Goal: Task Accomplishment & Management: Manage account settings

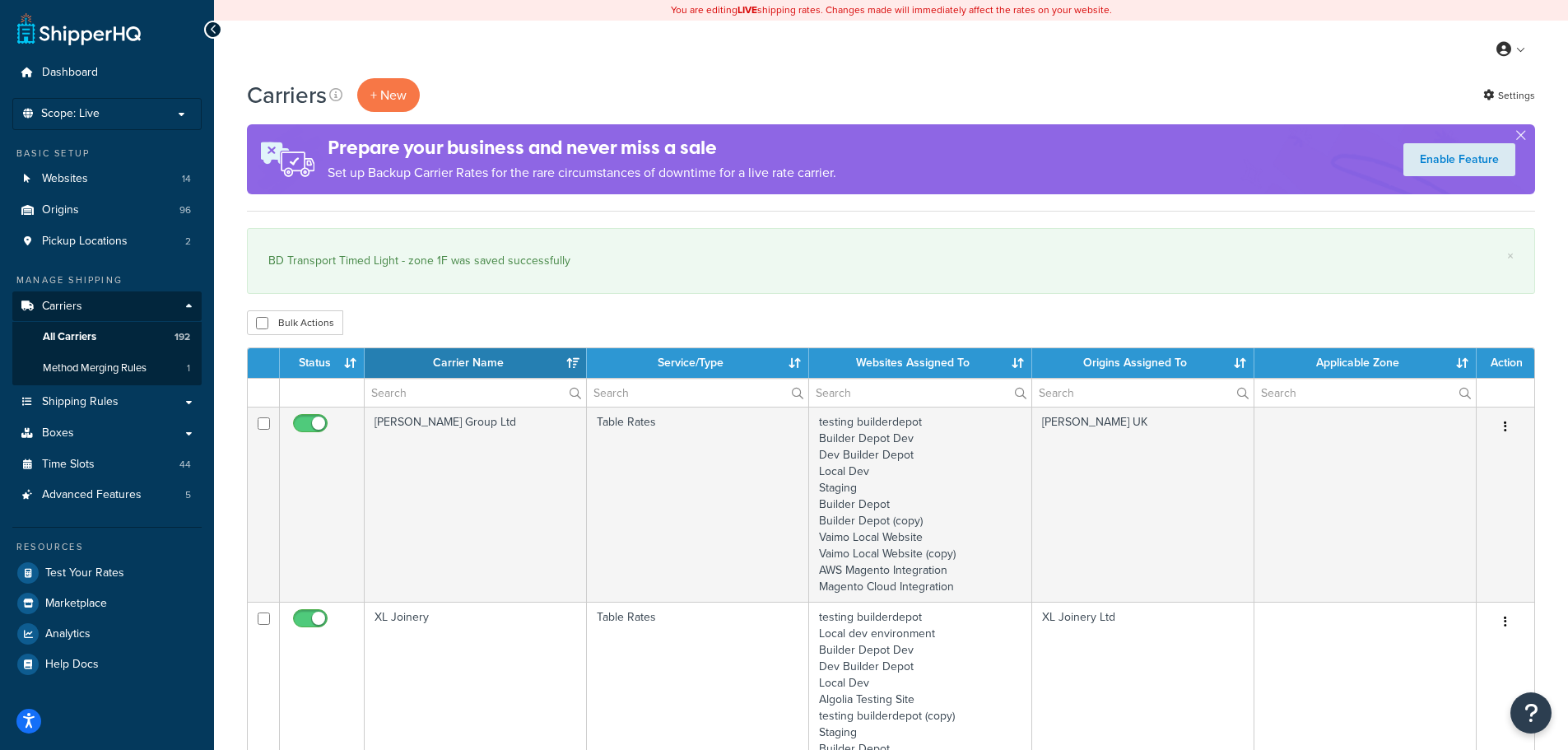
select select "15"
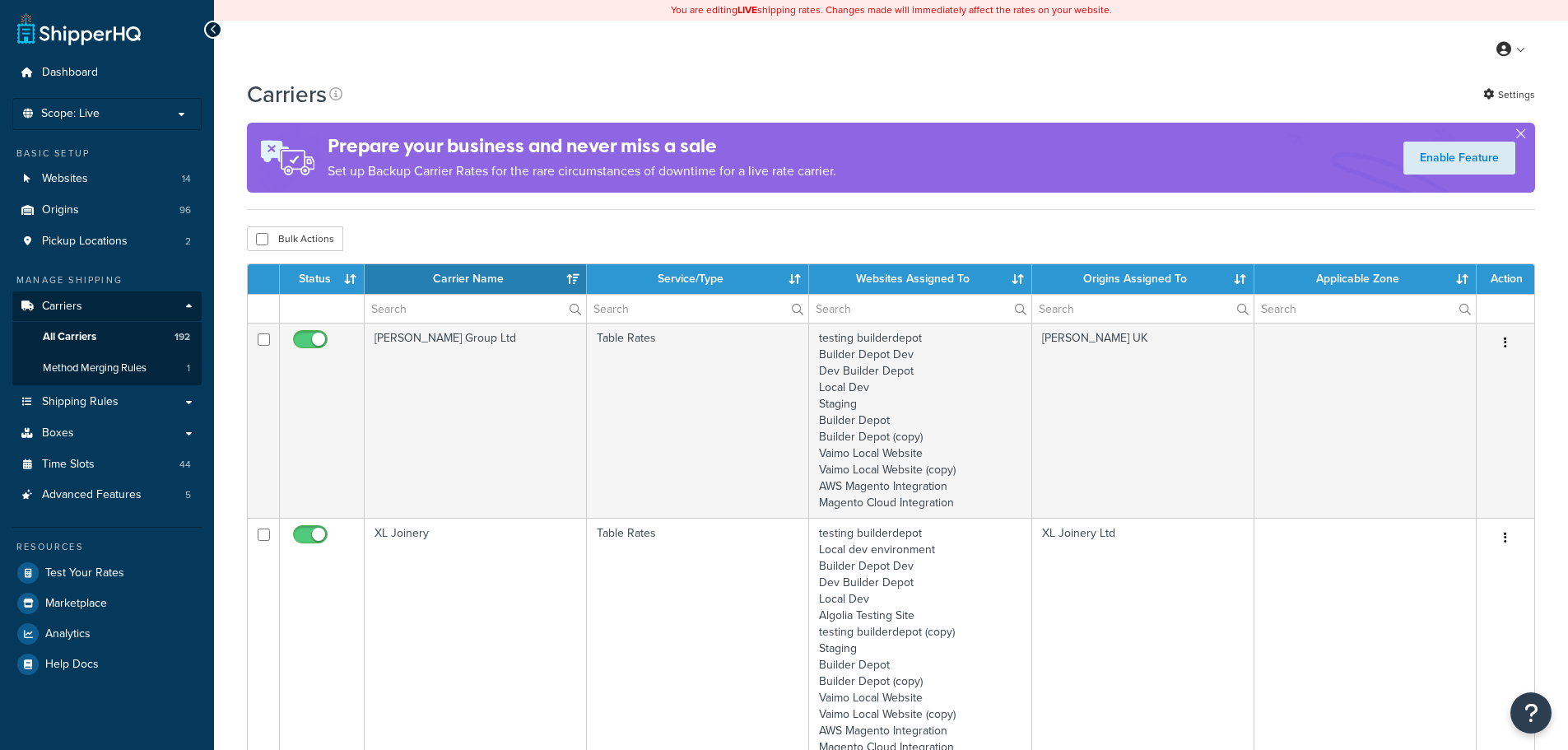
select select "15"
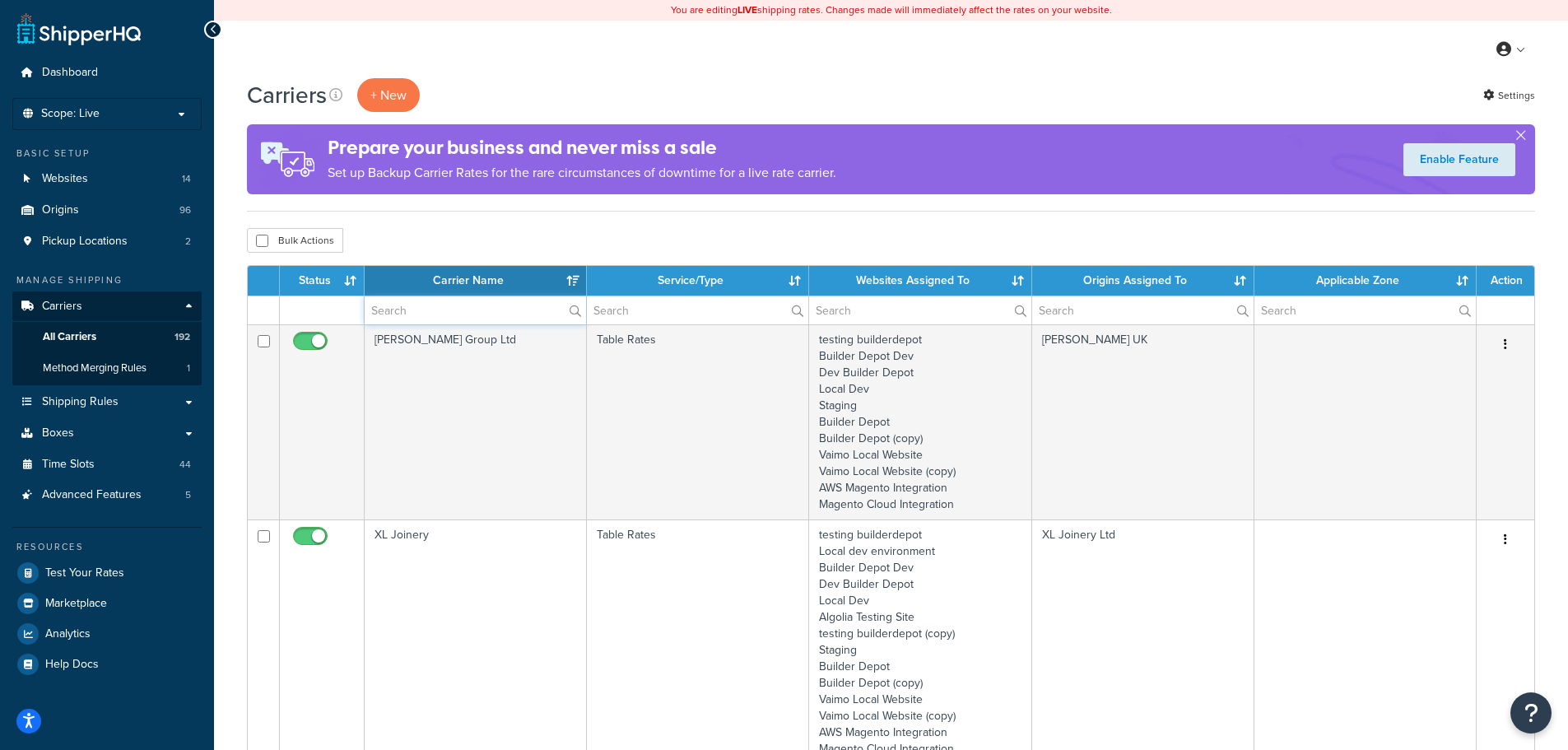
click at [412, 321] on input "text" at bounding box center [476, 310] width 222 height 28
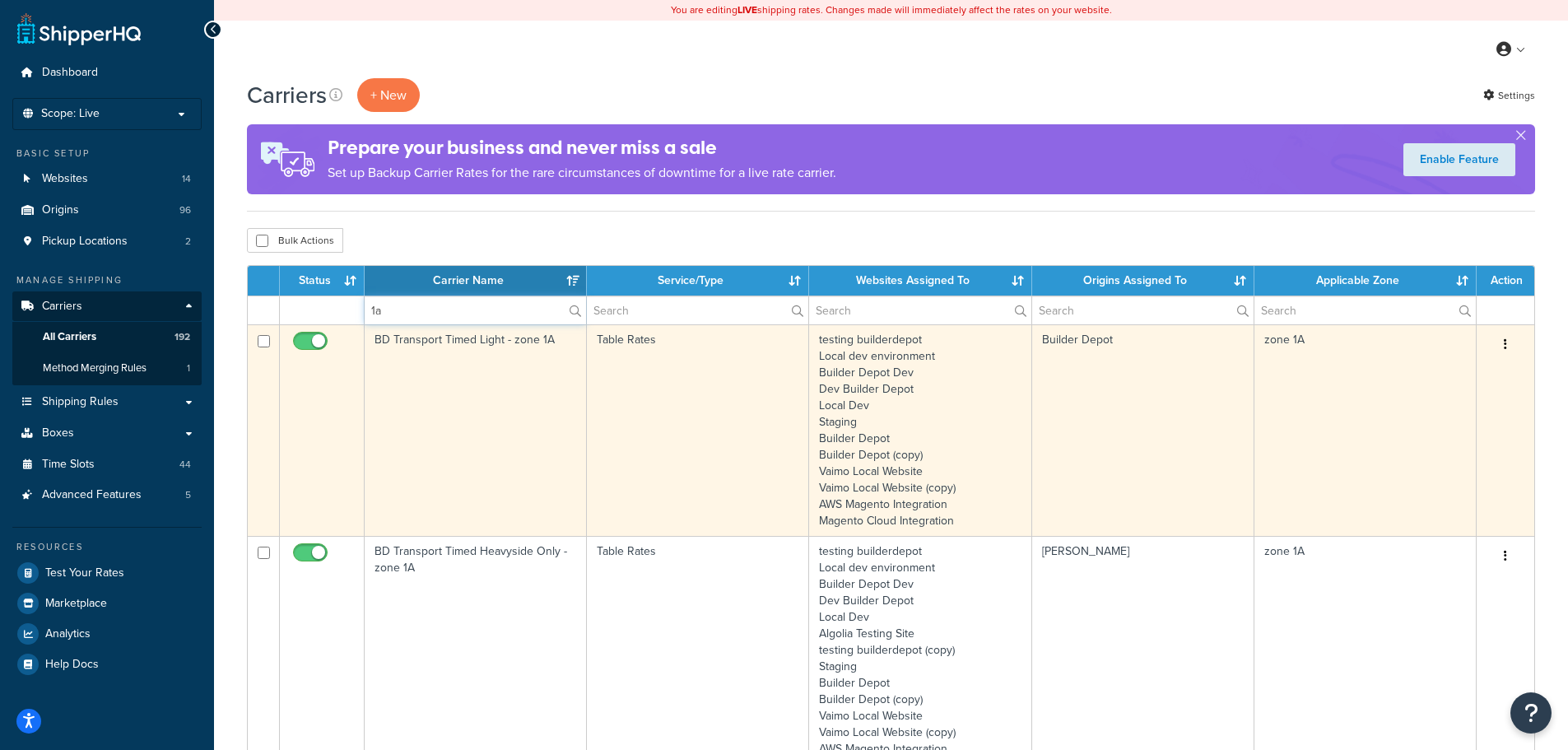
type input "1a"
click at [401, 375] on td "BD Transport Timed Light - zone 1A" at bounding box center [476, 429] width 222 height 211
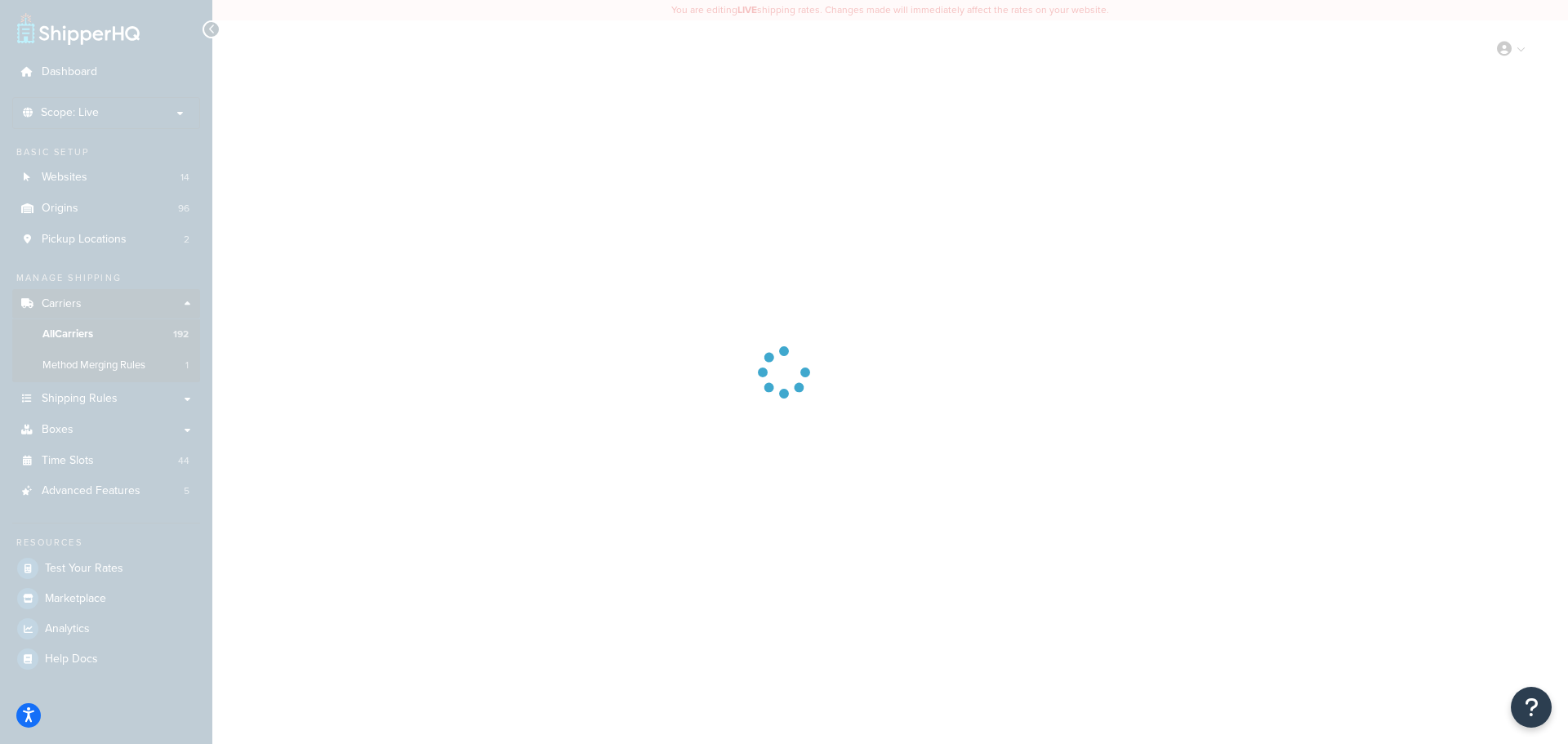
select select "25"
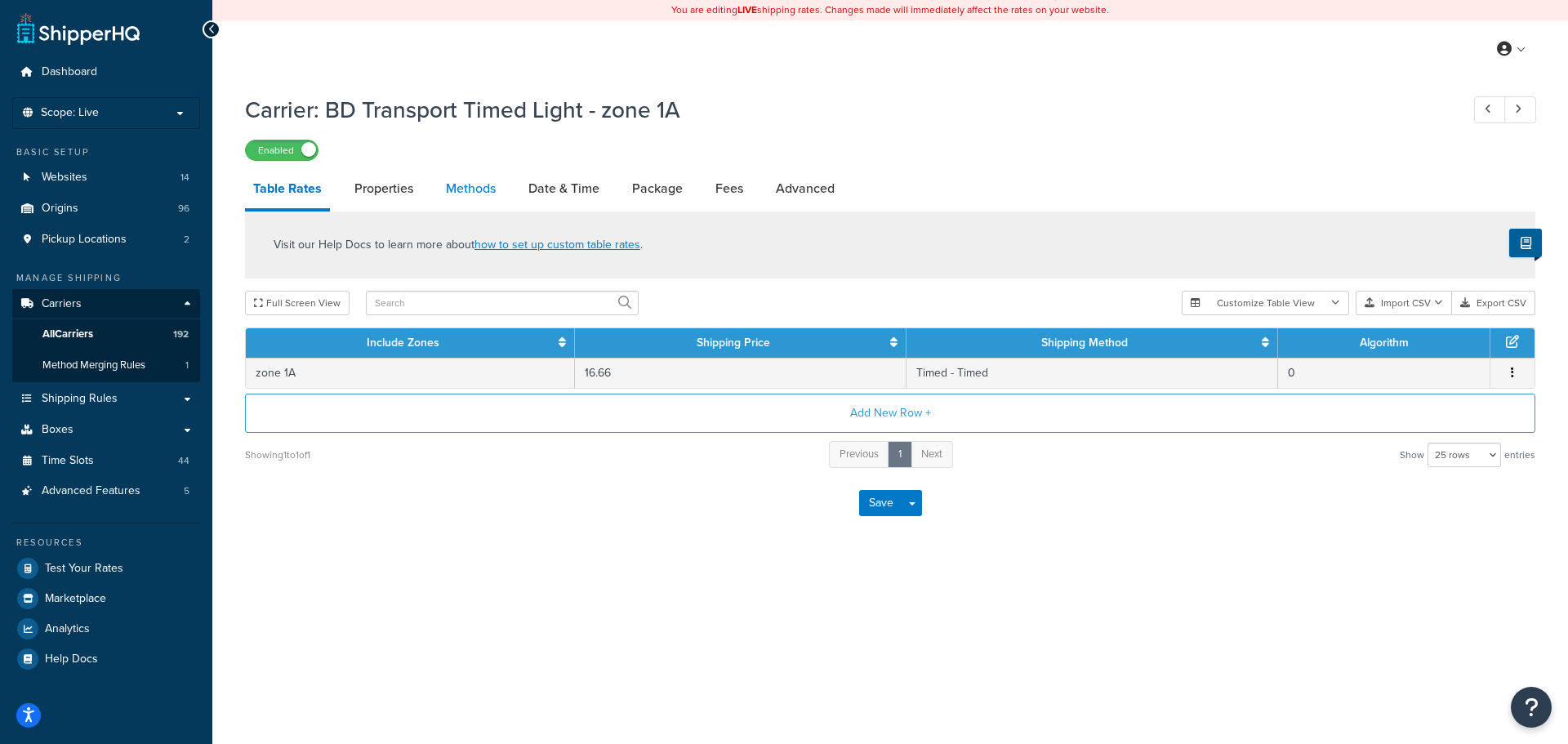
click at [481, 182] on link "Methods" at bounding box center [470, 188] width 67 height 40
select select "25"
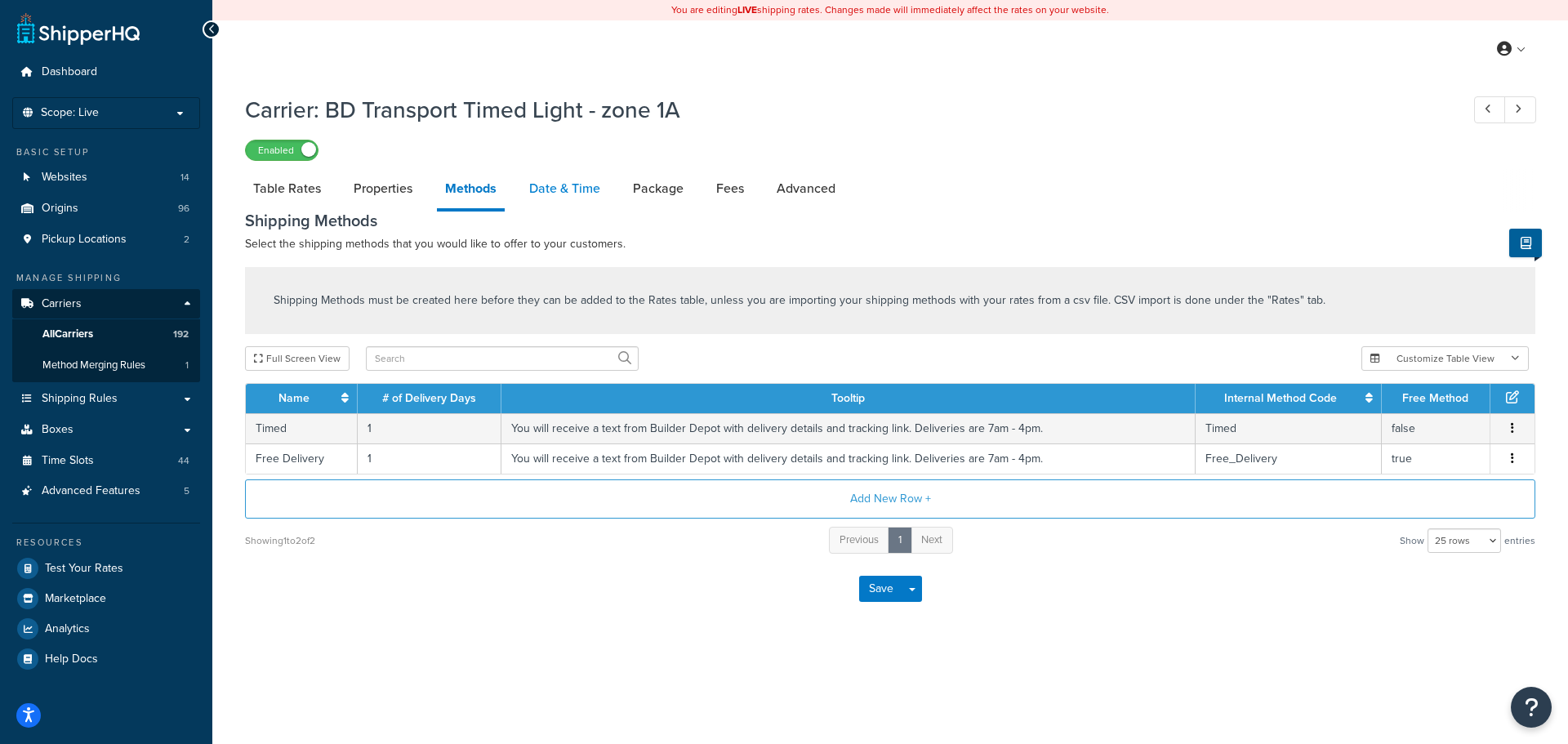
click at [557, 189] on link "Date & Time" at bounding box center [565, 188] width 88 height 40
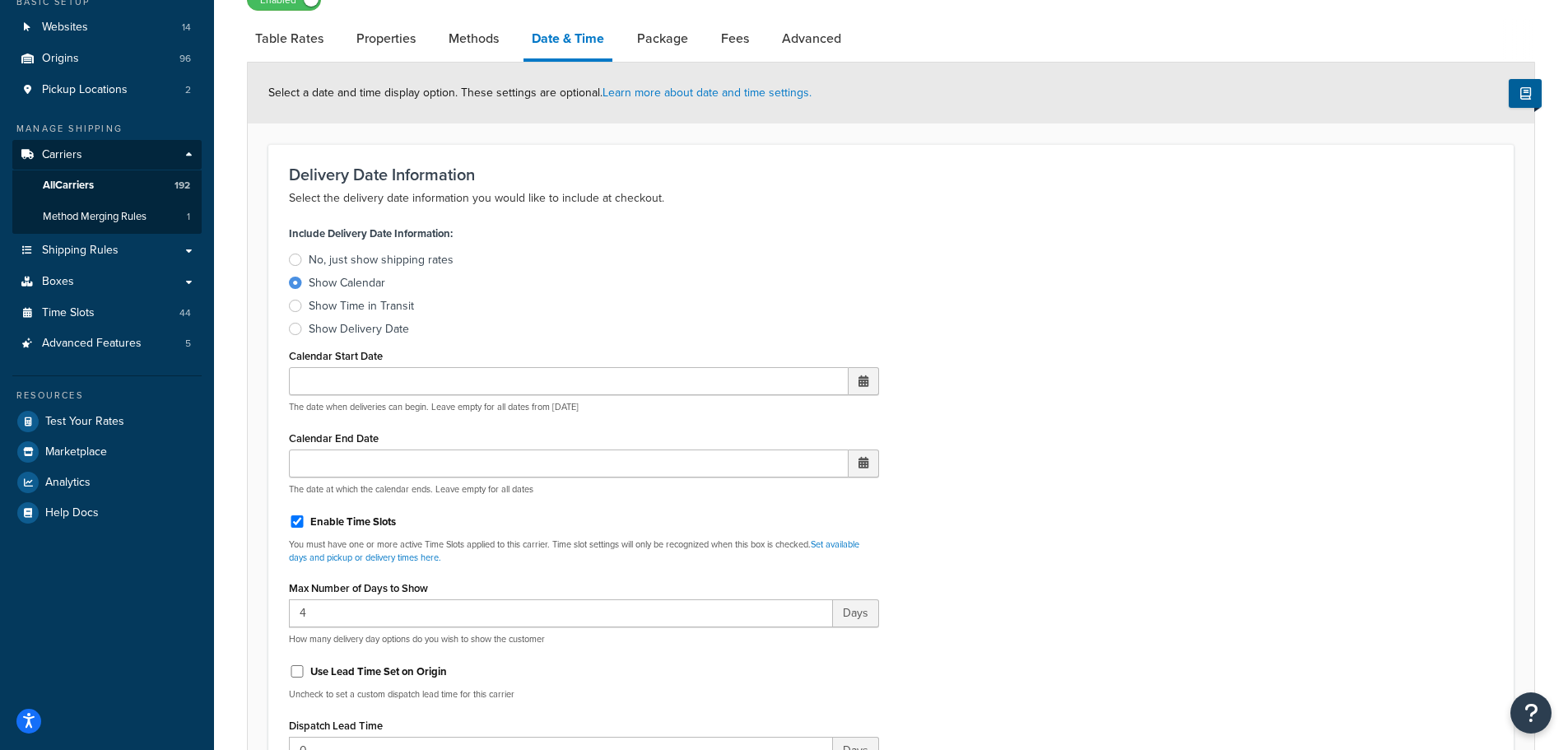
scroll to position [411, 0]
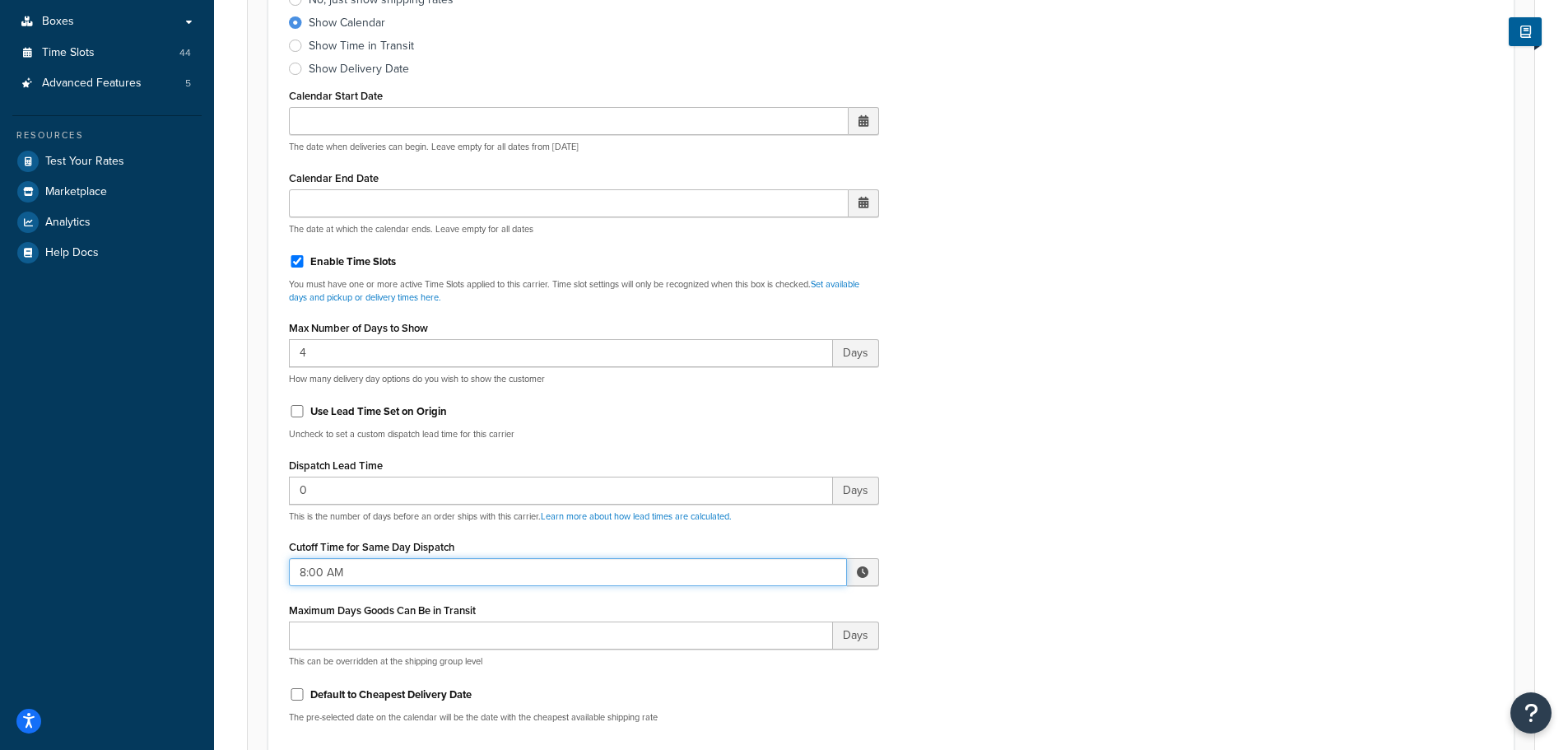
click at [315, 576] on input "8:00 AM" at bounding box center [568, 572] width 558 height 28
click at [740, 610] on span "▲" at bounding box center [741, 608] width 33 height 33
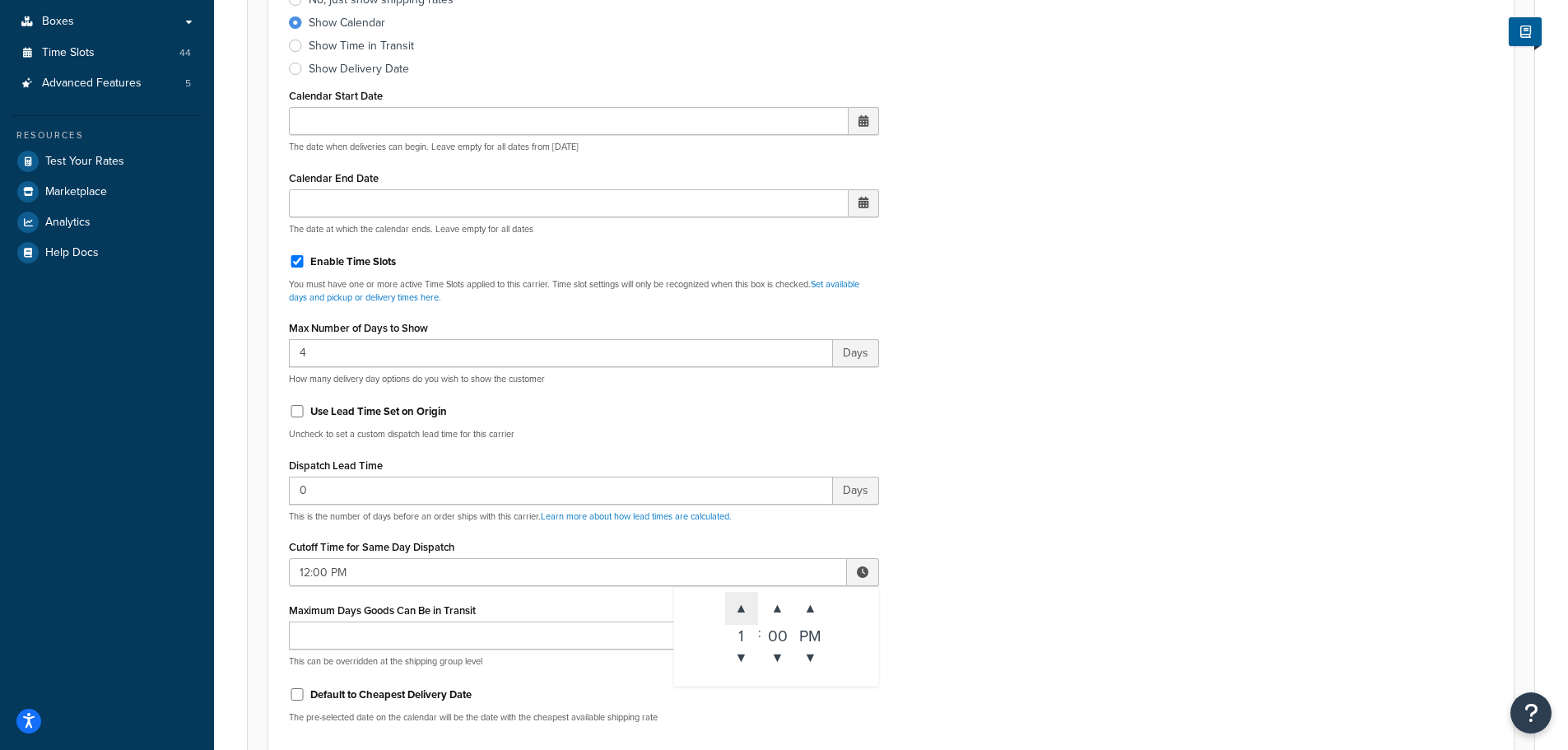
click at [740, 610] on span "▲" at bounding box center [741, 608] width 33 height 33
type input "3:00 PM"
click at [1045, 589] on div "Include Delivery Date Information: No, just show shipping rates Show Calendar S…" at bounding box center [890, 348] width 1229 height 774
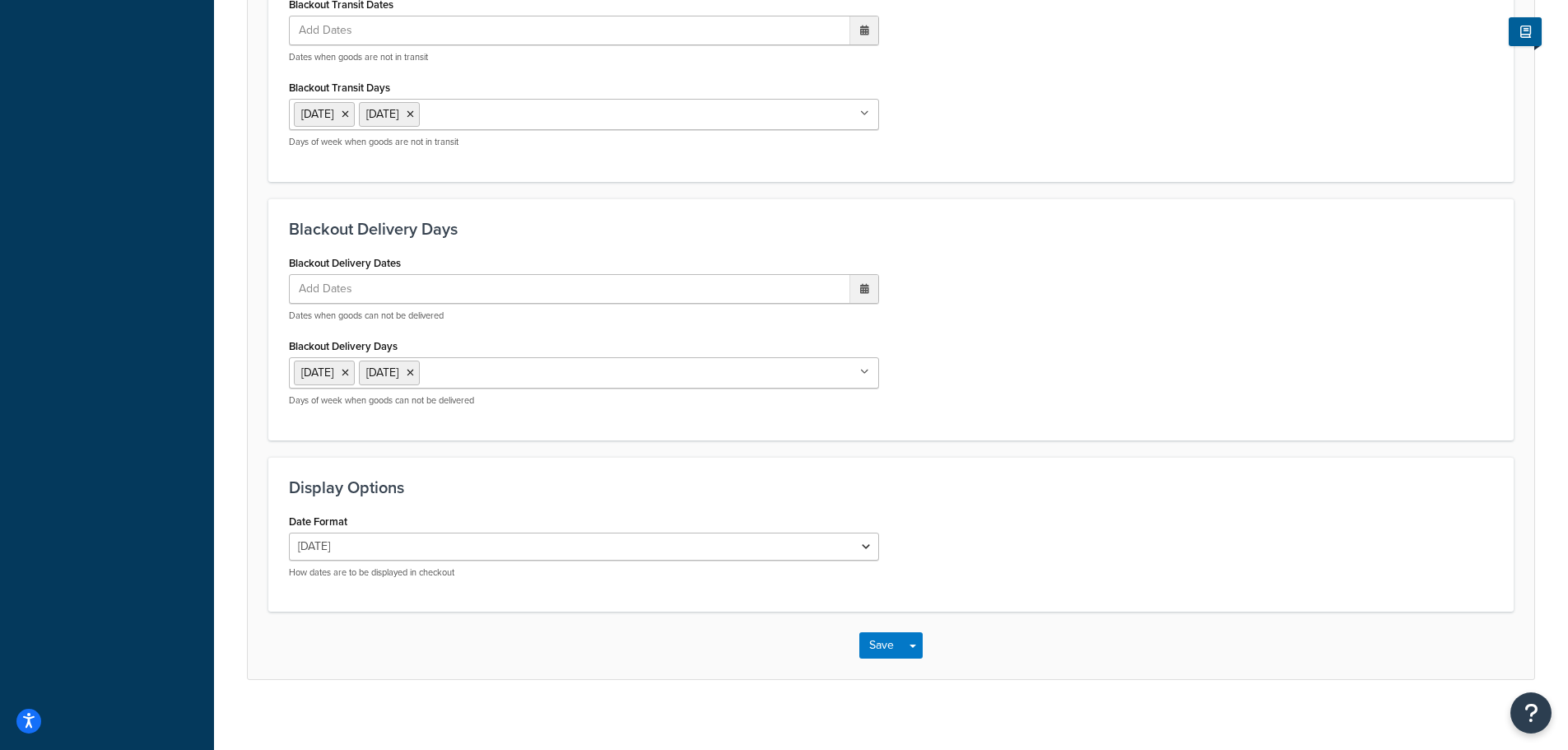
scroll to position [1258, 0]
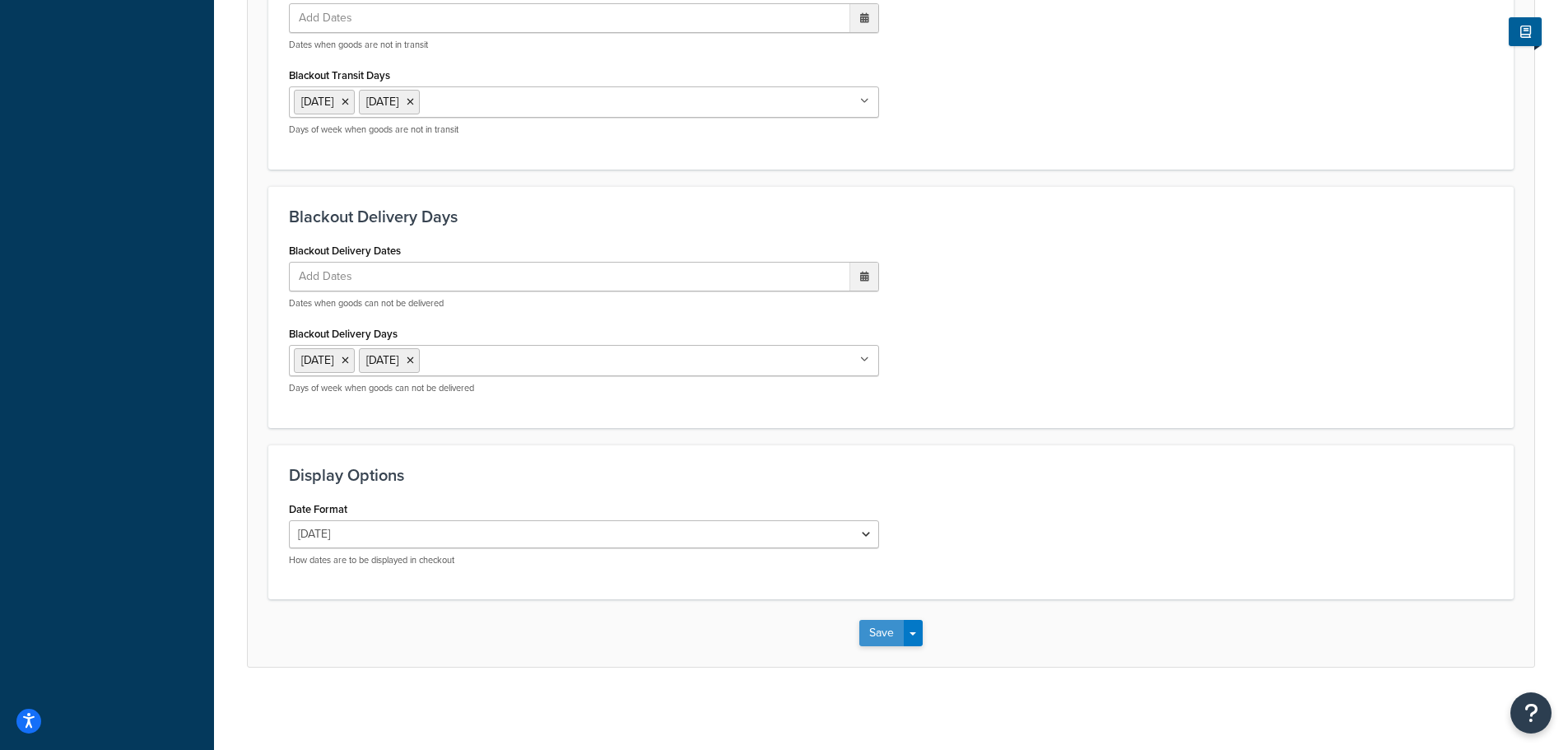
click at [890, 626] on button "Save" at bounding box center [881, 632] width 45 height 26
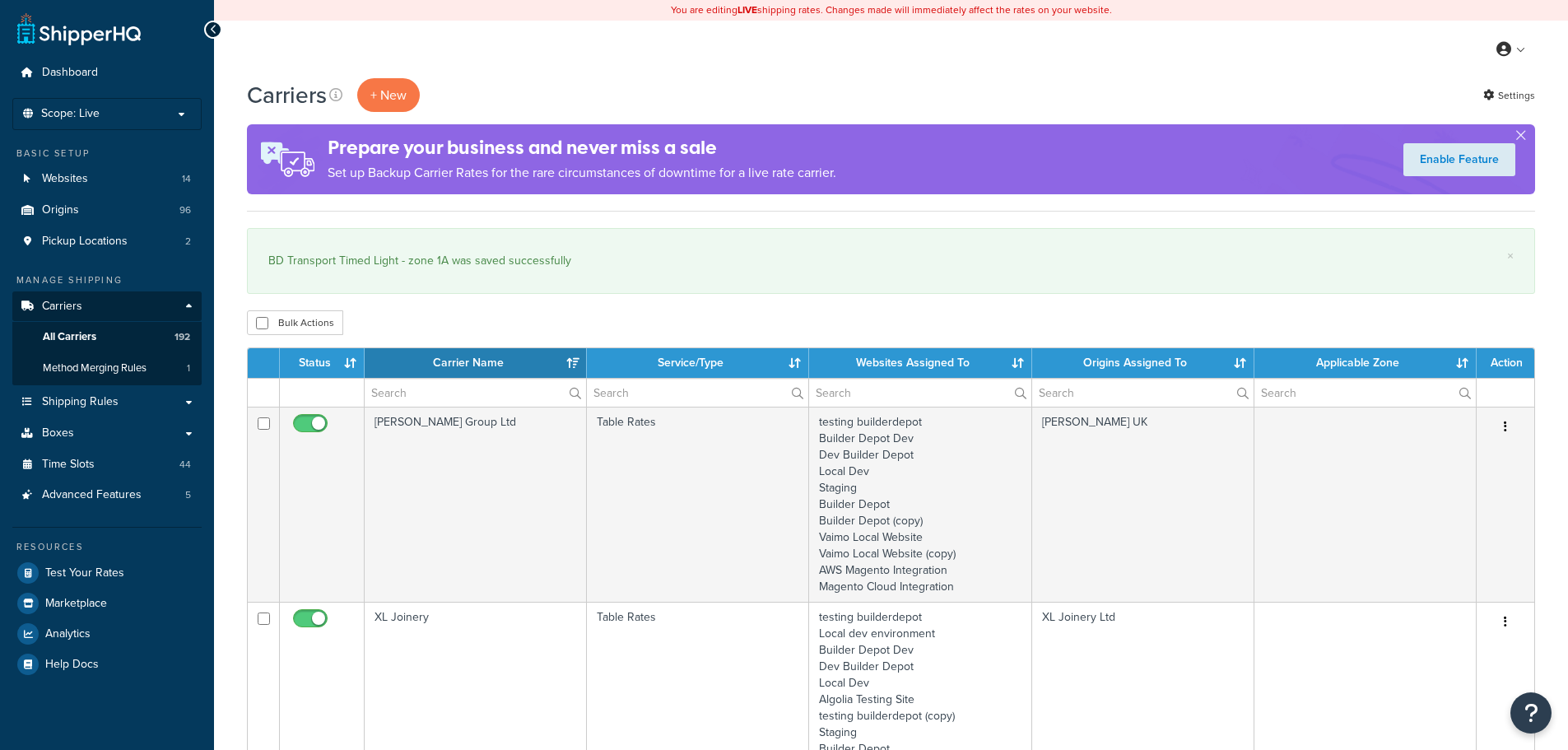
select select "15"
click at [408, 400] on input "text" at bounding box center [476, 392] width 222 height 28
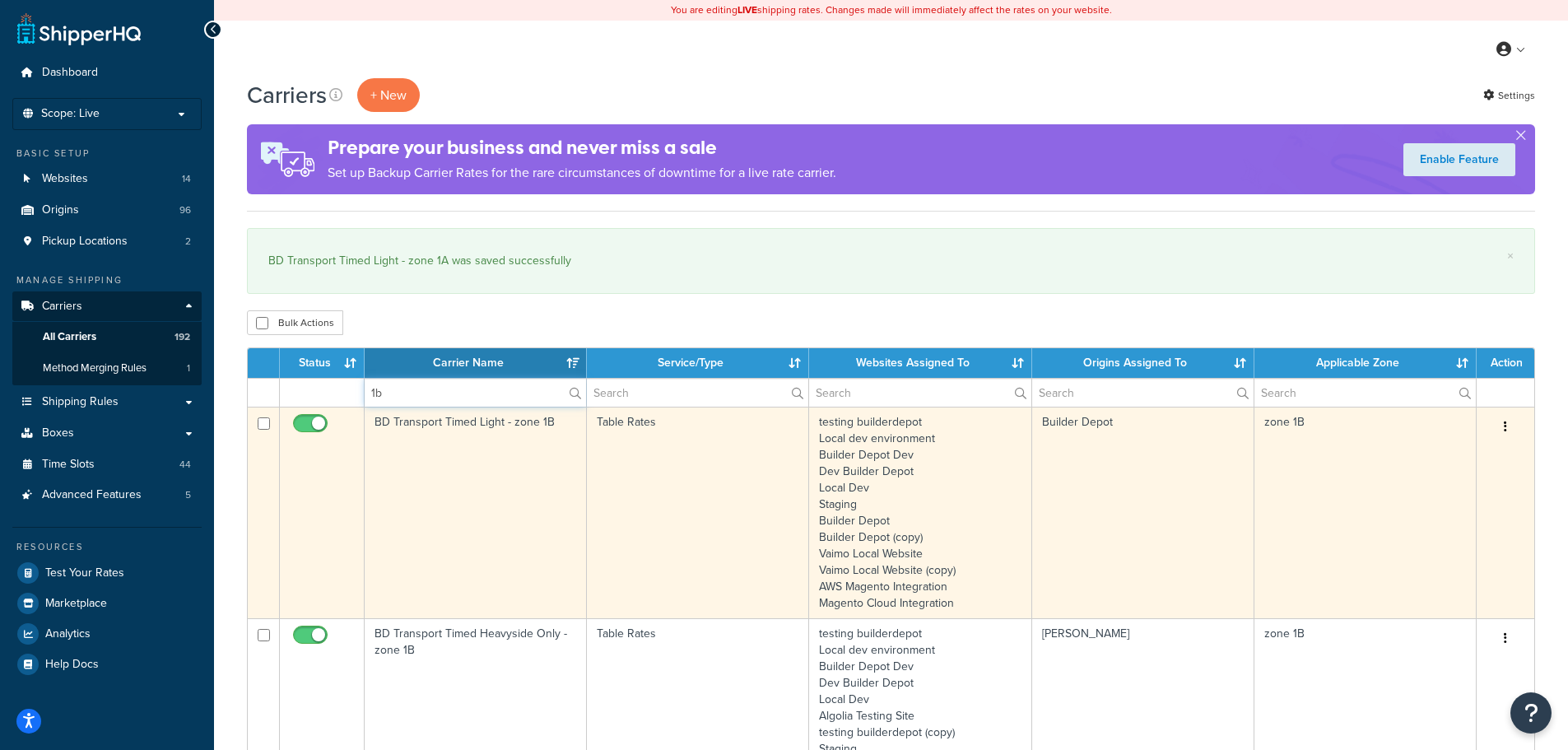
type input "1b"
click at [400, 511] on td "BD Transport Timed Light - zone 1B" at bounding box center [476, 512] width 222 height 211
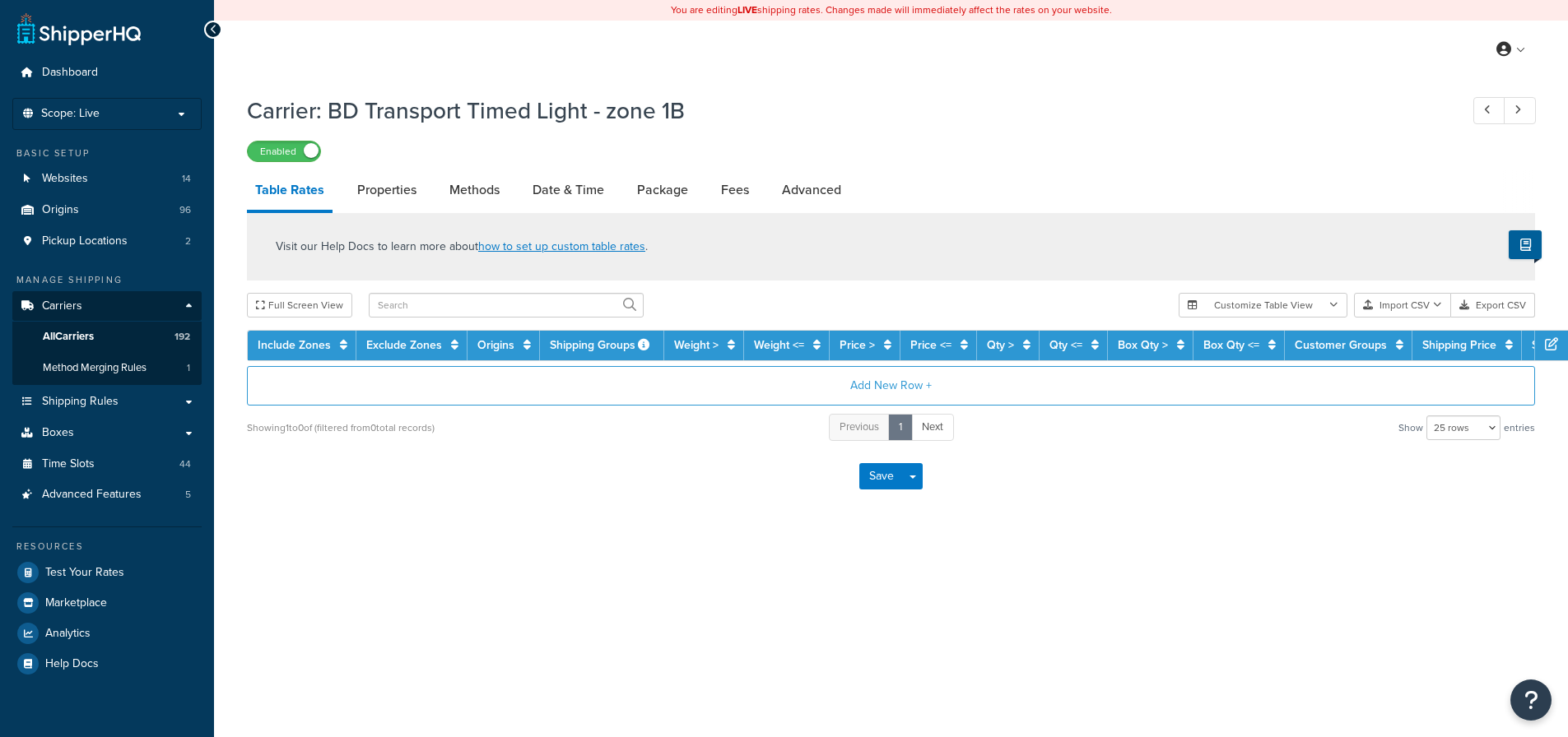
select select "25"
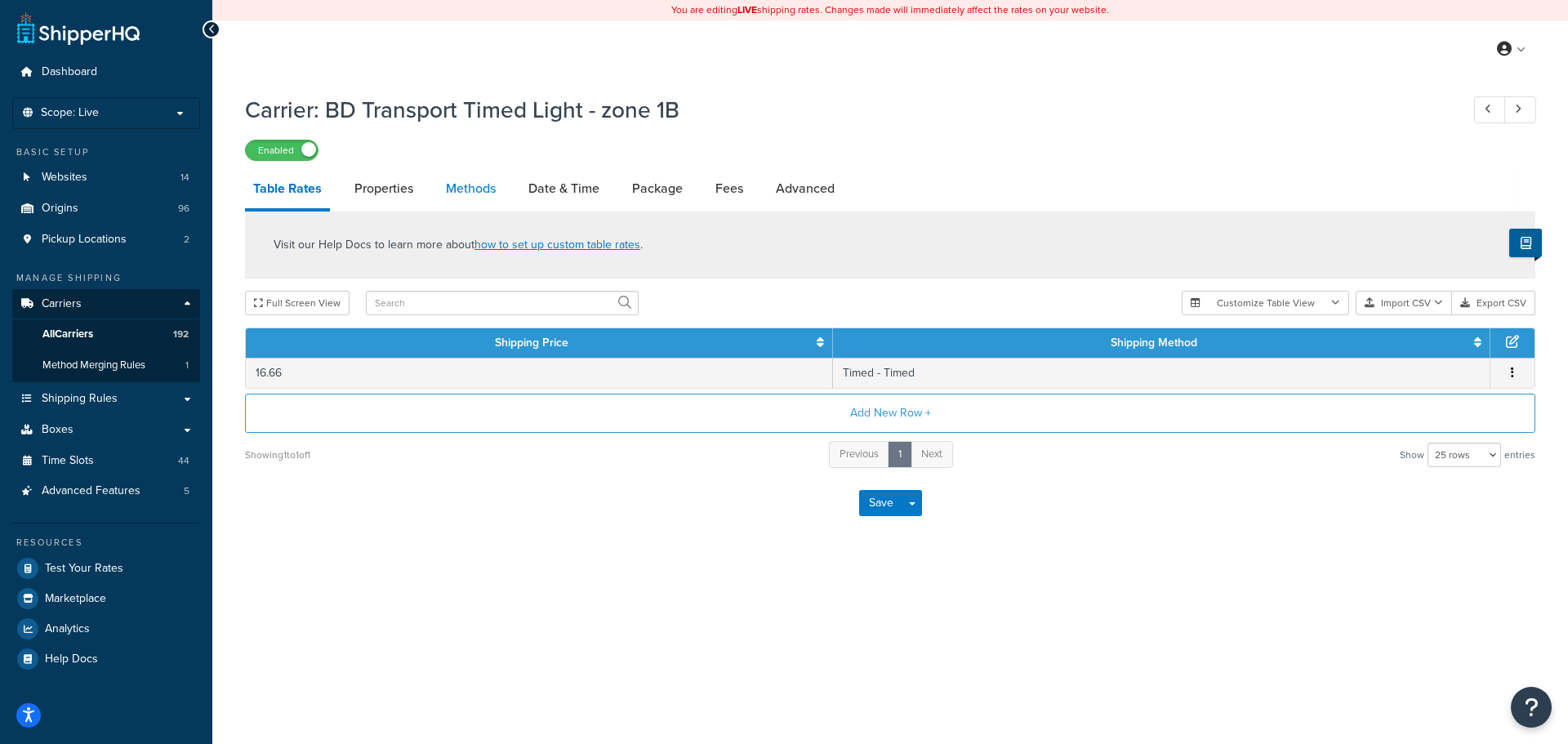
click at [474, 189] on link "Methods" at bounding box center [470, 188] width 67 height 40
select select "25"
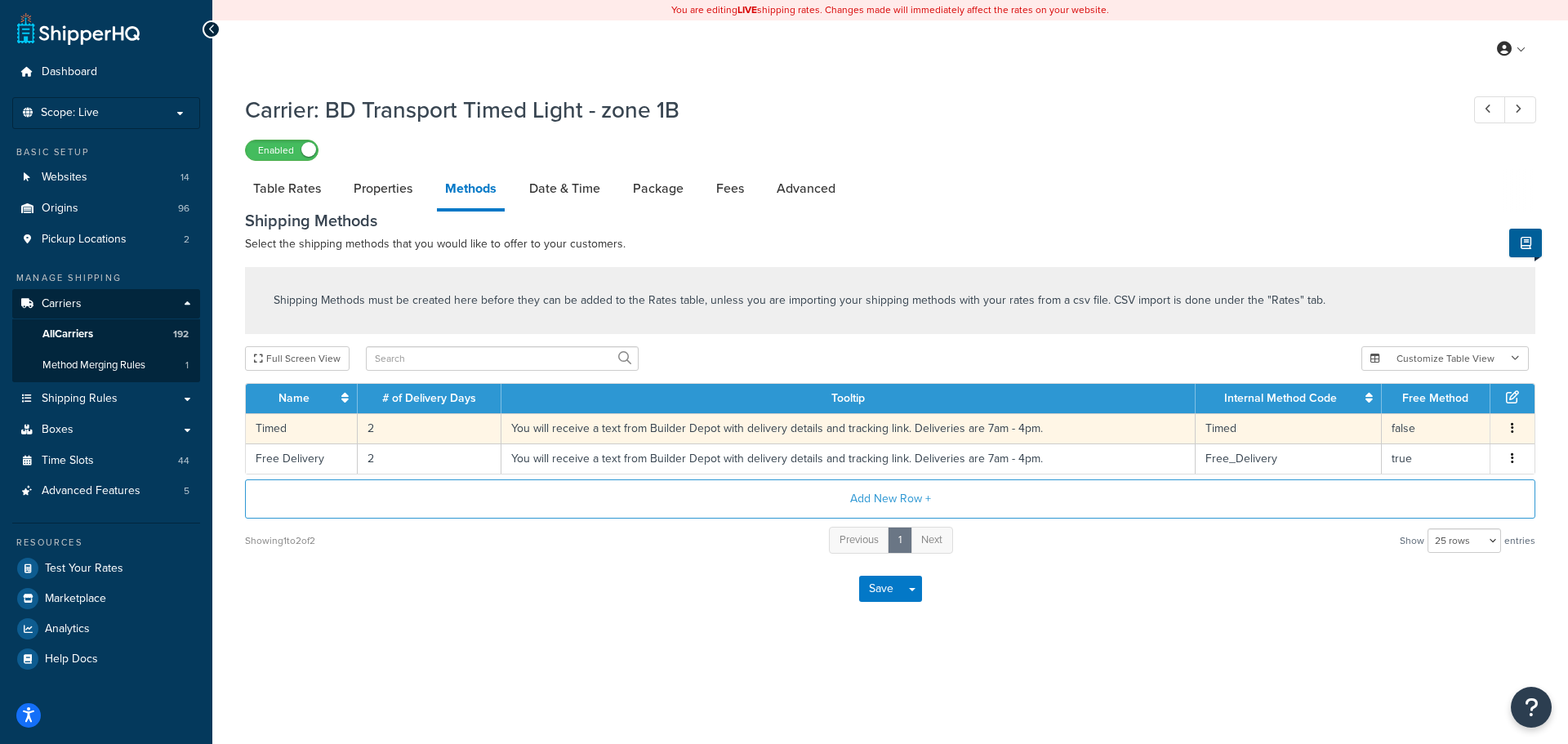
click at [369, 436] on td "2" at bounding box center [430, 427] width 144 height 30
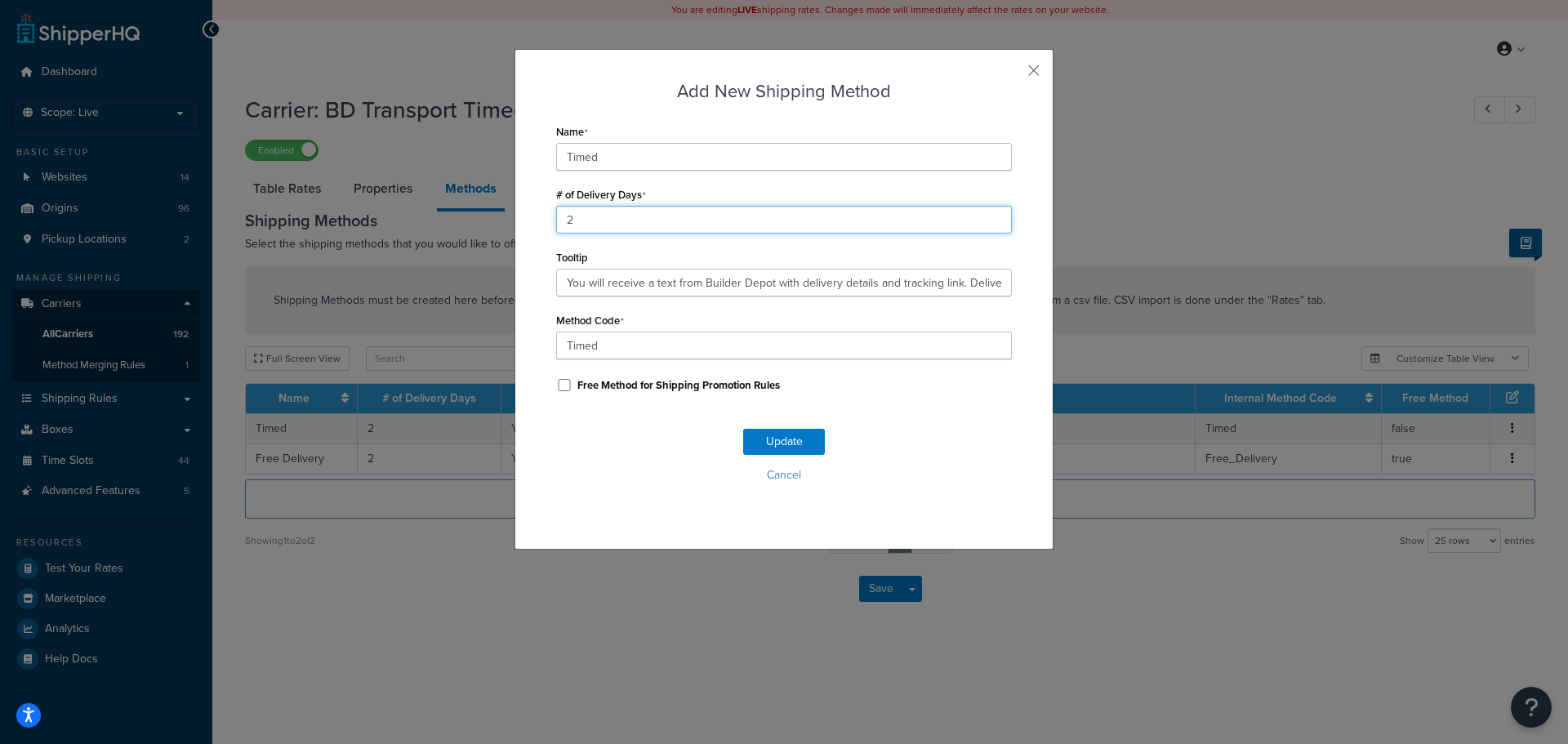
drag, startPoint x: 608, startPoint y: 213, endPoint x: 420, endPoint y: 231, distance: 188.9
click at [420, 231] on div "Add New Shipping Method Name Timed # of Delivery Days 2 Tooltip You will receiv…" at bounding box center [784, 372] width 1568 height 744
type input "1"
click at [780, 444] on button "Update" at bounding box center [784, 441] width 82 height 26
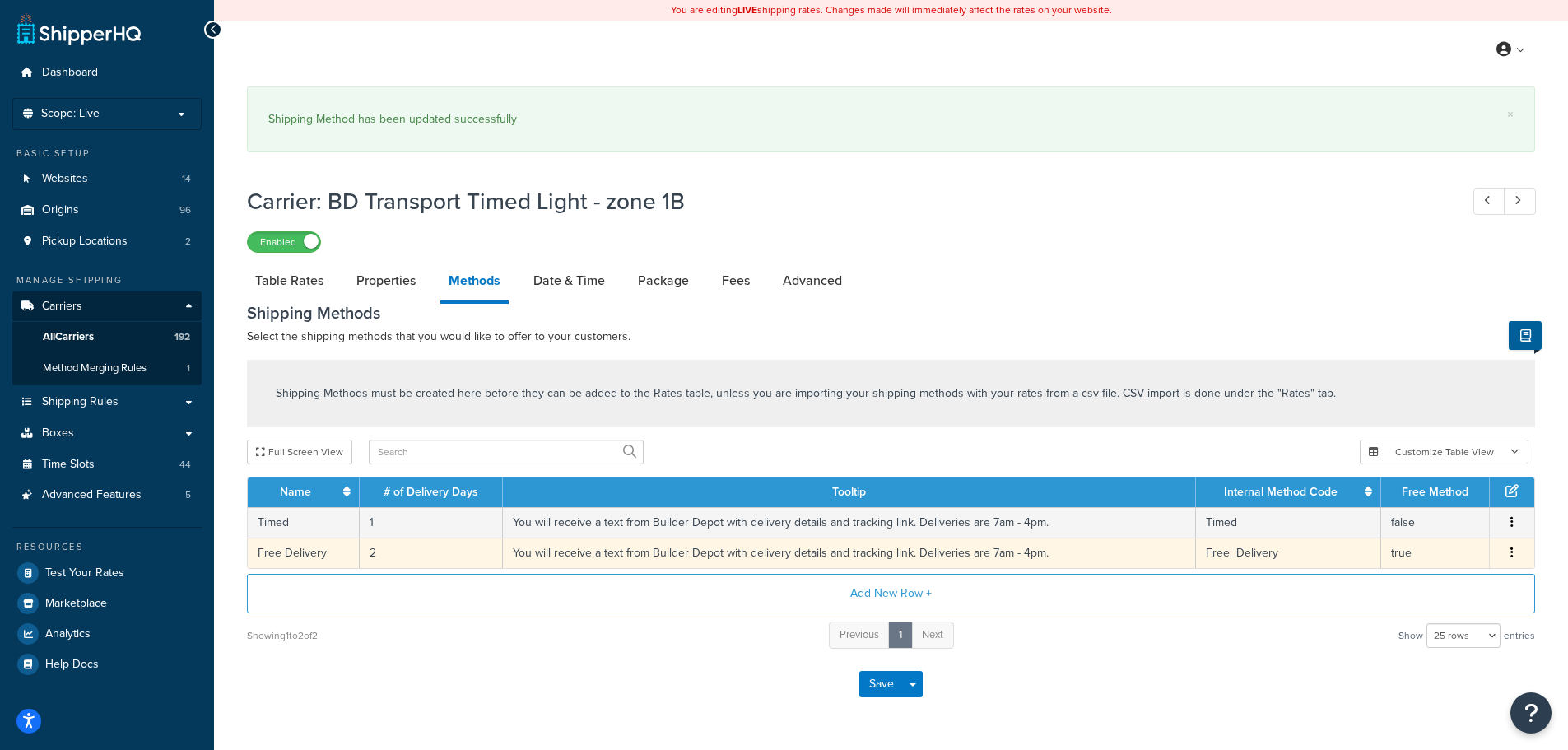
click at [376, 537] on td "2" at bounding box center [431, 552] width 143 height 30
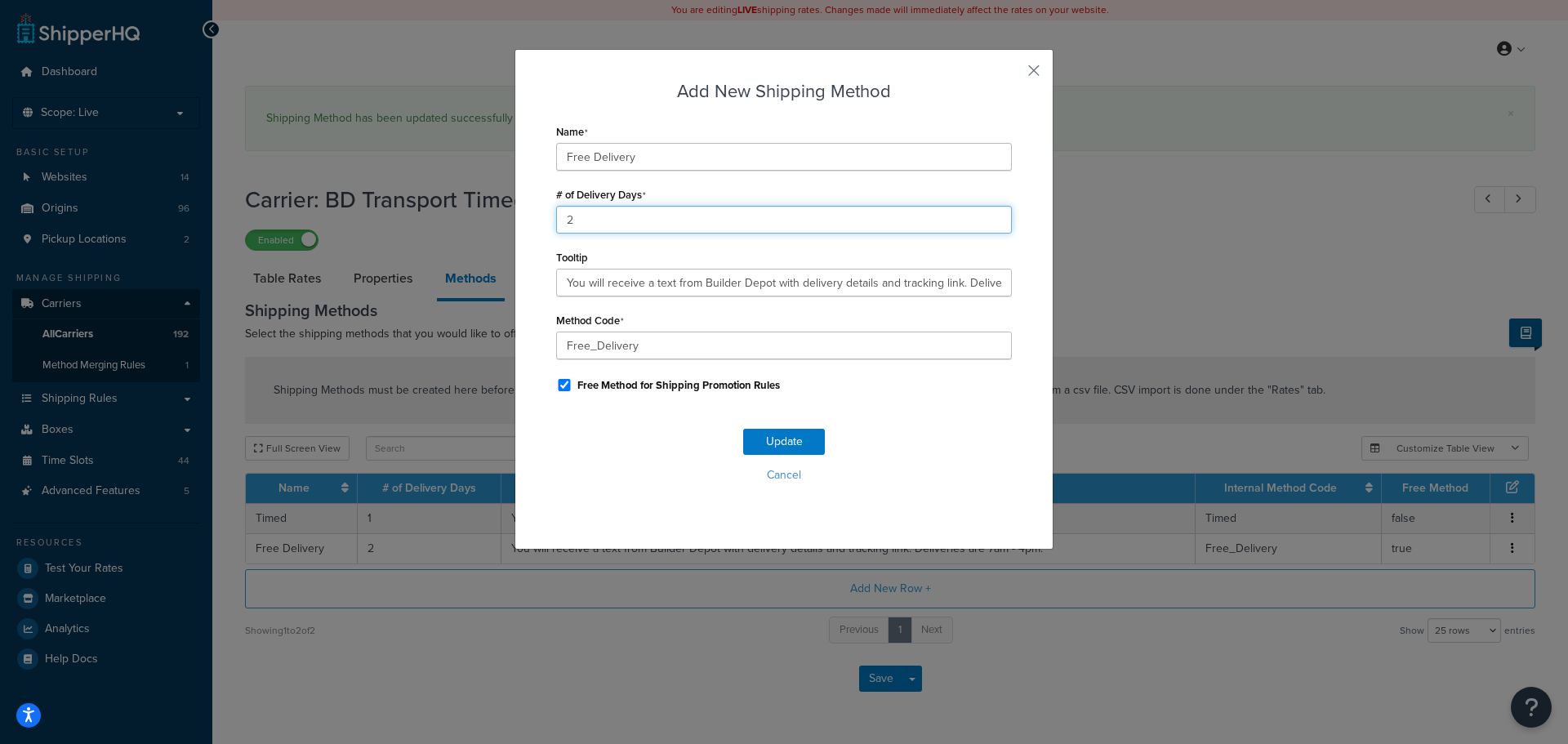
drag, startPoint x: 578, startPoint y: 207, endPoint x: 447, endPoint y: 214, distance: 131.2
click at [448, 214] on div "Add New Shipping Method Name Free Delivery # of Delivery Days 2 Tooltip You wil…" at bounding box center [784, 372] width 1568 height 744
type input "1"
click at [806, 433] on button "Update" at bounding box center [784, 441] width 82 height 26
click at [804, 433] on button "Update" at bounding box center [784, 441] width 82 height 26
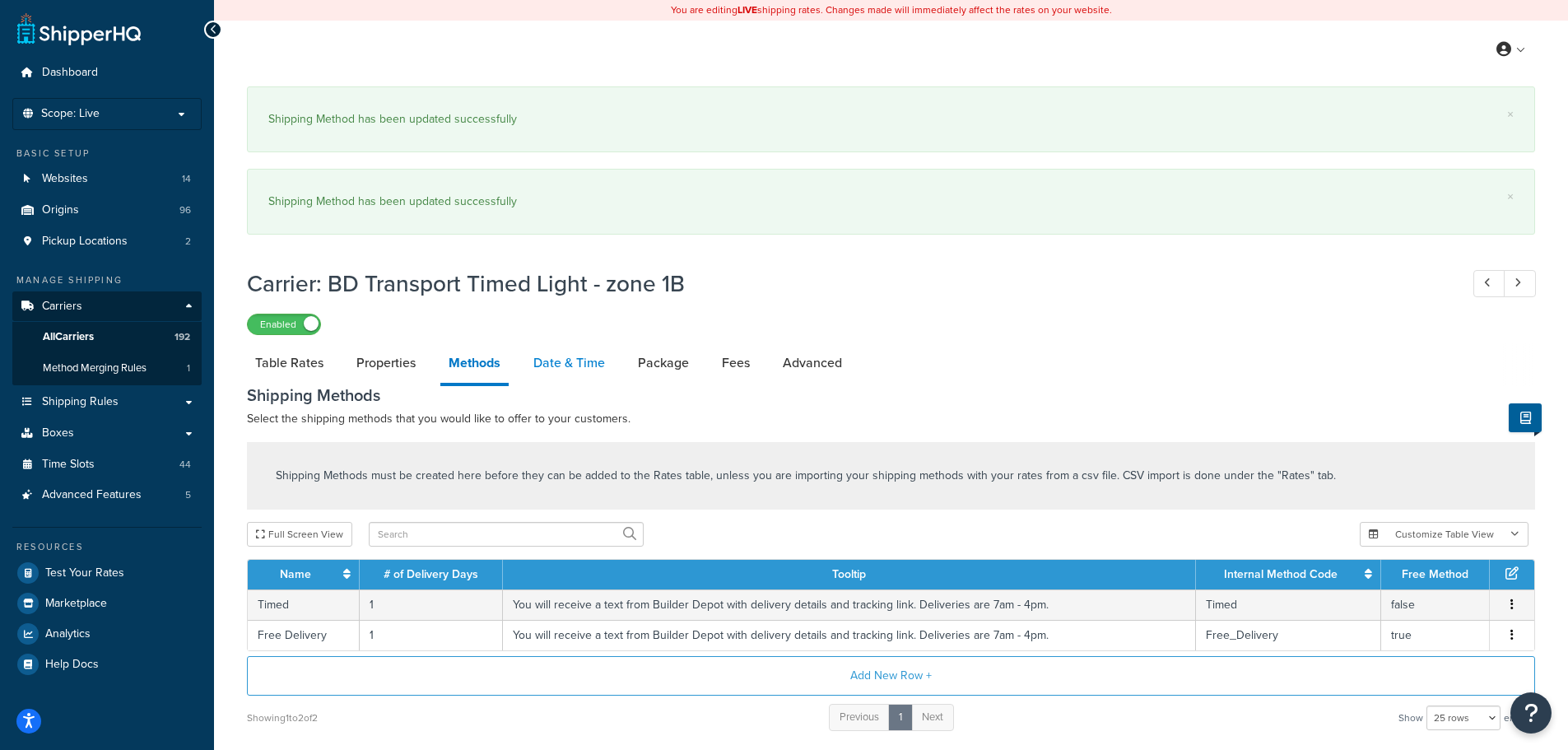
click at [580, 366] on link "Date & Time" at bounding box center [569, 363] width 89 height 40
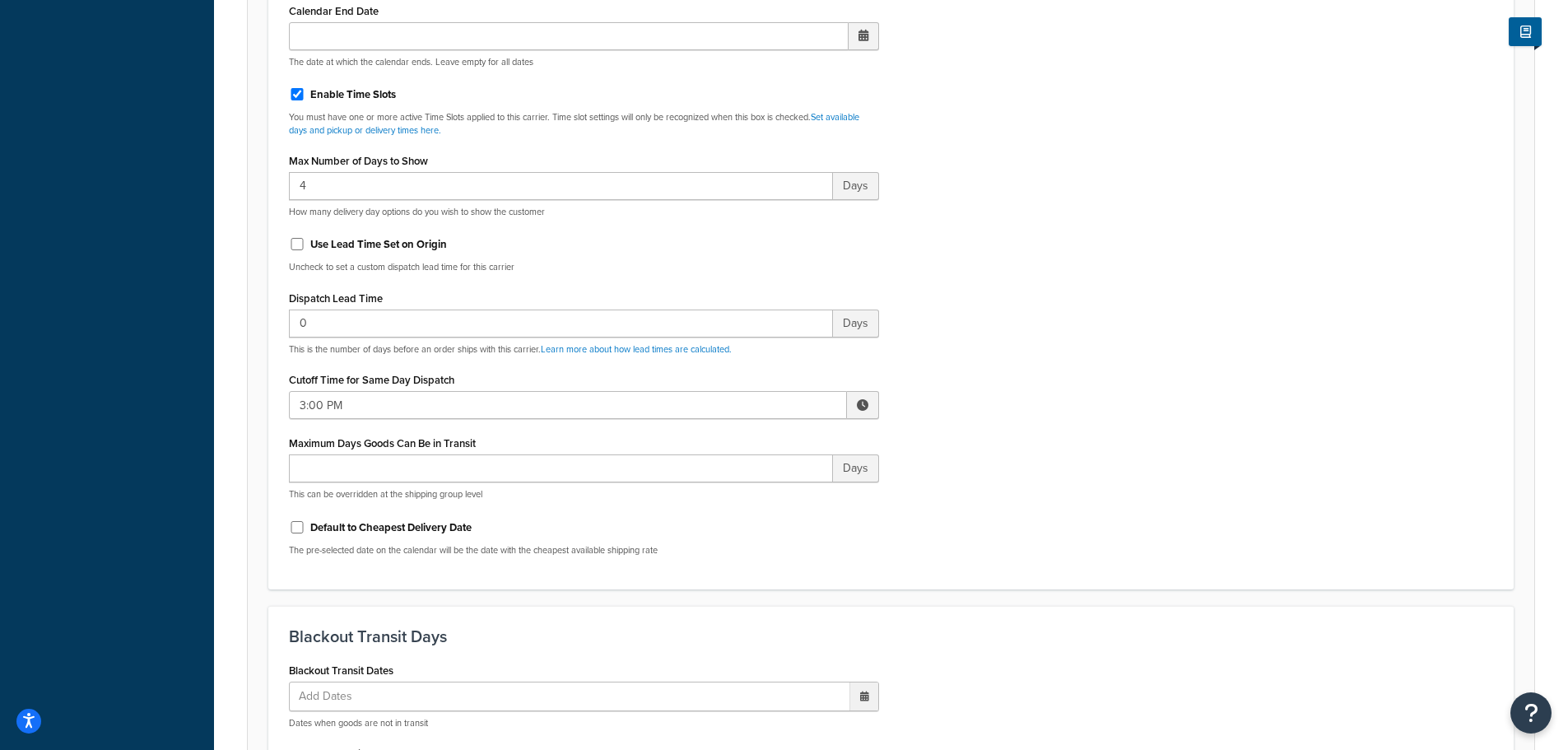
scroll to position [987, 0]
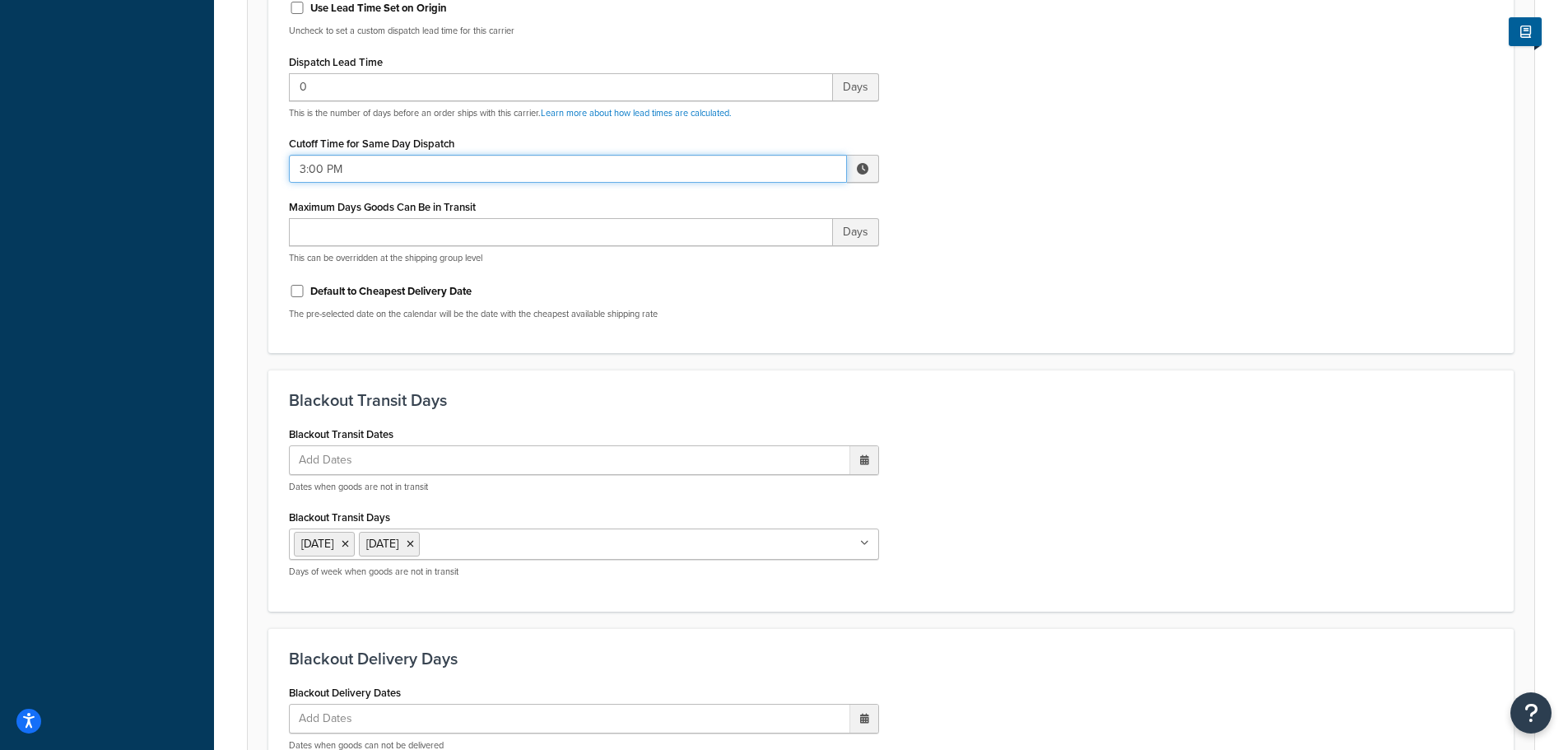
click at [353, 173] on input "3:00 PM" at bounding box center [568, 168] width 558 height 28
click at [746, 267] on span "▼" at bounding box center [741, 255] width 33 height 33
click at [744, 265] on span "▼" at bounding box center [741, 255] width 33 height 33
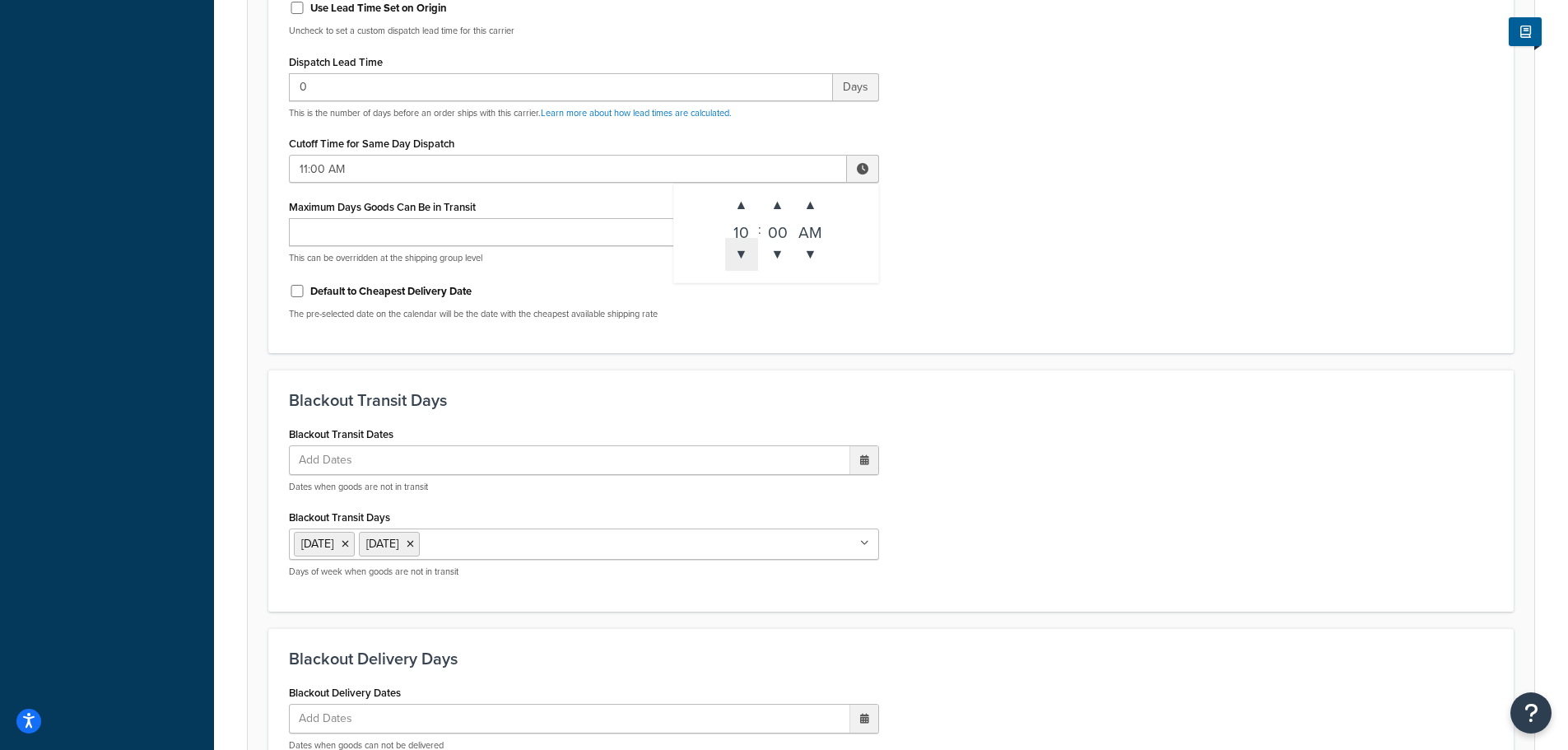
click at [744, 265] on span "▼" at bounding box center [741, 255] width 33 height 33
type input "10:00 AM"
click at [982, 355] on form "Select a date and time display option. These settings are optional. Learn more …" at bounding box center [891, 253] width 1286 height 1709
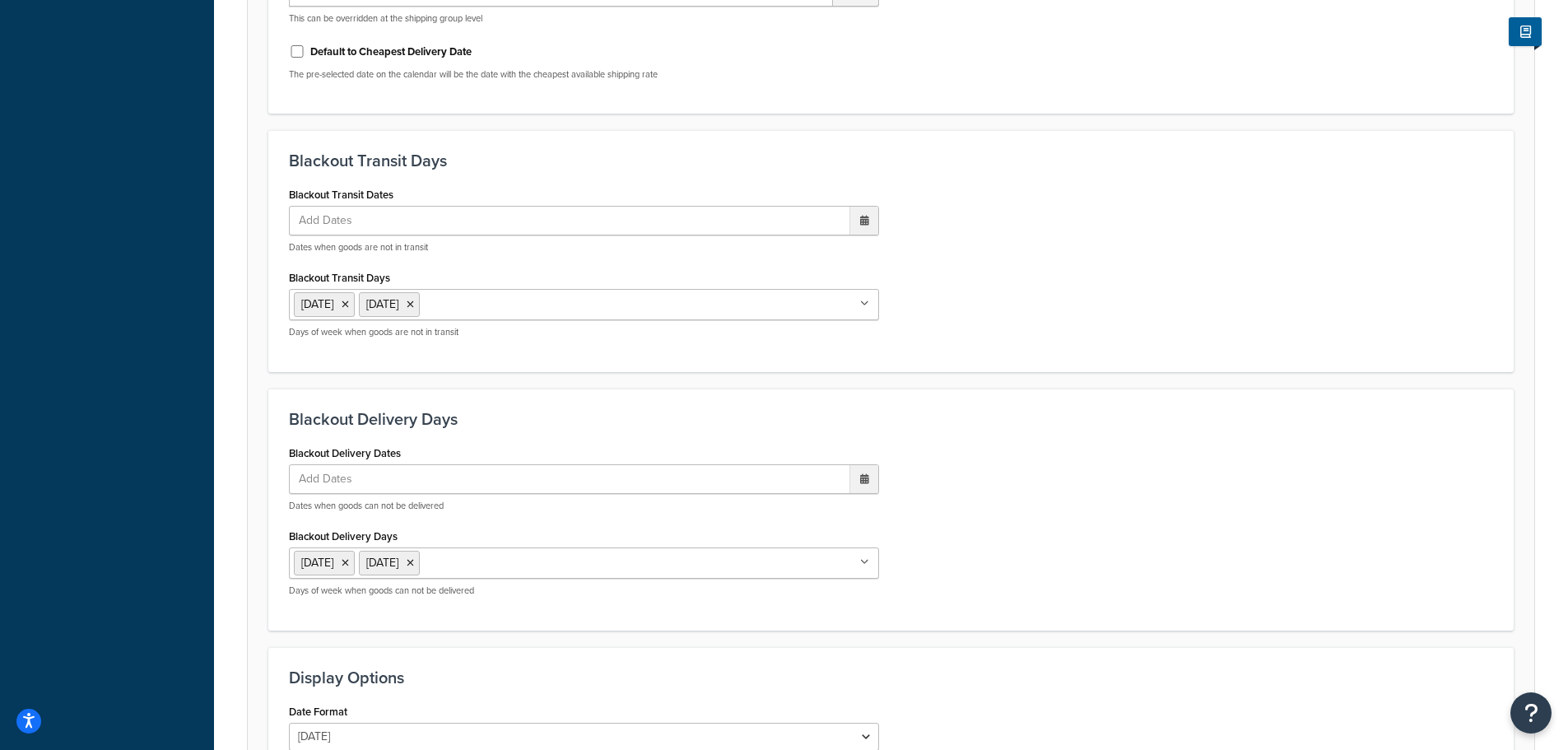
scroll to position [1430, 0]
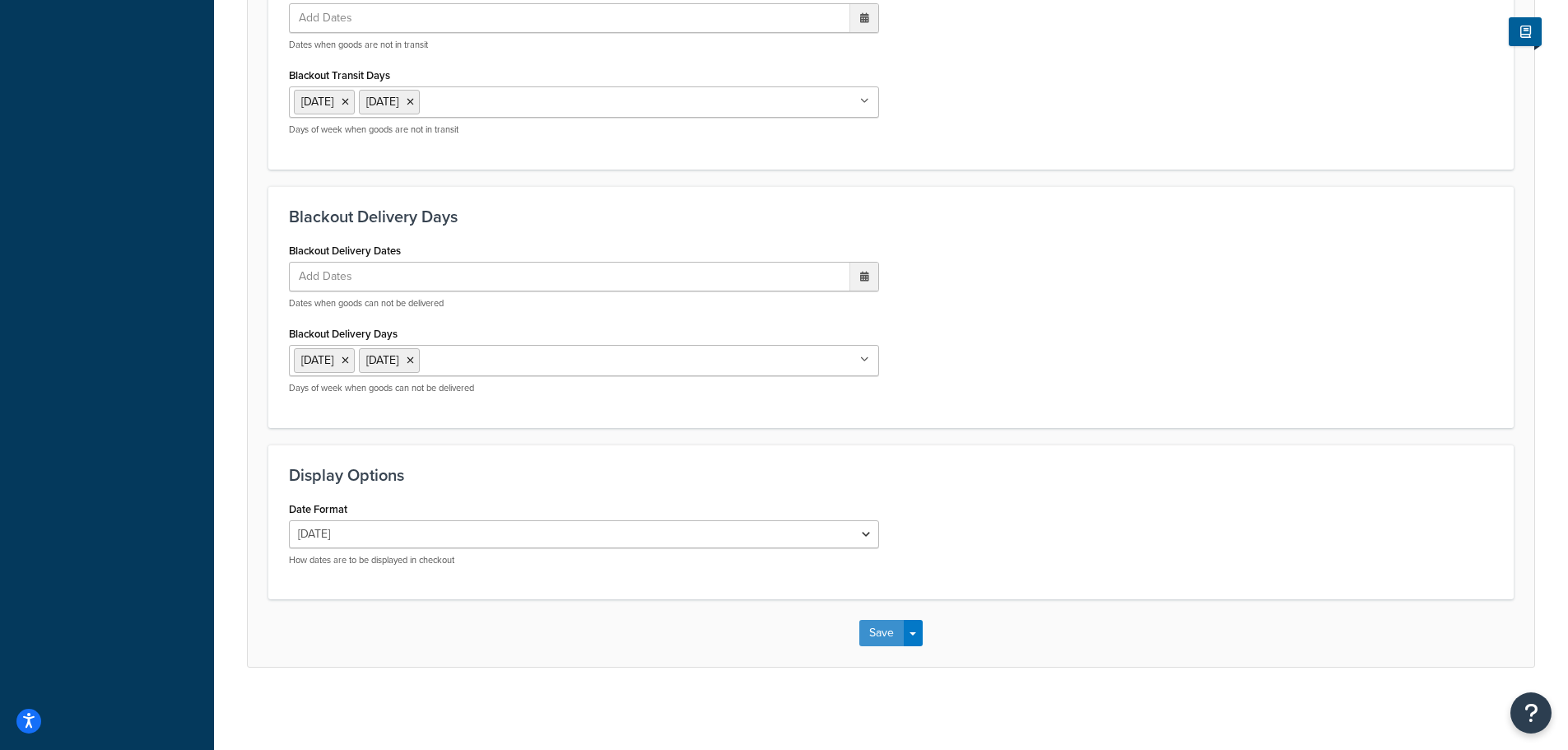
click at [857, 637] on div "Save Save Dropdown Save and Edit" at bounding box center [891, 632] width 1286 height 67
click at [869, 638] on button "Save" at bounding box center [881, 632] width 45 height 26
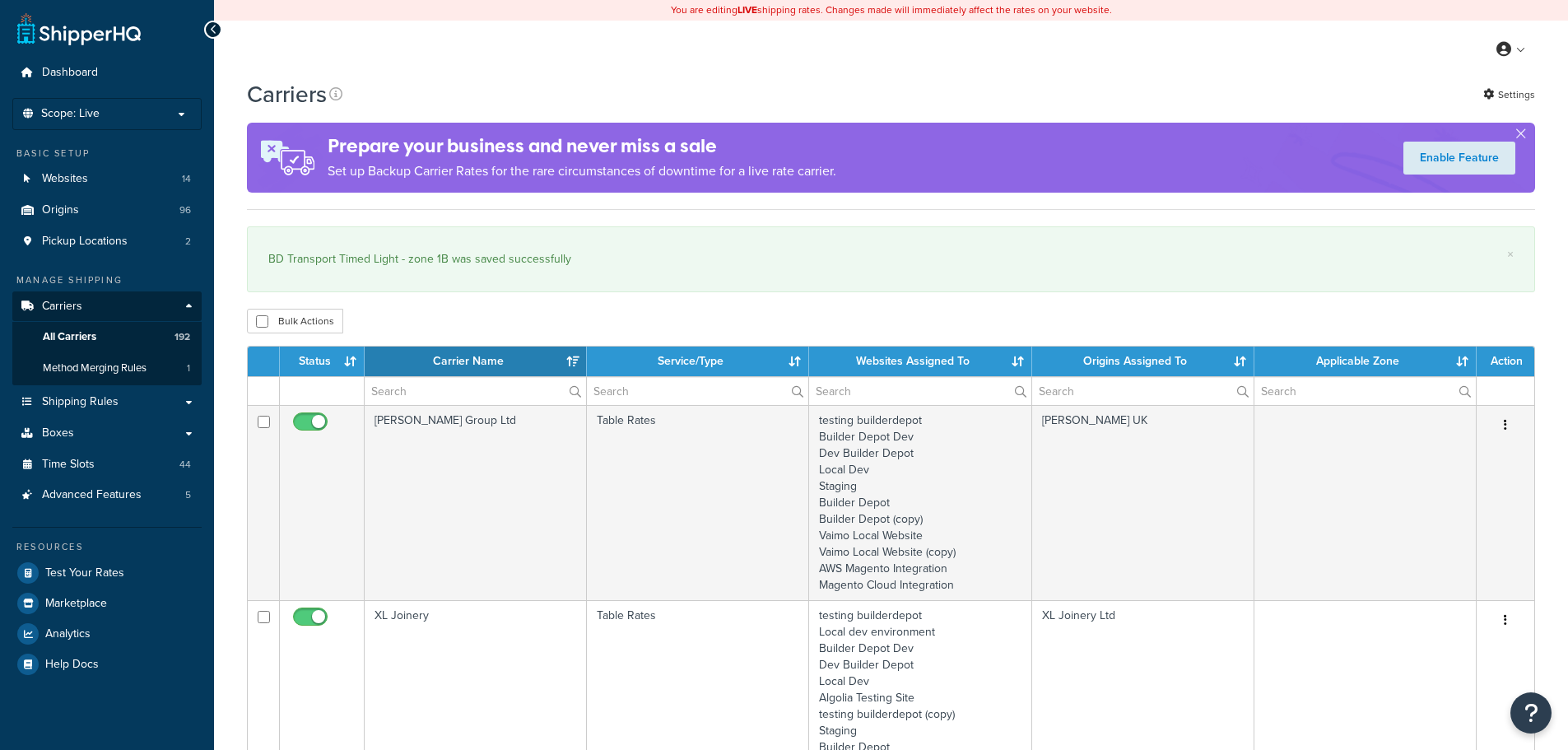
select select "15"
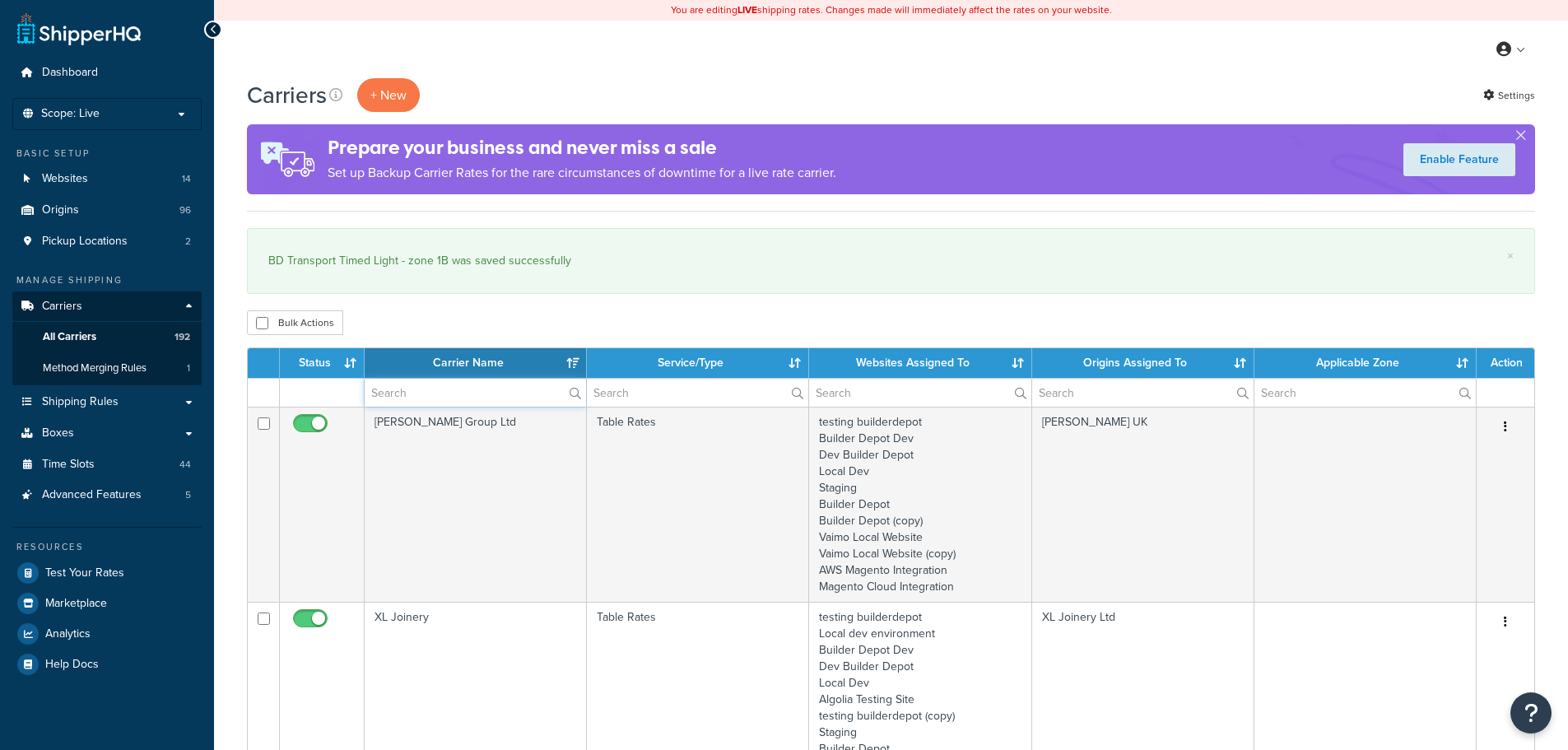
click at [388, 386] on input "text" at bounding box center [476, 392] width 222 height 28
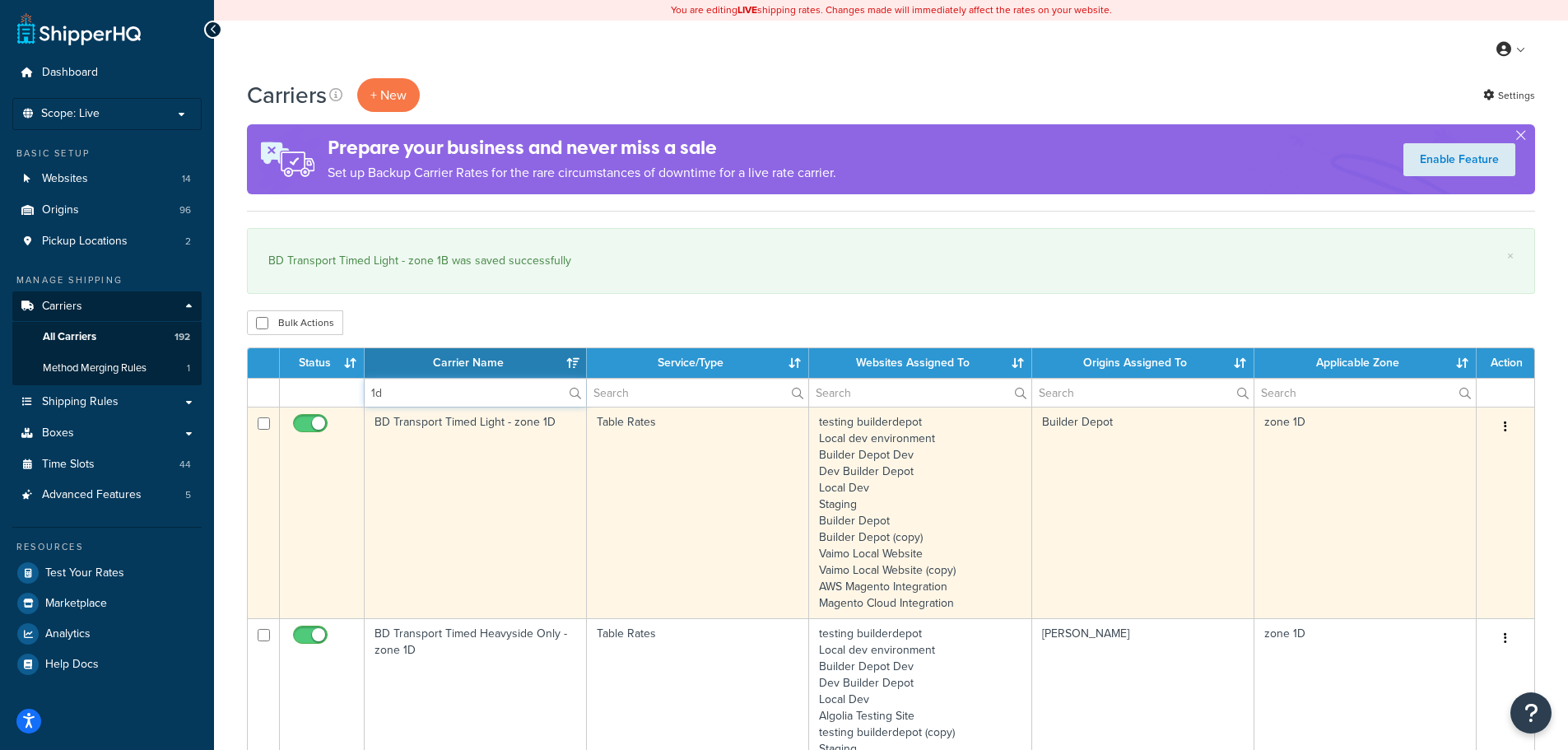
type input "1d"
click at [387, 468] on td "BD Transport Timed Light - zone 1D" at bounding box center [476, 512] width 222 height 211
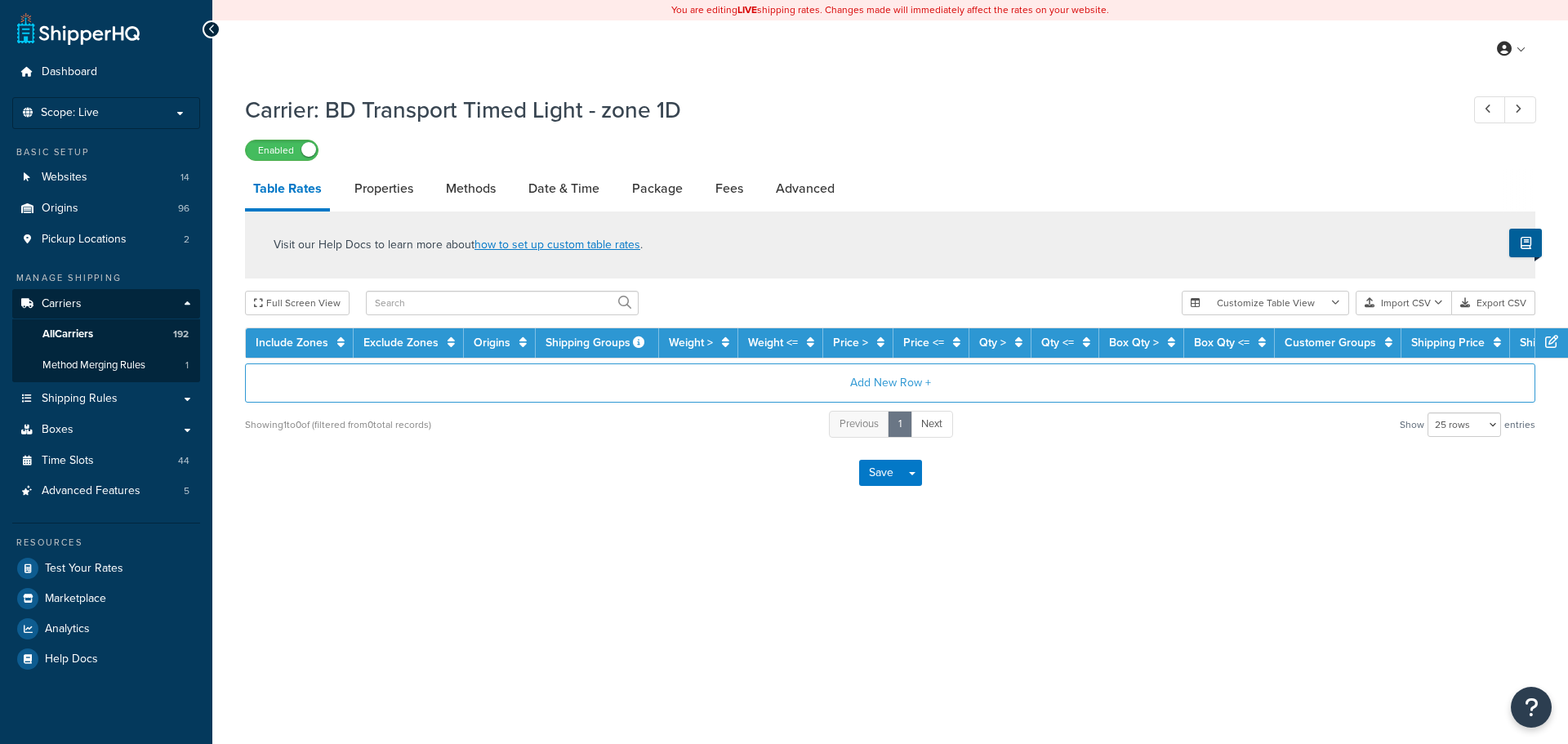
select select "25"
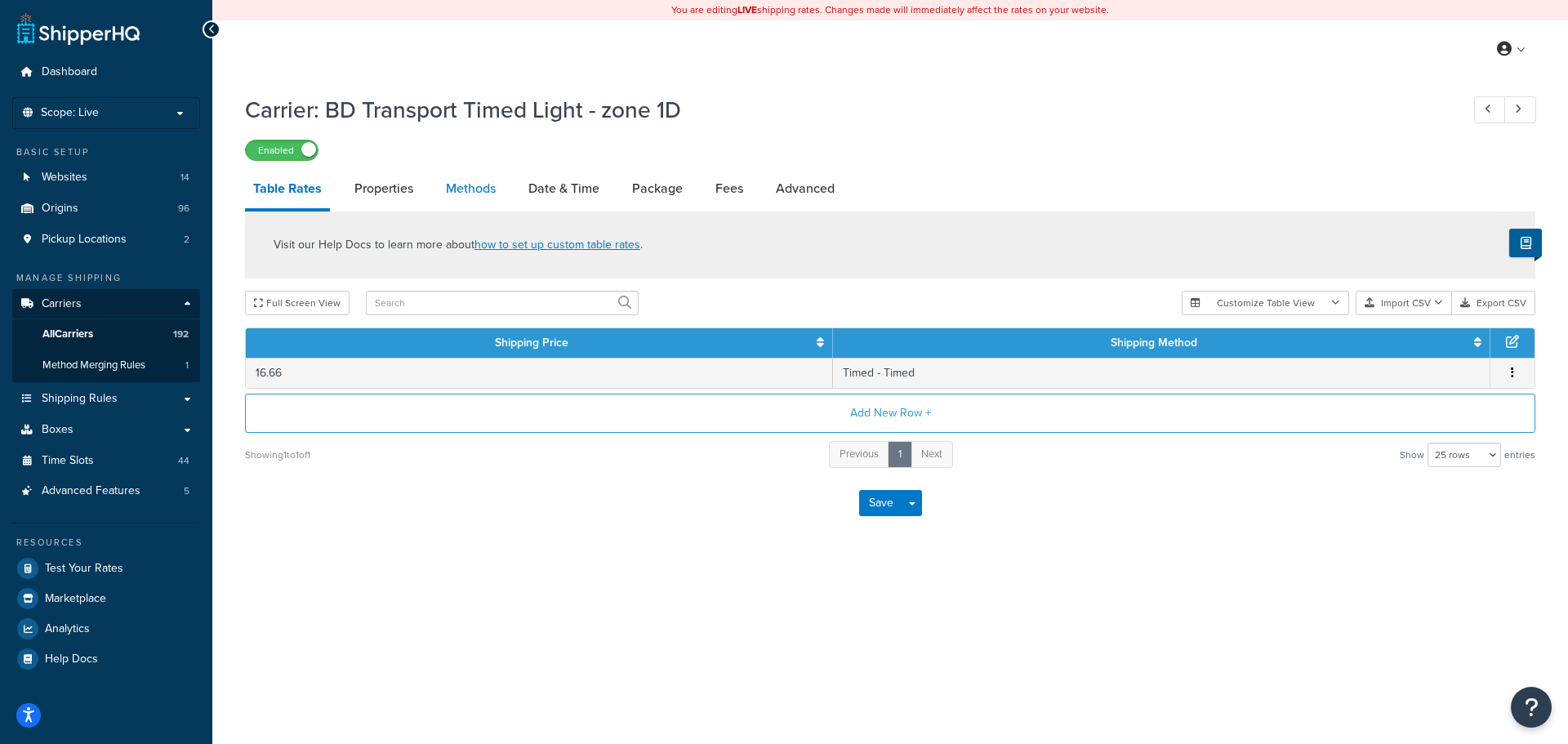
click at [448, 190] on link "Methods" at bounding box center [470, 188] width 67 height 40
select select "25"
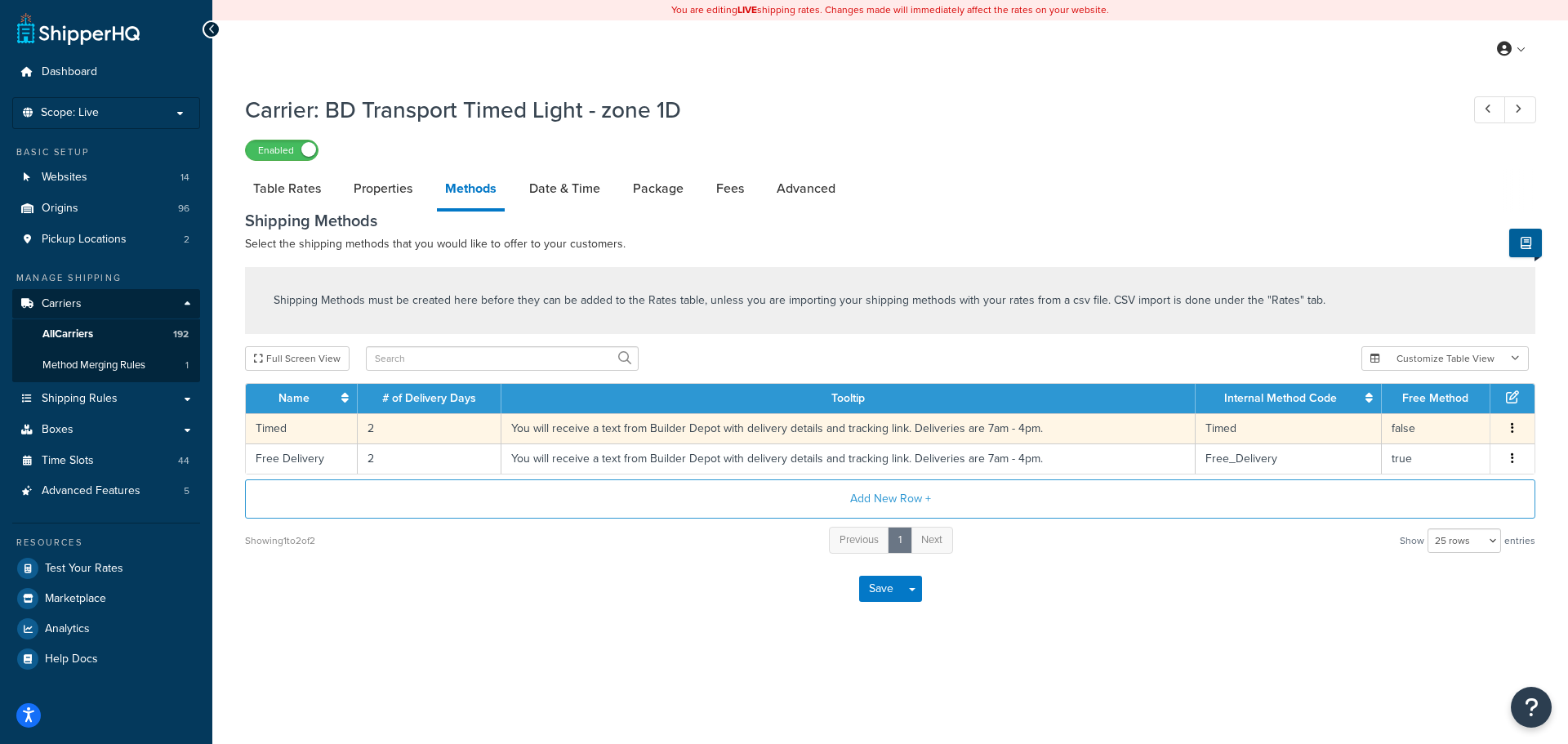
click at [367, 432] on td "2" at bounding box center [430, 427] width 144 height 30
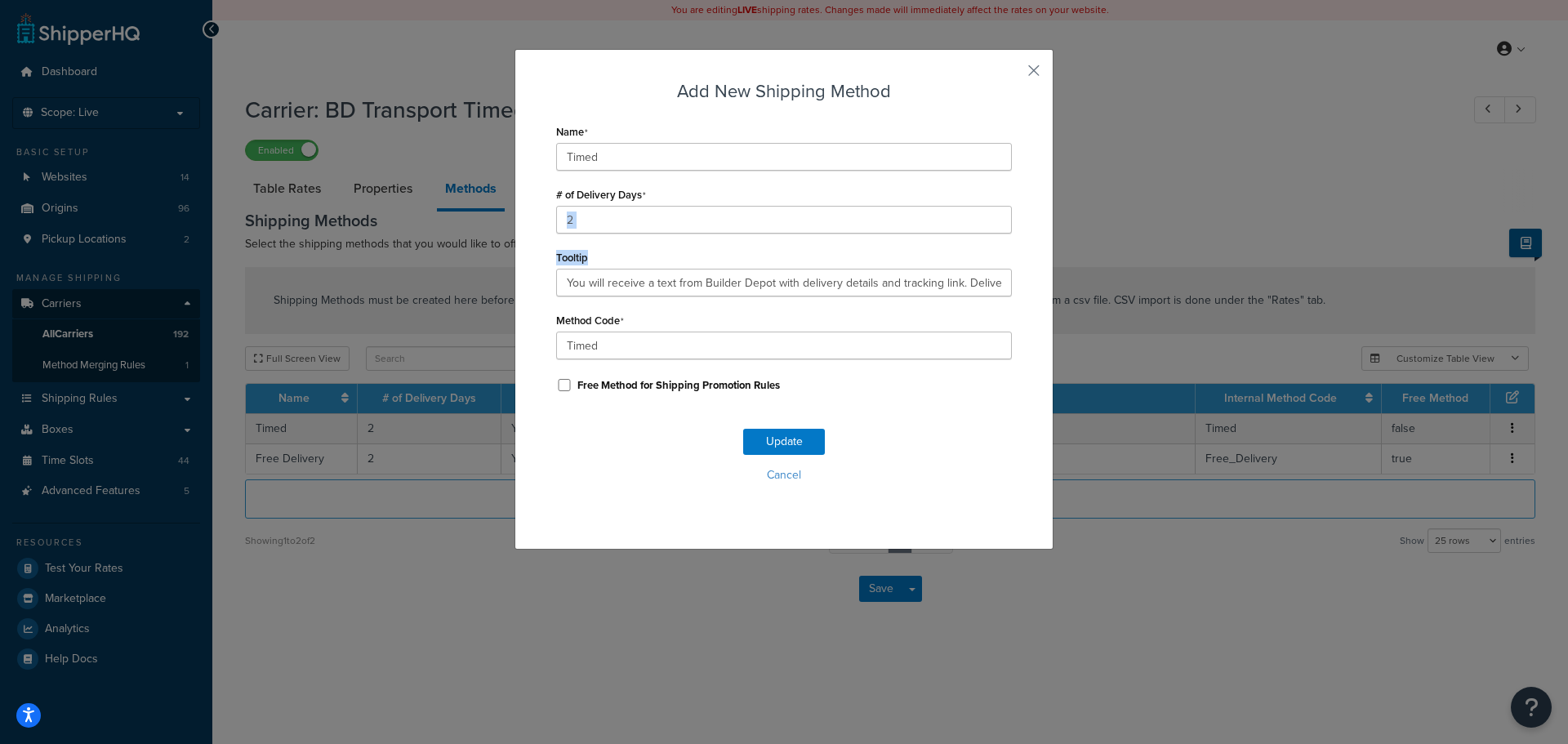
drag, startPoint x: 602, startPoint y: 234, endPoint x: 464, endPoint y: 230, distance: 138.1
click at [464, 230] on div "Add New Shipping Method Name Timed # of Delivery Days 2 Tooltip You will receiv…" at bounding box center [784, 372] width 1568 height 744
click at [562, 229] on input "2" at bounding box center [784, 219] width 456 height 28
click at [574, 226] on input "2" at bounding box center [784, 219] width 456 height 28
click at [571, 218] on input "2" at bounding box center [784, 219] width 456 height 28
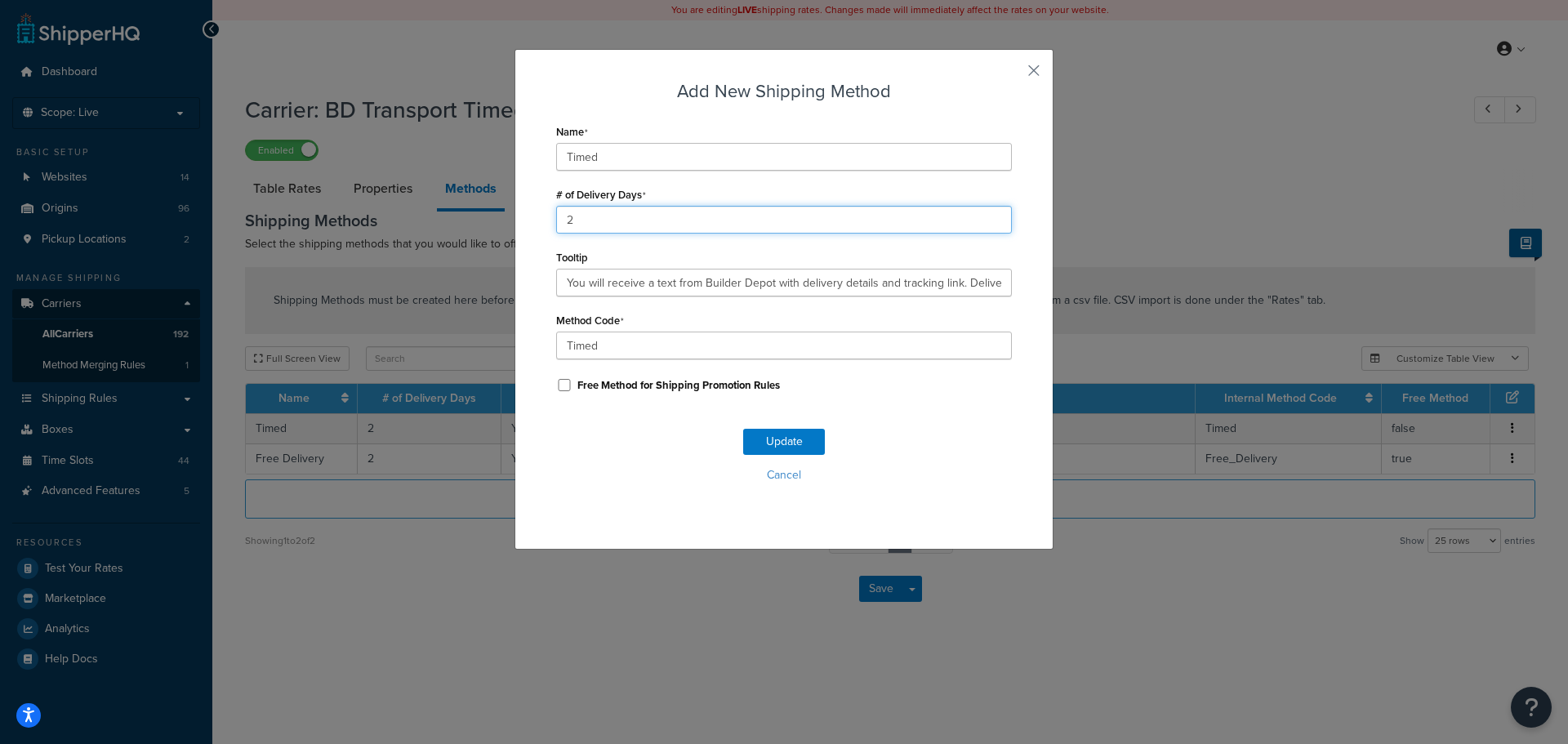
drag, startPoint x: 574, startPoint y: 223, endPoint x: 492, endPoint y: 238, distance: 83.4
click at [492, 238] on div "Add New Shipping Method Name Timed # of Delivery Days 2 Tooltip You will receiv…" at bounding box center [784, 372] width 1568 height 744
type input "1"
click at [746, 445] on button "Update" at bounding box center [784, 441] width 82 height 26
click at [747, 445] on button "Update" at bounding box center [784, 441] width 82 height 26
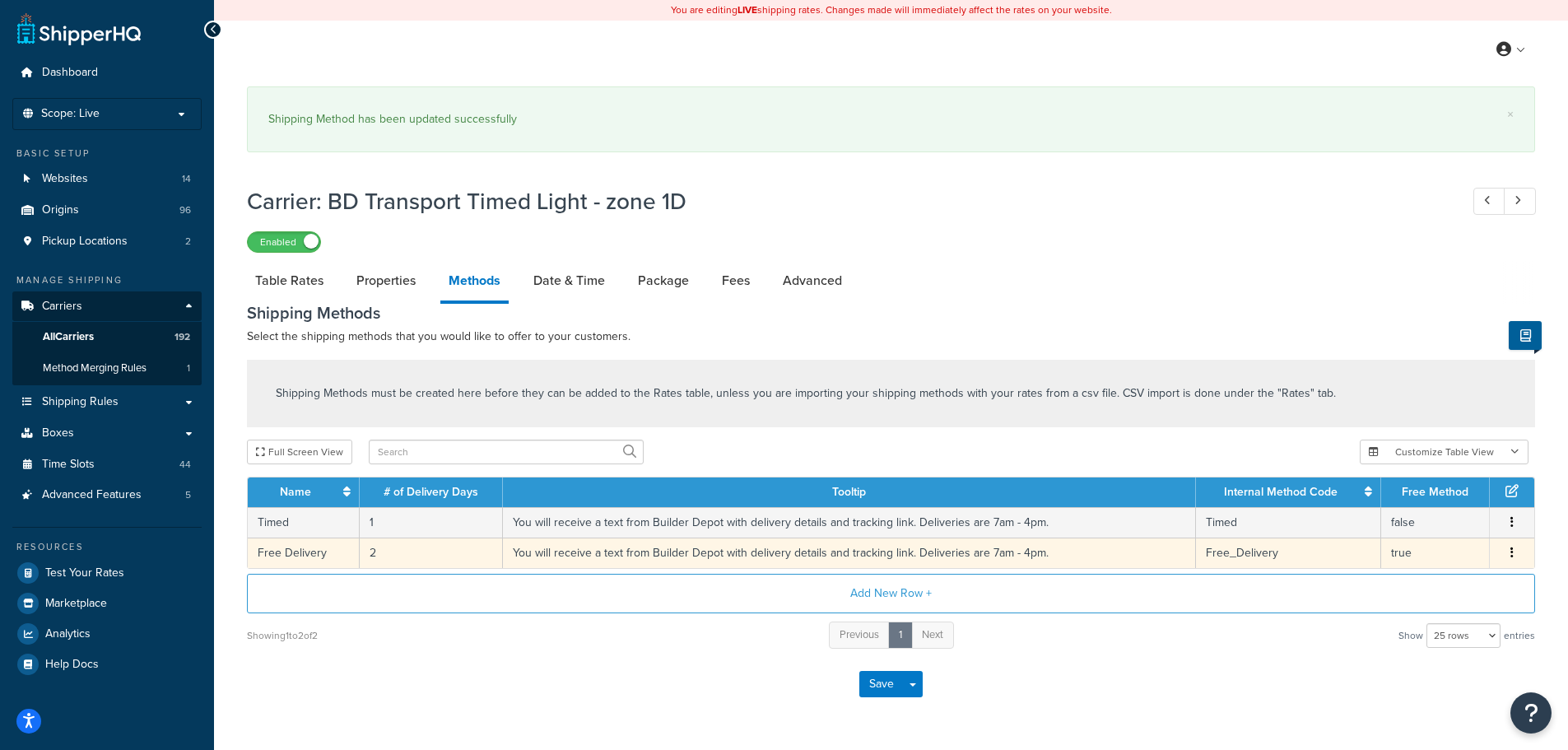
click at [371, 554] on td "2" at bounding box center [431, 552] width 143 height 30
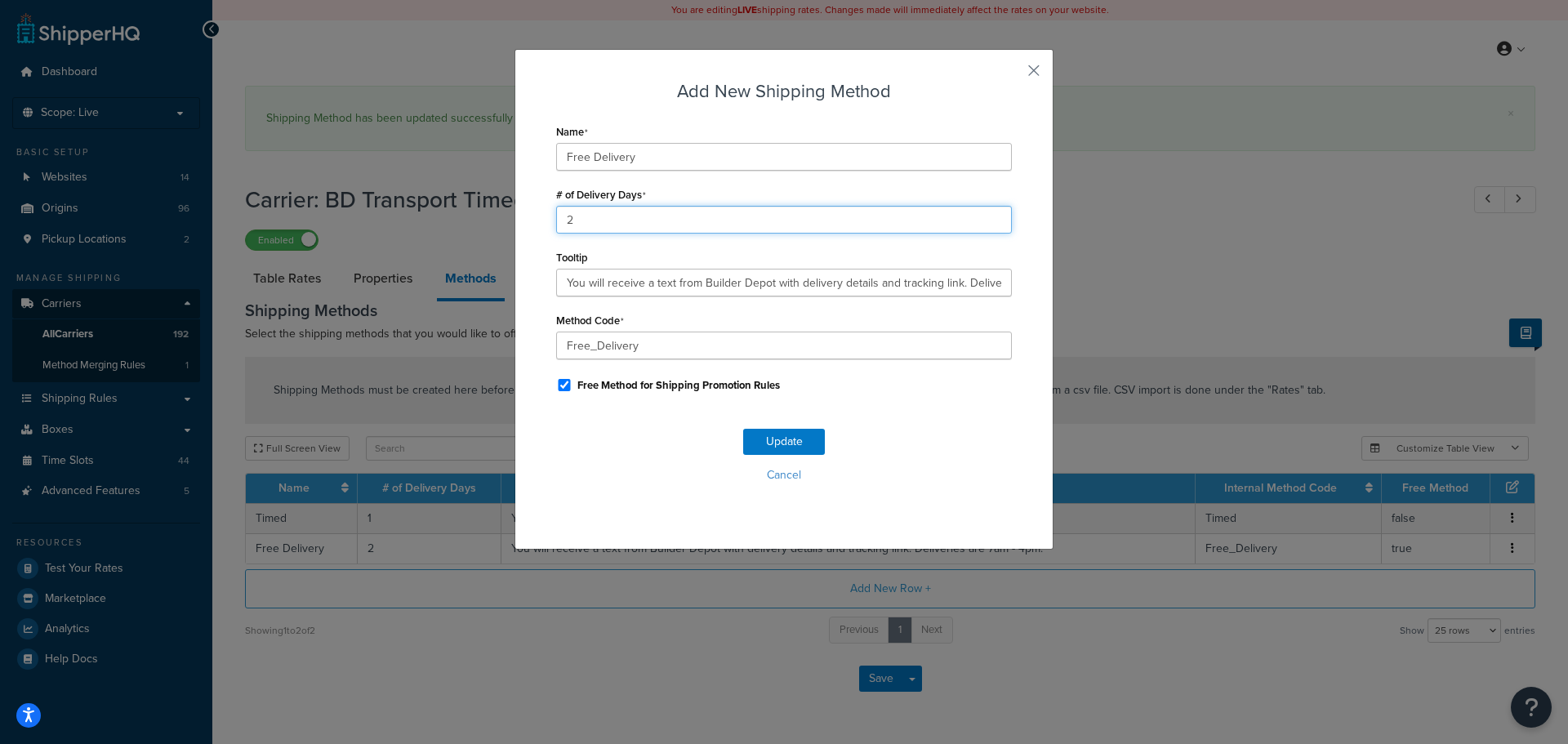
drag, startPoint x: 626, startPoint y: 221, endPoint x: 483, endPoint y: 222, distance: 143.0
click at [483, 222] on div "Add New Shipping Method Name Free Delivery # of Delivery Days 2 Tooltip You wil…" at bounding box center [784, 372] width 1568 height 744
type input "1"
click at [783, 431] on button "Update" at bounding box center [784, 441] width 82 height 26
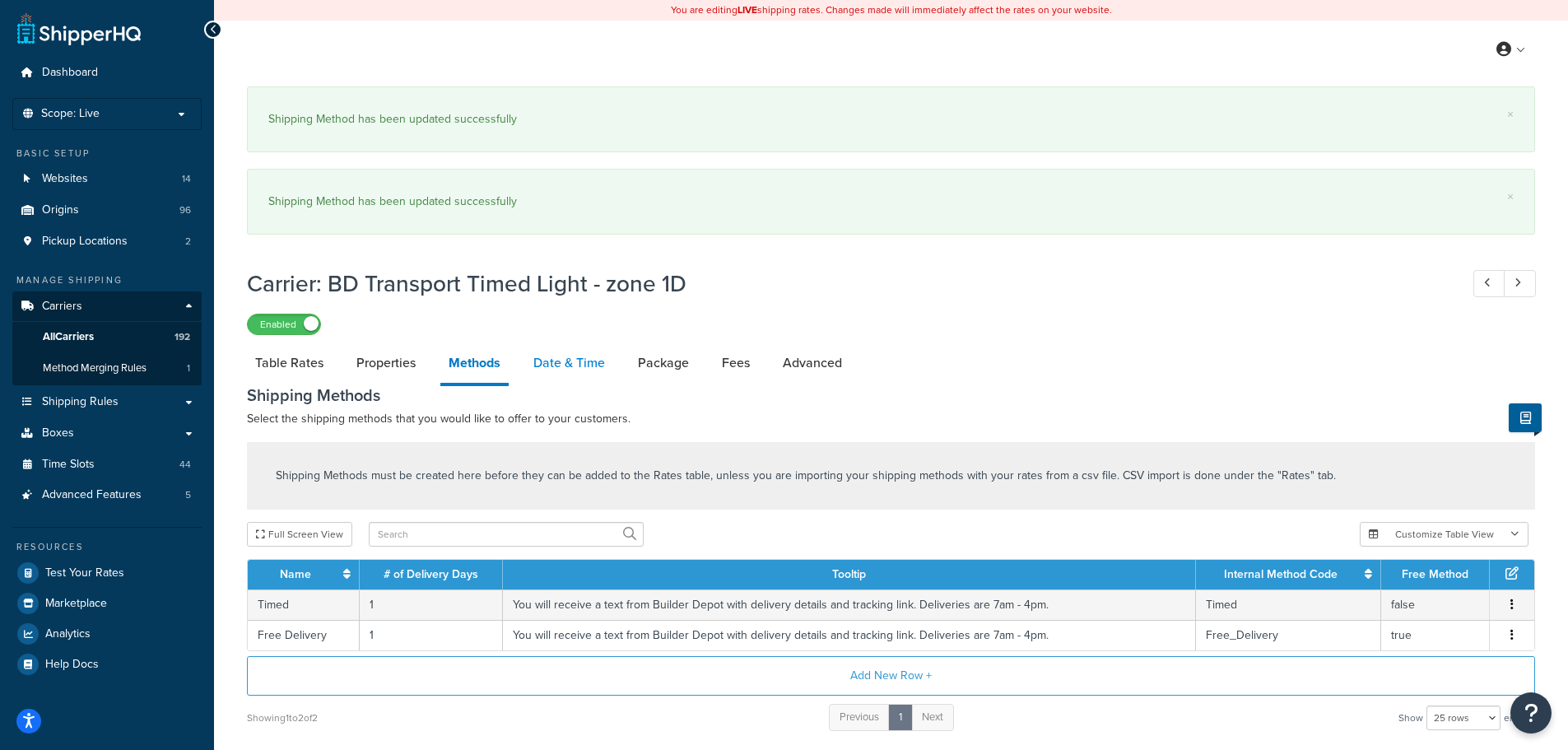
click at [573, 355] on link "Date & Time" at bounding box center [569, 363] width 89 height 40
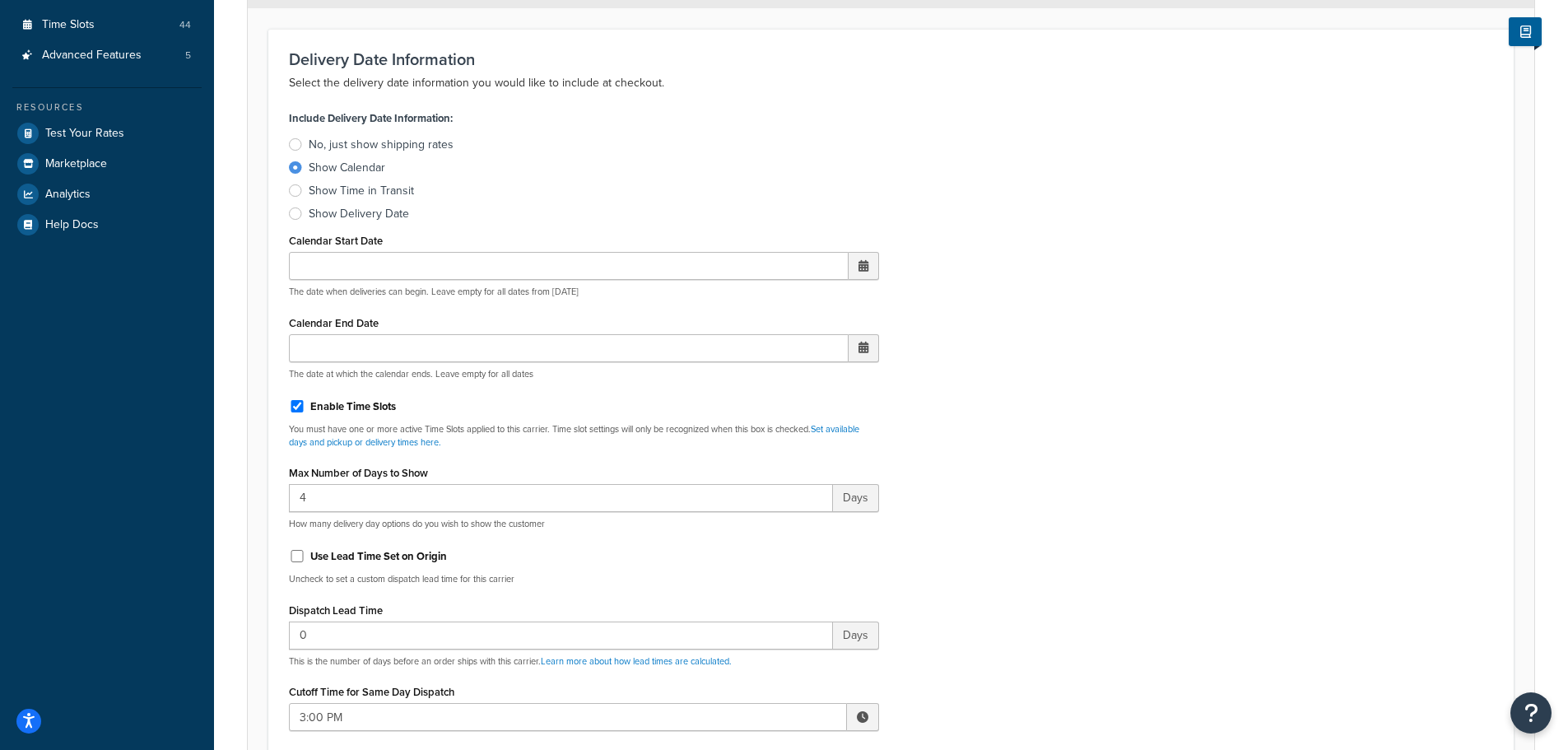
scroll to position [740, 0]
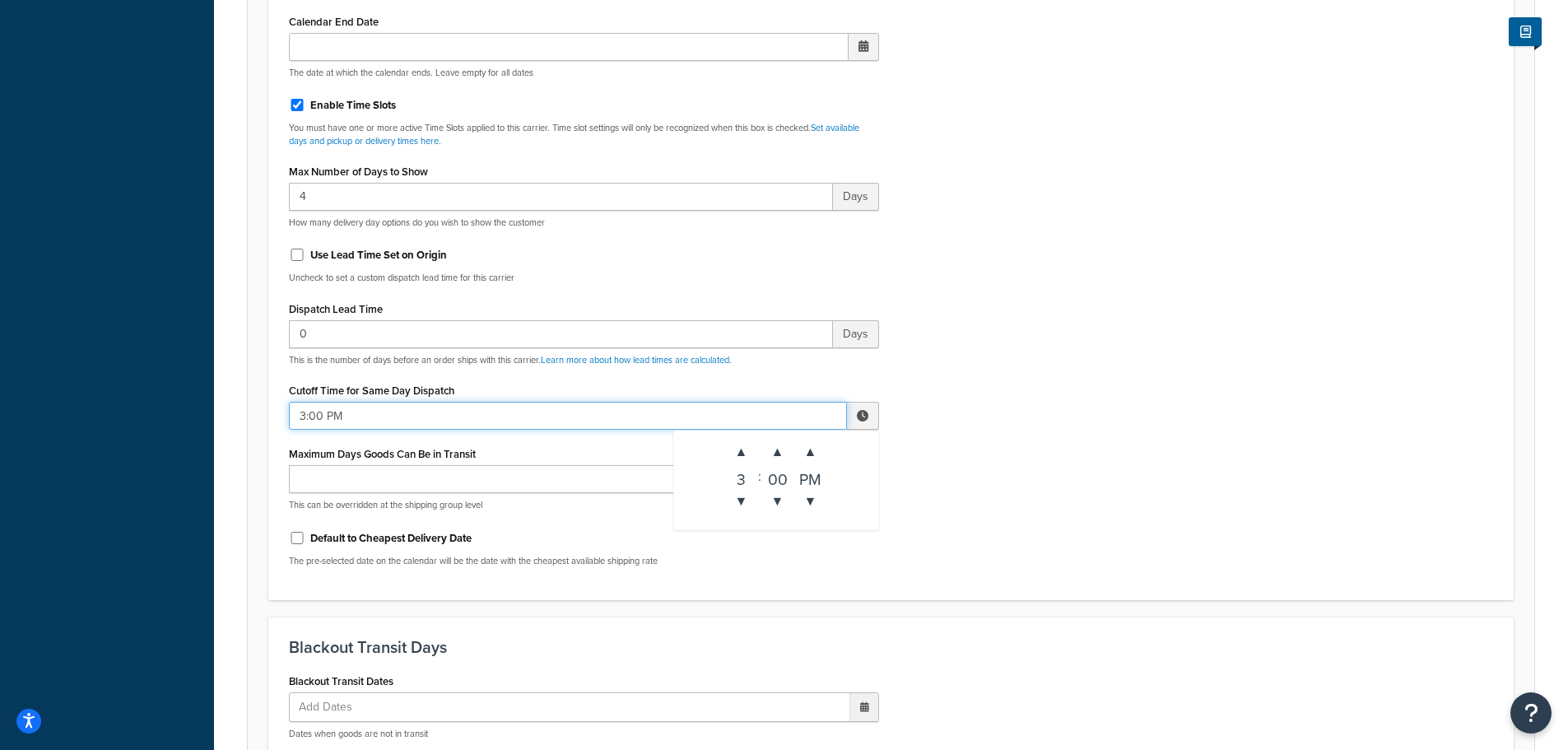
click at [309, 421] on input "3:00 PM" at bounding box center [568, 415] width 558 height 28
click at [749, 511] on span "▼" at bounding box center [741, 501] width 33 height 33
click at [747, 511] on span "▼" at bounding box center [741, 501] width 33 height 33
click at [744, 508] on span "▼" at bounding box center [741, 501] width 33 height 33
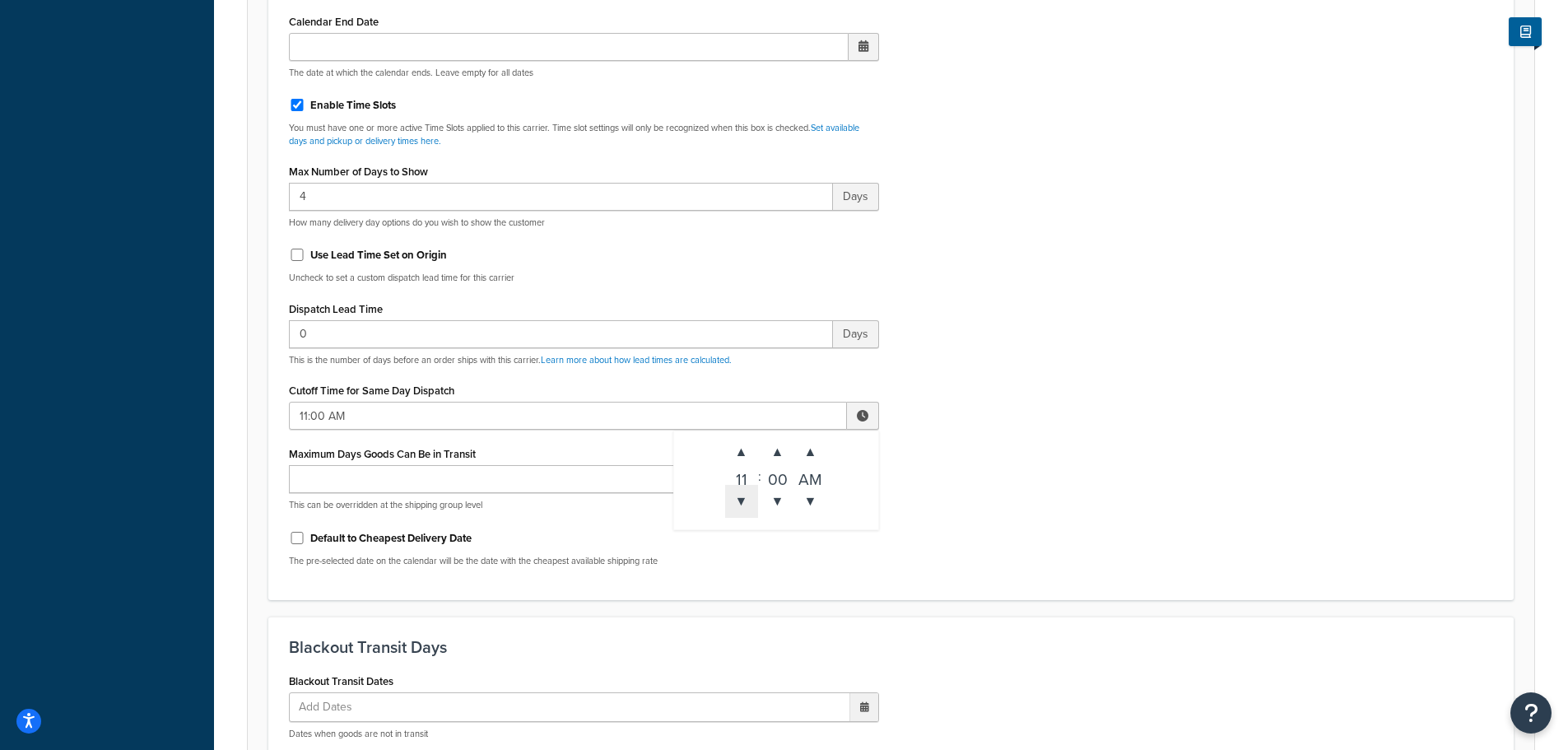
click at [744, 508] on span "▼" at bounding box center [741, 501] width 33 height 33
type input "10:00 AM"
drag, startPoint x: 1101, startPoint y: 512, endPoint x: 1090, endPoint y: 505, distance: 13.0
click at [1100, 512] on div "Include Delivery Date Information: No, just show shipping rates Show Calendar S…" at bounding box center [890, 192] width 1229 height 774
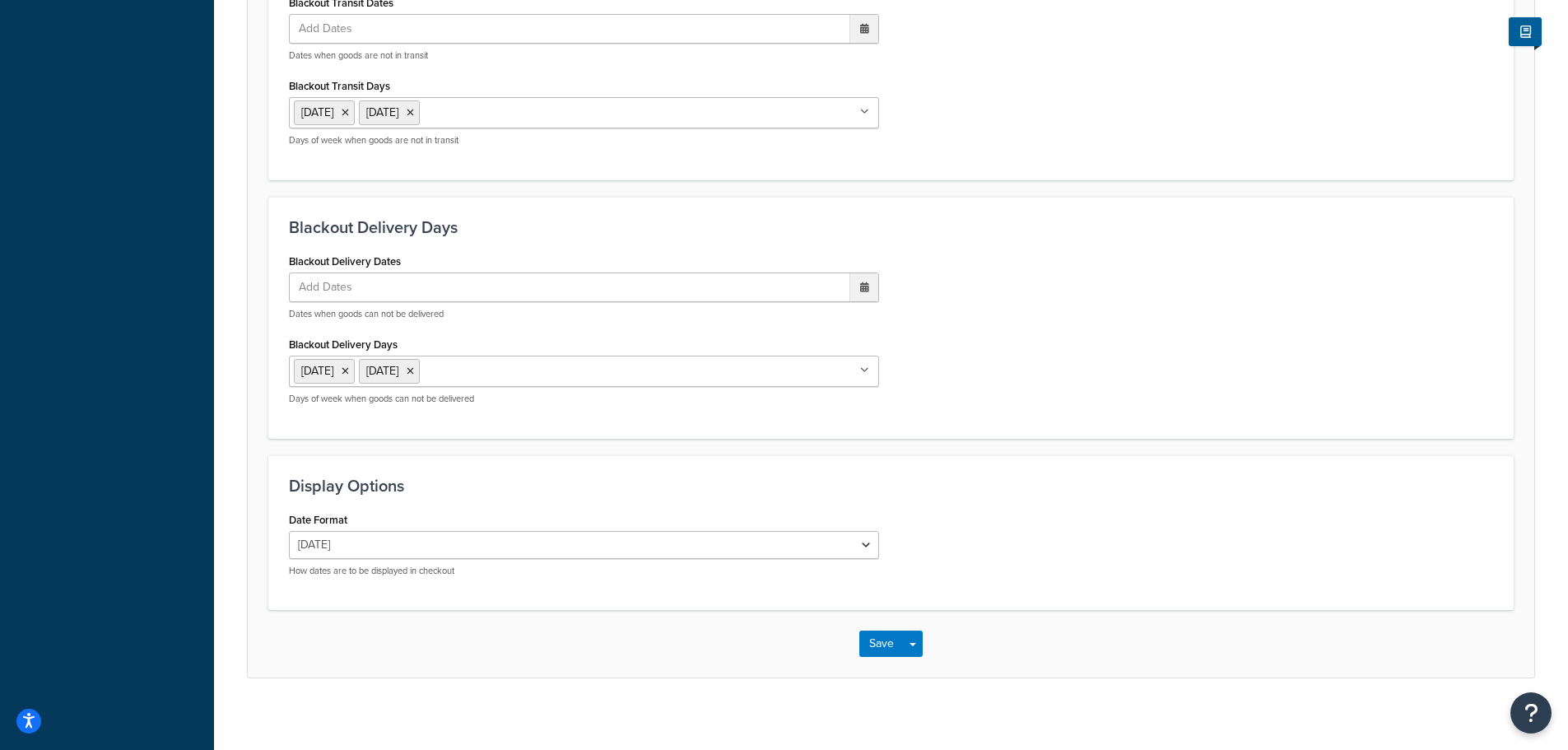
scroll to position [1430, 0]
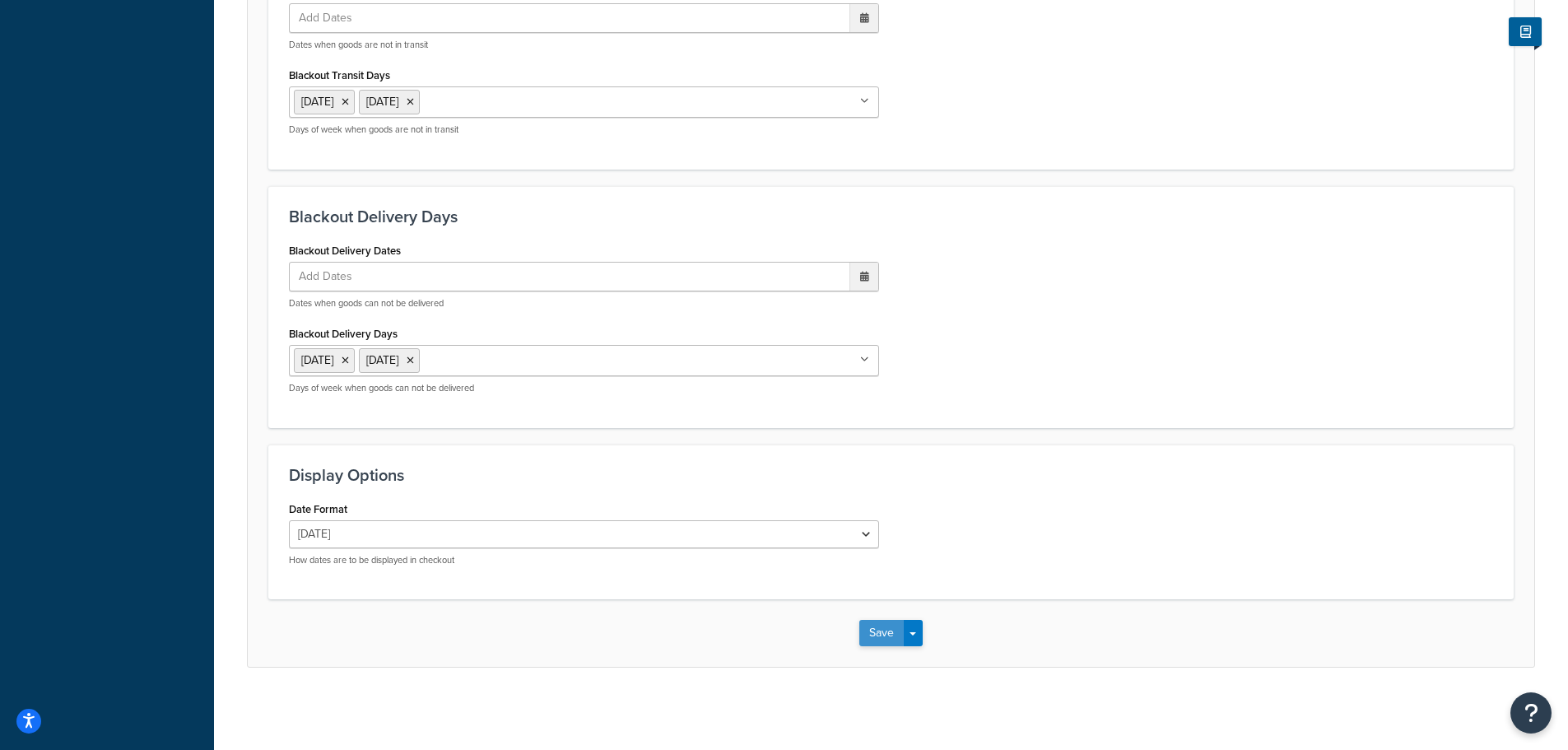
click at [885, 627] on button "Save" at bounding box center [881, 632] width 45 height 26
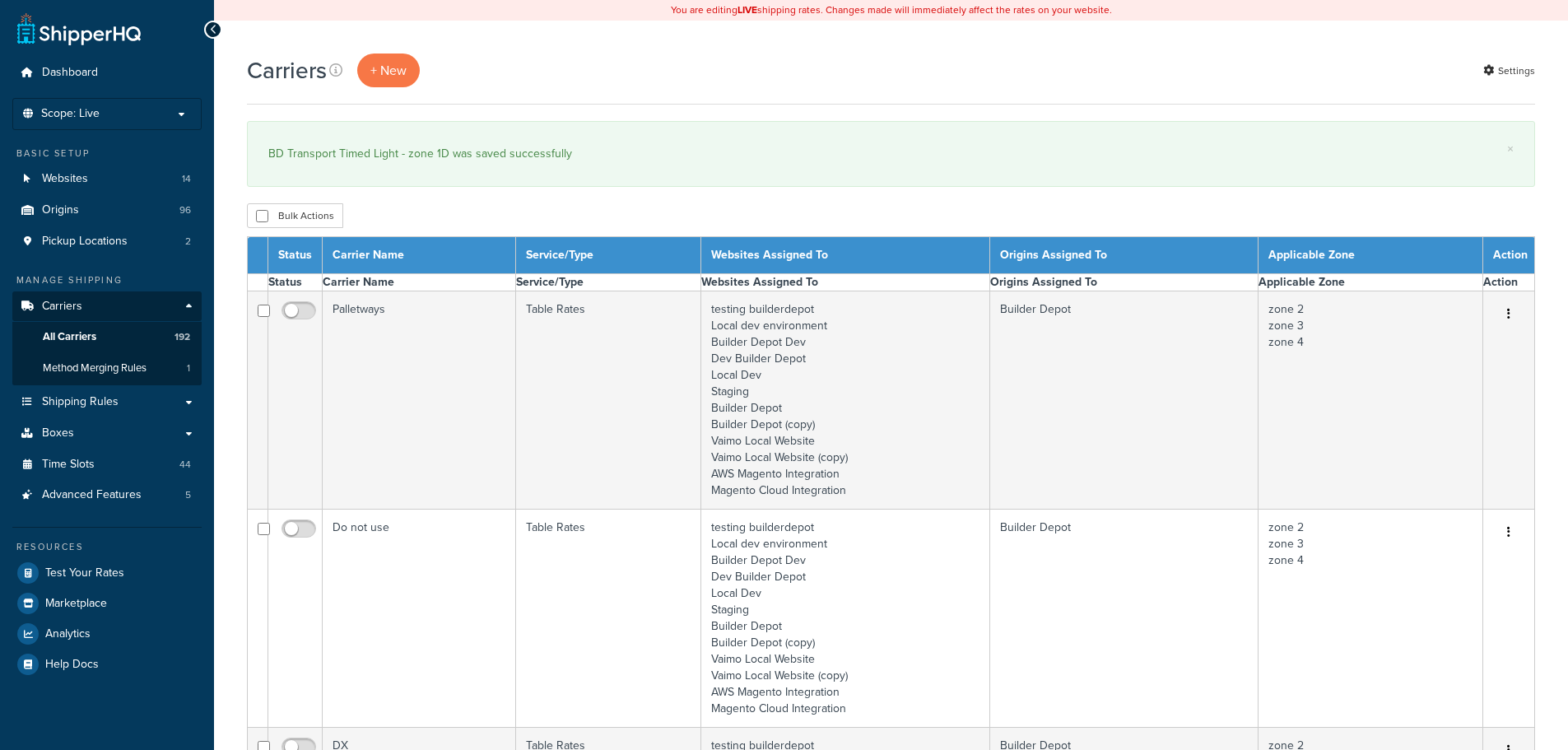
select select "15"
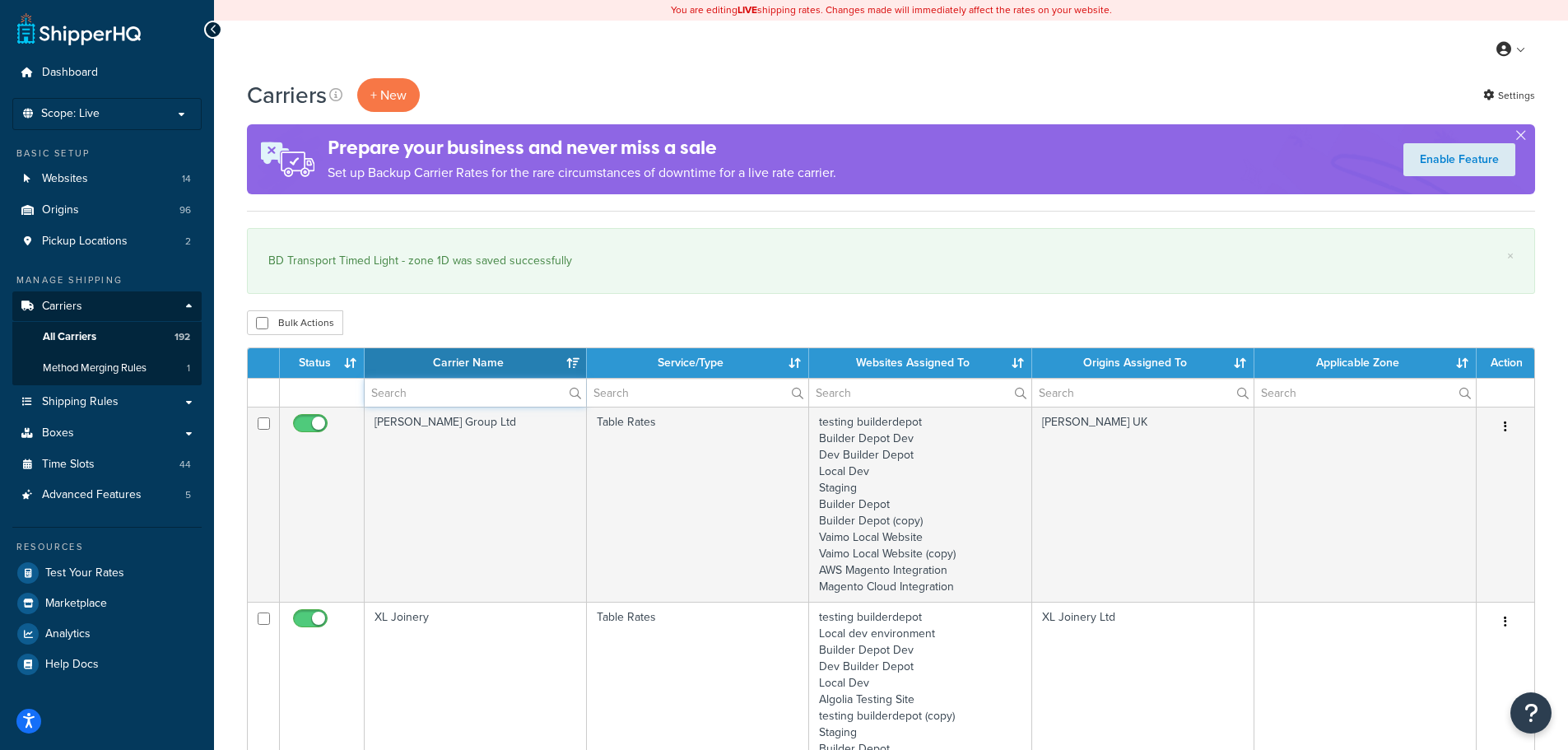
click at [398, 398] on input "text" at bounding box center [476, 392] width 222 height 28
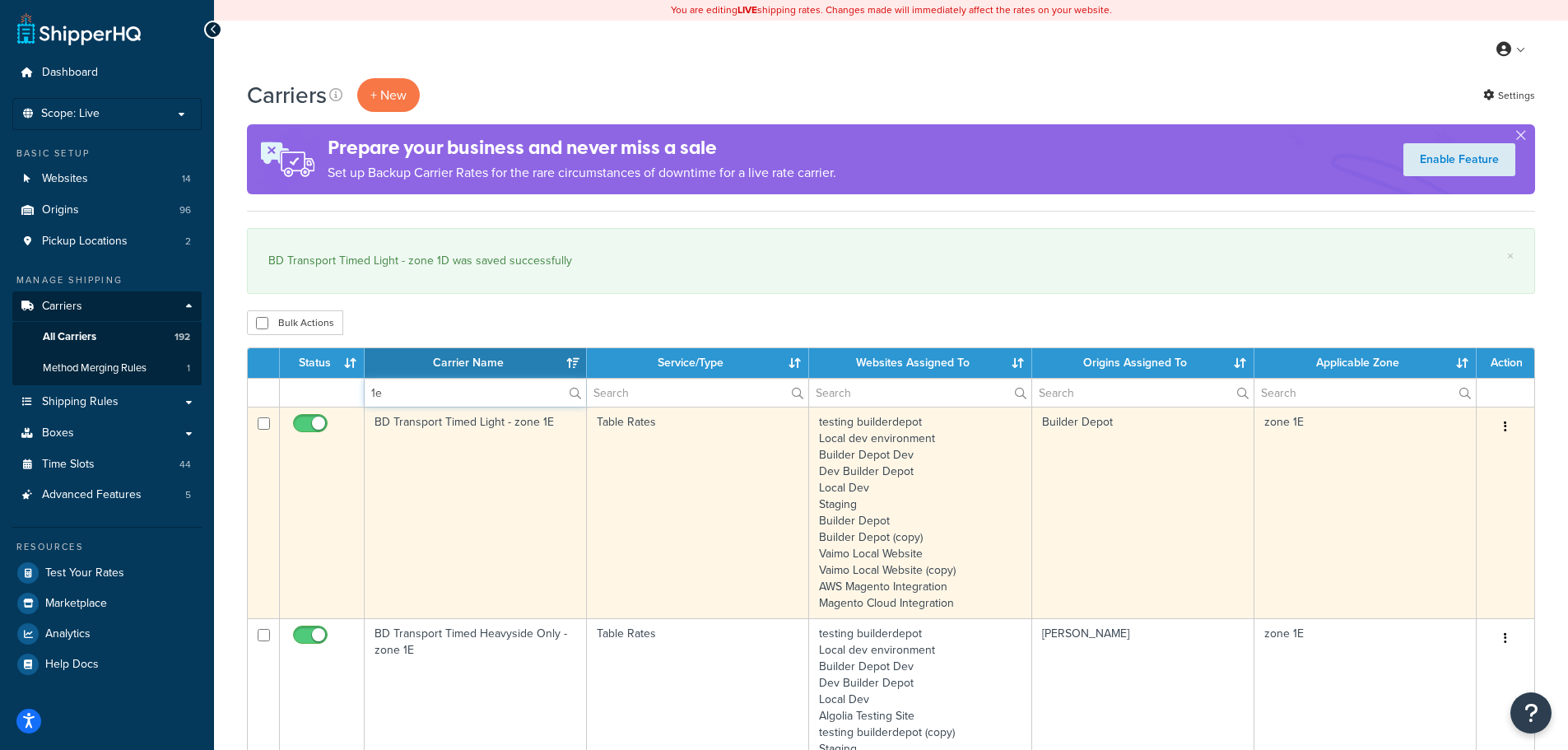
type input "1e"
click at [387, 446] on td "BD Transport Timed Light - zone 1E" at bounding box center [476, 512] width 222 height 211
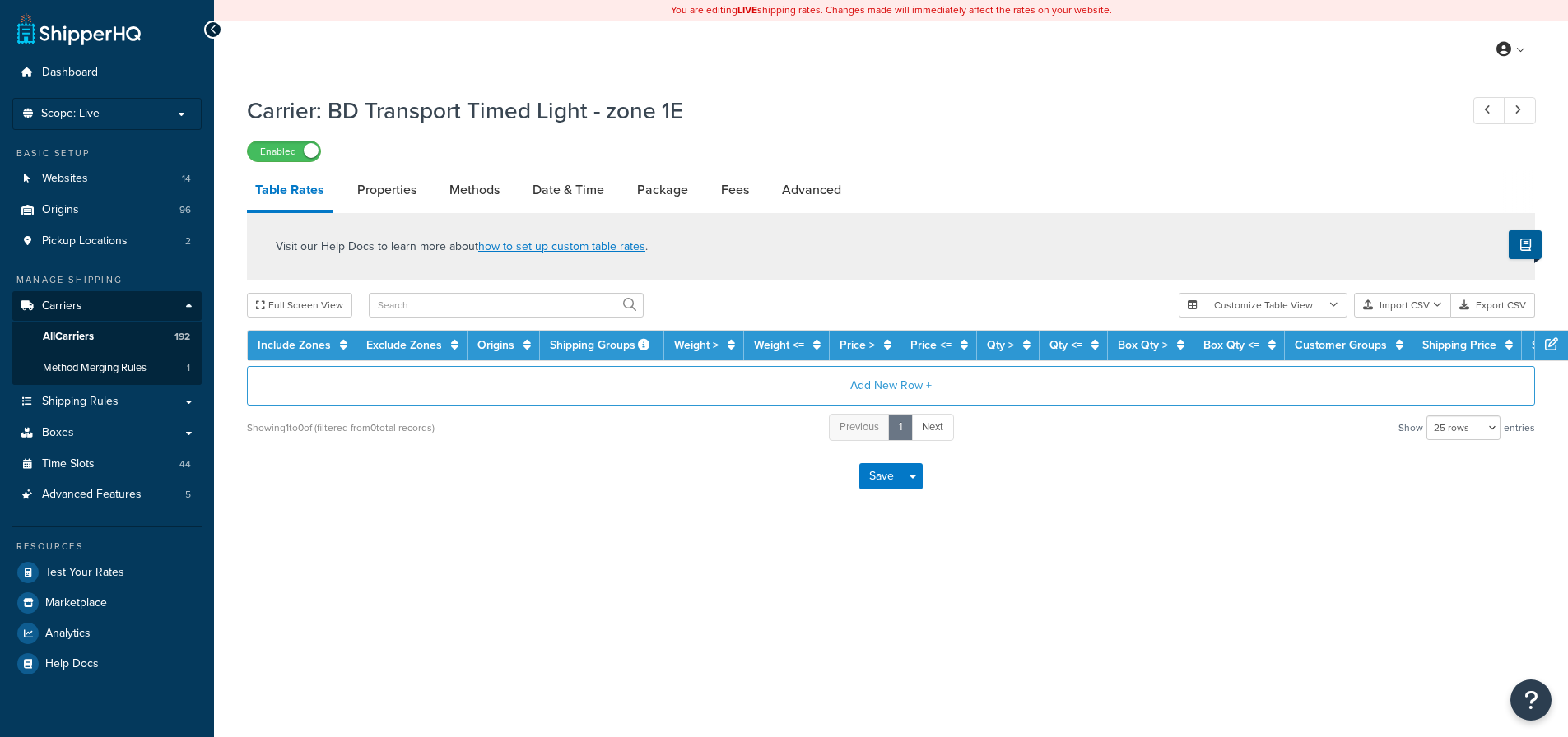
select select "25"
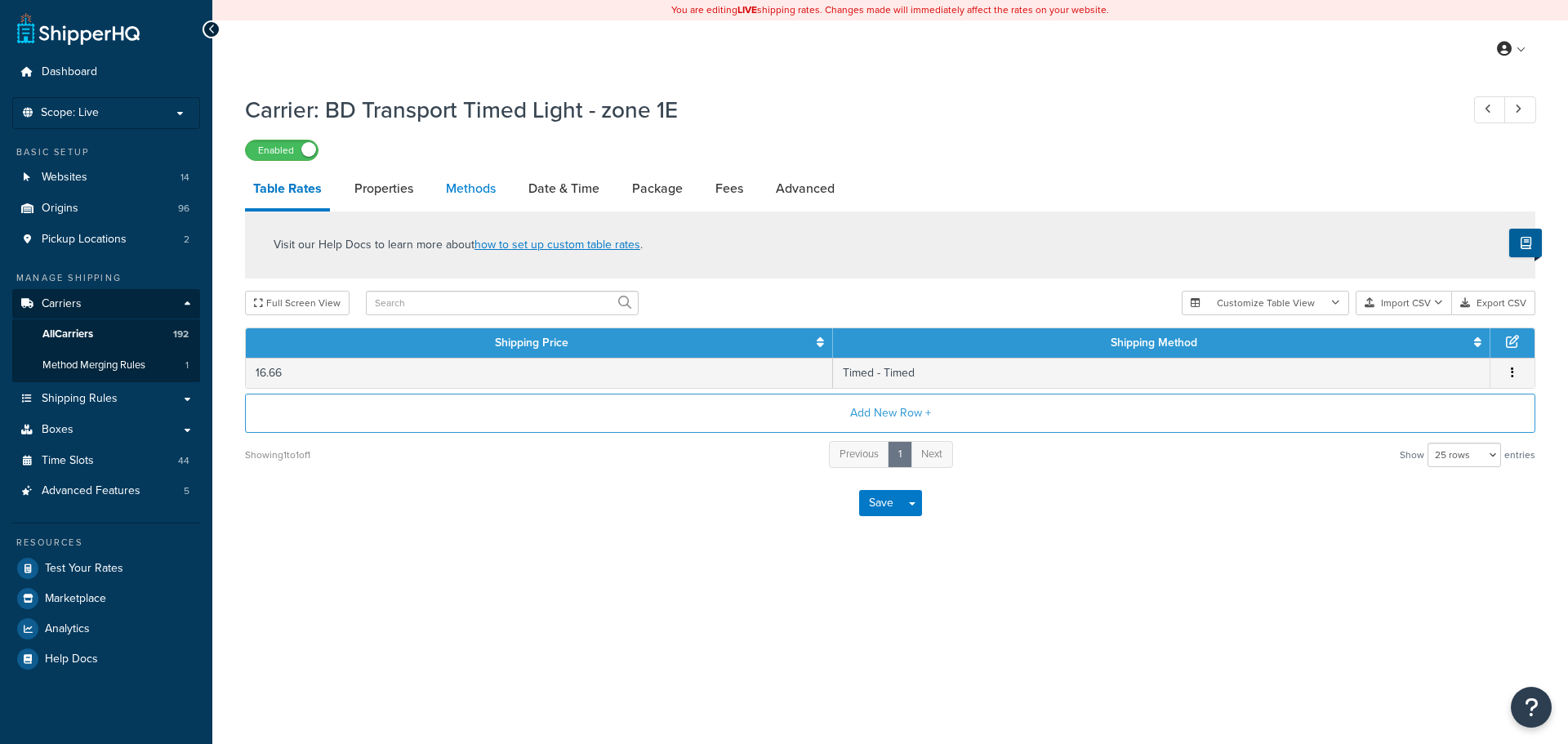
click at [461, 188] on link "Methods" at bounding box center [470, 188] width 67 height 40
select select "25"
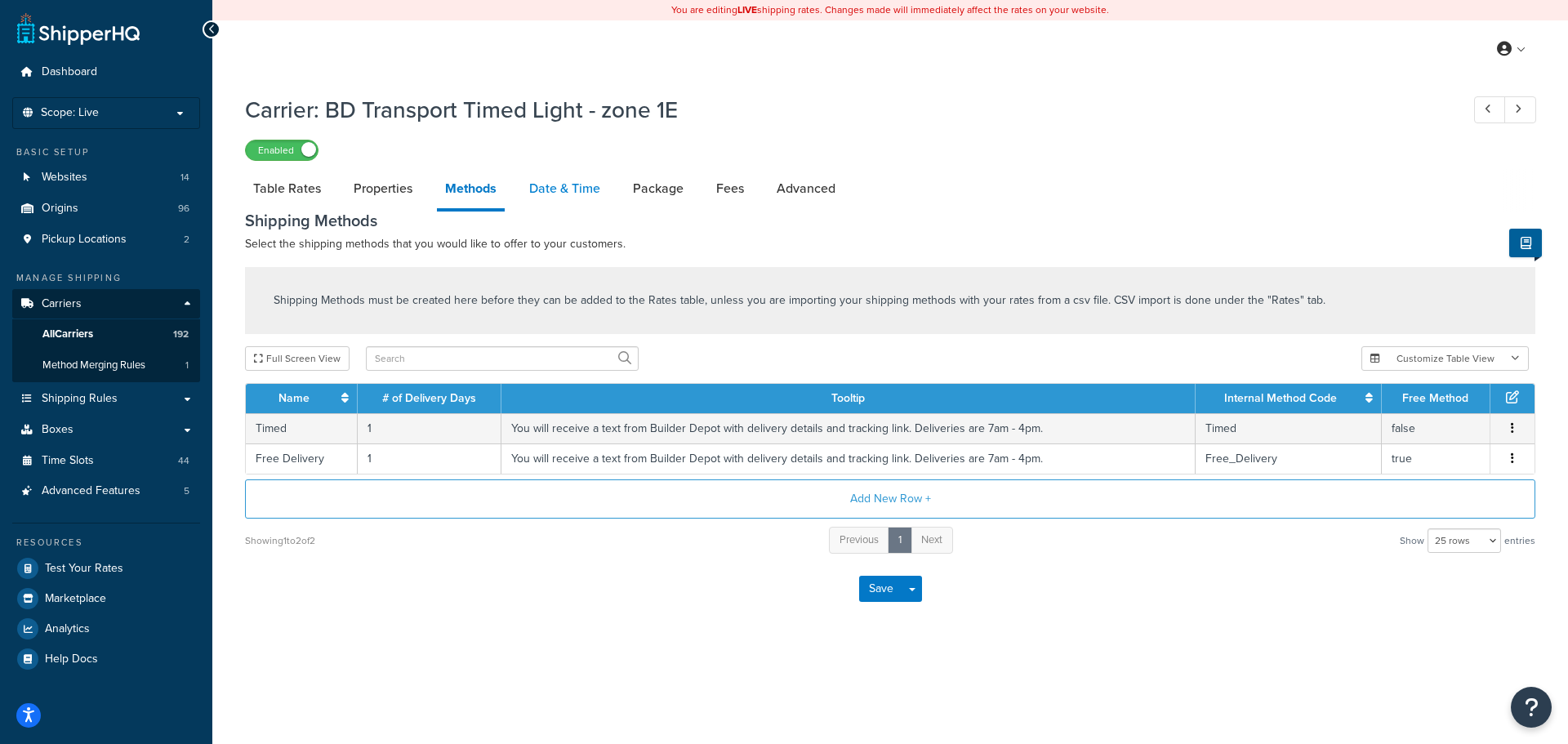
click at [554, 183] on link "Date & Time" at bounding box center [565, 188] width 88 height 40
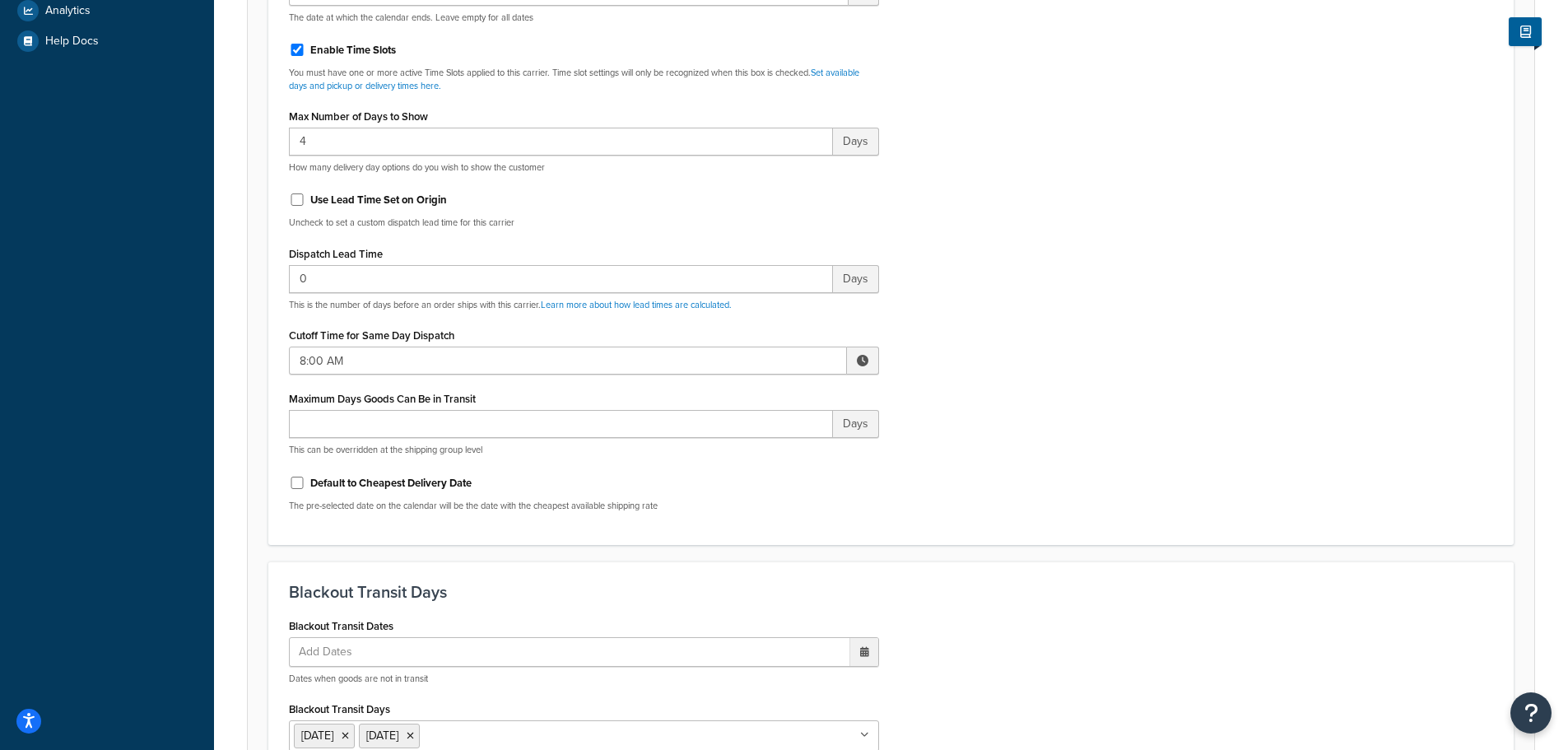
scroll to position [659, 0]
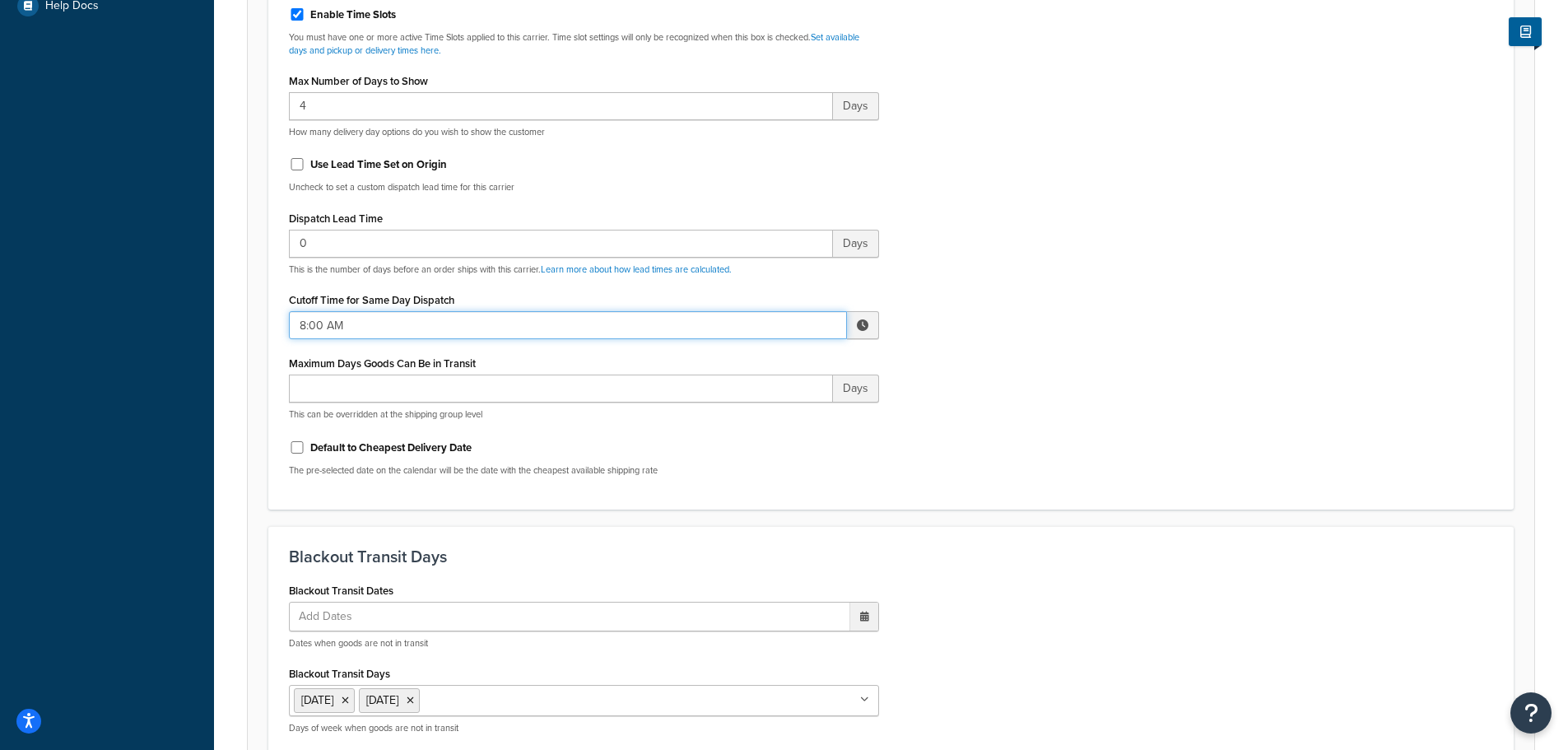
click at [409, 324] on input "8:00 AM" at bounding box center [568, 325] width 558 height 28
click at [740, 362] on span "▲" at bounding box center [741, 361] width 33 height 33
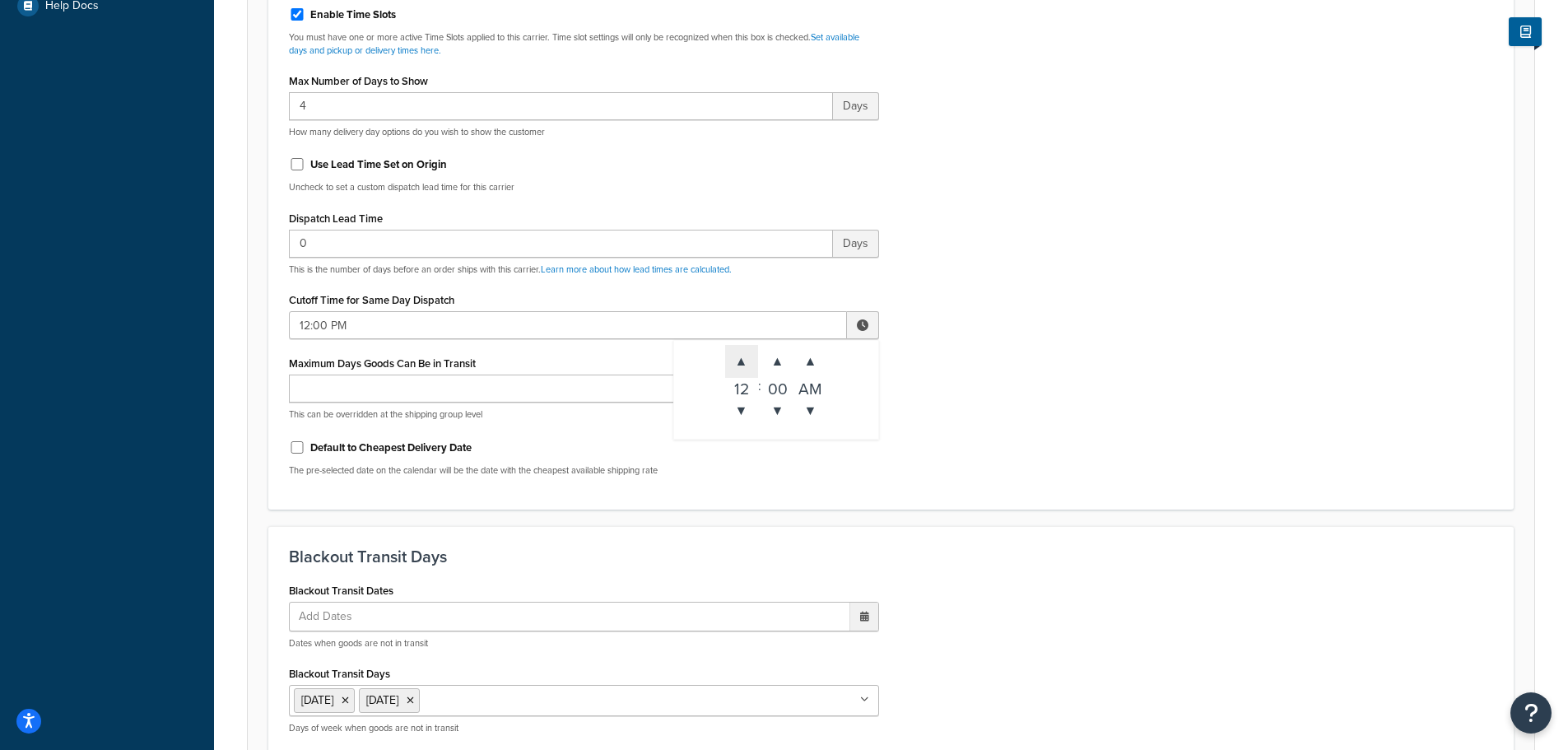
click at [740, 362] on span "▲" at bounding box center [741, 361] width 33 height 33
type input "3:00 PM"
drag, startPoint x: 1141, startPoint y: 367, endPoint x: 1133, endPoint y: 364, distance: 8.5
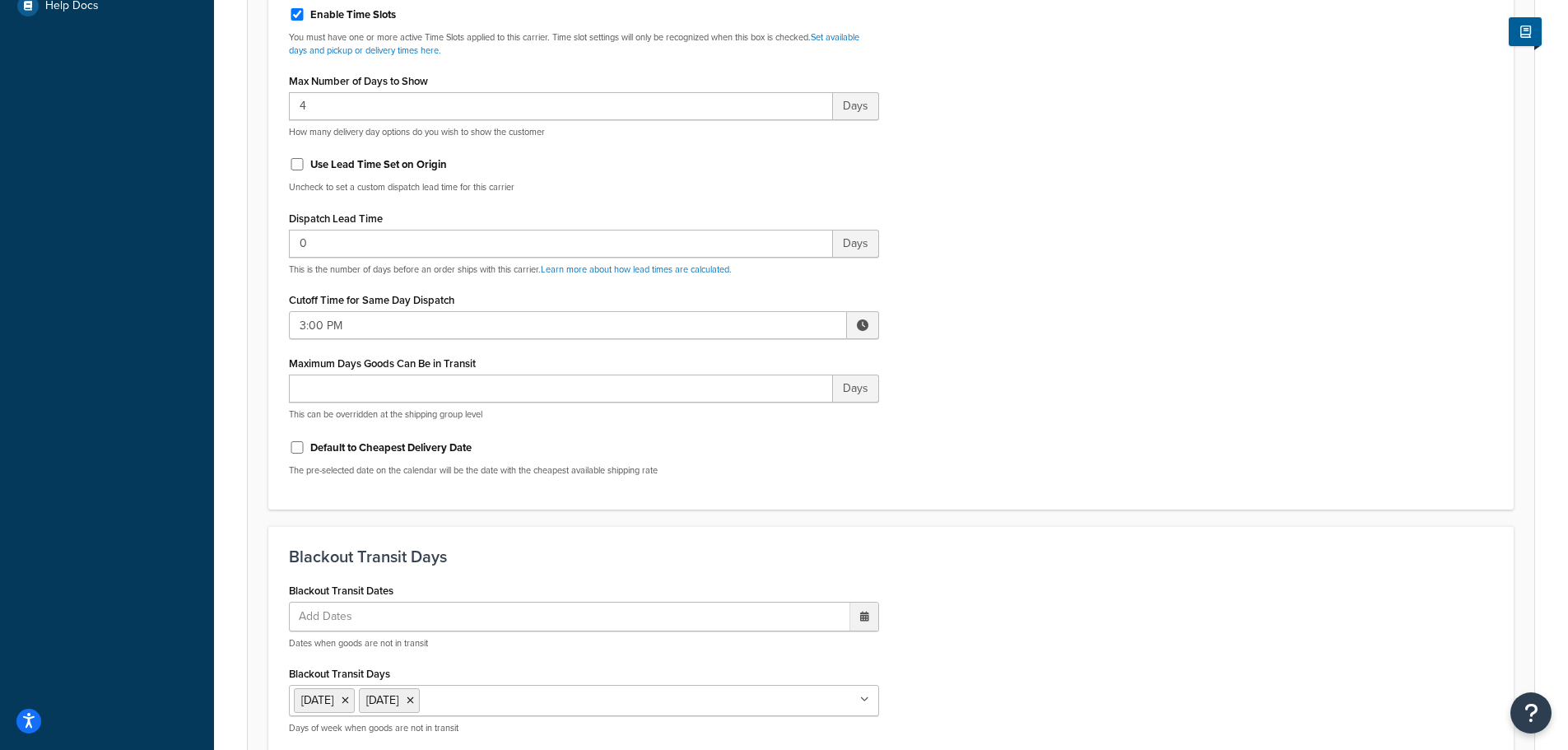
click at [1139, 367] on div "Include Delivery Date Information: No, just show shipping rates Show Calendar S…" at bounding box center [890, 101] width 1229 height 774
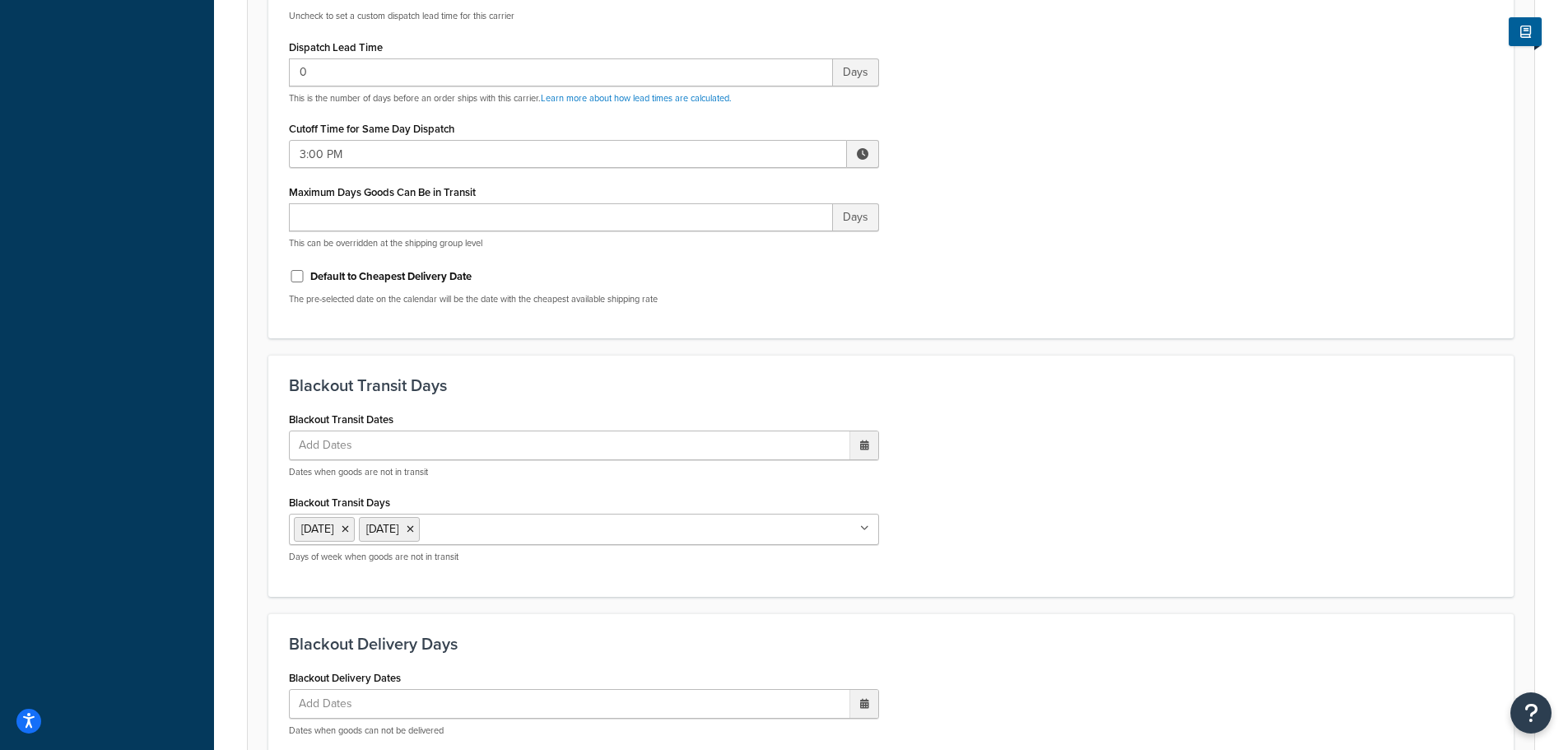
scroll to position [1258, 0]
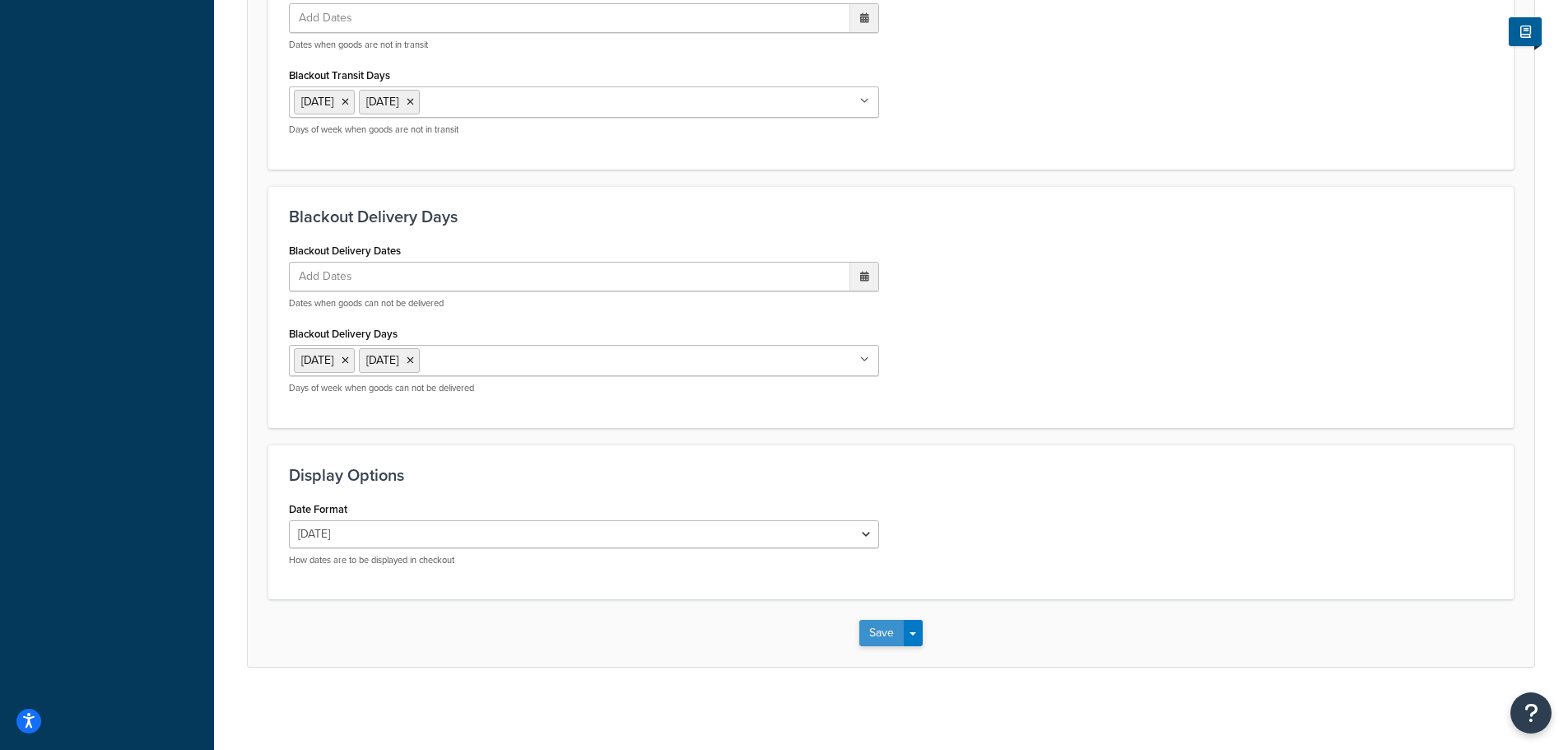
click at [889, 625] on button "Save" at bounding box center [881, 632] width 45 height 26
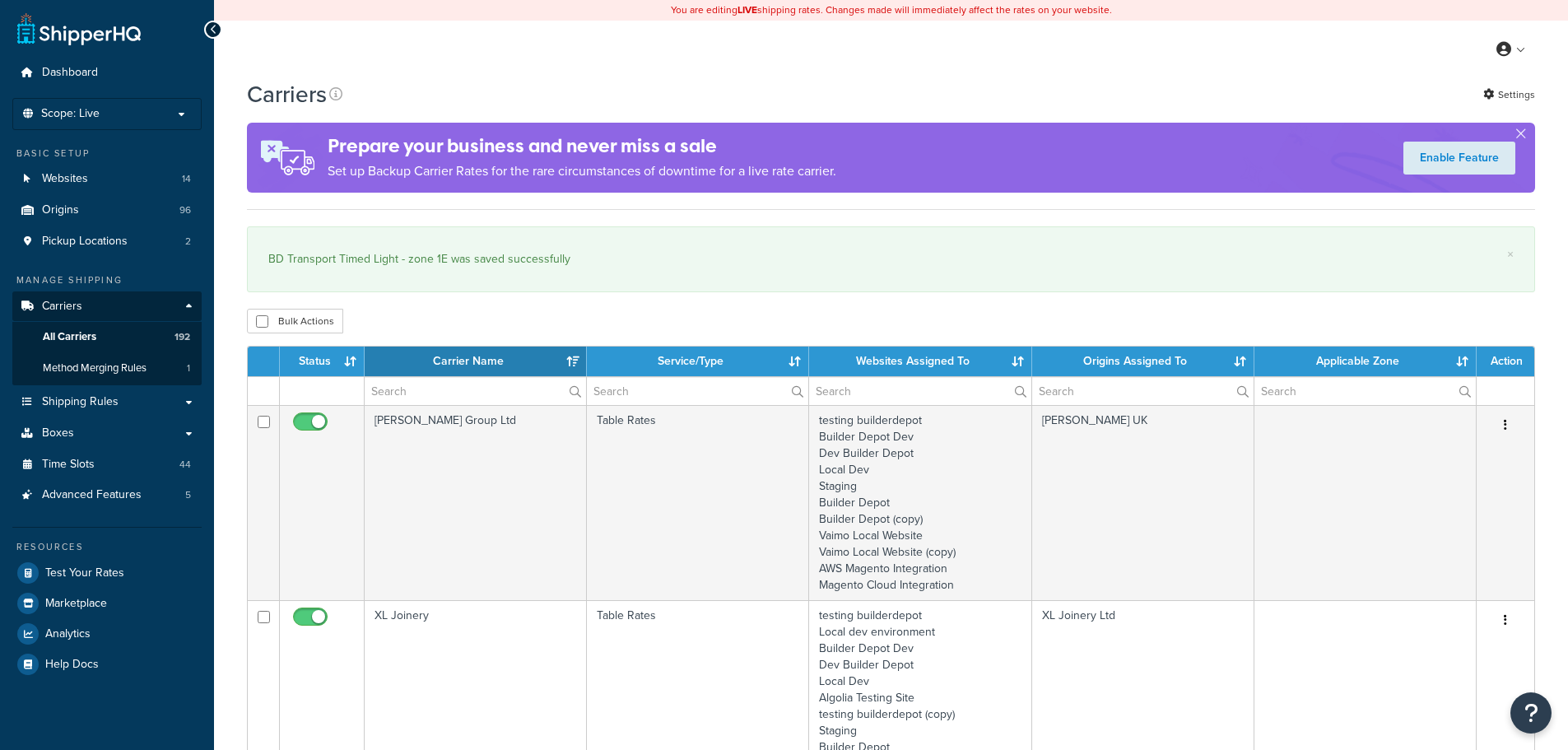
select select "15"
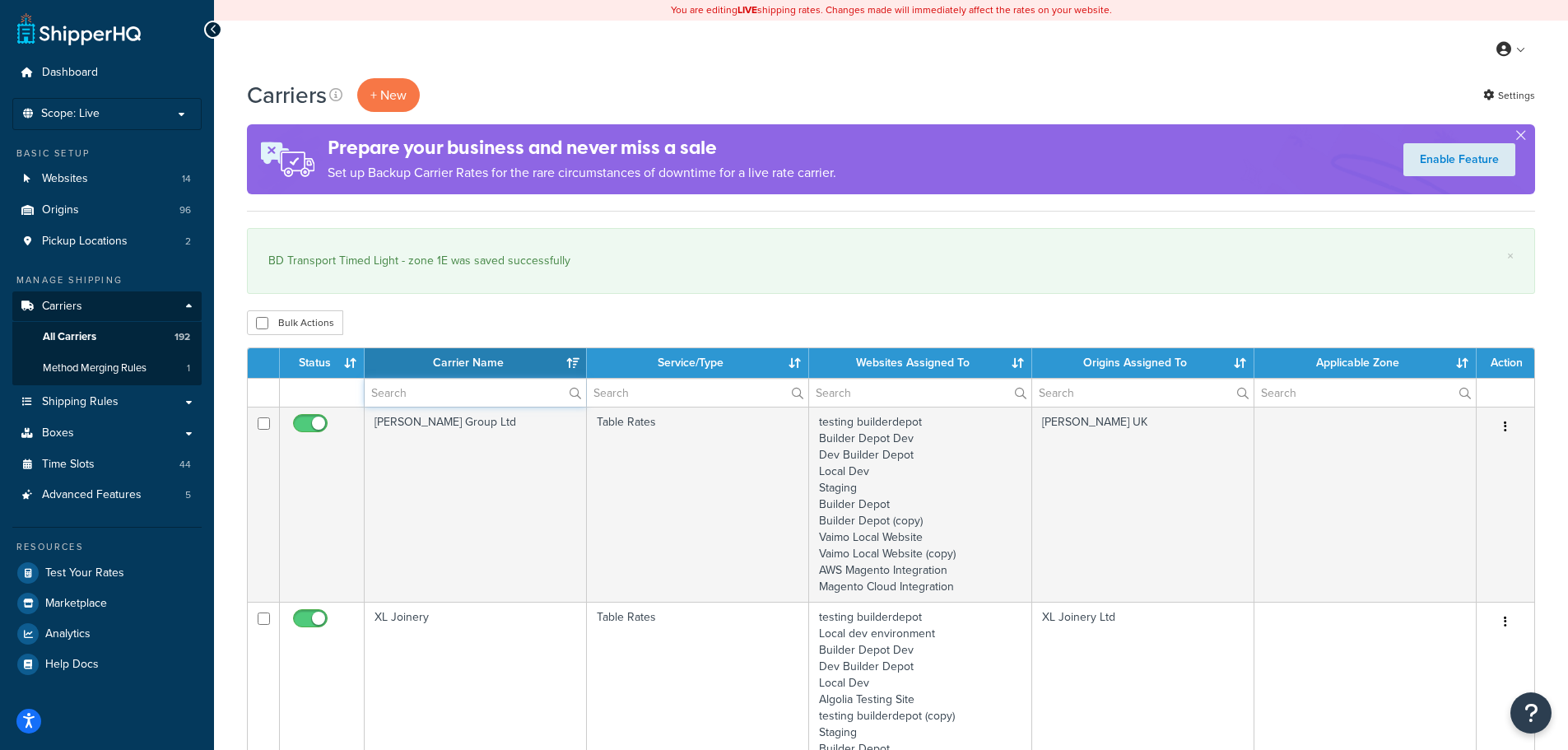
click at [393, 393] on input "text" at bounding box center [476, 392] width 222 height 28
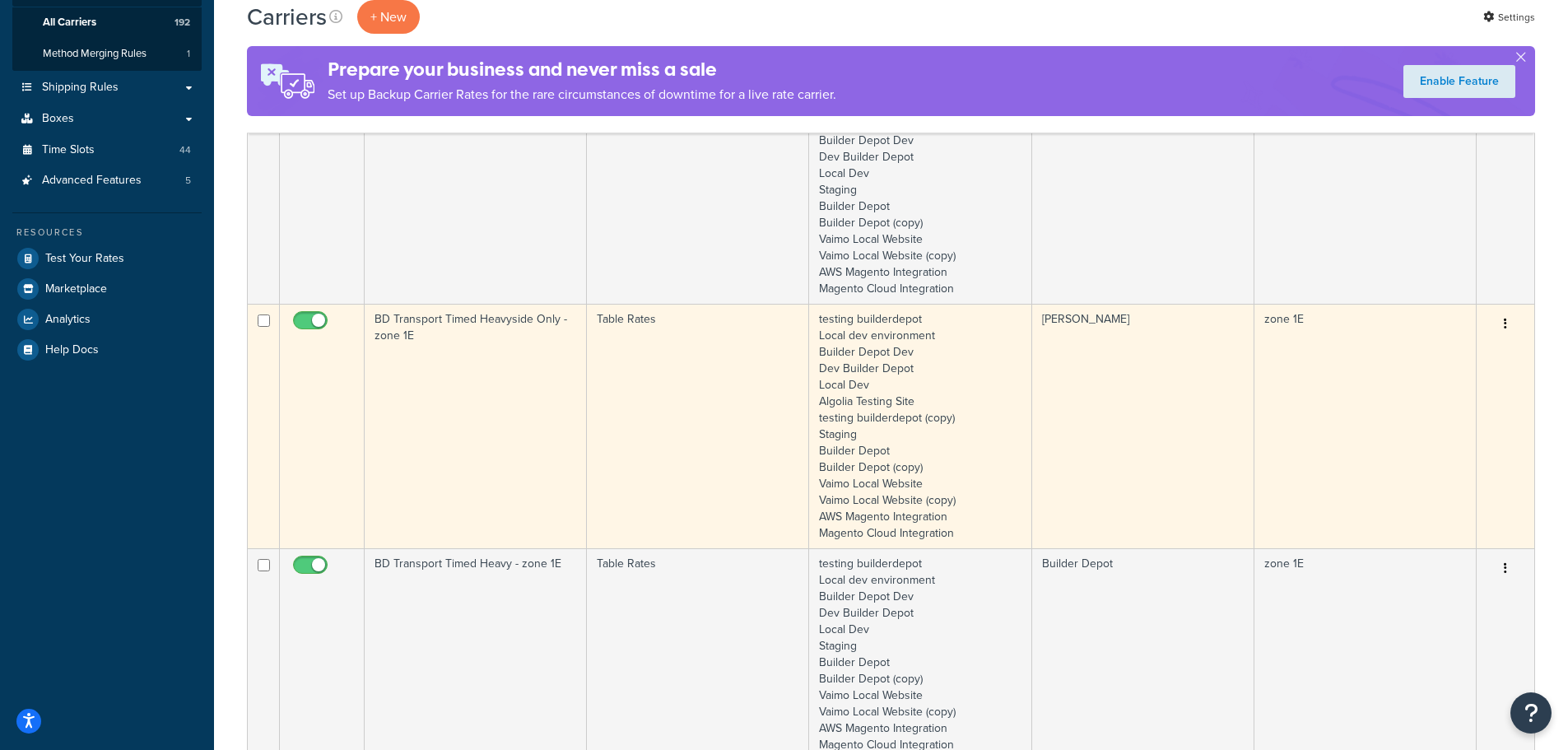
scroll to position [494, 0]
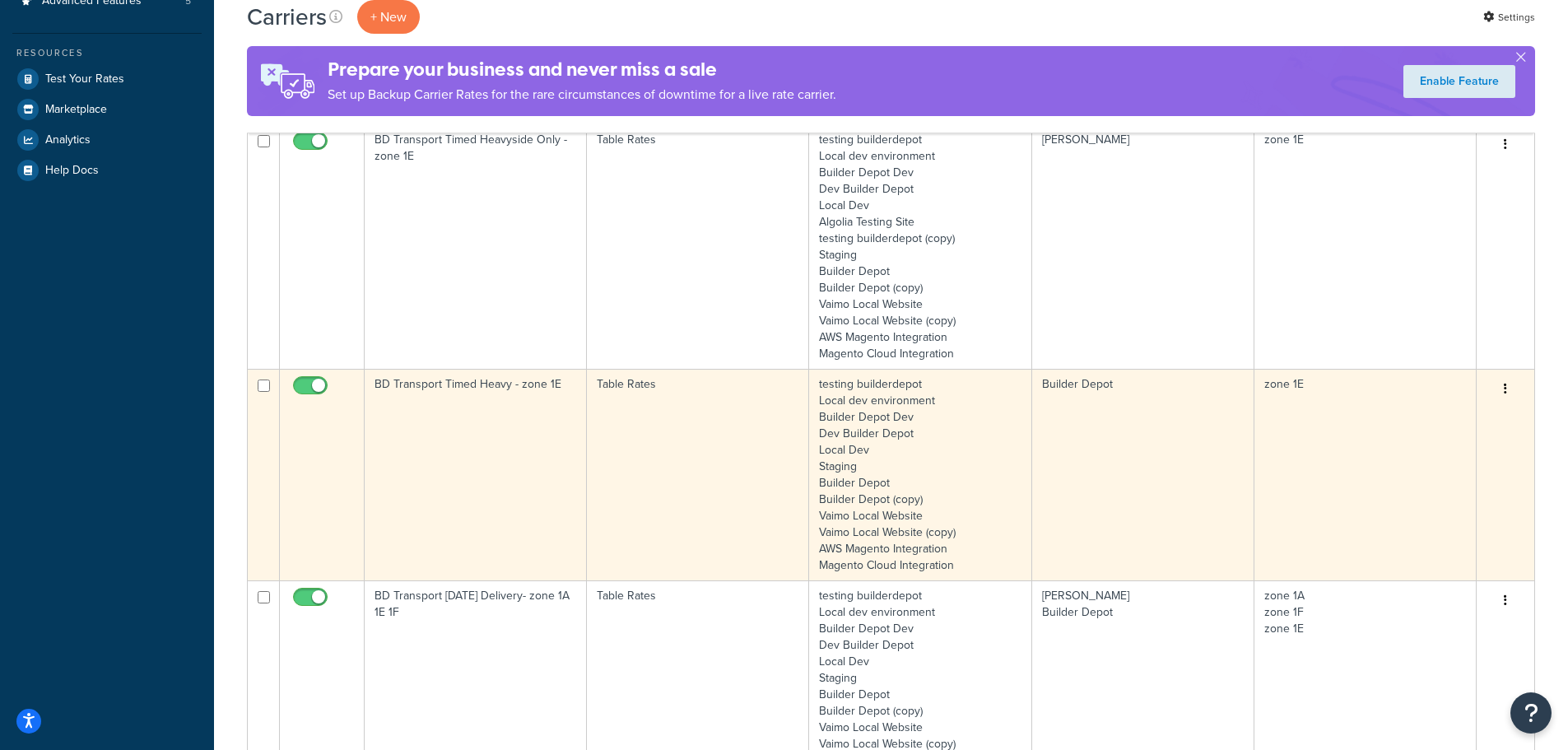
type input "1e"
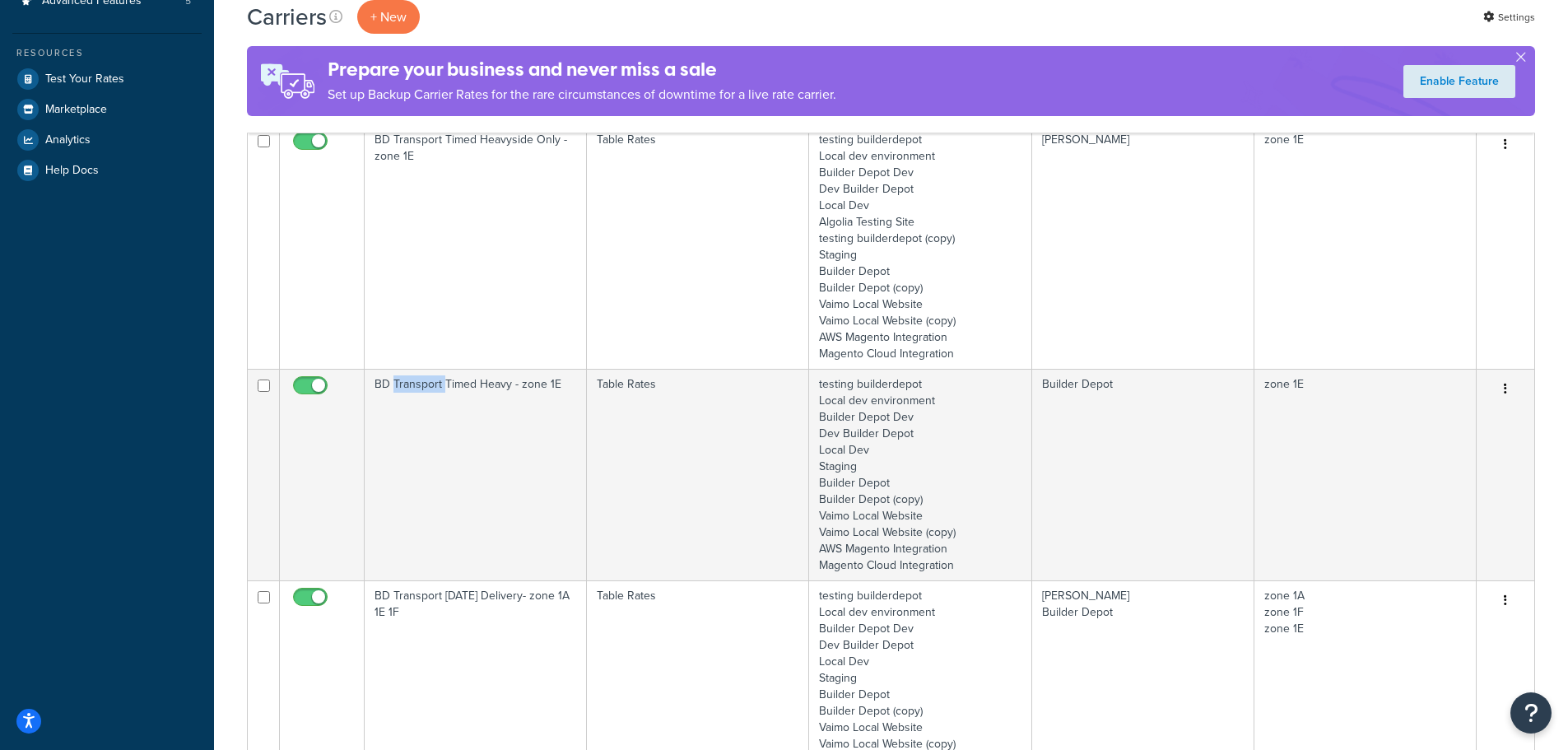
click at [430, 443] on td "BD Transport Timed Heavy - zone 1E" at bounding box center [476, 474] width 222 height 211
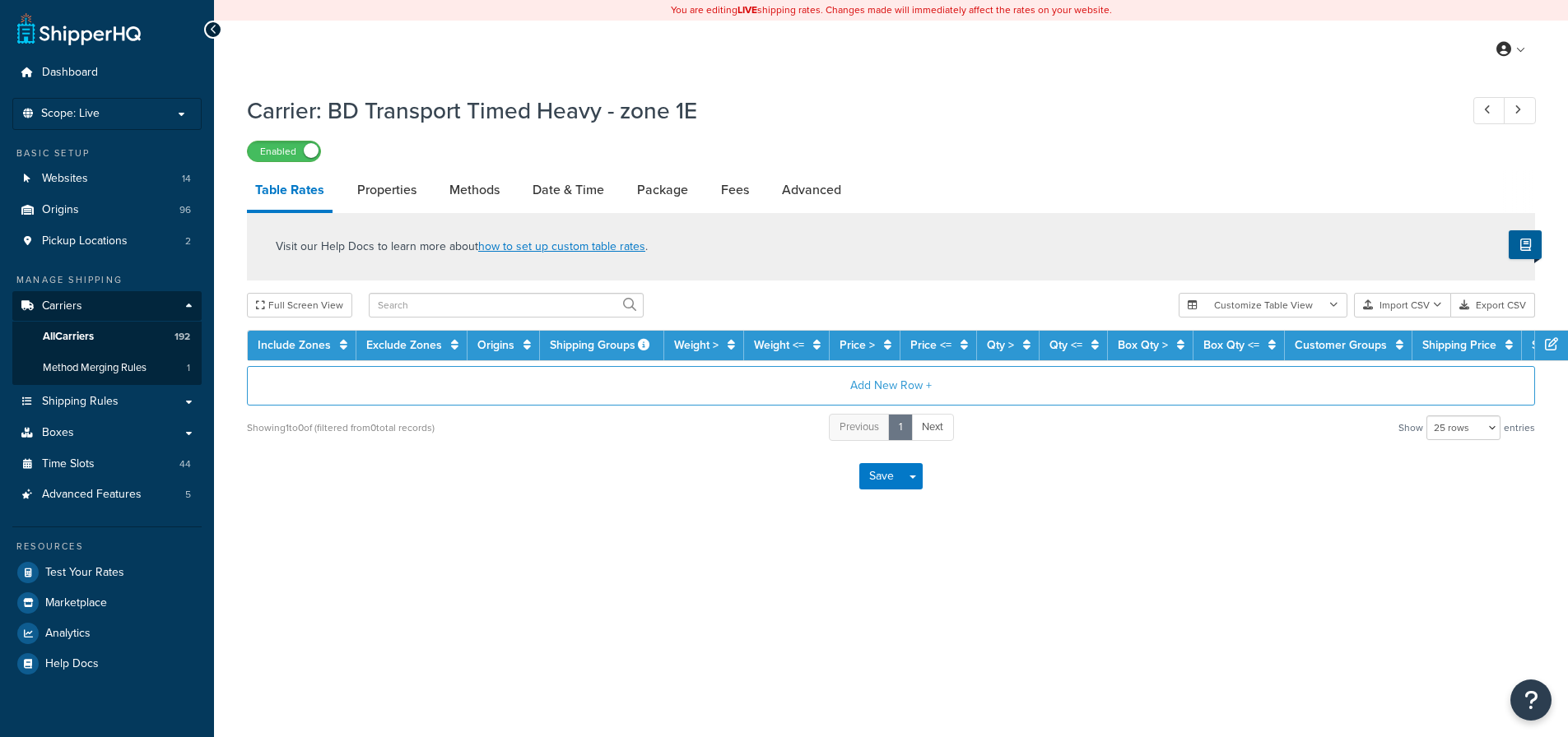
select select "25"
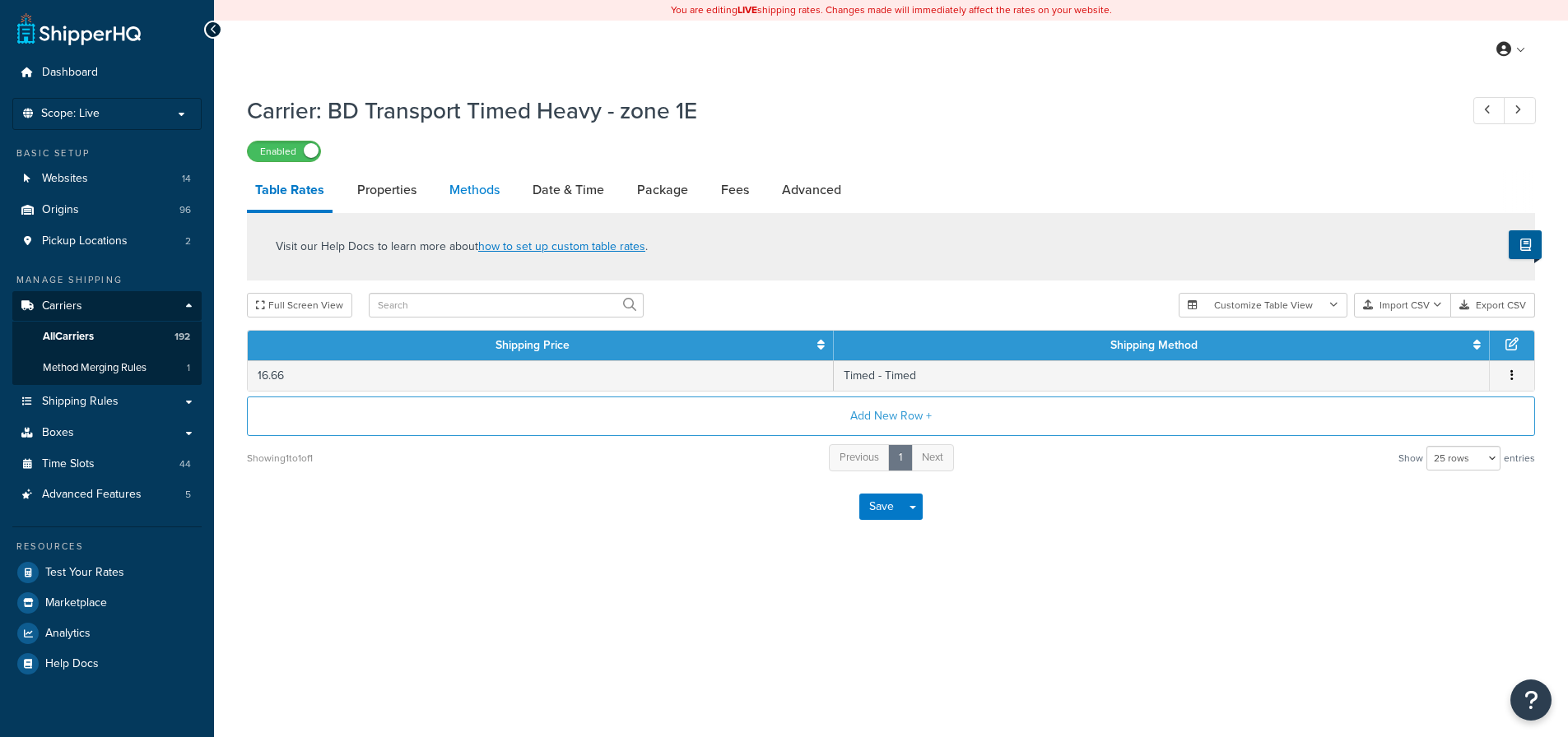
click at [481, 184] on link "Methods" at bounding box center [474, 190] width 67 height 40
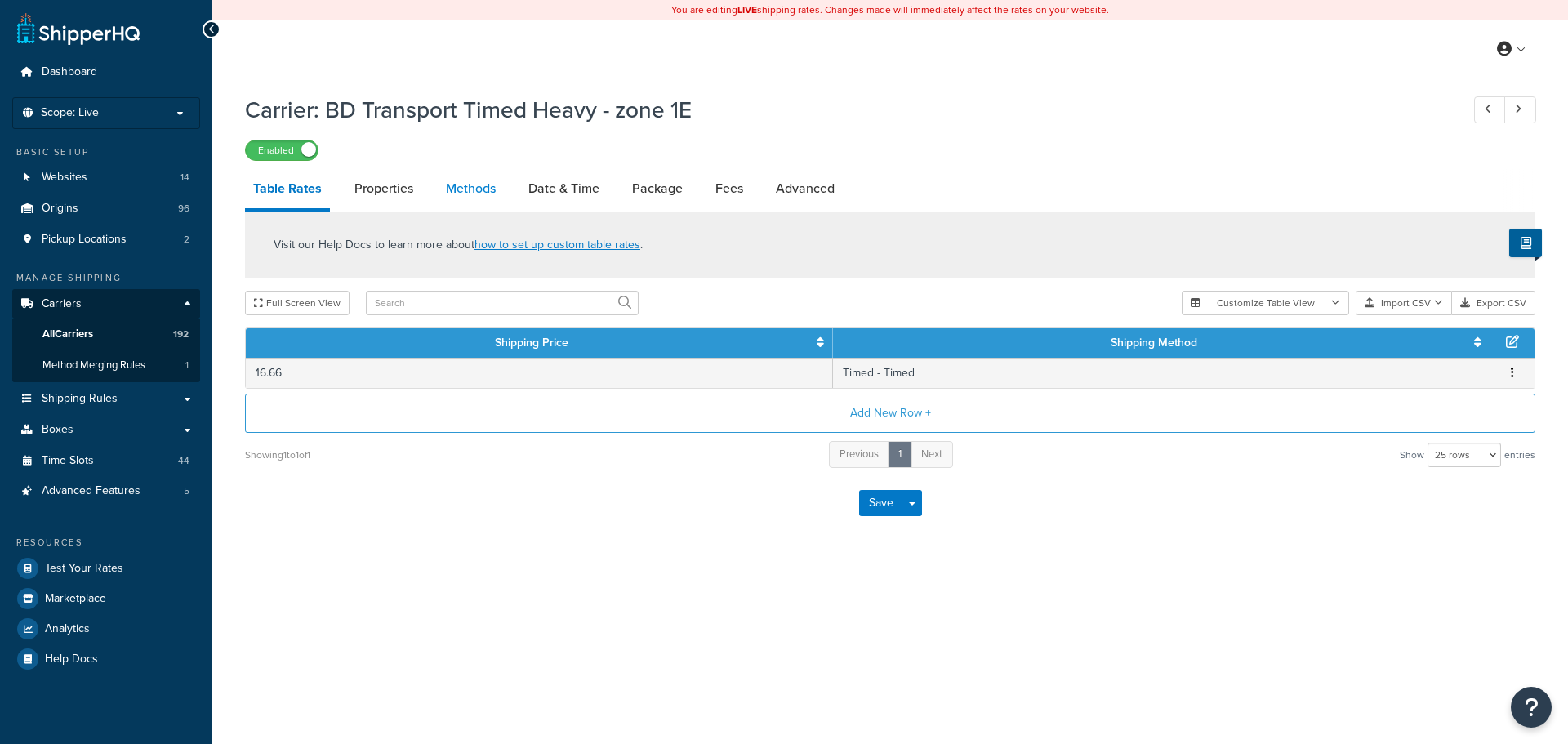
select select "25"
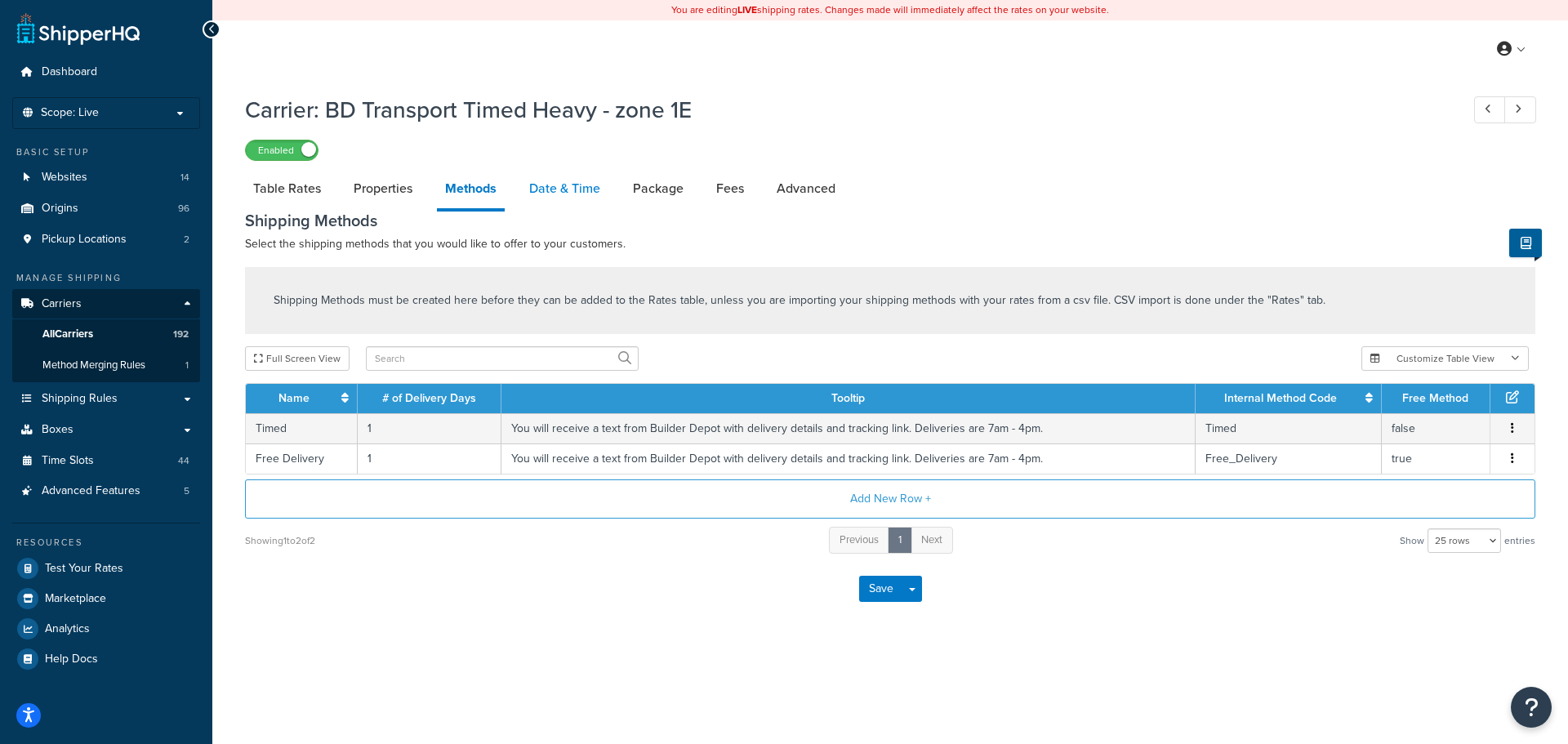
click at [564, 197] on link "Date & Time" at bounding box center [565, 188] width 88 height 40
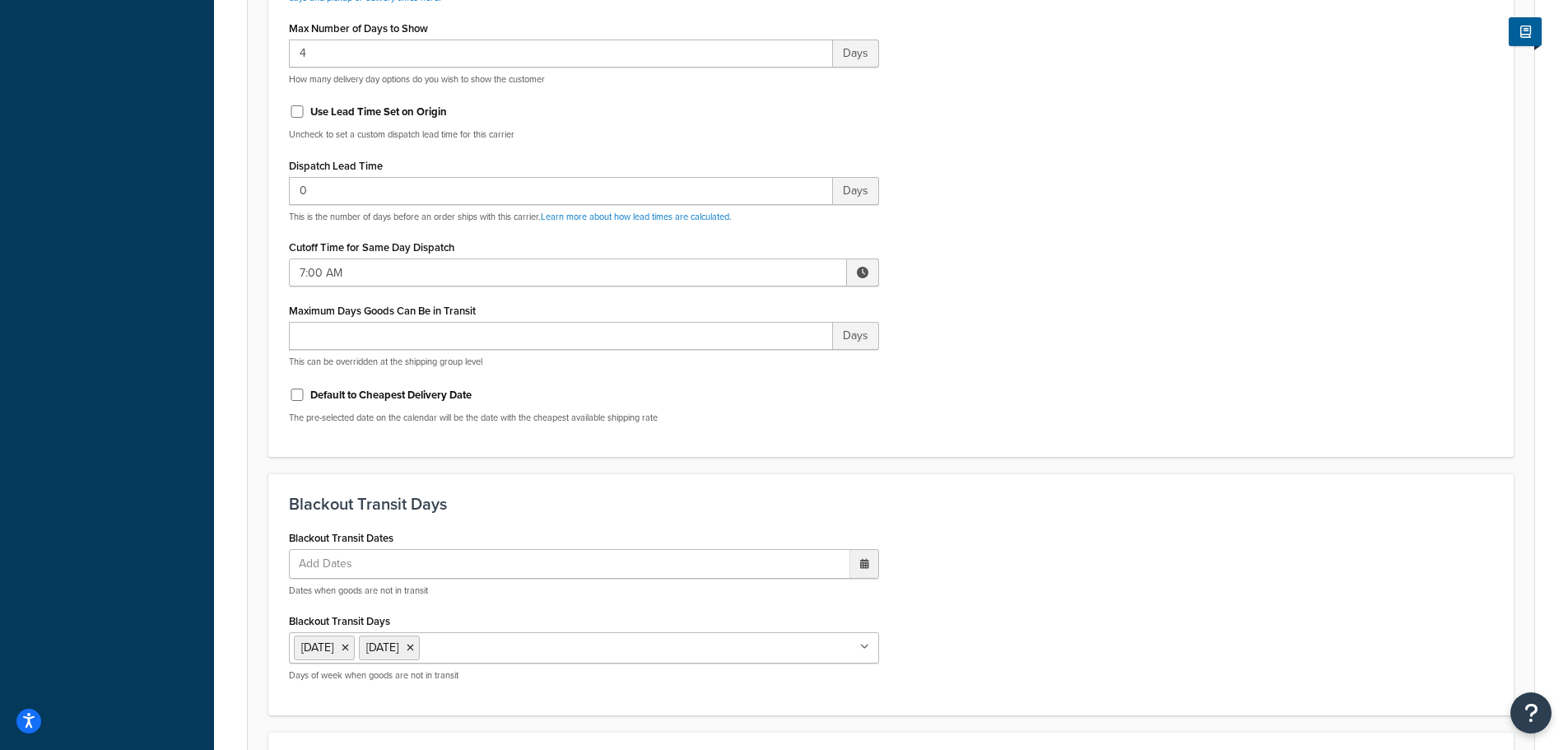
scroll to position [740, 0]
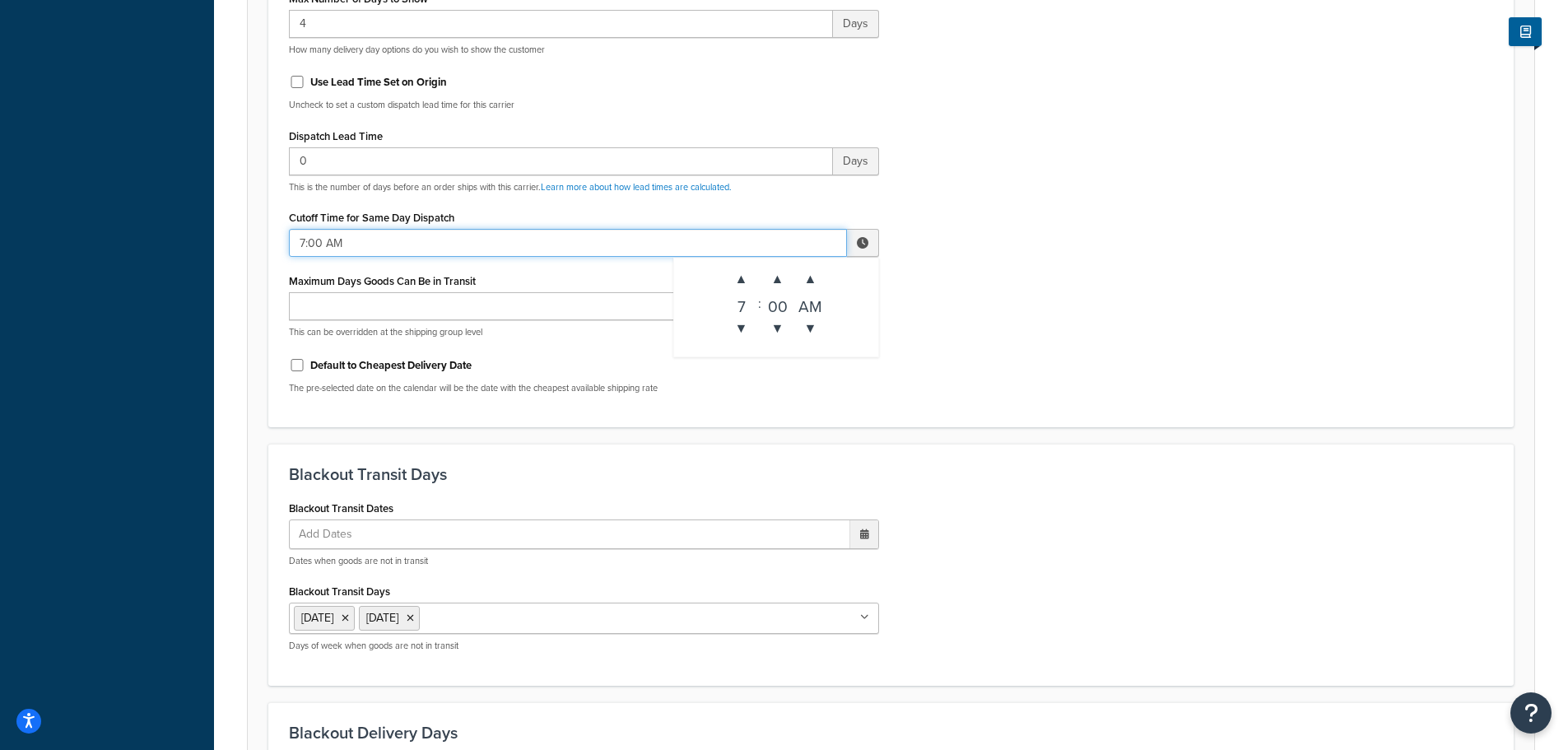
click at [317, 241] on input "7:00 AM" at bounding box center [568, 242] width 558 height 28
click at [743, 272] on span "▲" at bounding box center [741, 279] width 33 height 33
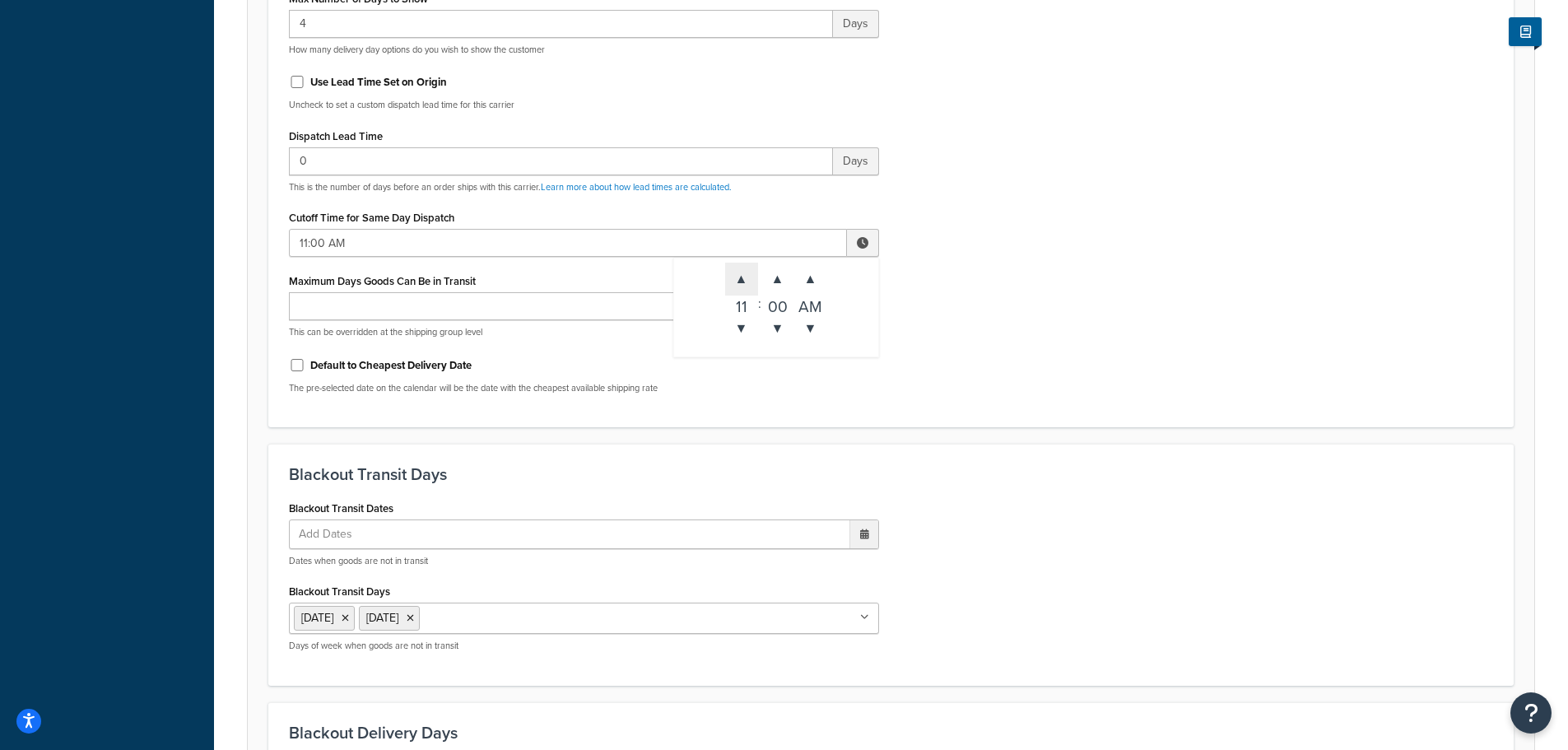
click at [743, 272] on span "▲" at bounding box center [741, 279] width 33 height 33
type input "12:00 PM"
click at [957, 341] on div "Include Delivery Date Information: No, just show shipping rates Show Calendar S…" at bounding box center [890, 19] width 1229 height 774
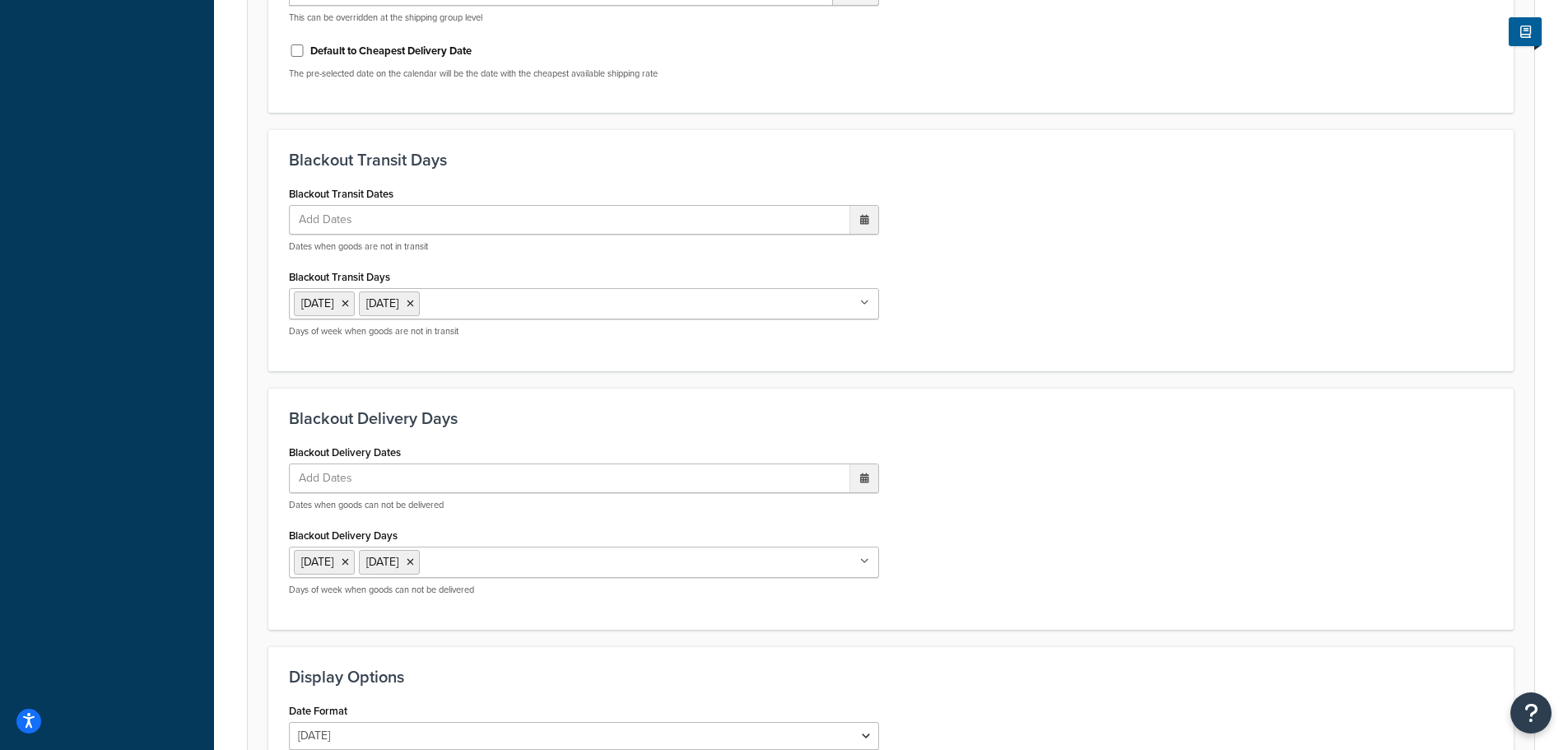
scroll to position [1258, 0]
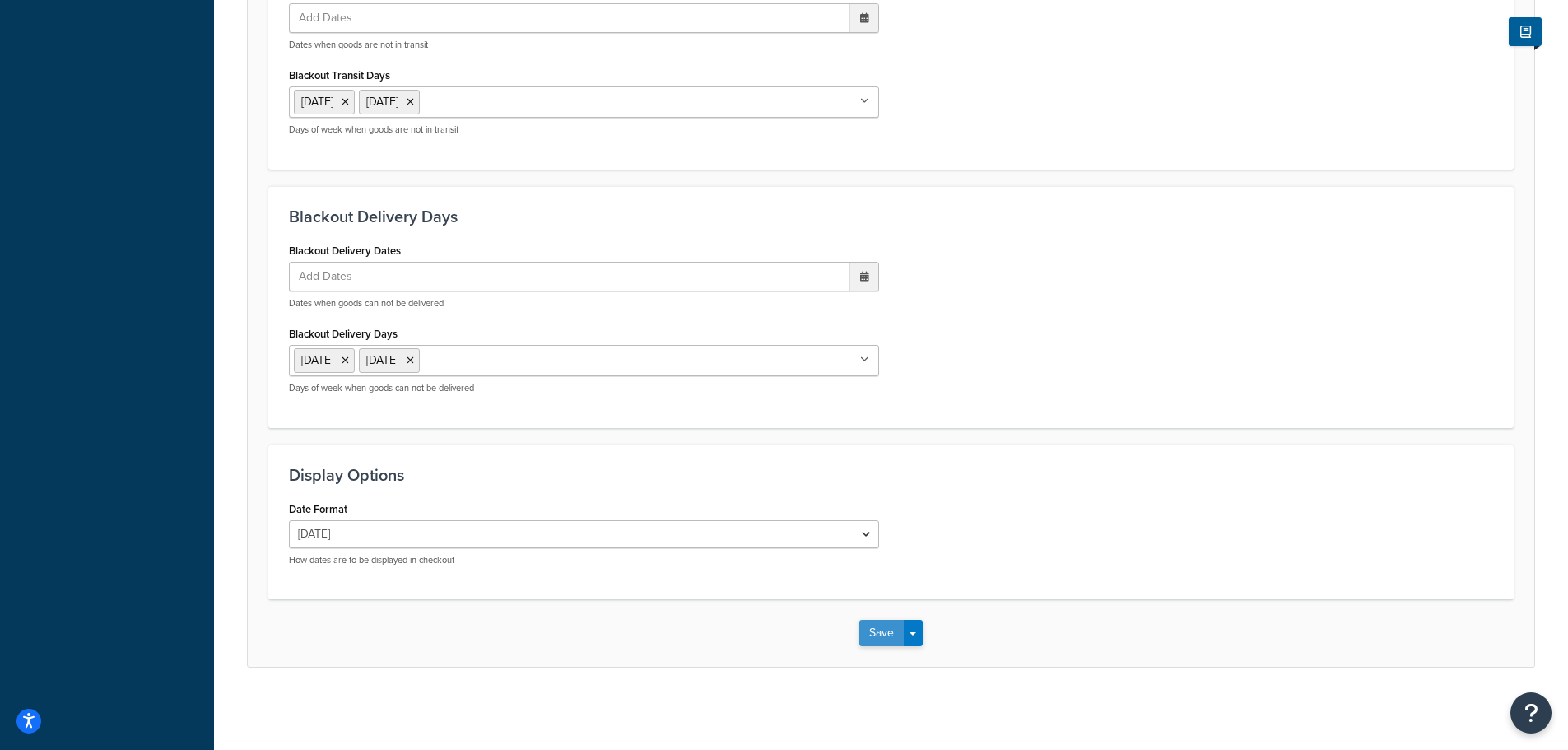
click at [879, 623] on button "Save" at bounding box center [881, 632] width 45 height 26
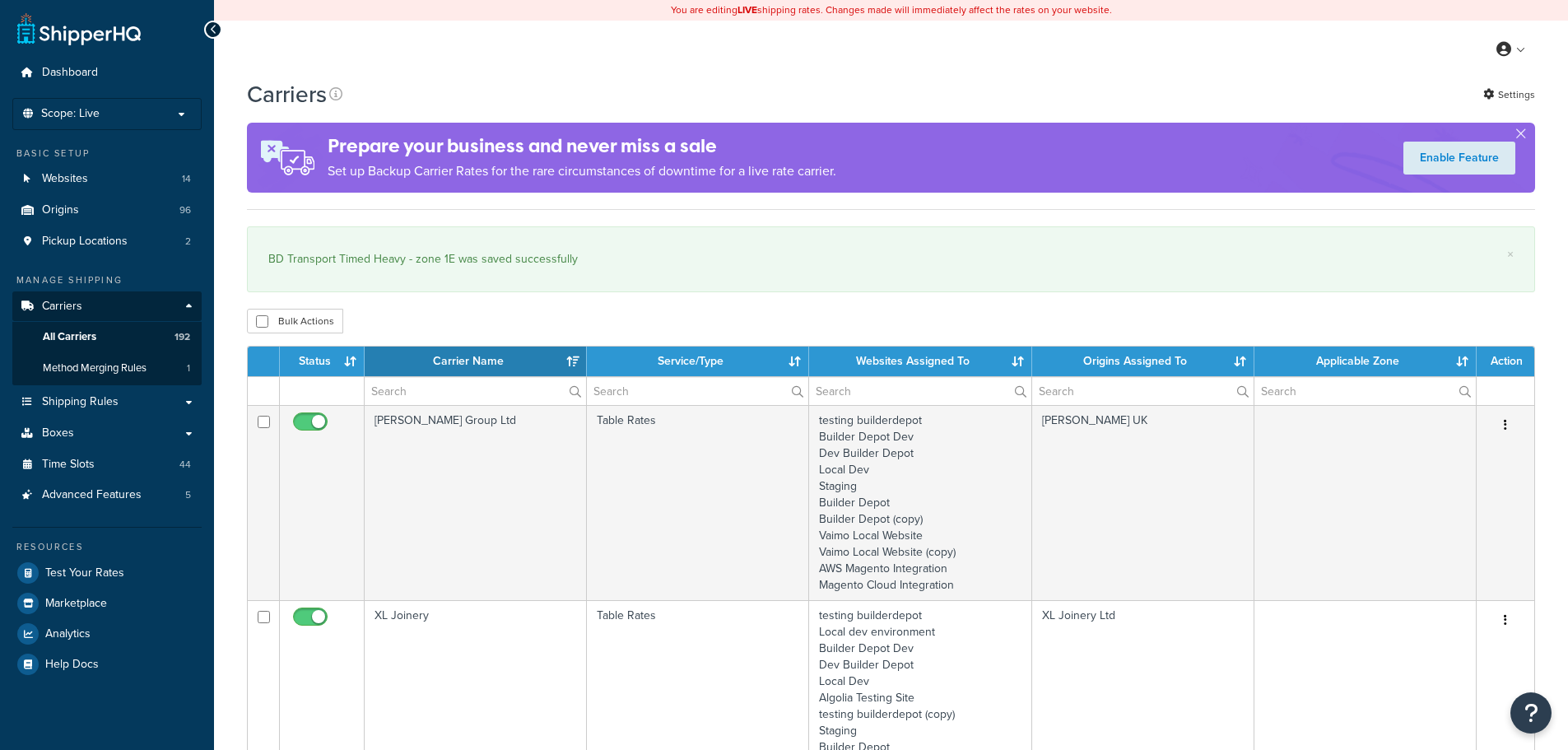
select select "15"
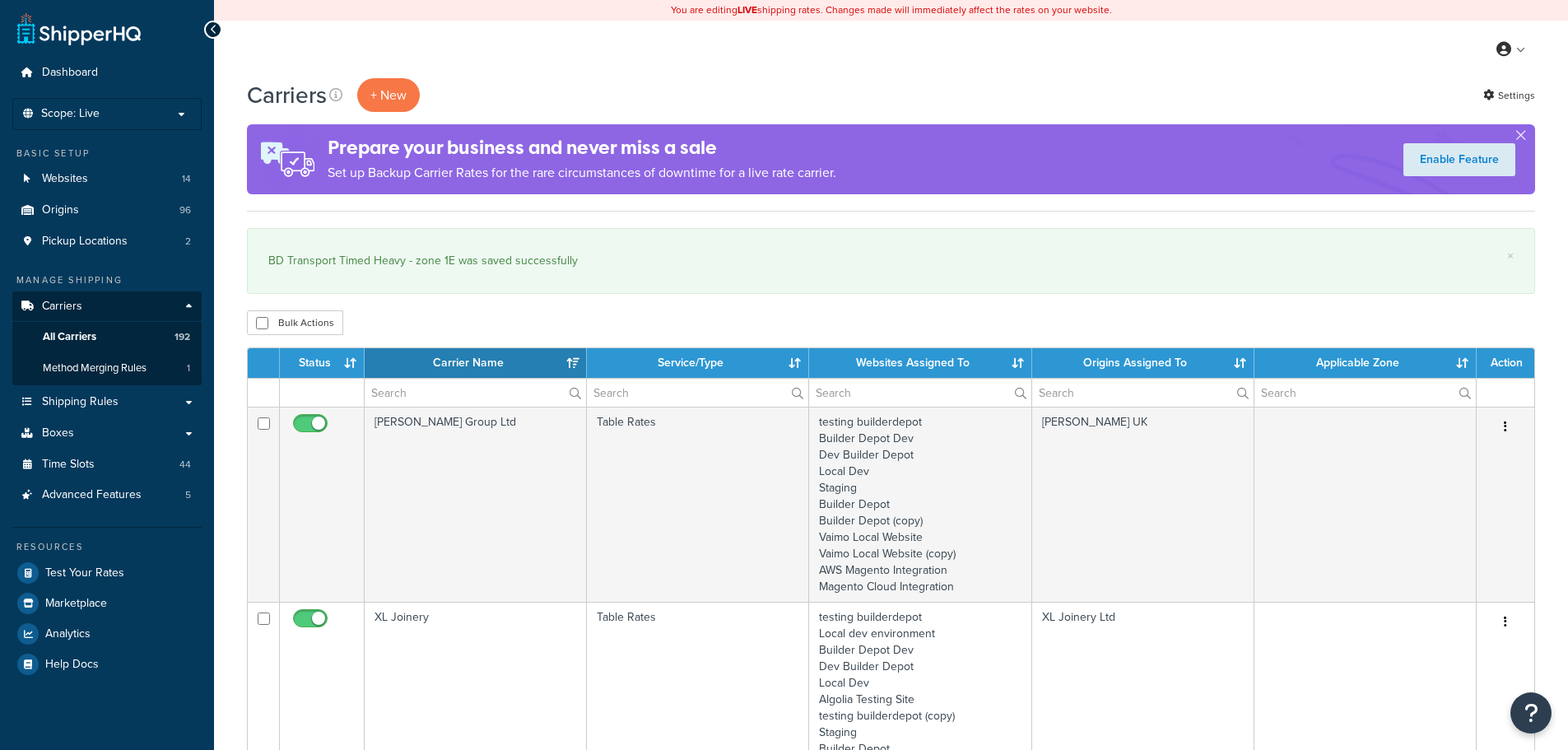
click at [390, 377] on th "Carrier Name" at bounding box center [476, 363] width 222 height 29
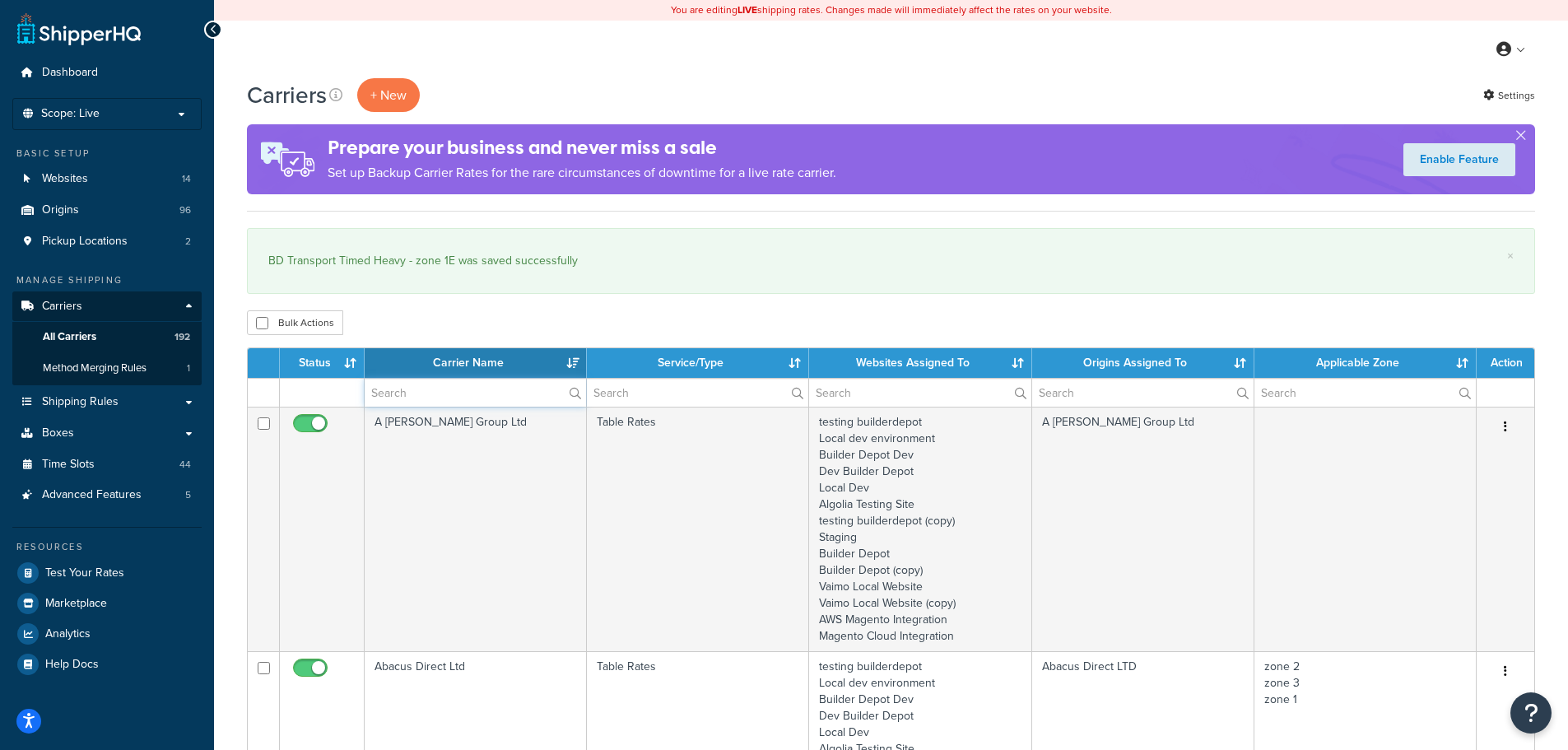
click at [387, 395] on input "text" at bounding box center [476, 392] width 222 height 28
type input "1f"
click at [460, 356] on th "Carrier Name" at bounding box center [476, 363] width 222 height 29
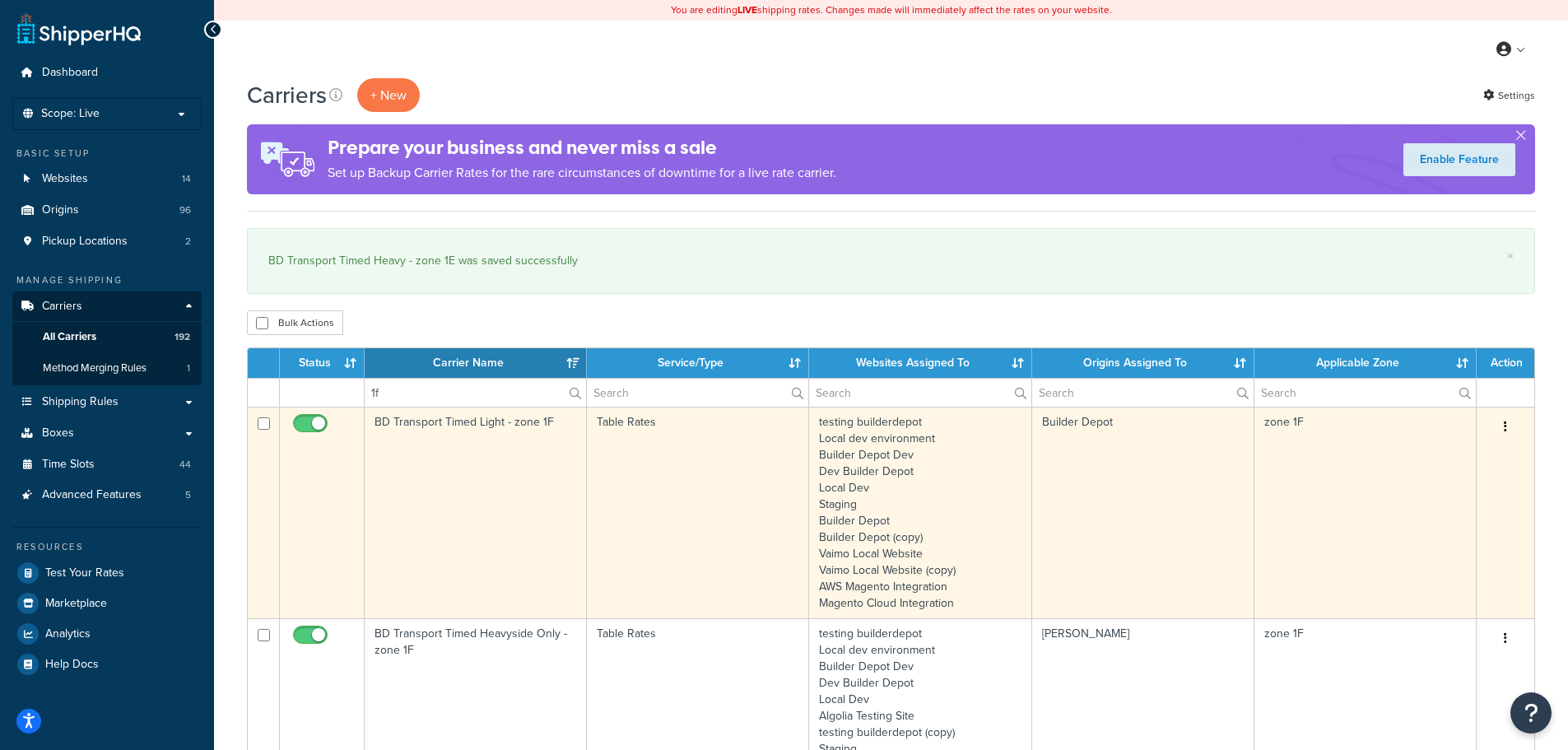
click at [392, 478] on td "BD Transport Timed Light - zone 1F" at bounding box center [476, 512] width 222 height 211
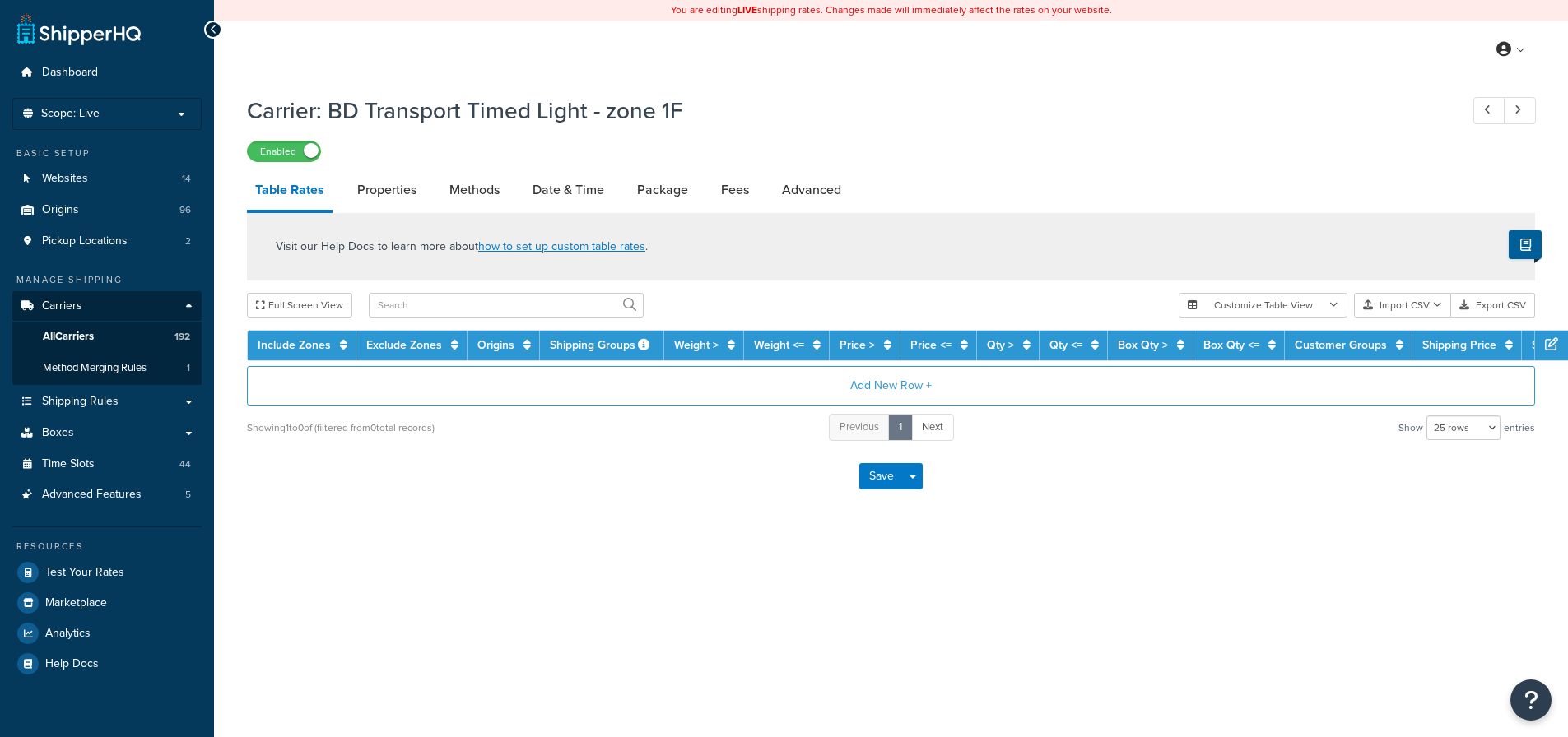
select select "25"
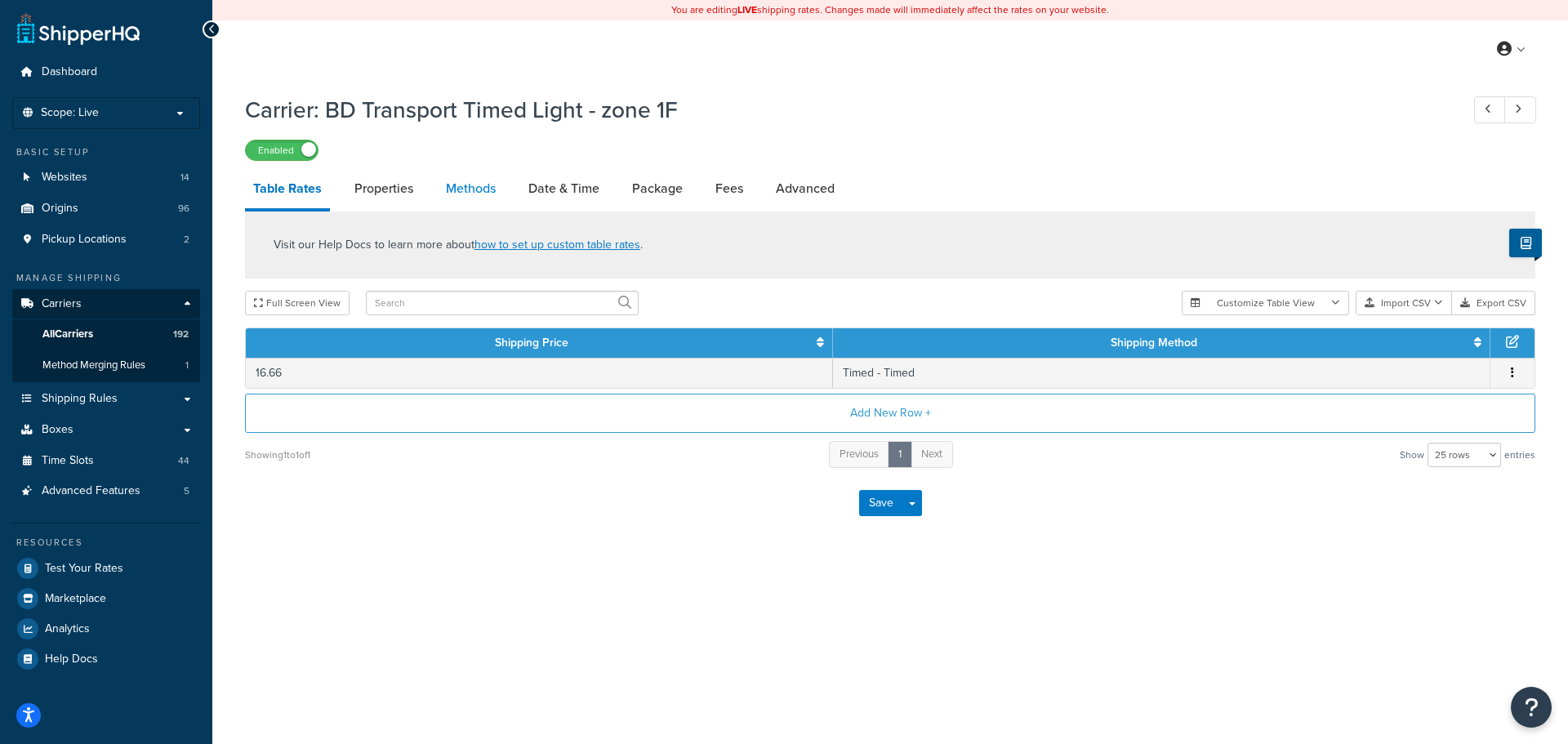
click at [496, 188] on link "Methods" at bounding box center [470, 188] width 67 height 40
select select "25"
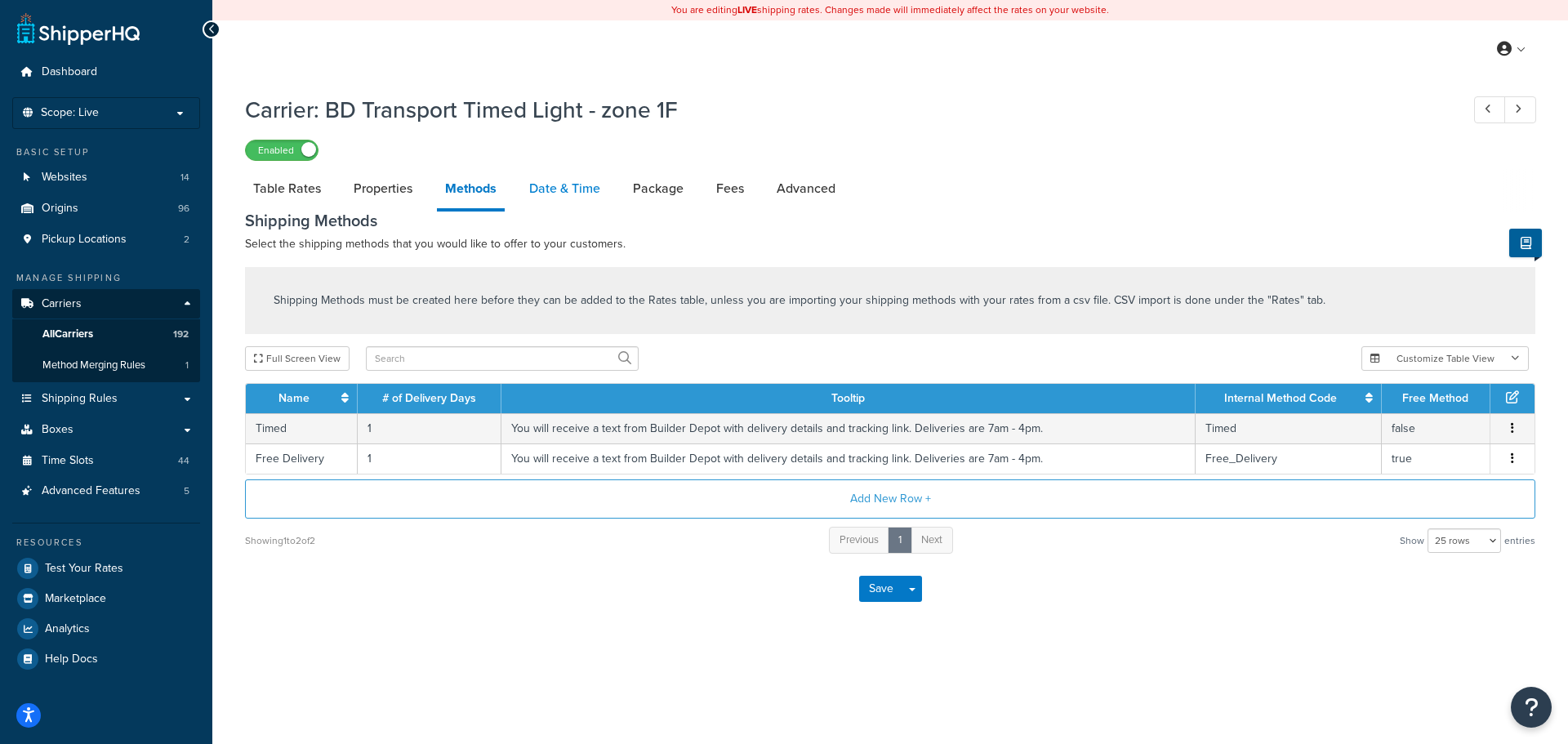
click at [556, 181] on link "Date & Time" at bounding box center [565, 188] width 88 height 40
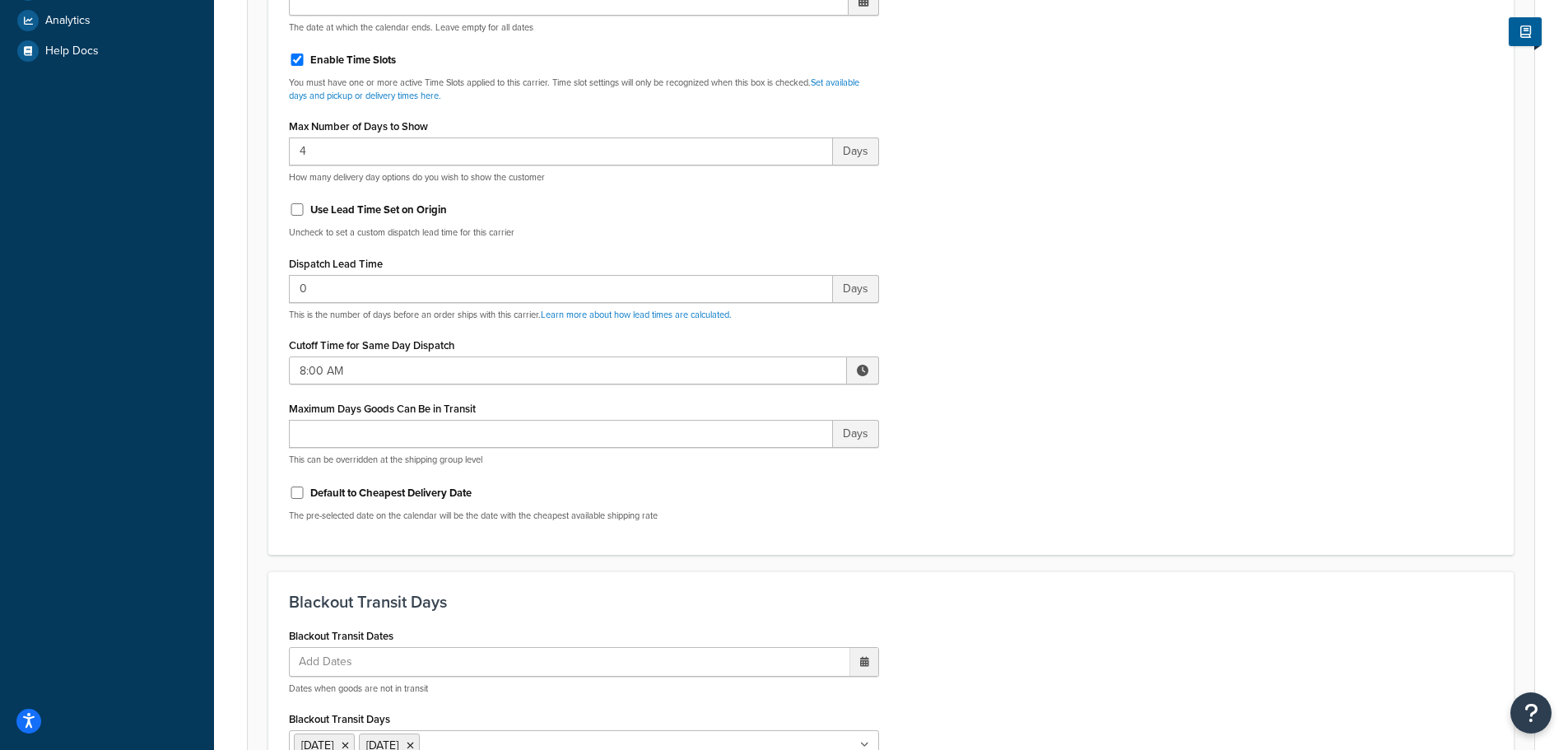
scroll to position [659, 0]
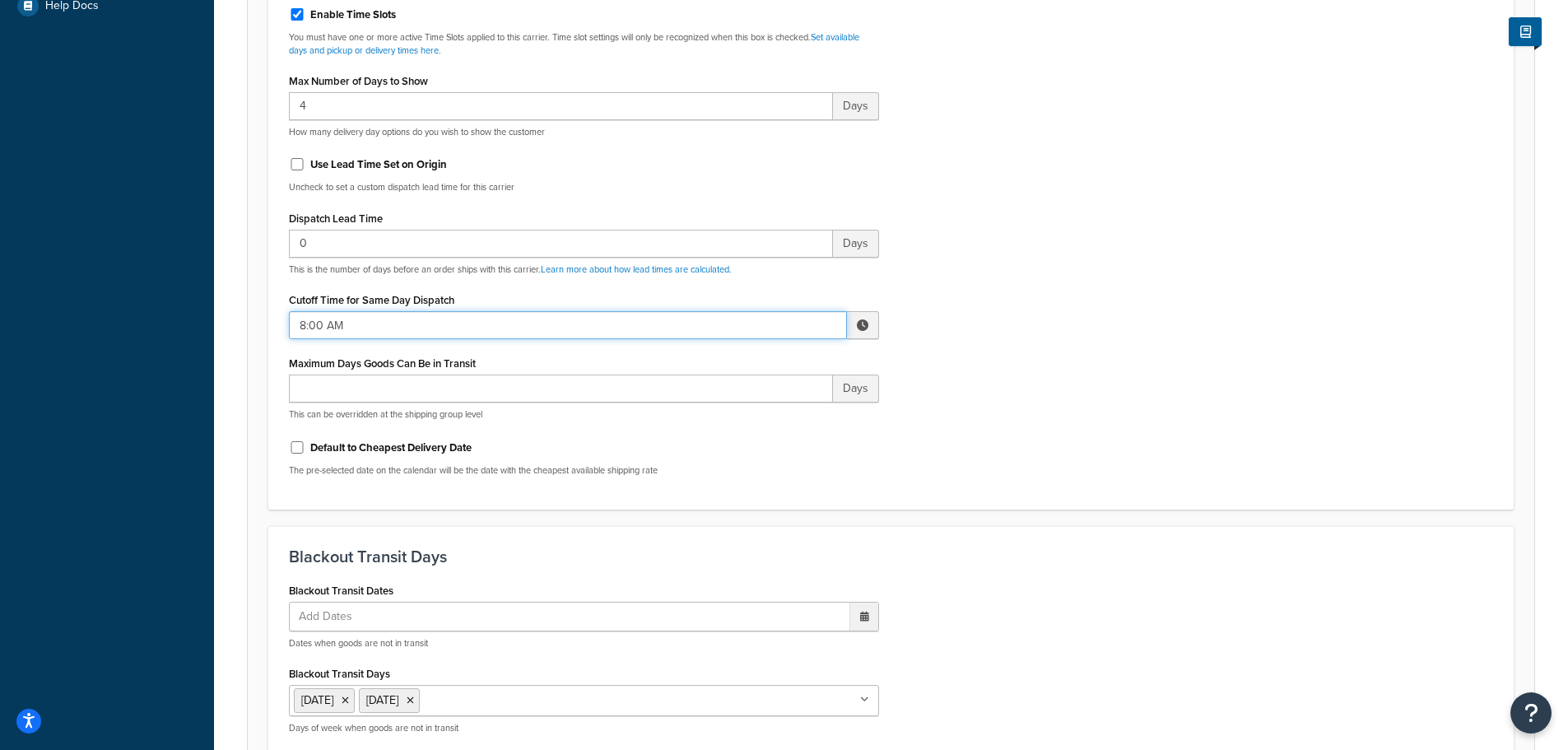
click at [330, 327] on input "8:00 AM" at bounding box center [568, 325] width 558 height 28
click at [731, 364] on span "▲" at bounding box center [741, 361] width 33 height 33
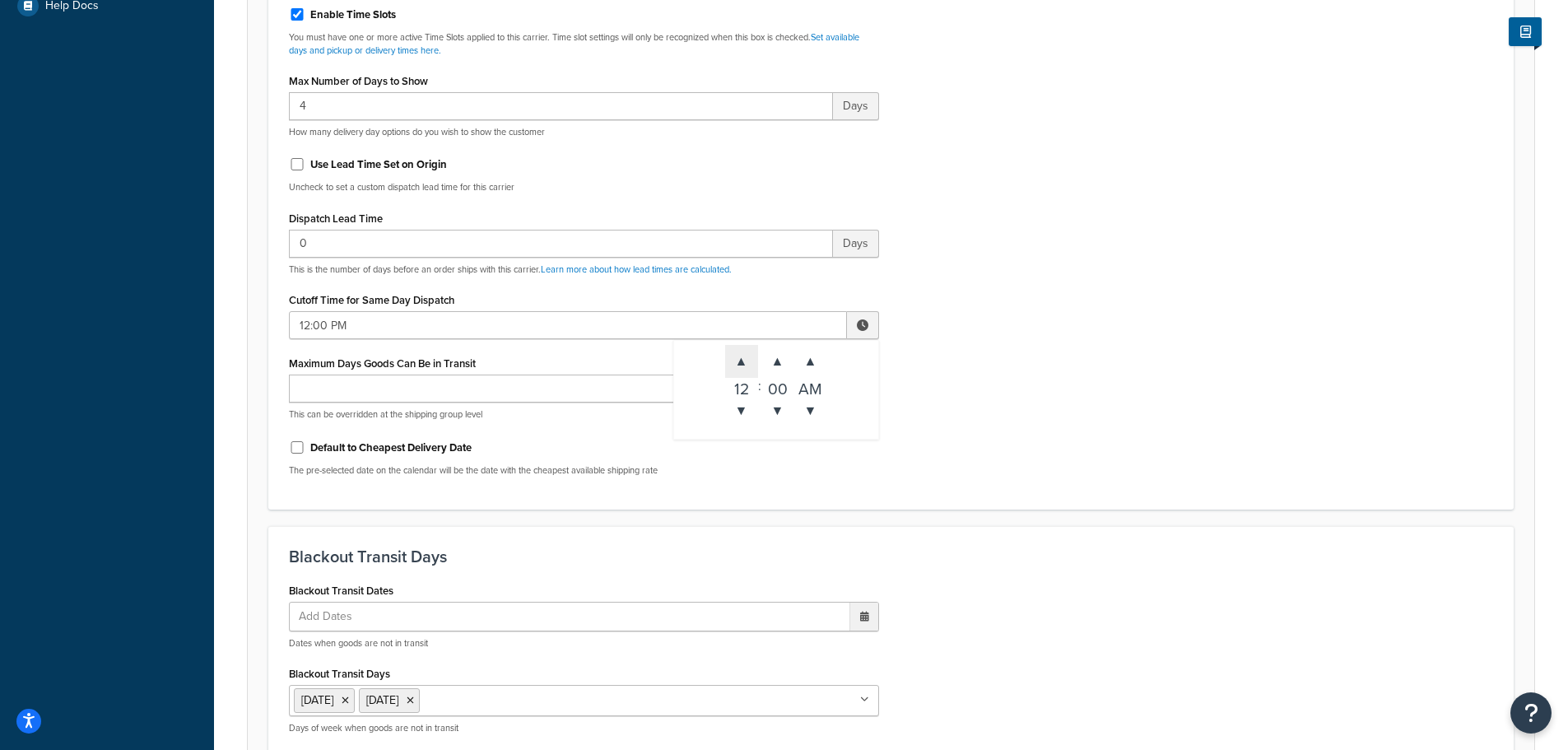
click at [731, 364] on span "▲" at bounding box center [741, 361] width 33 height 33
type input "3:00 PM"
click at [1039, 457] on div "Include Delivery Date Information: No, just show shipping rates Show Calendar S…" at bounding box center [890, 101] width 1229 height 774
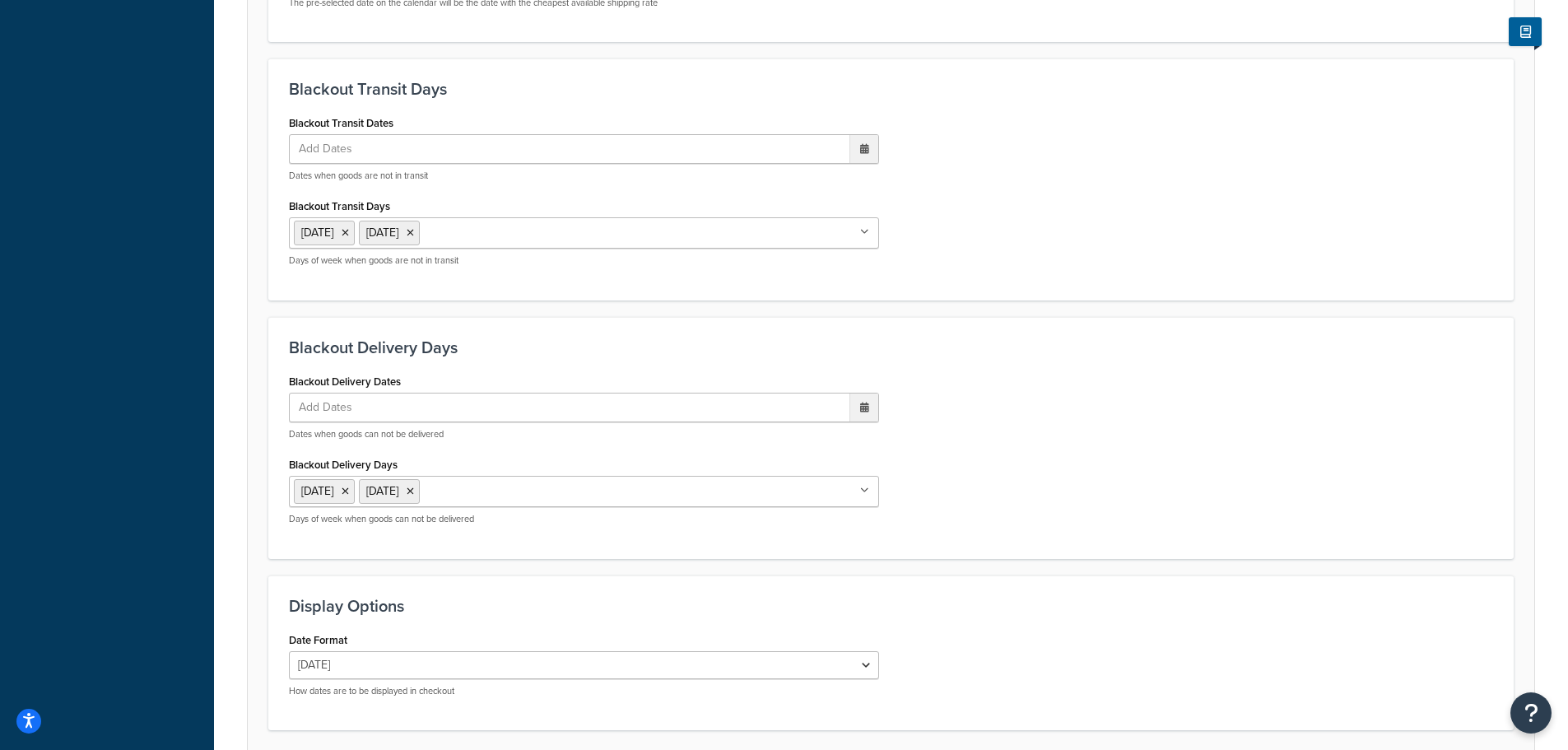
scroll to position [1258, 0]
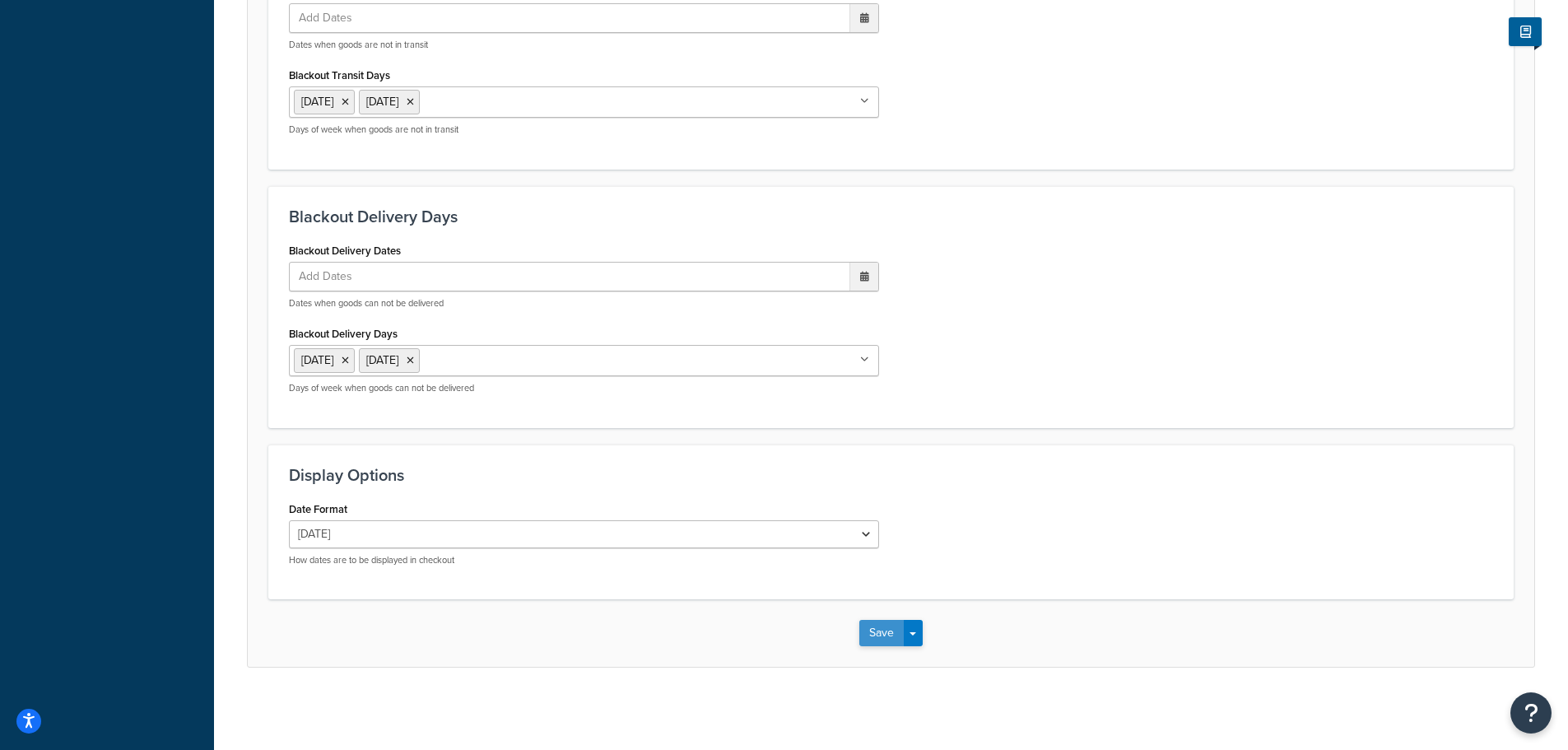
click at [873, 636] on button "Save" at bounding box center [881, 632] width 45 height 26
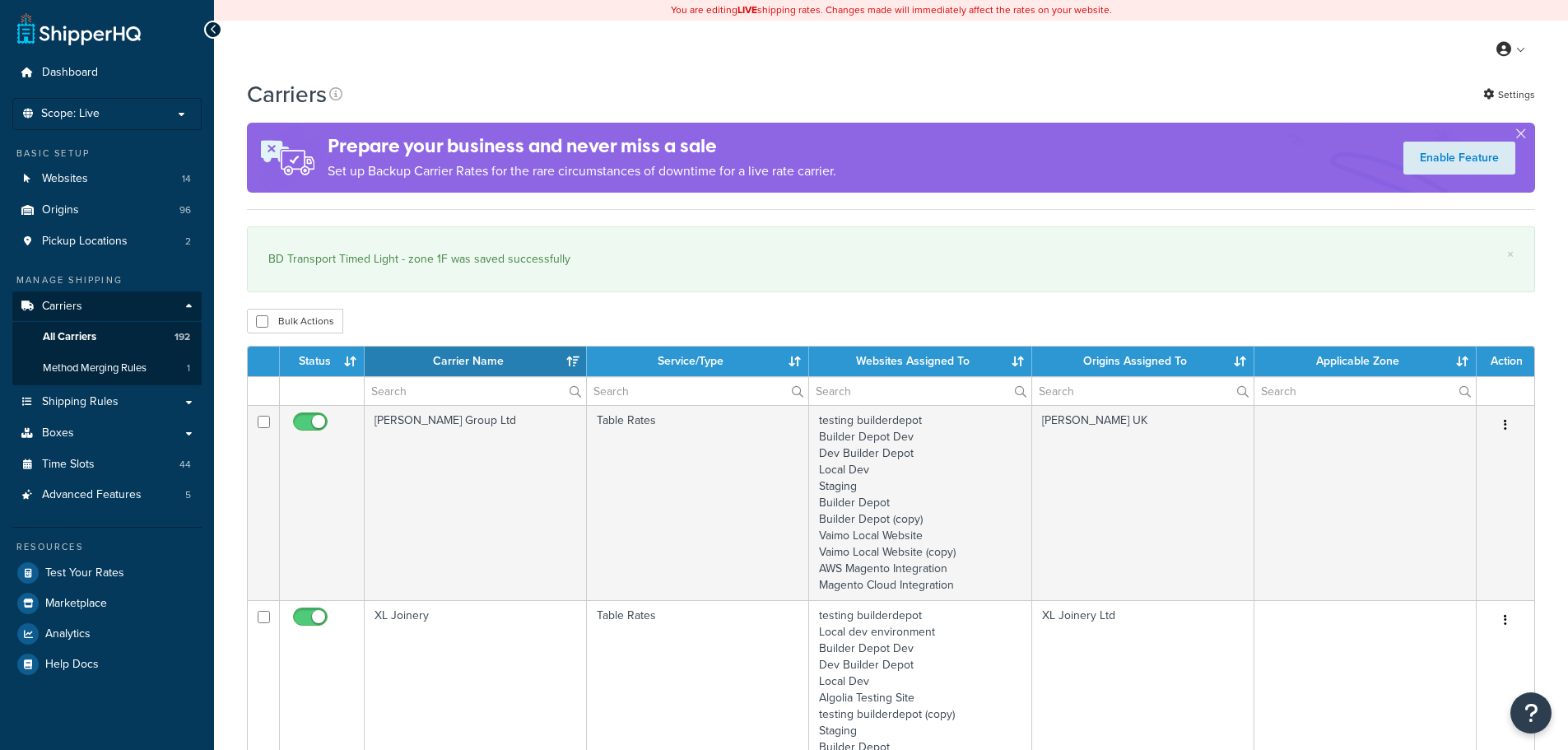
select select "15"
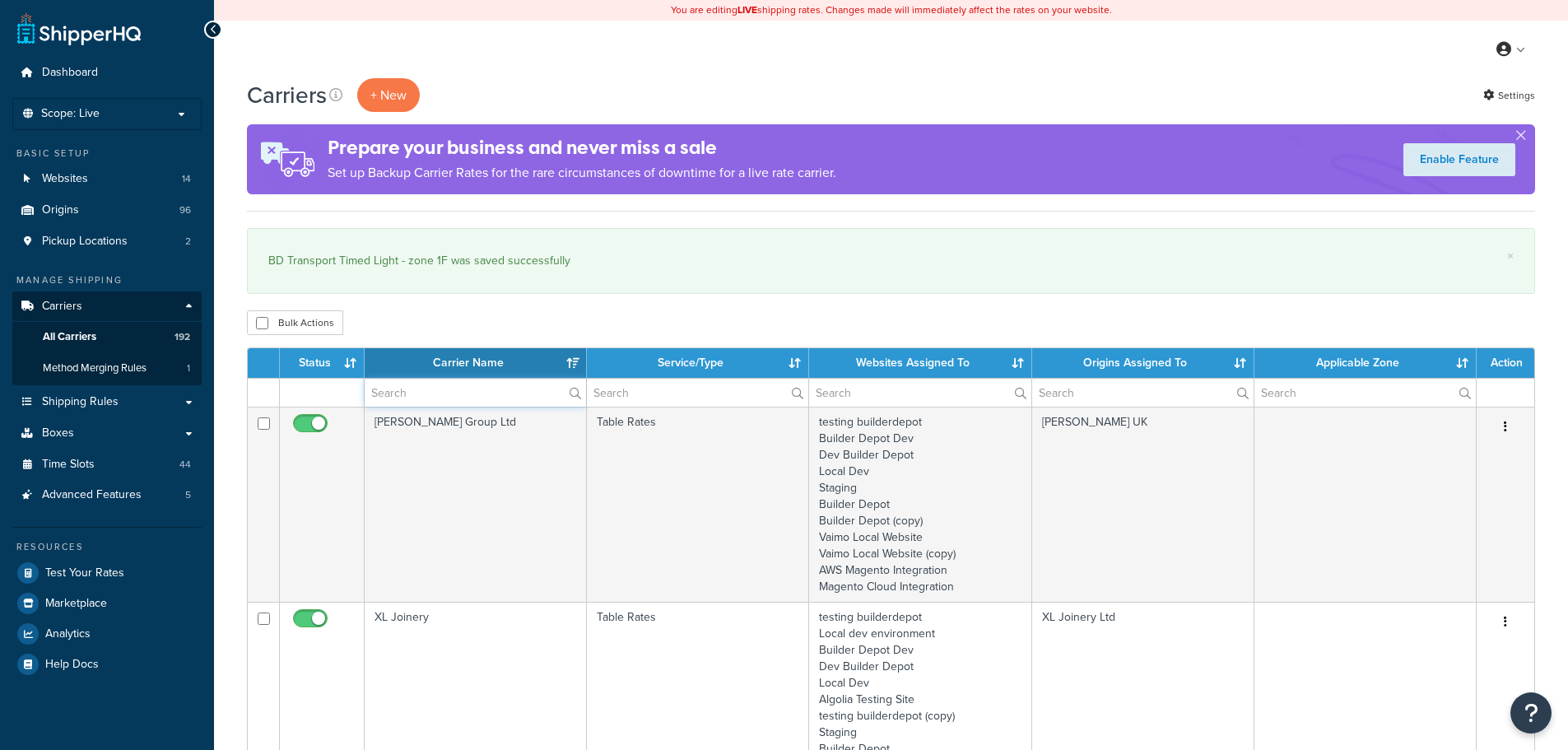
click at [403, 402] on input "text" at bounding box center [476, 392] width 222 height 28
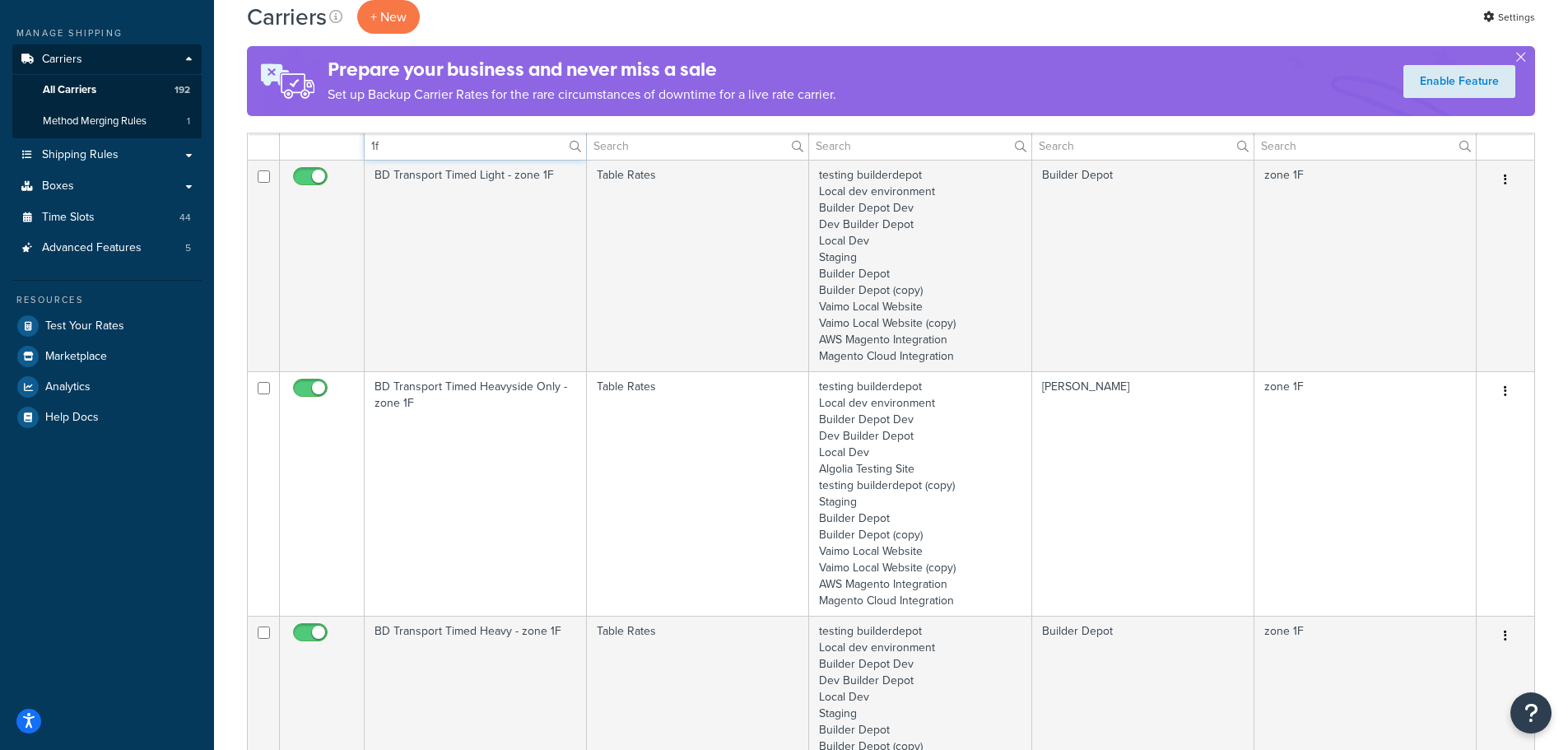
scroll to position [329, 0]
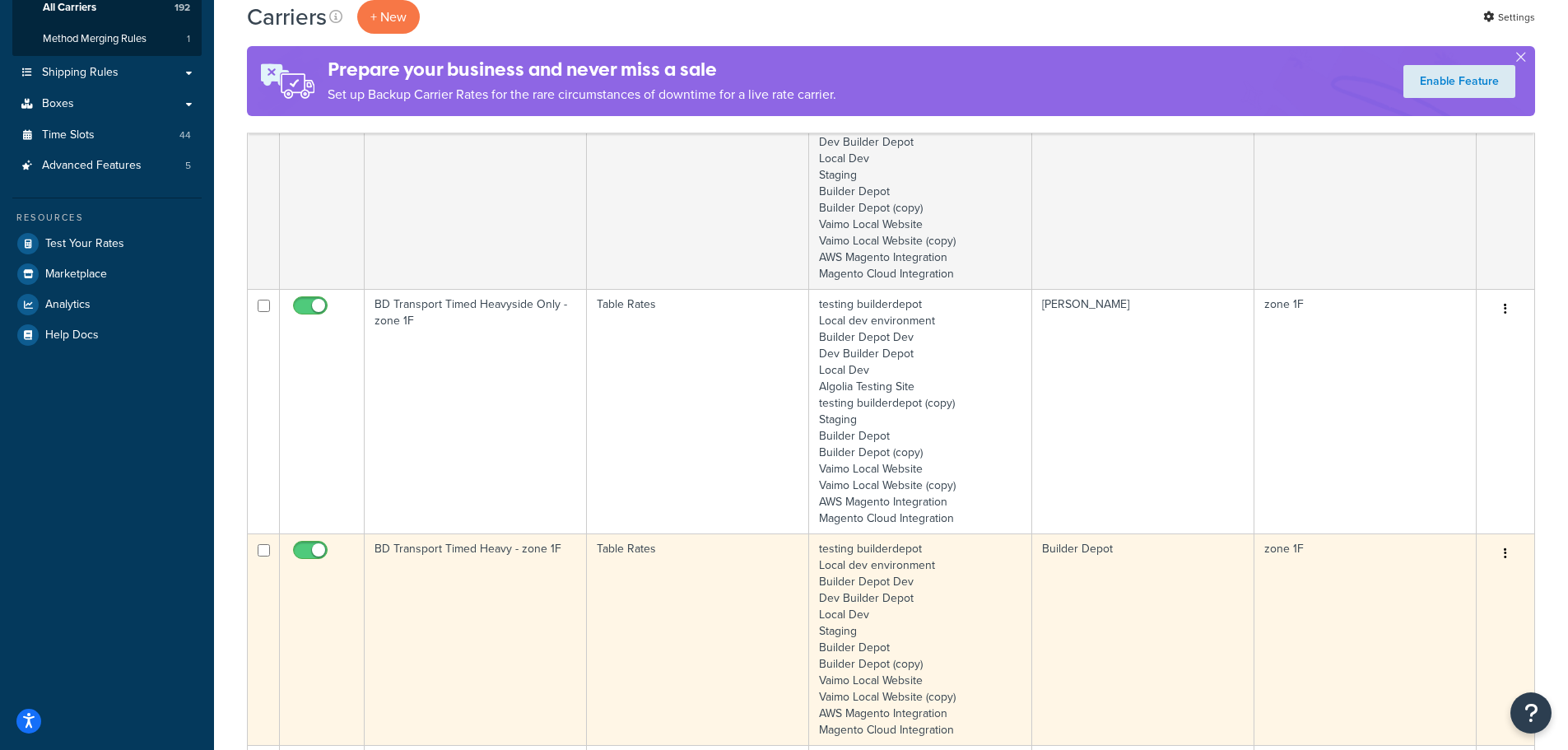
type input "1f"
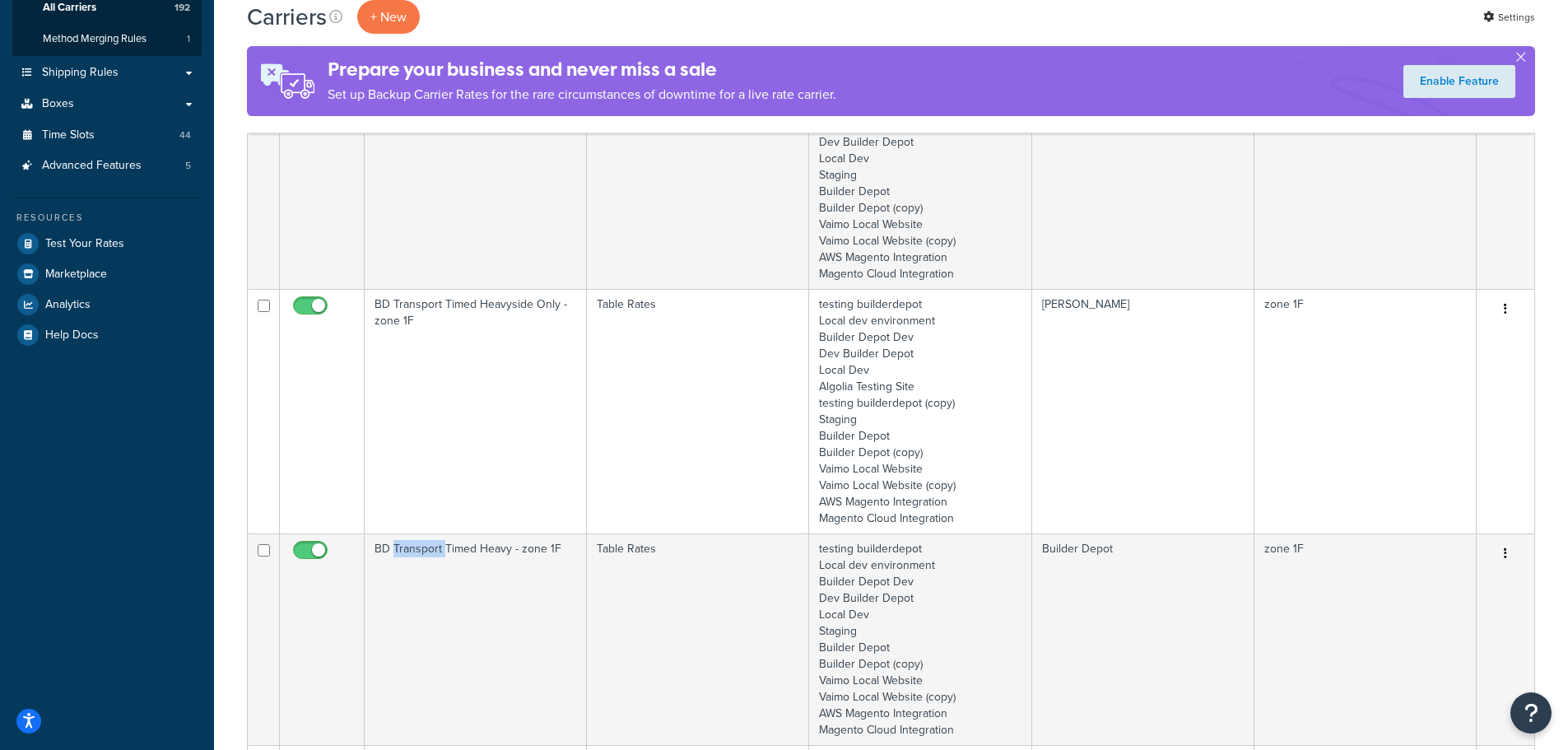
click at [425, 587] on td "BD Transport Timed Heavy - zone 1F" at bounding box center [476, 638] width 222 height 211
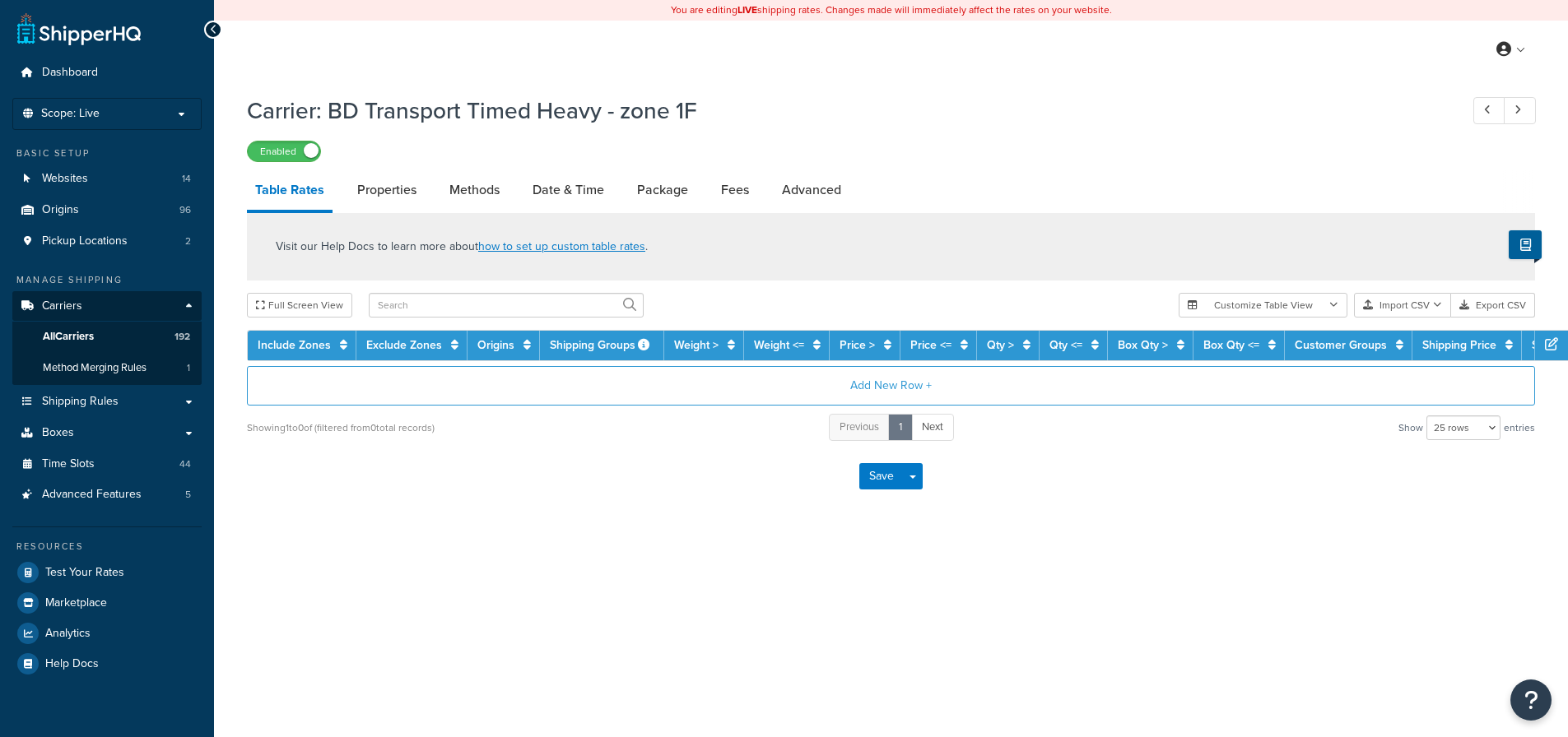
select select "25"
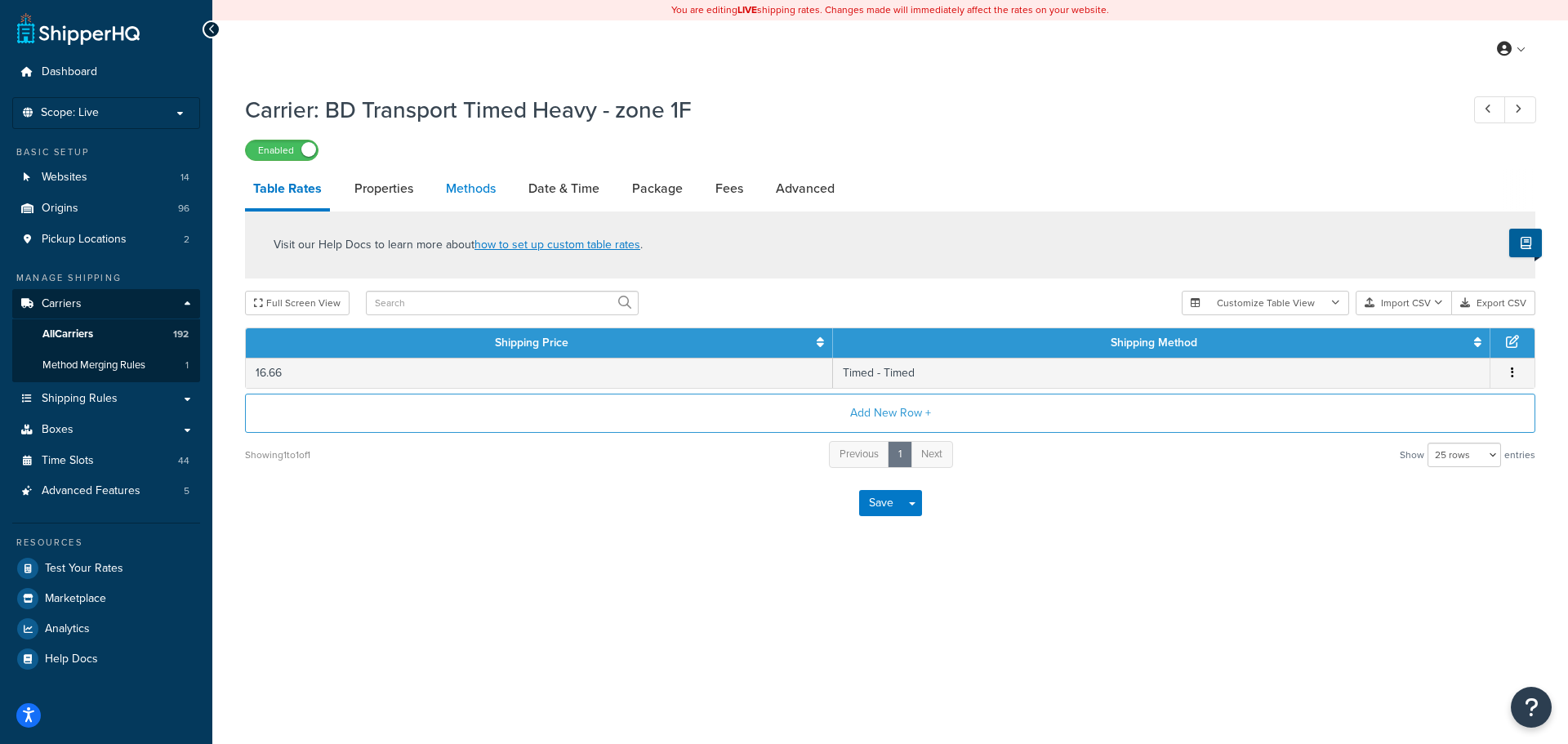
click at [495, 188] on link "Methods" at bounding box center [470, 188] width 67 height 40
select select "25"
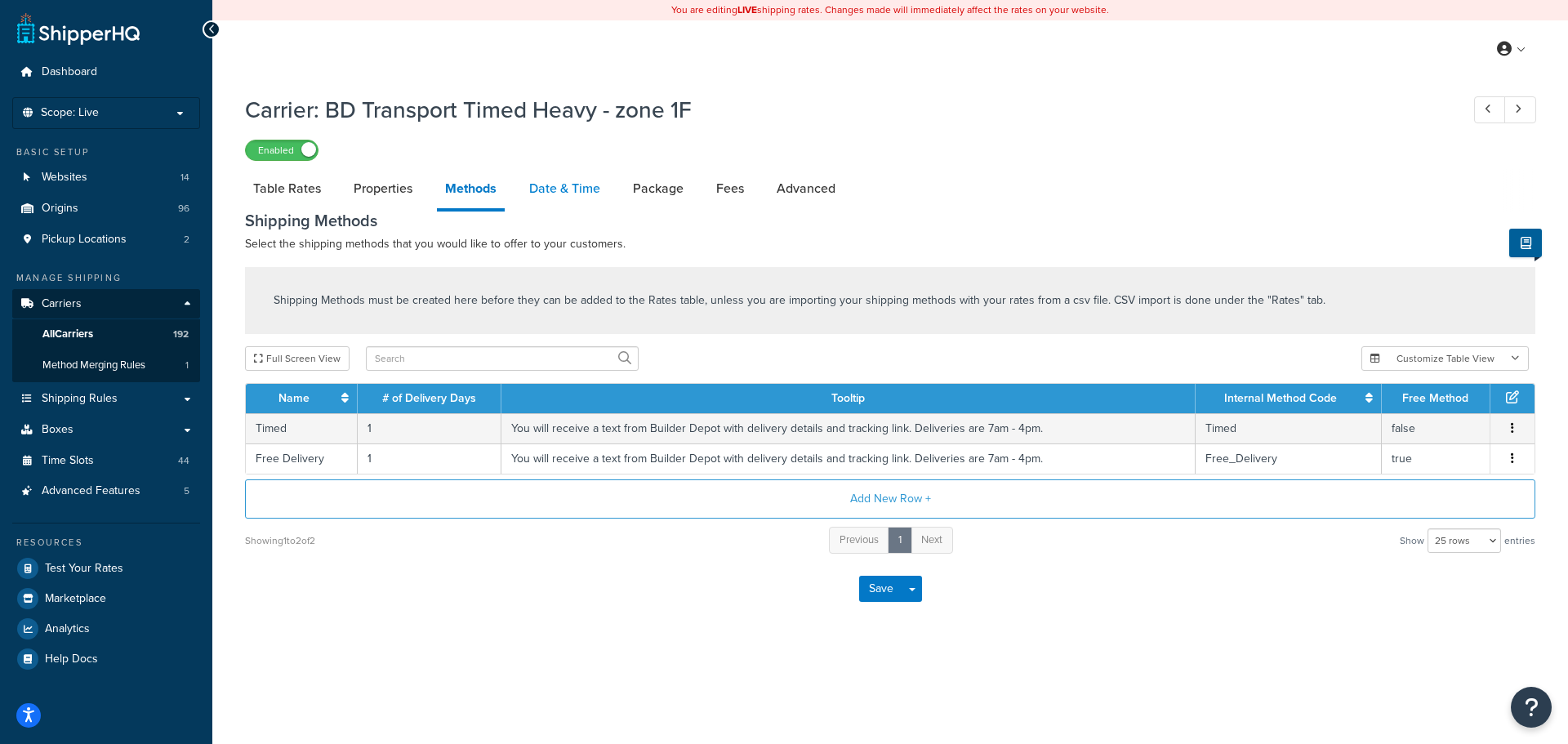
click at [546, 194] on link "Date & Time" at bounding box center [565, 188] width 88 height 40
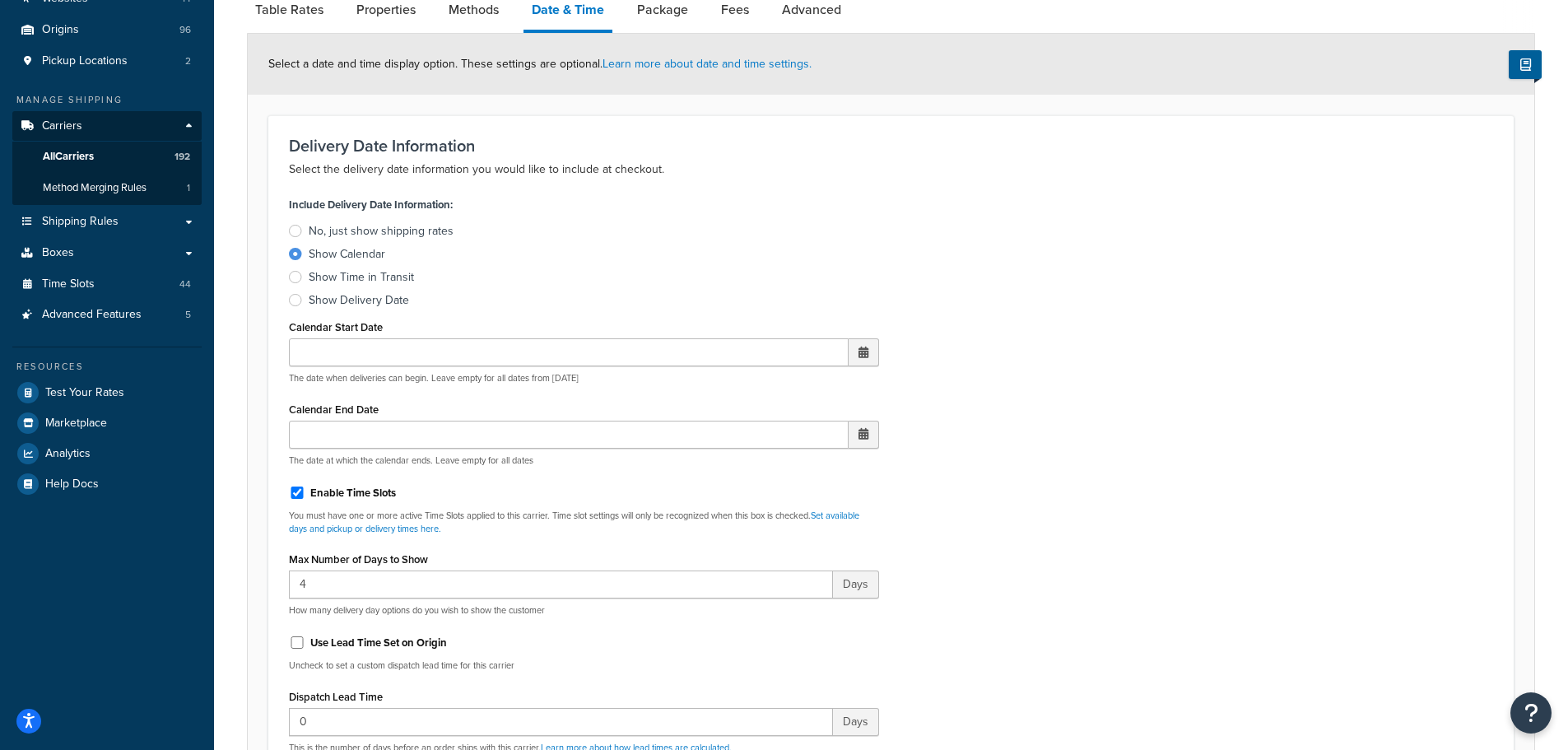
scroll to position [576, 0]
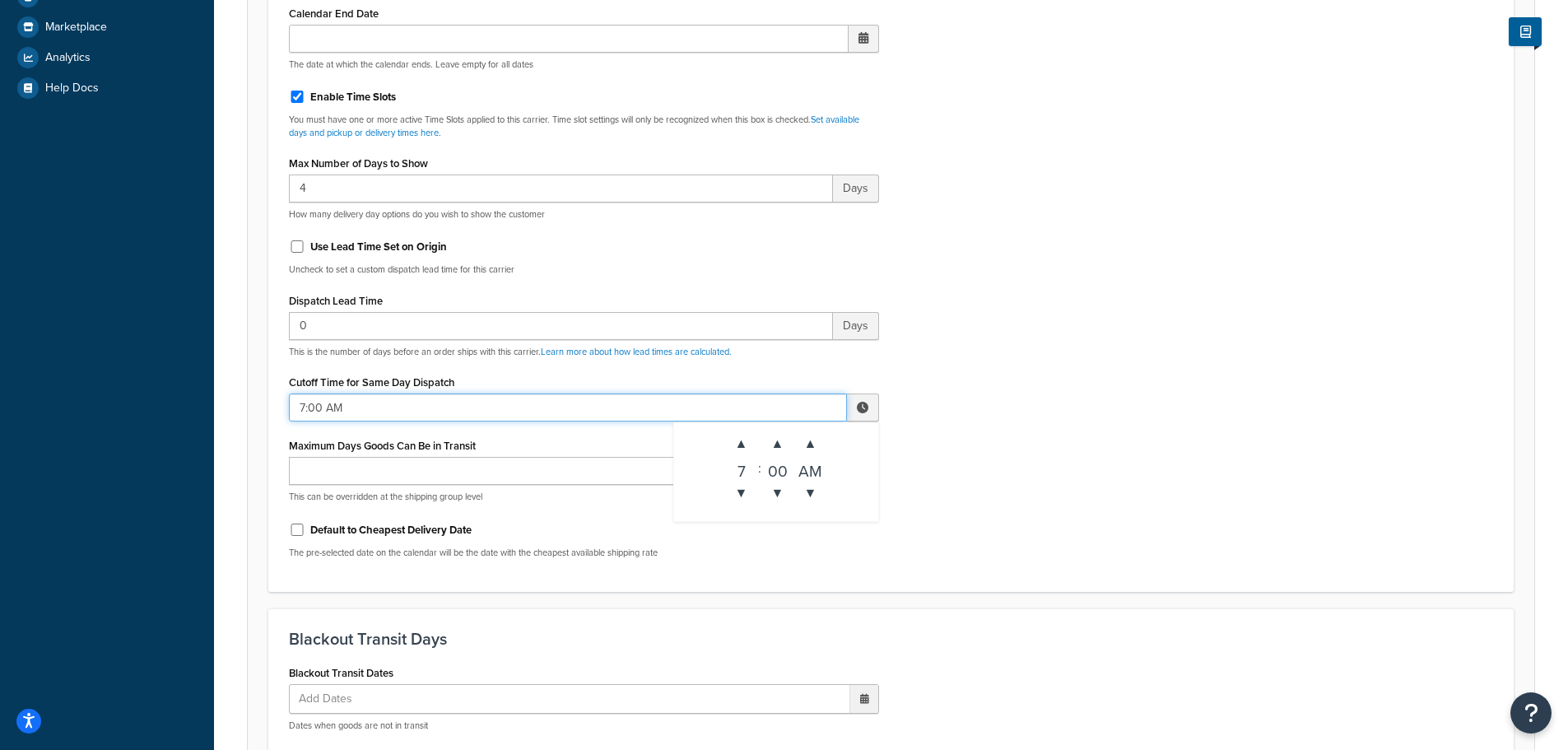
click at [310, 418] on input "7:00 AM" at bounding box center [568, 407] width 558 height 28
click at [729, 445] on span "▲" at bounding box center [741, 444] width 33 height 33
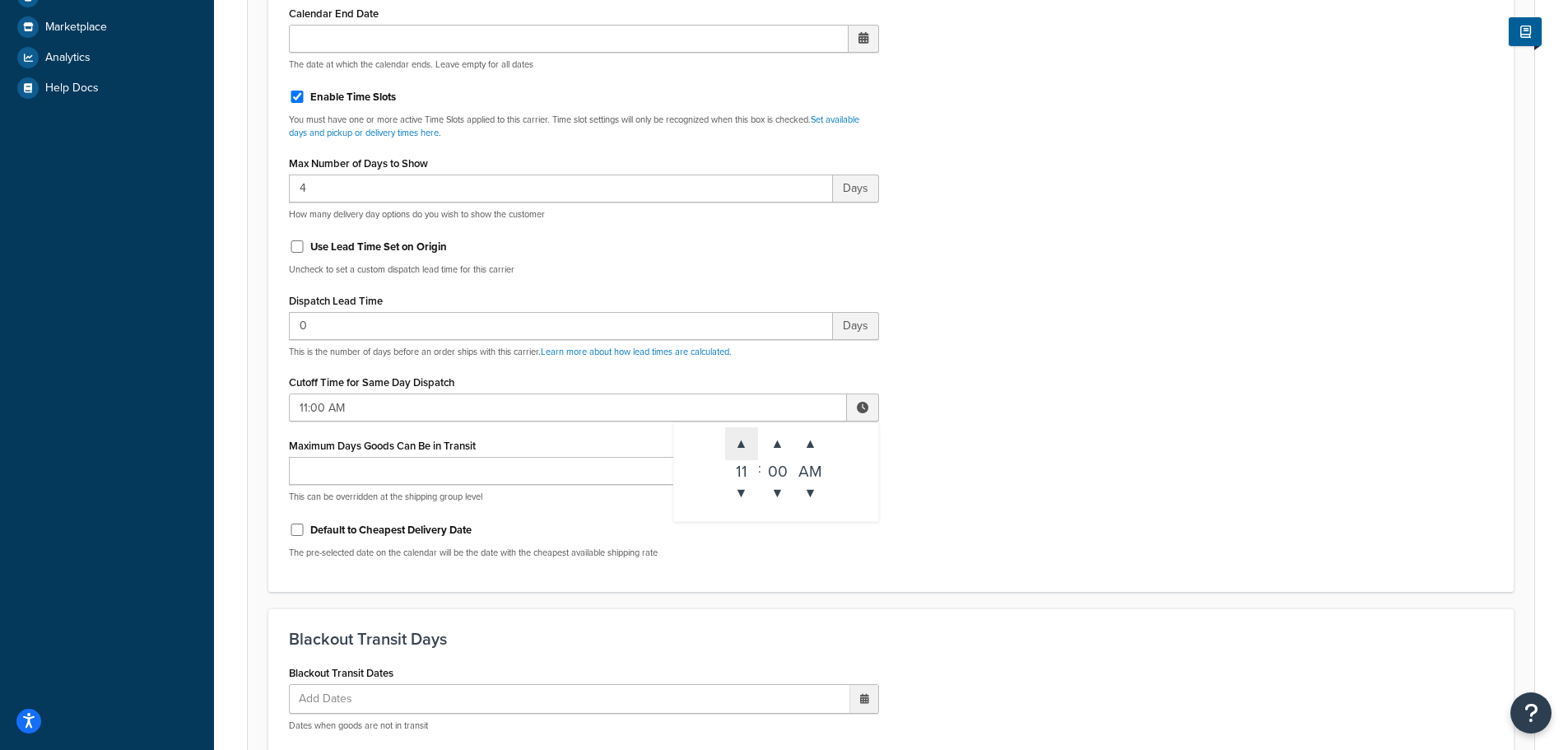
click at [729, 445] on span "▲" at bounding box center [741, 444] width 33 height 33
type input "12:00 PM"
click at [1155, 431] on div "Include Delivery Date Information: No, just show shipping rates Show Calendar S…" at bounding box center [890, 184] width 1229 height 774
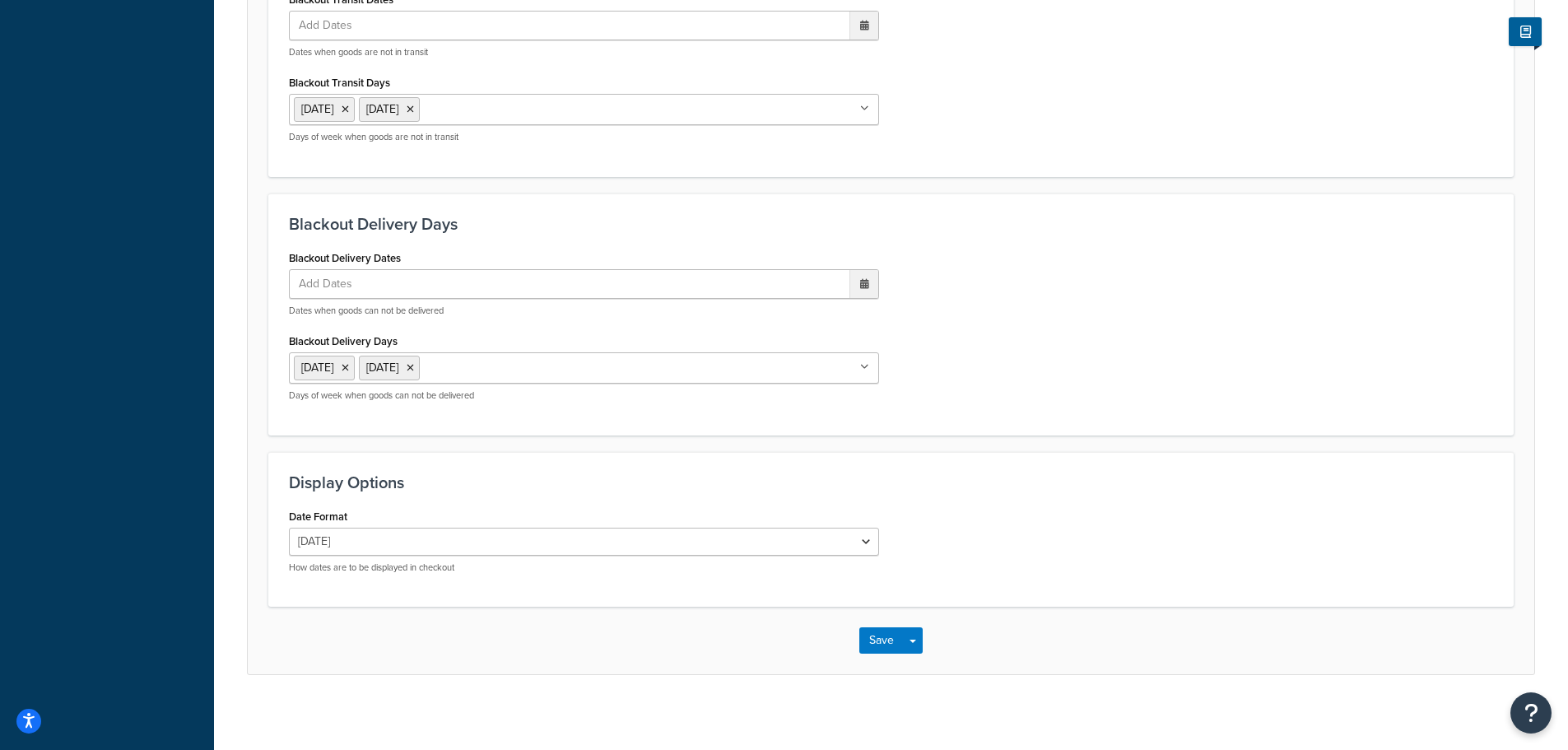
scroll to position [1258, 0]
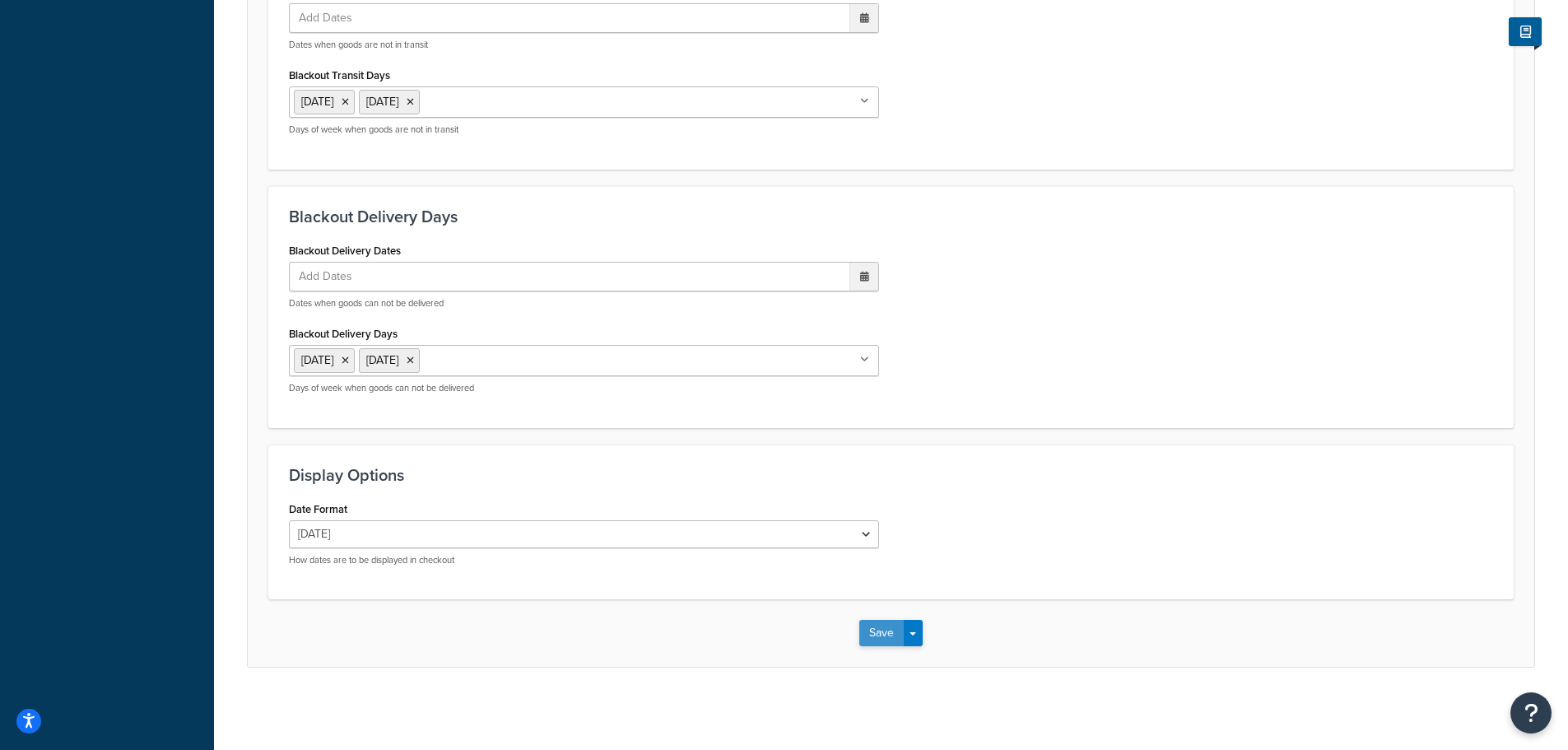
click at [874, 625] on button "Save" at bounding box center [881, 632] width 45 height 26
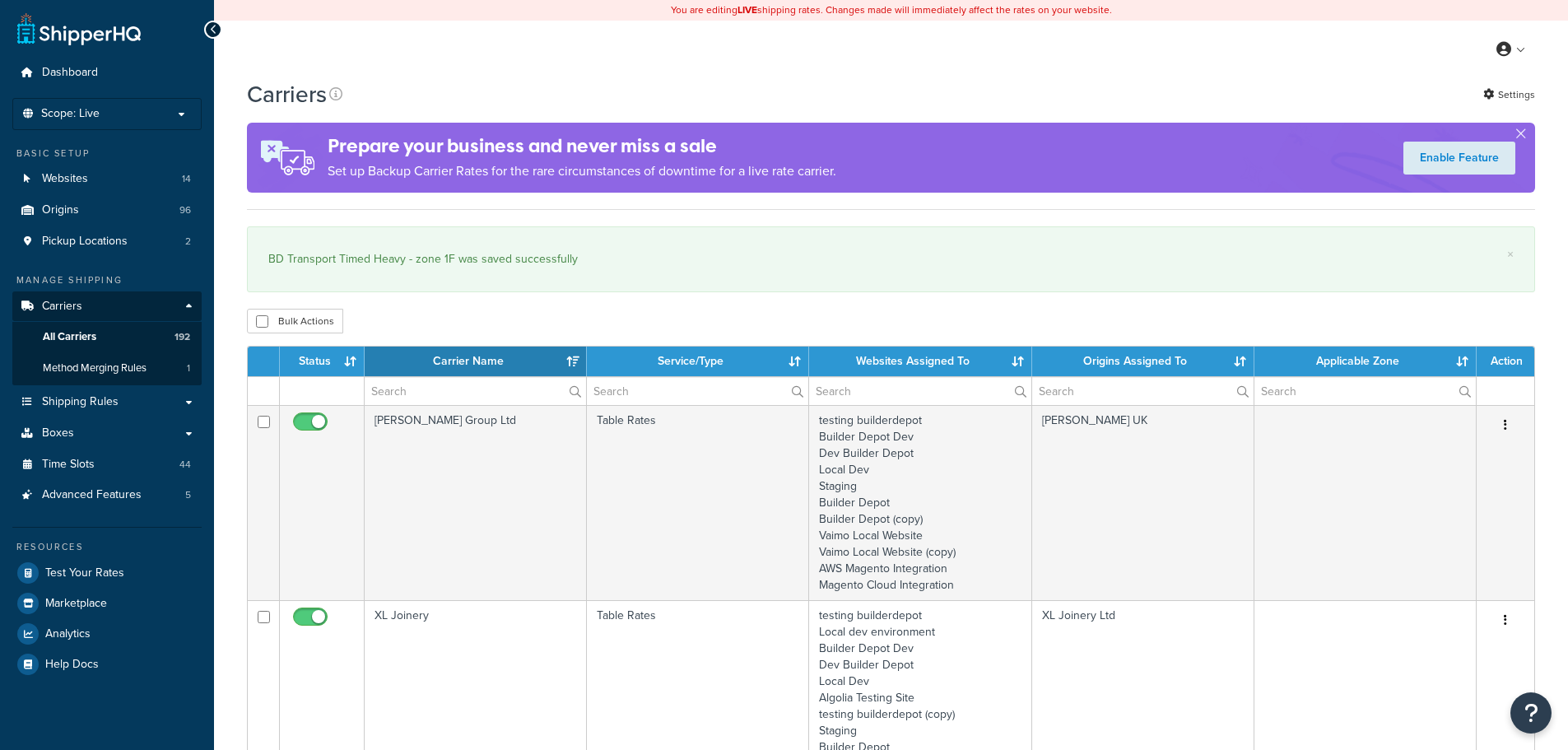
select select "15"
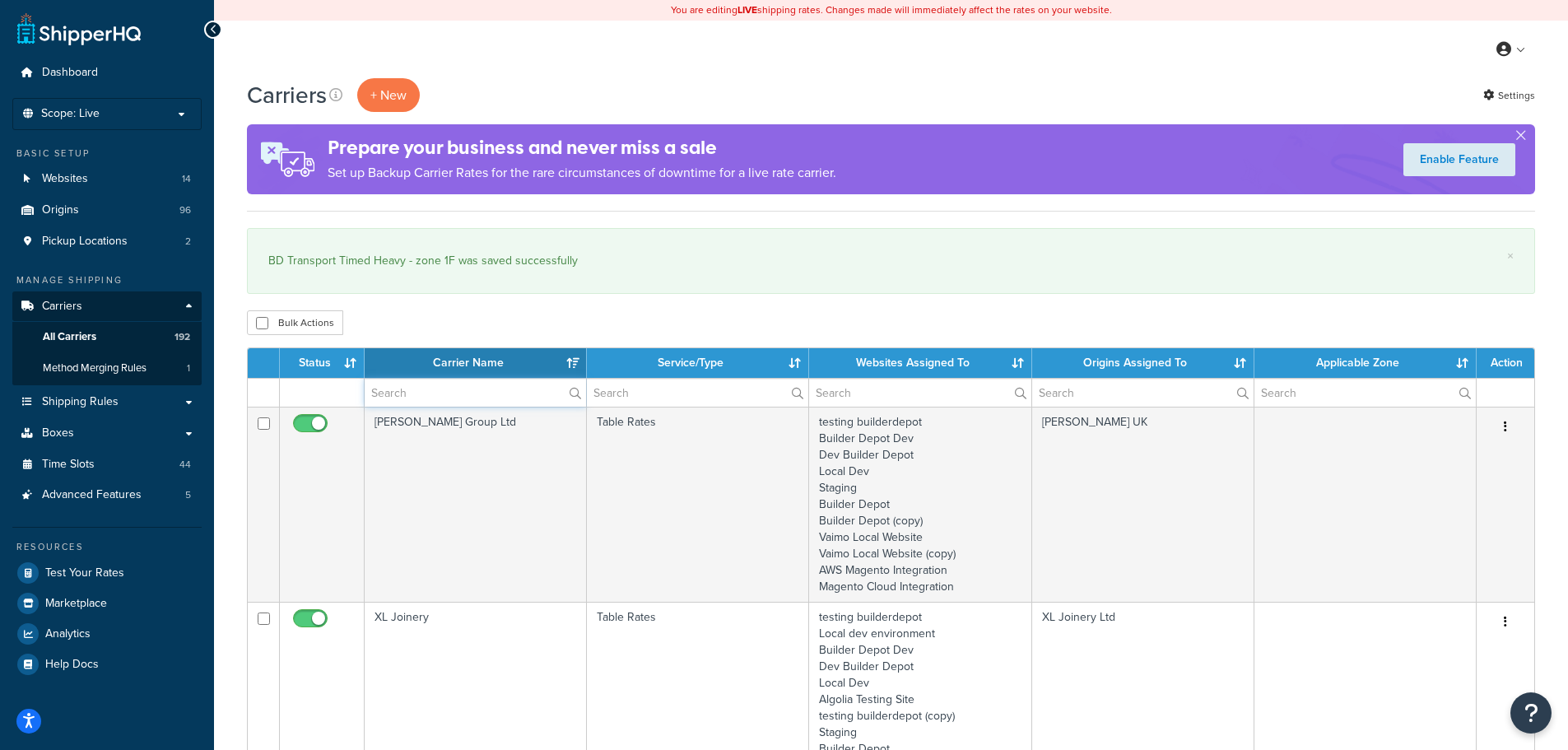
click at [389, 391] on input "text" at bounding box center [476, 392] width 222 height 28
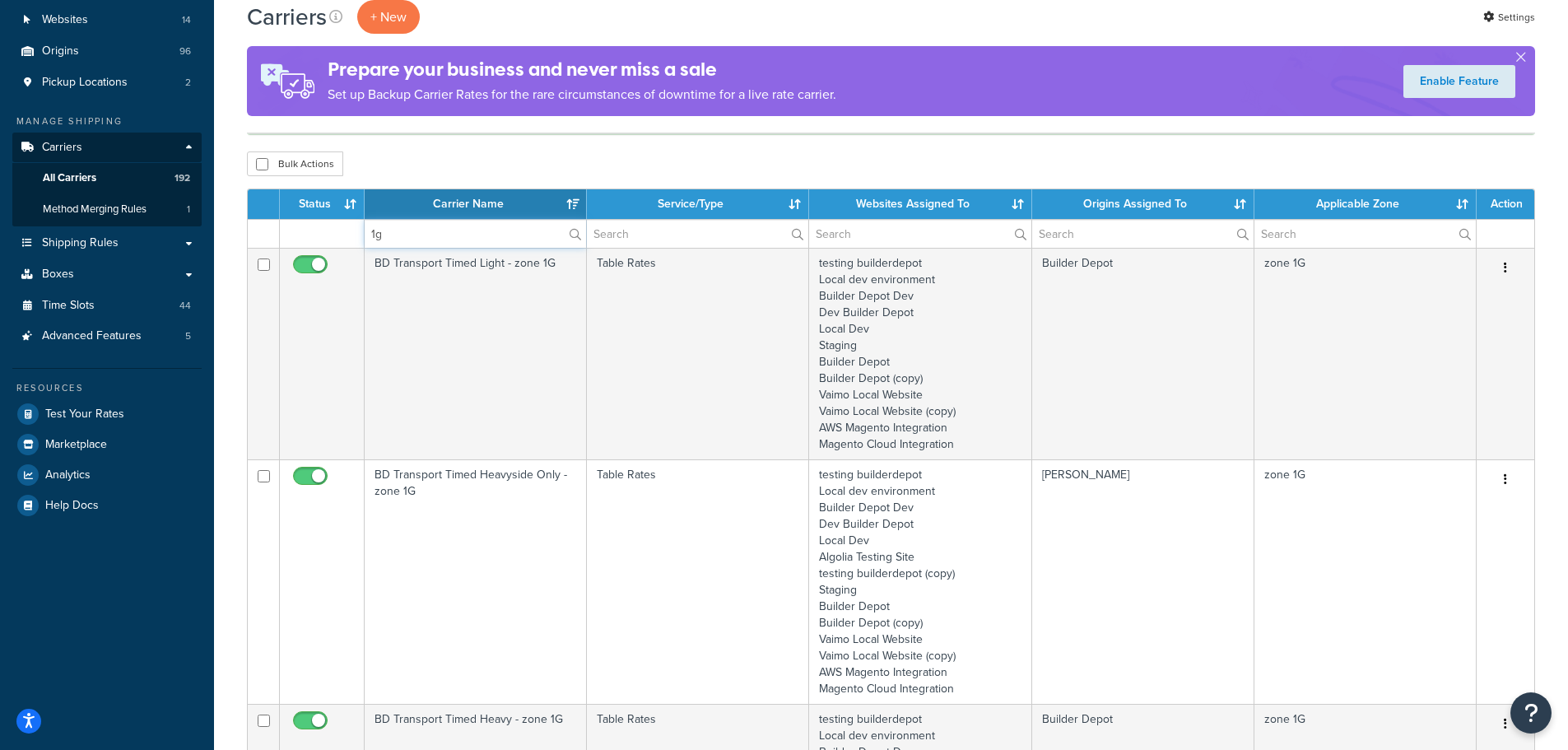
scroll to position [164, 0]
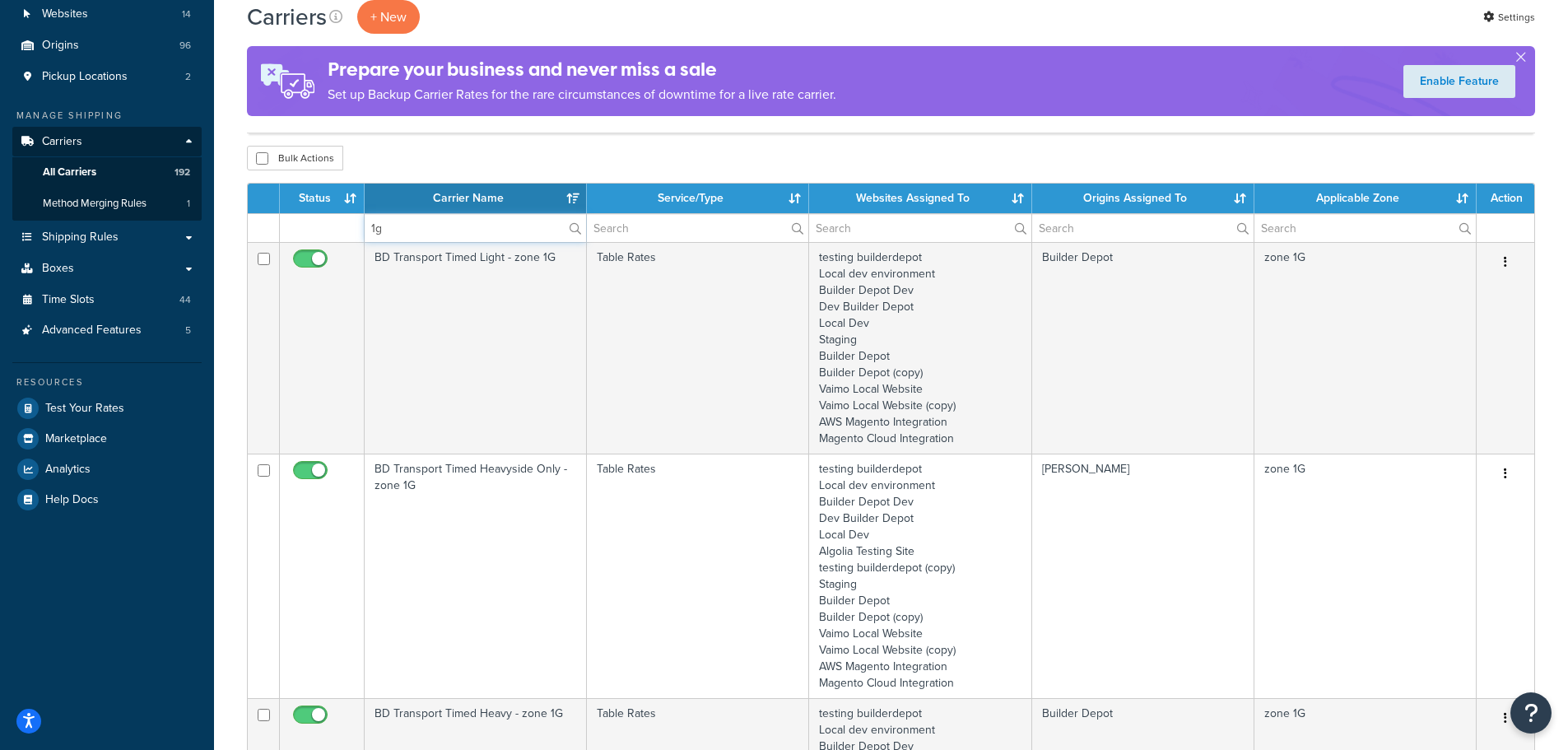
type input "1g"
click at [390, 391] on td "BD Transport Timed Light - zone 1G" at bounding box center [476, 347] width 222 height 211
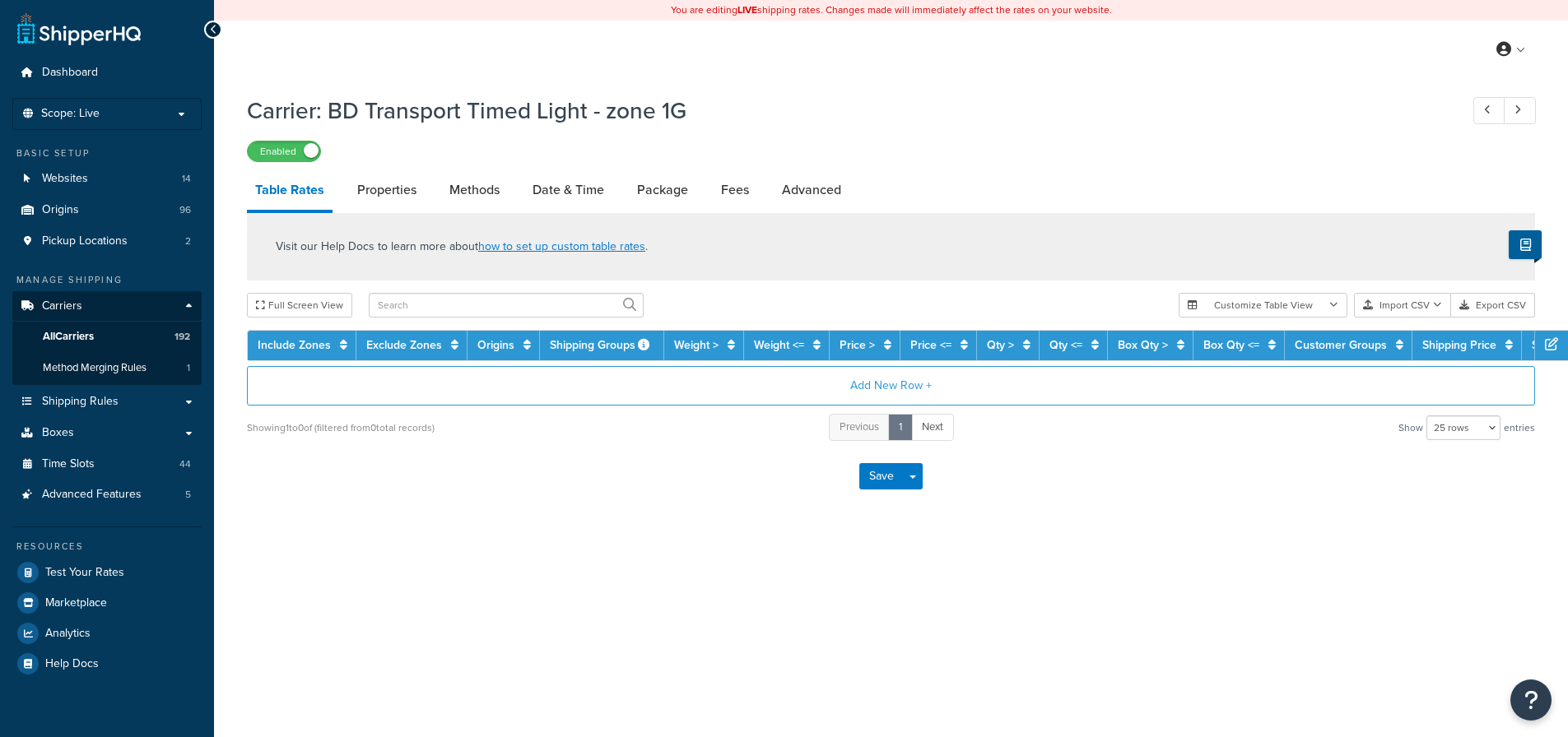
select select "25"
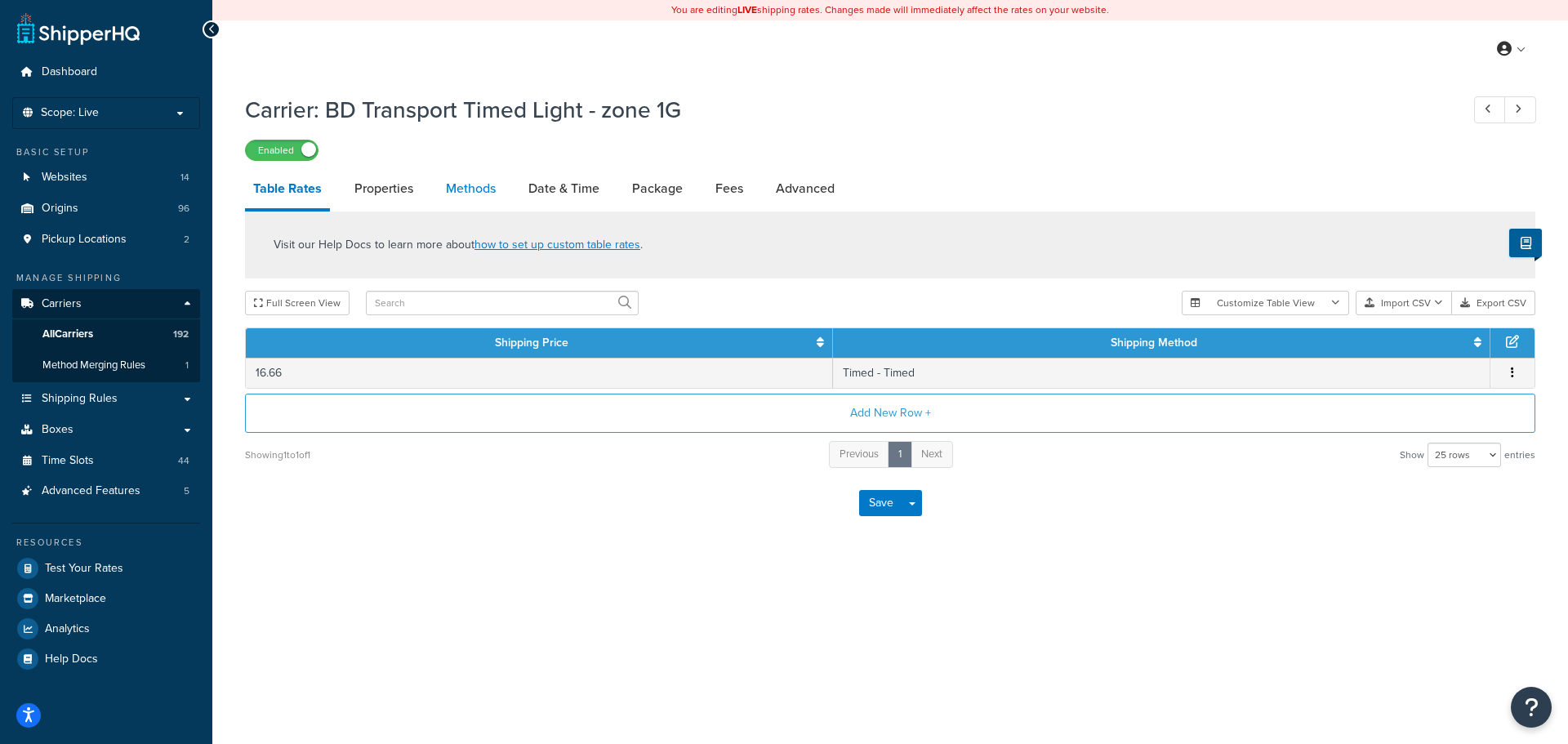
click at [465, 193] on link "Methods" at bounding box center [470, 188] width 67 height 40
select select "25"
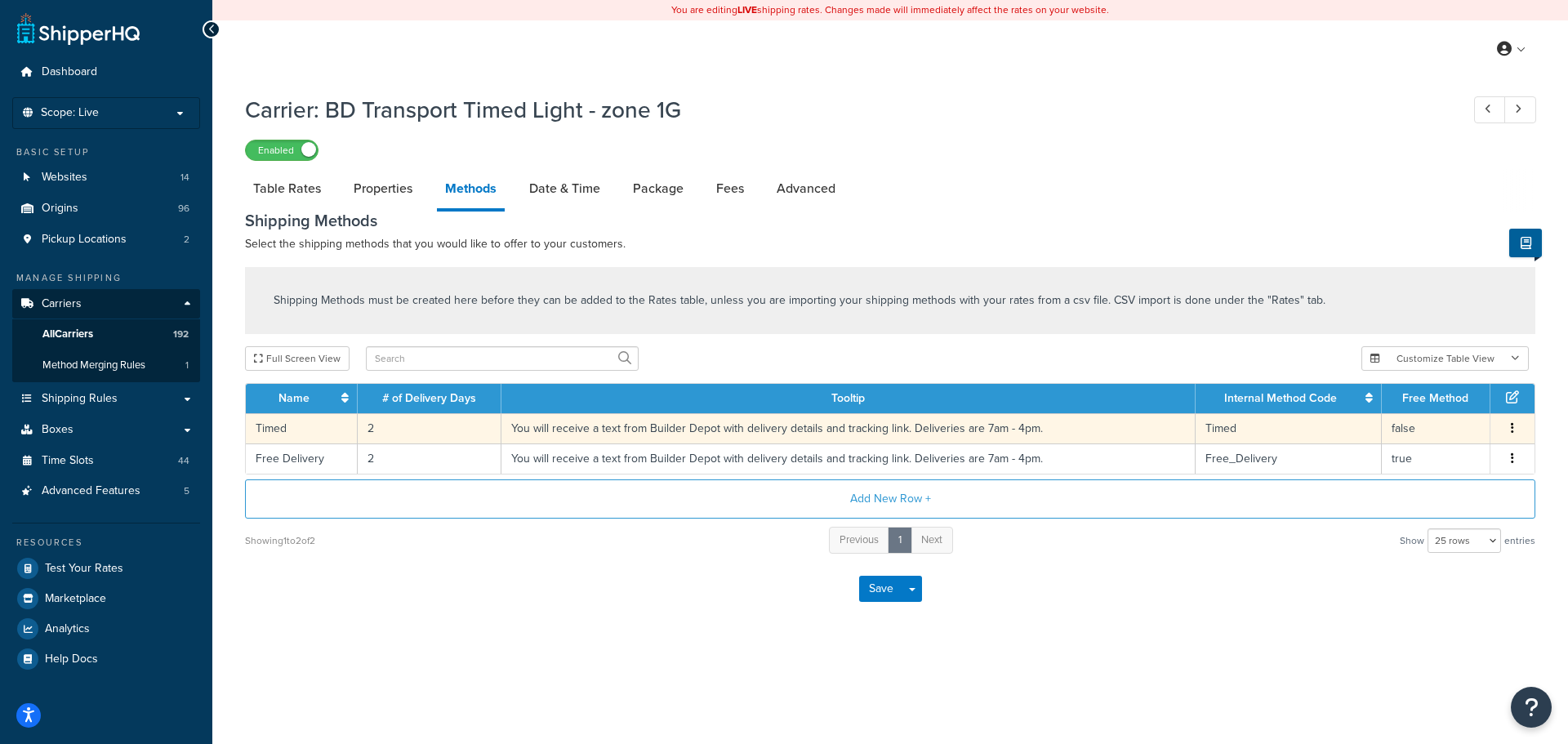
click at [369, 431] on td "2" at bounding box center [430, 427] width 144 height 30
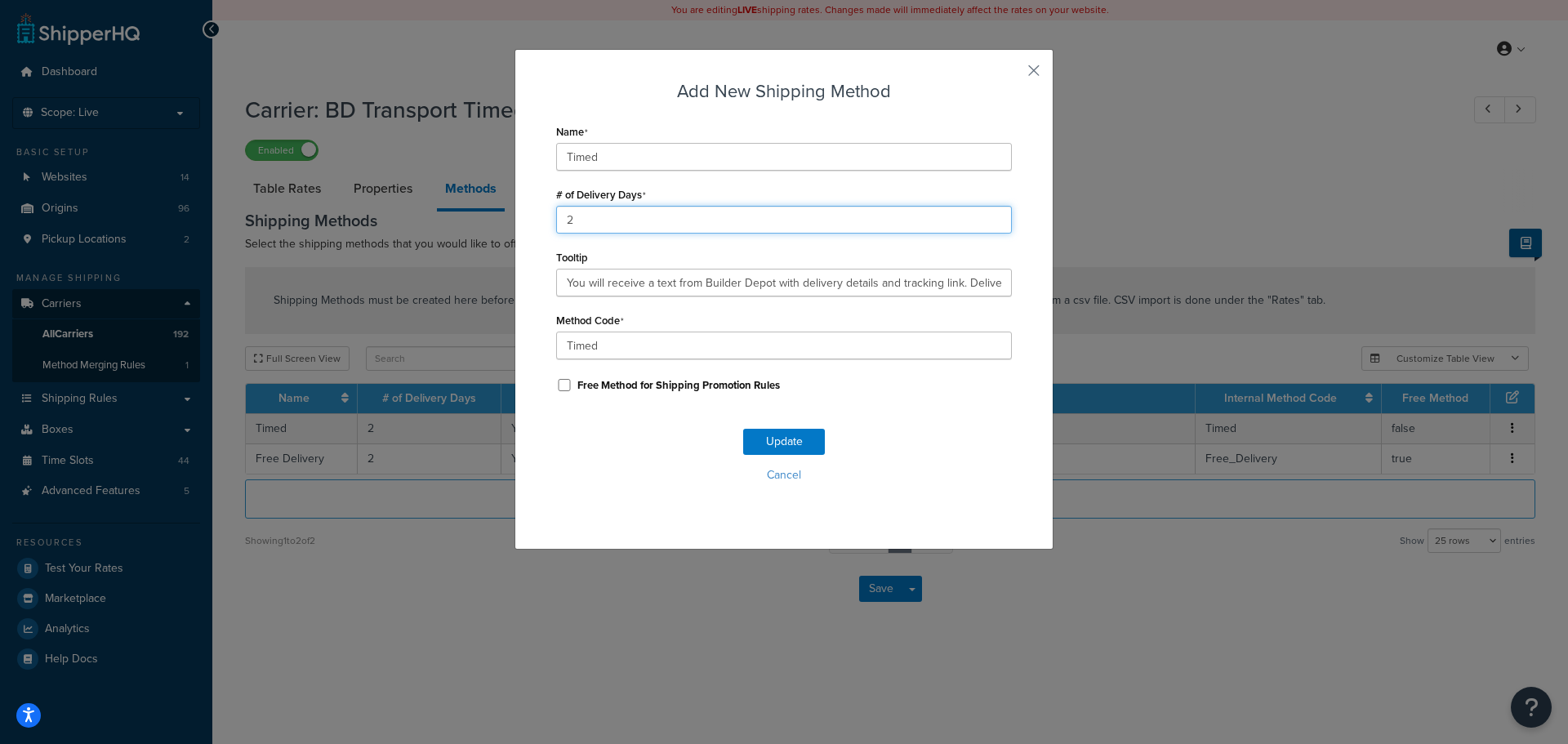
drag, startPoint x: 583, startPoint y: 226, endPoint x: 533, endPoint y: 227, distance: 50.0
click at [533, 227] on div "Add New Shipping Method Name Timed # of Delivery Days 2 Tooltip You will receiv…" at bounding box center [784, 299] width 539 height 501
type input "1"
click at [751, 439] on button "Update" at bounding box center [784, 441] width 82 height 26
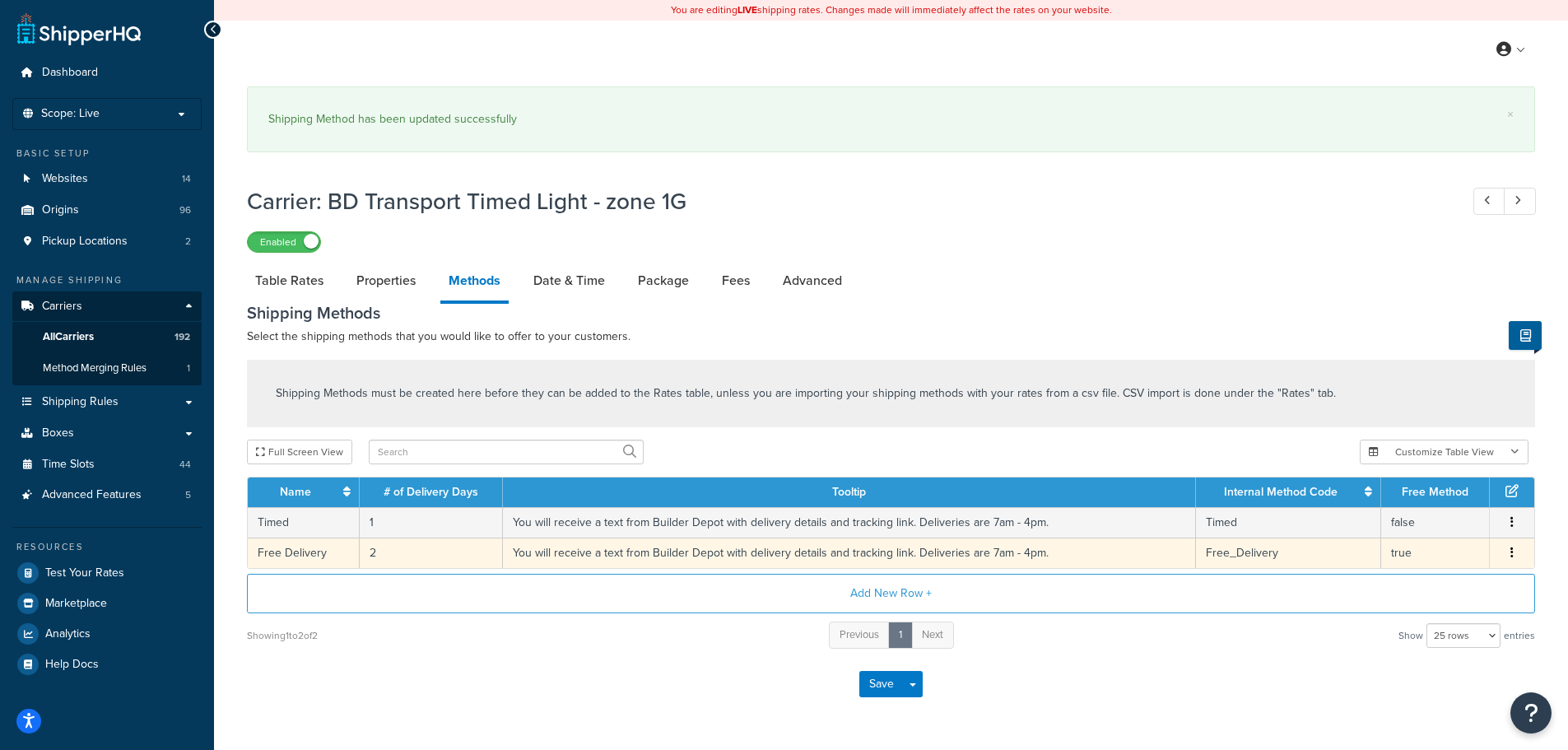
click at [372, 554] on td "2" at bounding box center [431, 552] width 143 height 30
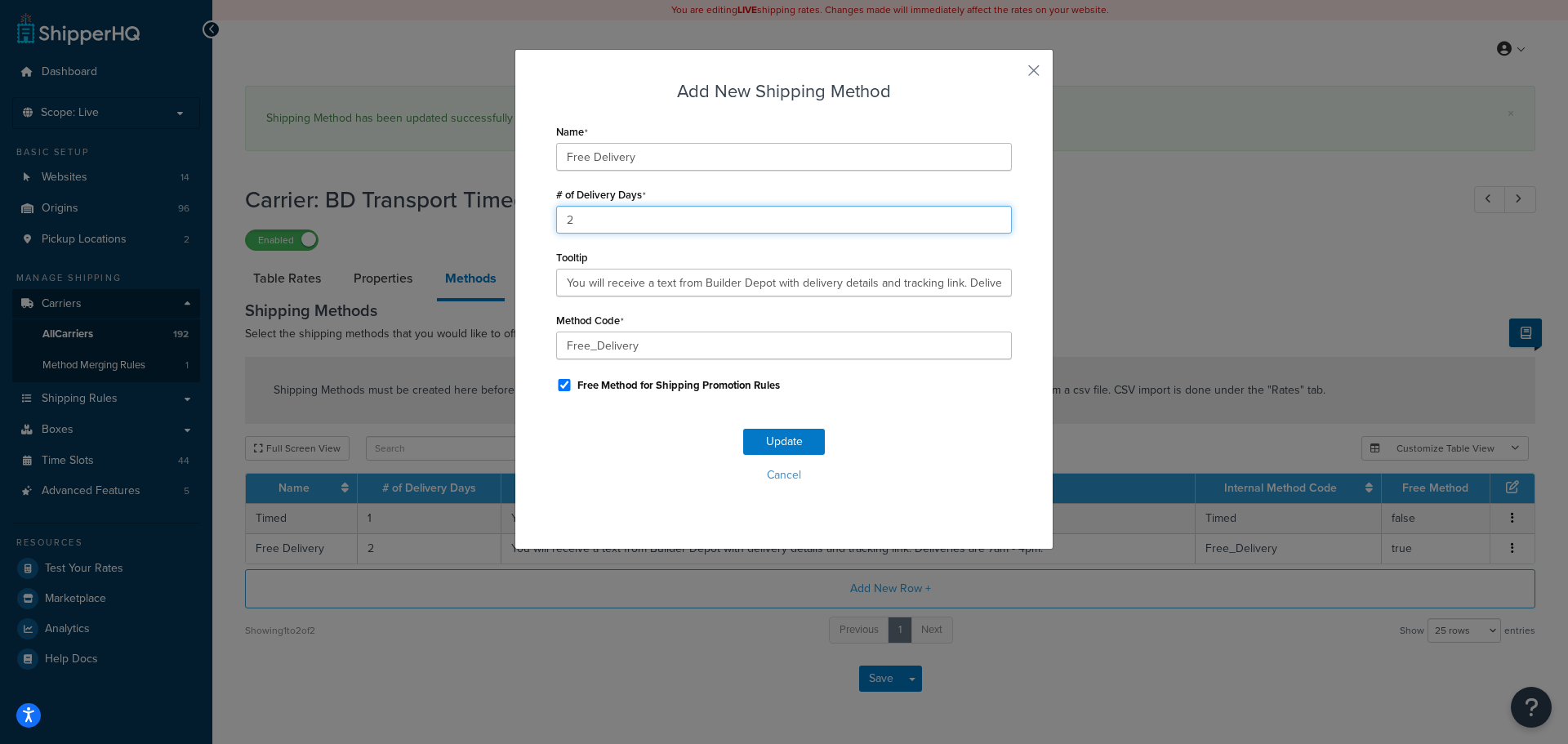
drag, startPoint x: 586, startPoint y: 225, endPoint x: 493, endPoint y: 235, distance: 93.5
click at [501, 234] on div "Add New Shipping Method Name Free Delivery # of Delivery Days 2 Tooltip You wil…" at bounding box center [784, 372] width 1568 height 744
type input "1"
click at [769, 447] on button "Update" at bounding box center [784, 441] width 82 height 26
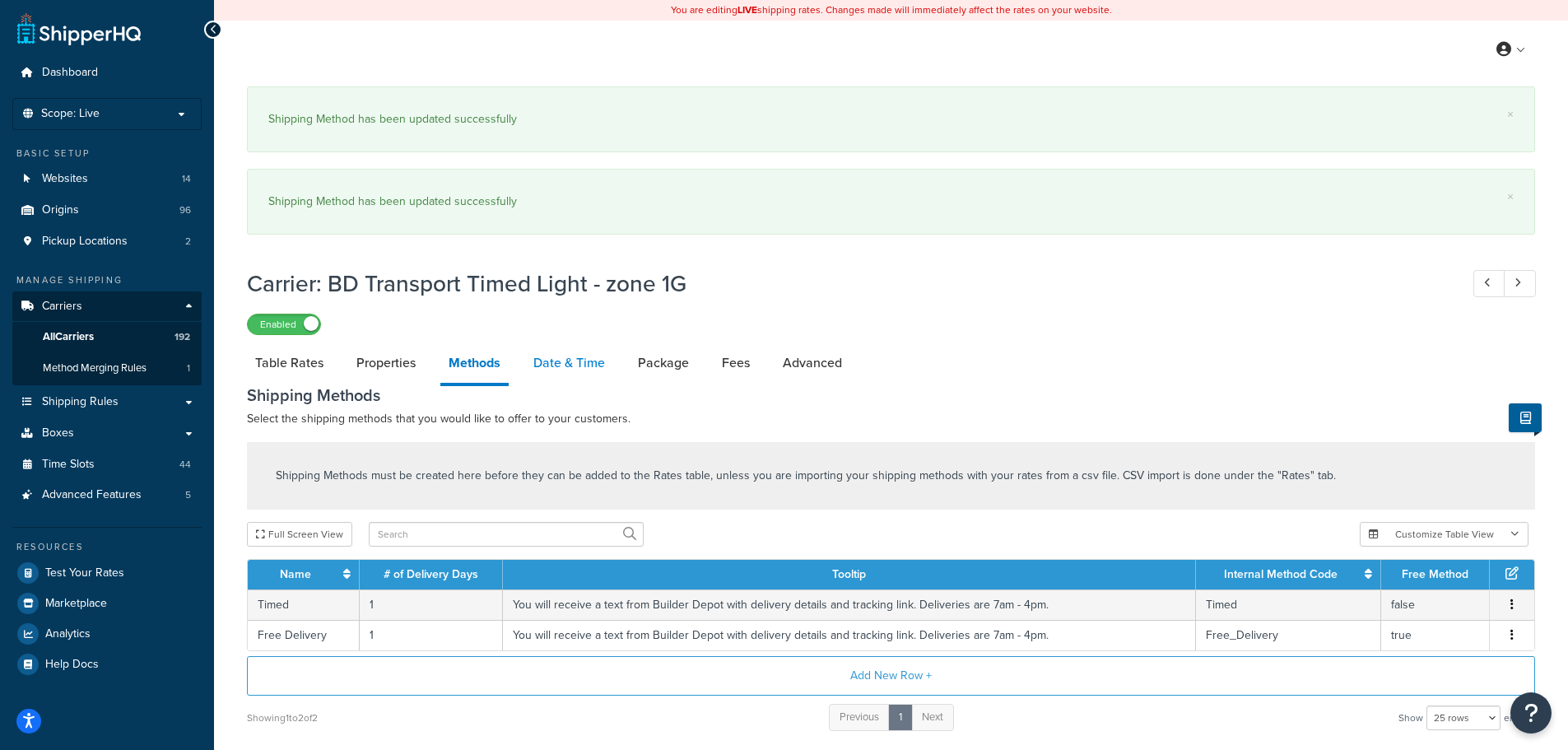
click at [550, 360] on link "Date & Time" at bounding box center [569, 363] width 89 height 40
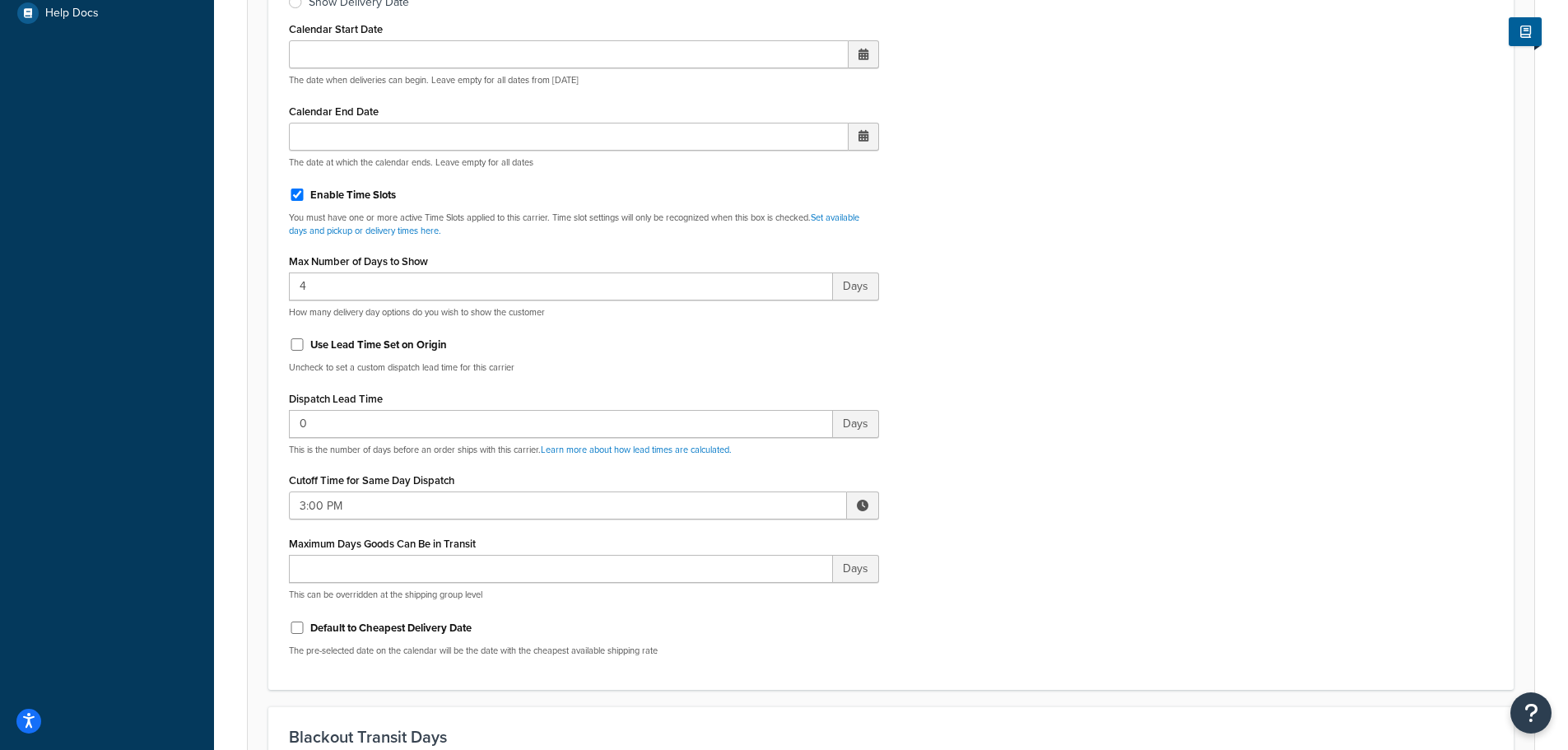
scroll to position [659, 0]
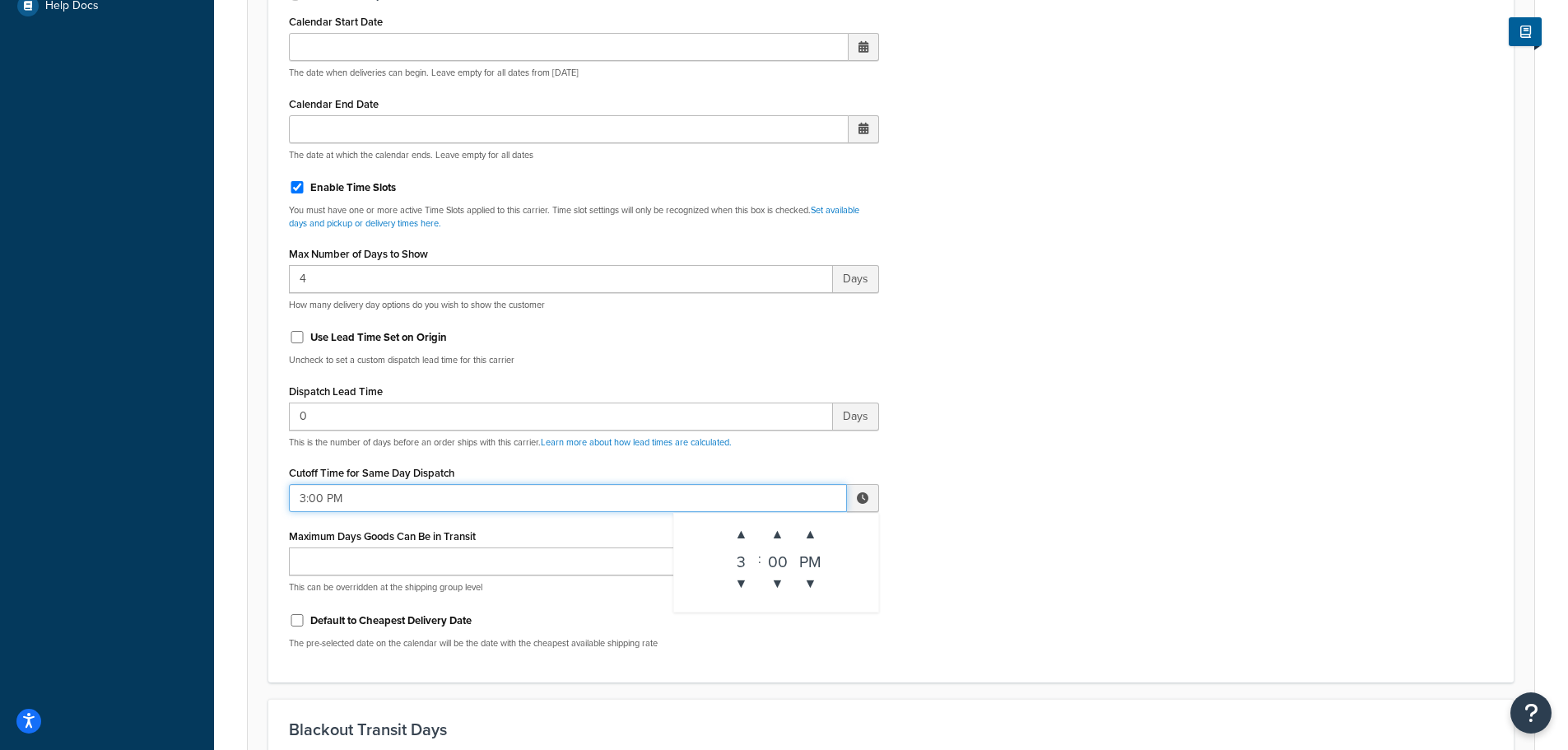
click at [345, 495] on input "3:00 PM" at bounding box center [568, 497] width 558 height 28
click at [749, 590] on span "▼" at bounding box center [741, 584] width 33 height 33
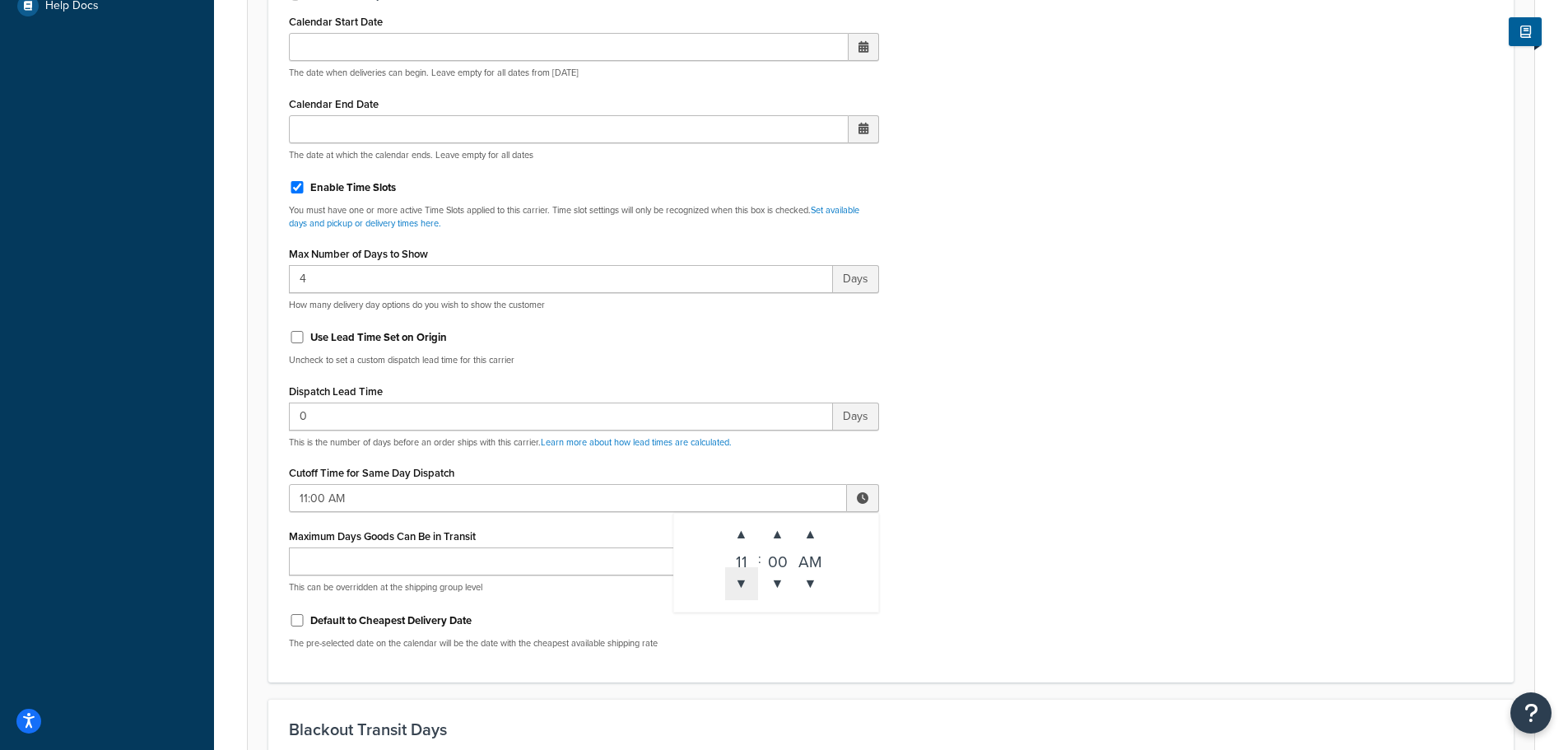
click at [749, 590] on span "▼" at bounding box center [741, 584] width 33 height 33
type input "10:00 AM"
click at [1060, 576] on div "Include Delivery Date Information: No, just show shipping rates Show Calendar S…" at bounding box center [890, 274] width 1229 height 774
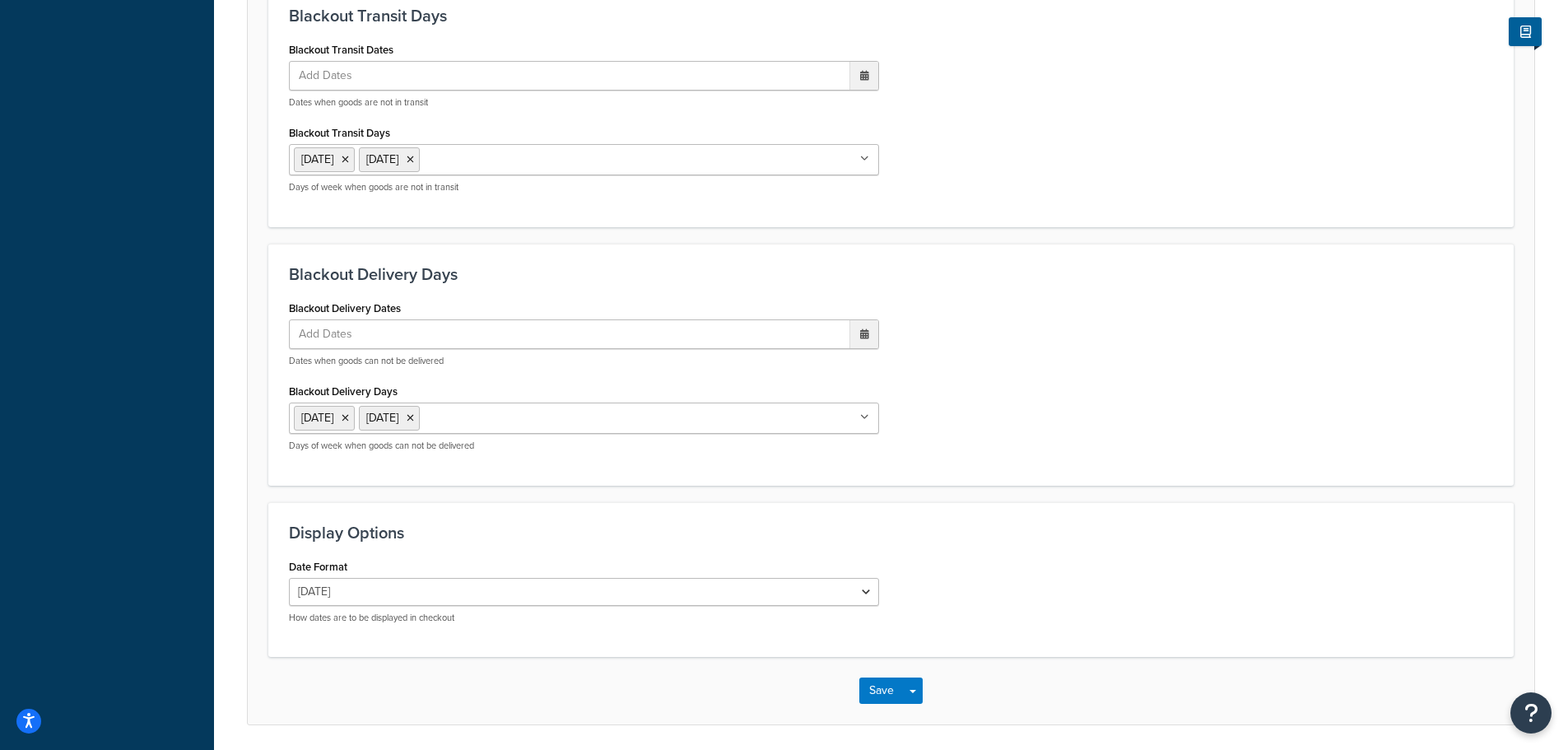
scroll to position [1430, 0]
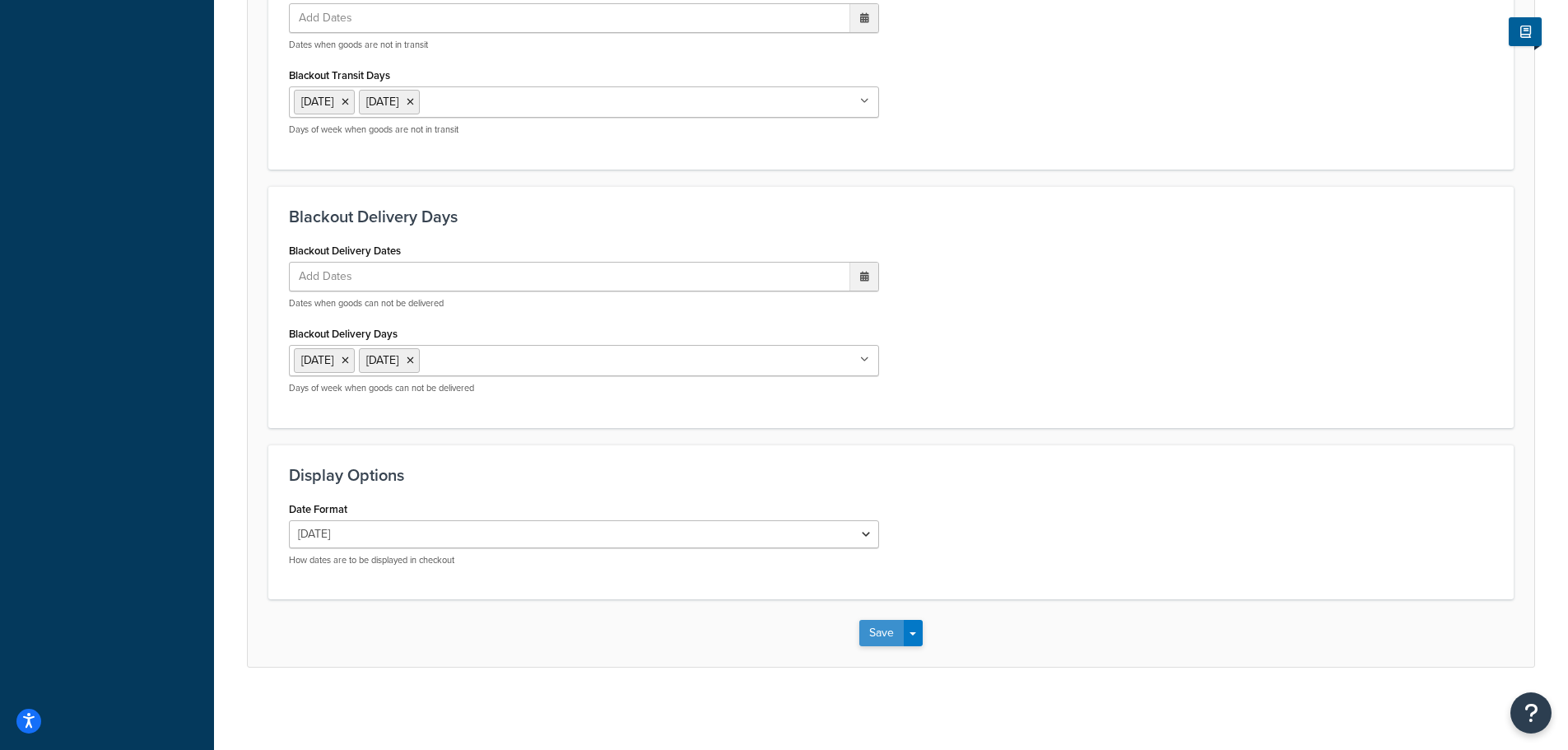
click at [884, 623] on button "Save" at bounding box center [881, 632] width 45 height 26
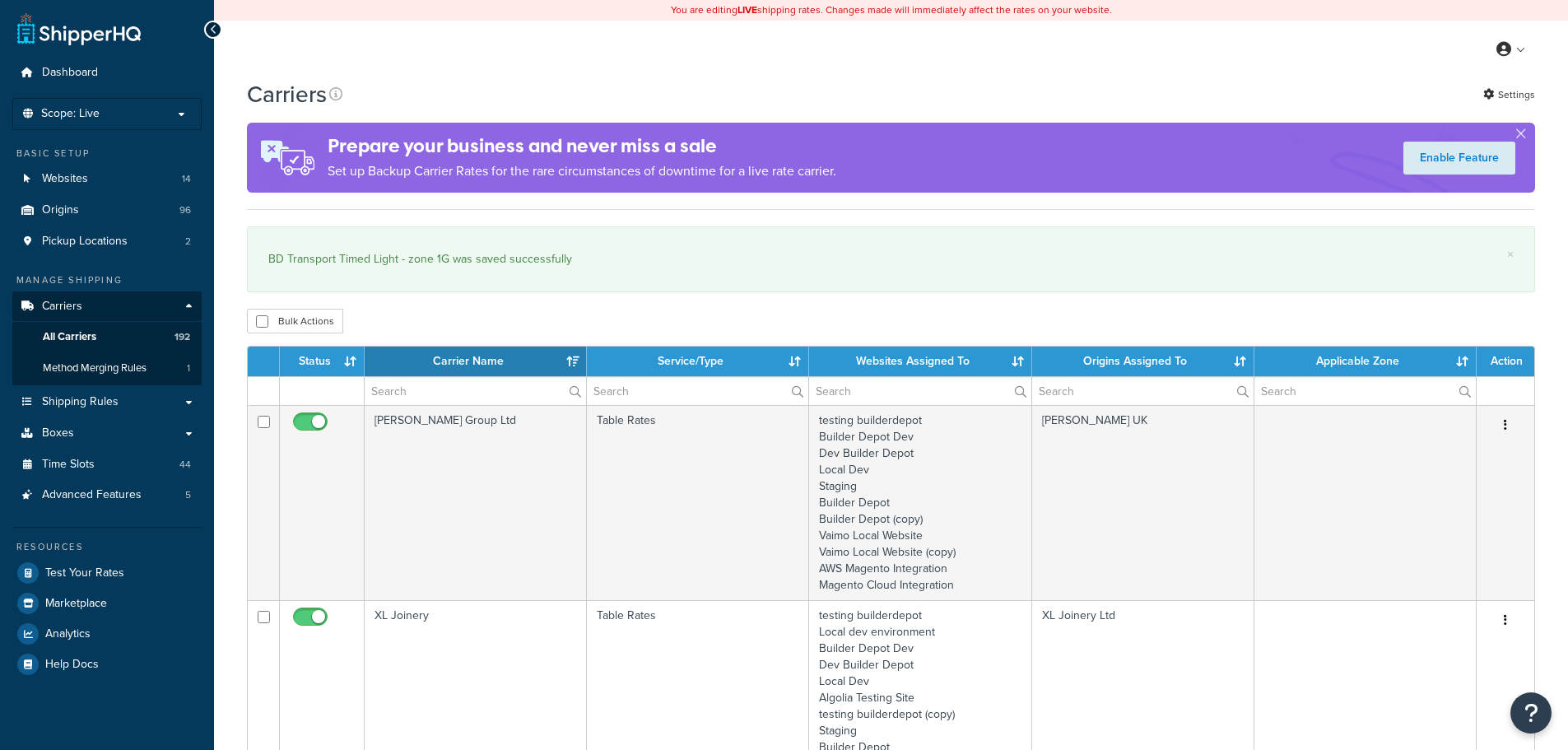
select select "15"
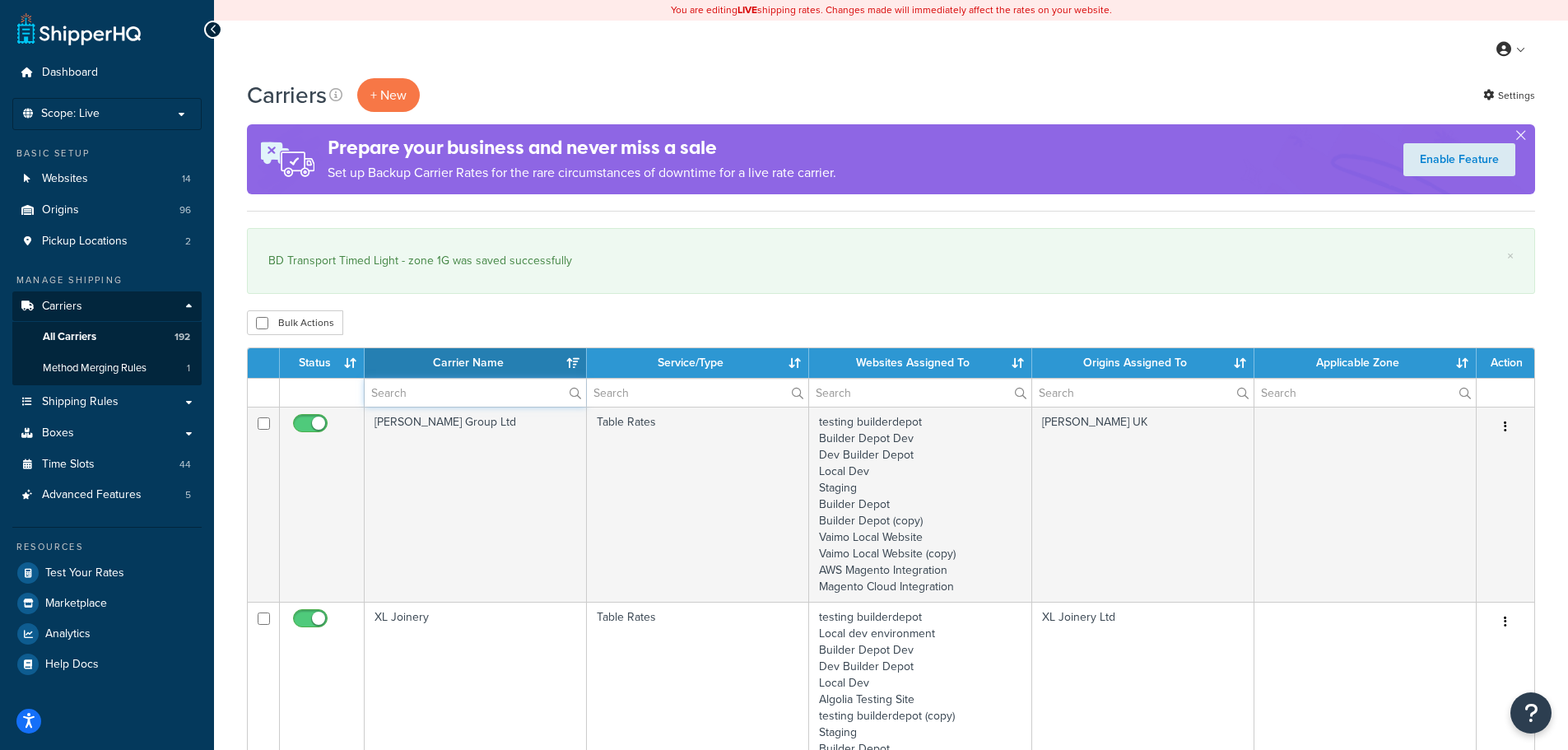
click at [459, 398] on input "text" at bounding box center [476, 392] width 222 height 28
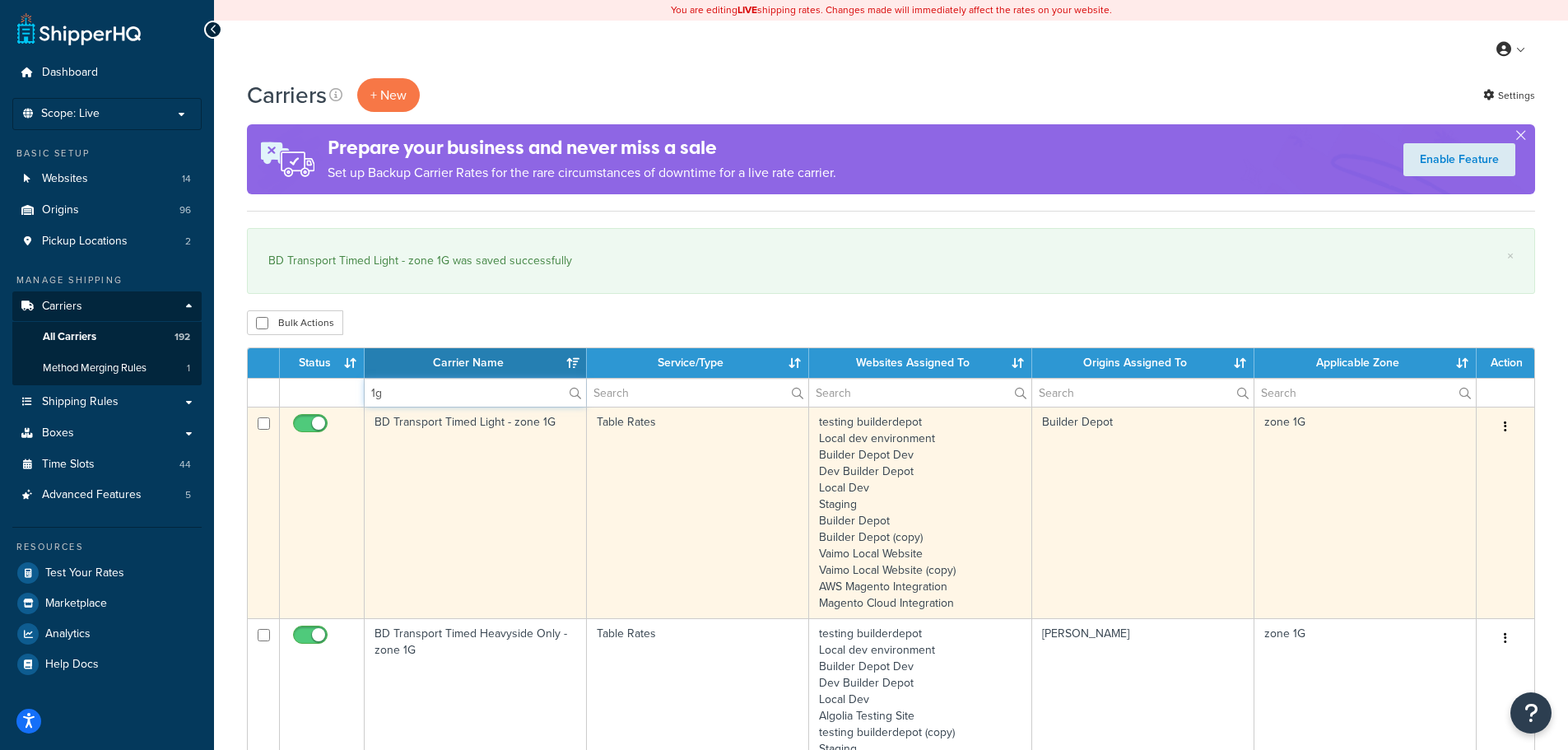
type input "1g"
click at [421, 457] on td "BD Transport Timed Light - zone 1G" at bounding box center [476, 512] width 222 height 211
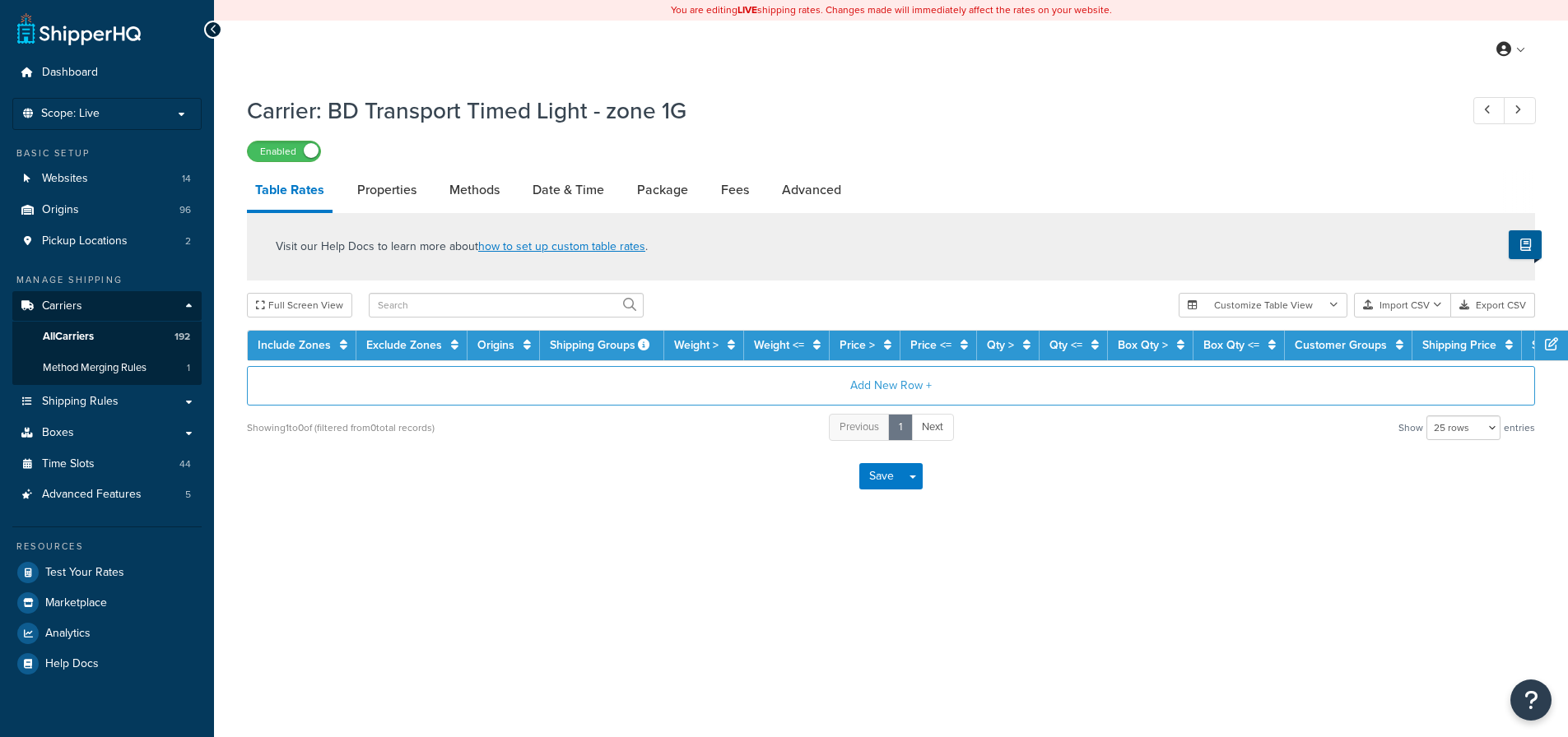
select select "25"
click at [477, 190] on link "Methods" at bounding box center [474, 190] width 67 height 40
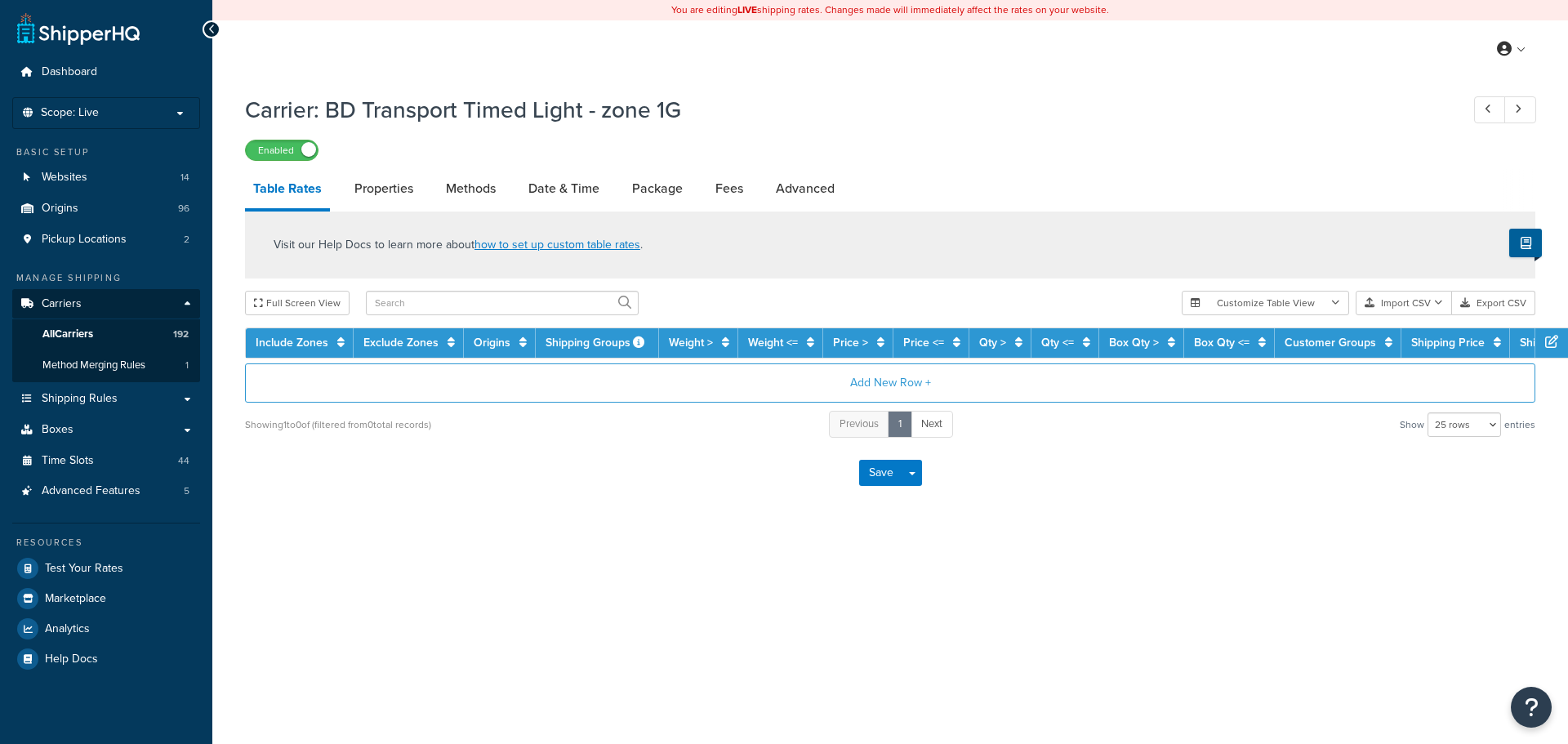
select select "25"
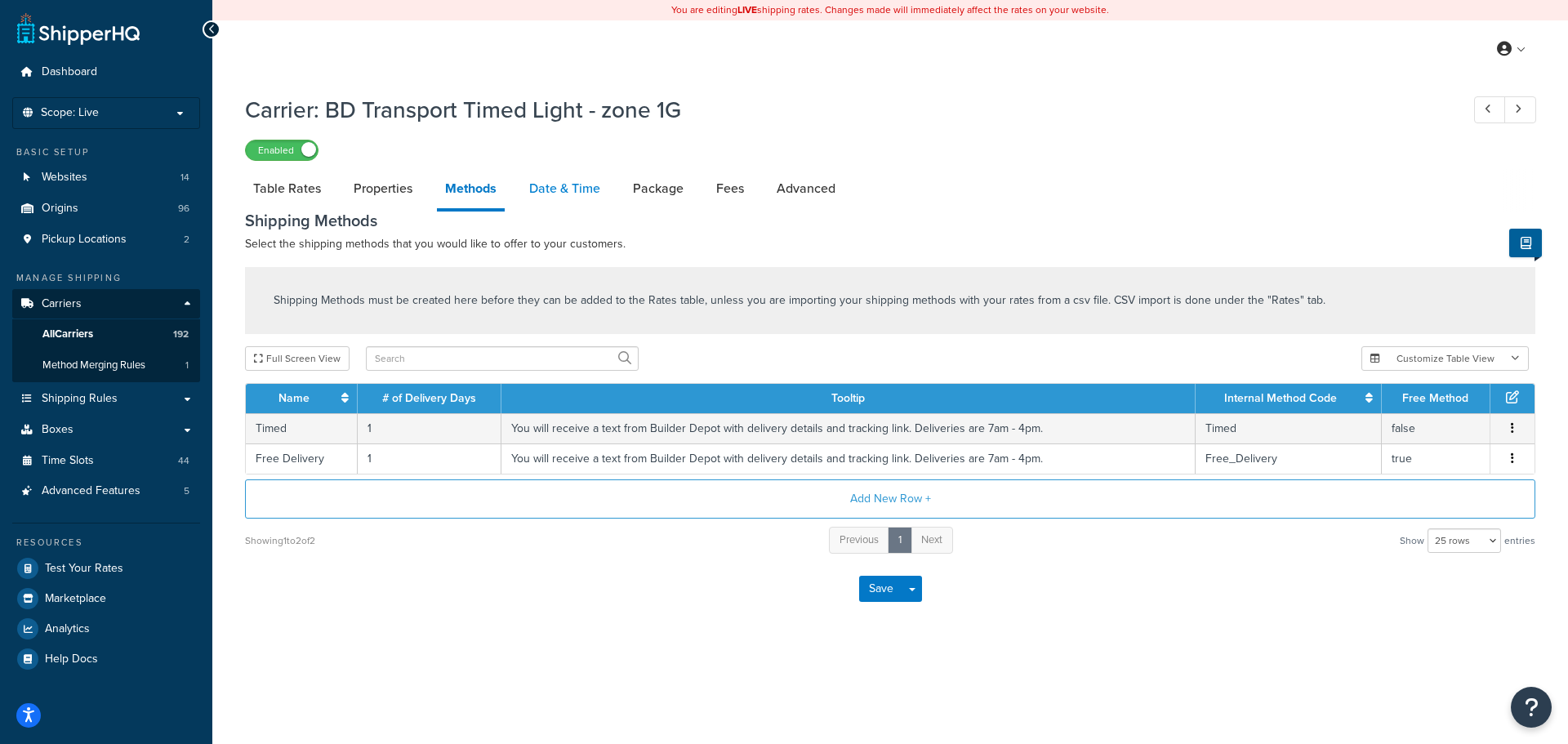
click at [542, 194] on link "Date & Time" at bounding box center [565, 188] width 88 height 40
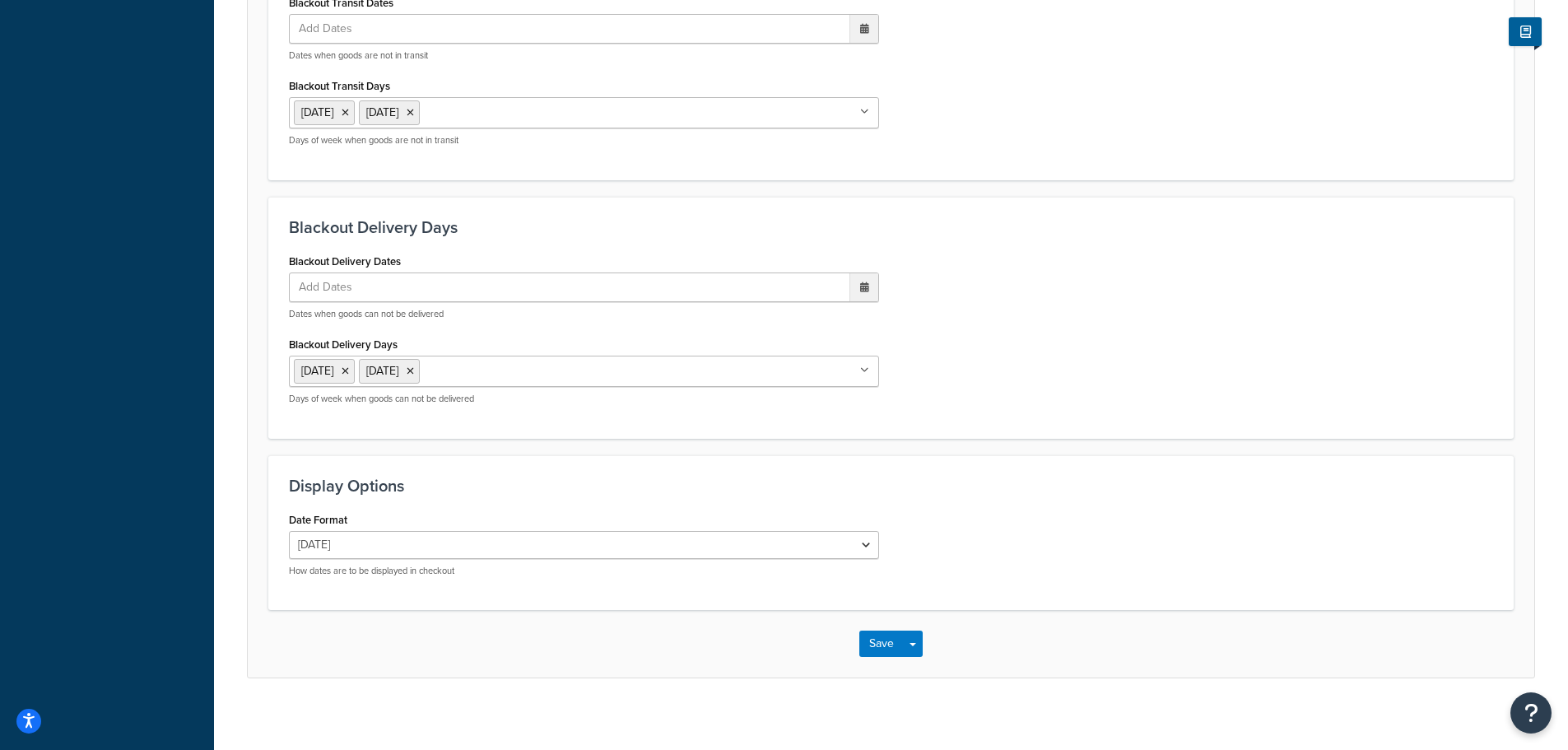
scroll to position [1258, 0]
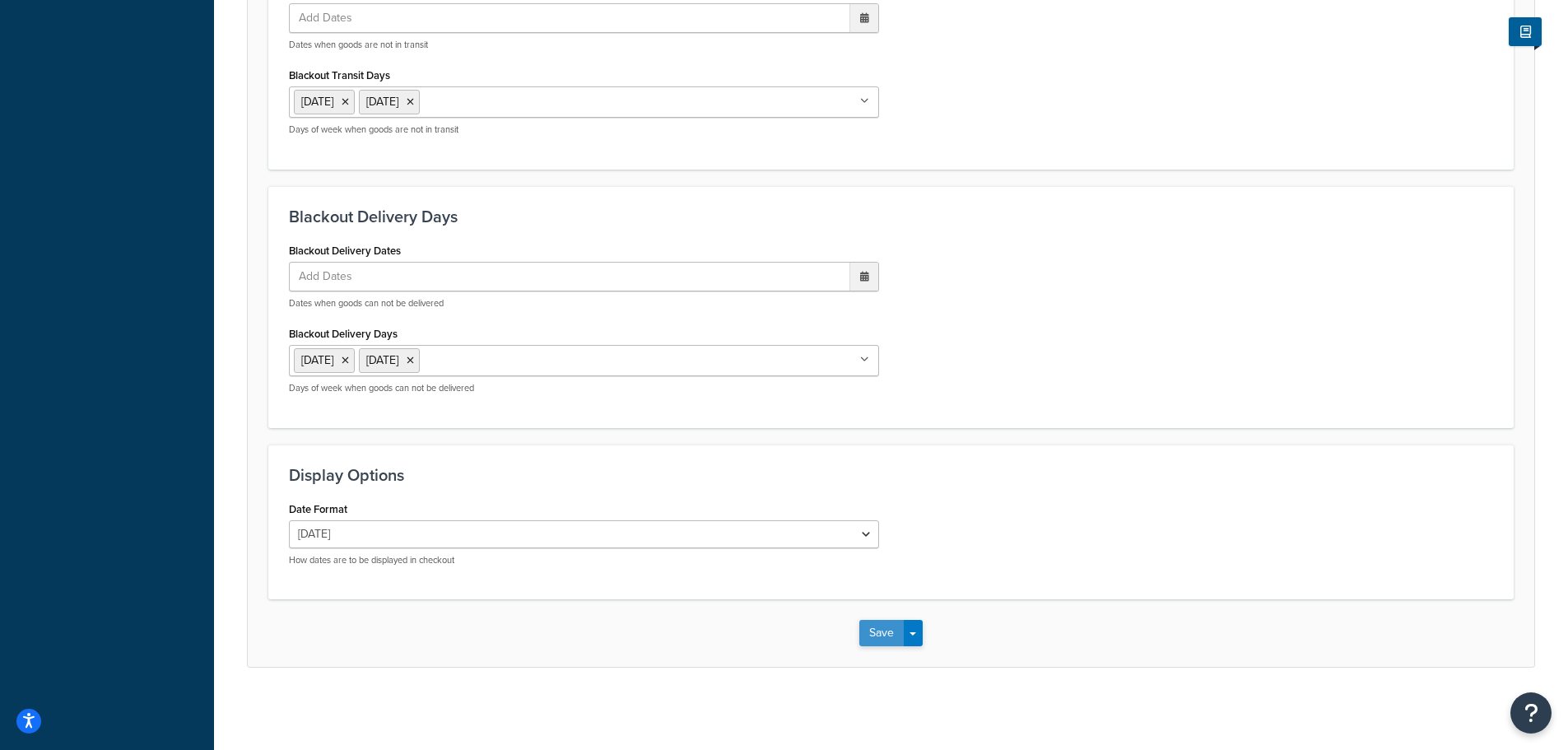
click at [896, 624] on button "Save" at bounding box center [881, 632] width 45 height 26
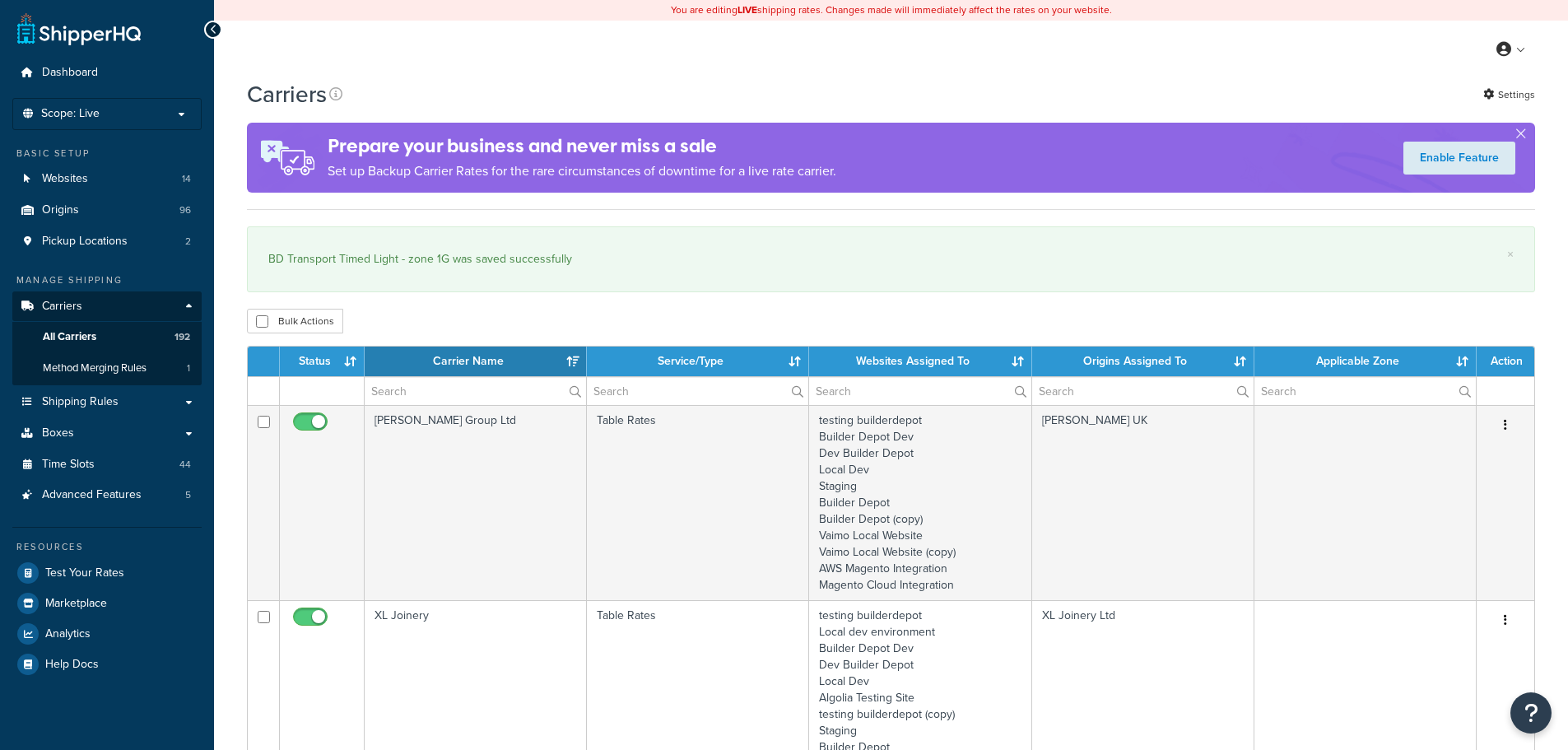
select select "15"
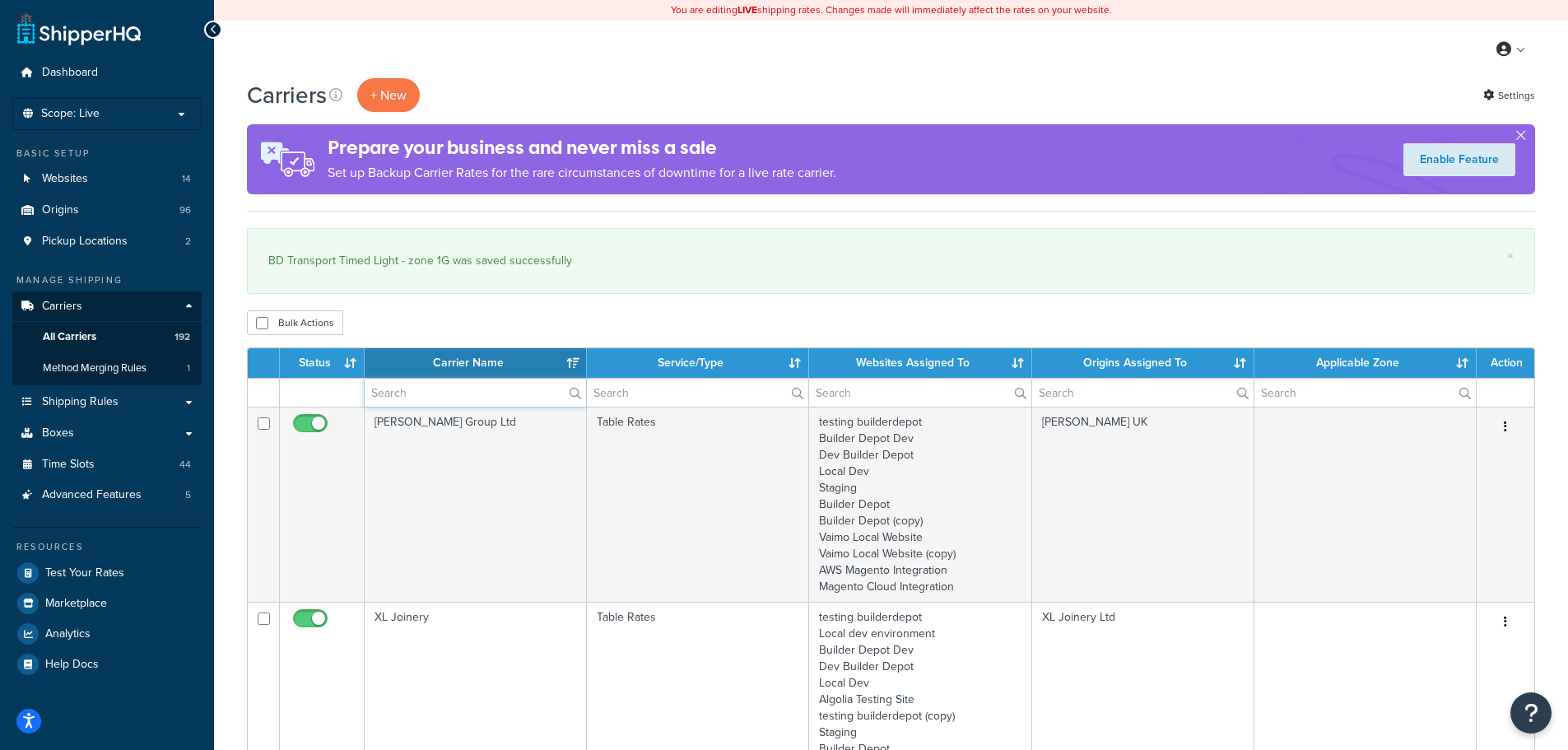
click at [393, 396] on input "text" at bounding box center [476, 392] width 222 height 28
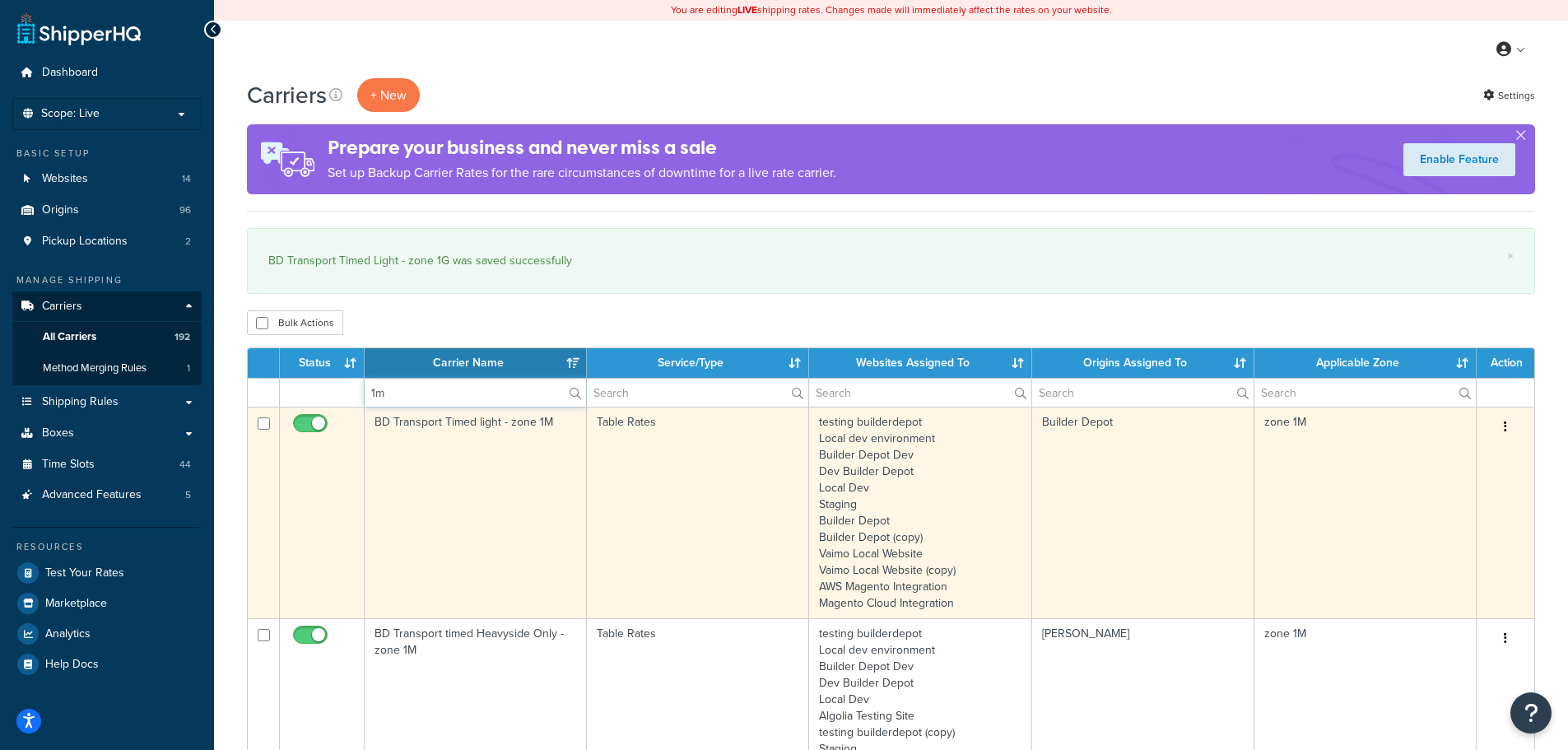
type input "1m"
click at [401, 451] on td "BD Transport Timed light - zone 1M" at bounding box center [476, 512] width 222 height 211
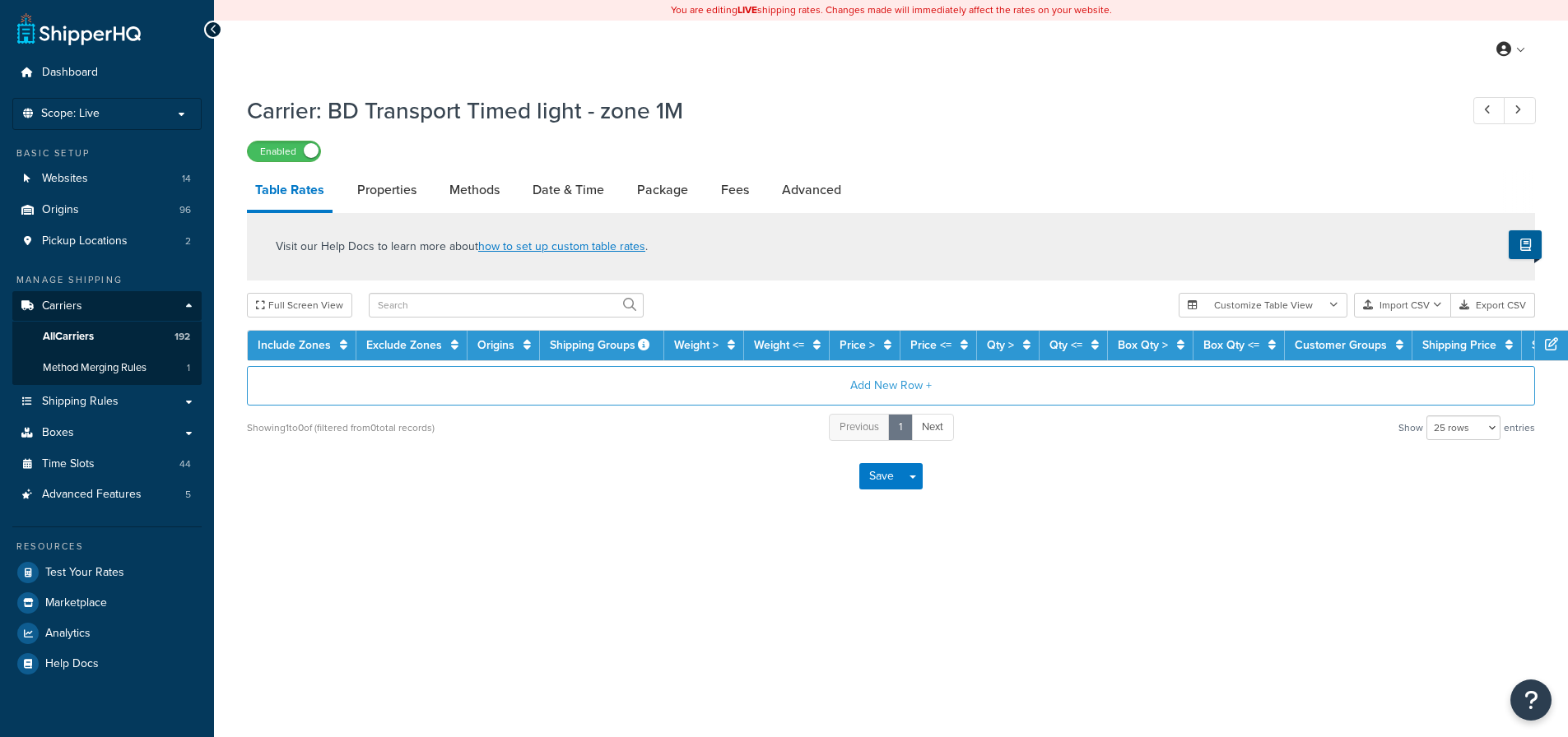
select select "25"
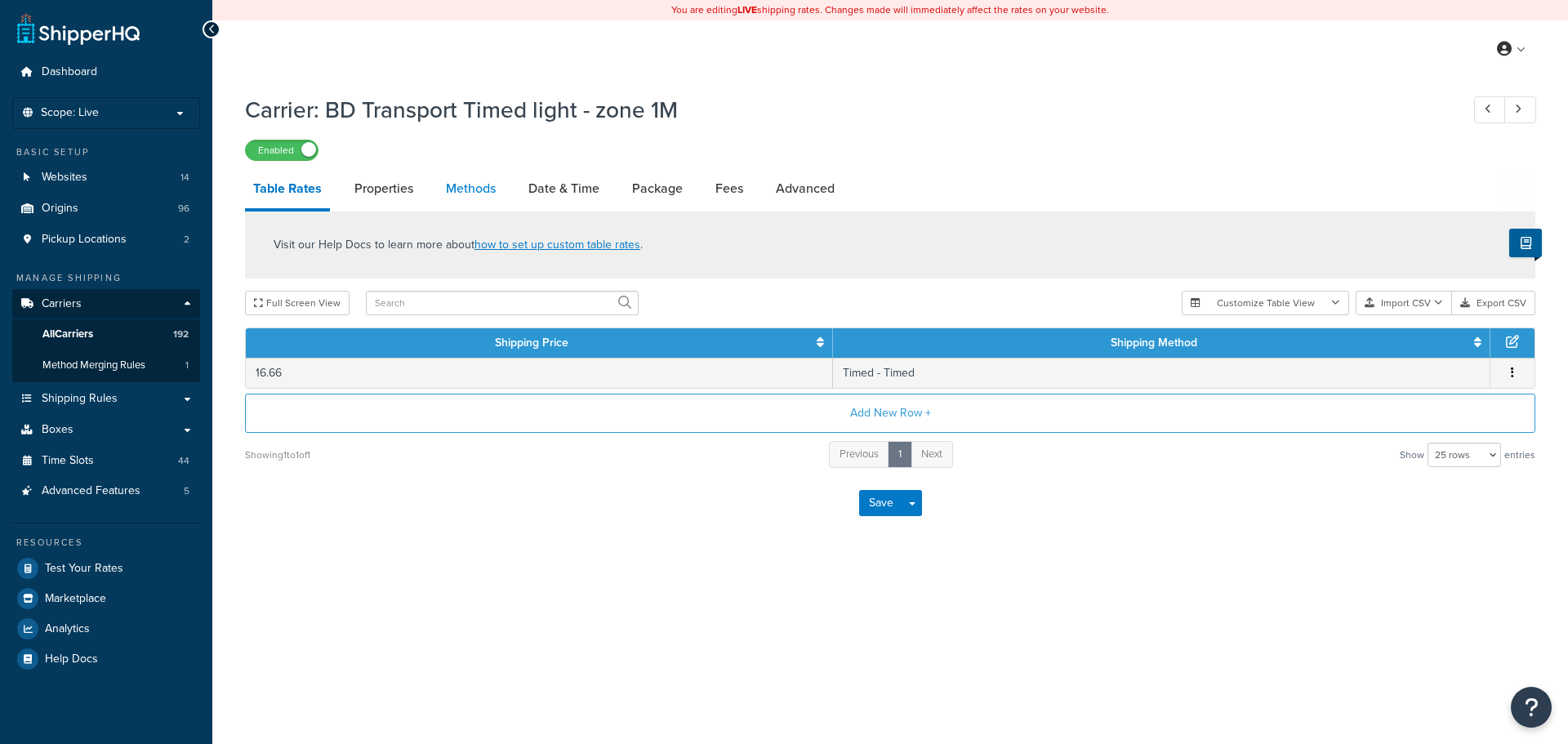
click at [463, 182] on link "Methods" at bounding box center [470, 188] width 67 height 40
select select "25"
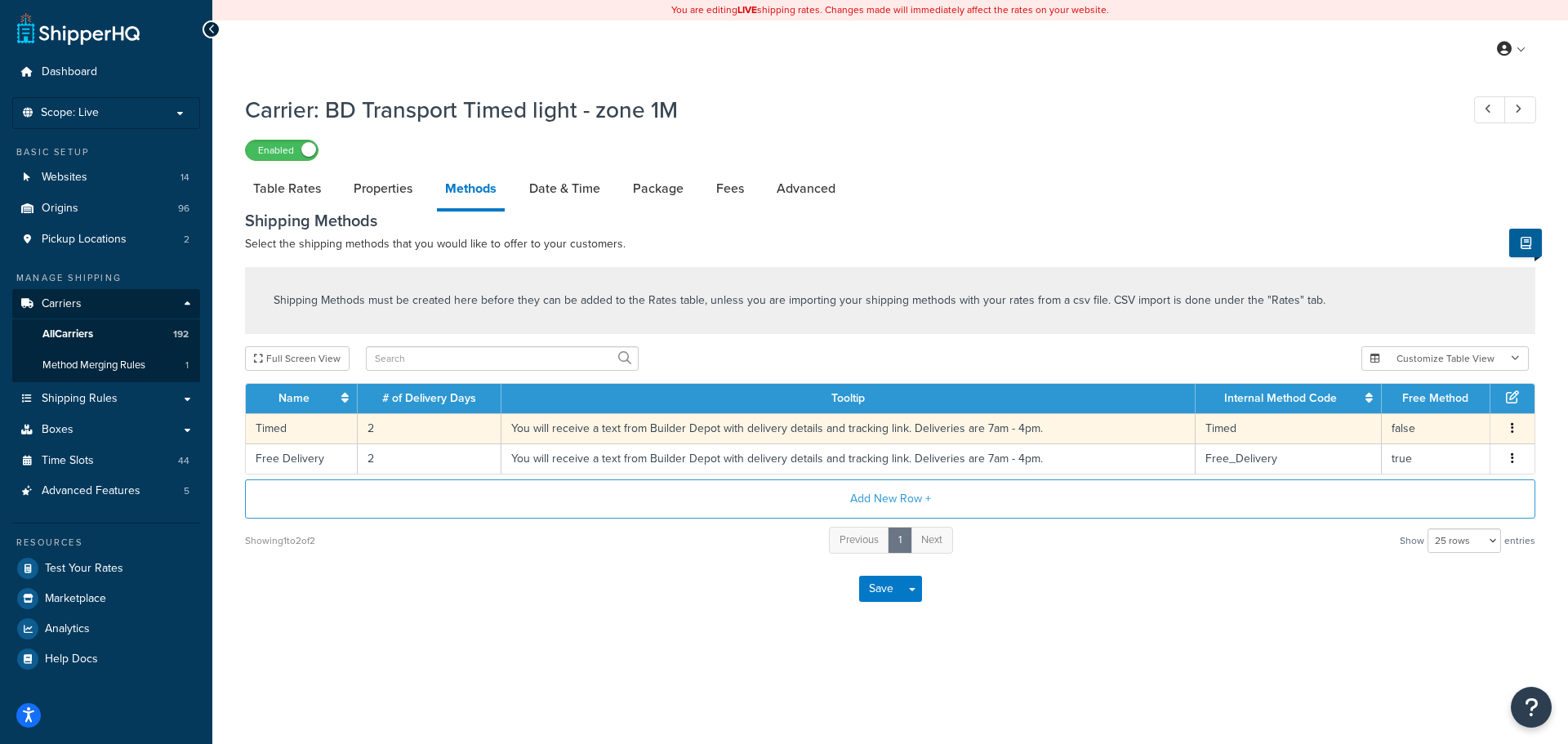
click at [372, 432] on td "2" at bounding box center [430, 427] width 144 height 30
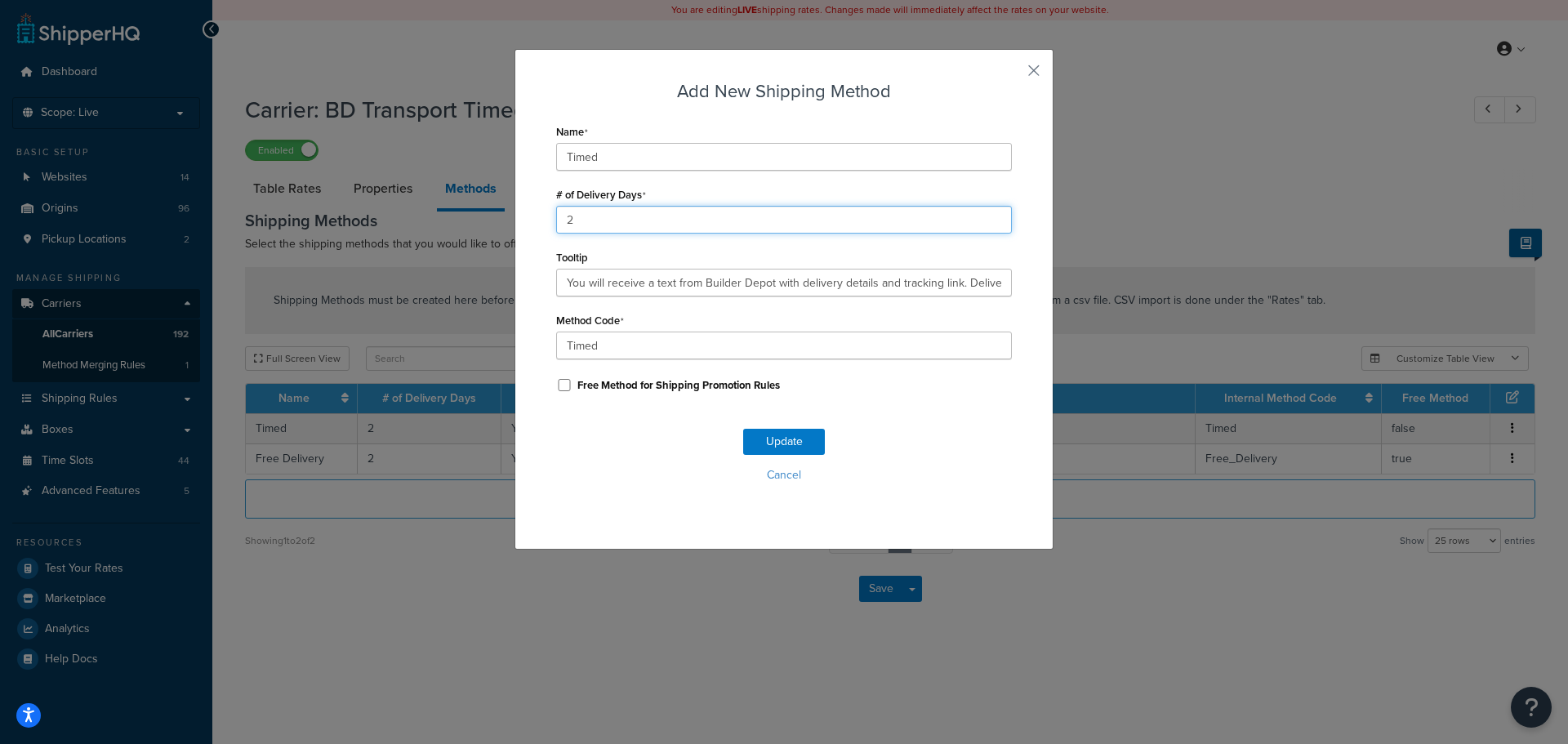
drag, startPoint x: 643, startPoint y: 211, endPoint x: 461, endPoint y: 214, distance: 182.0
click at [461, 214] on div "Add New Shipping Method Name Timed # of Delivery Days 2 Tooltip You will receiv…" at bounding box center [784, 372] width 1568 height 744
type input "1"
click at [780, 439] on button "Update" at bounding box center [784, 441] width 82 height 26
click at [778, 439] on button "Update" at bounding box center [784, 441] width 82 height 26
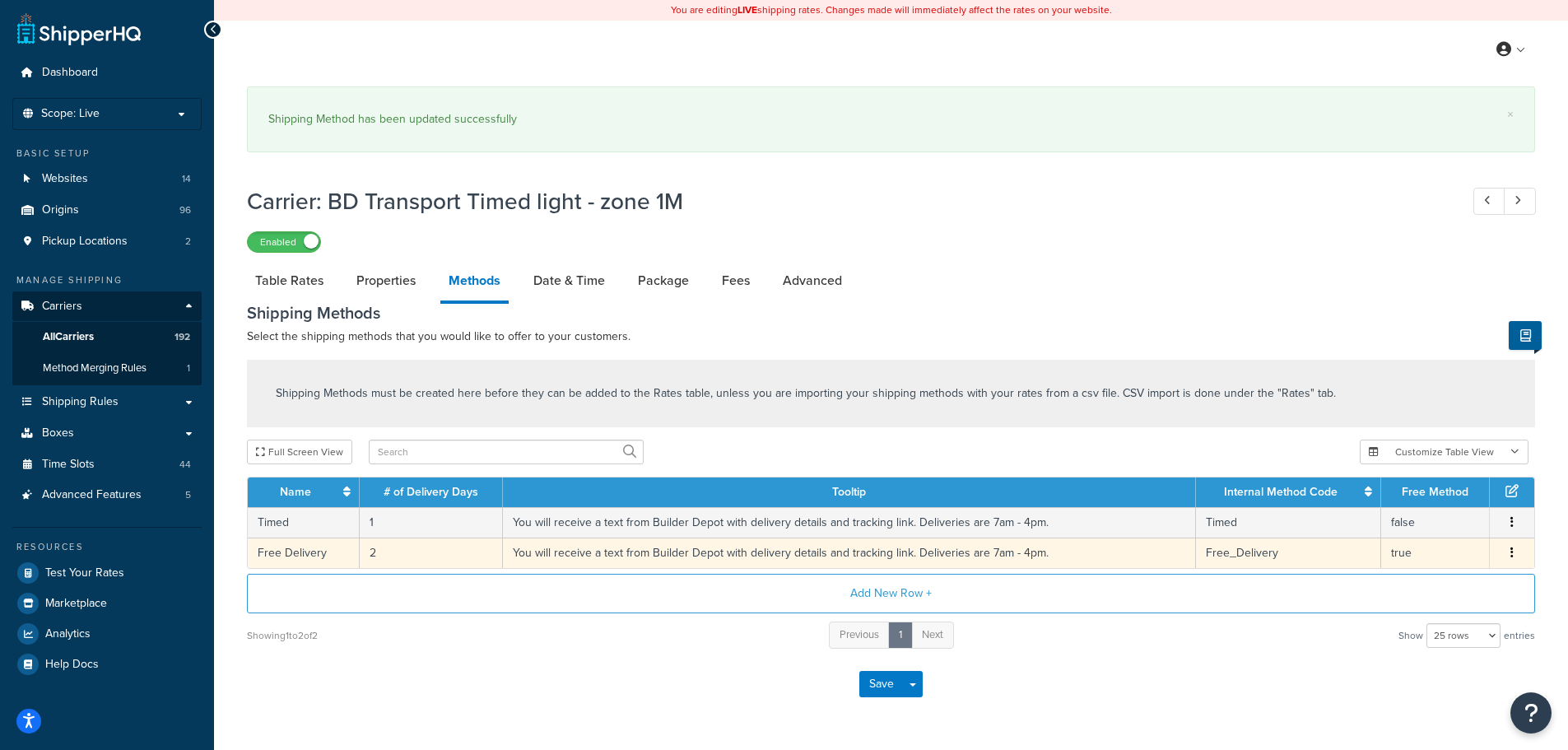
click at [369, 549] on td "2" at bounding box center [431, 552] width 143 height 30
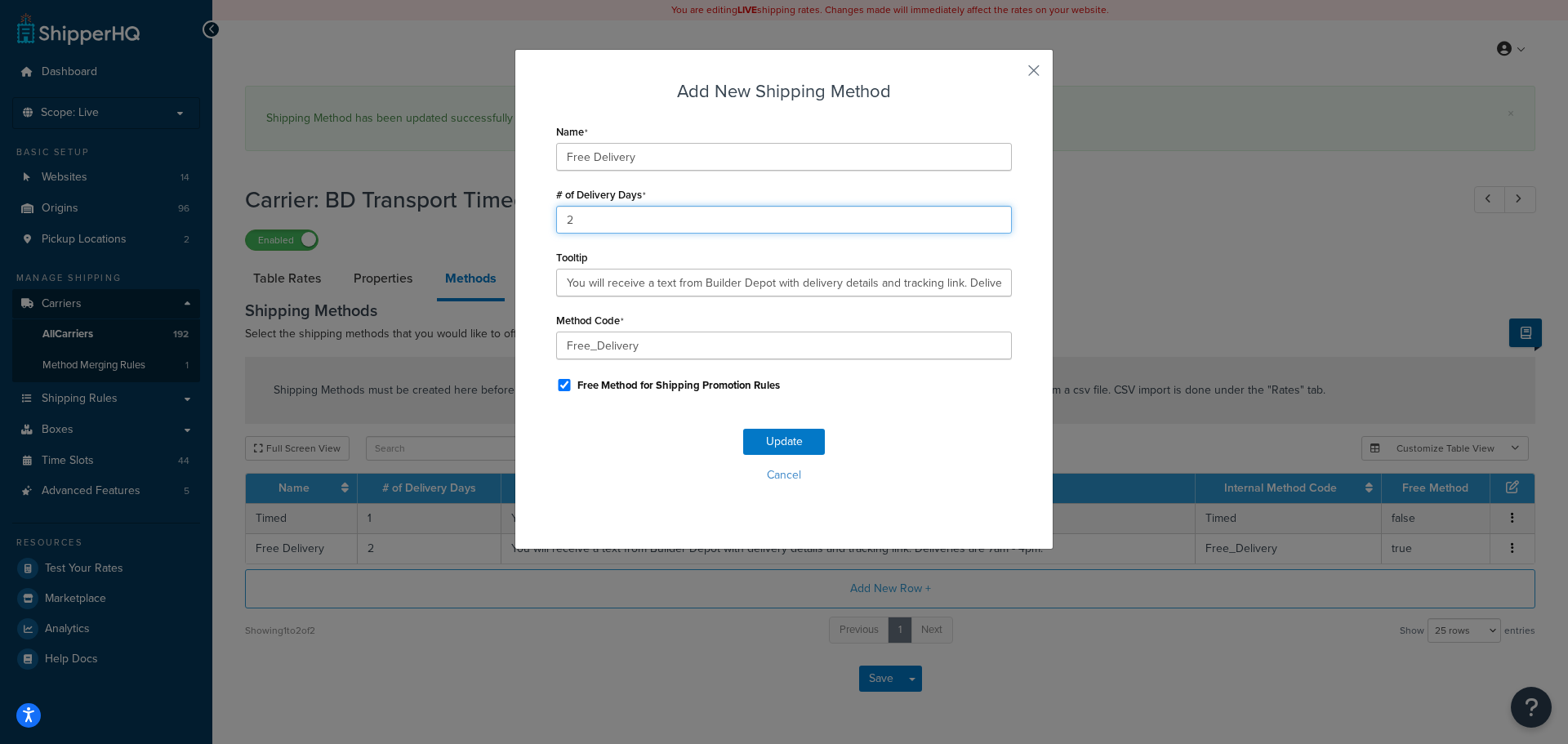
drag, startPoint x: 615, startPoint y: 220, endPoint x: 508, endPoint y: 228, distance: 107.3
click at [515, 228] on div "Add New Shipping Method Name Free Delivery # of Delivery Days 2 Tooltip You wil…" at bounding box center [784, 299] width 539 height 501
type input "1"
click at [792, 454] on button "Update" at bounding box center [784, 441] width 82 height 26
click at [788, 450] on button "Update" at bounding box center [784, 441] width 82 height 26
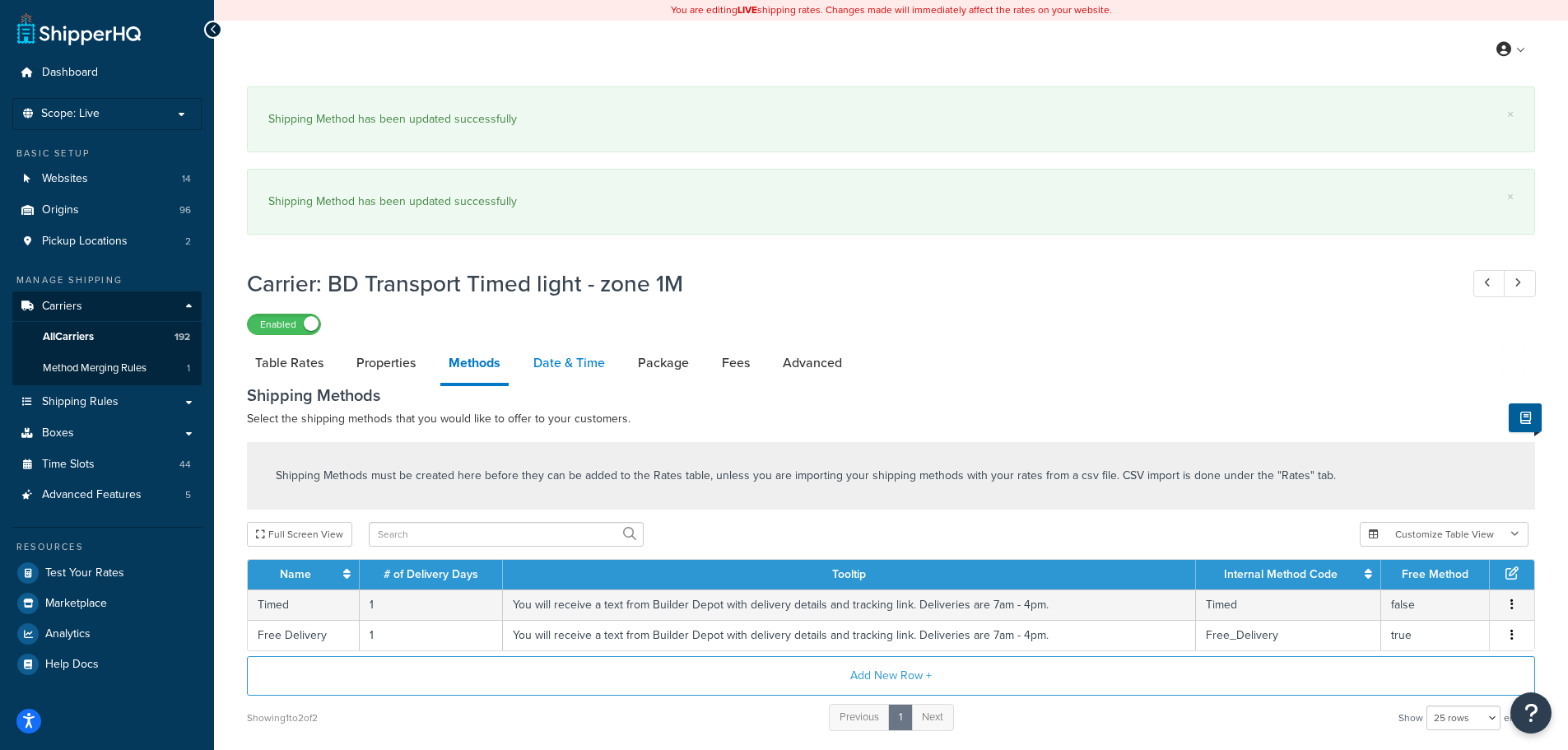
click at [576, 364] on link "Date & Time" at bounding box center [569, 363] width 89 height 40
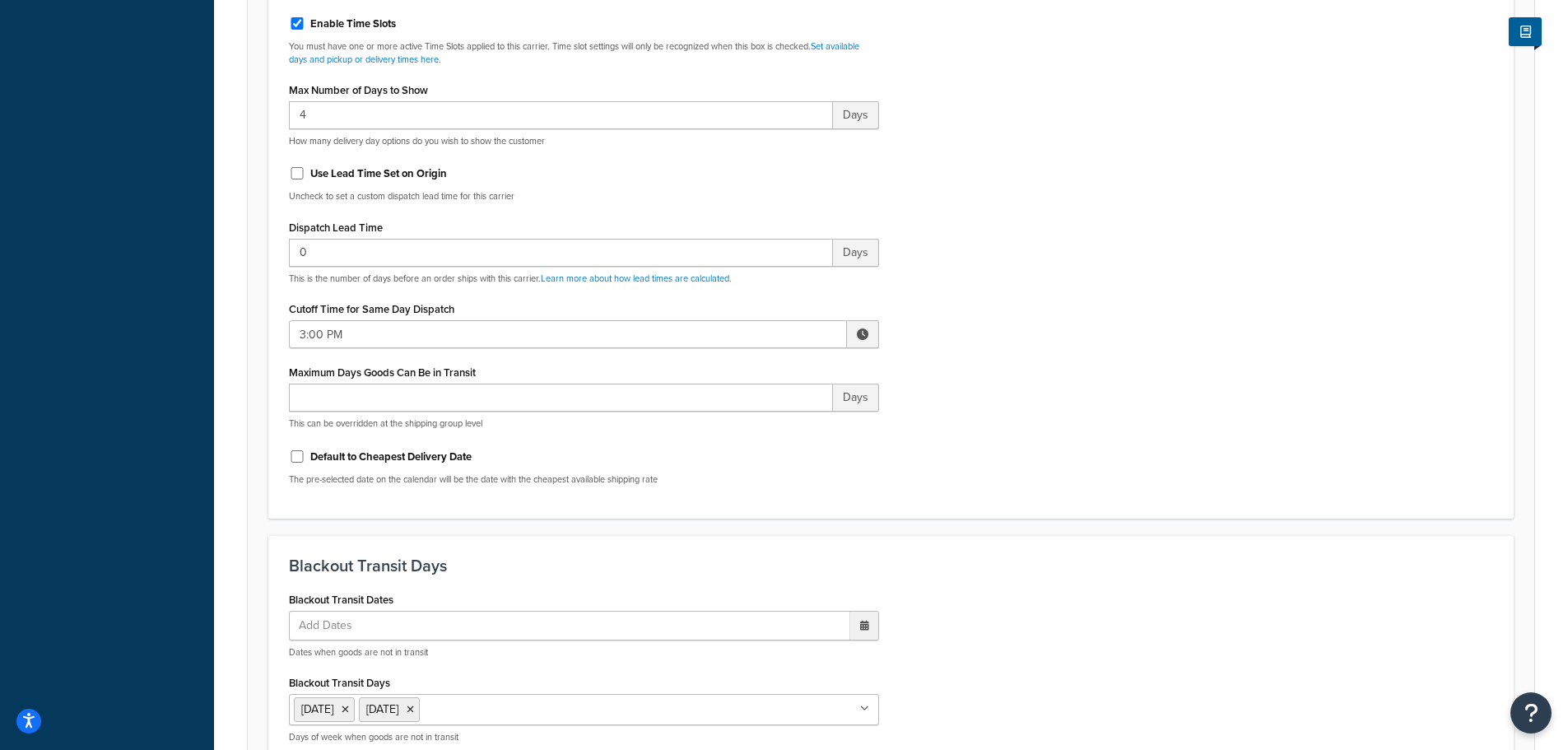
scroll to position [823, 0]
click at [286, 325] on div "Include Delivery Date Information: No, just show shipping rates Show Calendar S…" at bounding box center [584, 110] width 615 height 774
click at [298, 329] on input "3:00 PM" at bounding box center [568, 333] width 558 height 28
click at [751, 419] on span "▼" at bounding box center [741, 419] width 33 height 33
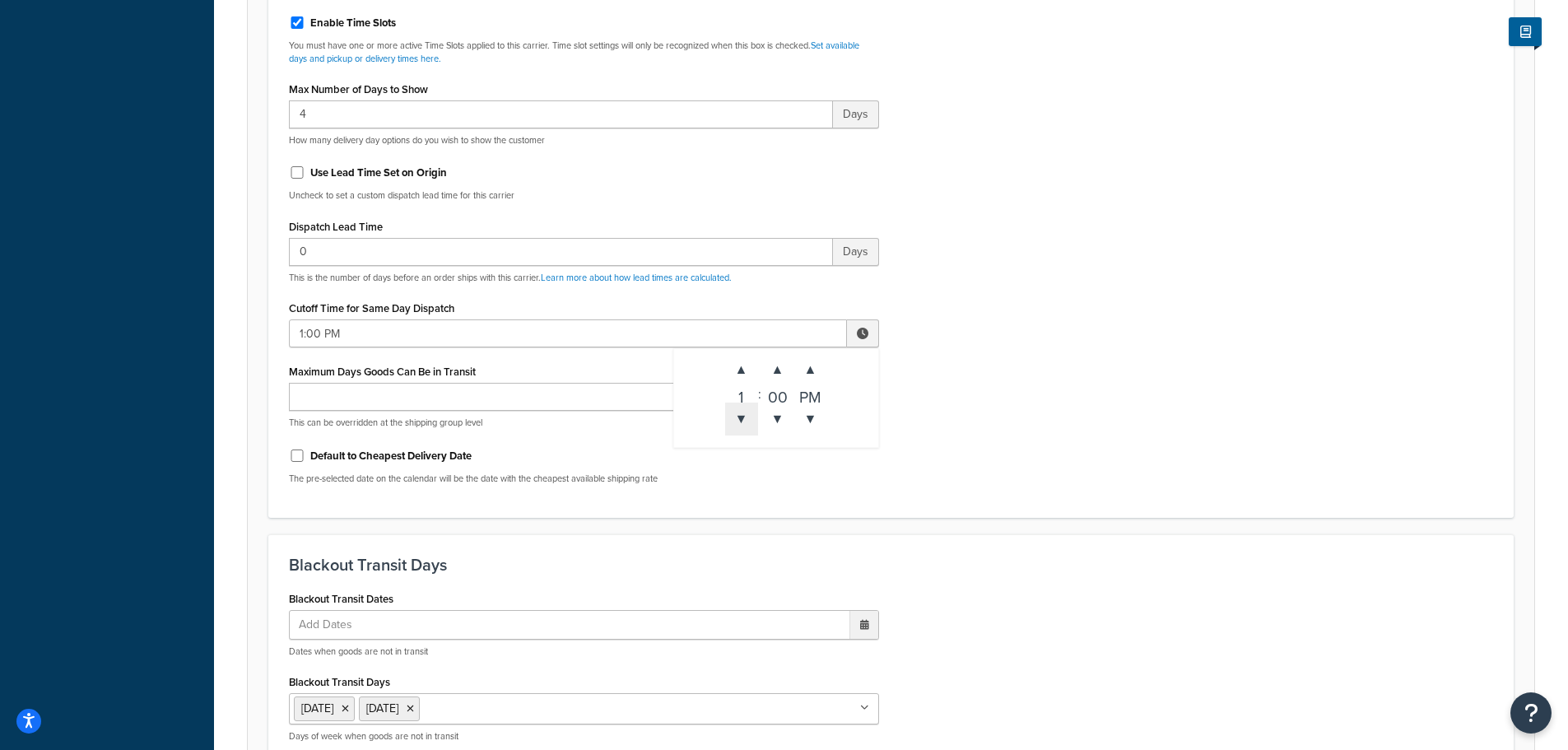
click at [751, 419] on span "▼" at bounding box center [741, 419] width 33 height 33
type input "10:00 AM"
click at [980, 488] on div "Include Delivery Date Information: No, just show shipping rates Show Calendar S…" at bounding box center [890, 110] width 1229 height 774
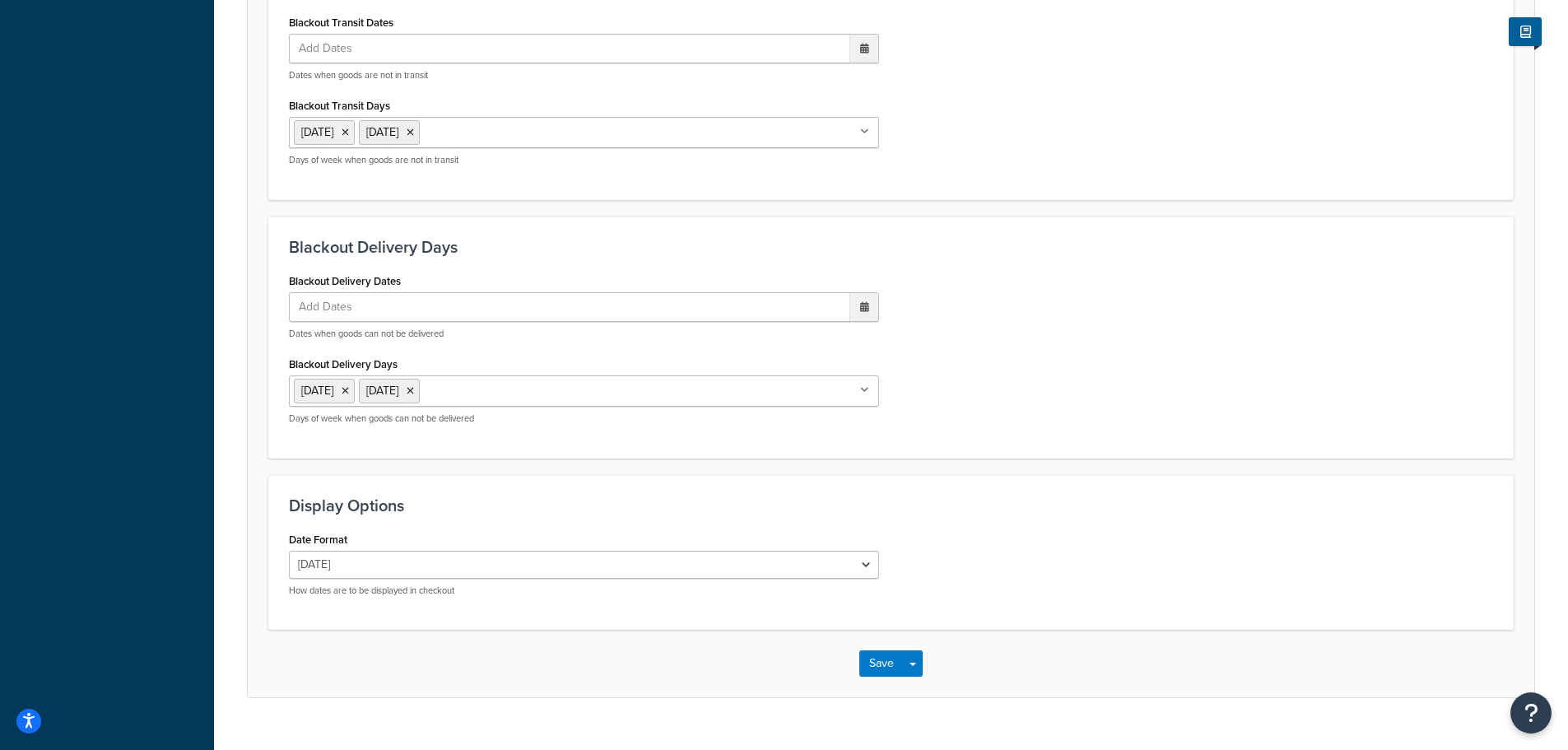
scroll to position [1430, 0]
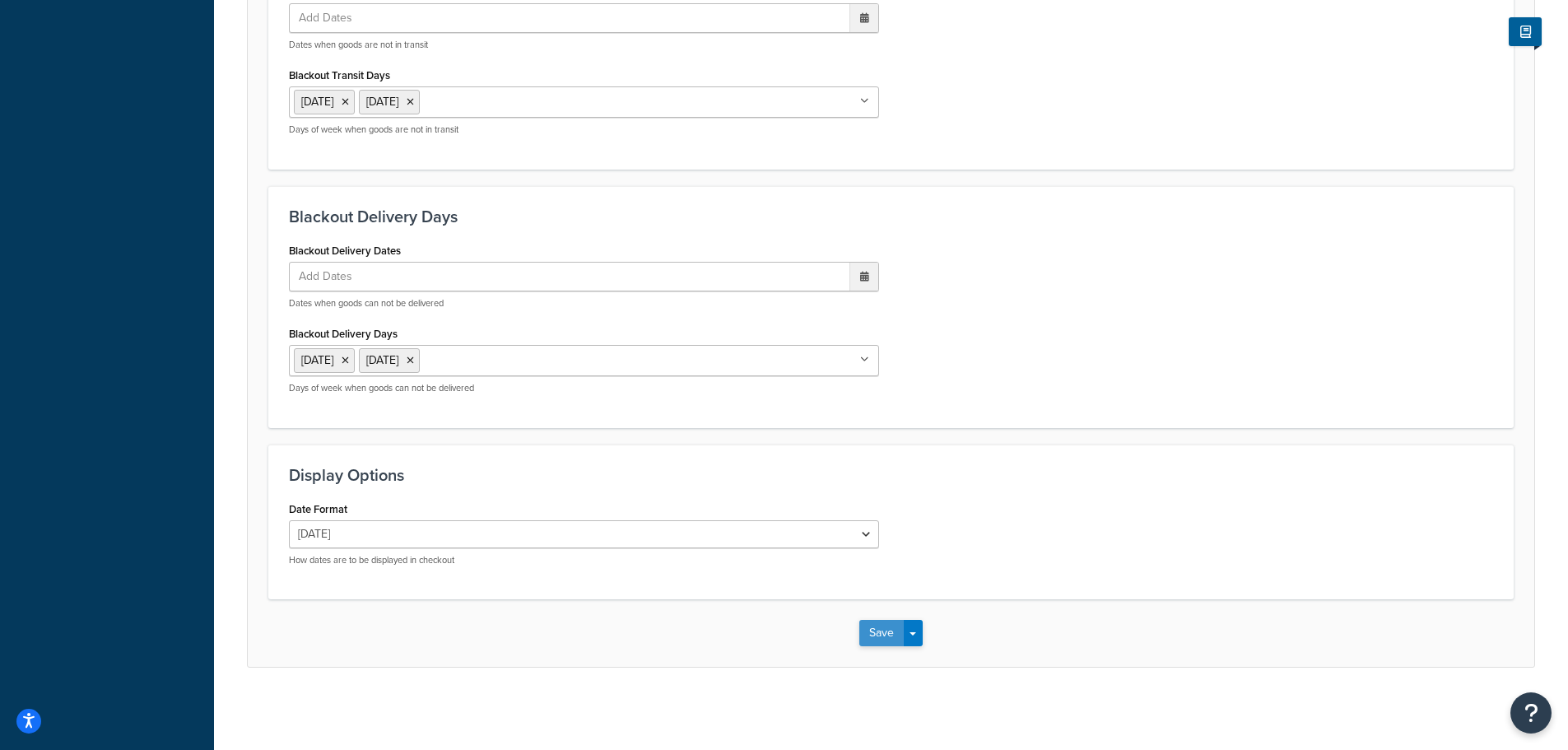
click at [877, 624] on button "Save" at bounding box center [881, 632] width 45 height 26
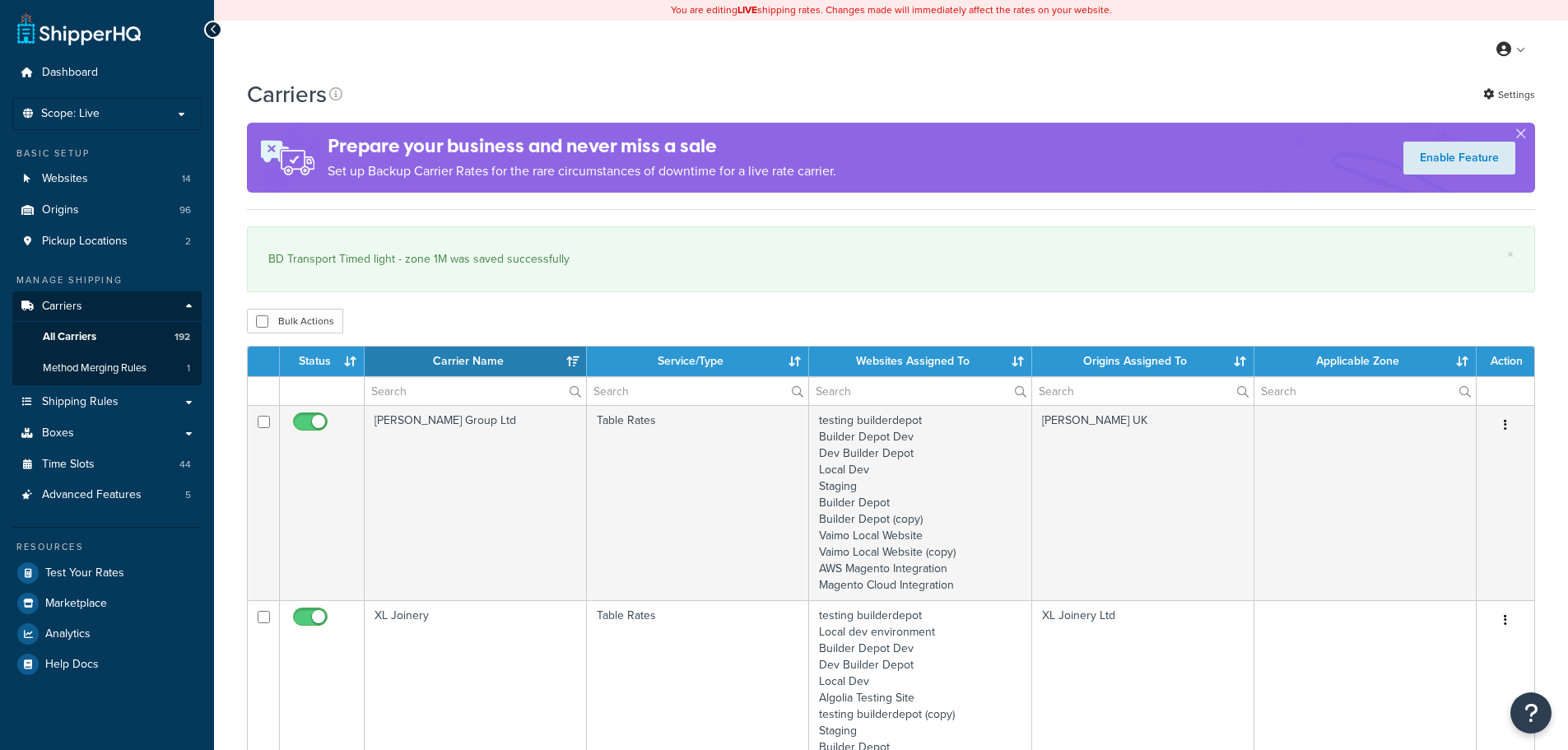
select select "15"
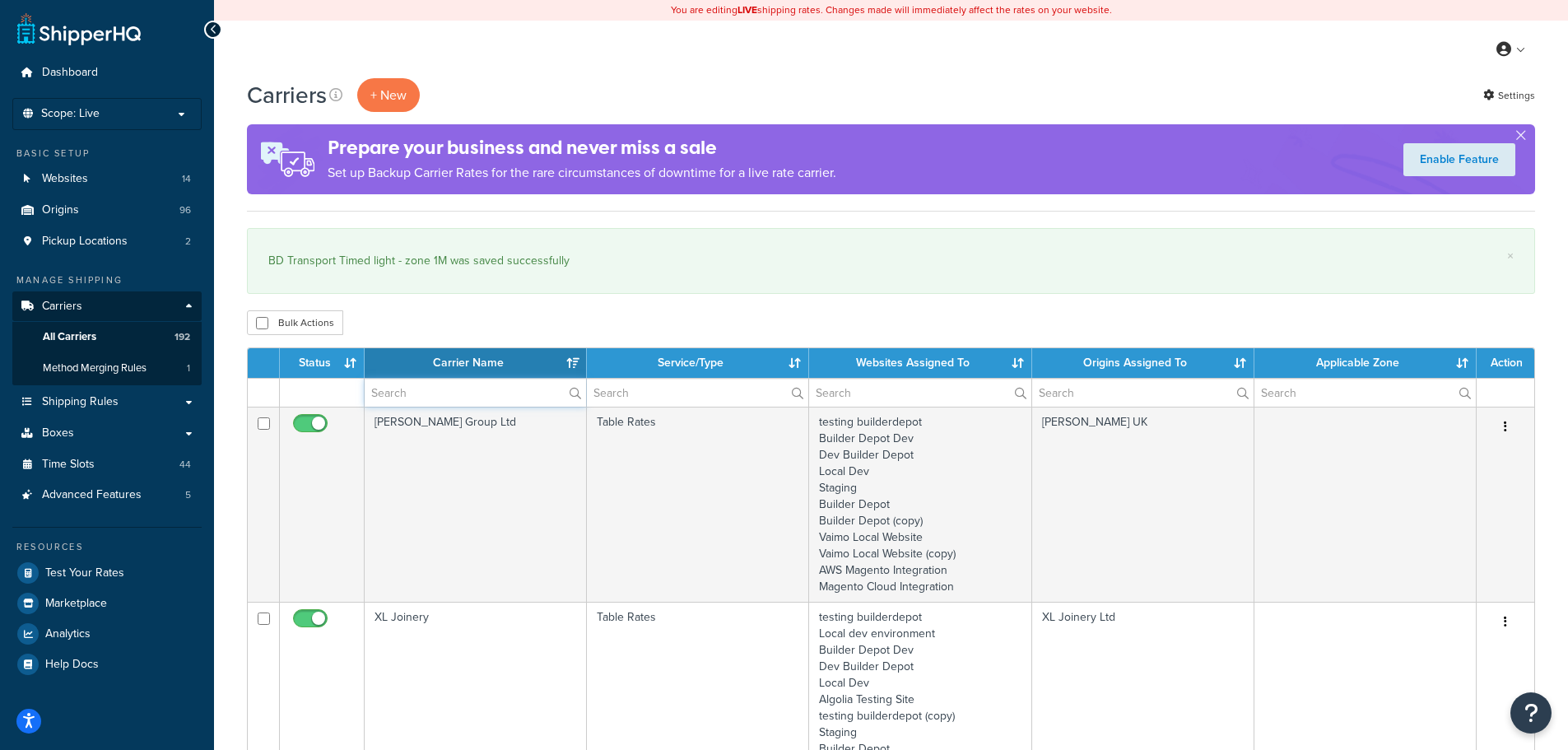
click at [398, 382] on input "text" at bounding box center [476, 392] width 222 height 28
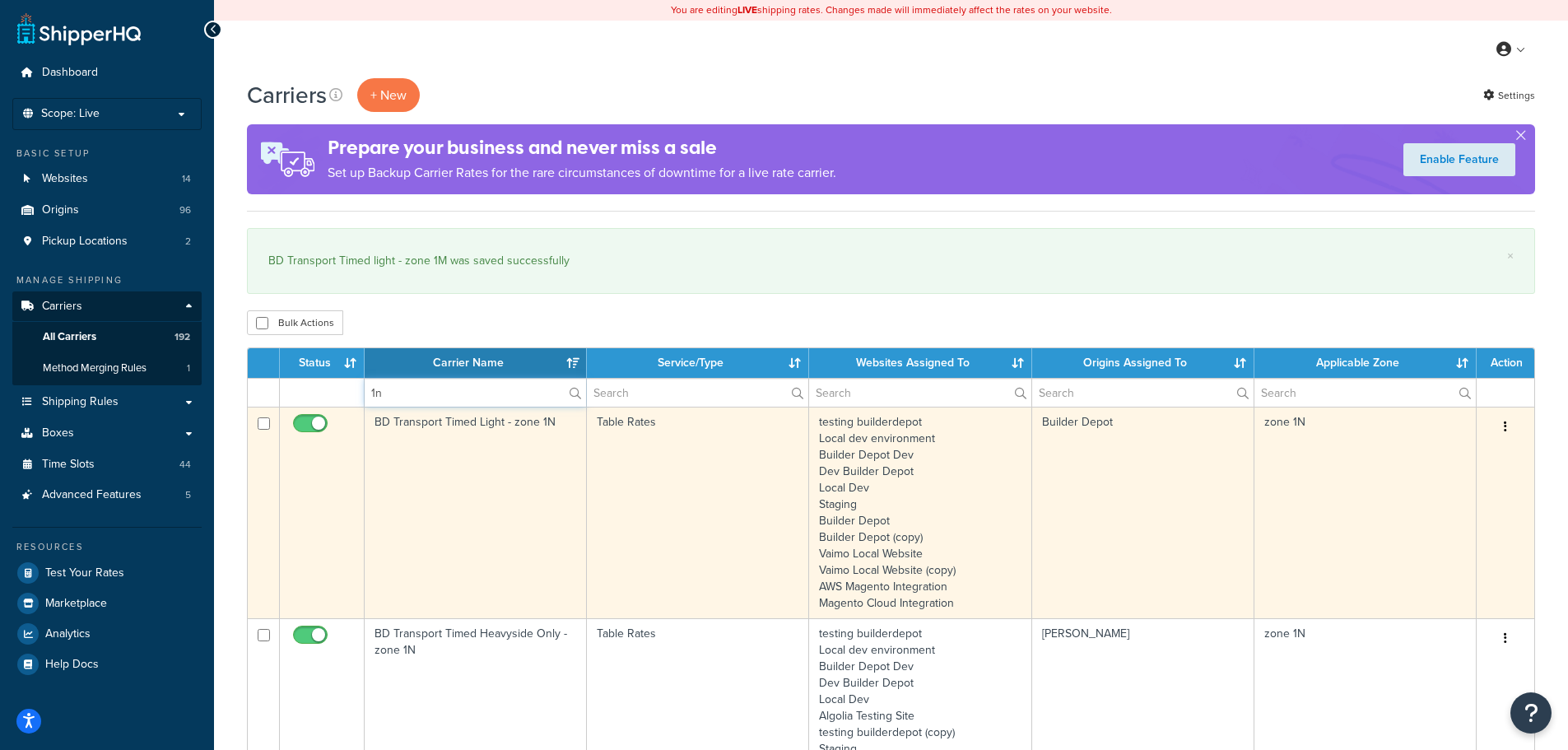
type input "1n"
click at [388, 487] on td "BD Transport Timed Light - zone 1N" at bounding box center [476, 512] width 222 height 211
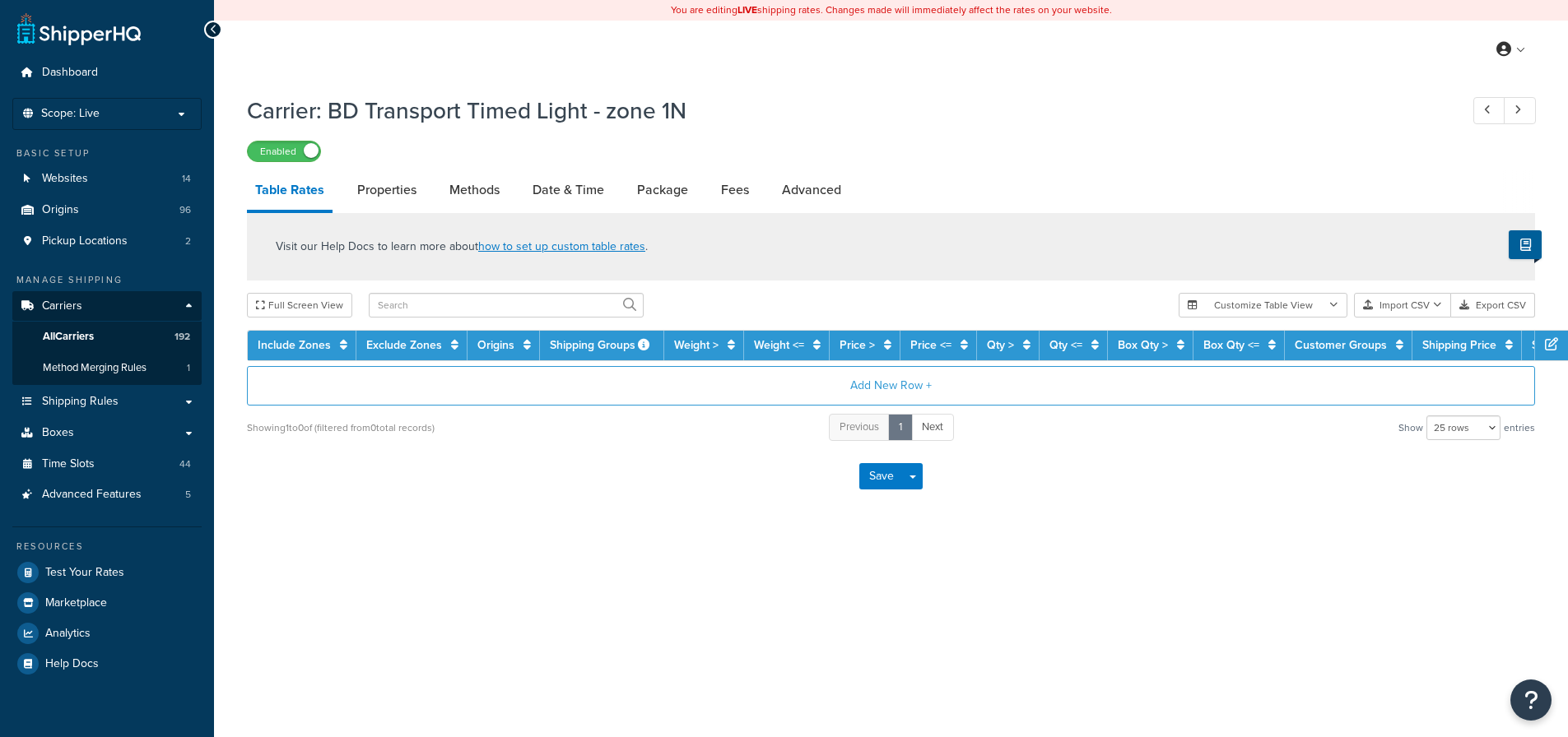
select select "25"
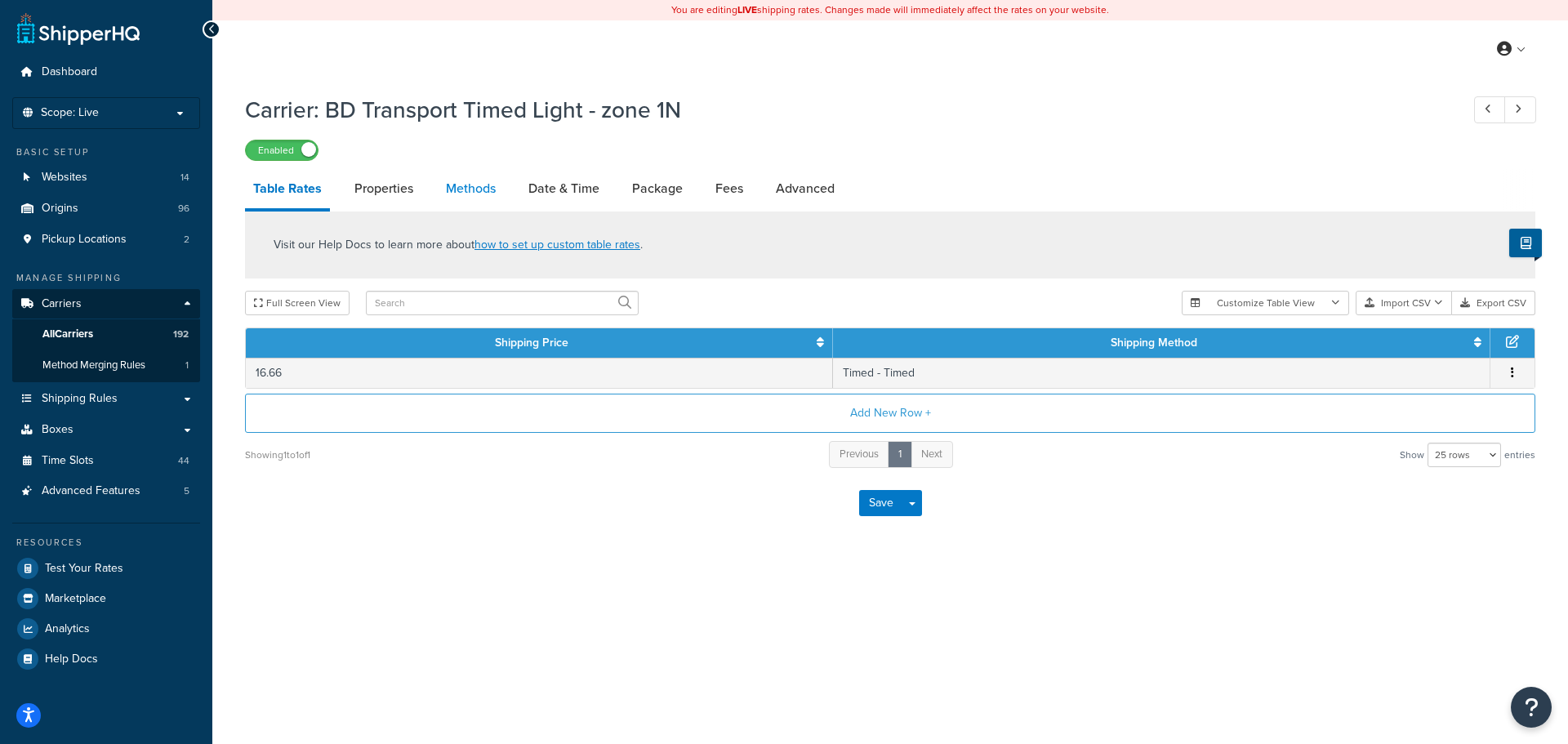
click at [464, 198] on link "Methods" at bounding box center [470, 188] width 67 height 40
select select "25"
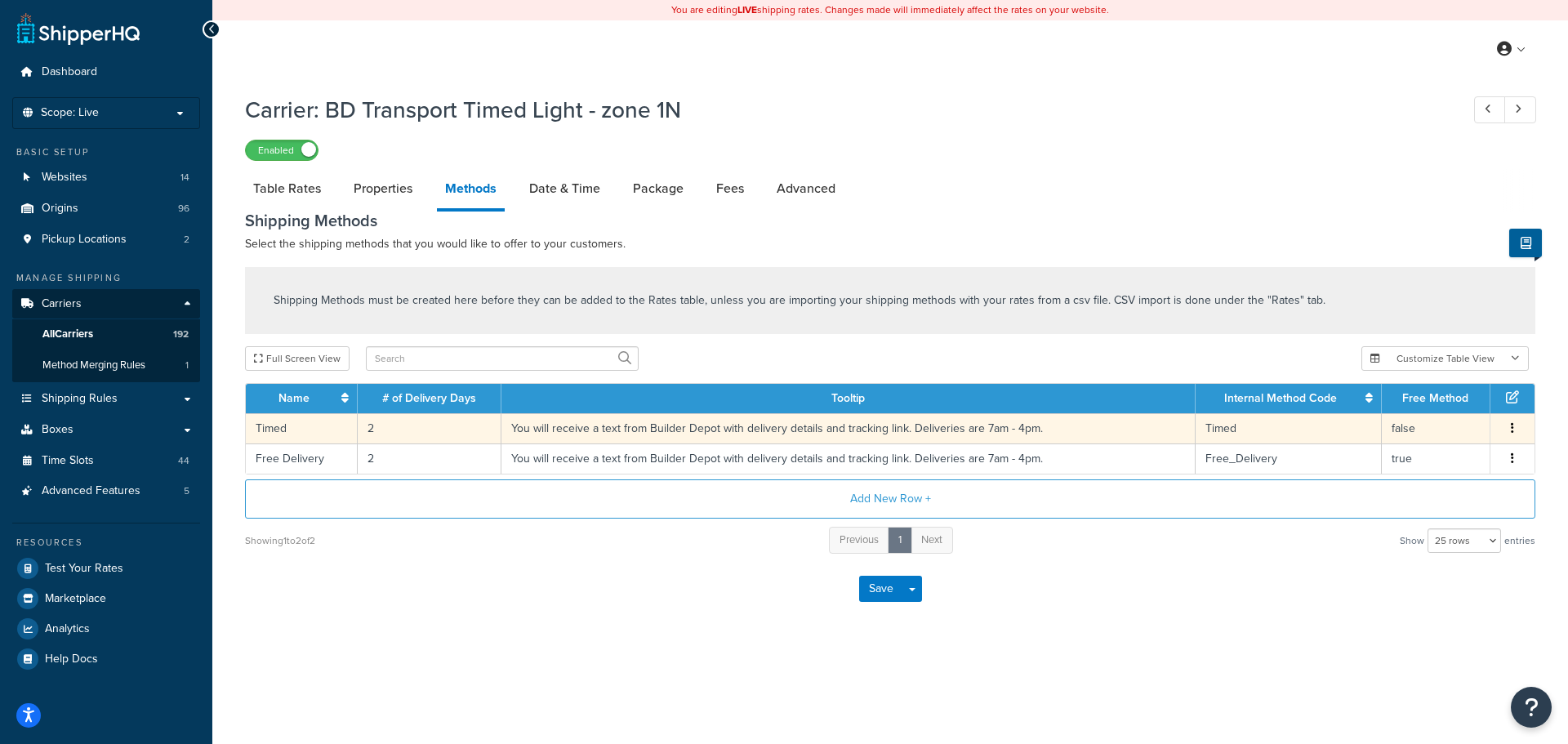
click at [364, 427] on td "2" at bounding box center [430, 427] width 144 height 30
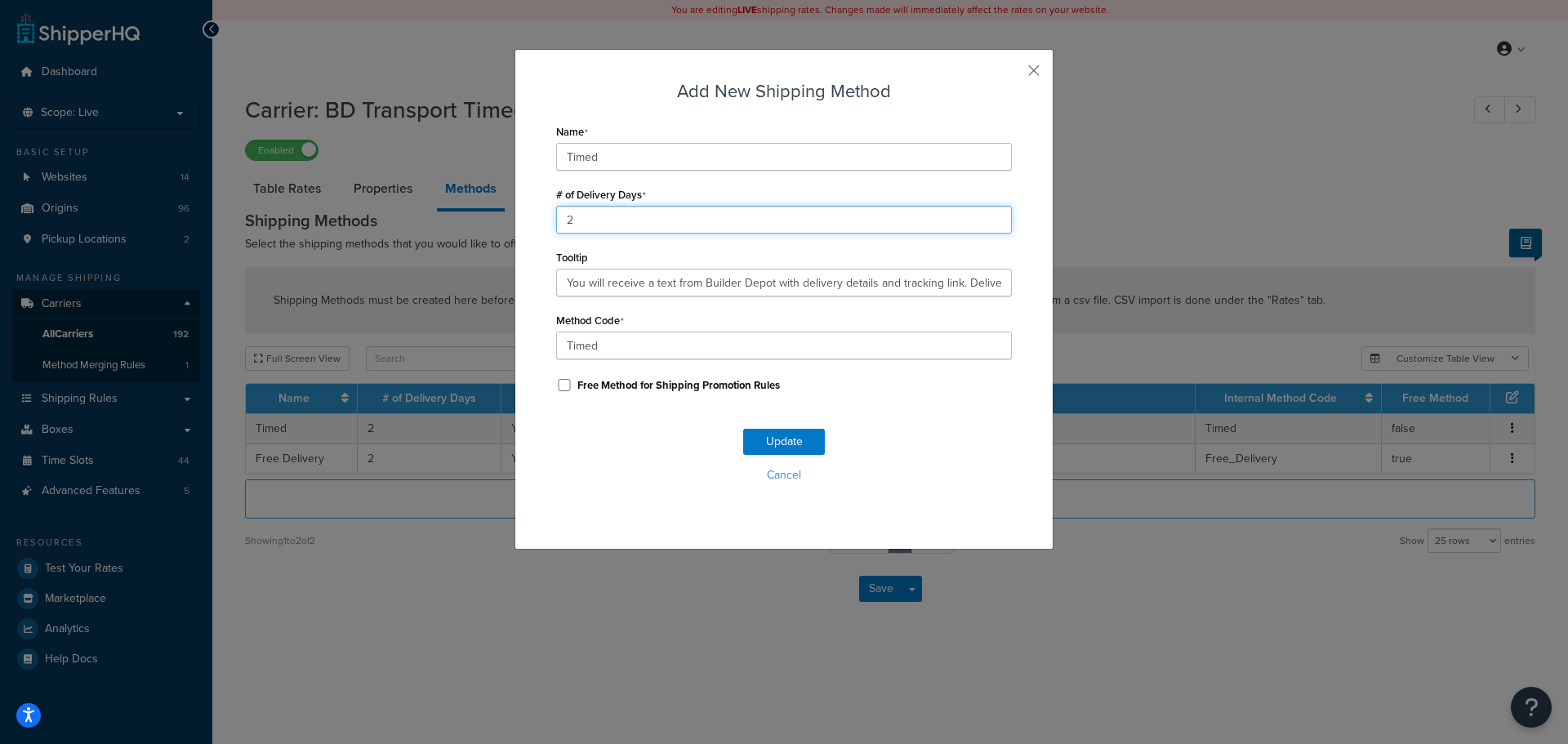
drag, startPoint x: 570, startPoint y: 224, endPoint x: 508, endPoint y: 224, distance: 62.0
click at [515, 224] on div "Add New Shipping Method Name Timed # of Delivery Days 2 Tooltip You will receiv…" at bounding box center [784, 299] width 539 height 501
type input "1"
click at [794, 434] on button "Update" at bounding box center [784, 441] width 82 height 26
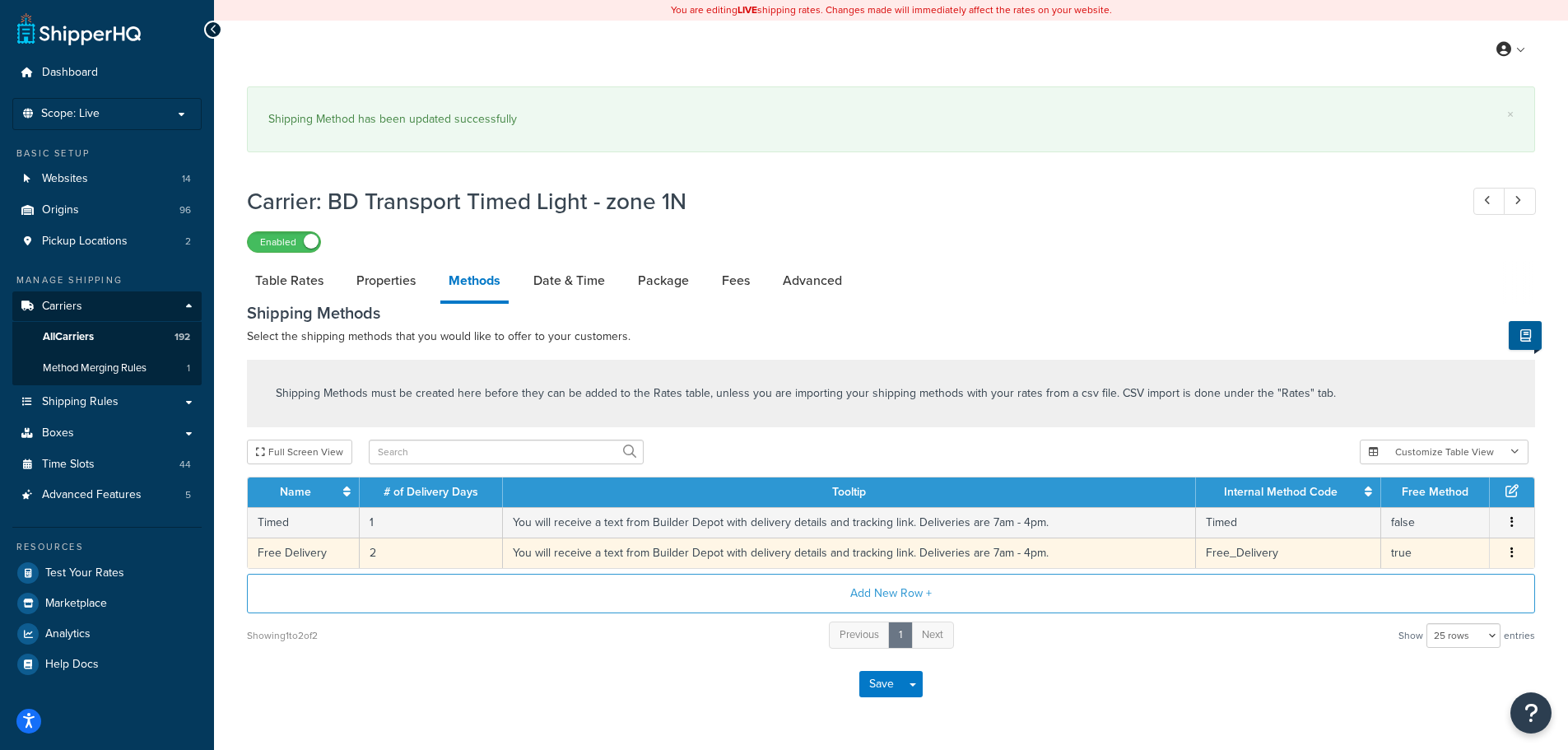
click at [372, 556] on td "2" at bounding box center [431, 552] width 143 height 30
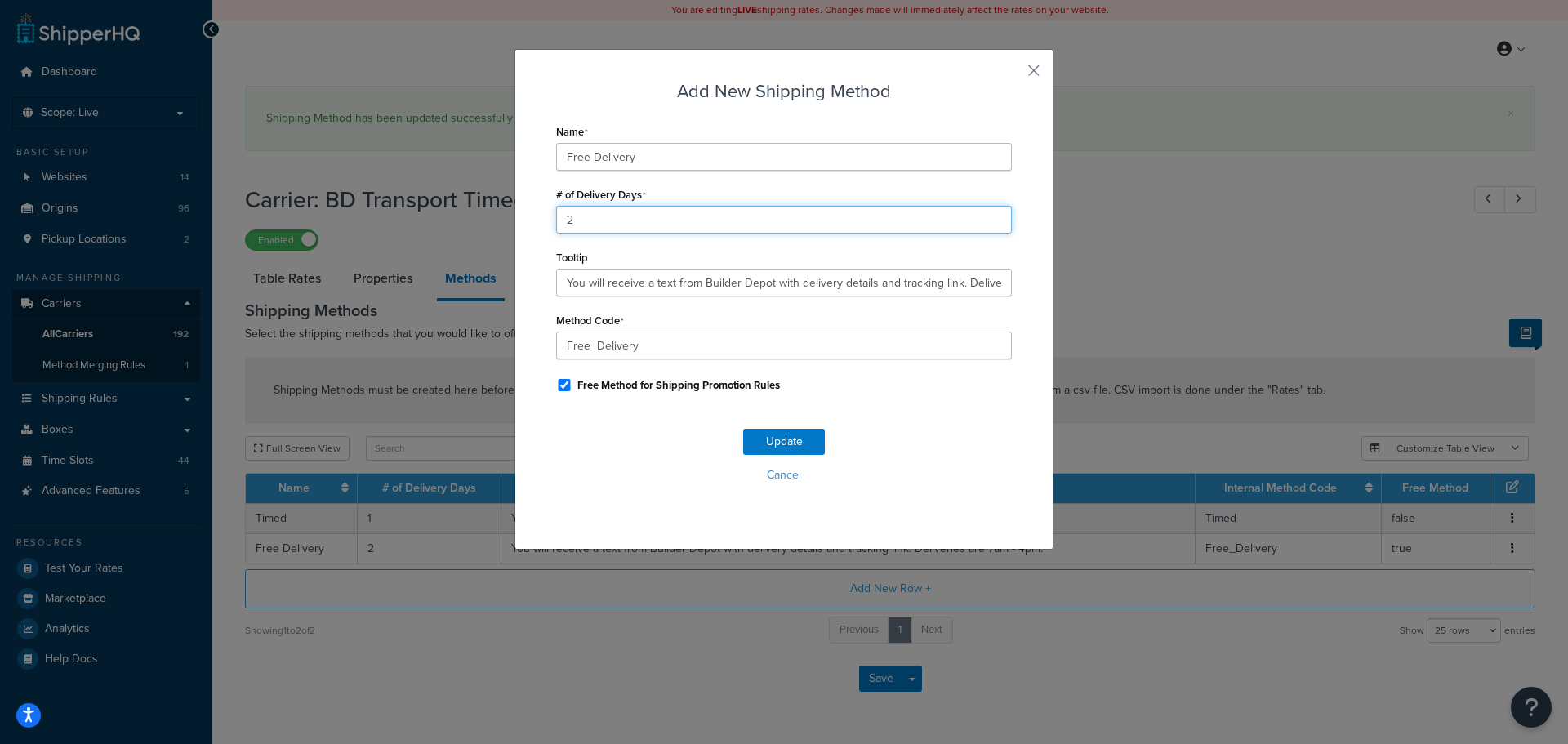
drag, startPoint x: 592, startPoint y: 229, endPoint x: 477, endPoint y: 237, distance: 115.3
click at [478, 236] on div "Add New Shipping Method Name Free Delivery # of Delivery Days 2 Tooltip You wil…" at bounding box center [784, 372] width 1568 height 744
type input "1"
click at [754, 433] on button "Update" at bounding box center [784, 441] width 82 height 26
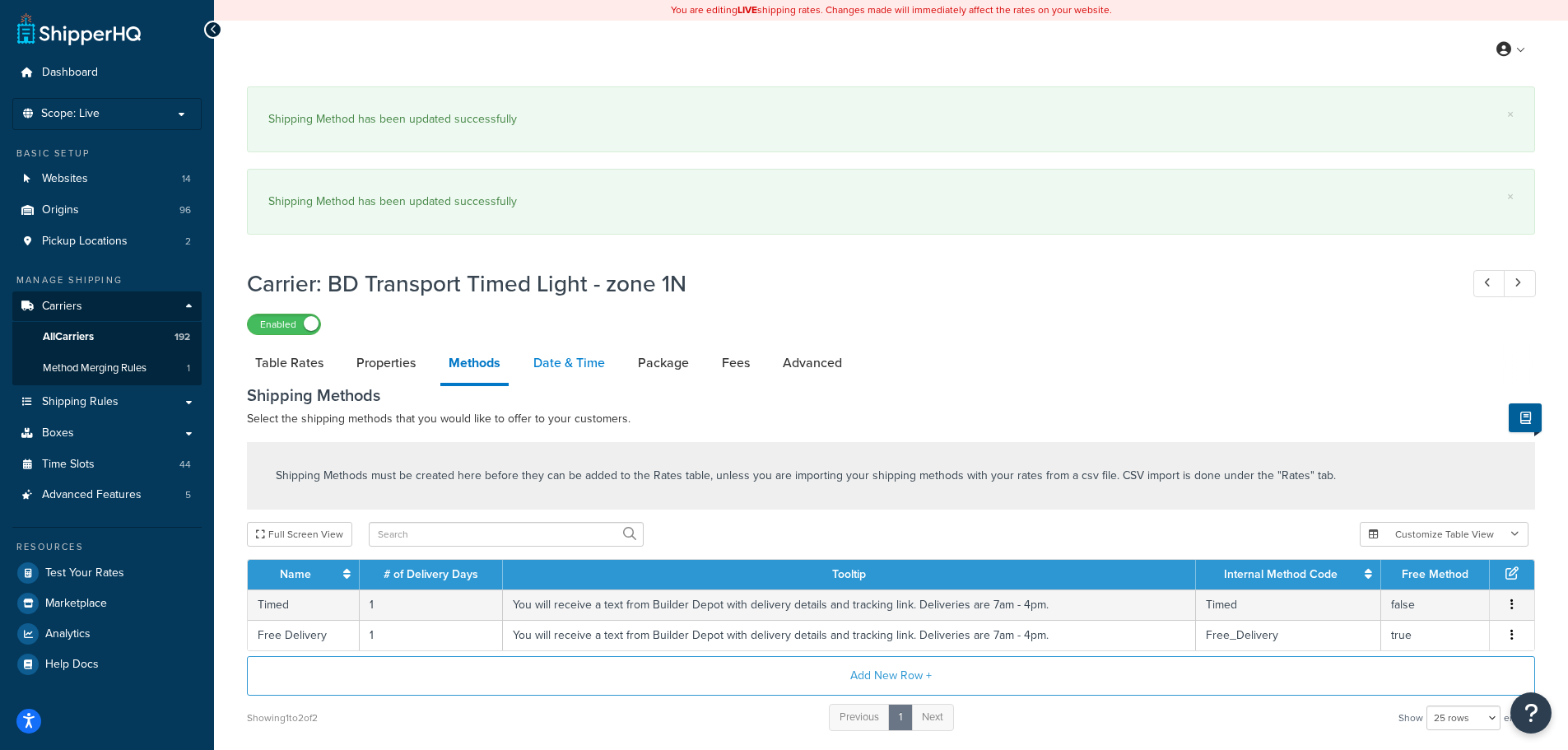
click at [575, 355] on link "Date & Time" at bounding box center [569, 363] width 89 height 40
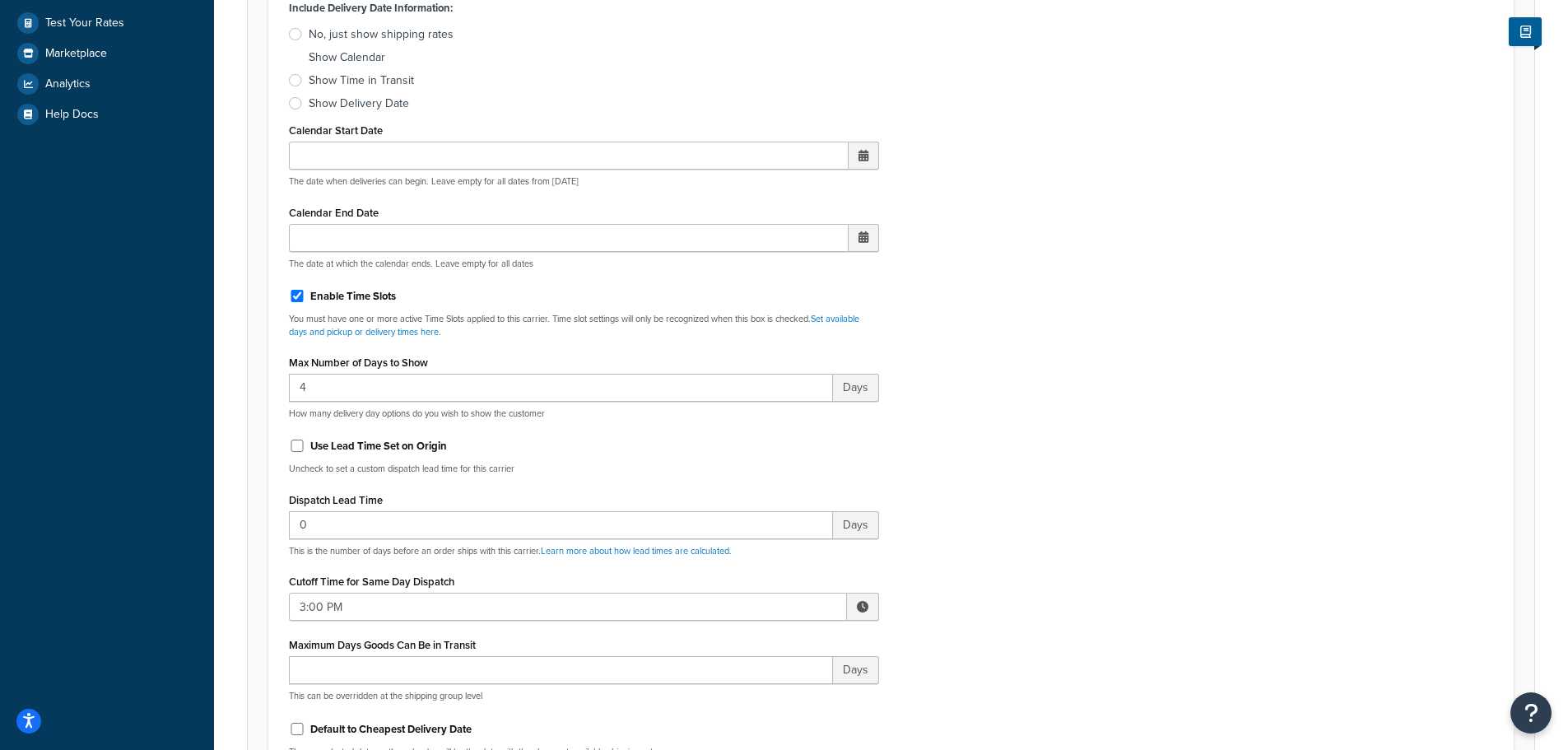
scroll to position [659, 0]
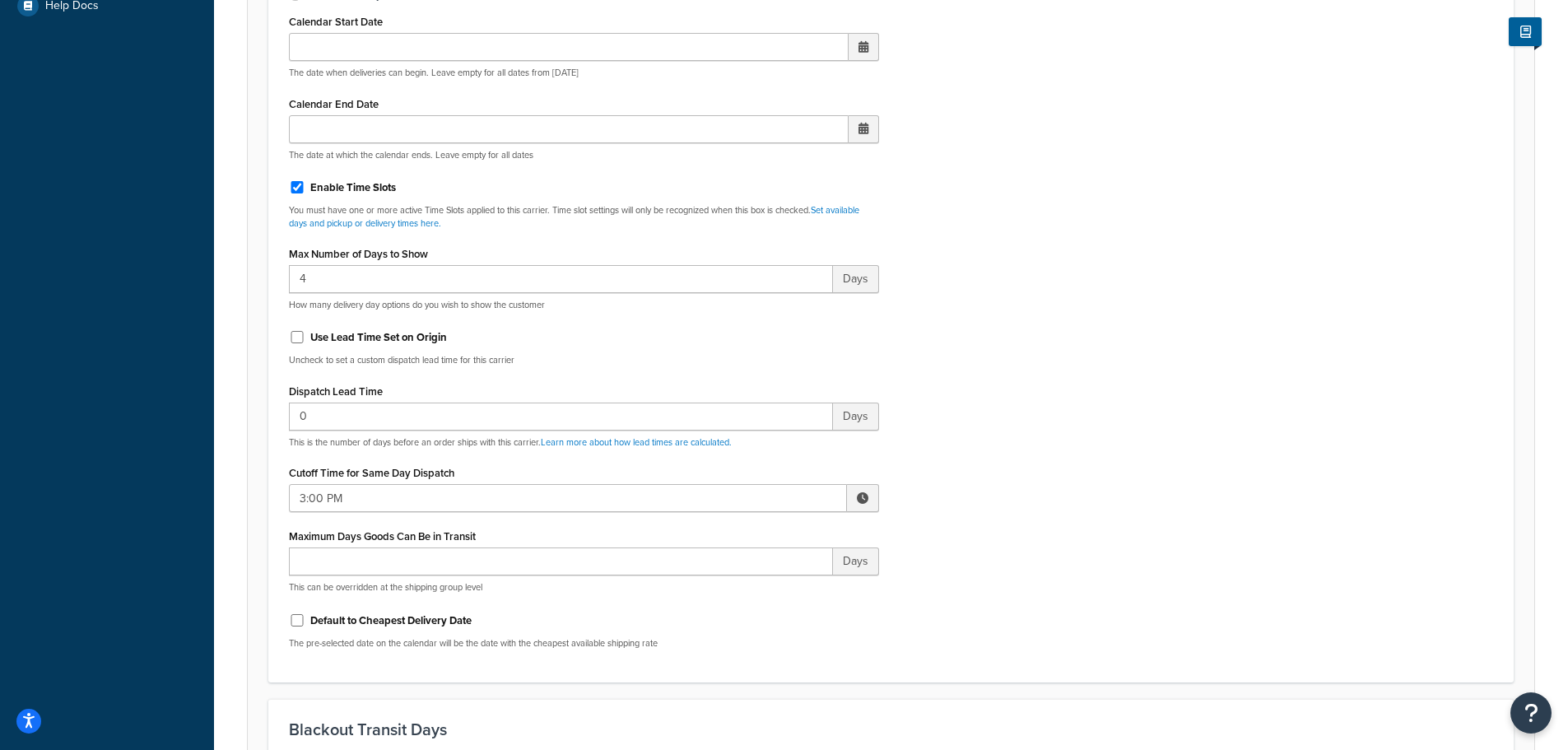
click at [398, 479] on label "Cutoff Time for Same Day Dispatch" at bounding box center [372, 473] width 165 height 13
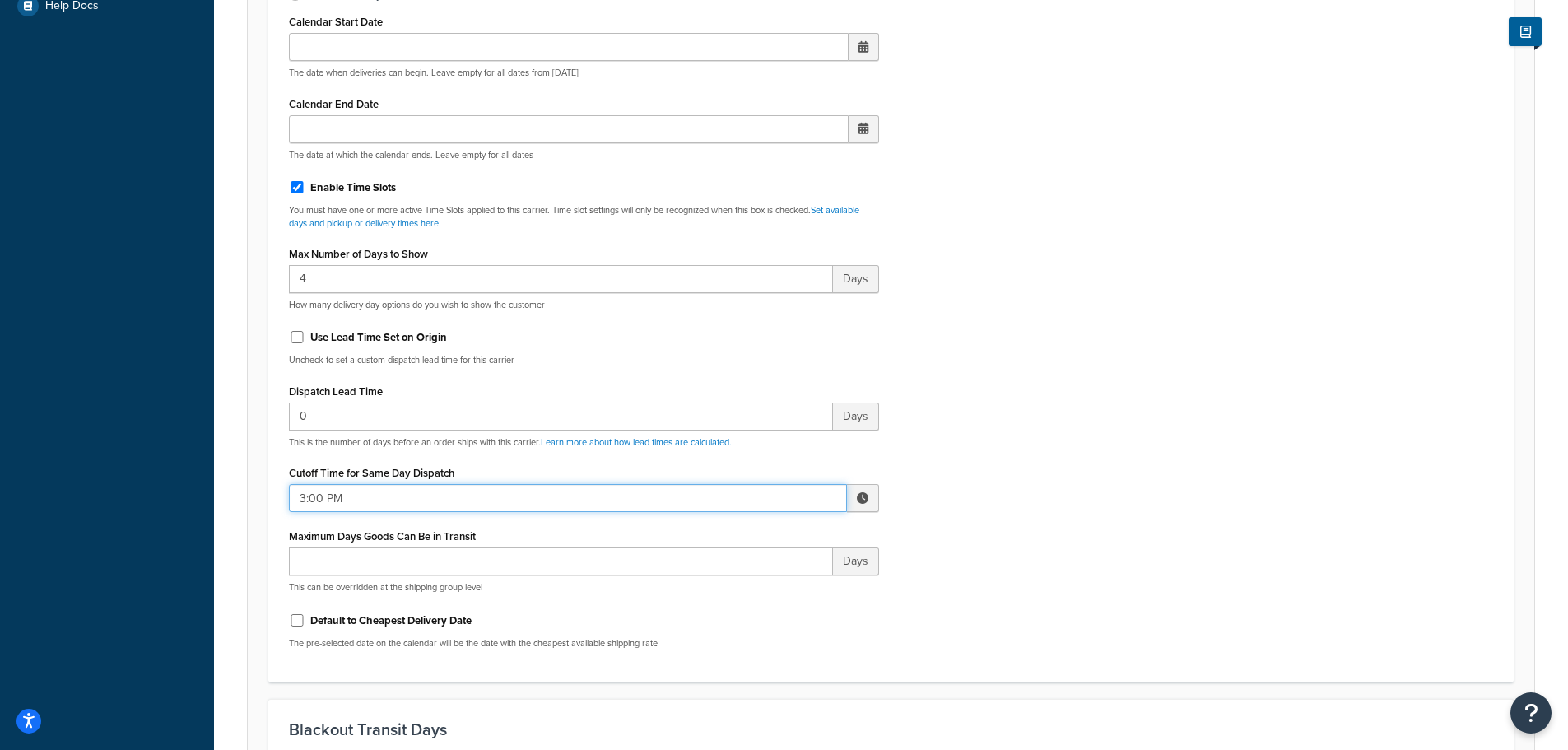
click at [398, 483] on input "3:00 PM" at bounding box center [568, 497] width 558 height 28
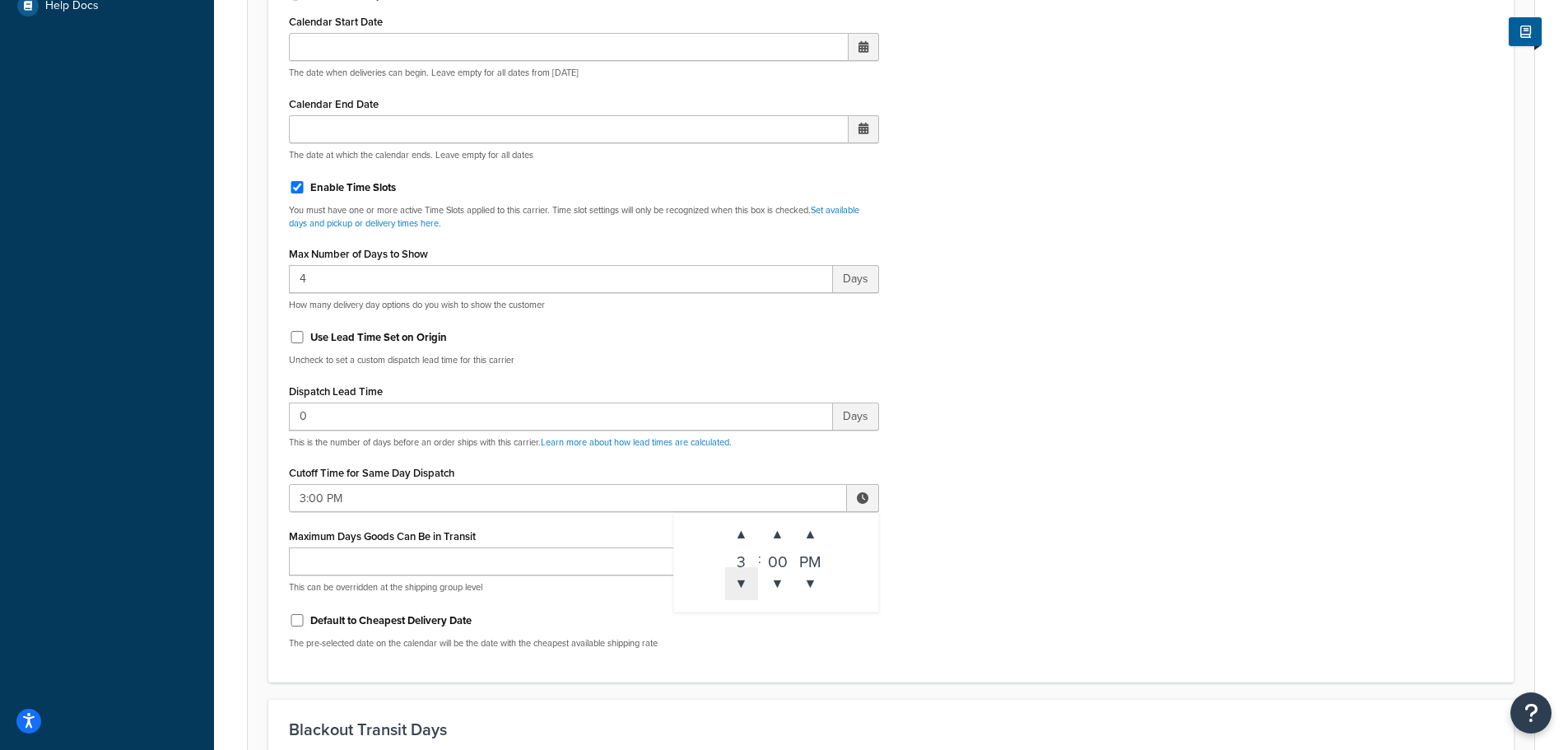
click at [740, 589] on span "▼" at bounding box center [741, 584] width 33 height 33
click at [740, 588] on span "▼" at bounding box center [741, 584] width 33 height 33
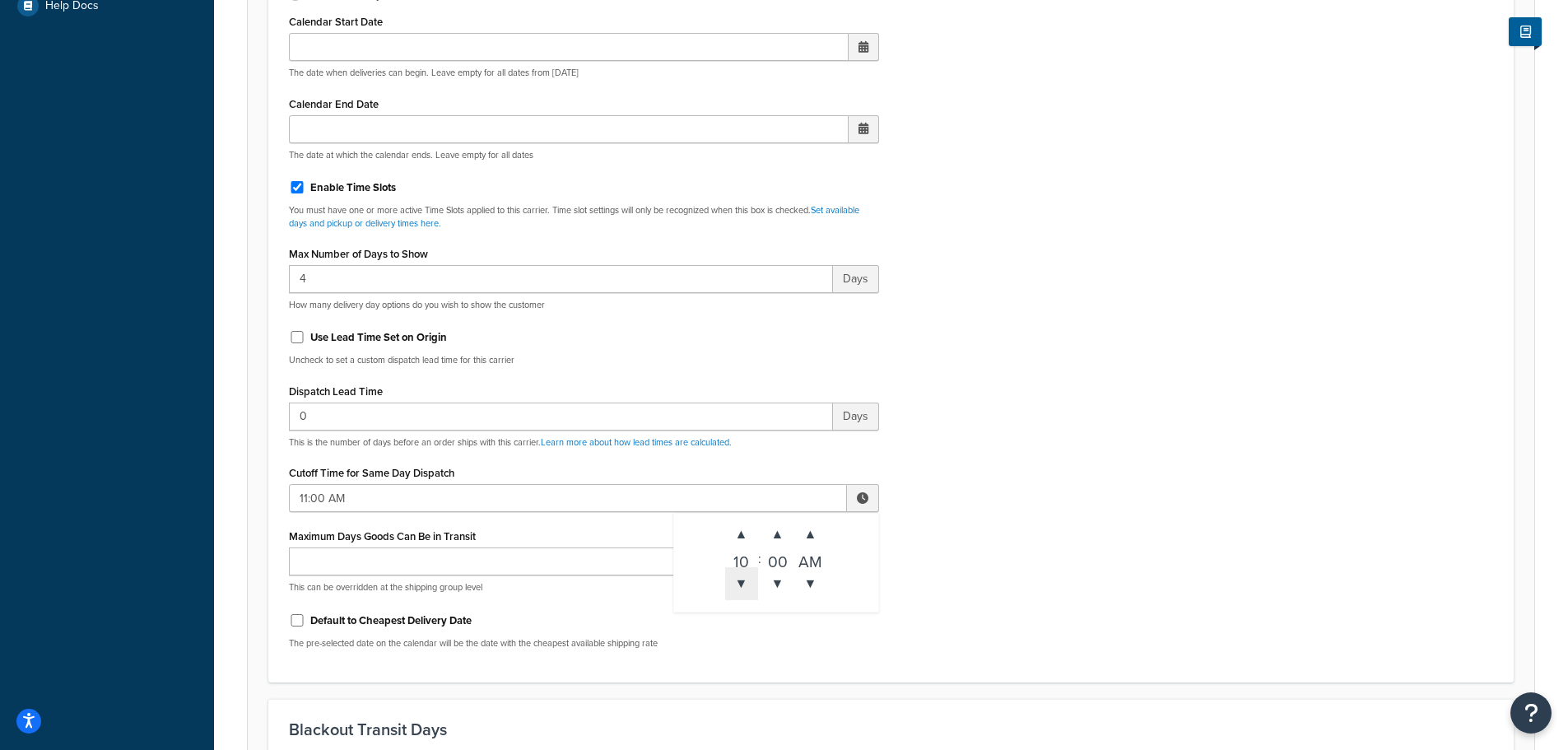
type input "10:00 AM"
click at [1055, 618] on div "Include Delivery Date Information: No, just show shipping rates Show Calendar S…" at bounding box center [890, 274] width 1229 height 774
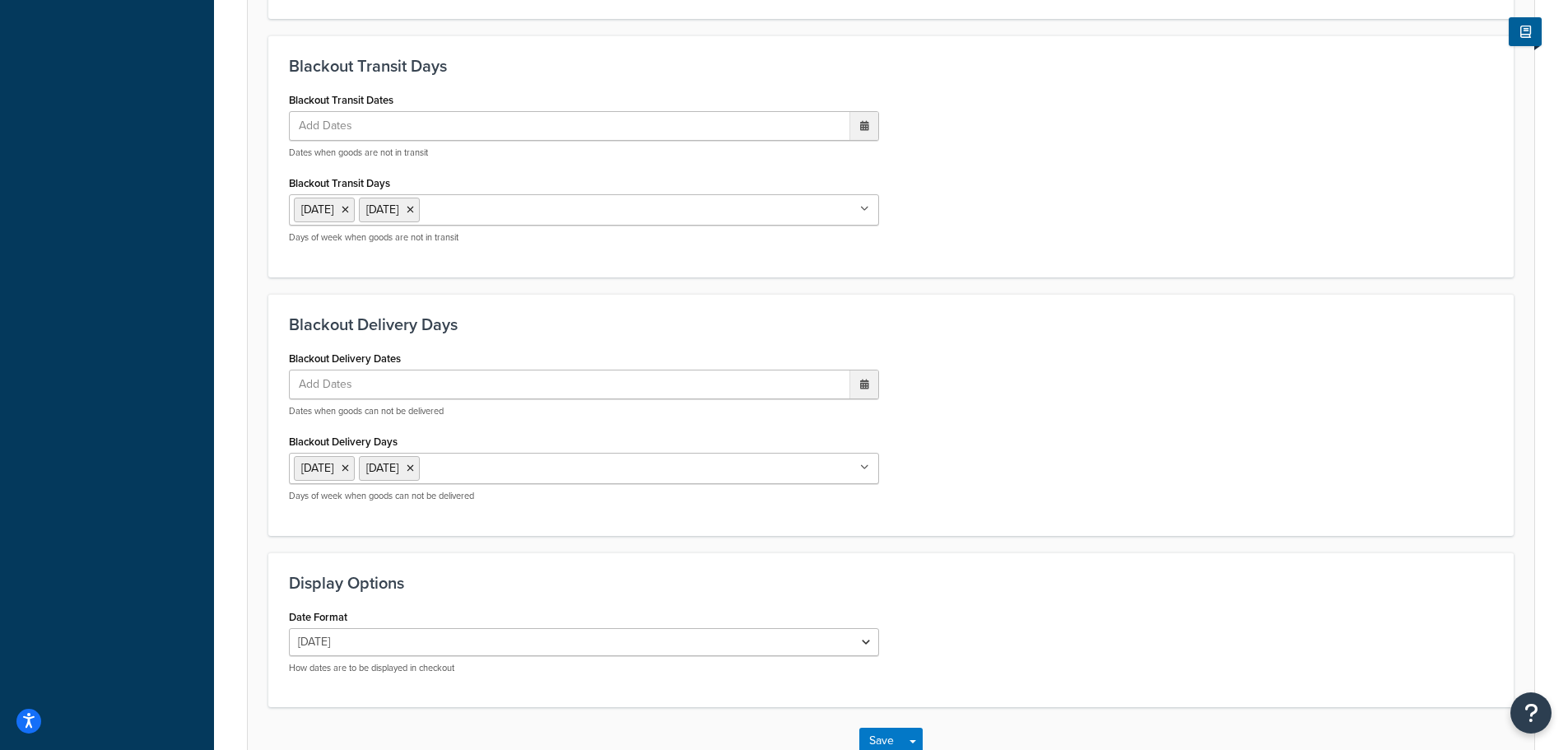
scroll to position [1430, 0]
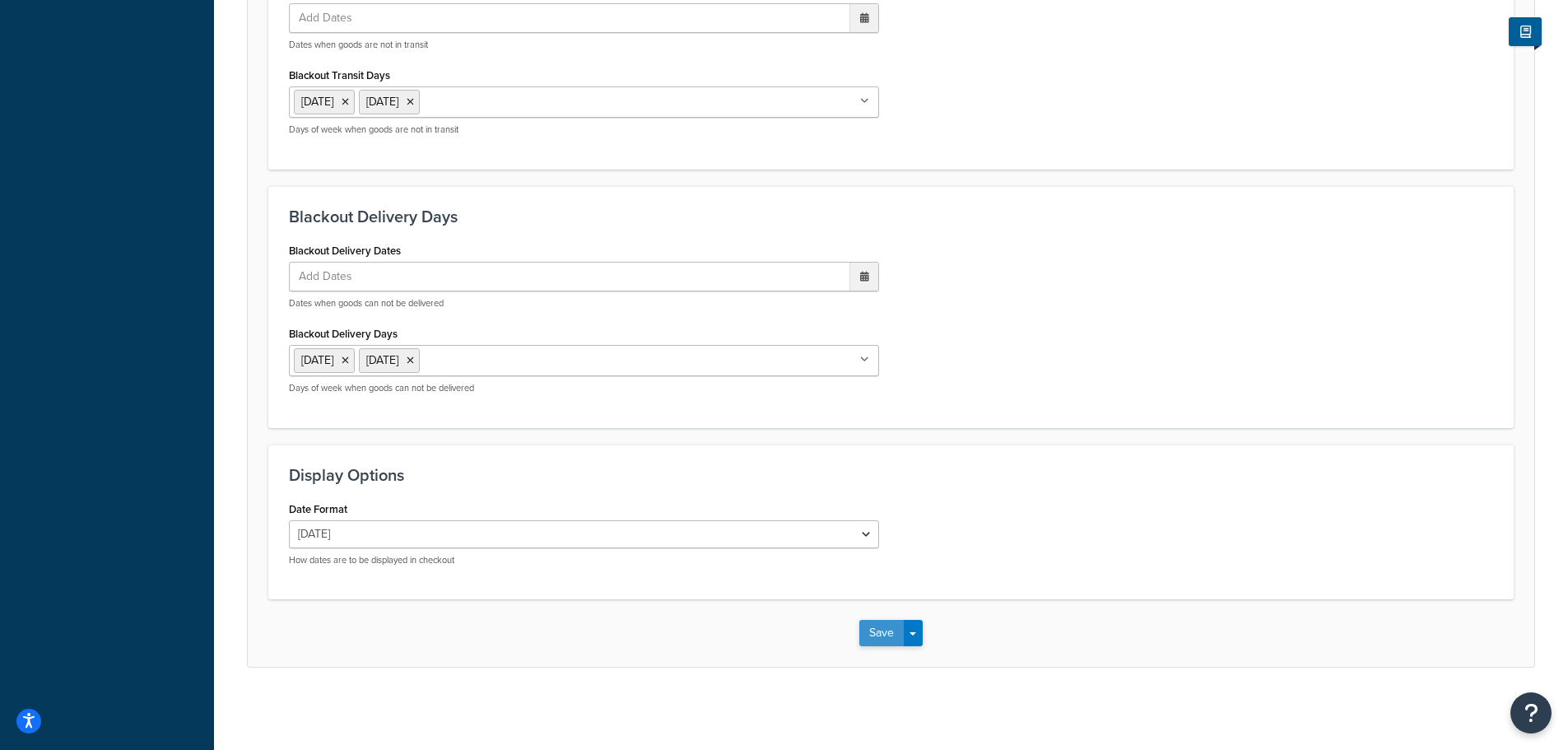
click at [881, 642] on button "Save" at bounding box center [881, 632] width 45 height 26
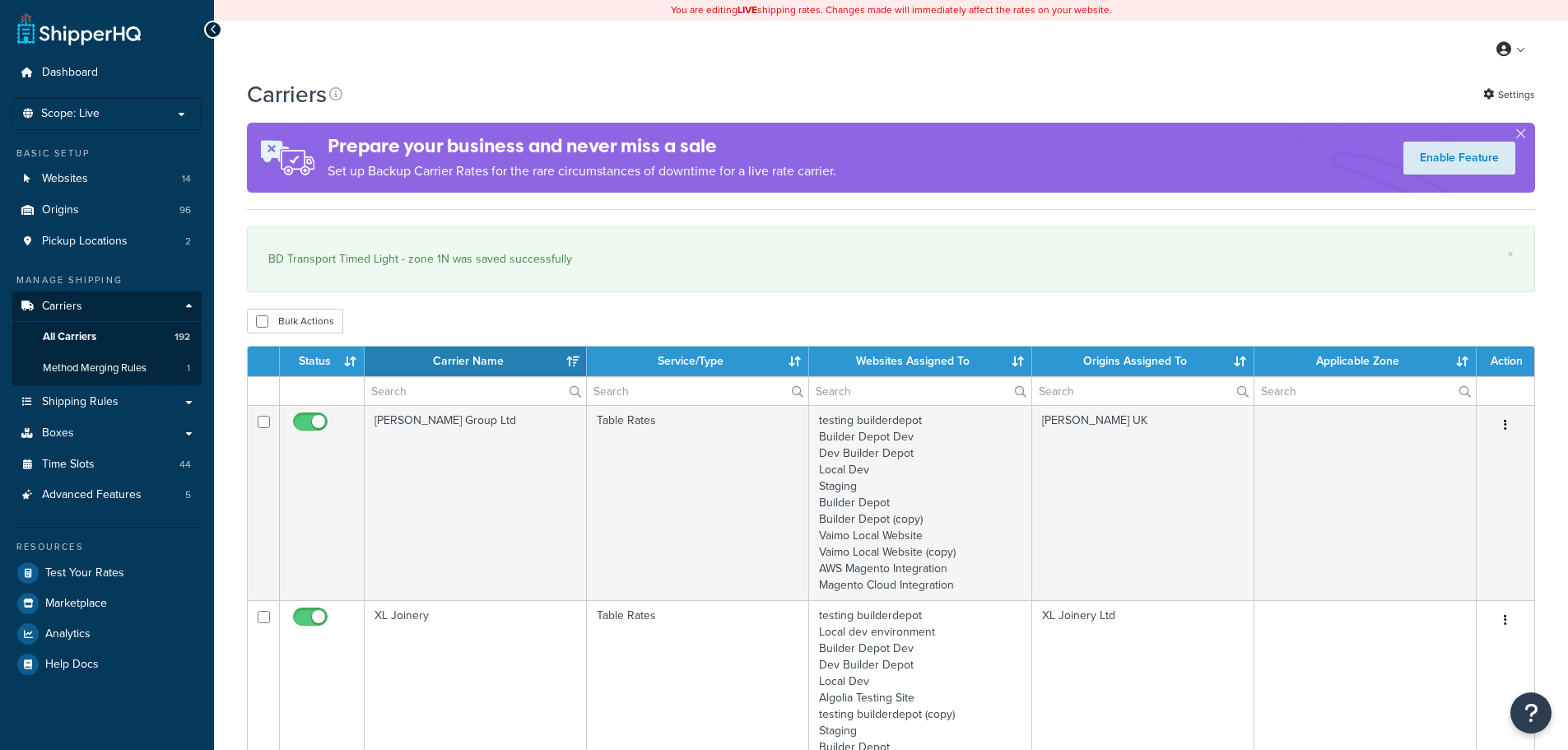
select select "15"
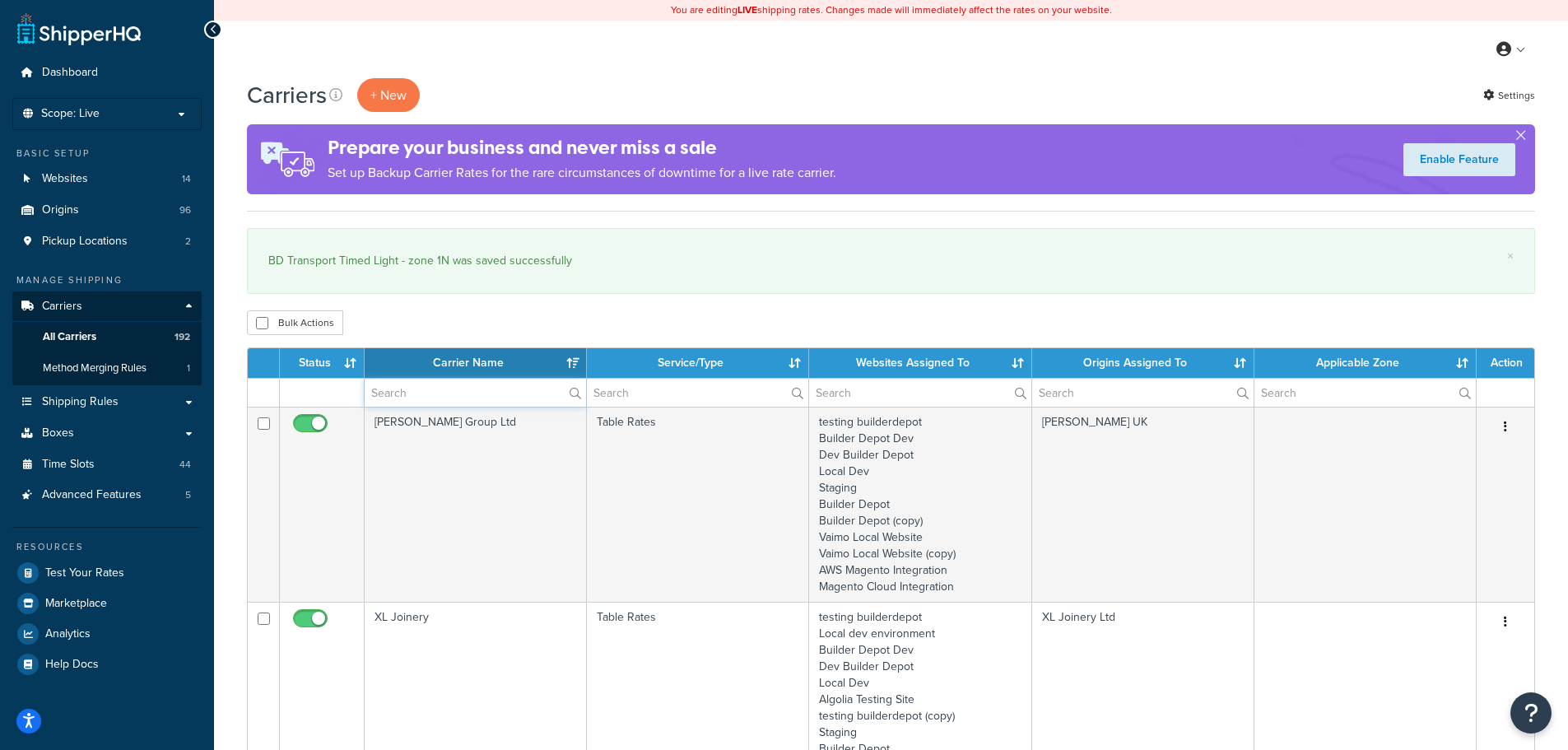
click at [392, 393] on input "text" at bounding box center [476, 392] width 222 height 28
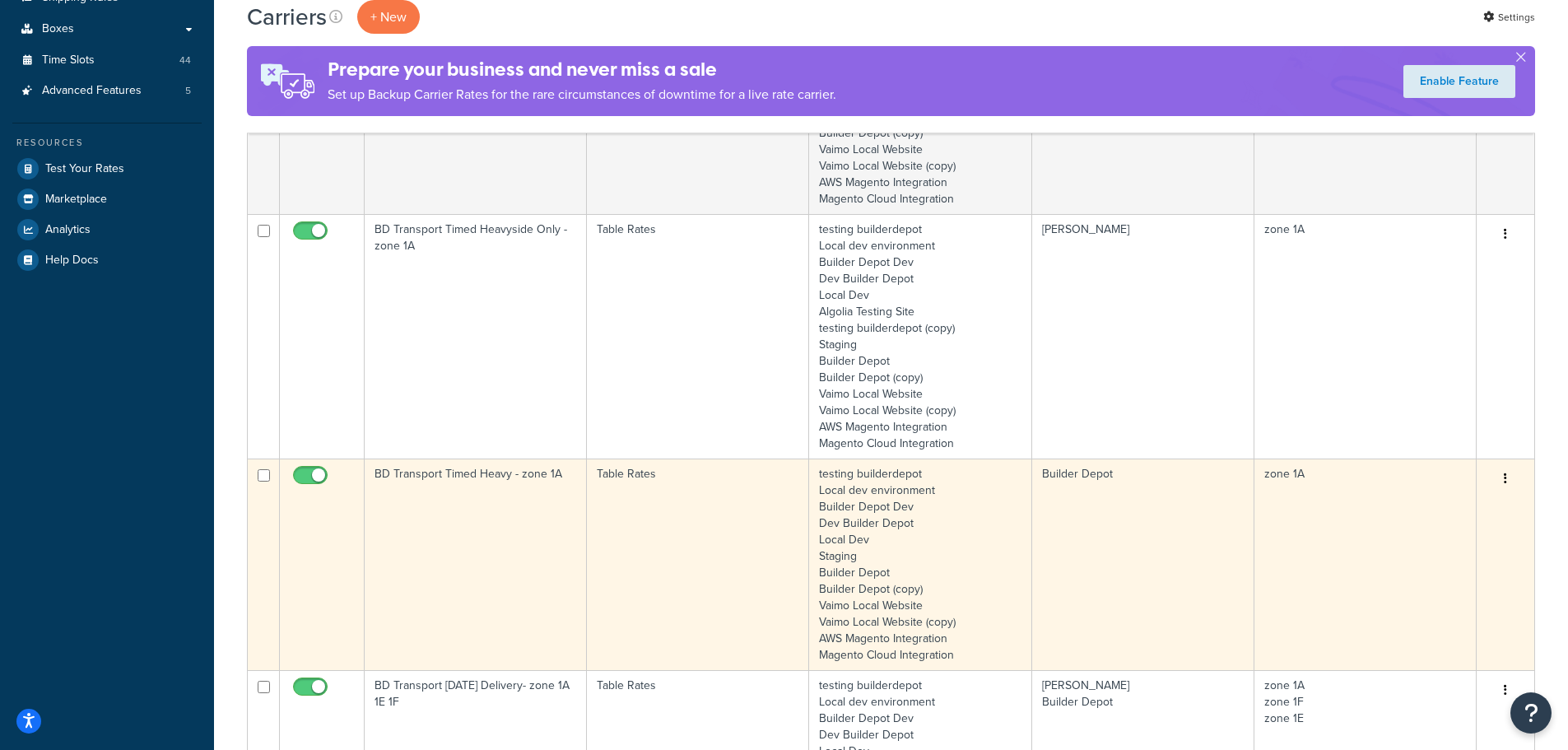
scroll to position [411, 0]
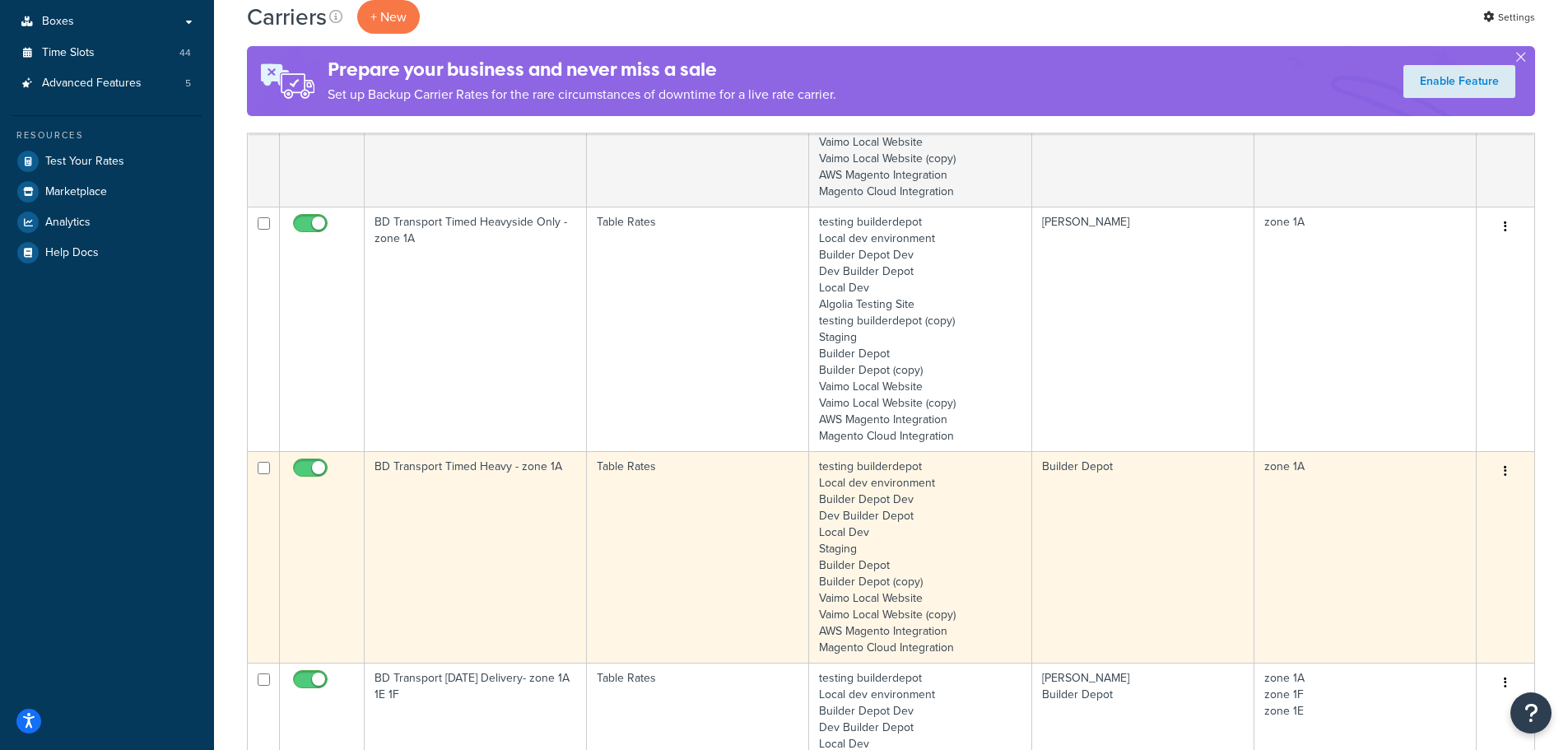
type input "1a"
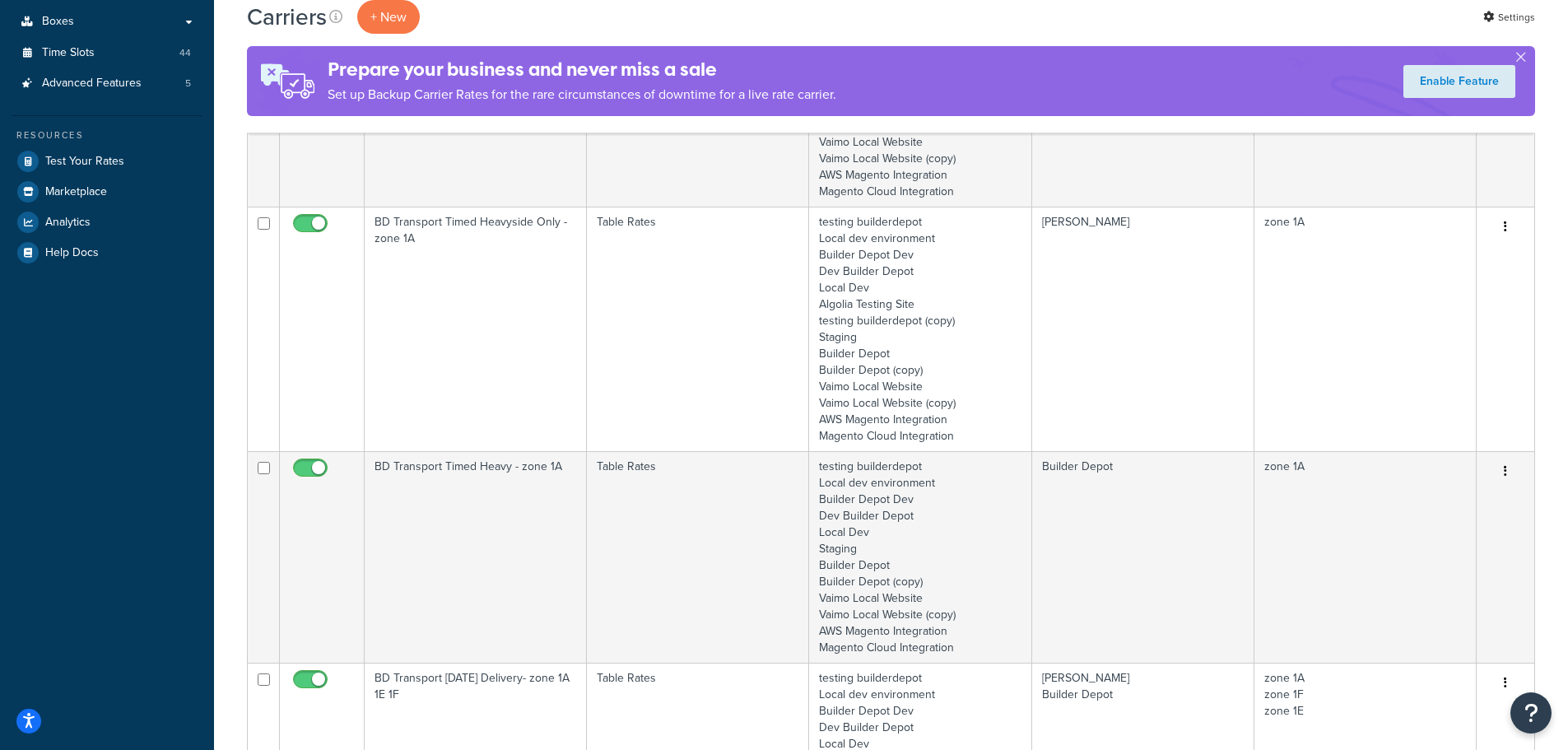
click at [420, 527] on td "BD Transport Timed Heavy - zone 1A" at bounding box center [476, 556] width 222 height 211
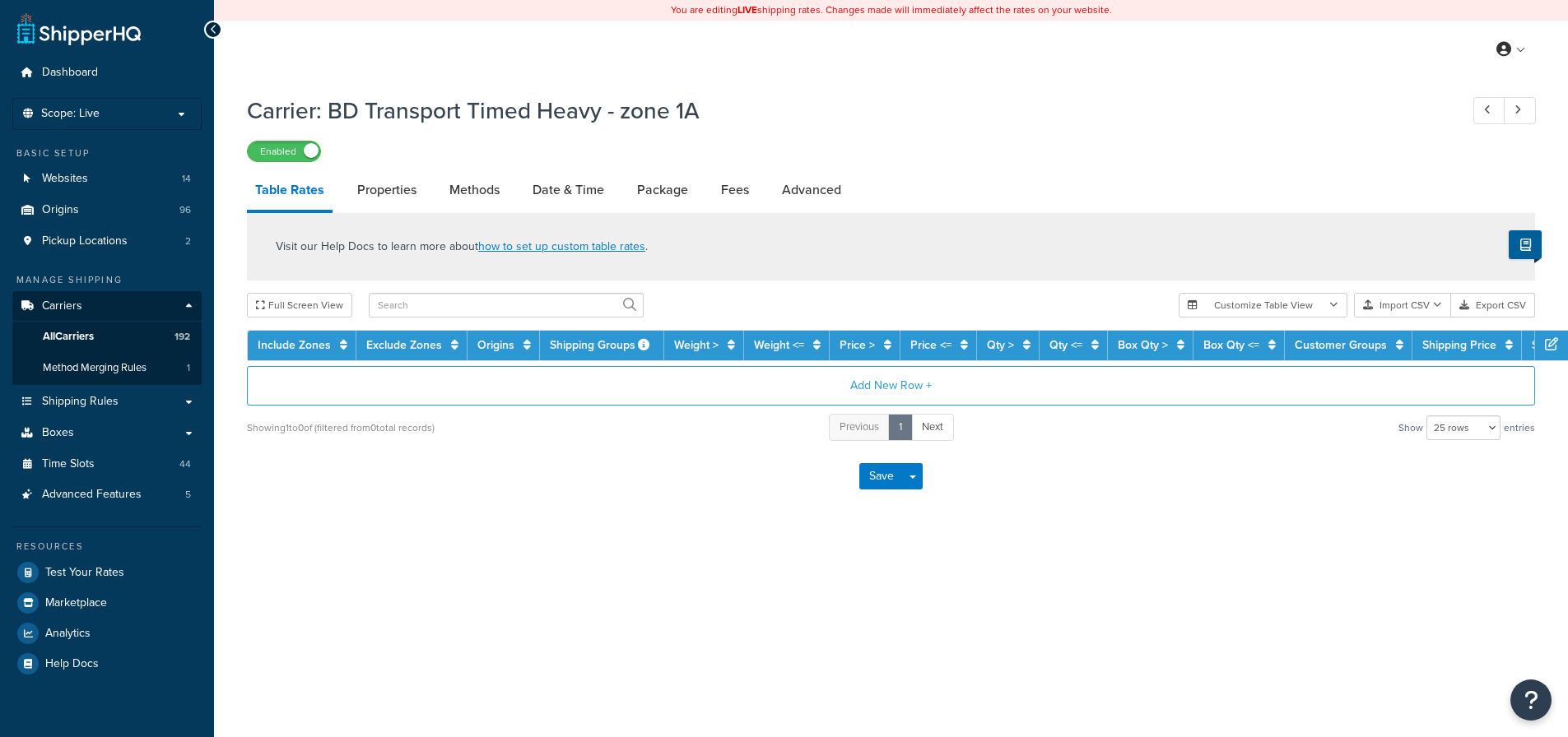
select select "25"
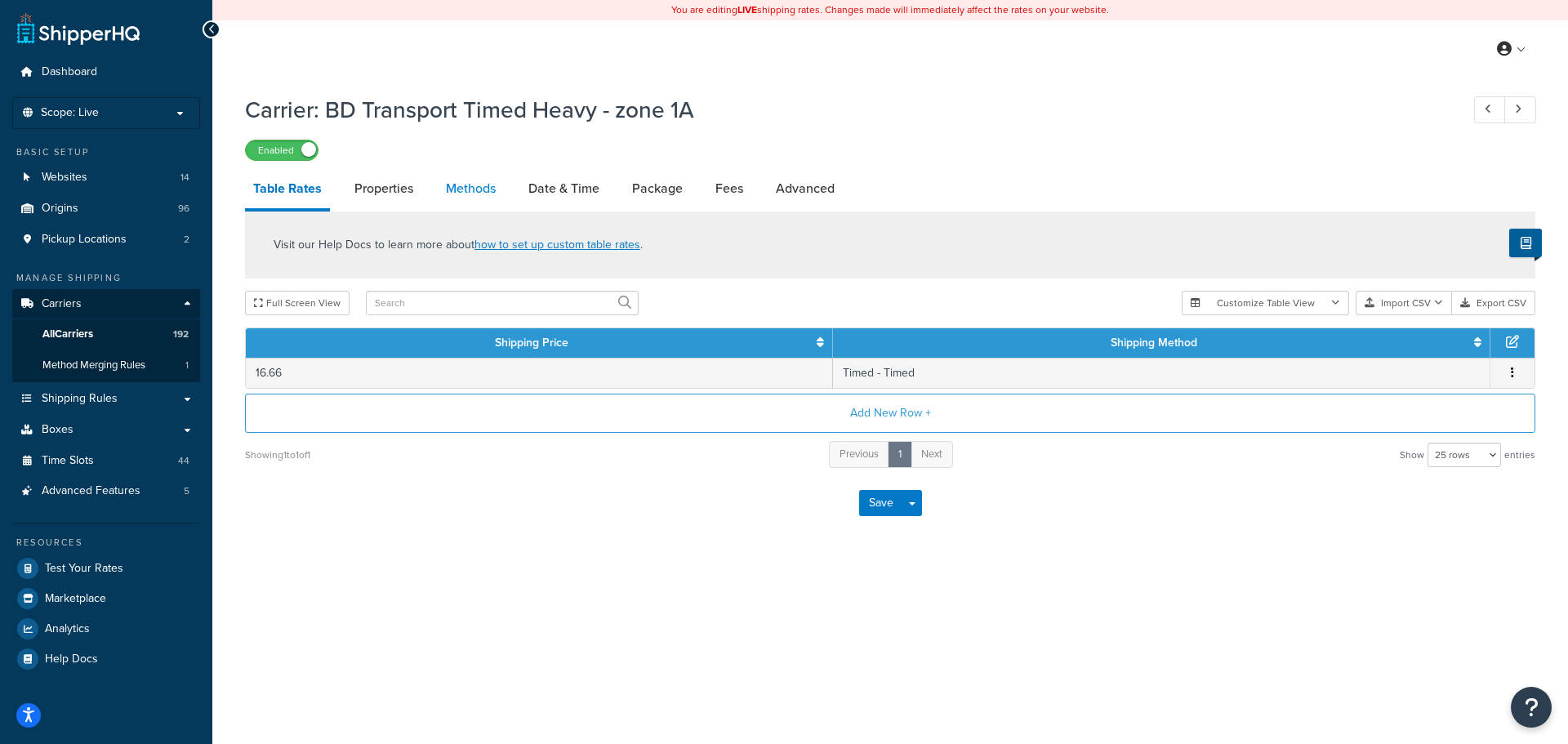
click at [477, 194] on link "Methods" at bounding box center [470, 188] width 67 height 40
select select "25"
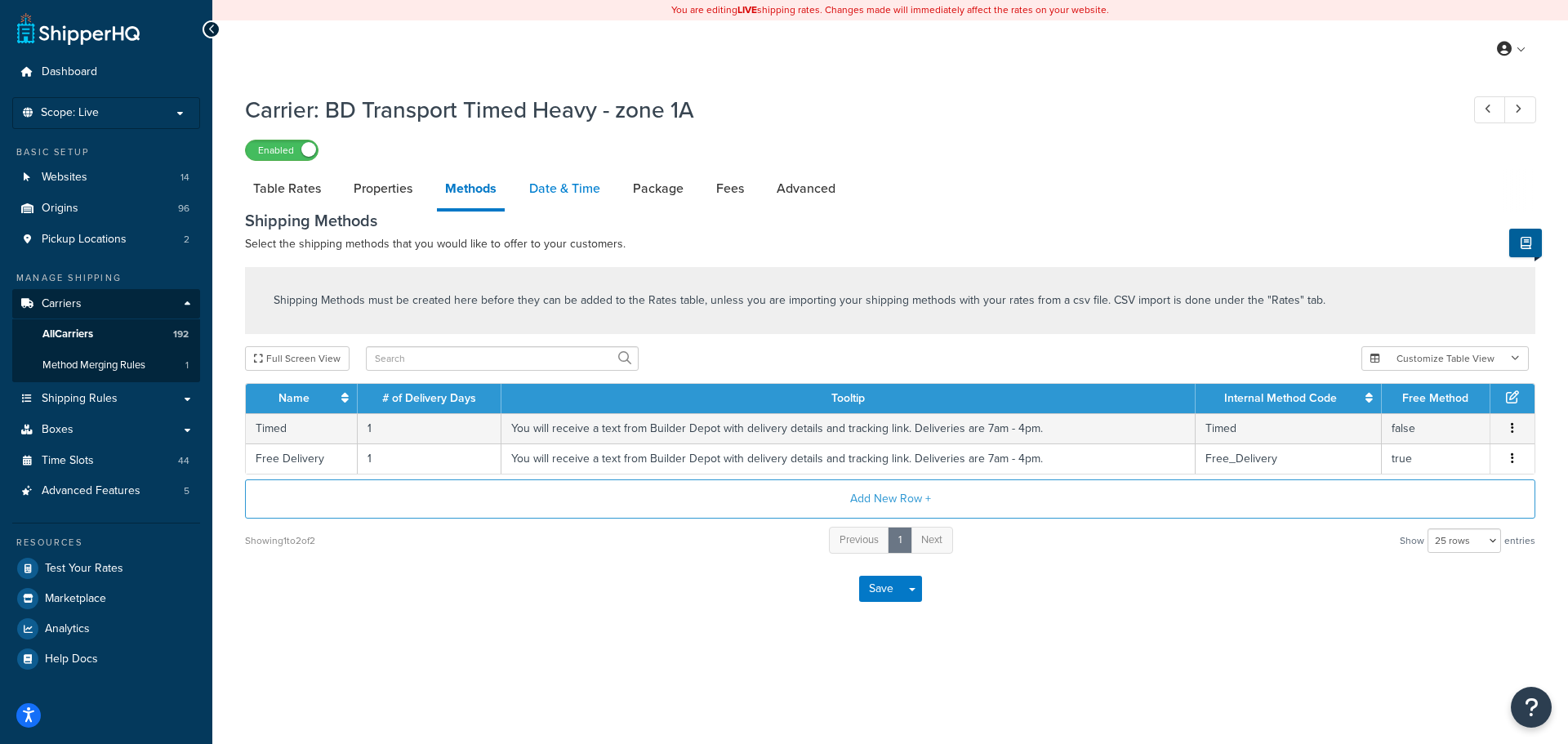
click at [554, 183] on link "Date & Time" at bounding box center [565, 188] width 88 height 40
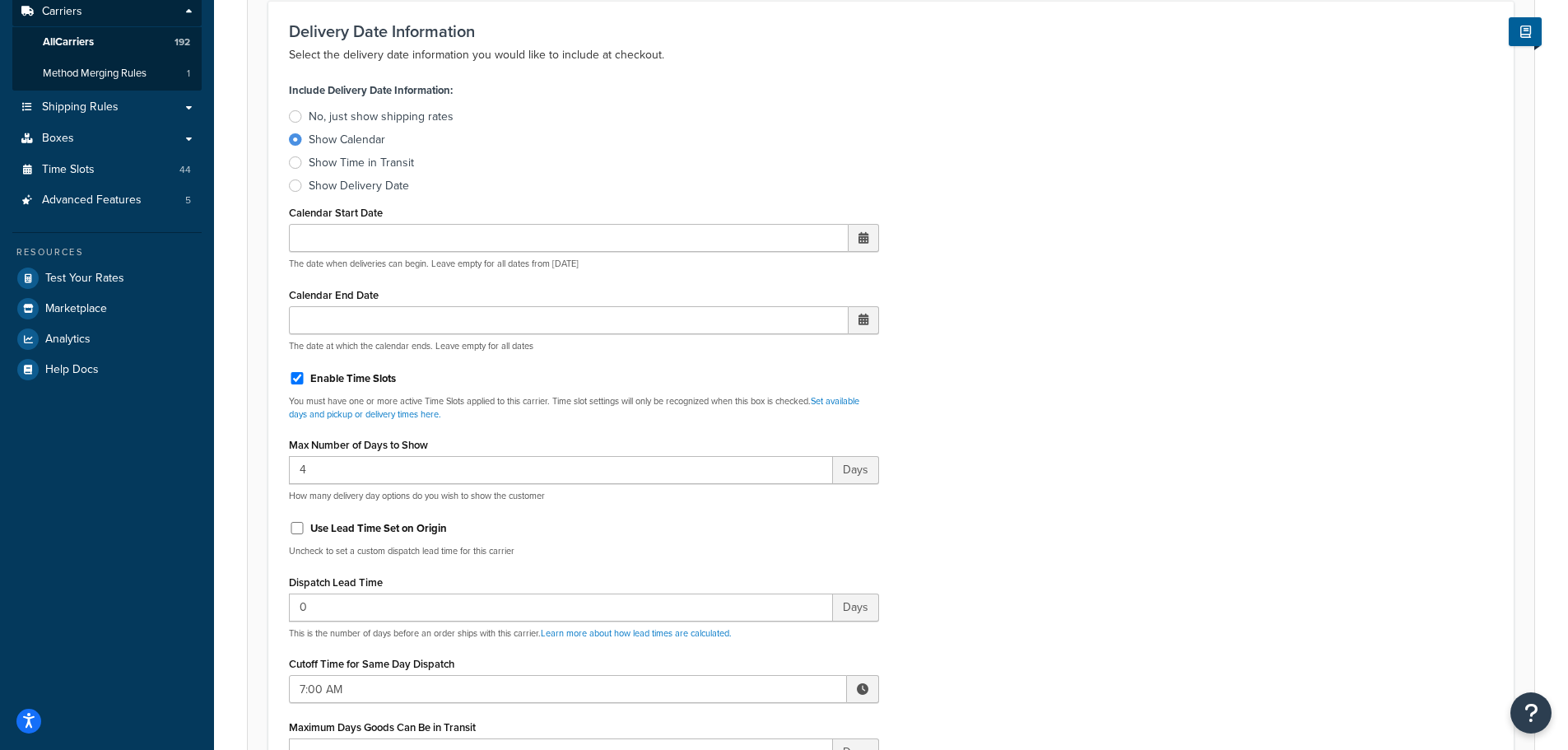
scroll to position [576, 0]
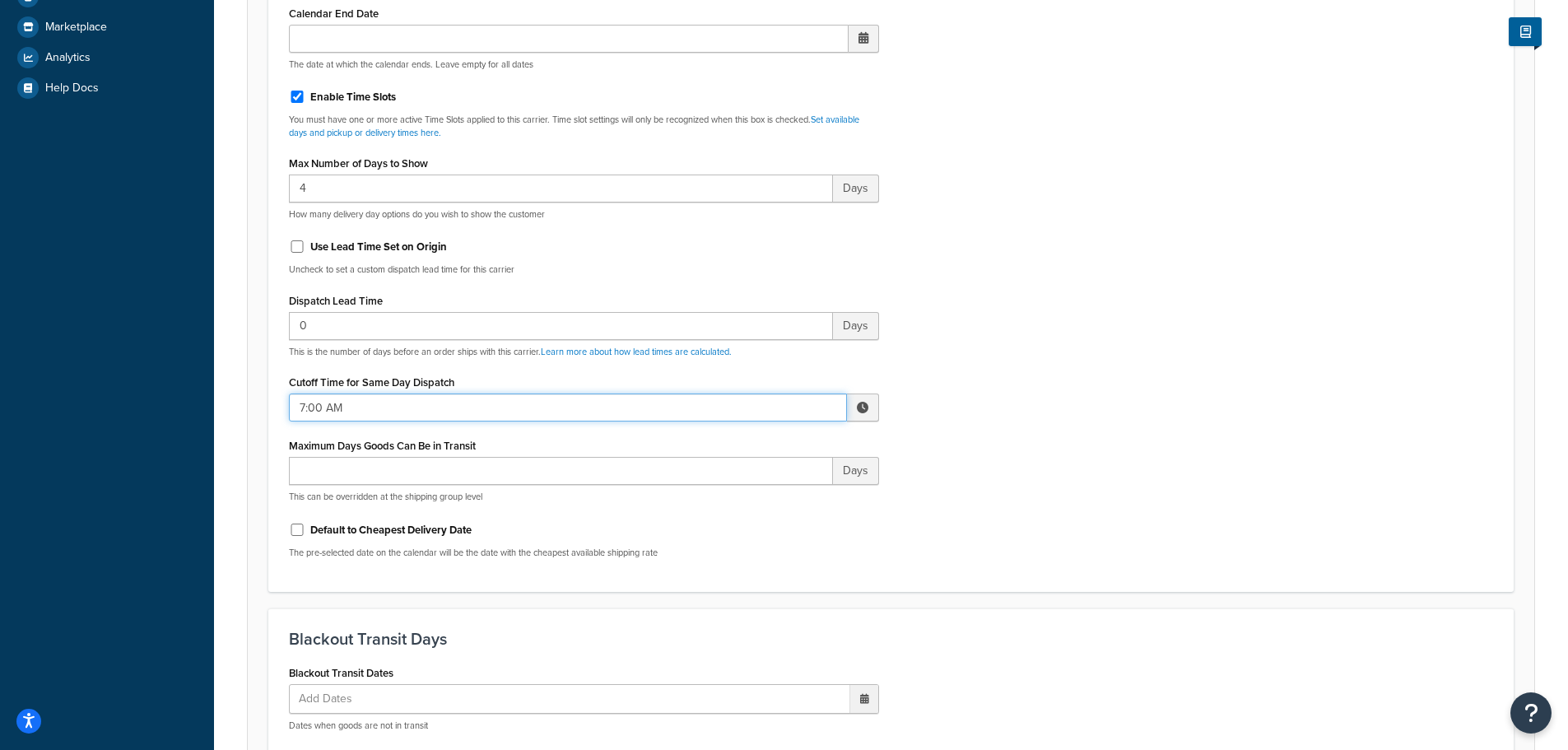
click at [400, 404] on input "7:00 AM" at bounding box center [568, 407] width 558 height 28
click at [731, 446] on span "▲" at bounding box center [741, 444] width 33 height 33
click at [733, 446] on span "▲" at bounding box center [741, 444] width 33 height 33
click at [735, 446] on span "▲" at bounding box center [741, 444] width 33 height 33
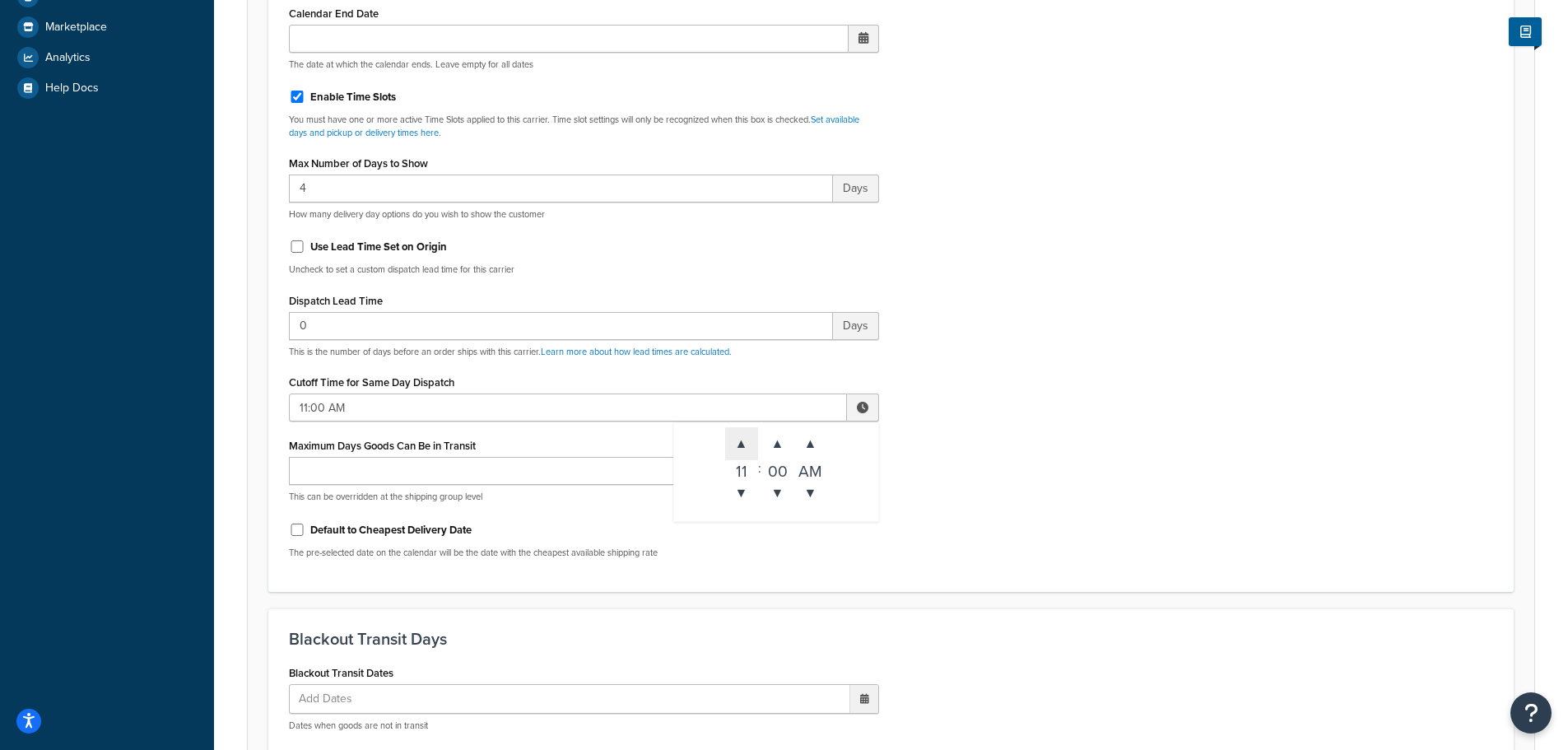
click at [735, 446] on span "▲" at bounding box center [741, 444] width 33 height 33
type input "12:00 PM"
click at [1046, 537] on div "Include Delivery Date Information: No, just show shipping rates Show Calendar S…" at bounding box center [890, 184] width 1229 height 774
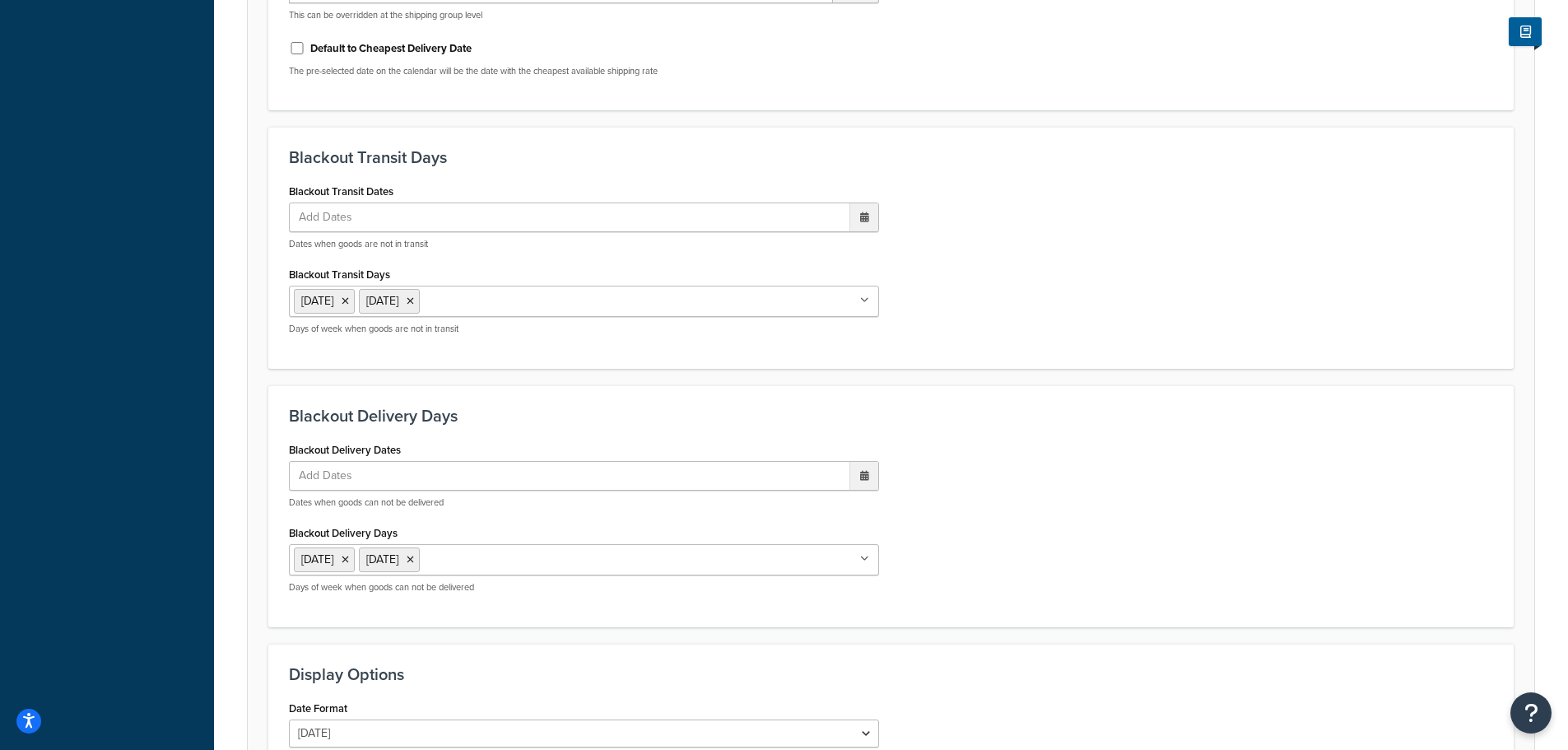
scroll to position [1258, 0]
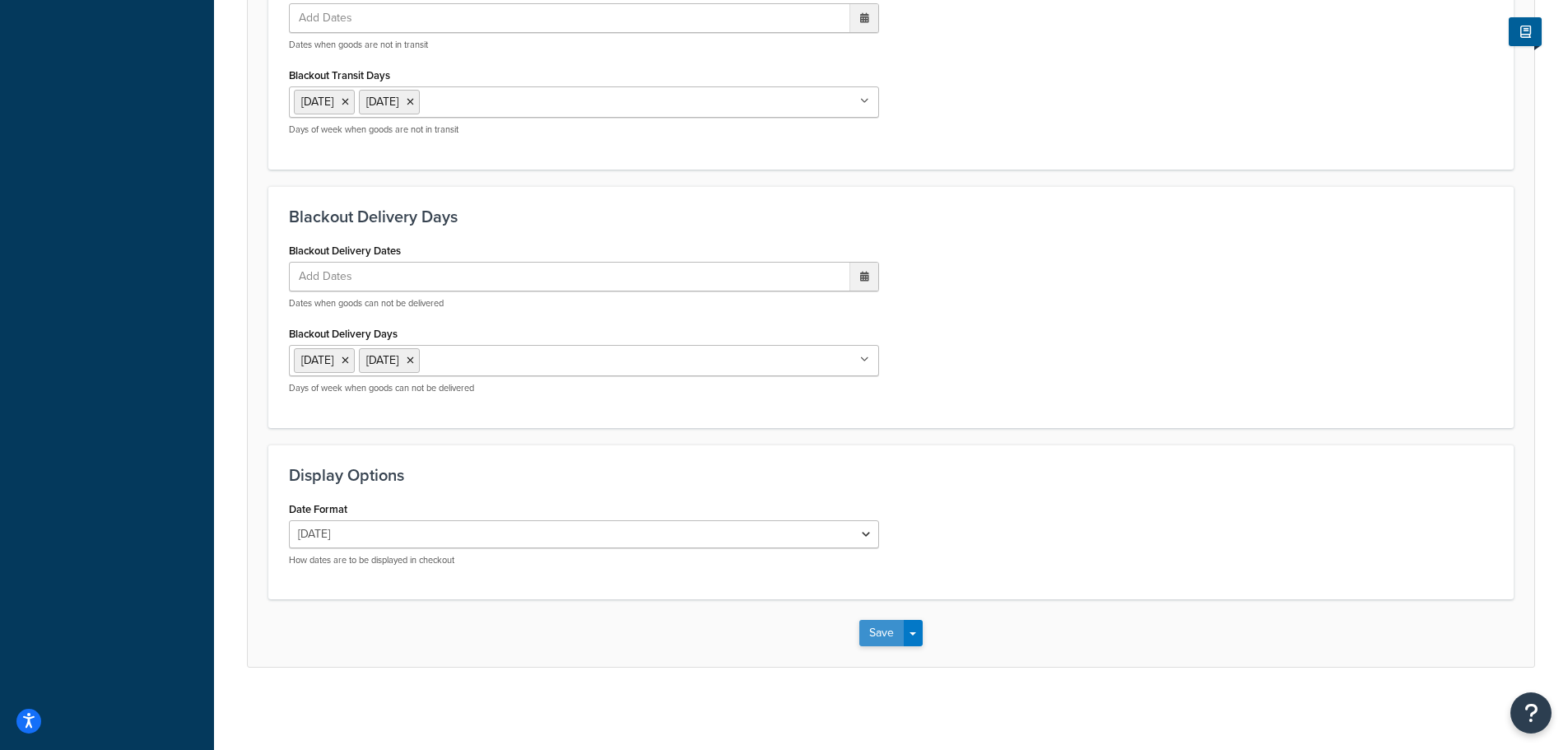
click at [882, 625] on button "Save" at bounding box center [881, 632] width 45 height 26
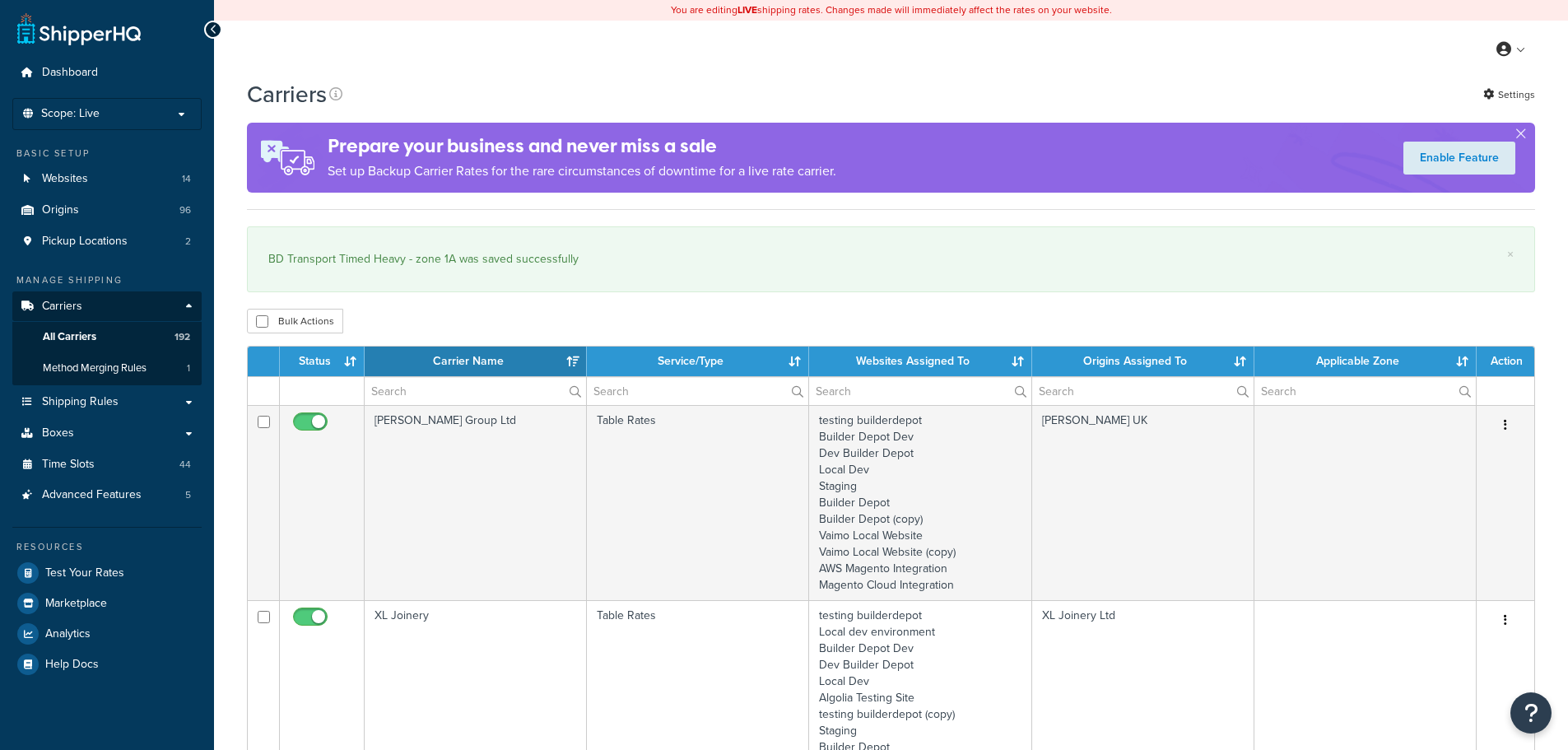
select select "15"
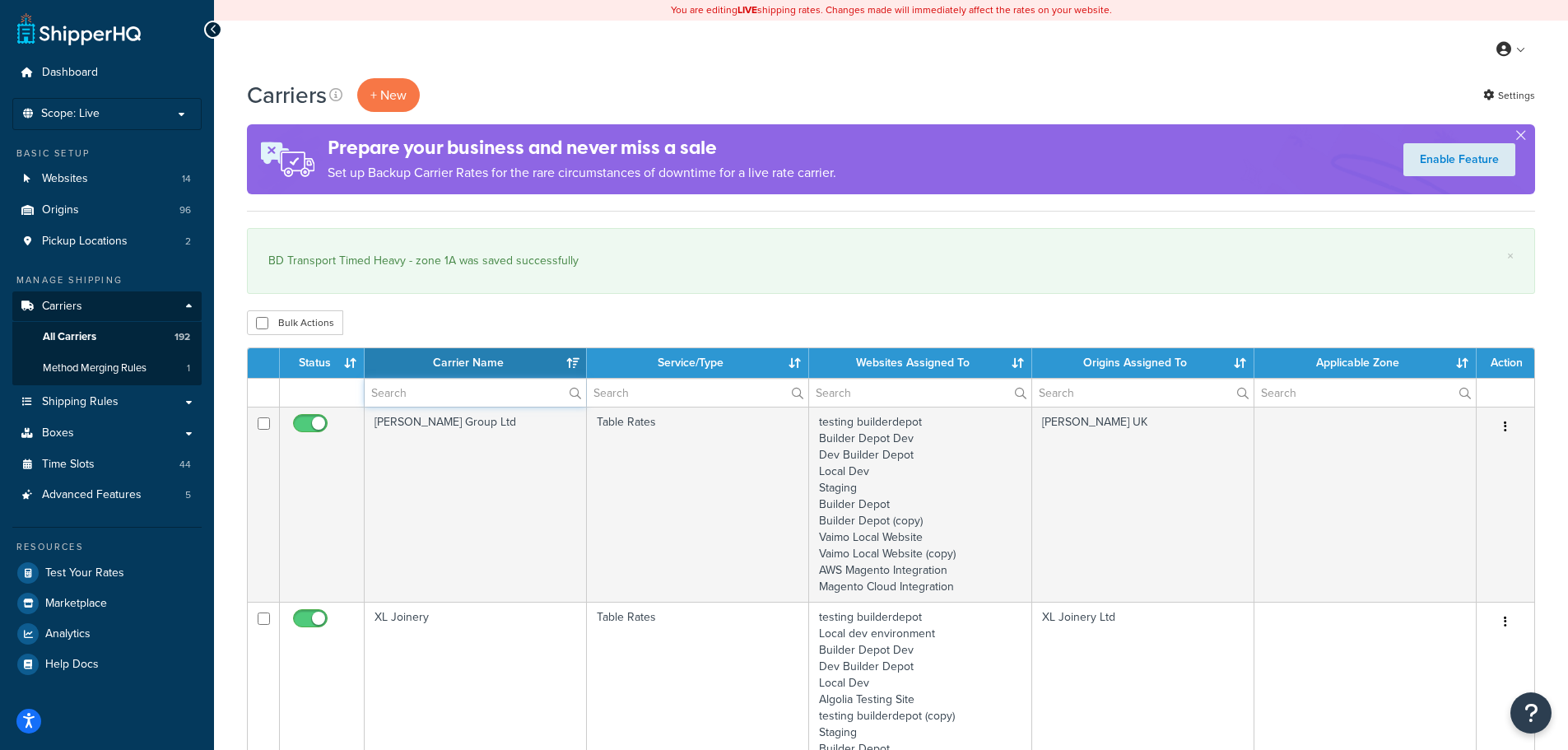
click at [400, 386] on input "text" at bounding box center [476, 392] width 222 height 28
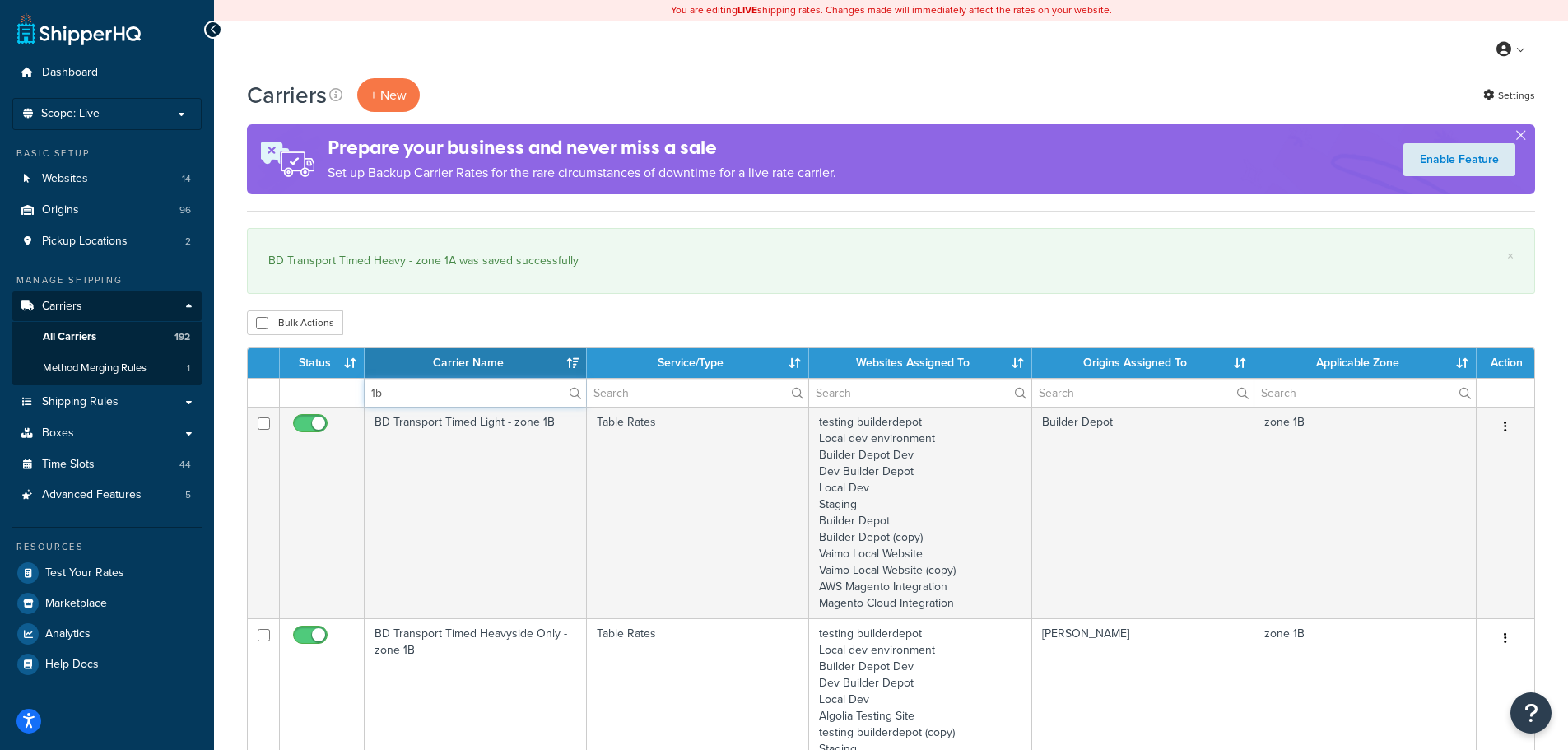
type input "1b"
click at [481, 324] on div "Bulk Actions Duplicate Delete" at bounding box center [891, 322] width 1288 height 24
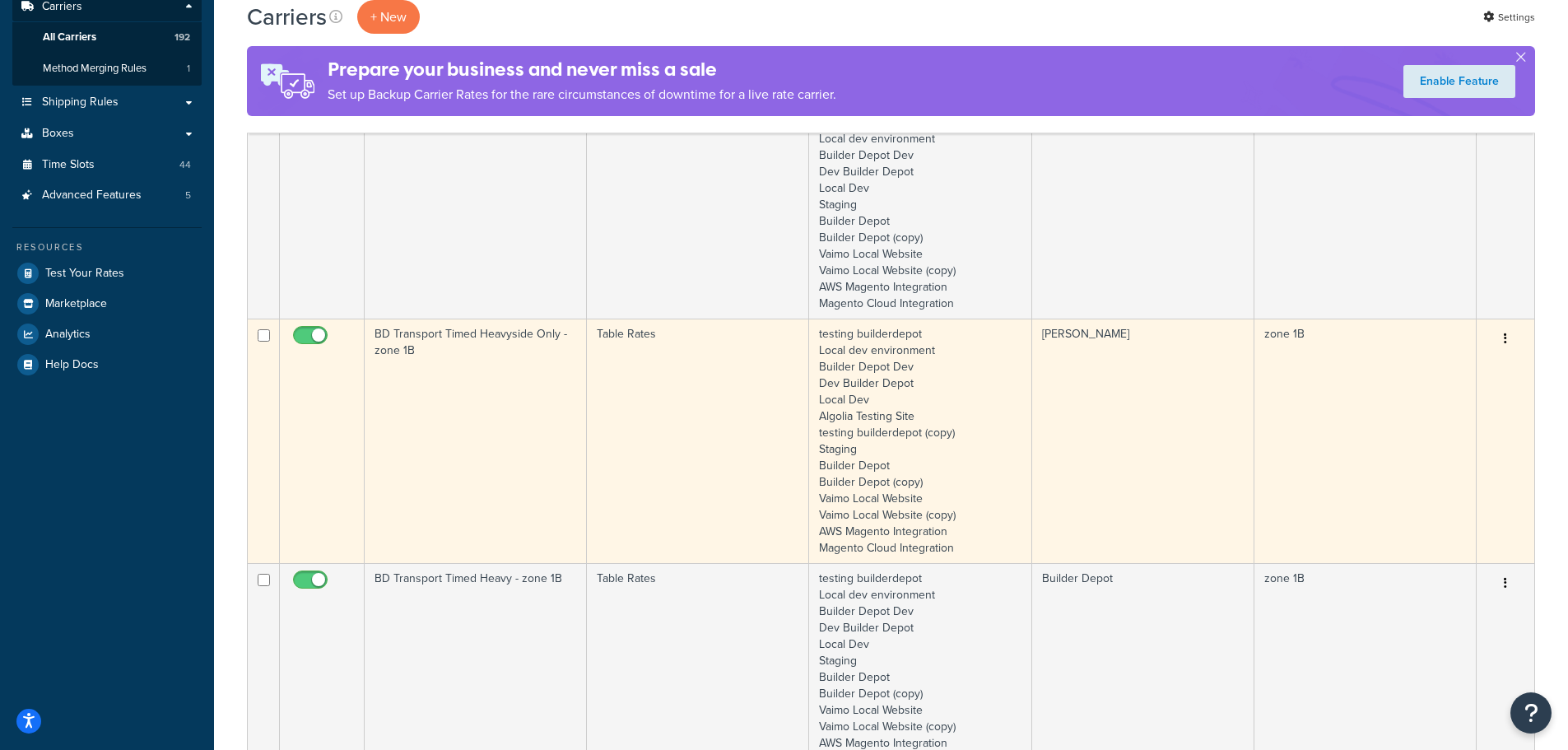
scroll to position [329, 0]
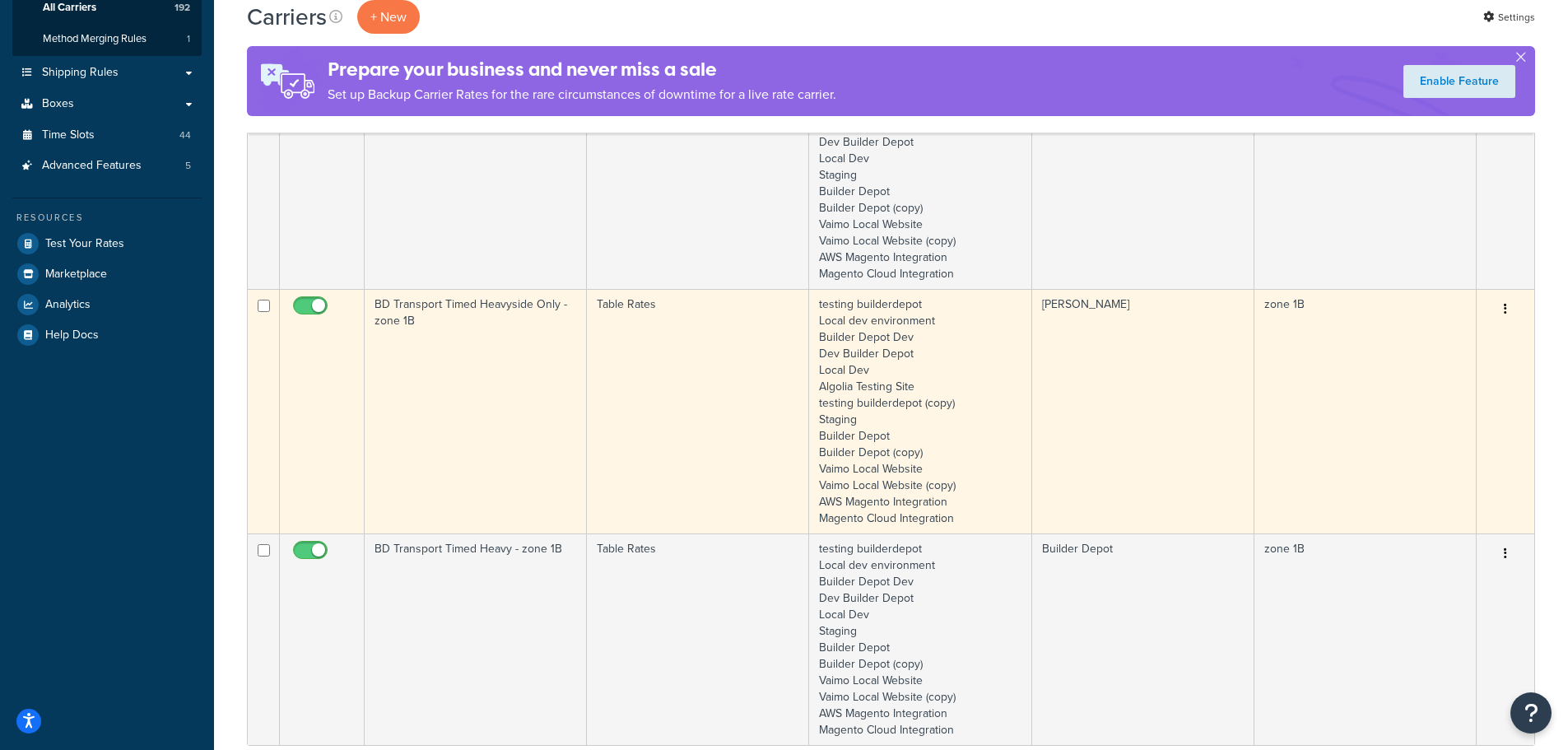
click at [446, 380] on td "BD Transport Timed Heavyside Only - zone 1B" at bounding box center [476, 411] width 222 height 244
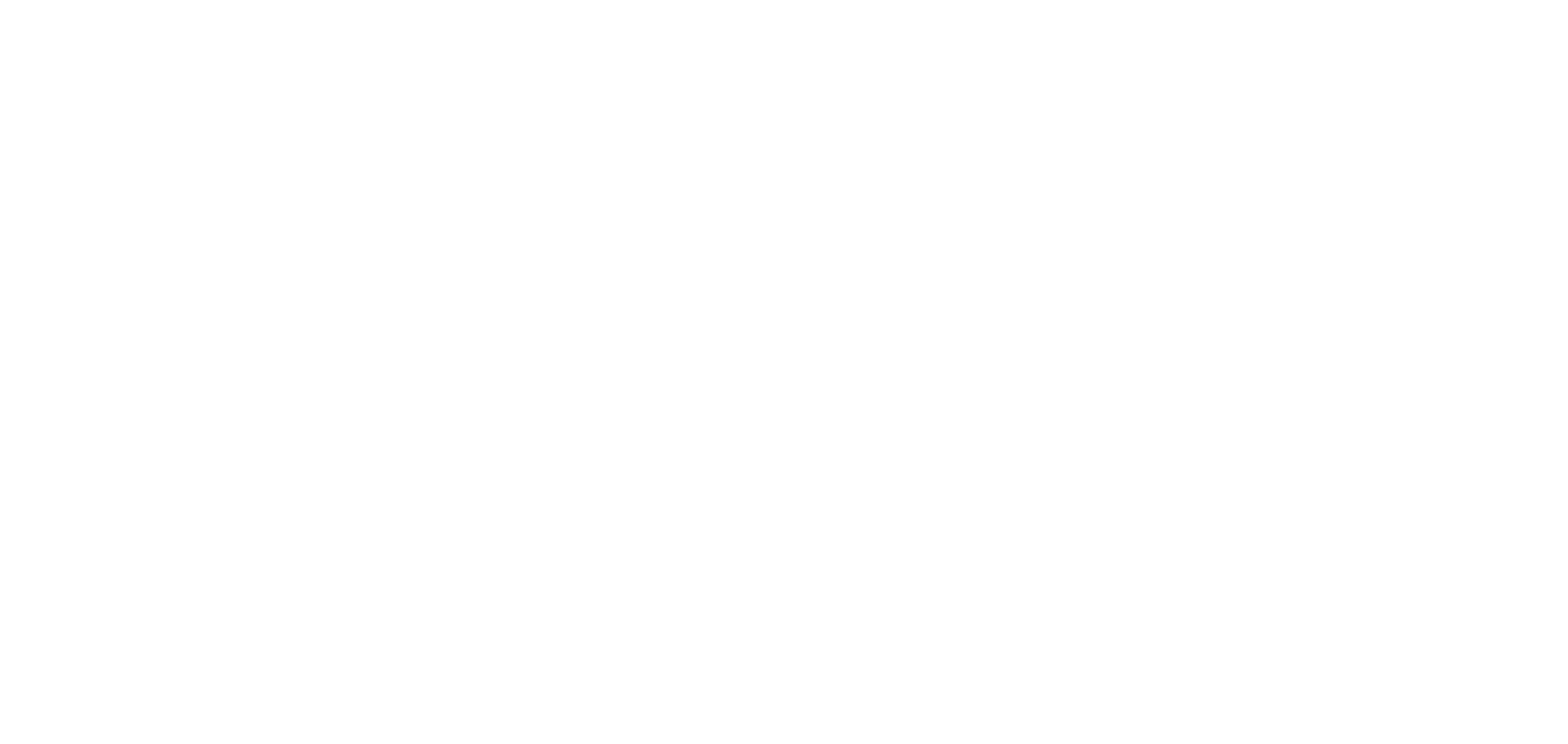
select select "25"
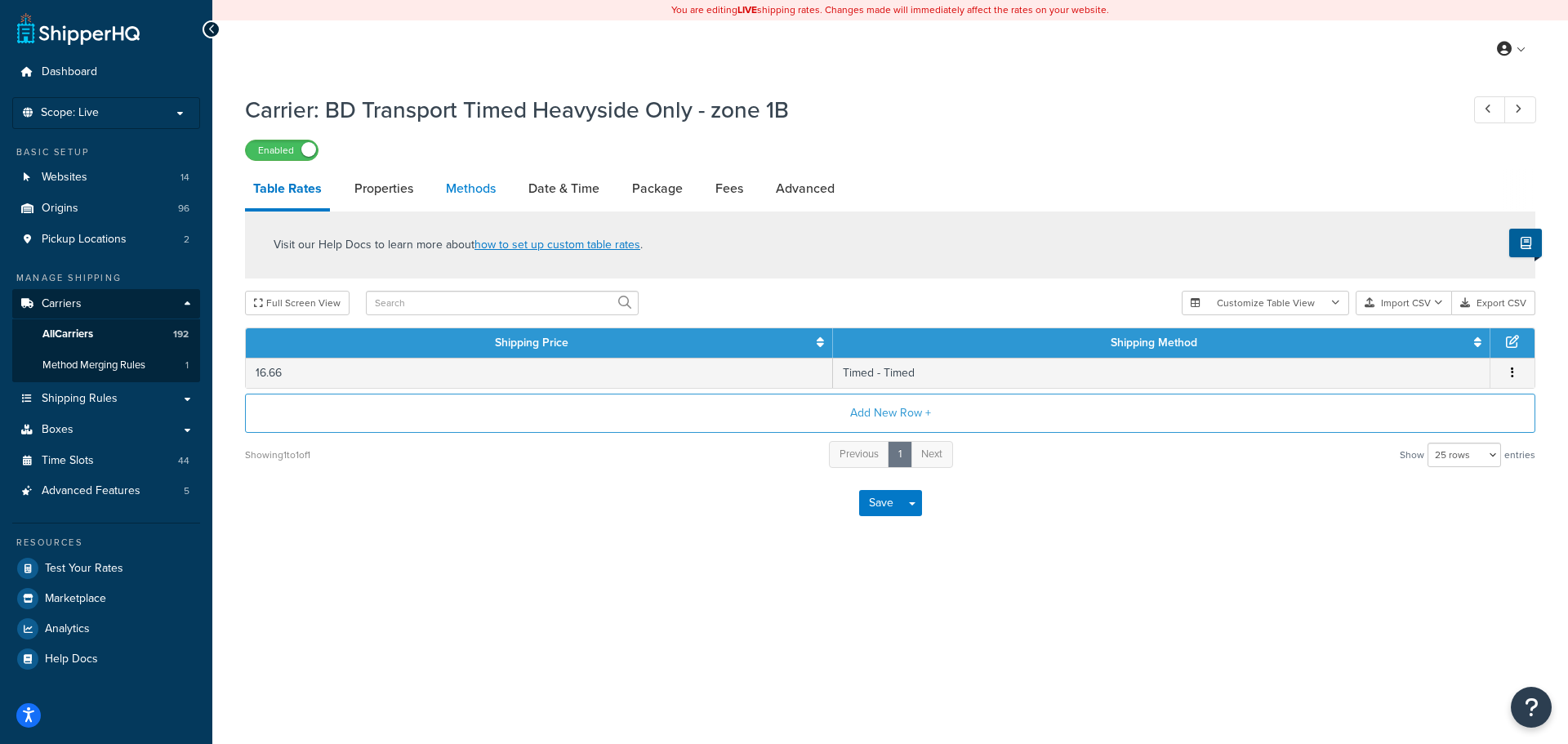
click at [481, 186] on link "Methods" at bounding box center [470, 188] width 67 height 40
select select "25"
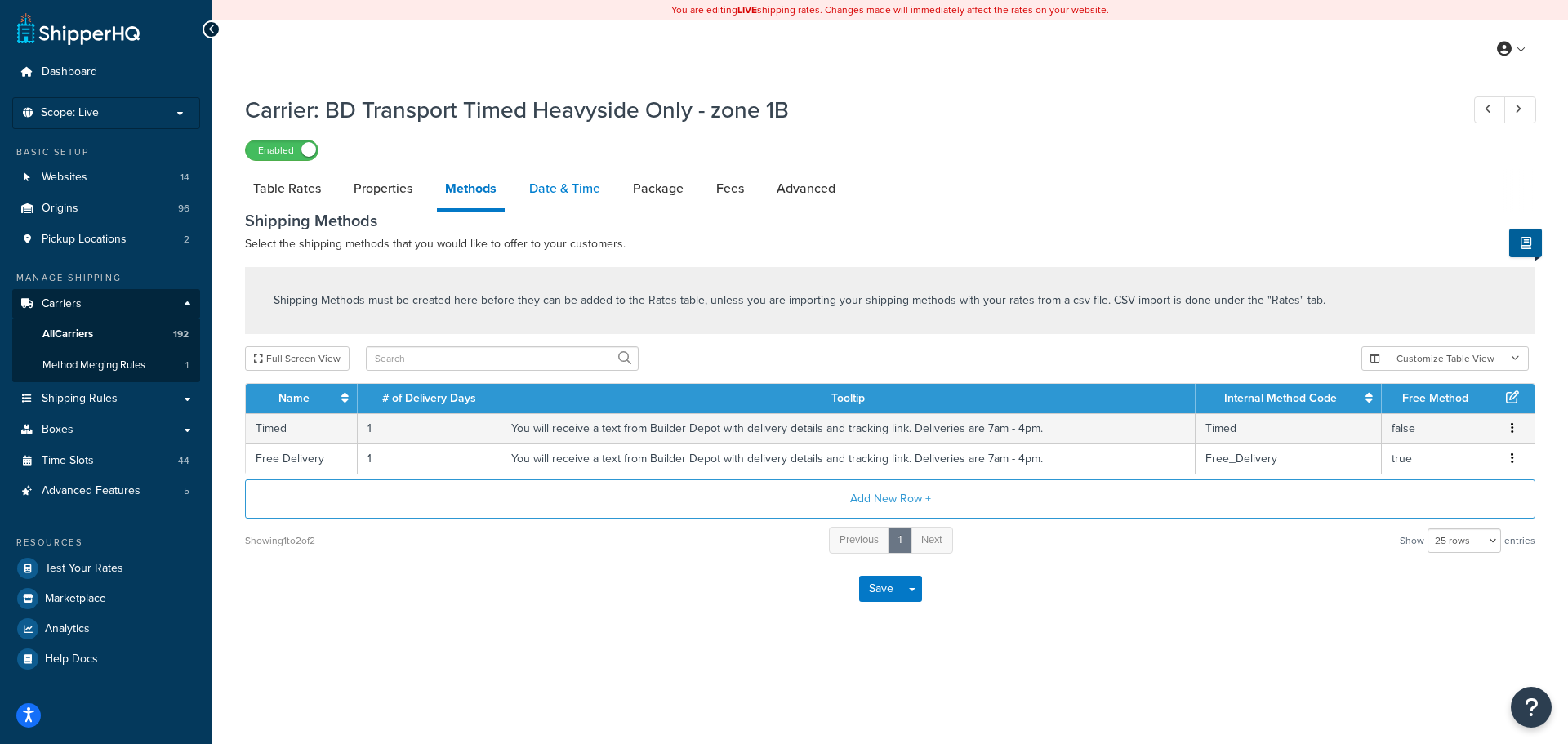
click at [546, 190] on link "Date & Time" at bounding box center [565, 188] width 88 height 40
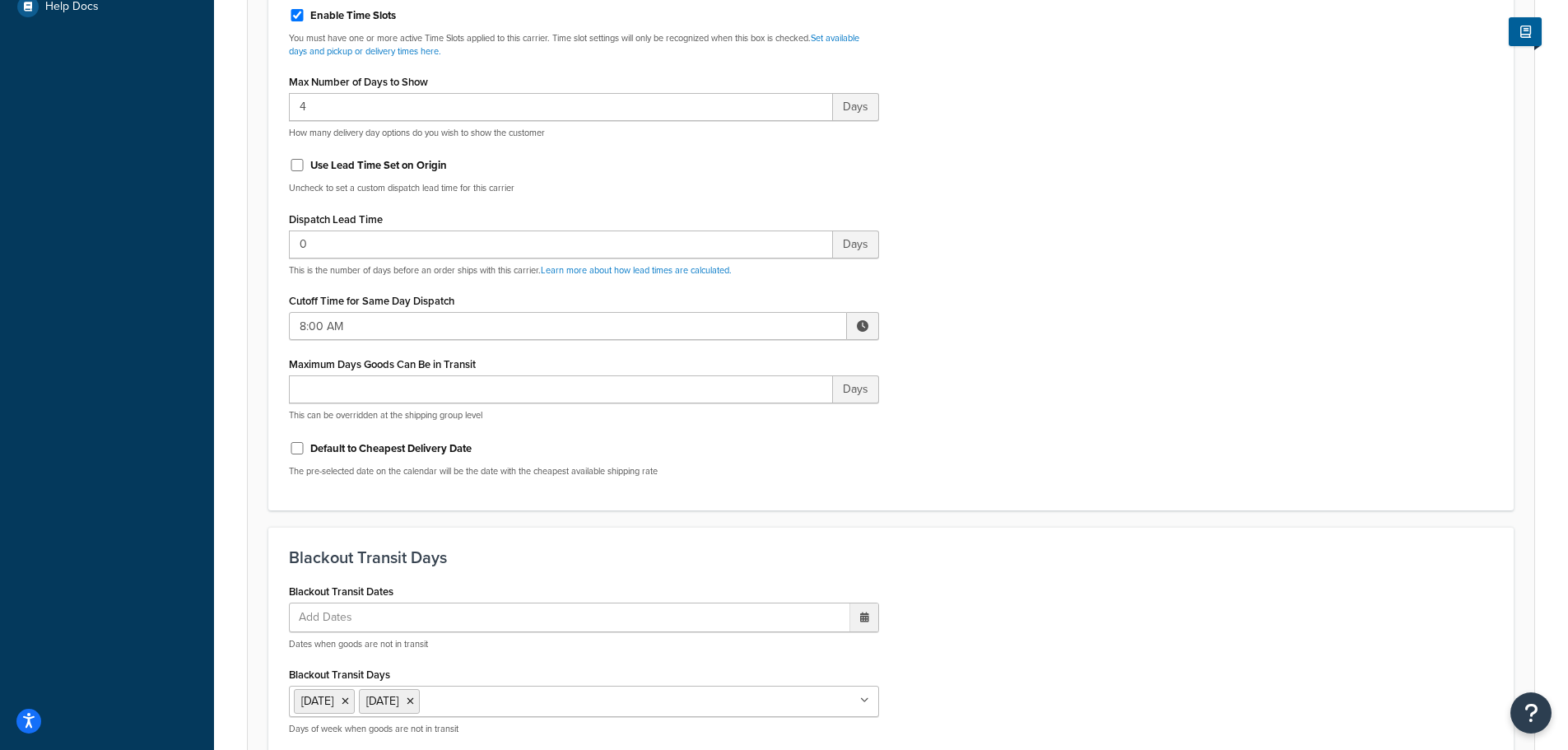
scroll to position [659, 0]
click at [332, 318] on input "8:00 AM" at bounding box center [568, 325] width 558 height 28
click at [735, 353] on span "▲" at bounding box center [741, 361] width 33 height 33
type input "10:00 AM"
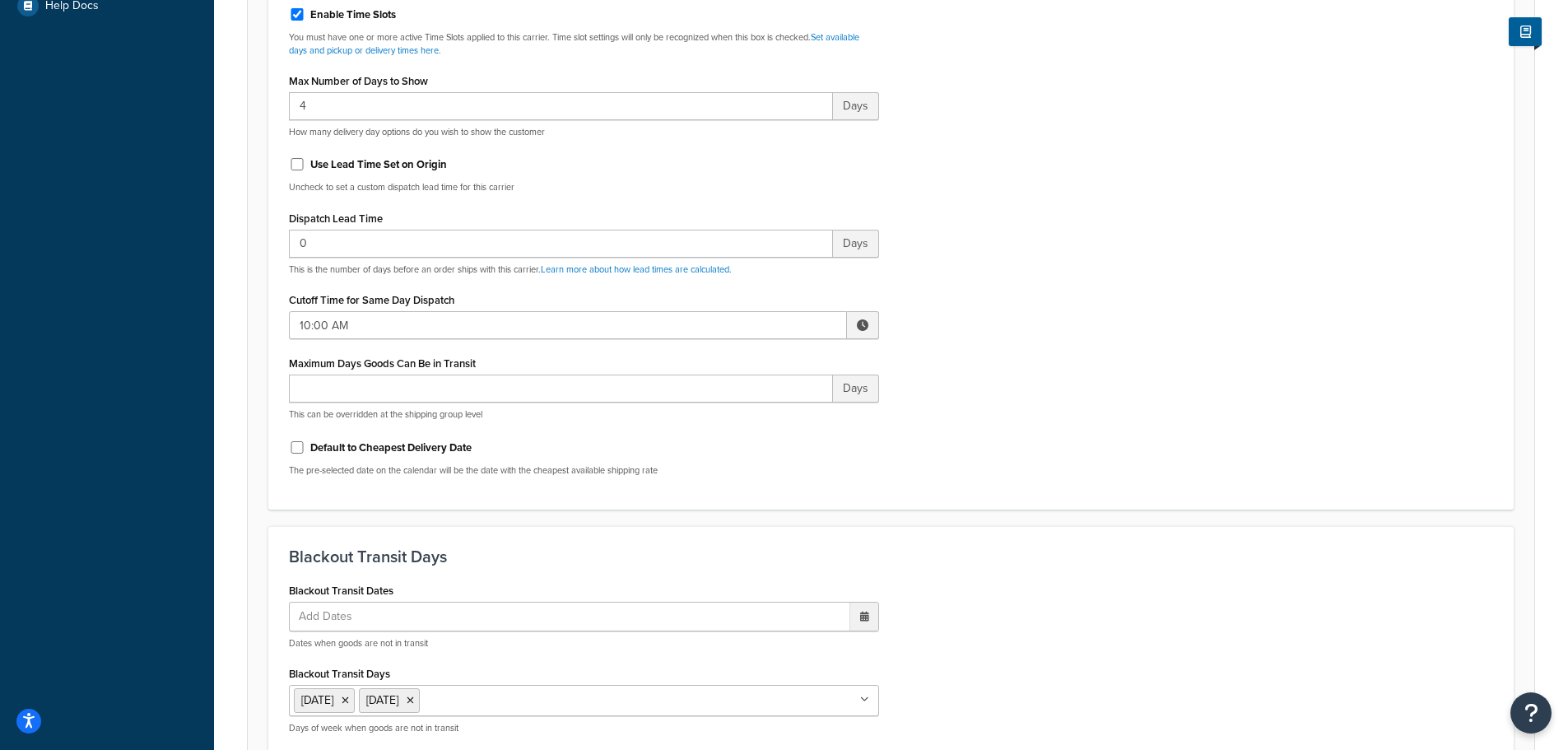
click at [986, 388] on div "Include Delivery Date Information: No, just show shipping rates Show Calendar S…" at bounding box center [890, 101] width 1229 height 774
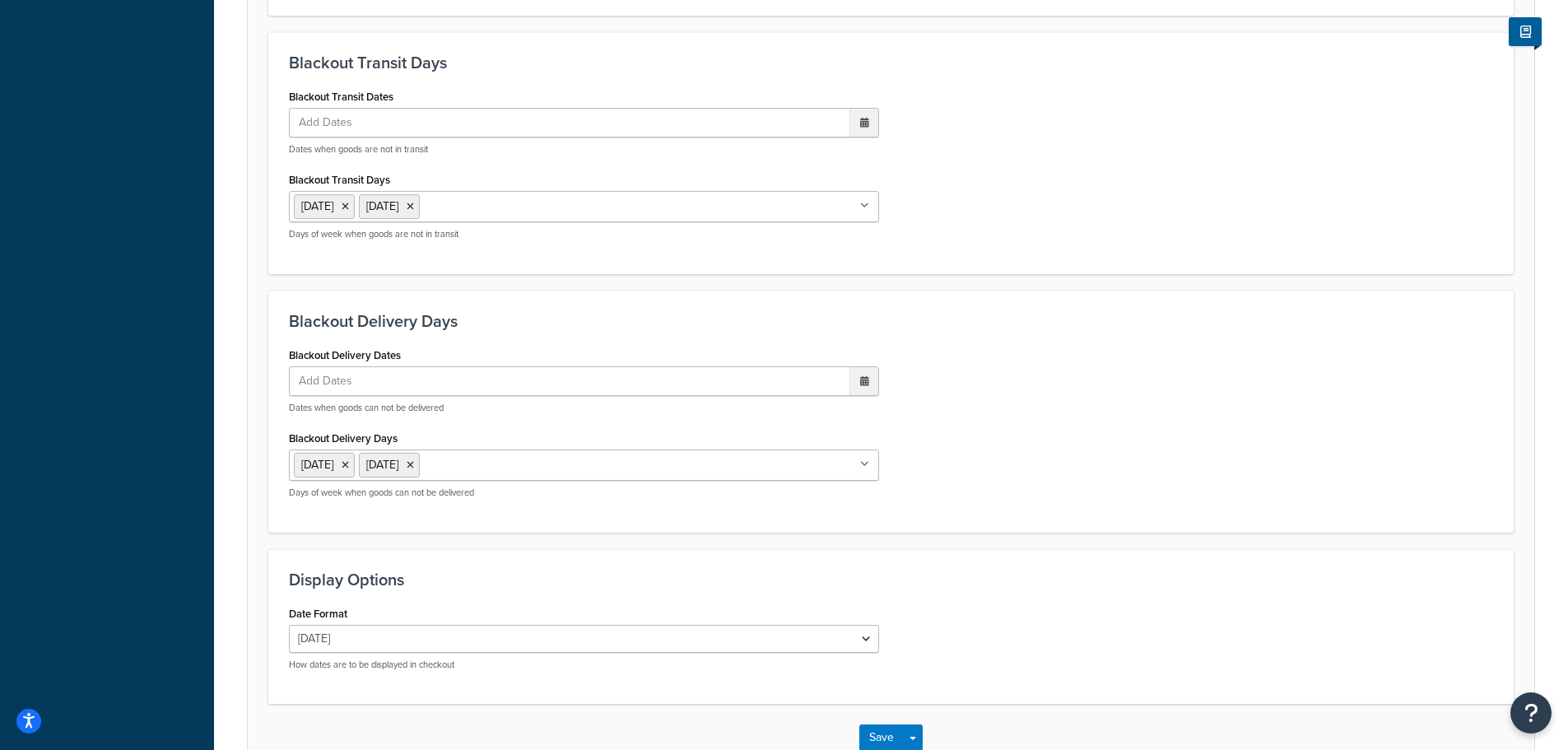
scroll to position [1258, 0]
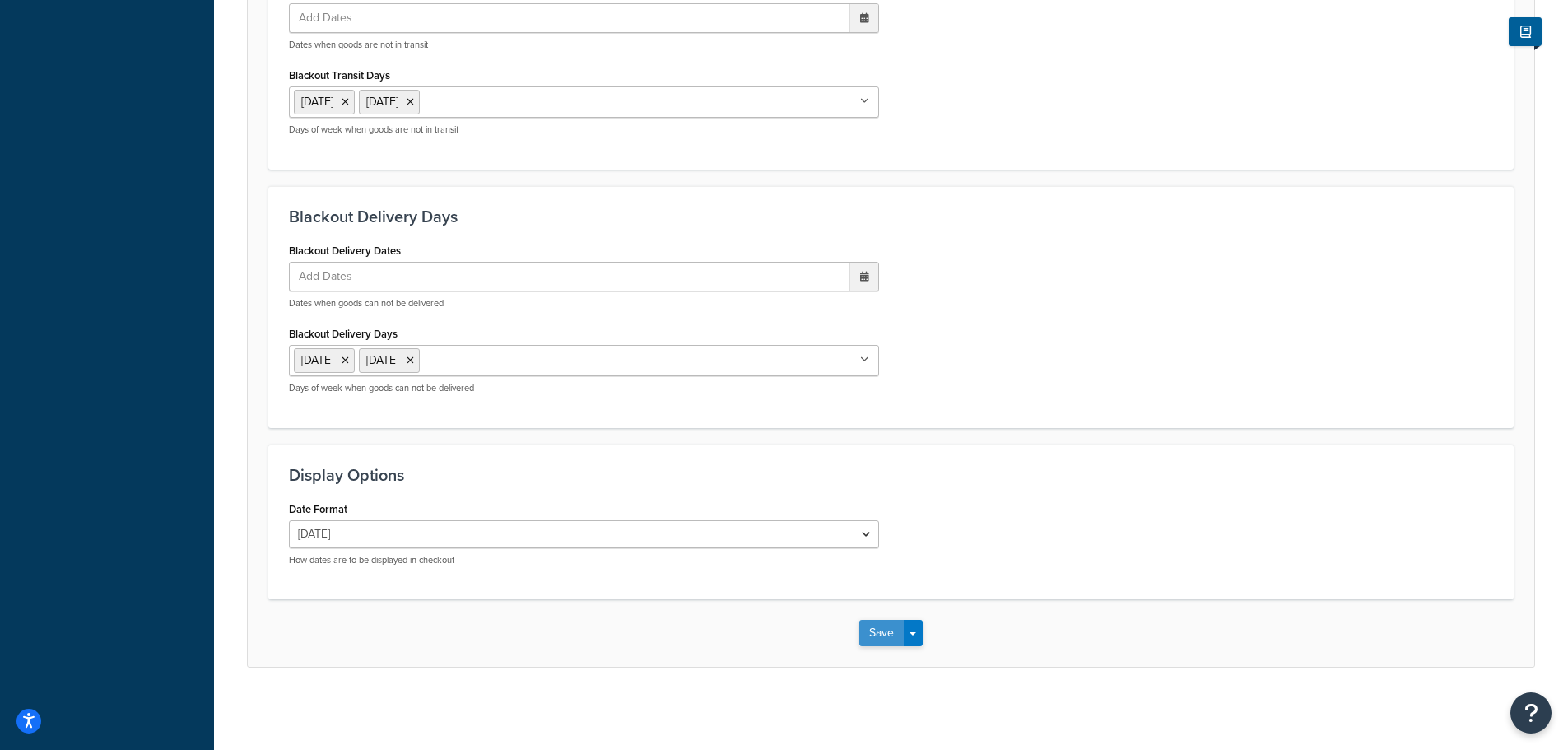
click at [876, 644] on button "Save" at bounding box center [881, 632] width 45 height 26
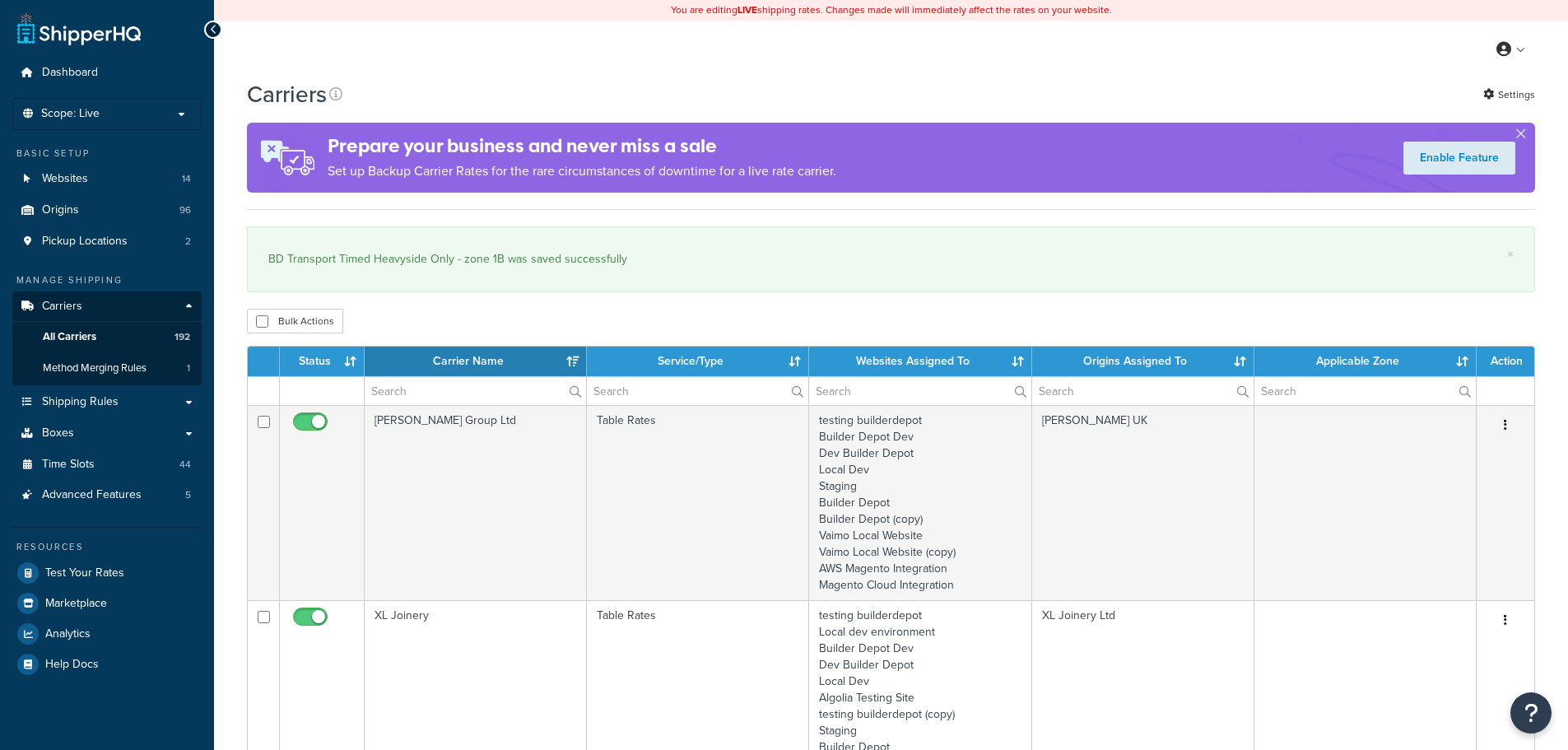
select select "15"
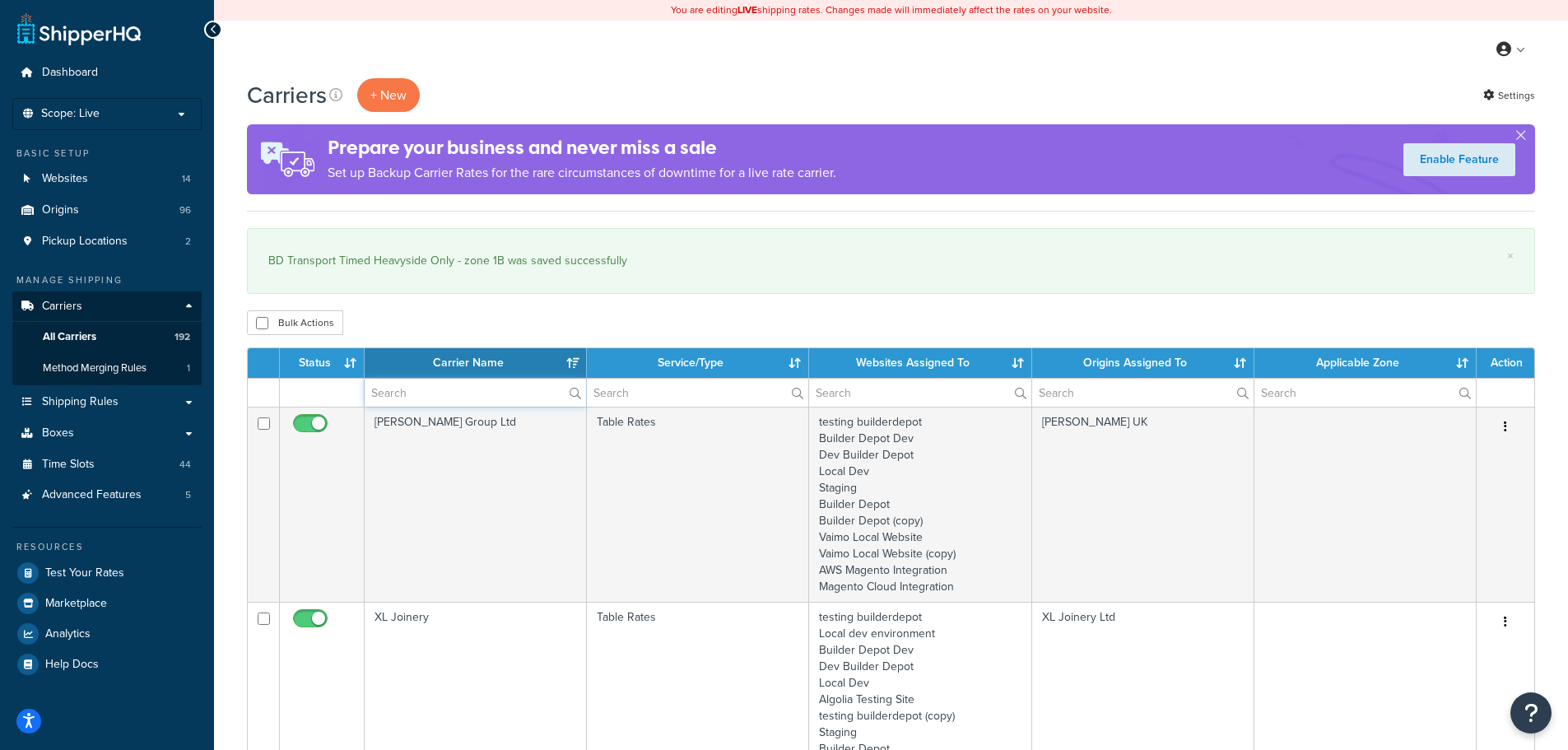
click at [392, 402] on input "text" at bounding box center [476, 392] width 222 height 28
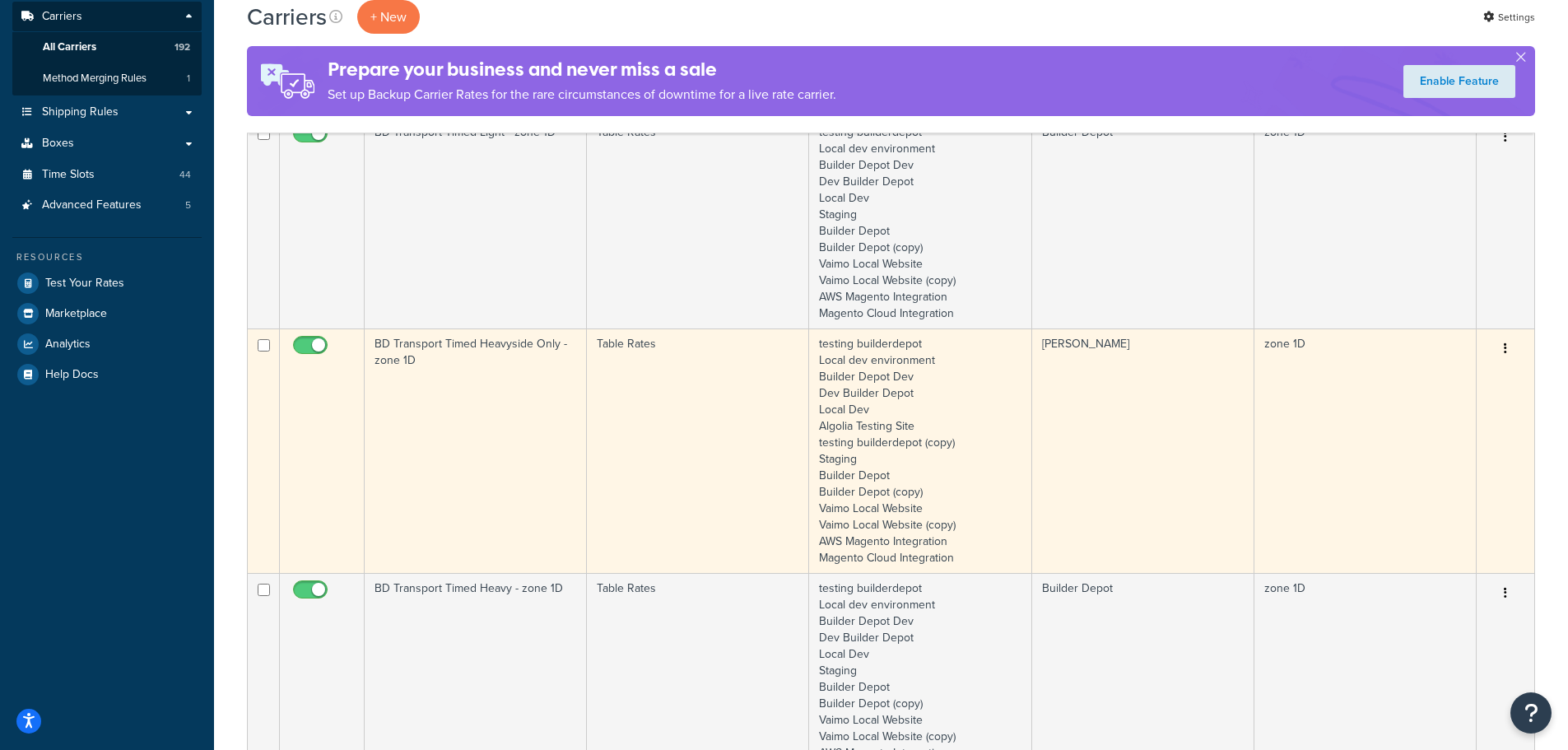
scroll to position [329, 0]
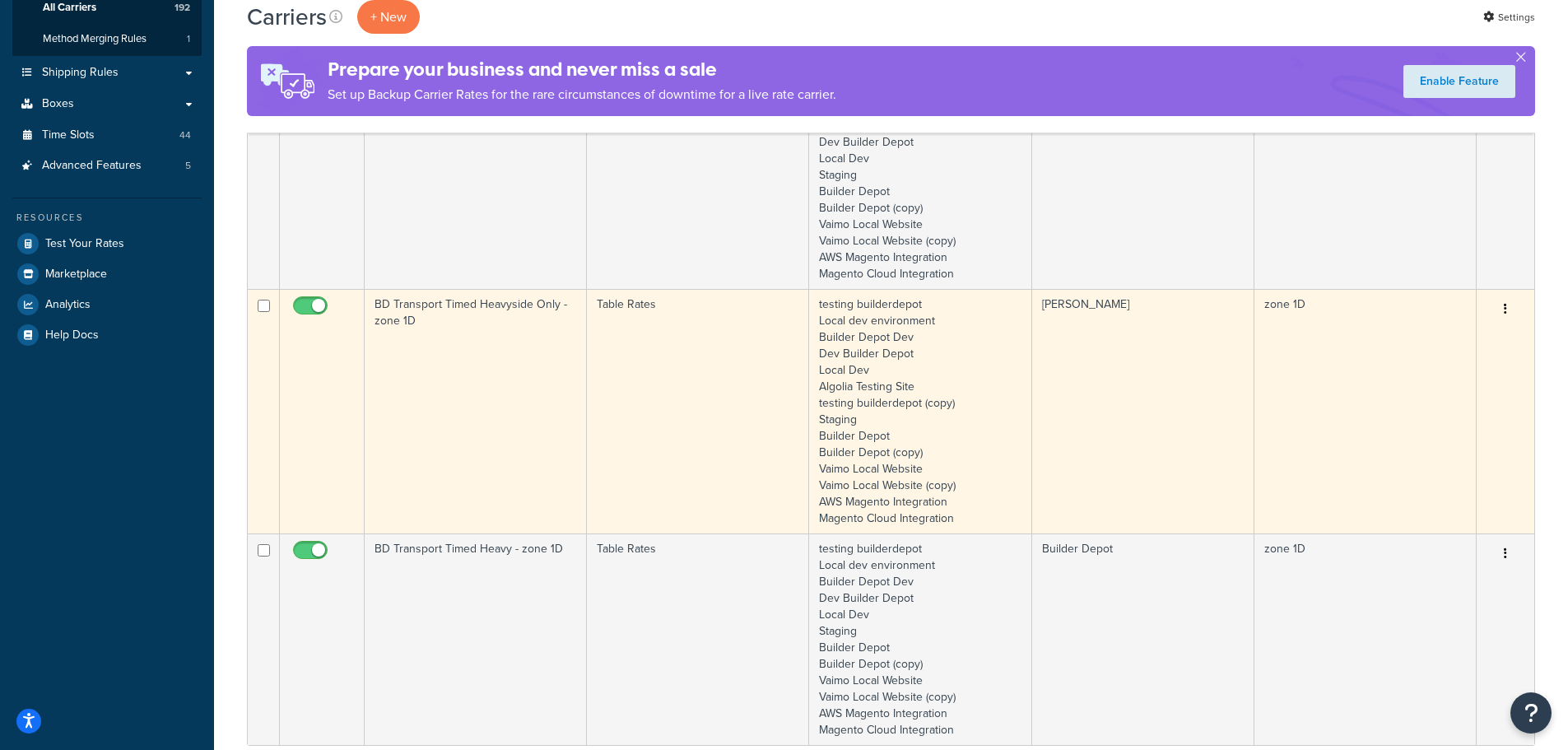
type input "1d"
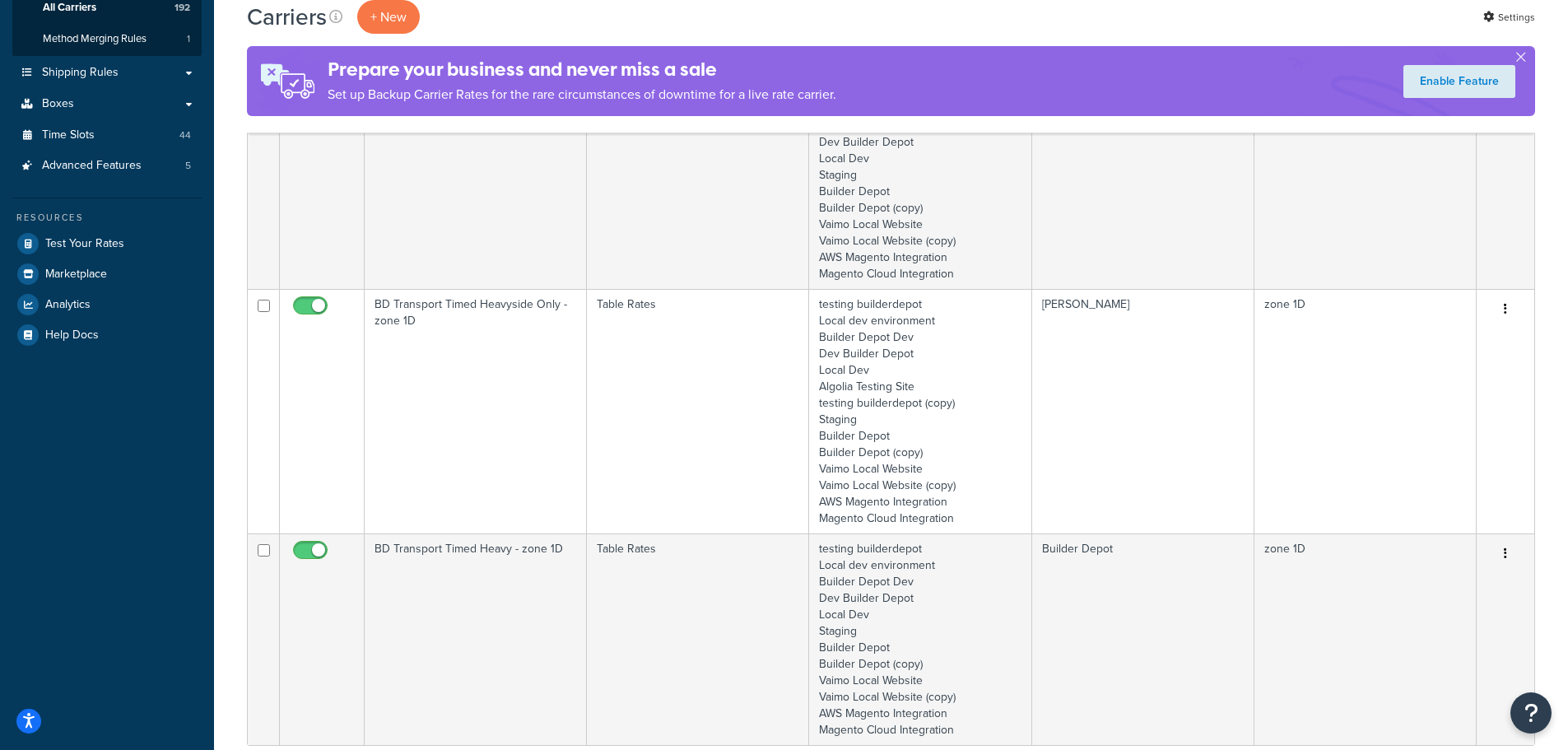
click at [424, 430] on td "BD Transport Timed Heavyside Only - zone 1D" at bounding box center [476, 411] width 222 height 244
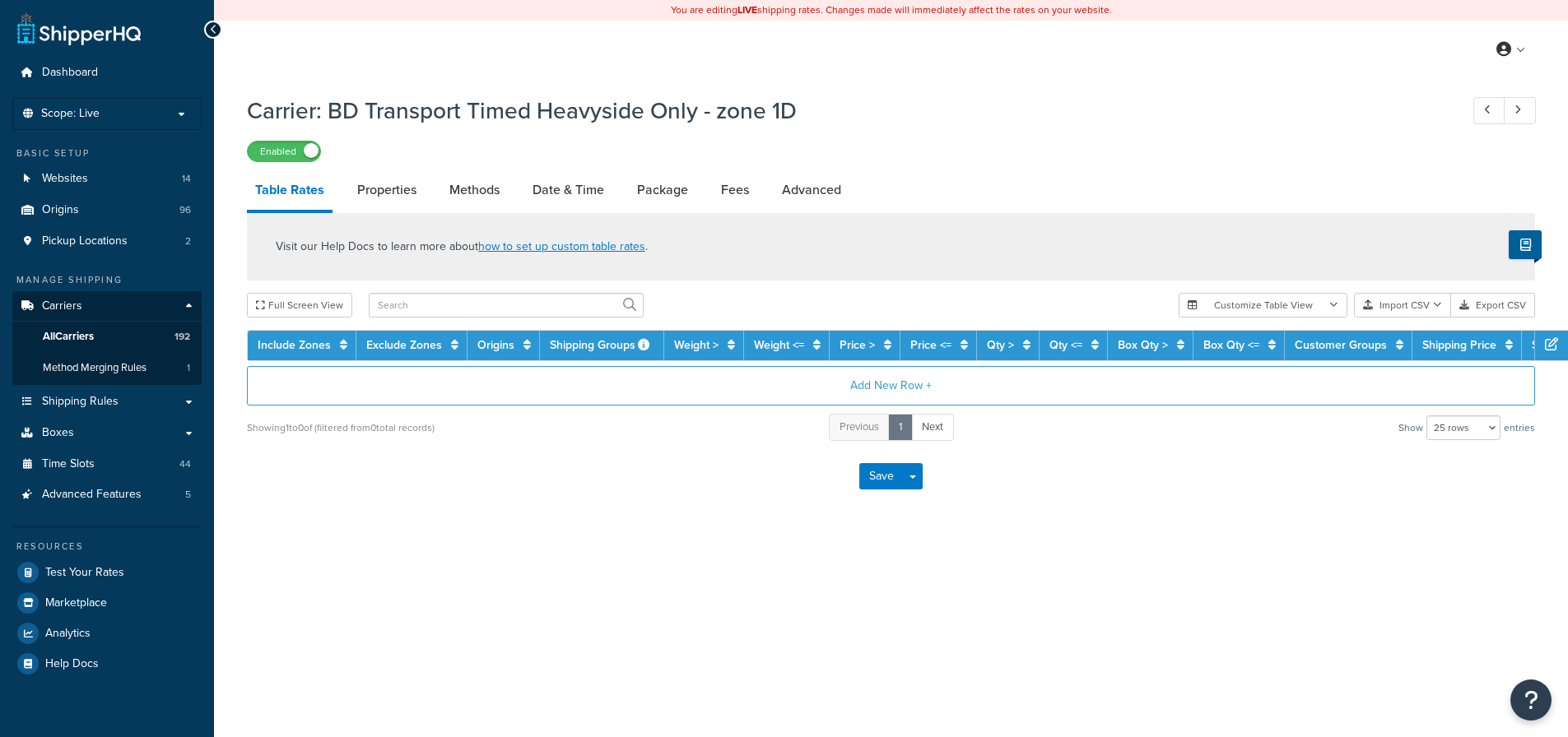
select select "25"
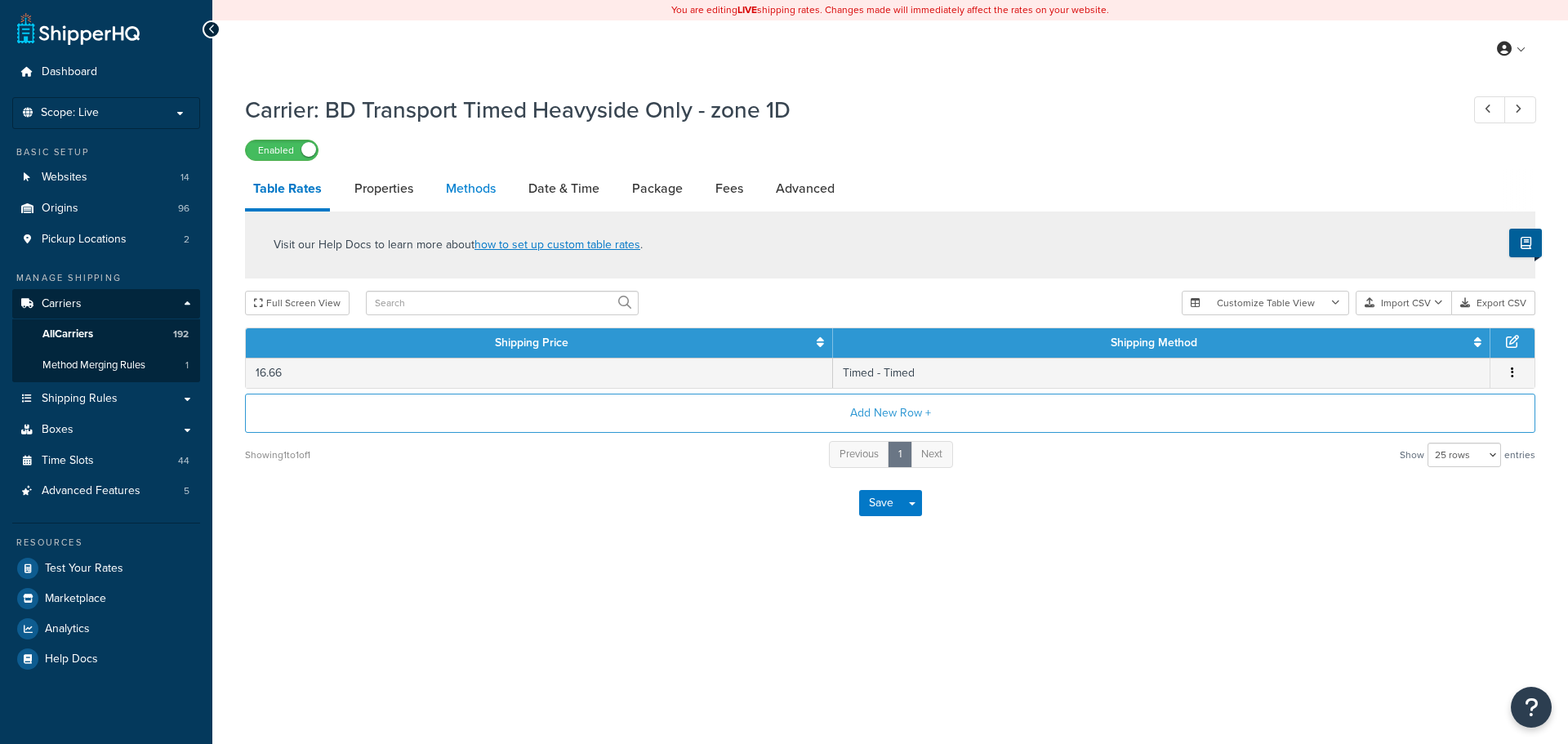
click at [487, 183] on link "Methods" at bounding box center [470, 188] width 67 height 40
select select "25"
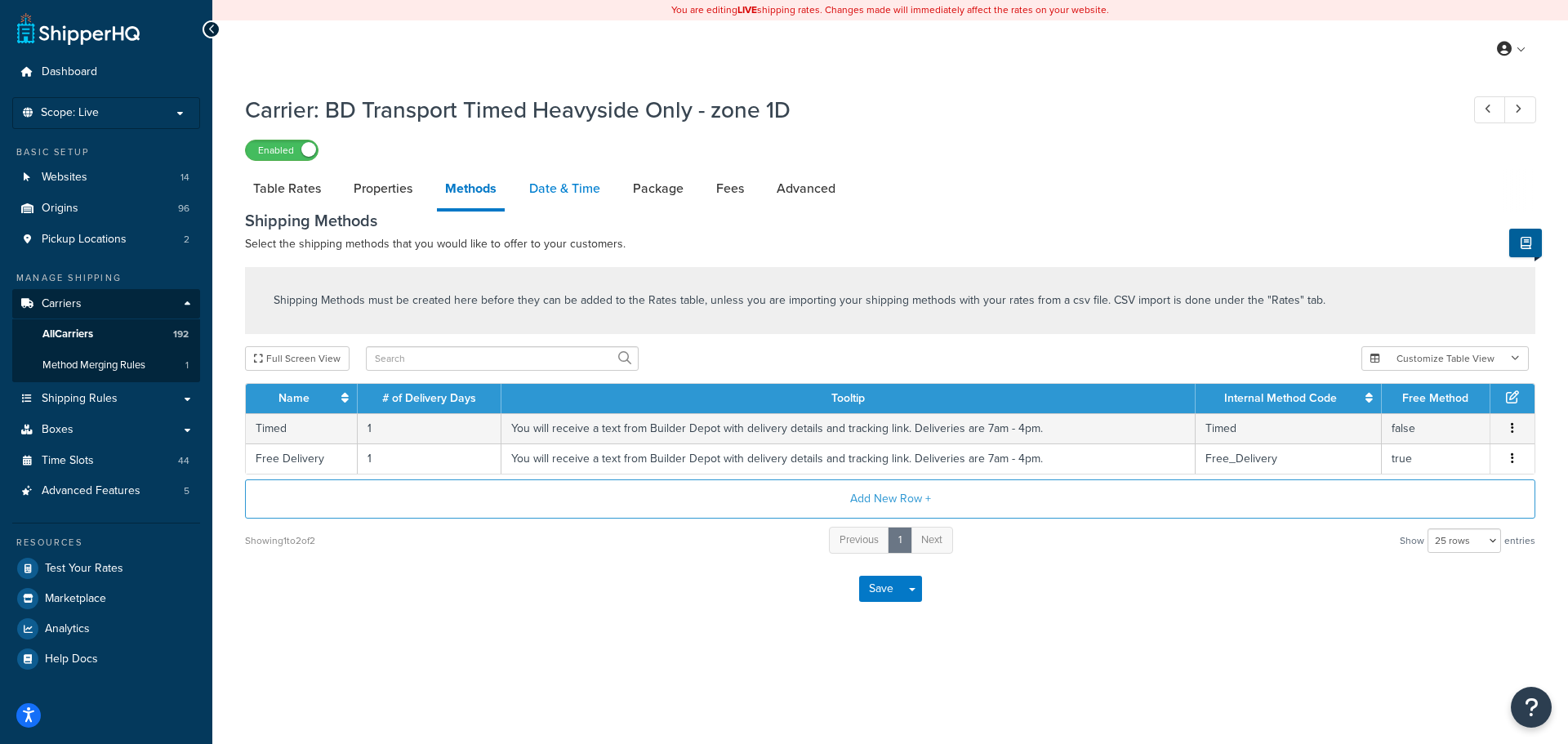
click at [536, 193] on link "Date & Time" at bounding box center [565, 188] width 88 height 40
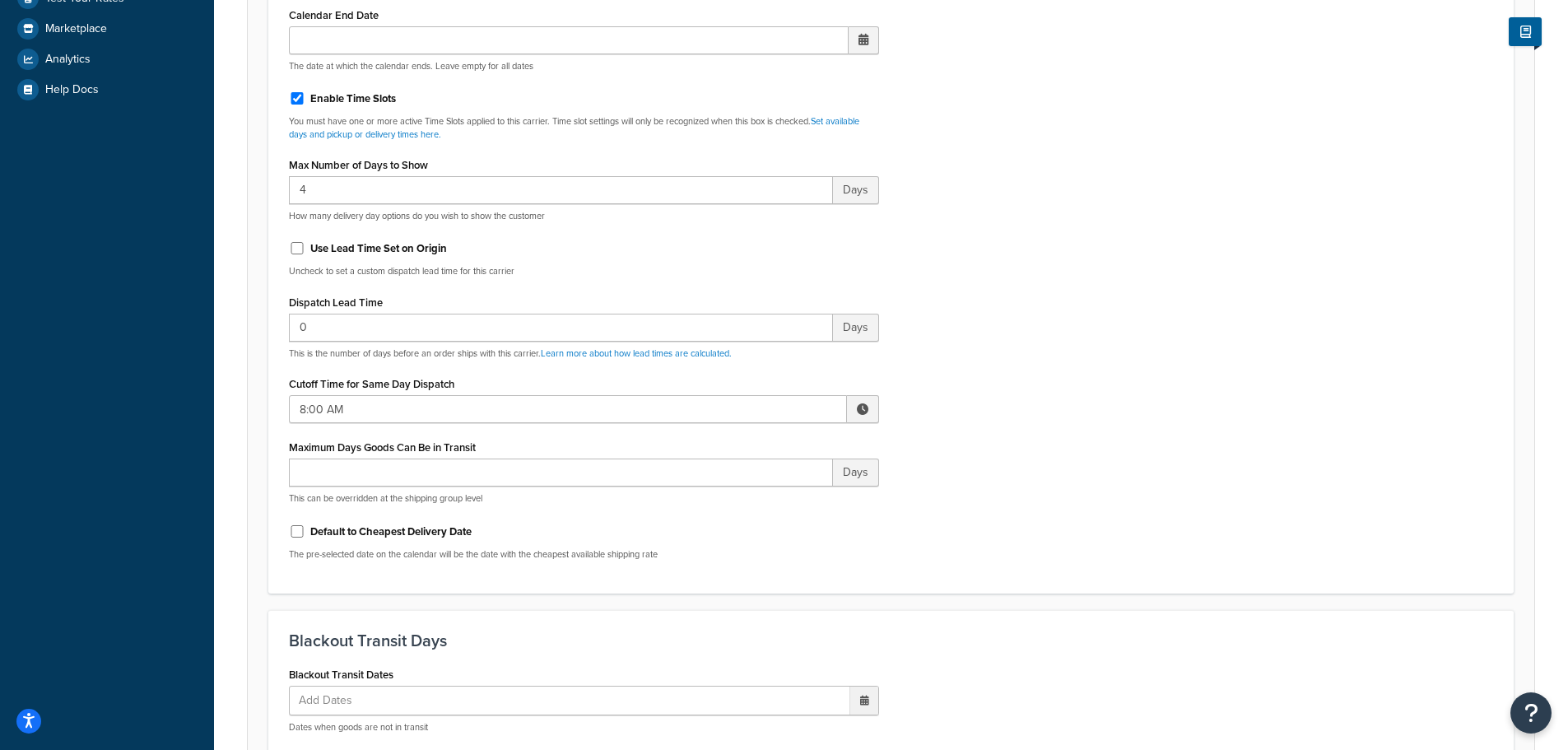
scroll to position [576, 0]
click at [392, 399] on input "8:00 AM" at bounding box center [568, 407] width 558 height 28
click at [735, 444] on span "▲" at bounding box center [741, 444] width 33 height 33
type input "10:00 AM"
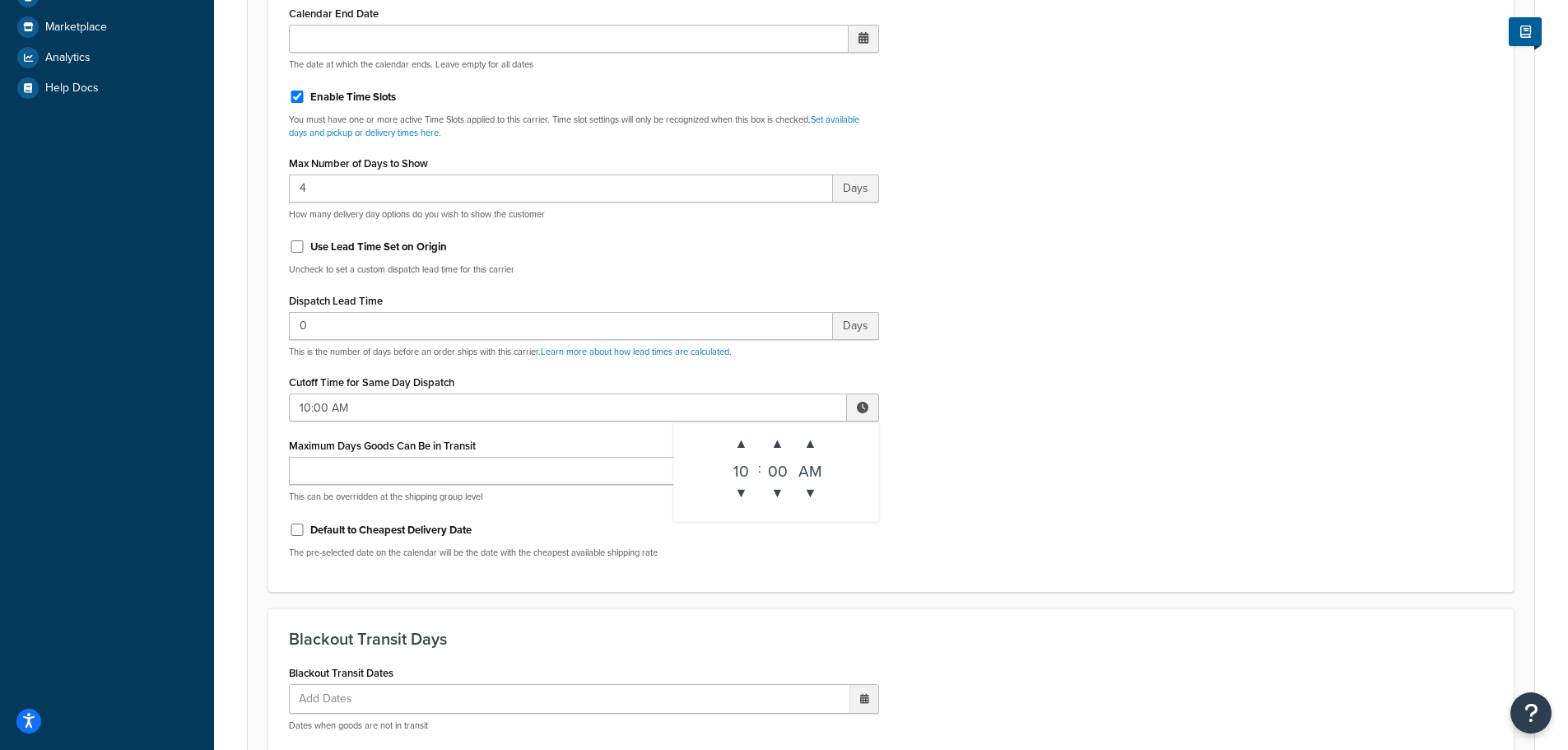
click at [902, 483] on div "Include Delivery Date Information: No, just show shipping rates Show Calendar S…" at bounding box center [890, 184] width 1229 height 774
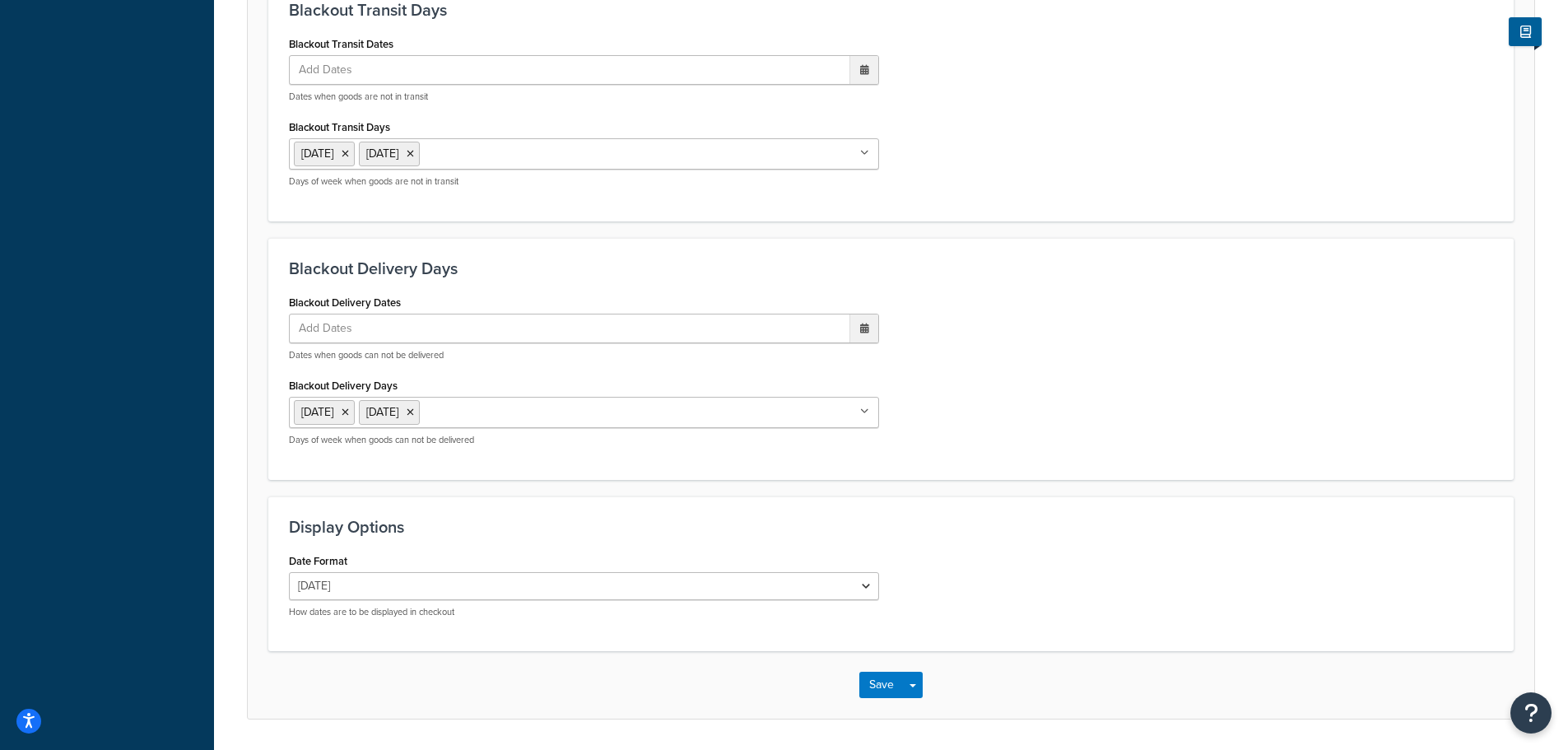
scroll to position [1258, 0]
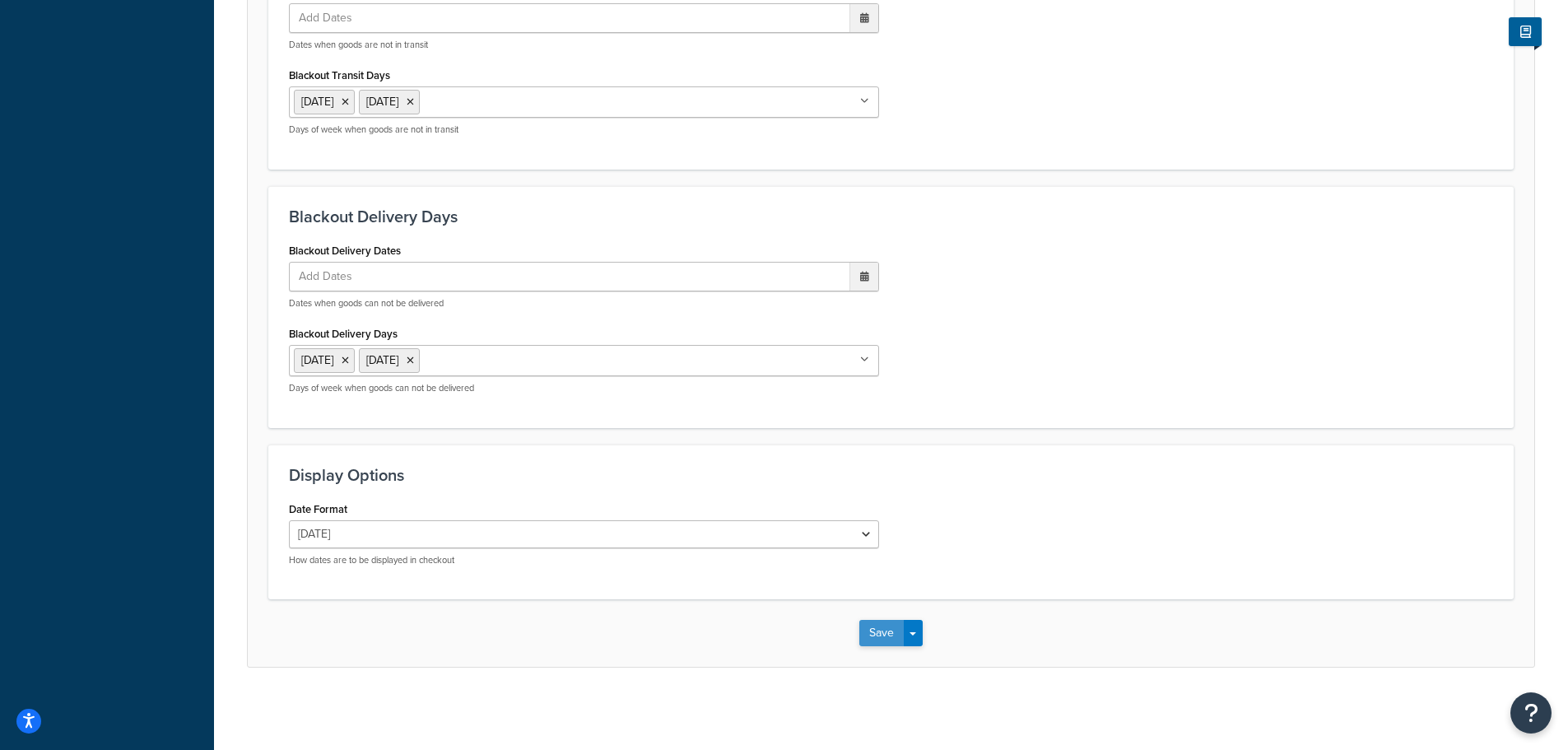
click at [874, 640] on button "Save" at bounding box center [881, 632] width 45 height 26
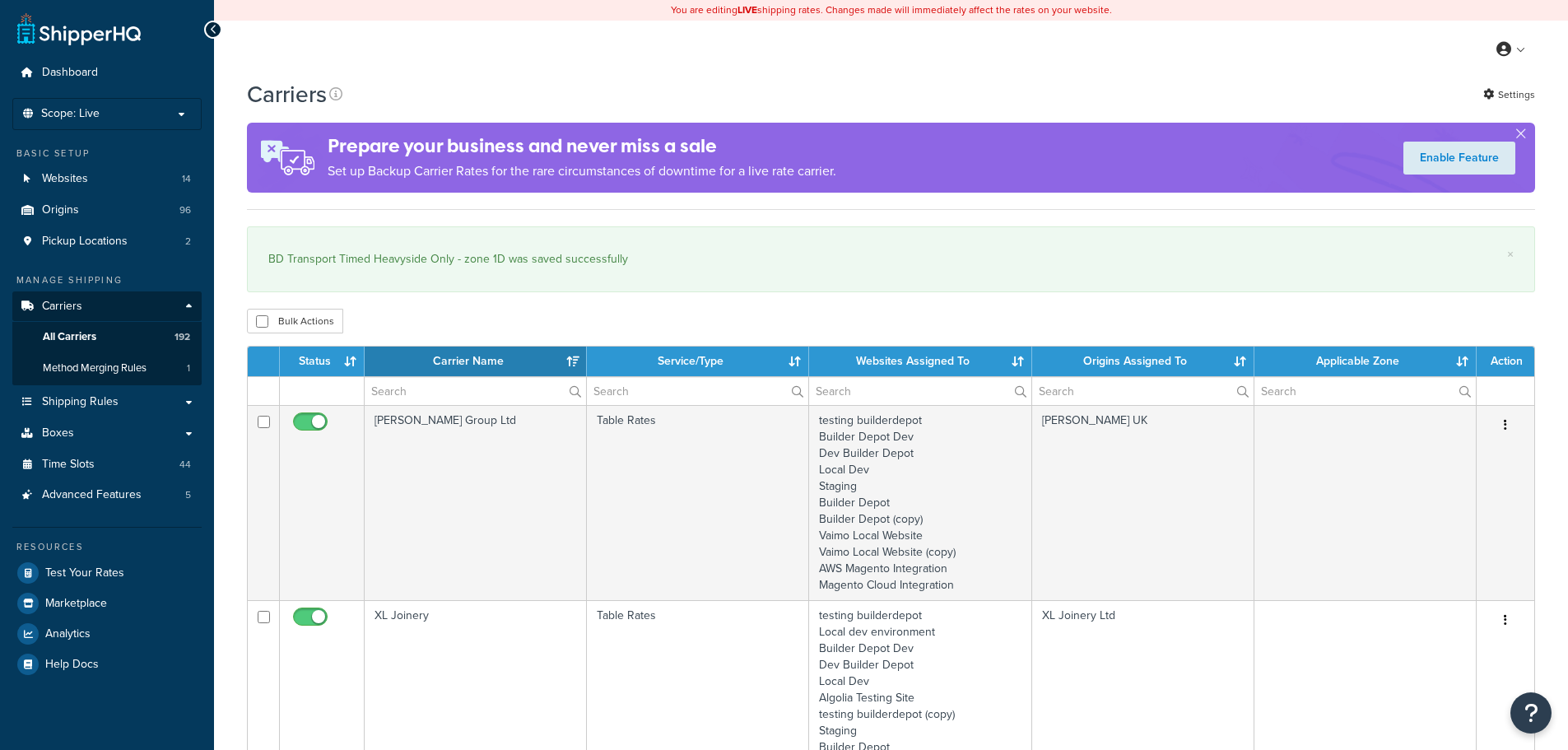
select select "15"
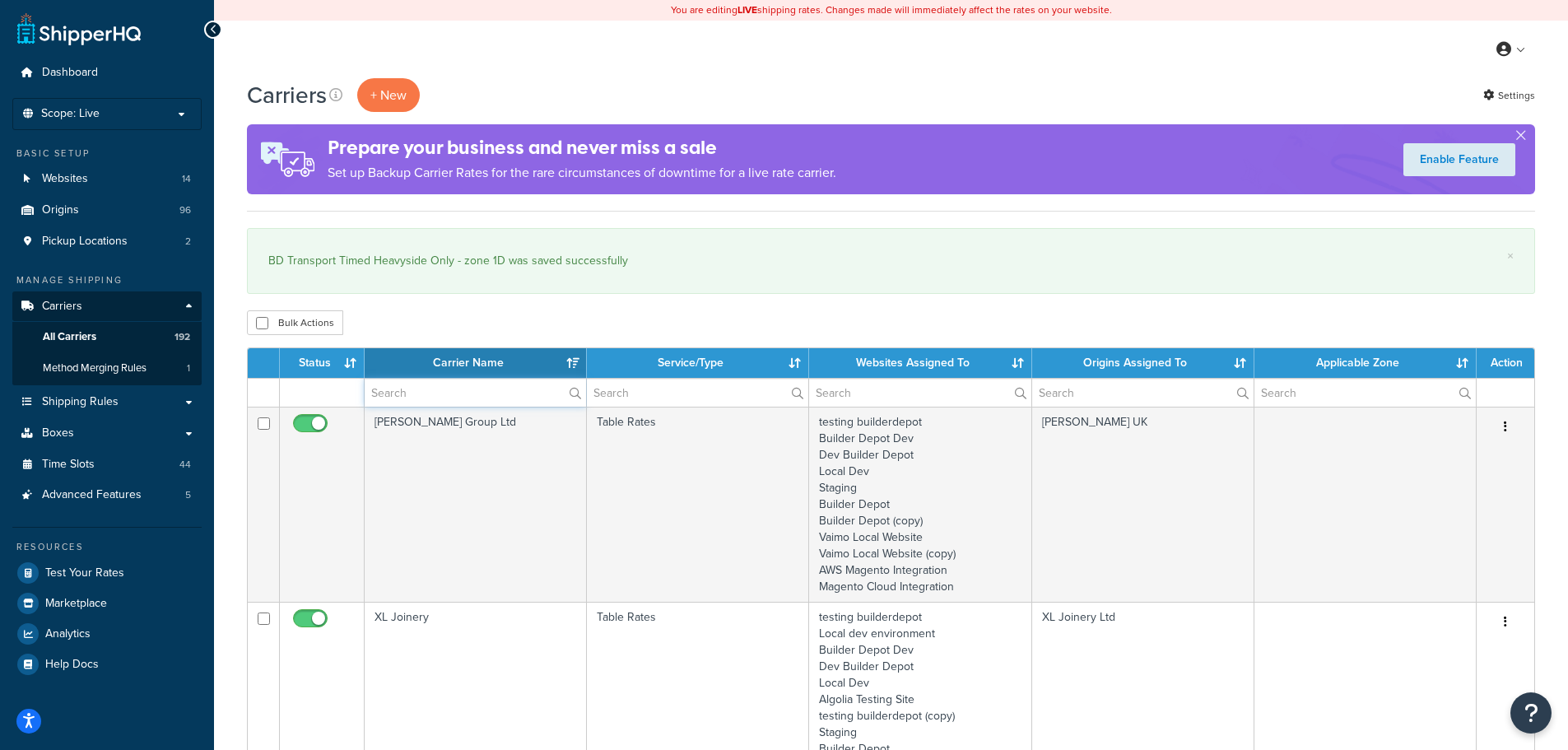
click at [409, 392] on input "text" at bounding box center [476, 392] width 222 height 28
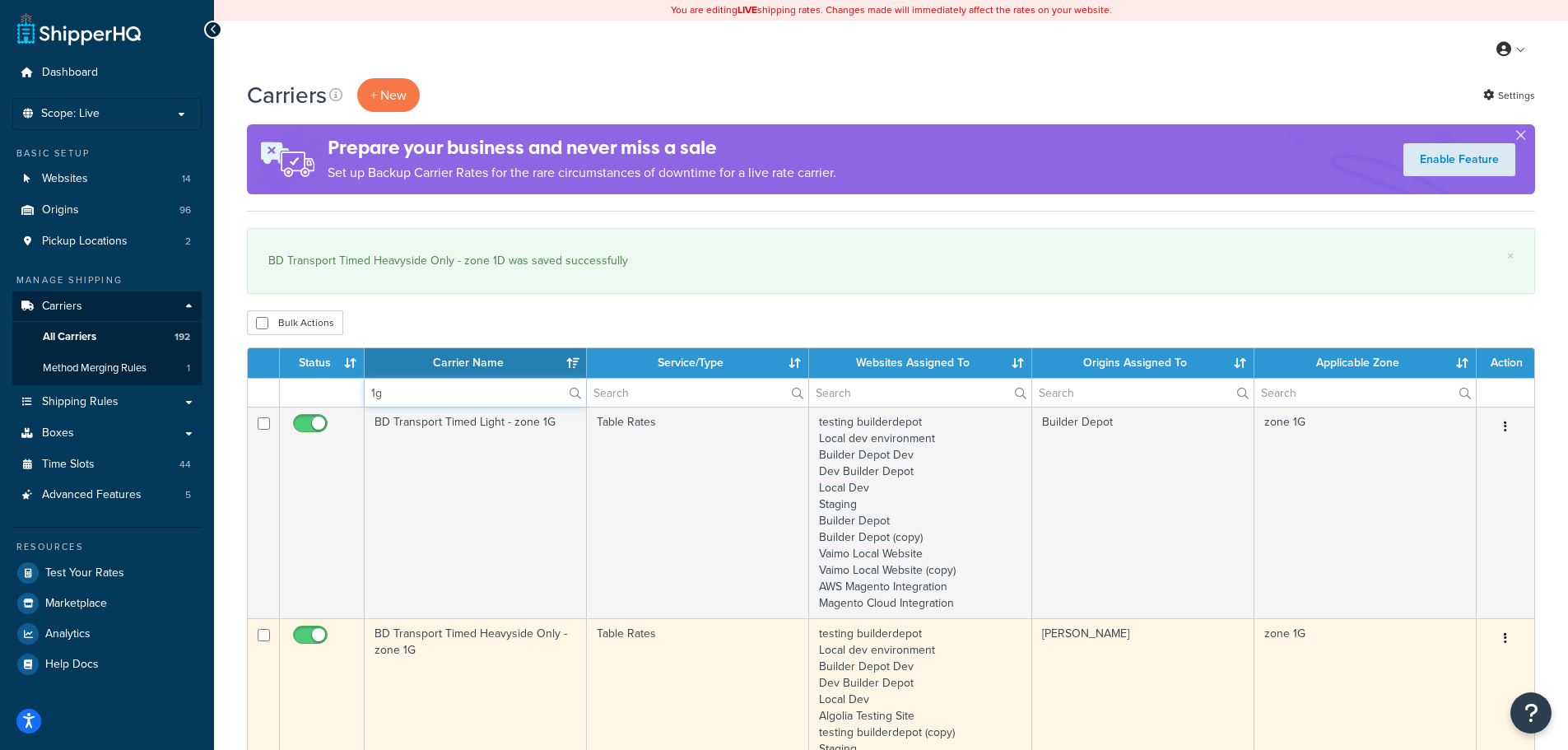
type input "1g"
click at [481, 666] on td "BD Transport Timed Heavyside Only - zone 1G" at bounding box center [476, 739] width 222 height 244
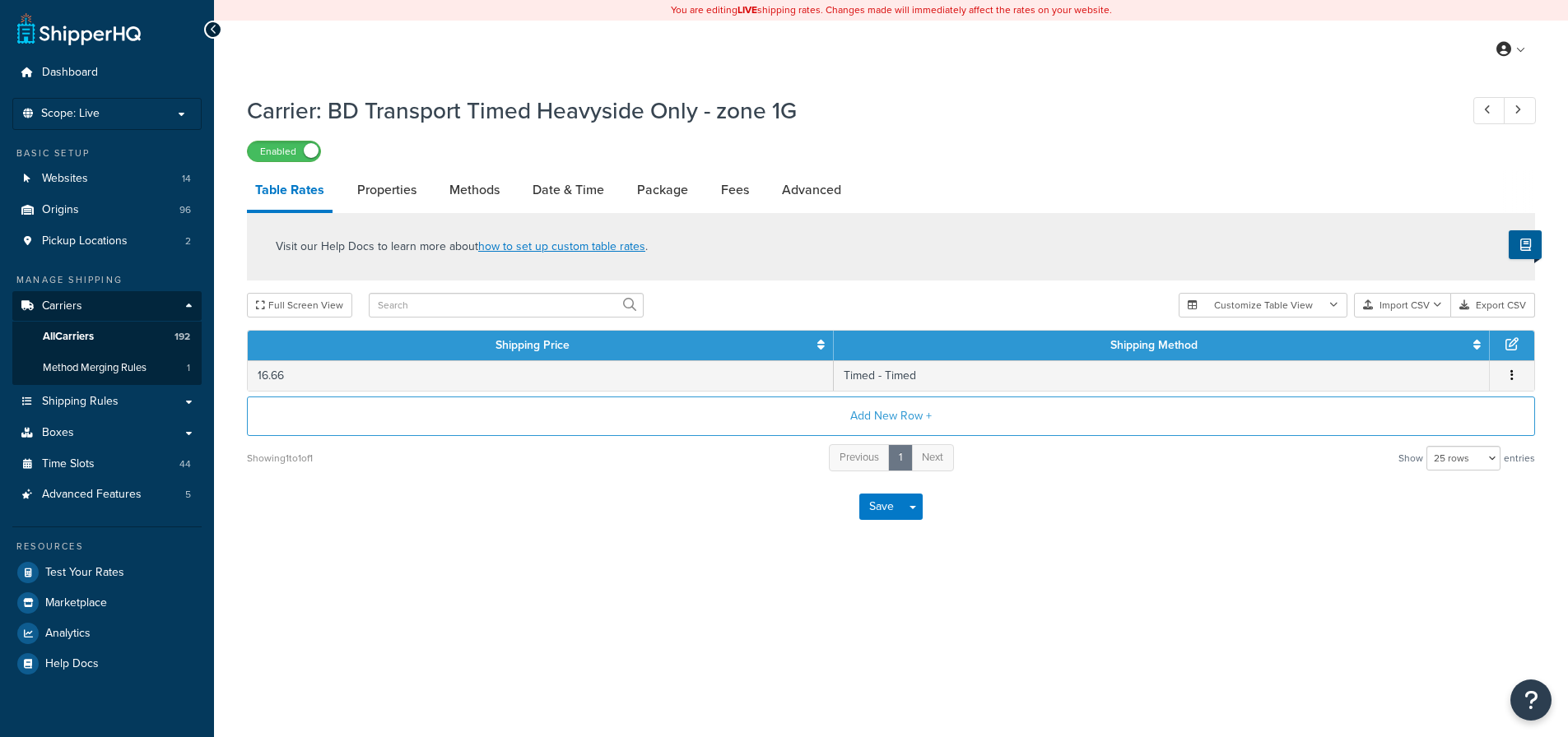
select select "25"
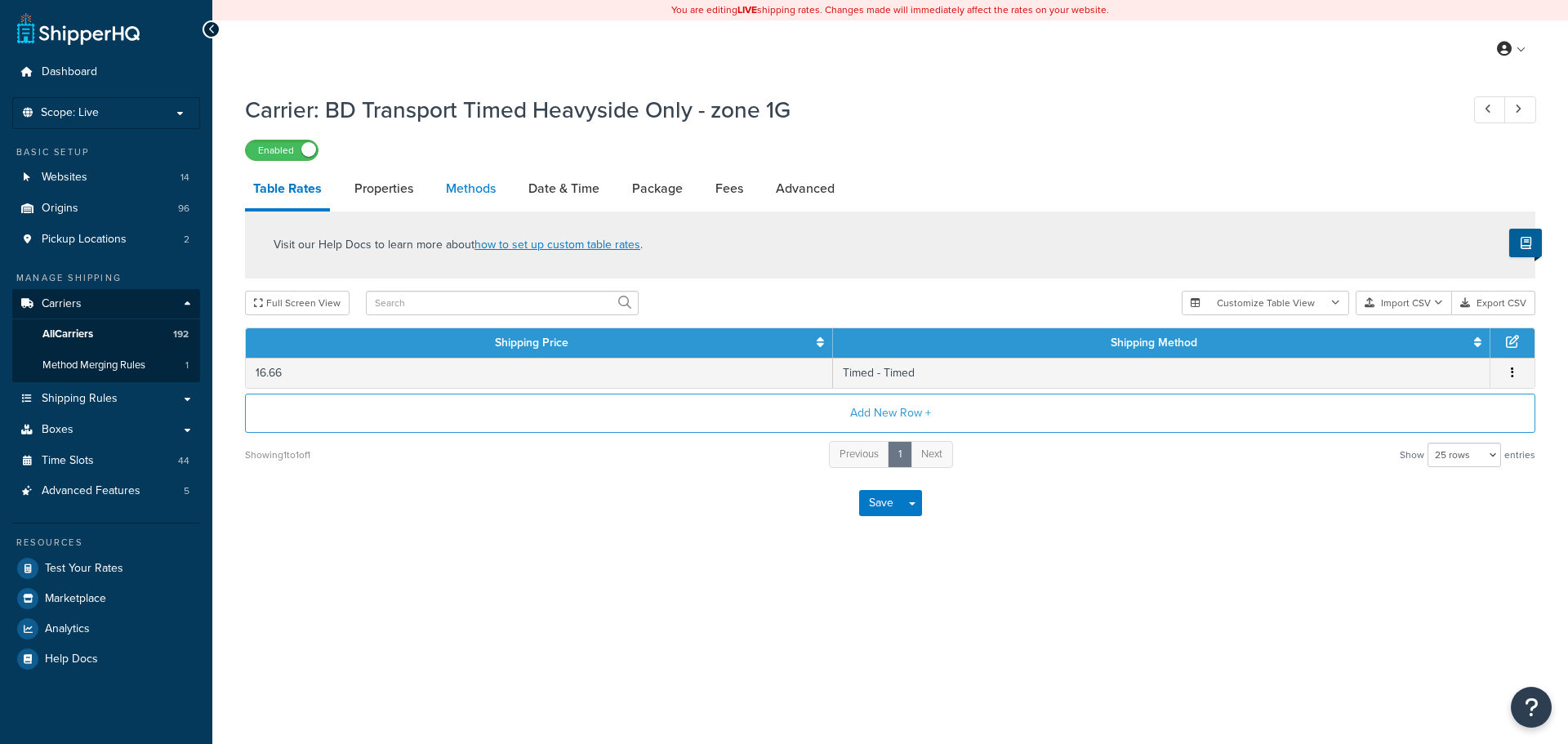
click at [501, 183] on link "Methods" at bounding box center [470, 188] width 67 height 40
select select "25"
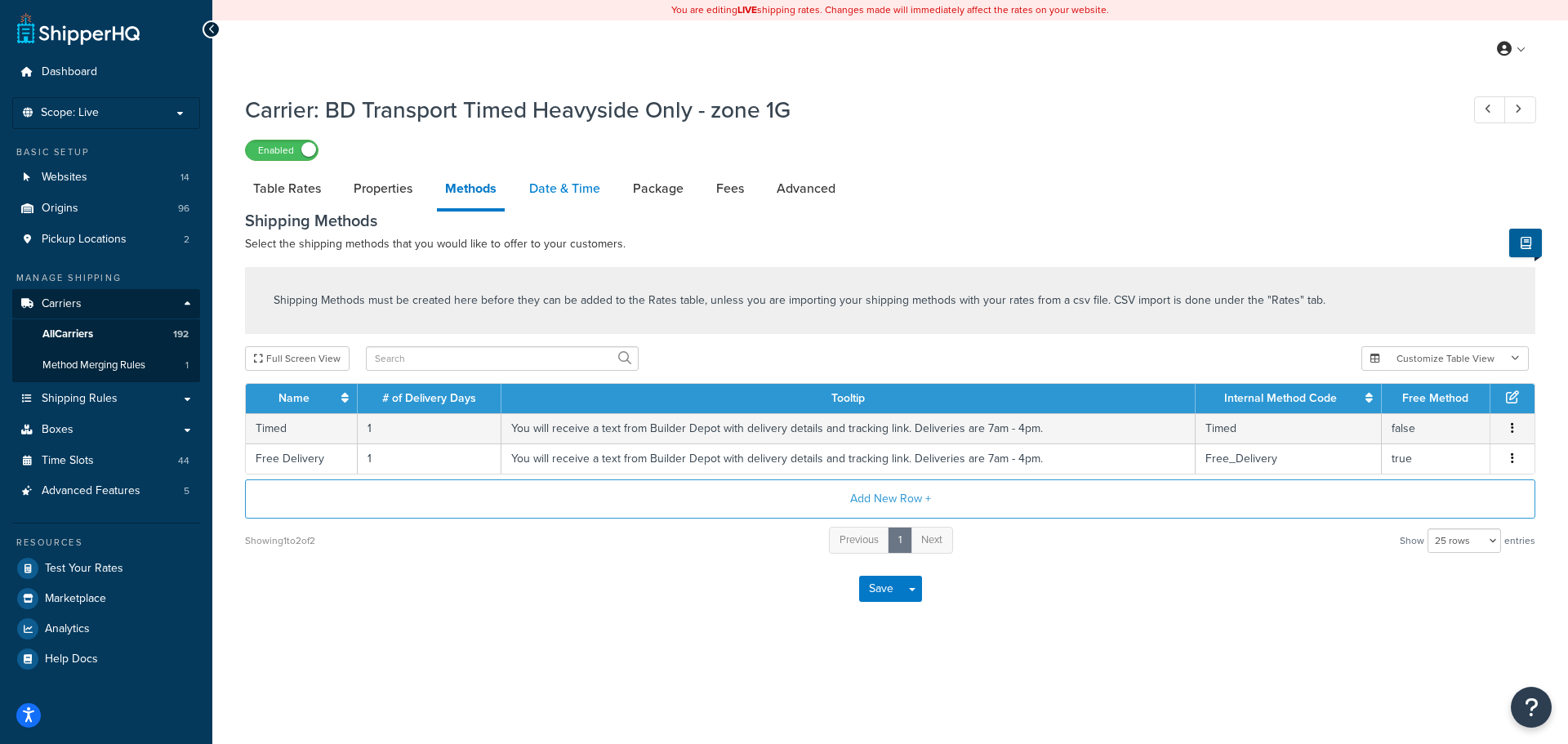
click at [534, 194] on link "Date & Time" at bounding box center [565, 188] width 88 height 40
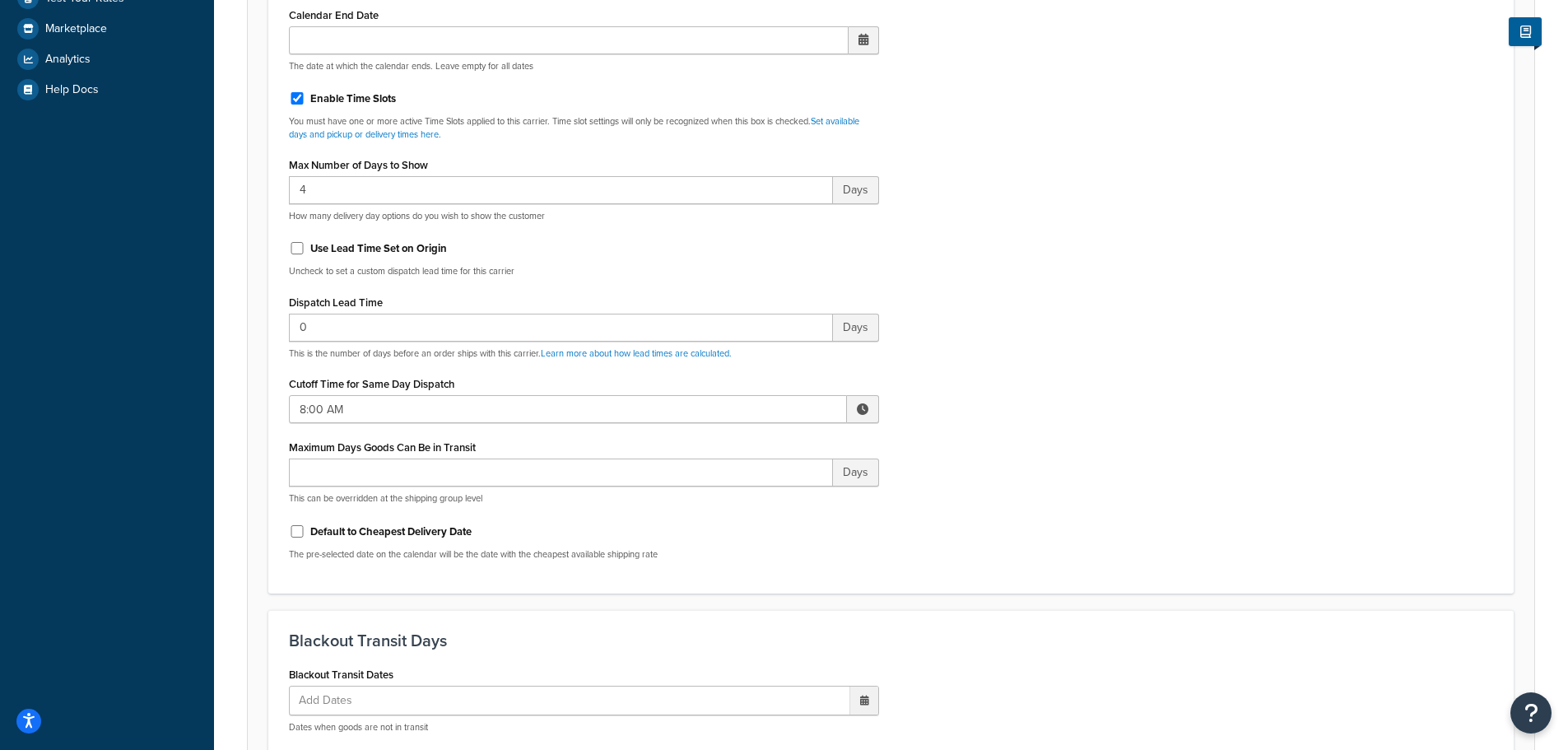
scroll to position [576, 0]
click at [388, 418] on input "8:00 AM" at bounding box center [568, 407] width 558 height 28
click at [747, 437] on span "▲" at bounding box center [741, 444] width 33 height 33
type input "10:00 AM"
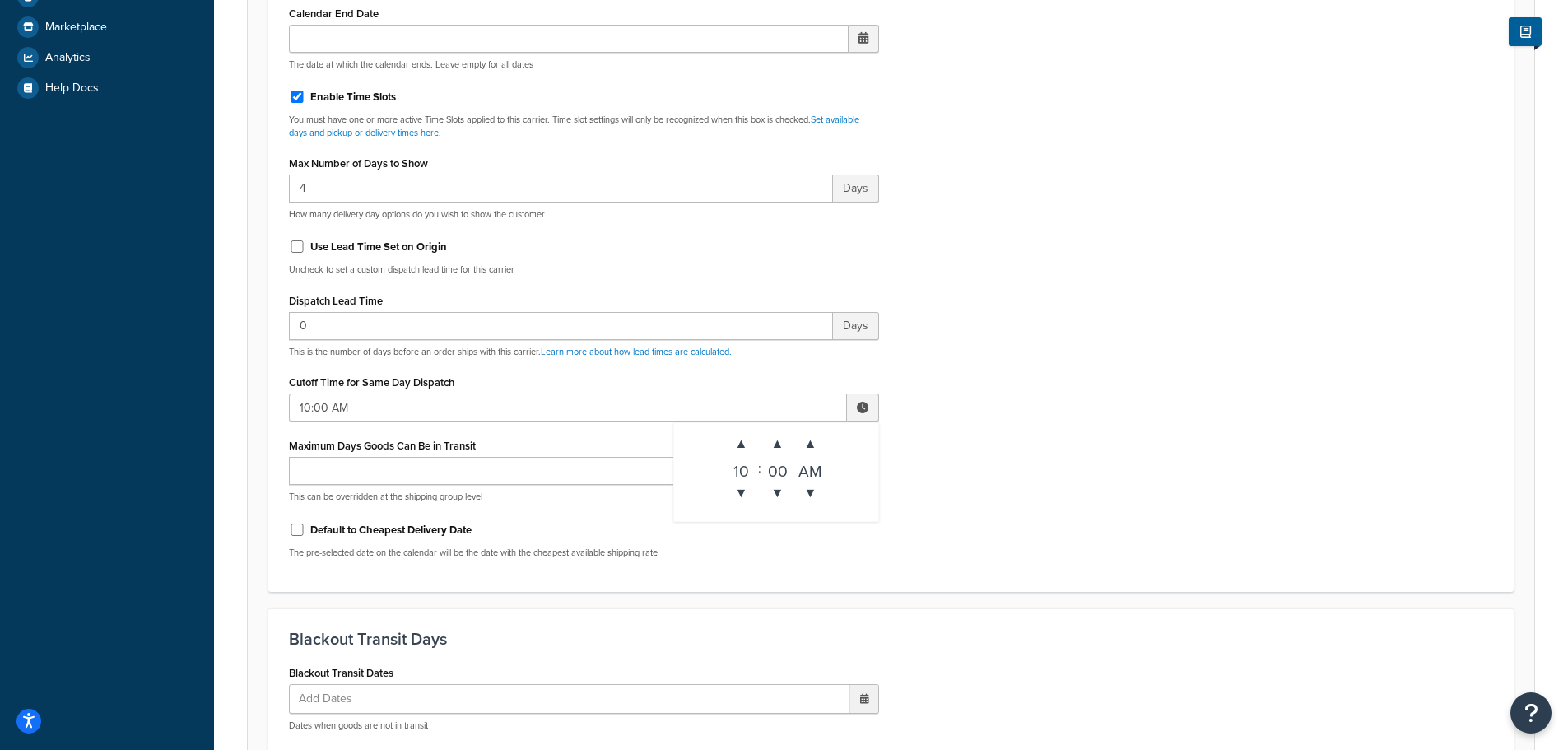
click at [1032, 470] on div "Include Delivery Date Information: No, just show shipping rates Show Calendar S…" at bounding box center [890, 184] width 1229 height 774
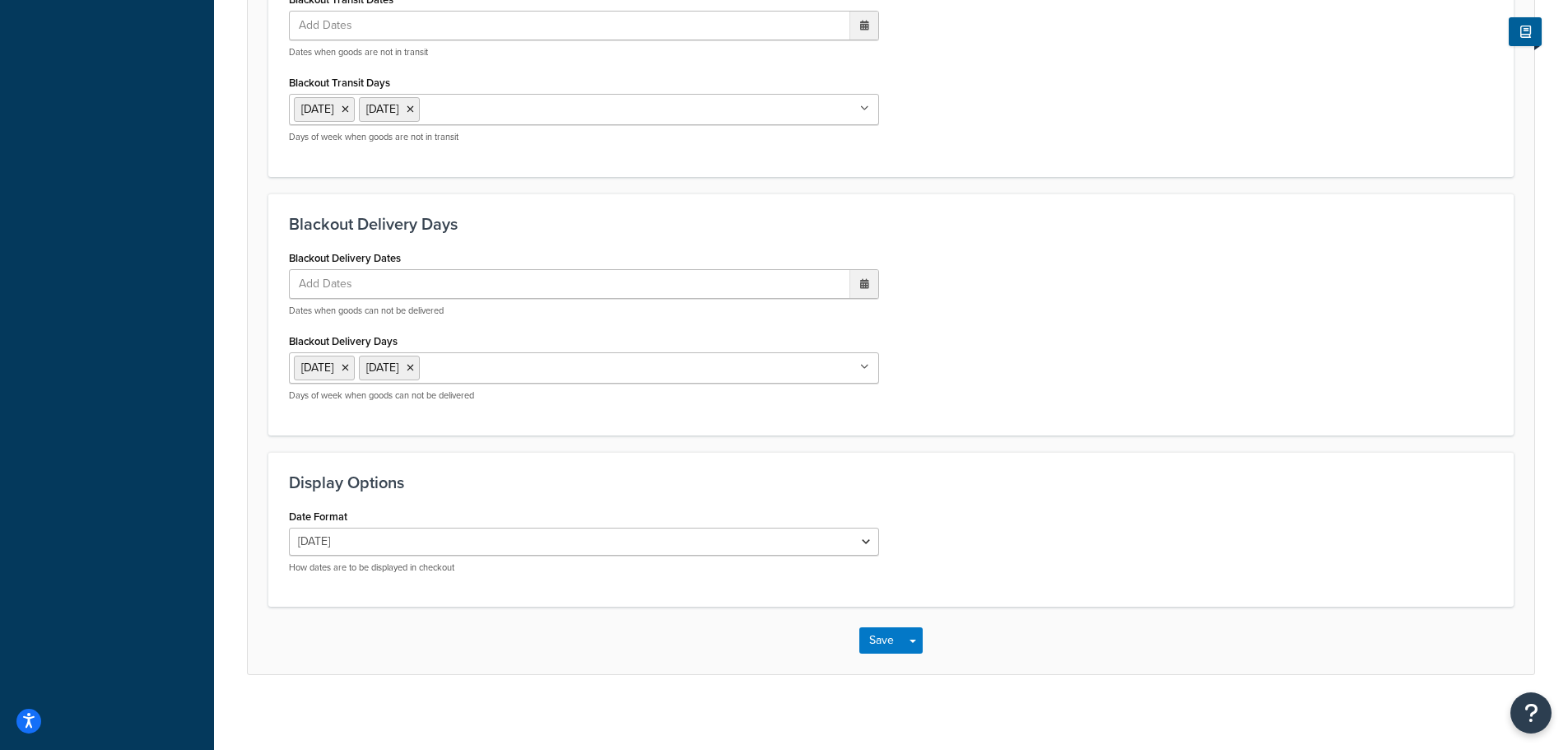
scroll to position [1258, 0]
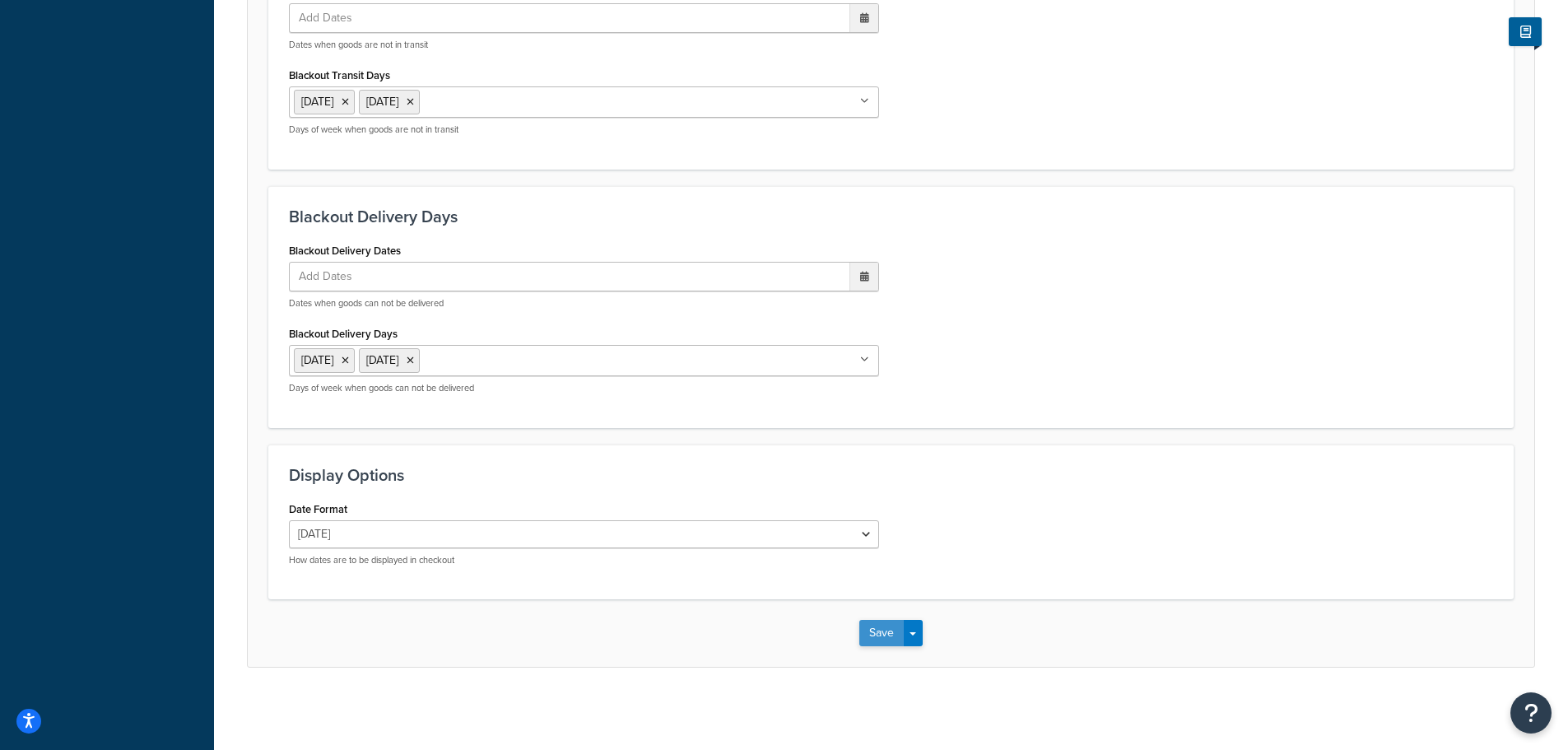
click at [882, 626] on button "Save" at bounding box center [881, 632] width 45 height 26
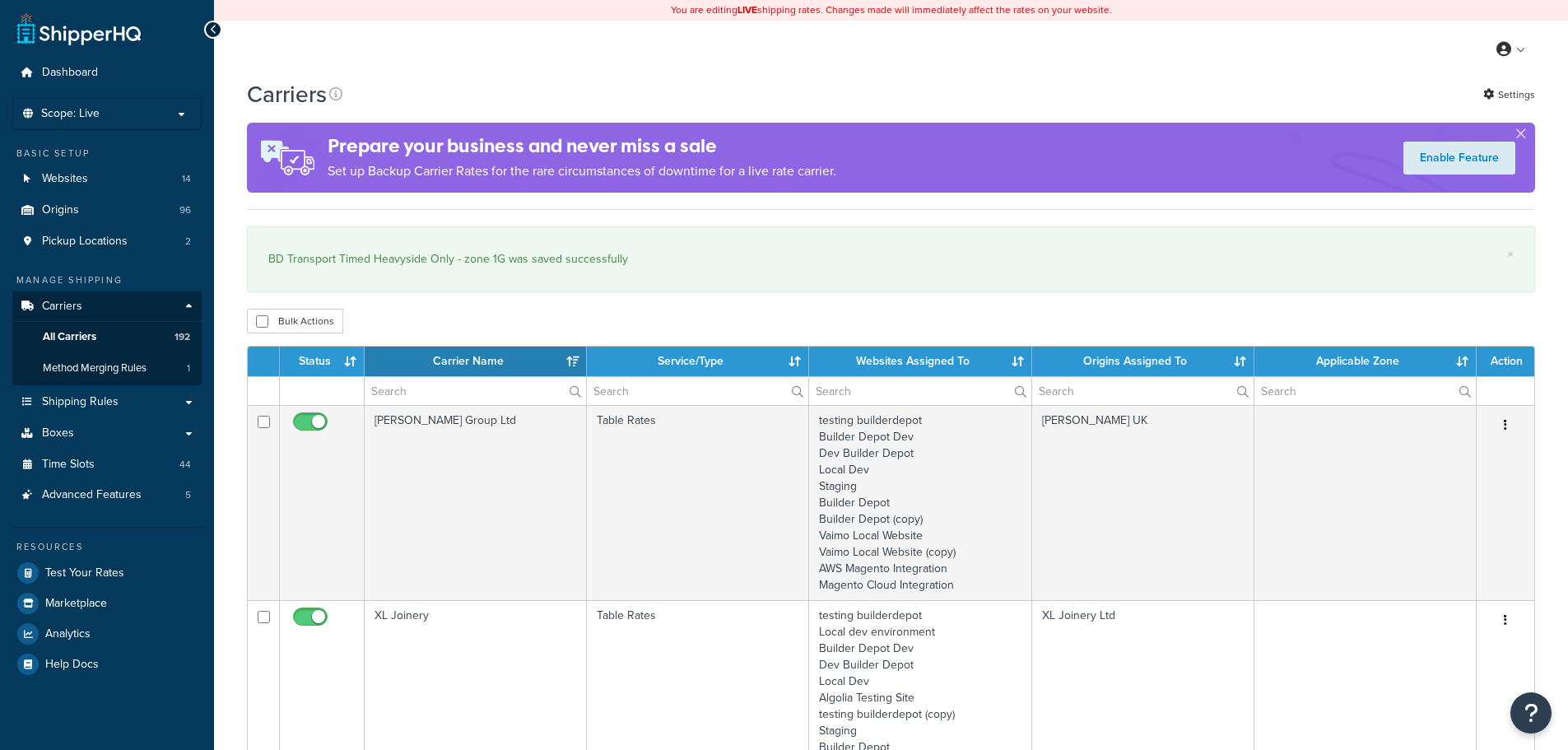
select select "15"
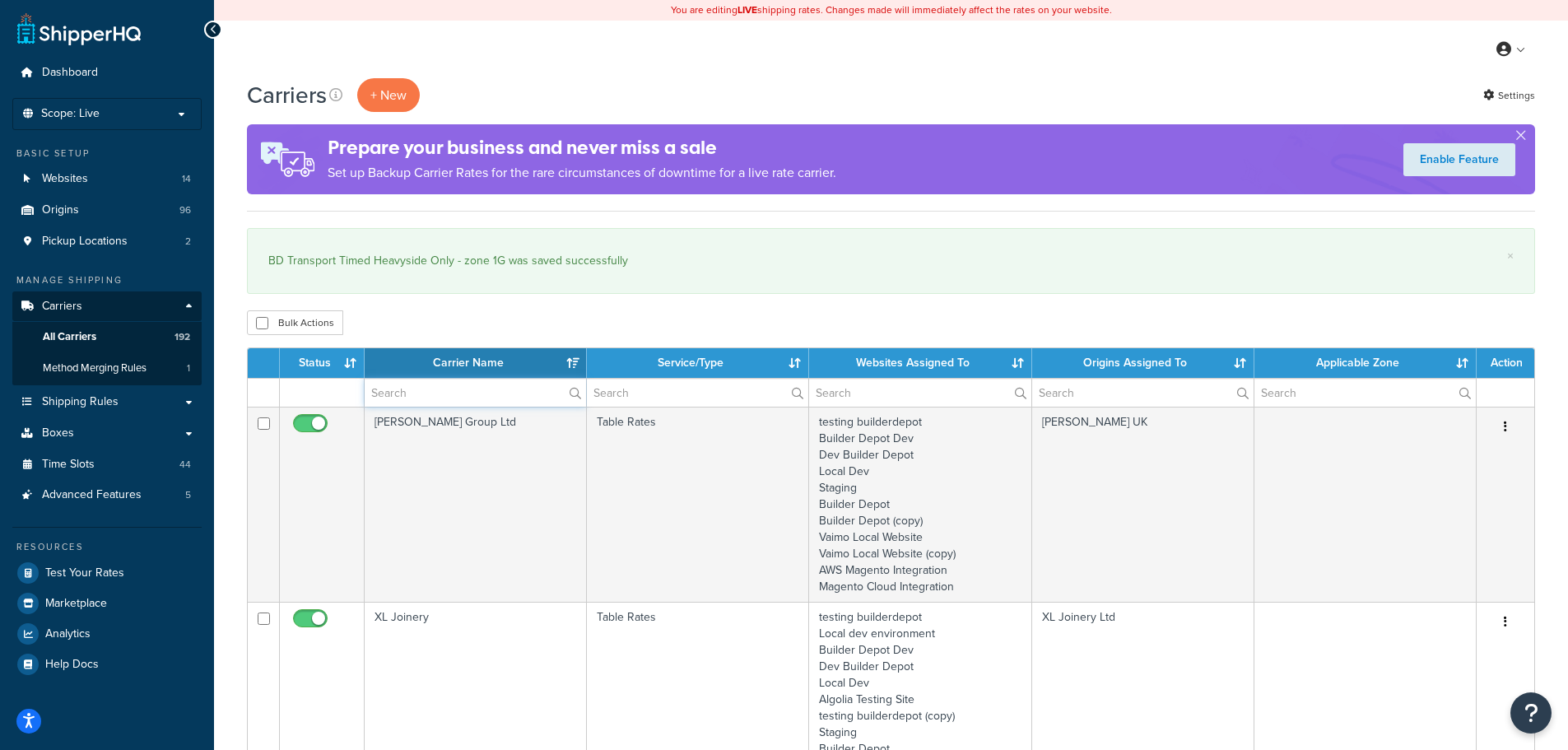
click at [434, 388] on input "text" at bounding box center [476, 392] width 222 height 28
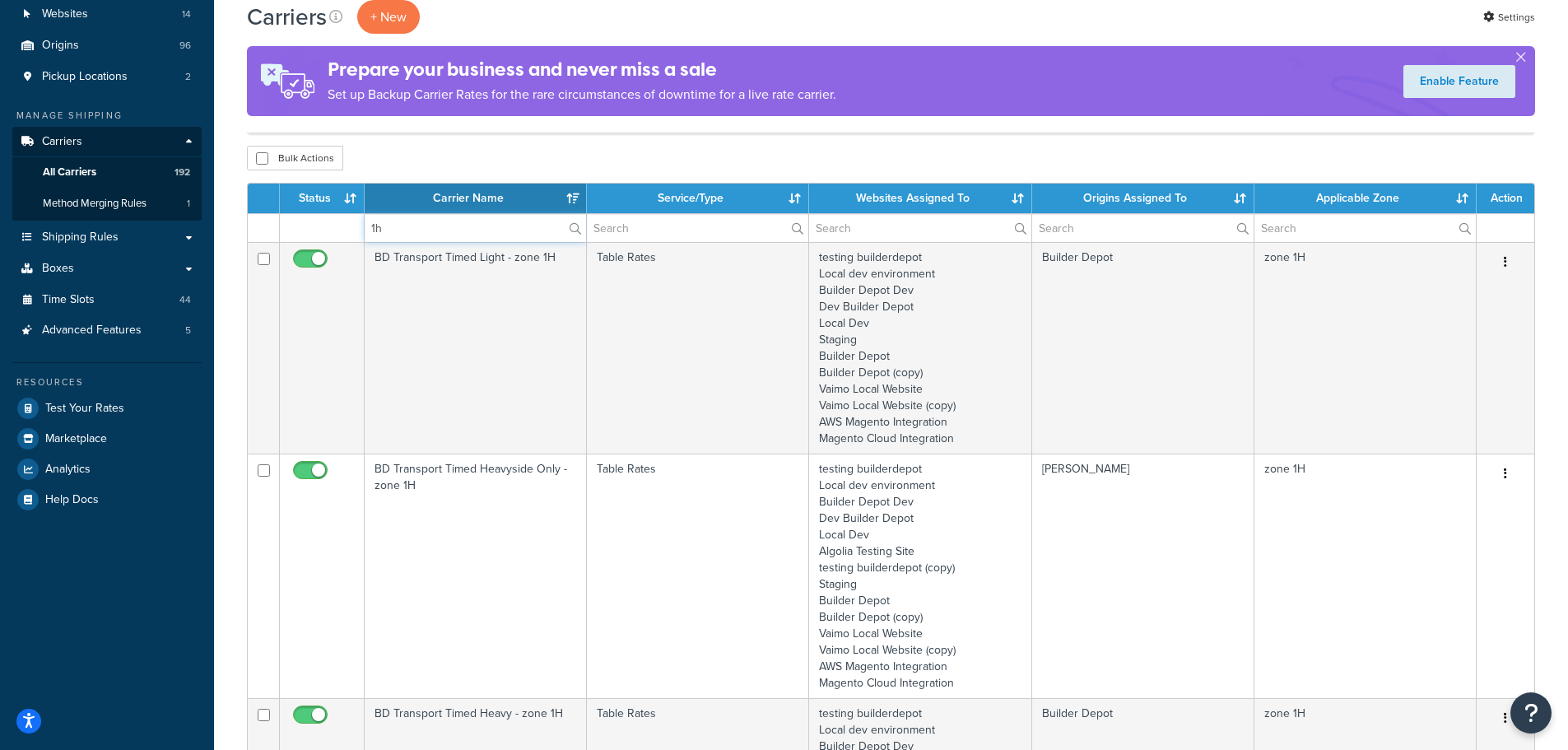
scroll to position [247, 0]
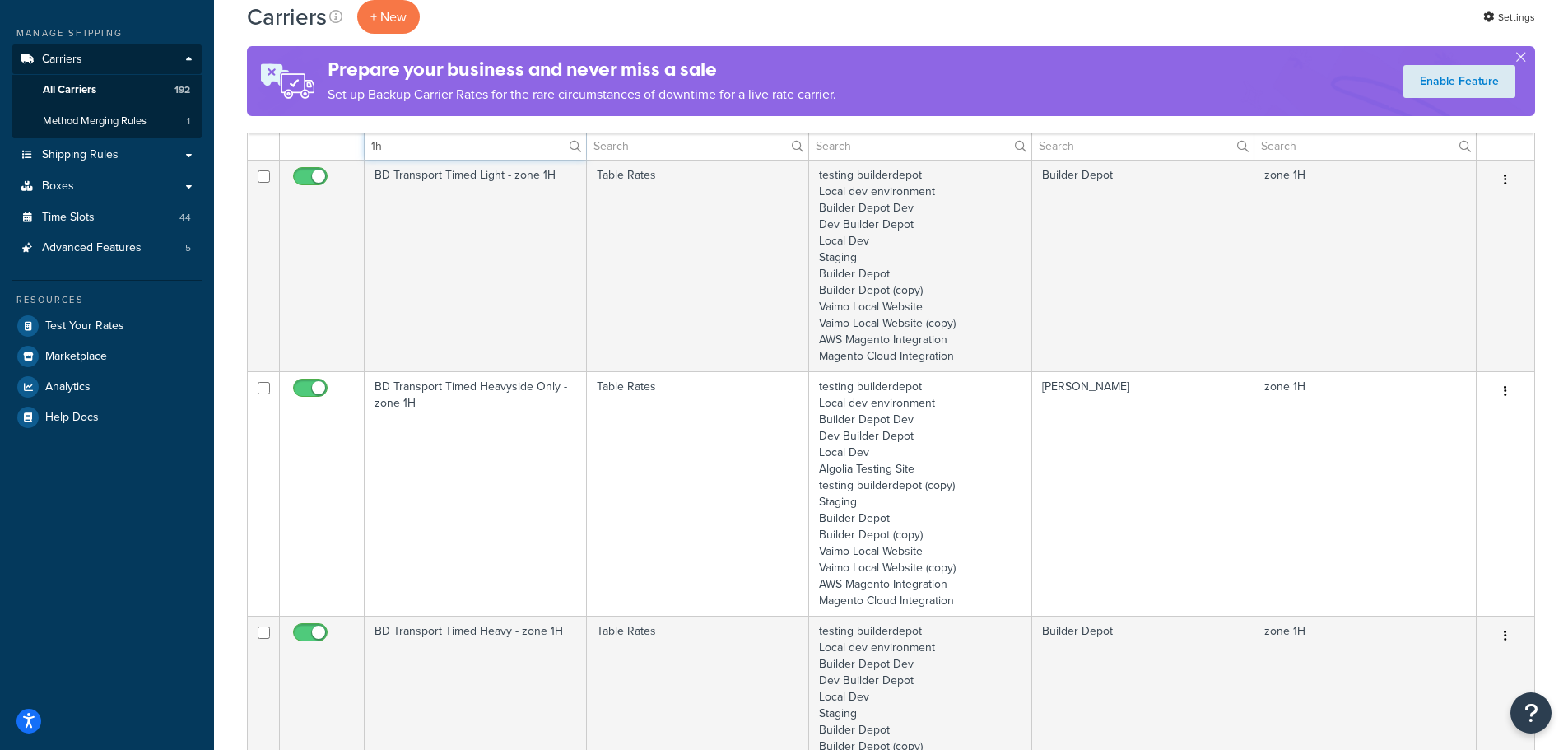
type input "1h"
click at [435, 392] on td "BD Transport Timed Heavyside Only - zone 1H" at bounding box center [476, 493] width 222 height 244
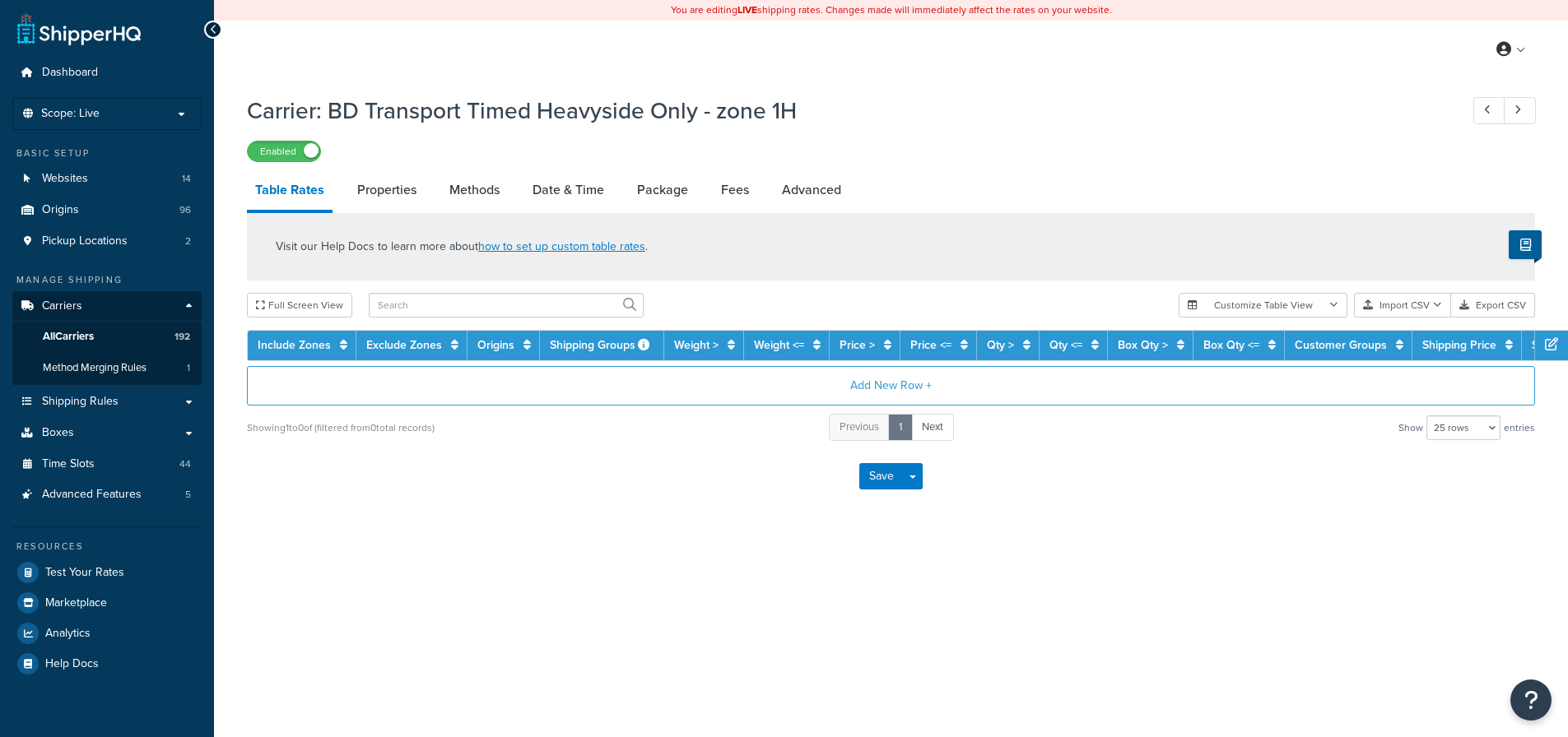
select select "25"
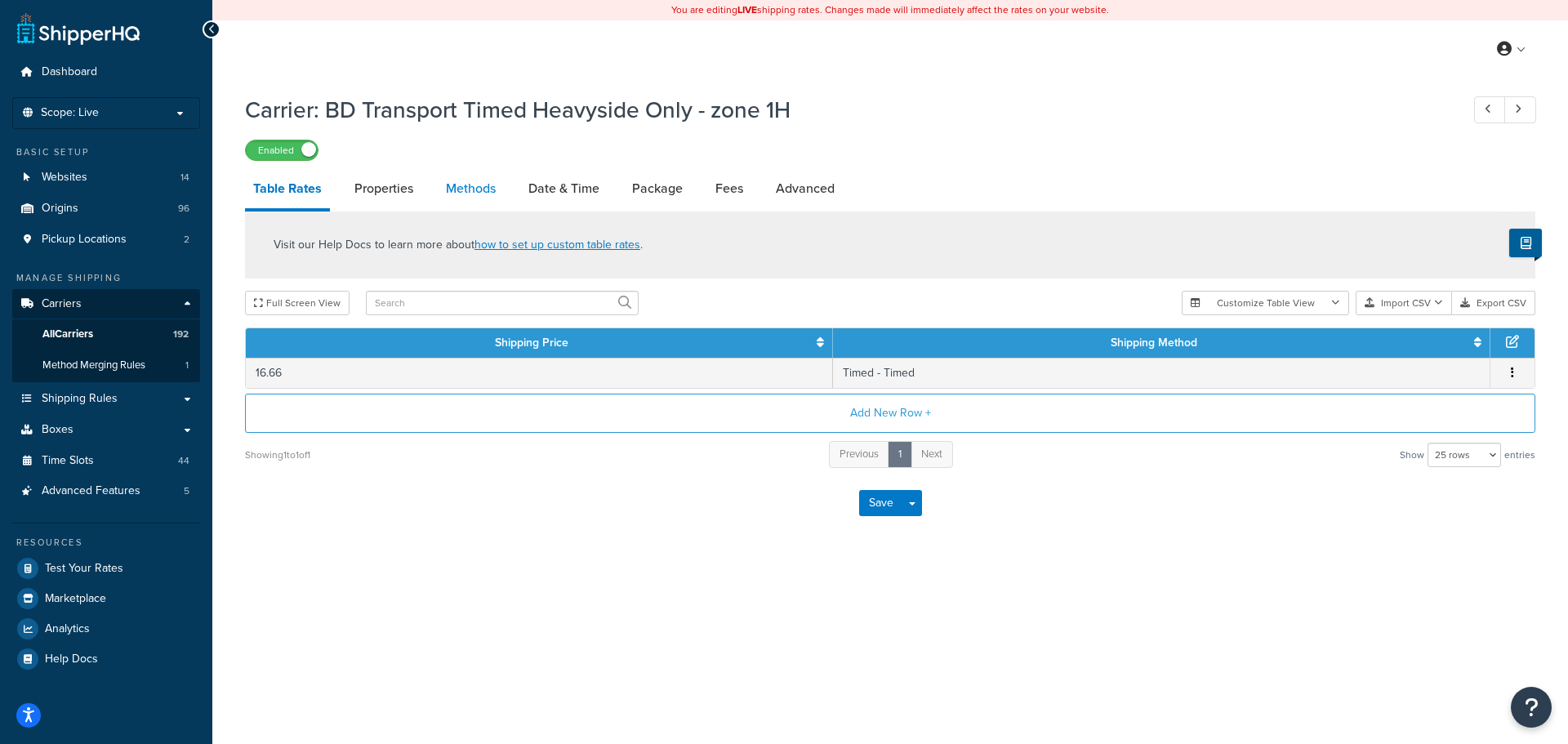
click at [485, 191] on link "Methods" at bounding box center [470, 188] width 67 height 40
select select "25"
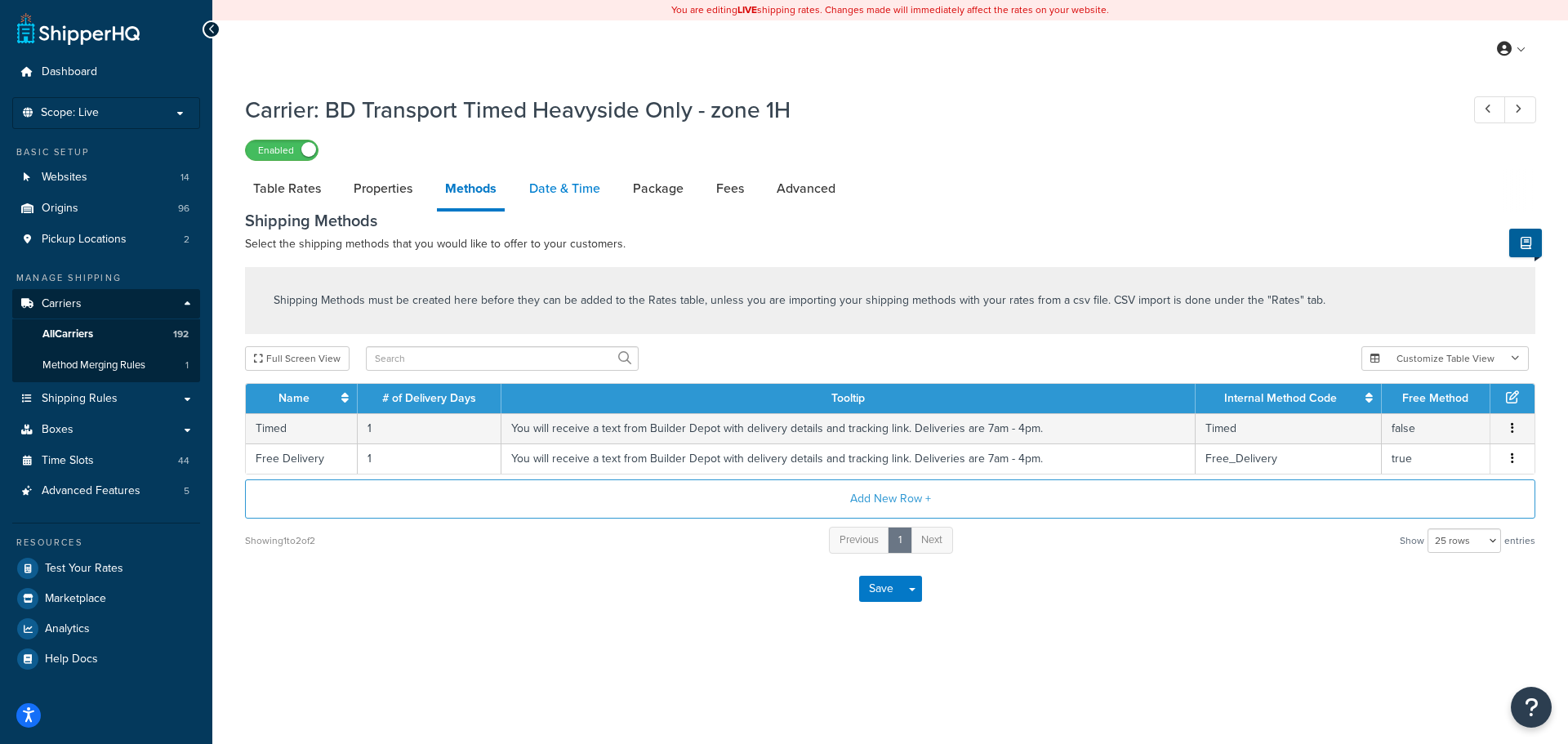
click at [547, 194] on link "Date & Time" at bounding box center [565, 188] width 88 height 40
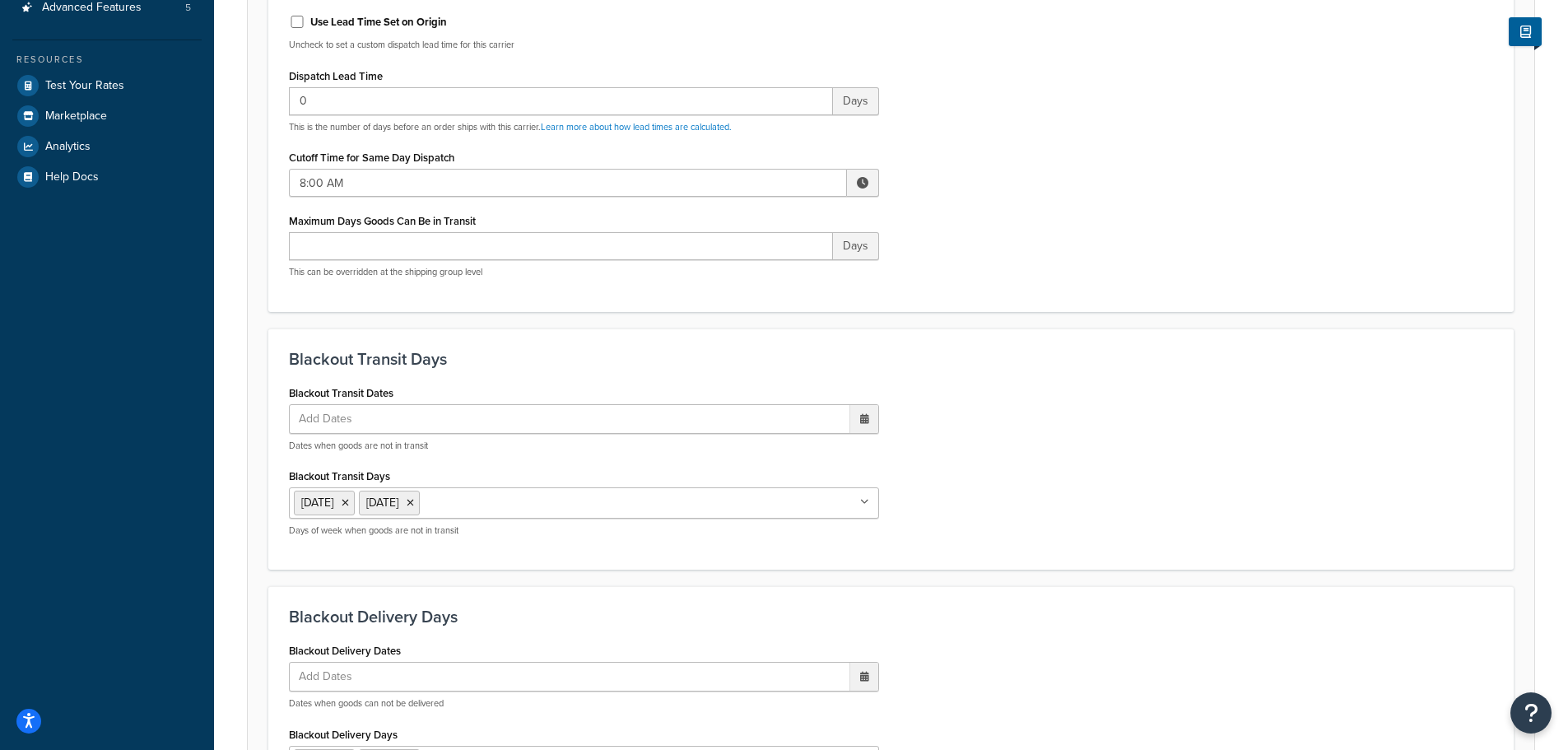
scroll to position [494, 0]
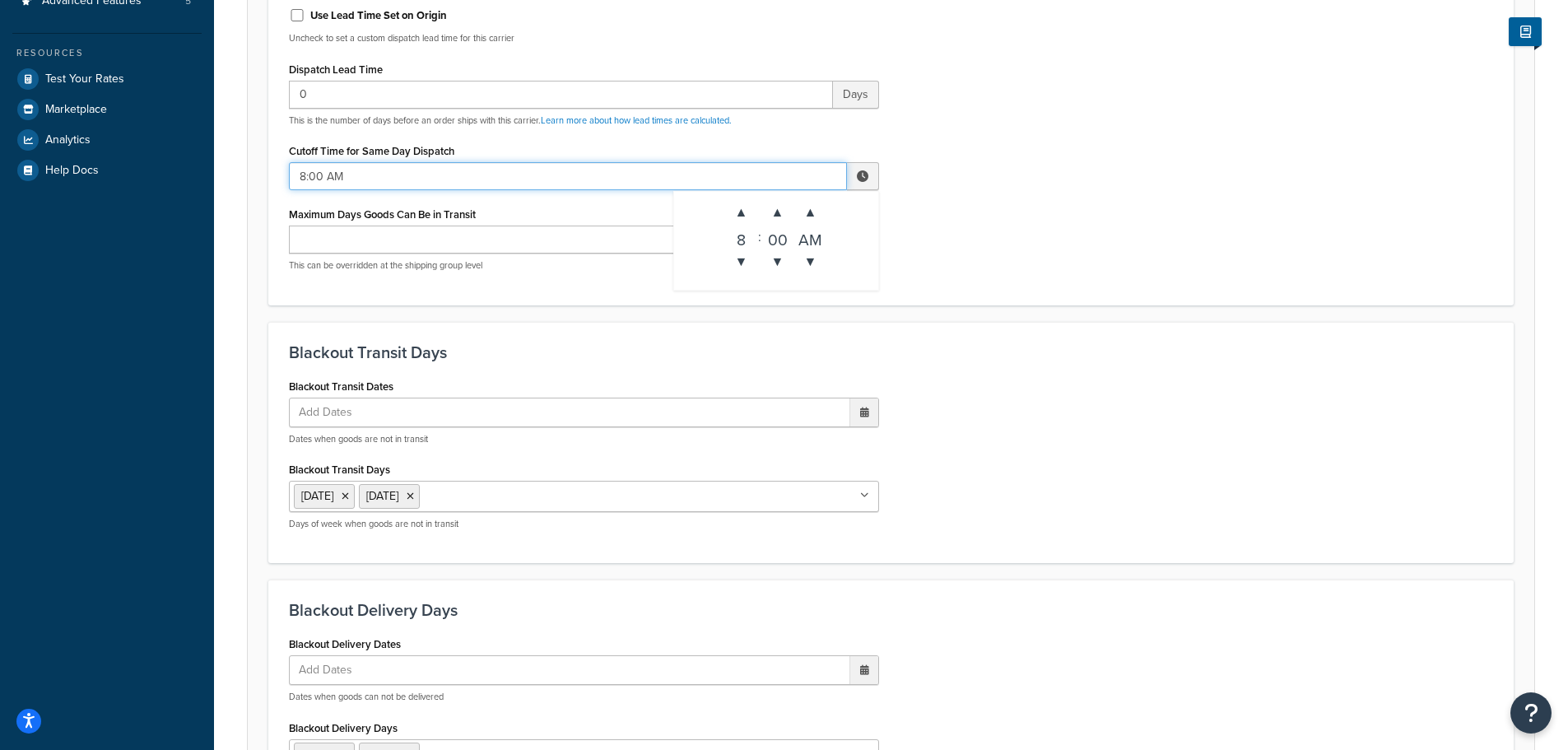
click at [304, 181] on input "8:00 AM" at bounding box center [568, 176] width 558 height 28
click at [735, 210] on span "▲" at bounding box center [741, 212] width 33 height 33
type input "10:00 AM"
click at [1208, 313] on form "Select a date and time display option. These settings are optional. Learn more …" at bounding box center [891, 472] width 1286 height 1504
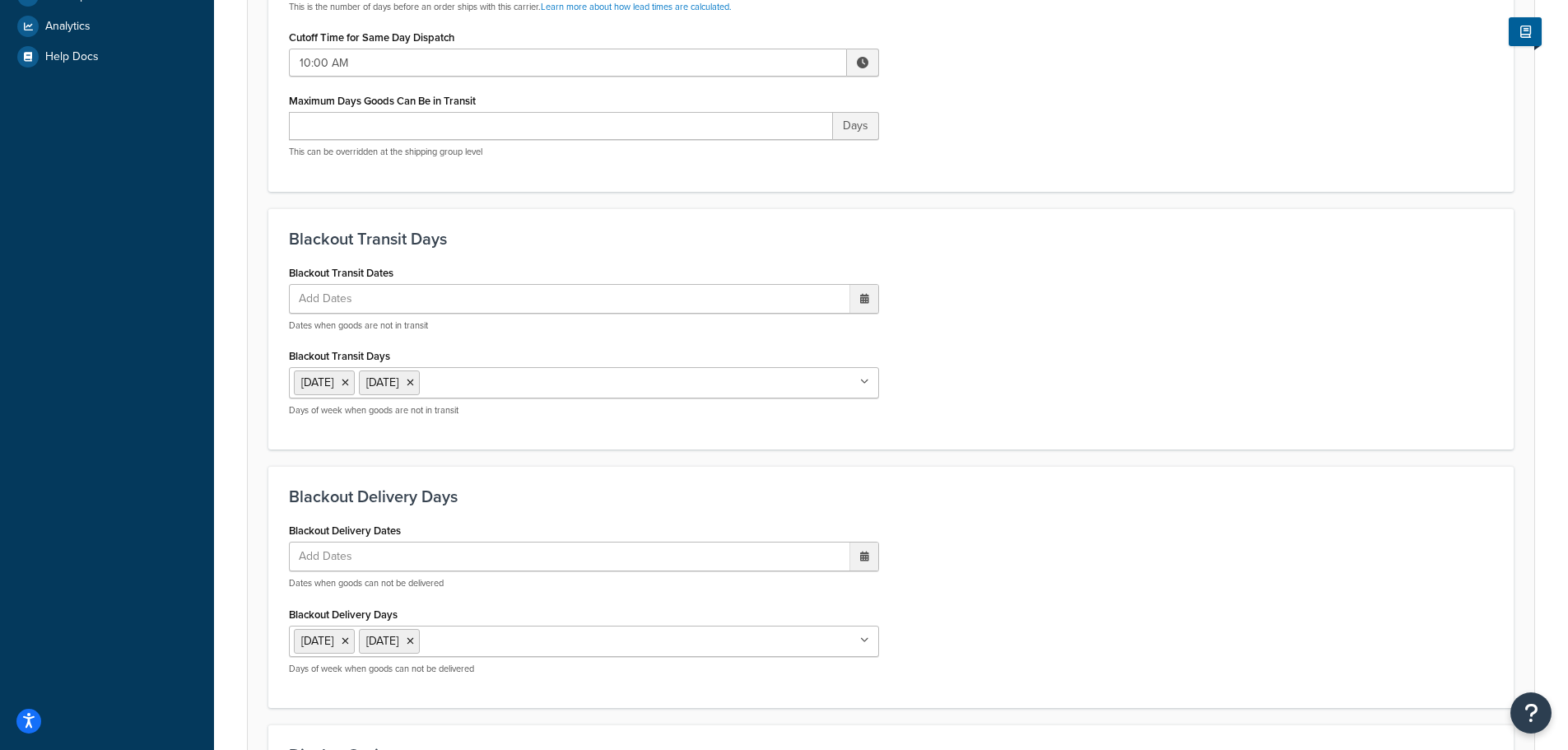
scroll to position [1052, 0]
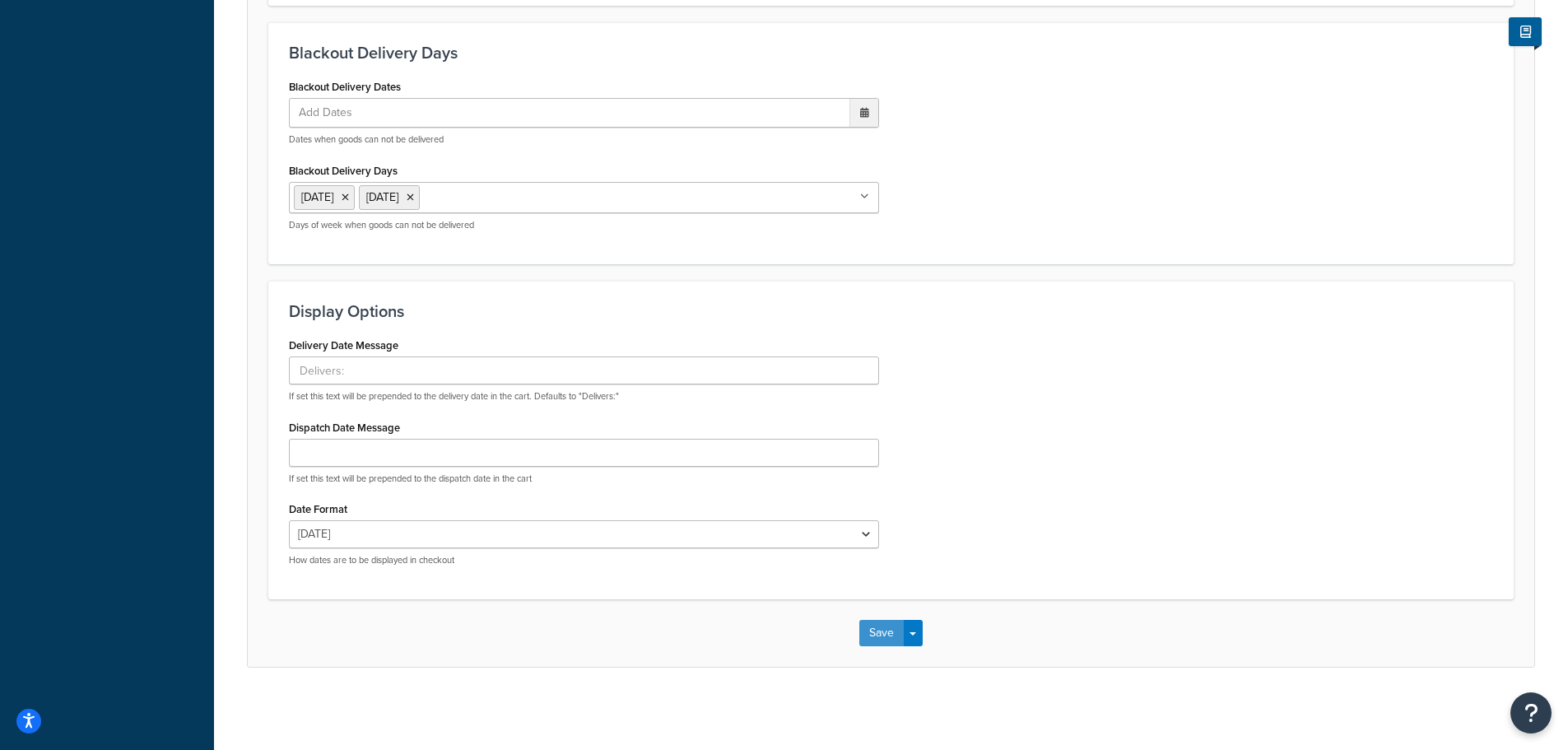
click at [881, 629] on button "Save" at bounding box center [881, 632] width 45 height 26
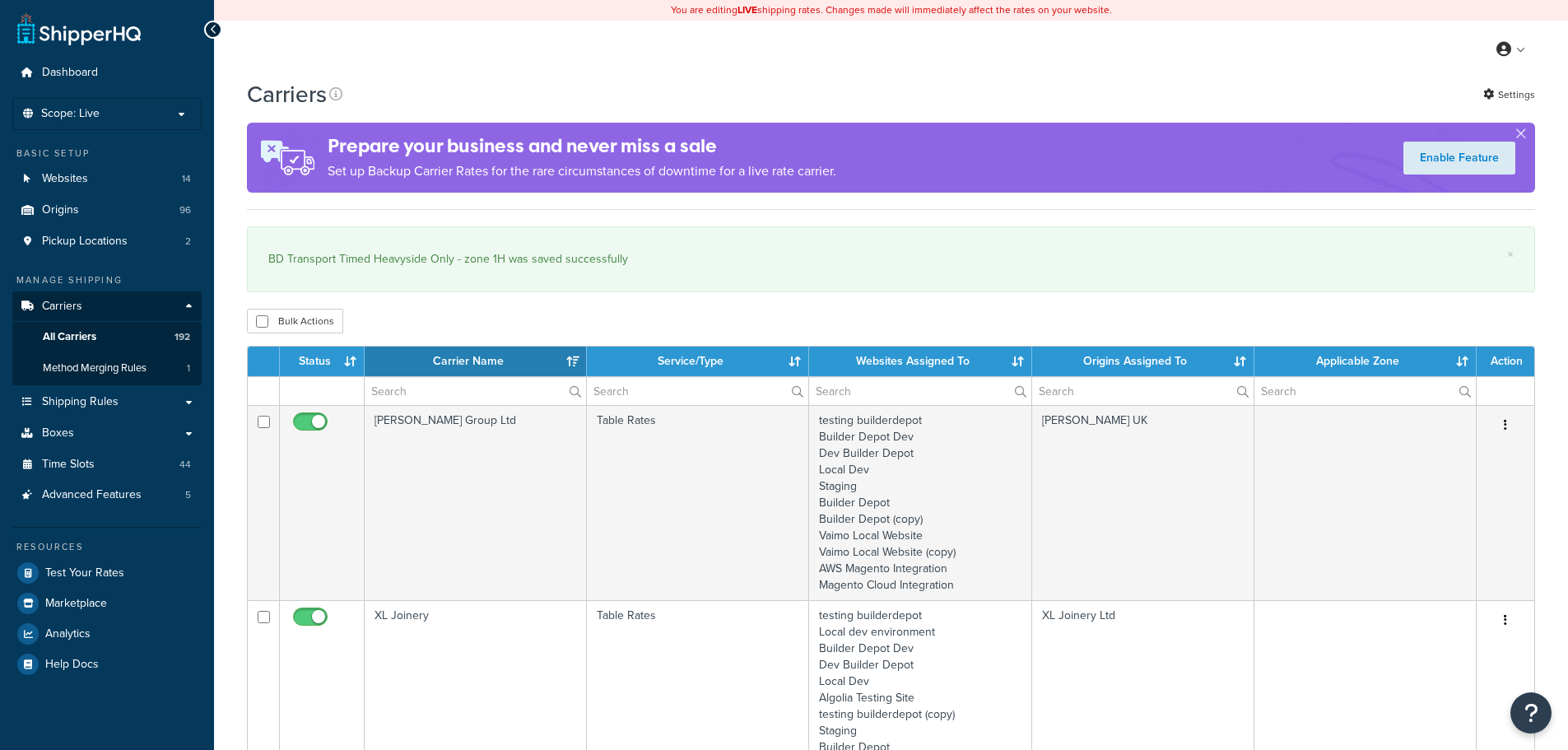
select select "15"
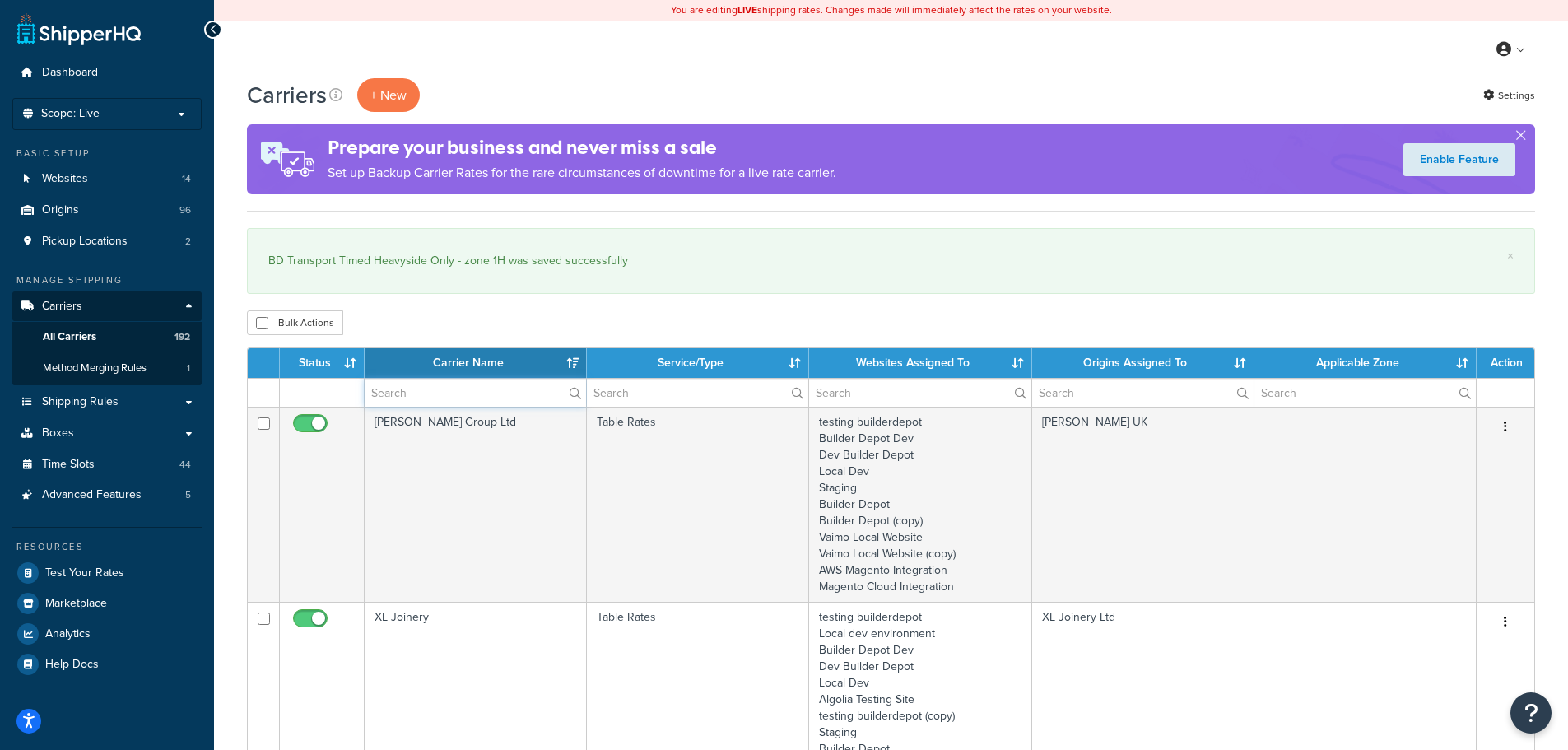
click at [405, 396] on input "text" at bounding box center [476, 392] width 222 height 28
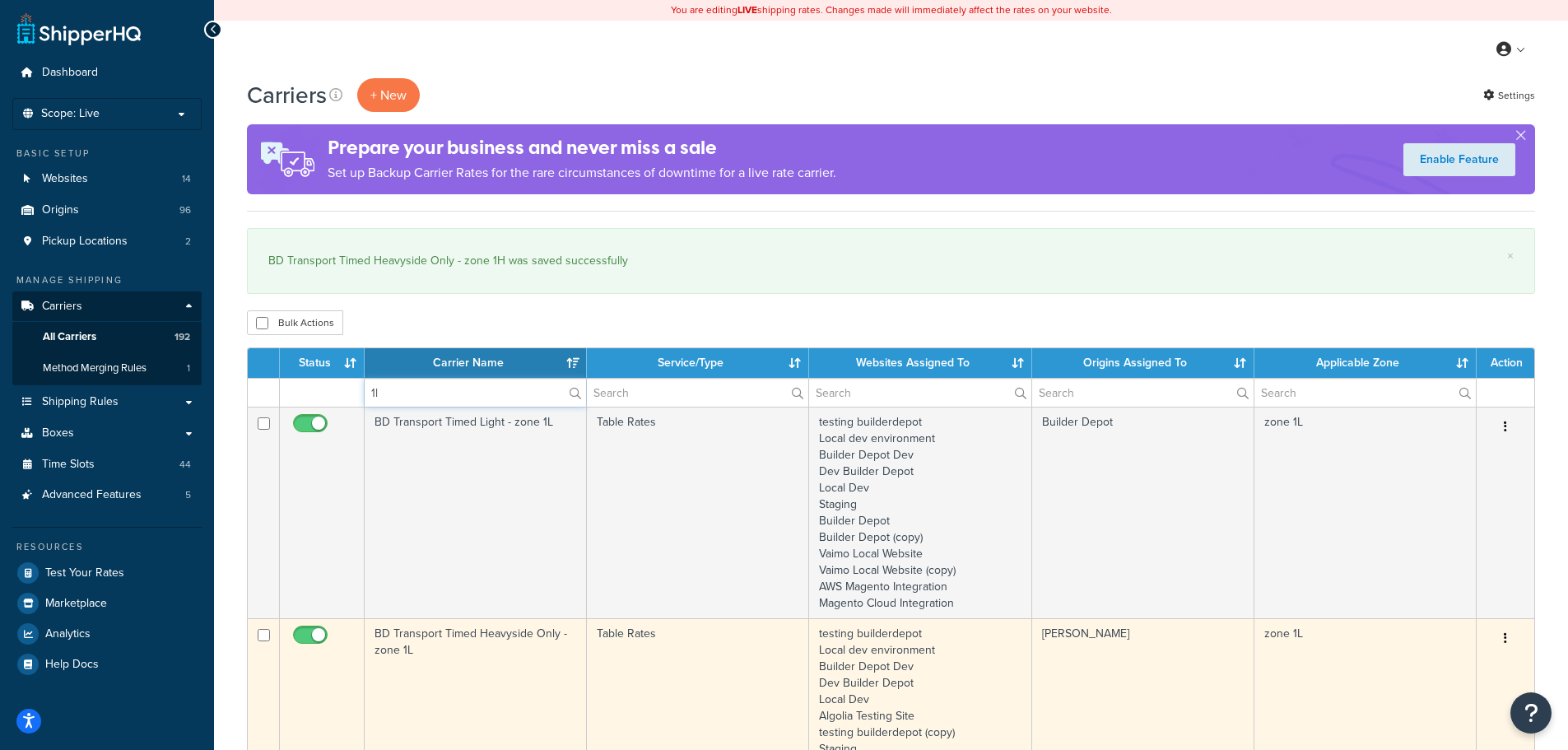
type input "1l"
click at [468, 647] on td "BD Transport Timed Heavyside Only - zone 1L" at bounding box center [476, 739] width 222 height 244
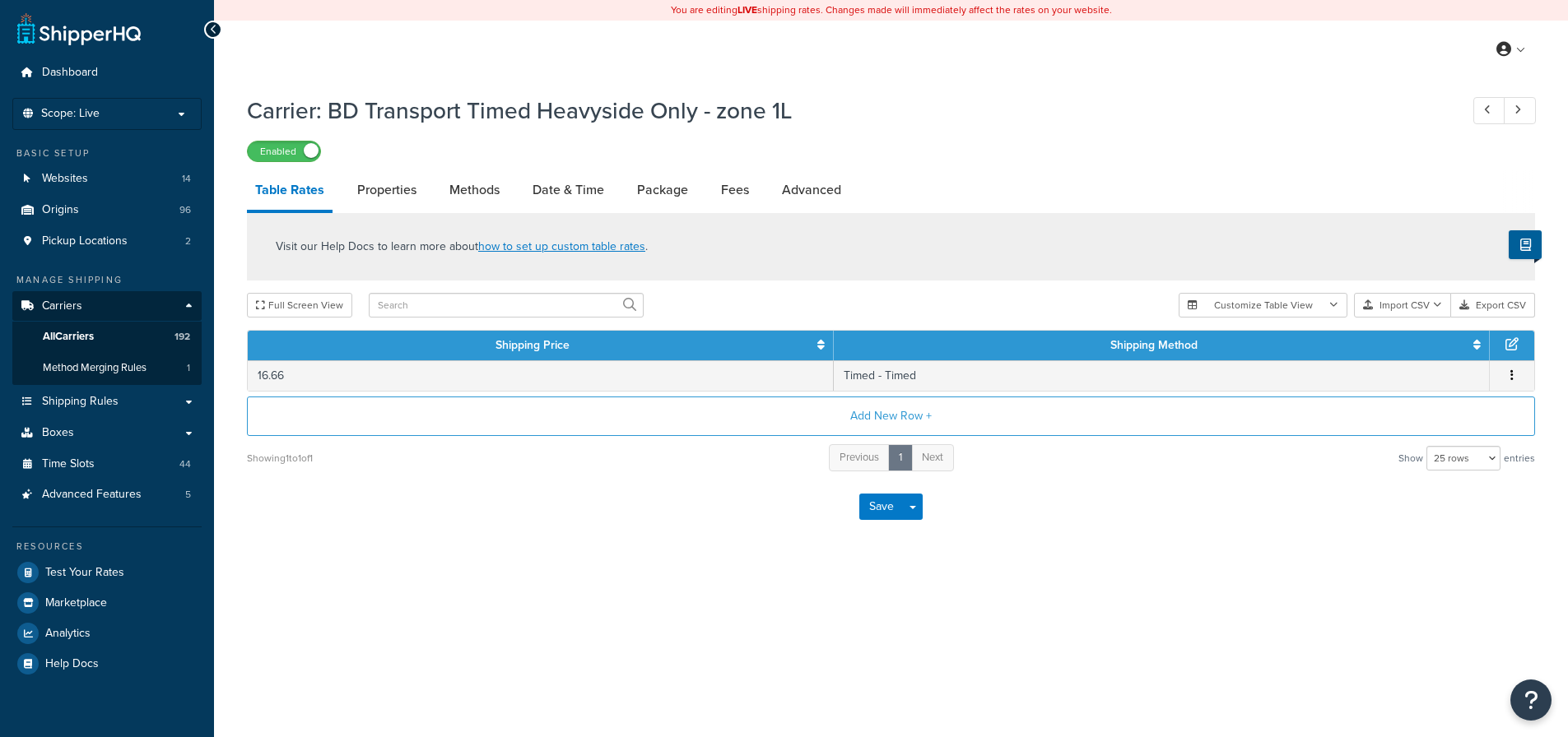
select select "25"
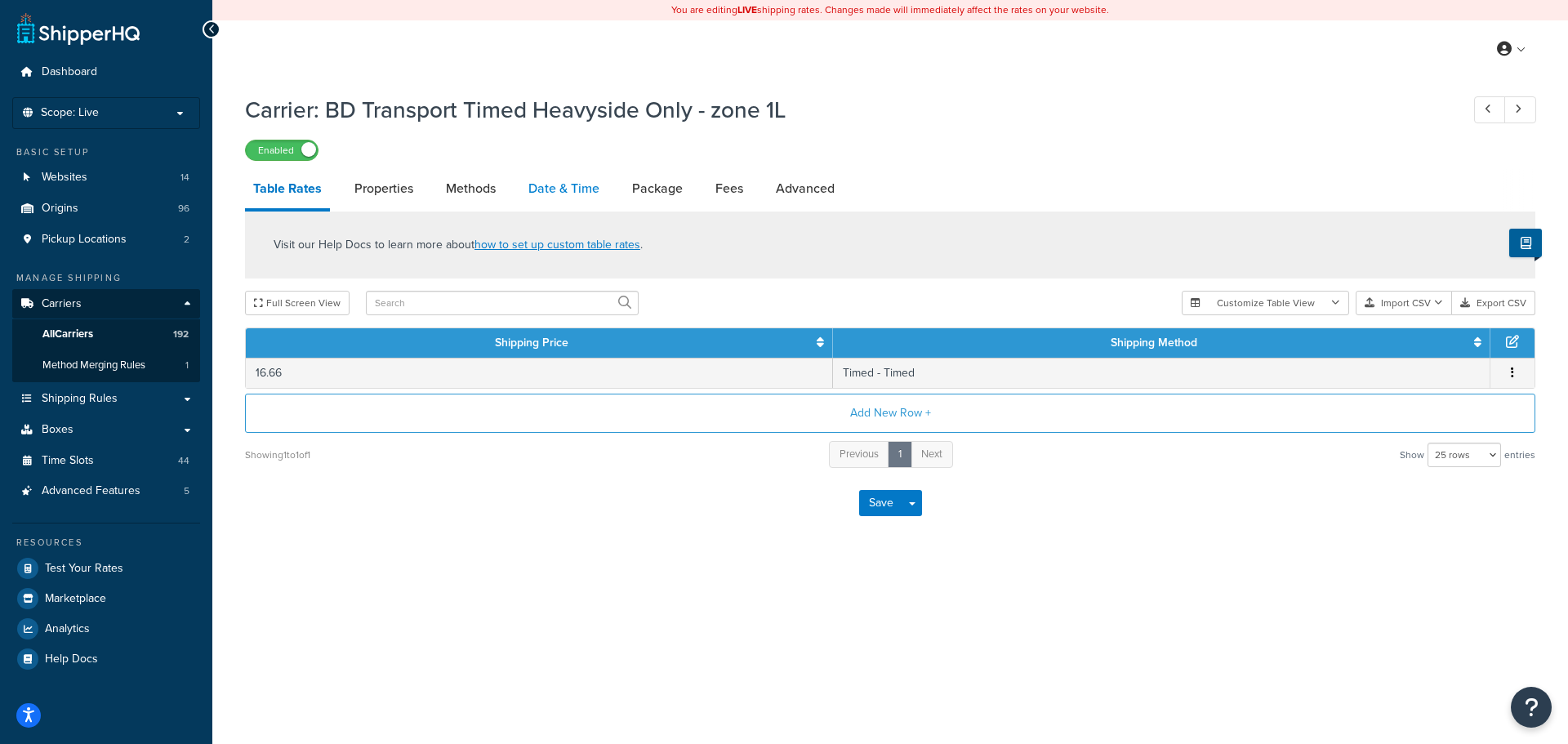
click at [529, 187] on link "Date & Time" at bounding box center [564, 188] width 88 height 40
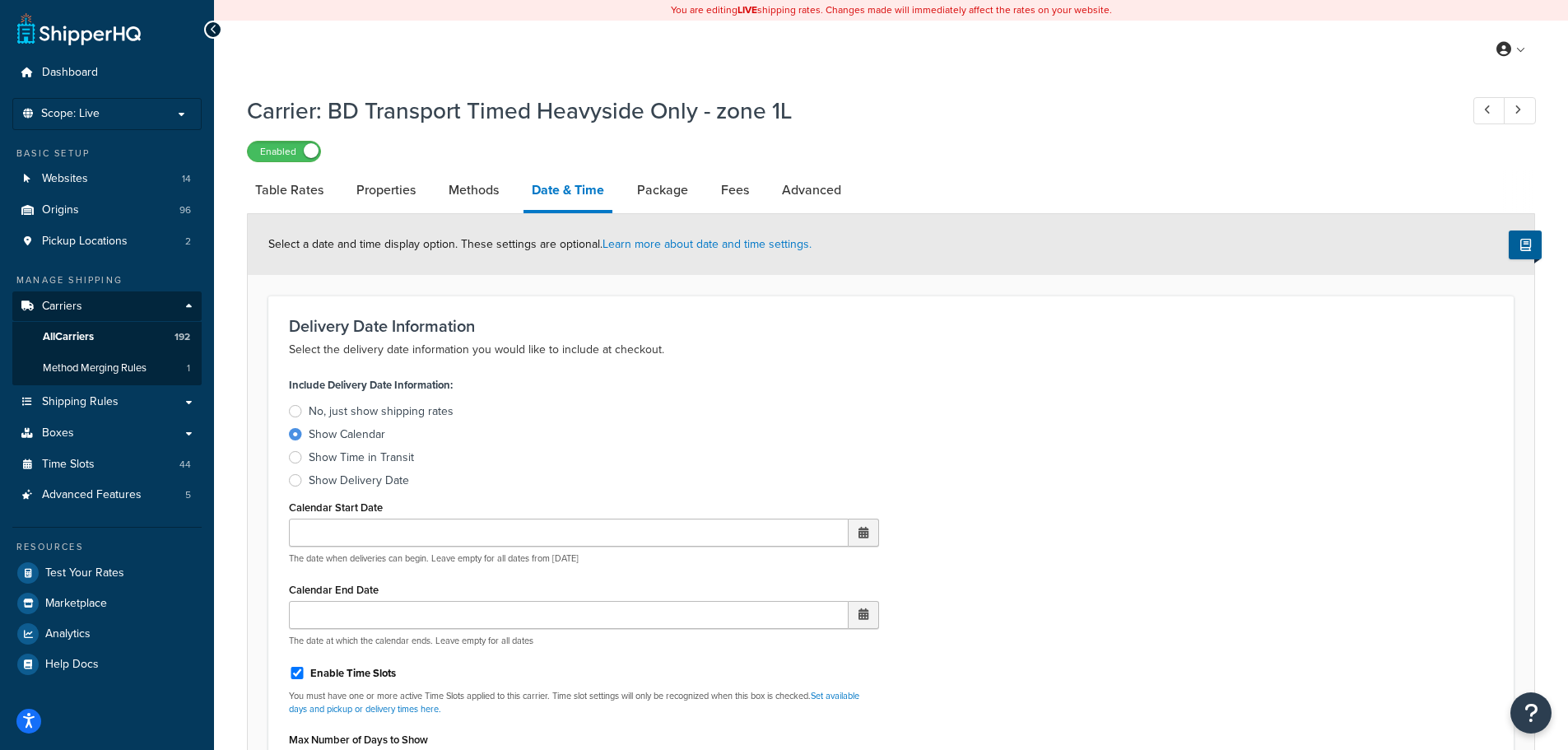
scroll to position [659, 0]
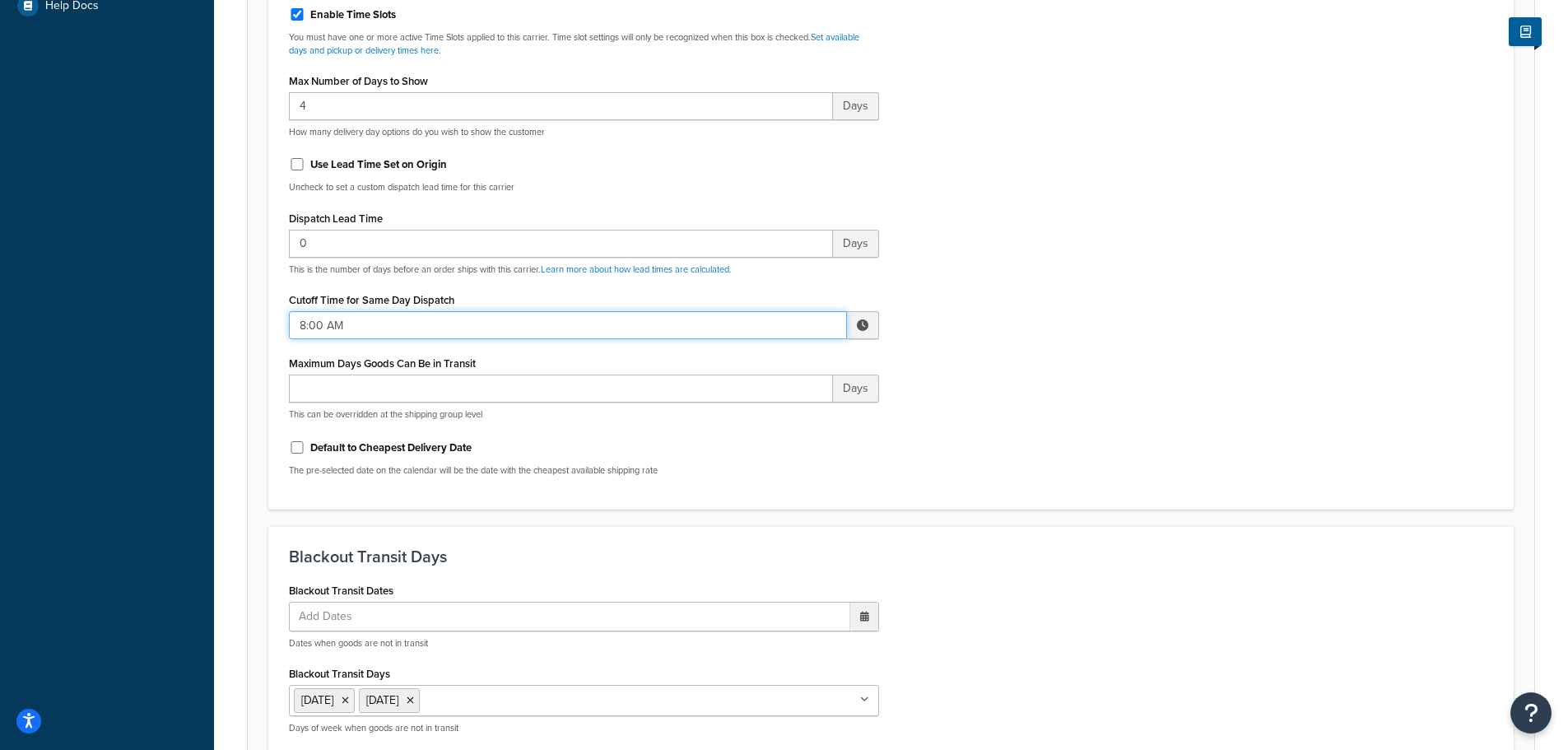
click at [309, 328] on input "8:00 AM" at bounding box center [568, 325] width 558 height 28
click at [733, 370] on span "▲" at bounding box center [741, 361] width 33 height 33
type input "10:00 AM"
click at [978, 480] on div "Include Delivery Date Information: No, just show shipping rates Show Calendar S…" at bounding box center [890, 101] width 1229 height 774
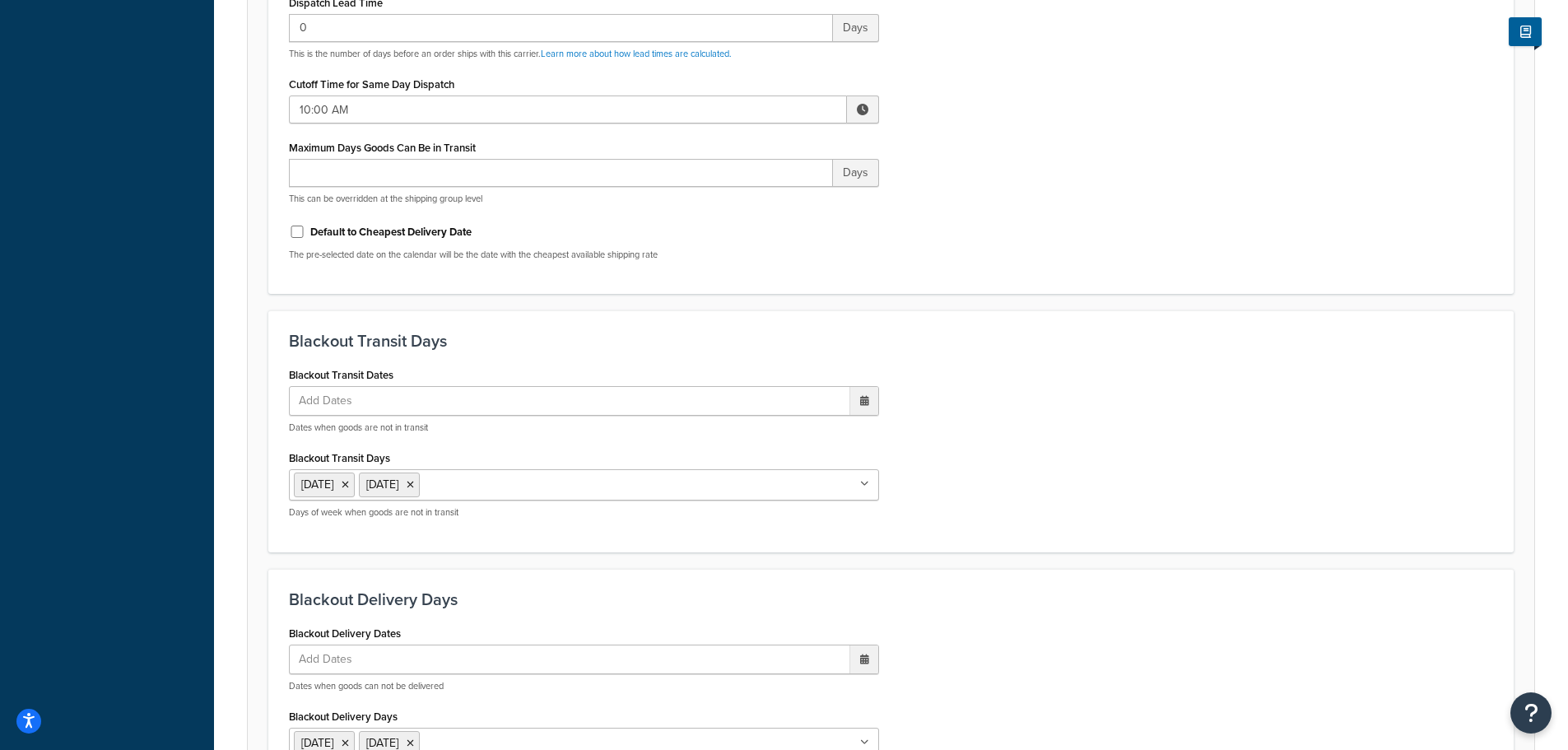
scroll to position [1258, 0]
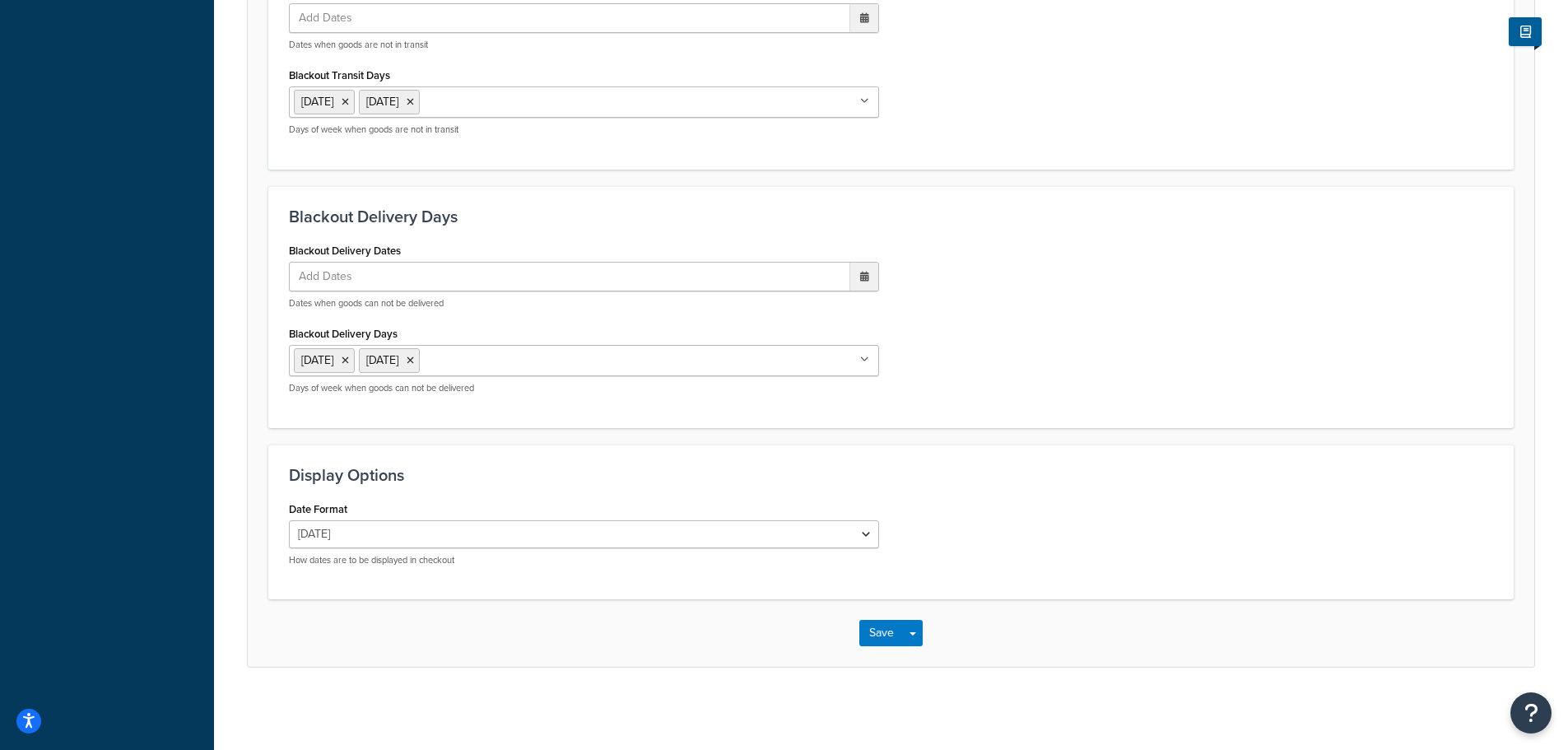
click at [886, 619] on div "Save Save Dropdown Save and Edit" at bounding box center [891, 632] width 1286 height 67
click at [886, 625] on button "Save" at bounding box center [881, 632] width 45 height 26
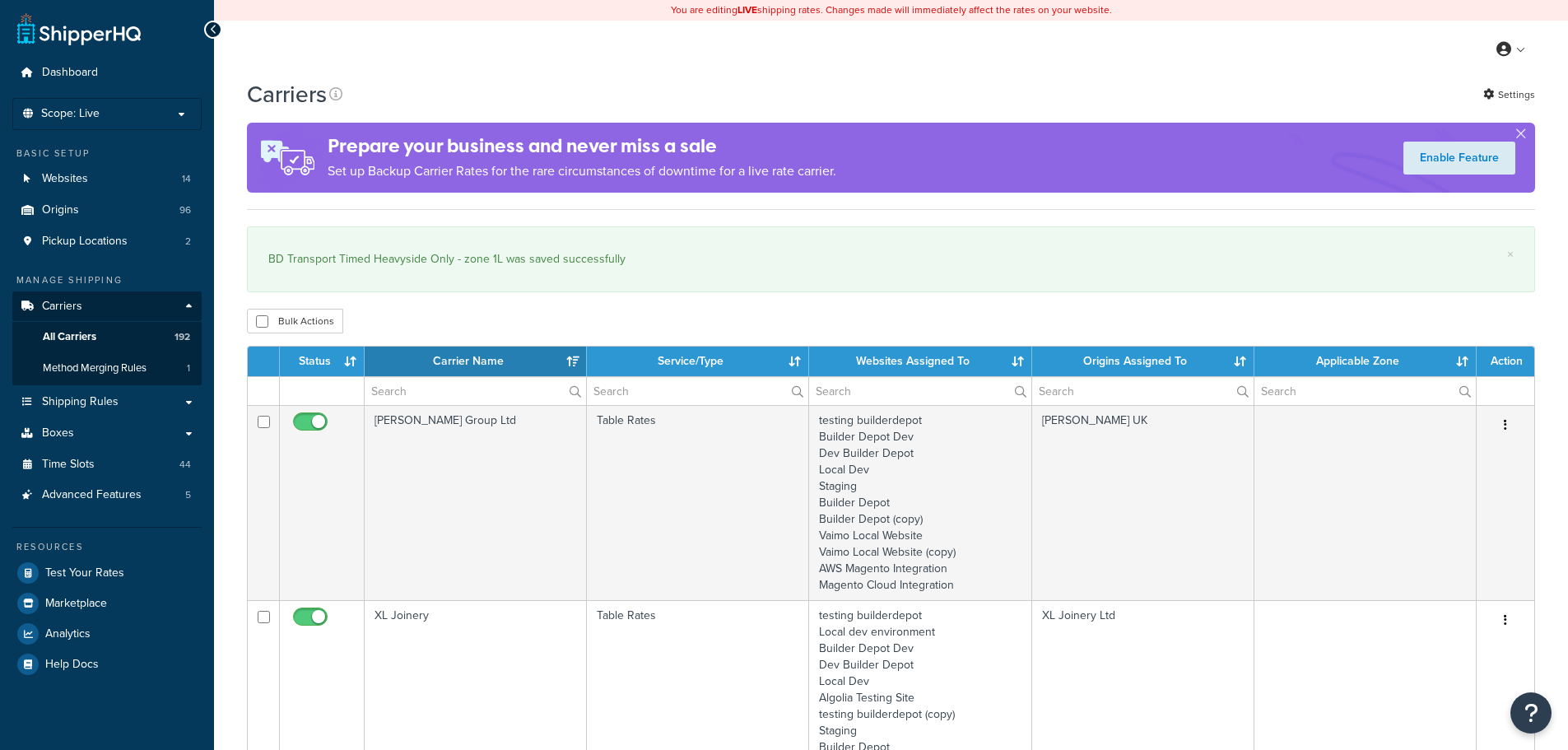
select select "15"
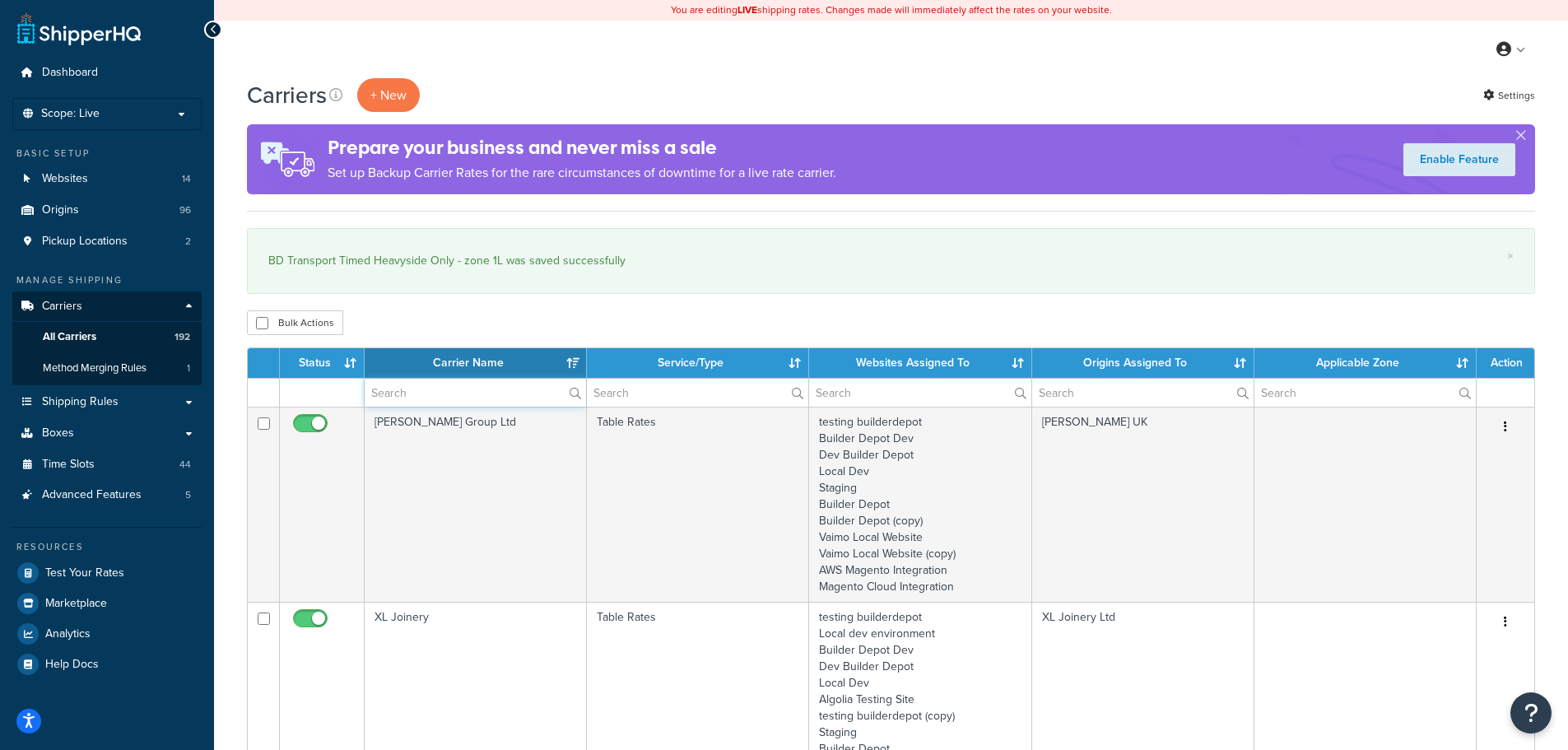
click at [398, 387] on input "text" at bounding box center [476, 392] width 222 height 28
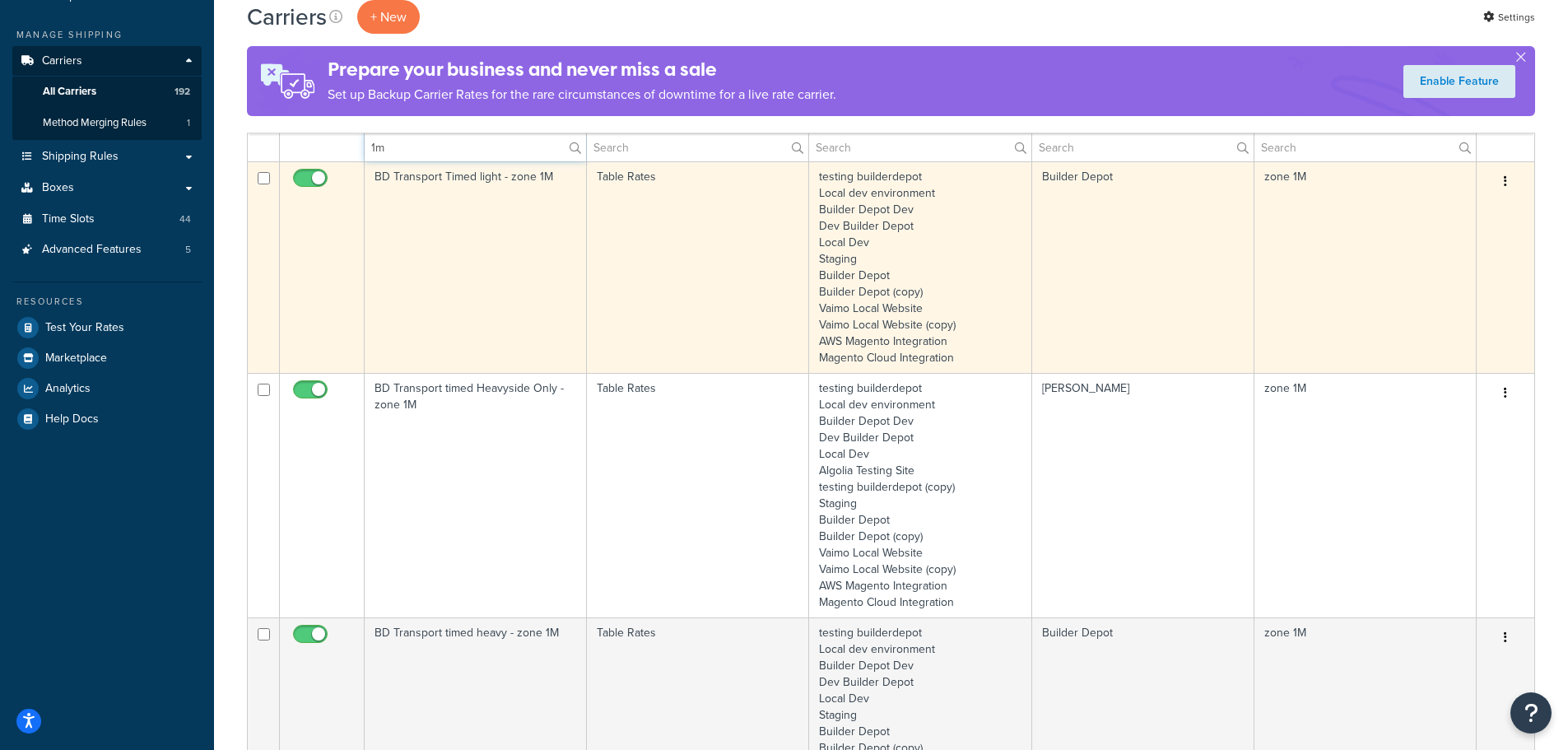
scroll to position [247, 0]
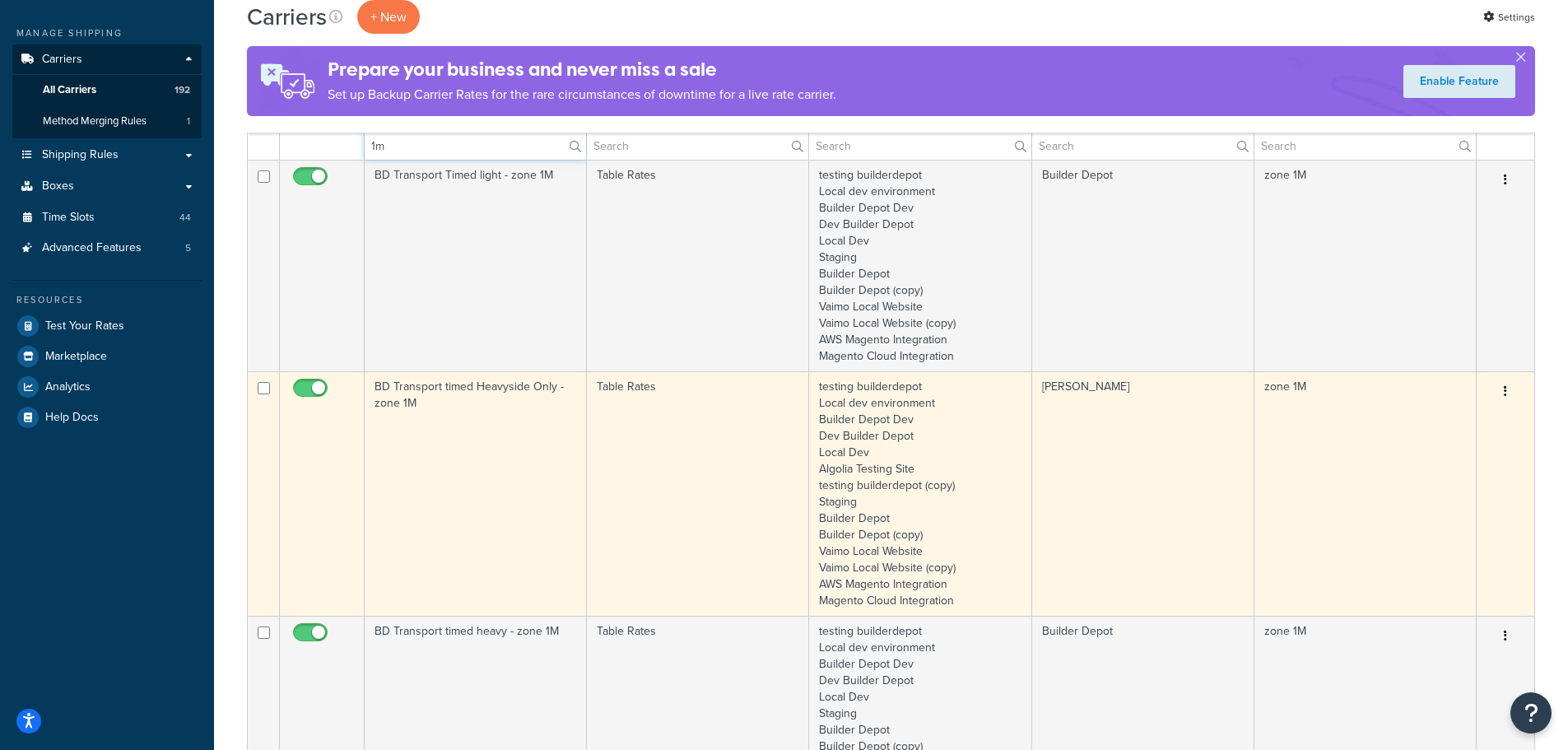
type input "1m"
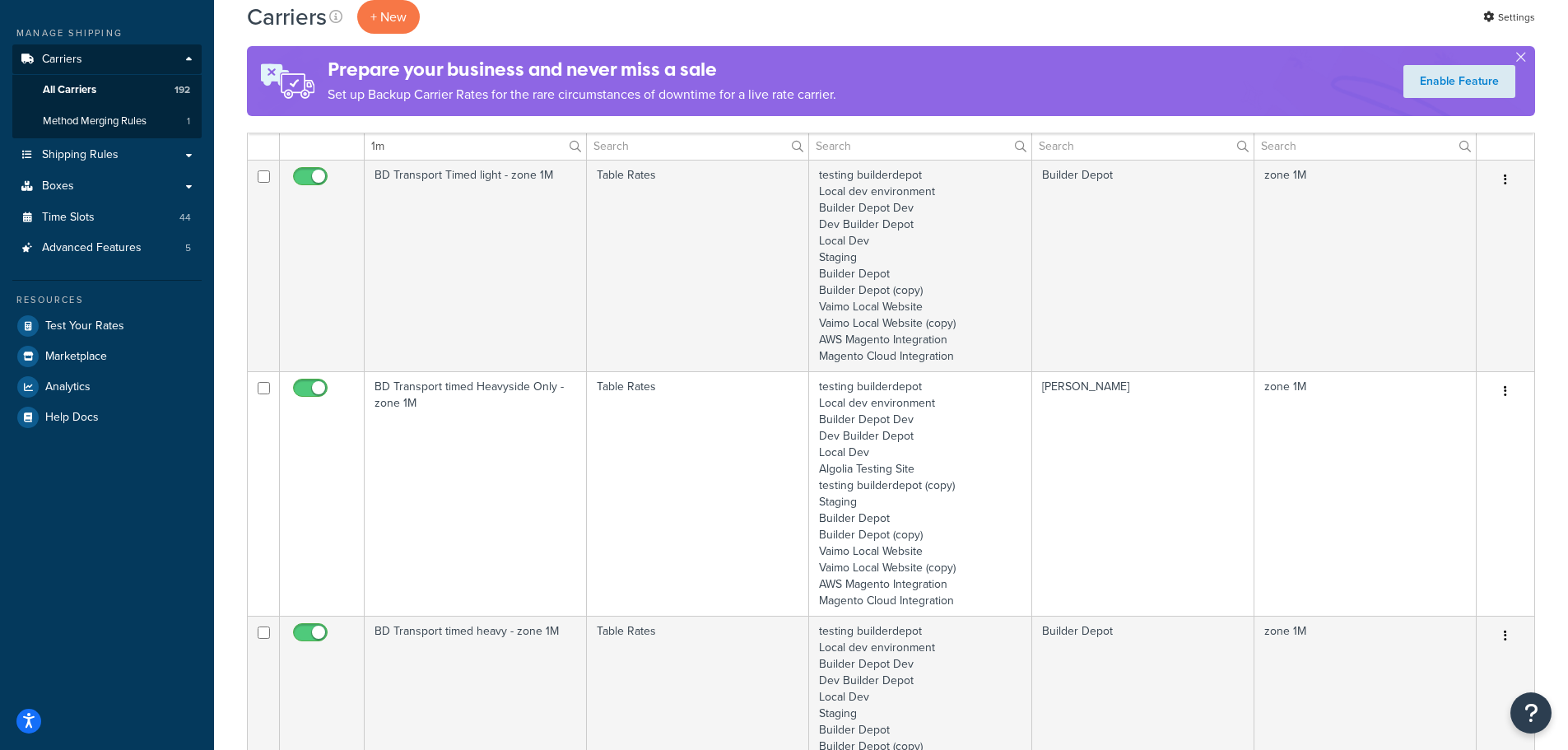
click at [448, 453] on td "BD Transport timed Heavyside Only - zone 1M" at bounding box center [476, 493] width 222 height 244
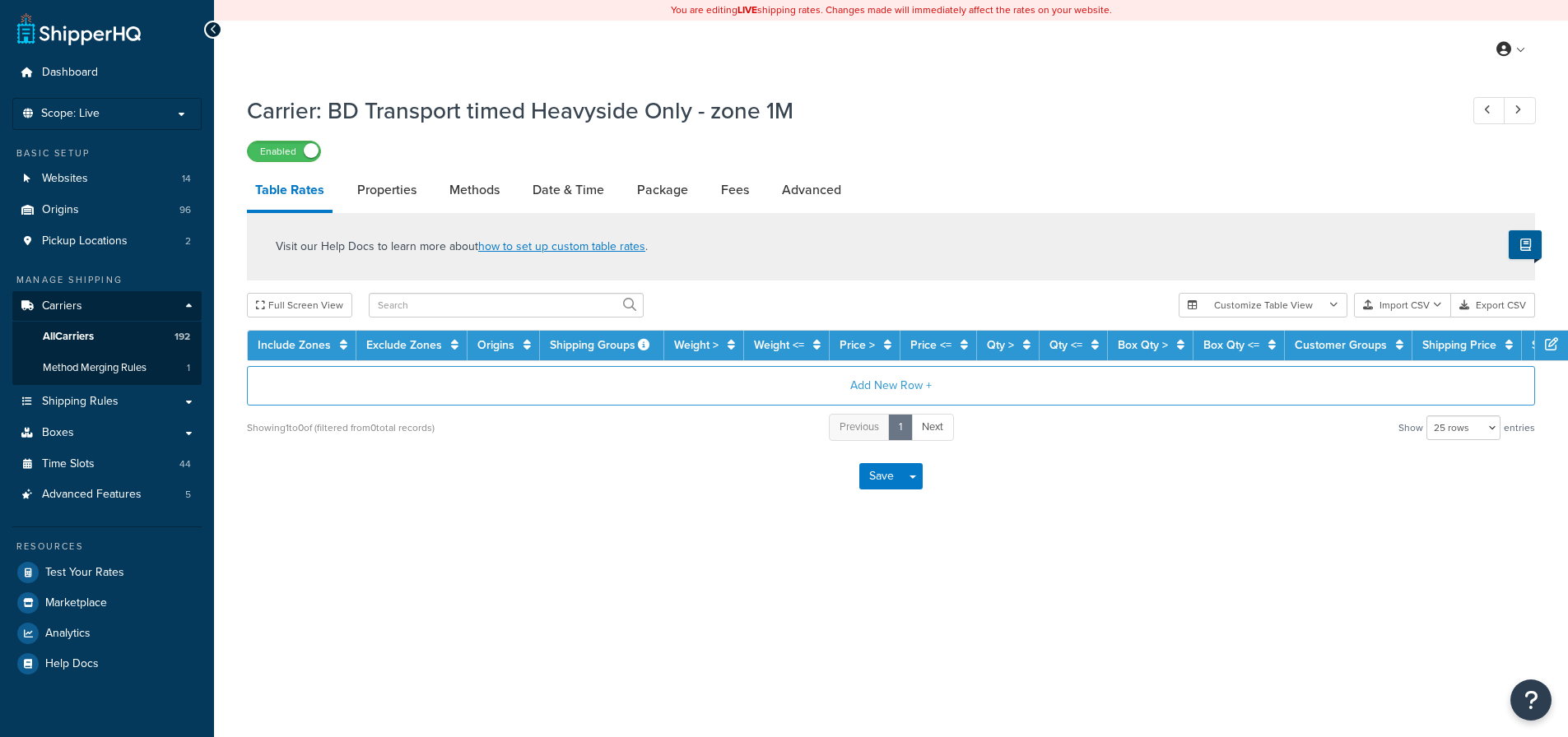
select select "25"
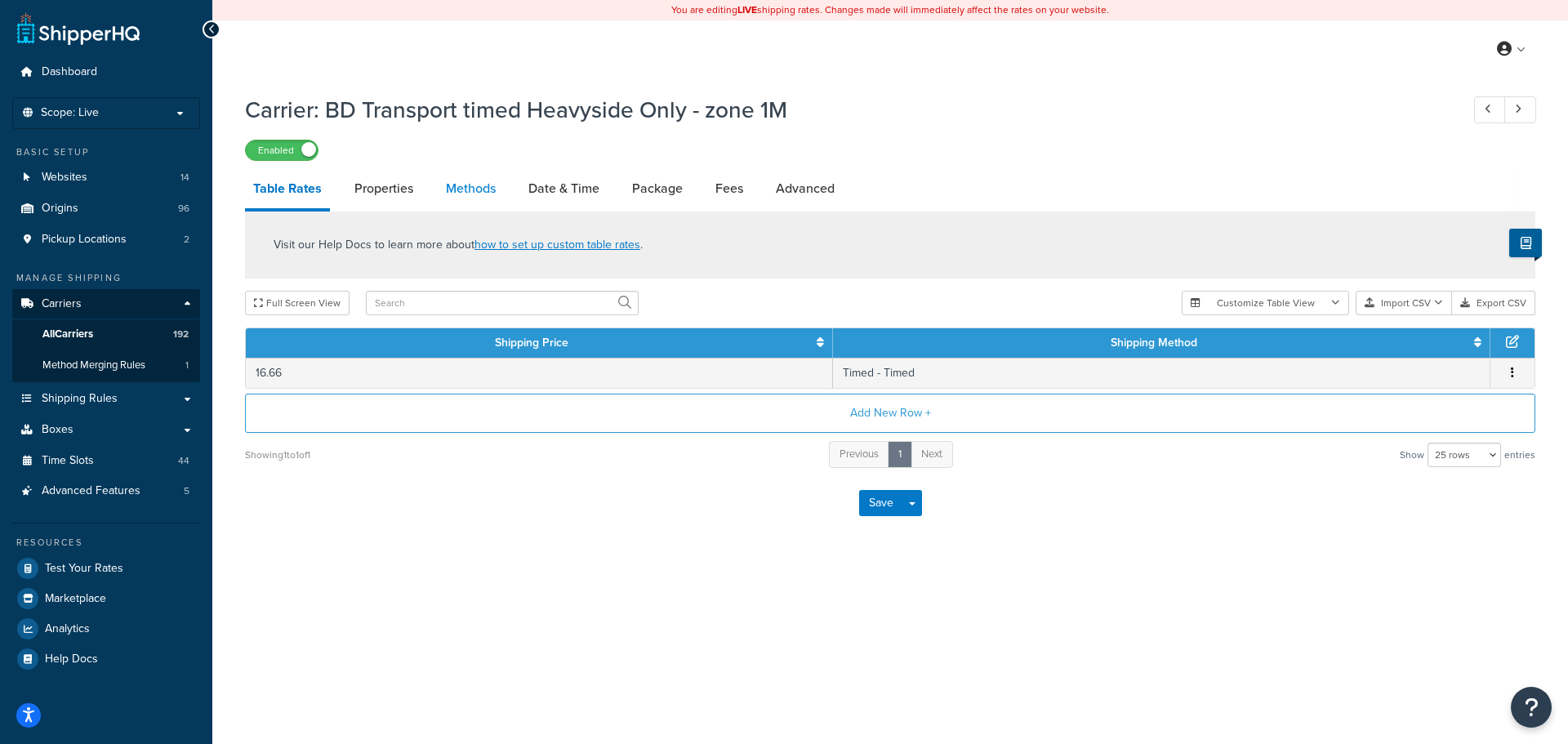
click at [460, 190] on link "Methods" at bounding box center [470, 188] width 67 height 40
select select "25"
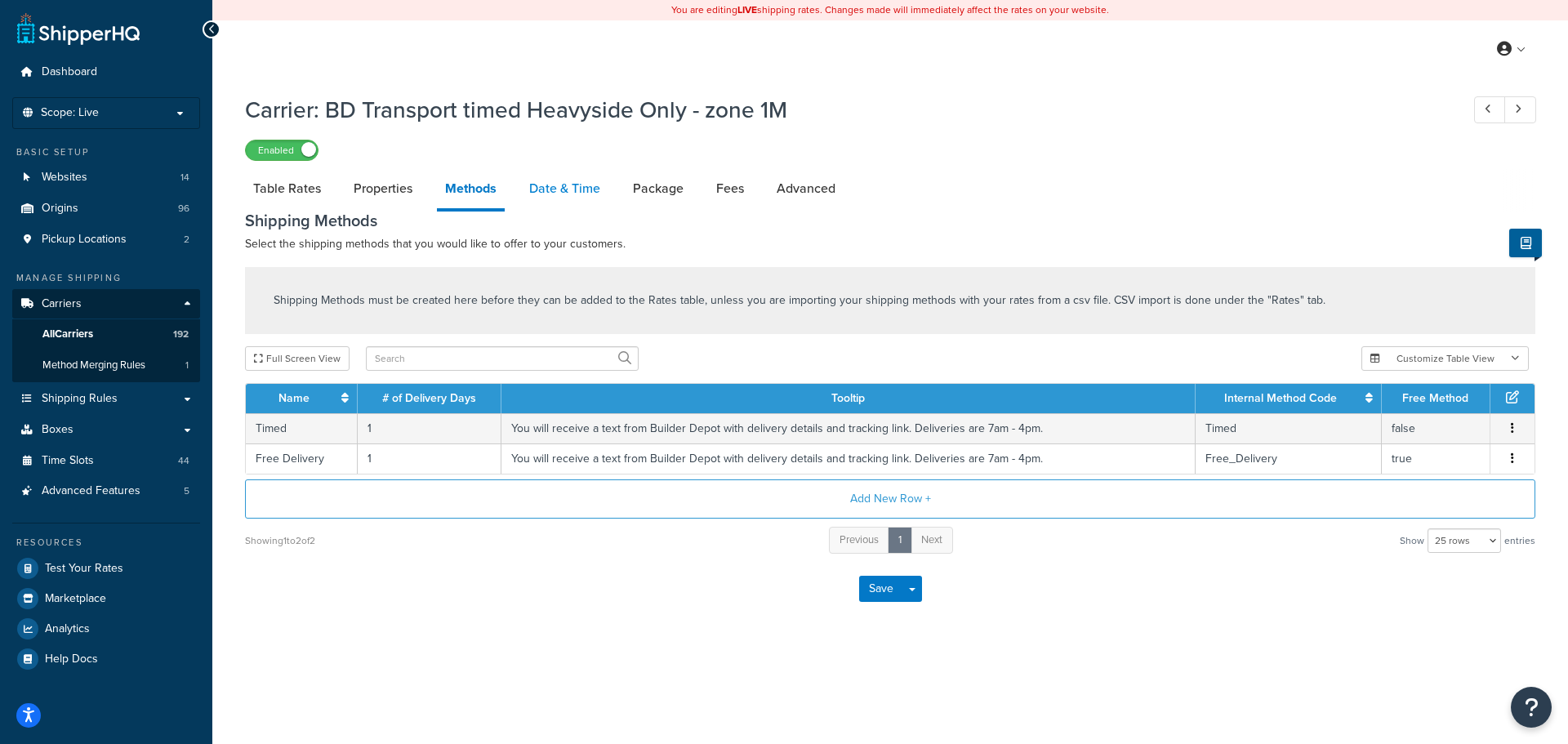
click at [536, 199] on link "Date & Time" at bounding box center [565, 188] width 88 height 40
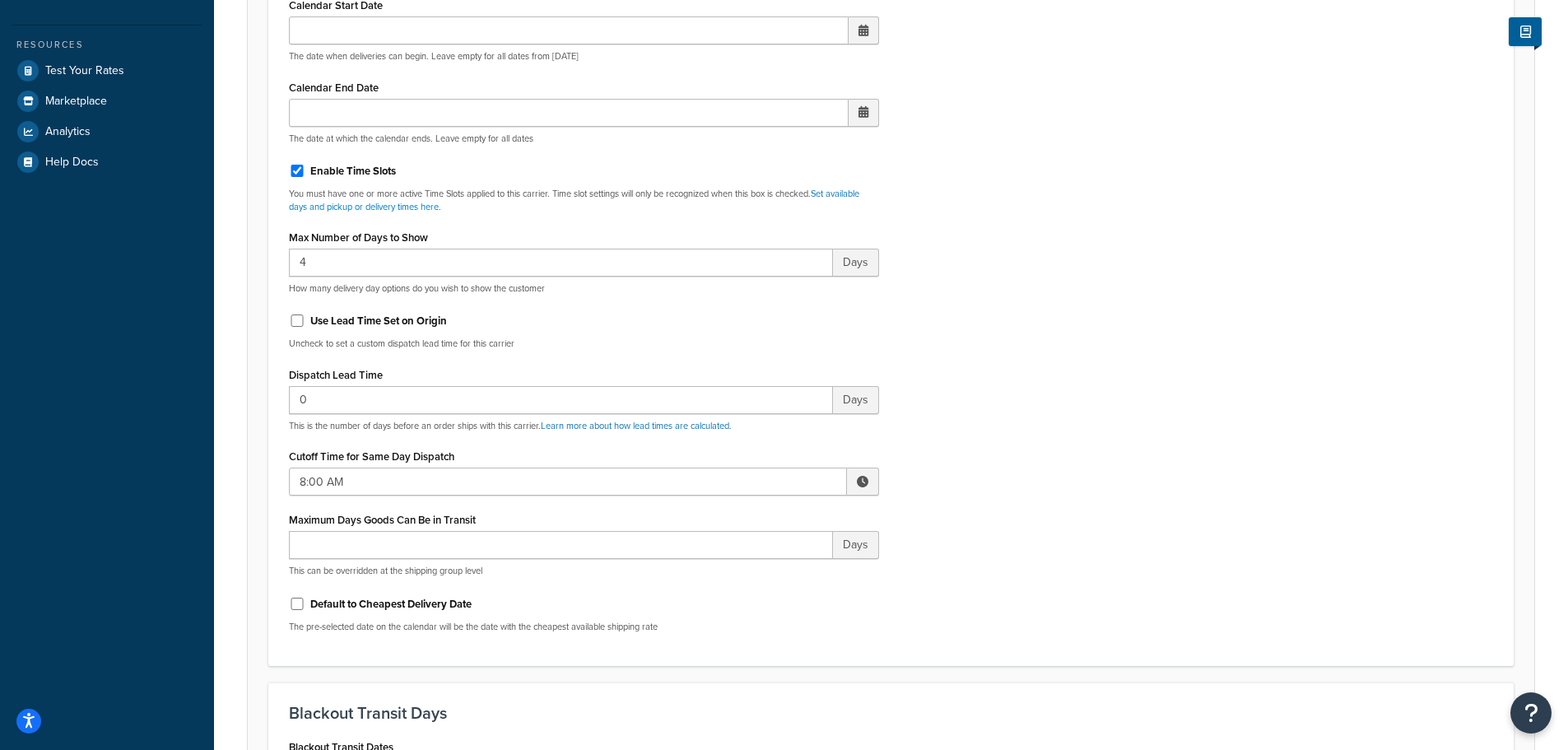
scroll to position [576, 0]
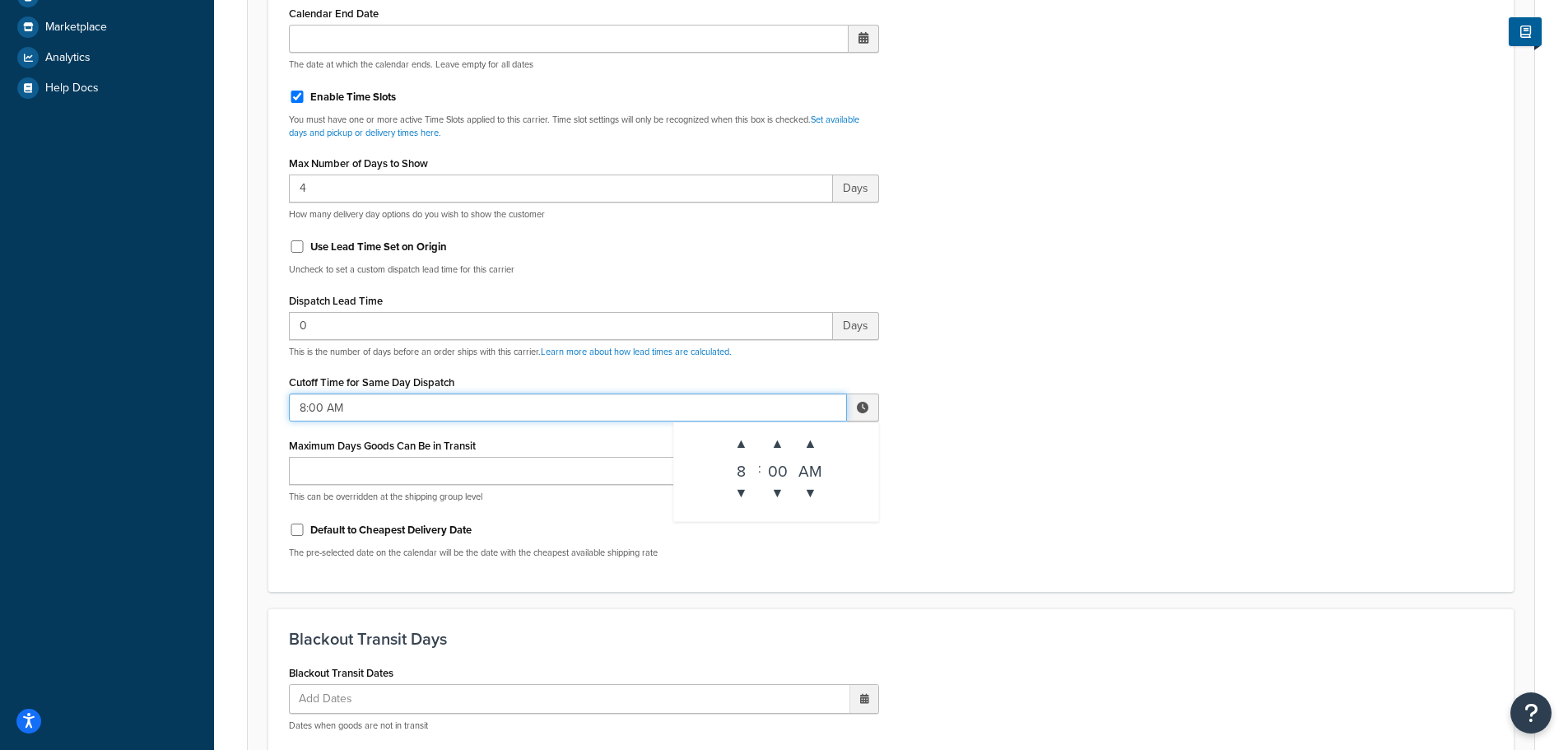
click at [350, 409] on input "8:00 AM" at bounding box center [568, 407] width 558 height 28
click at [753, 439] on span "▲" at bounding box center [741, 444] width 33 height 33
type input "10:00 AM"
click at [1247, 495] on div "Include Delivery Date Information: No, just show shipping rates Show Calendar S…" at bounding box center [890, 184] width 1229 height 774
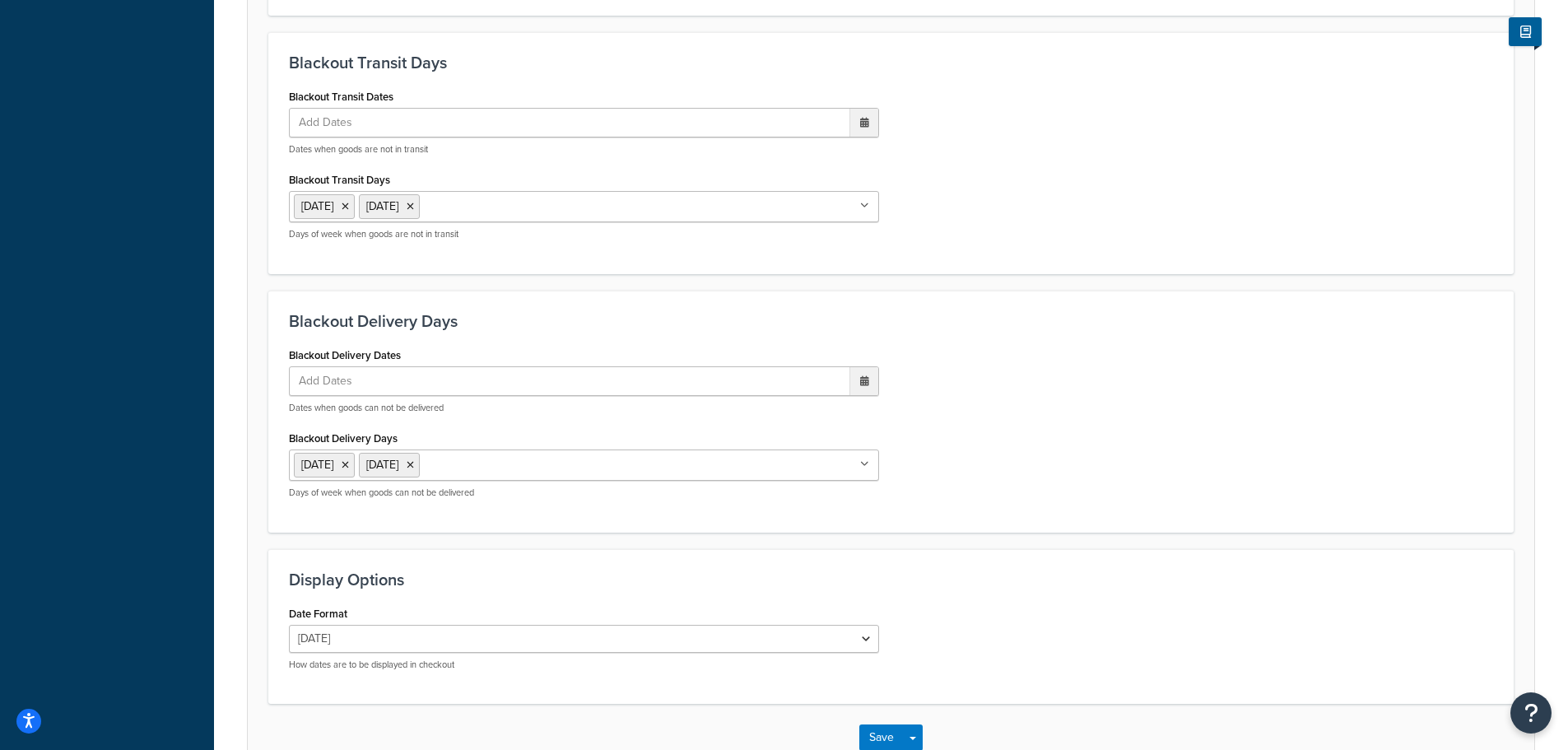
scroll to position [1258, 0]
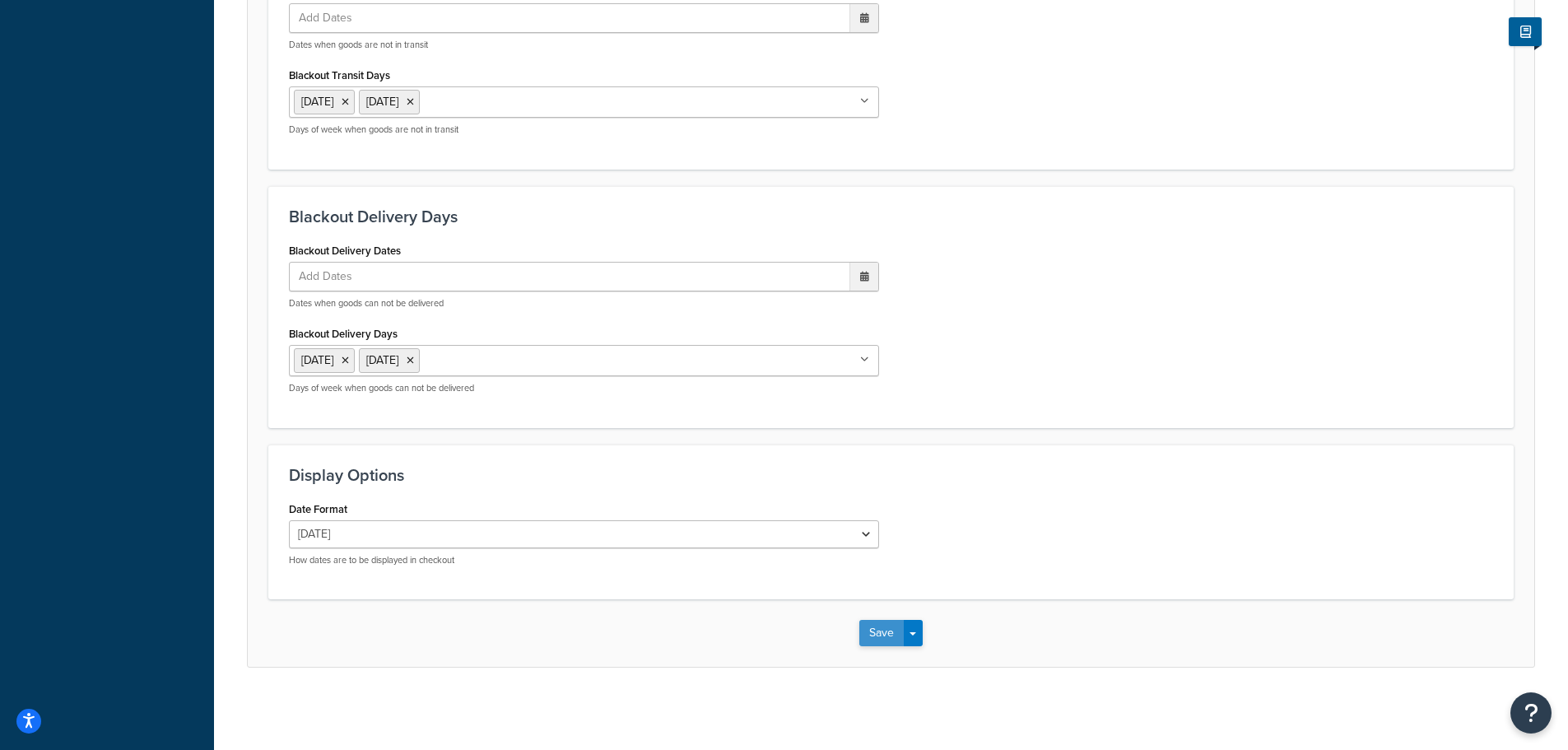
click at [886, 633] on button "Save" at bounding box center [881, 632] width 45 height 26
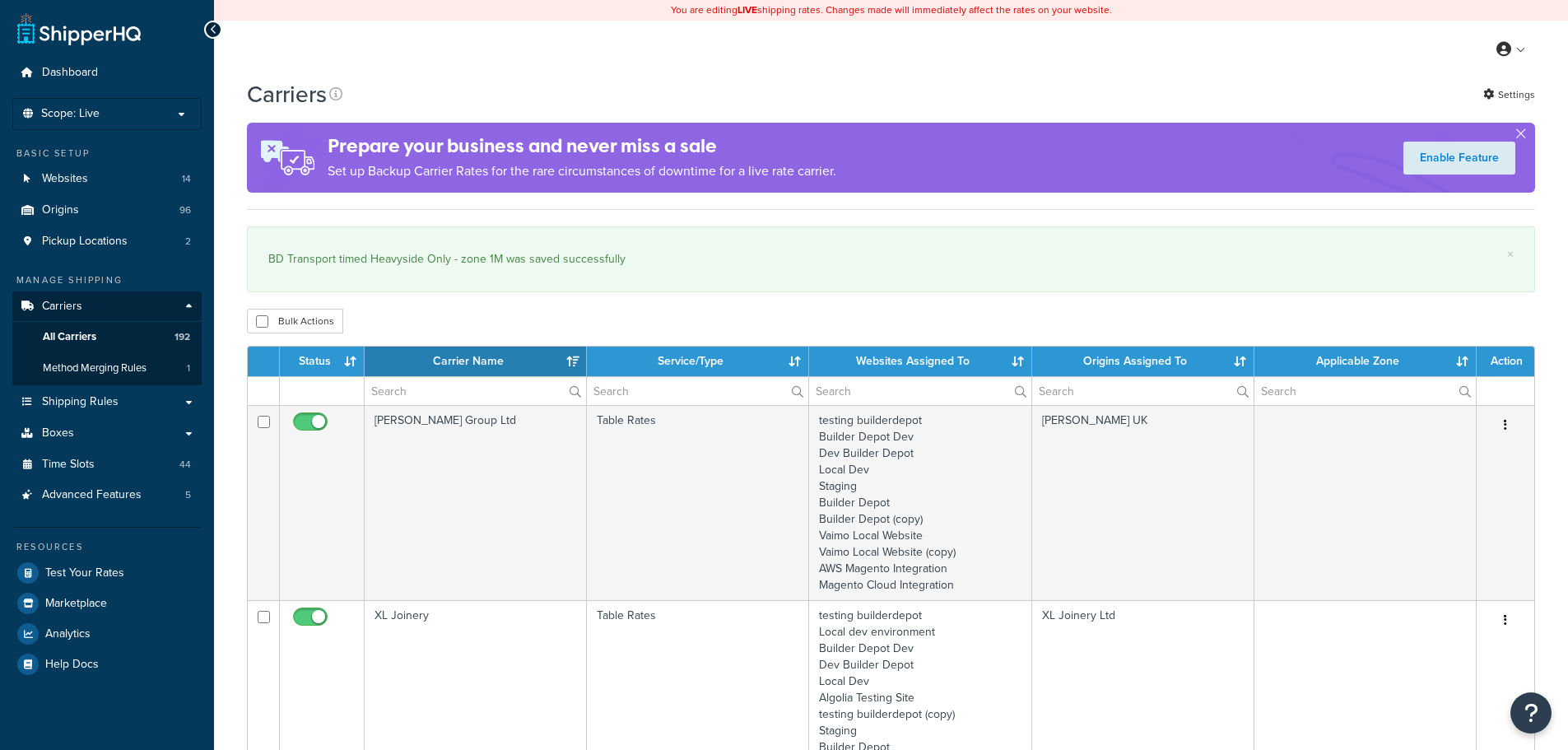
select select "15"
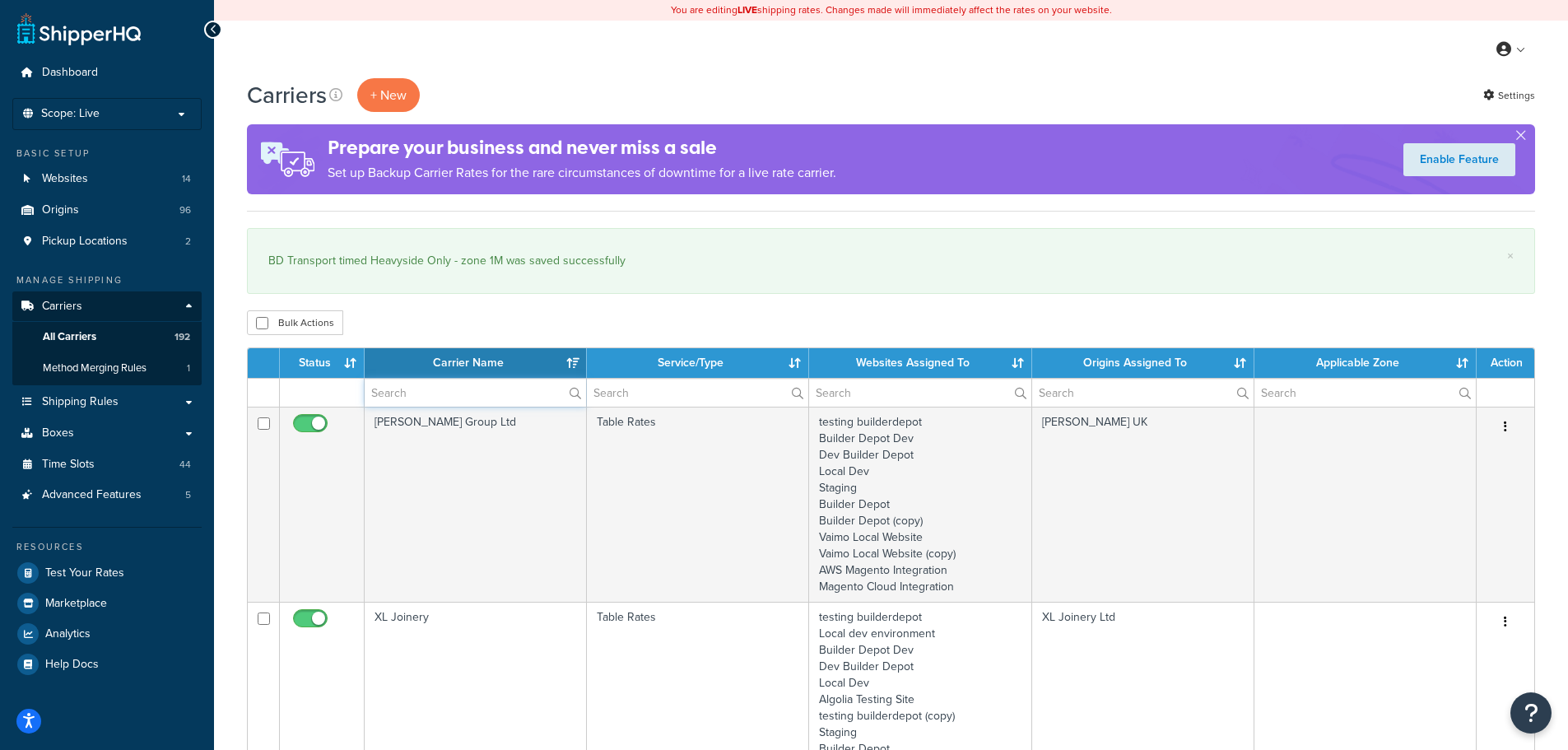
click at [416, 390] on input "text" at bounding box center [476, 392] width 222 height 28
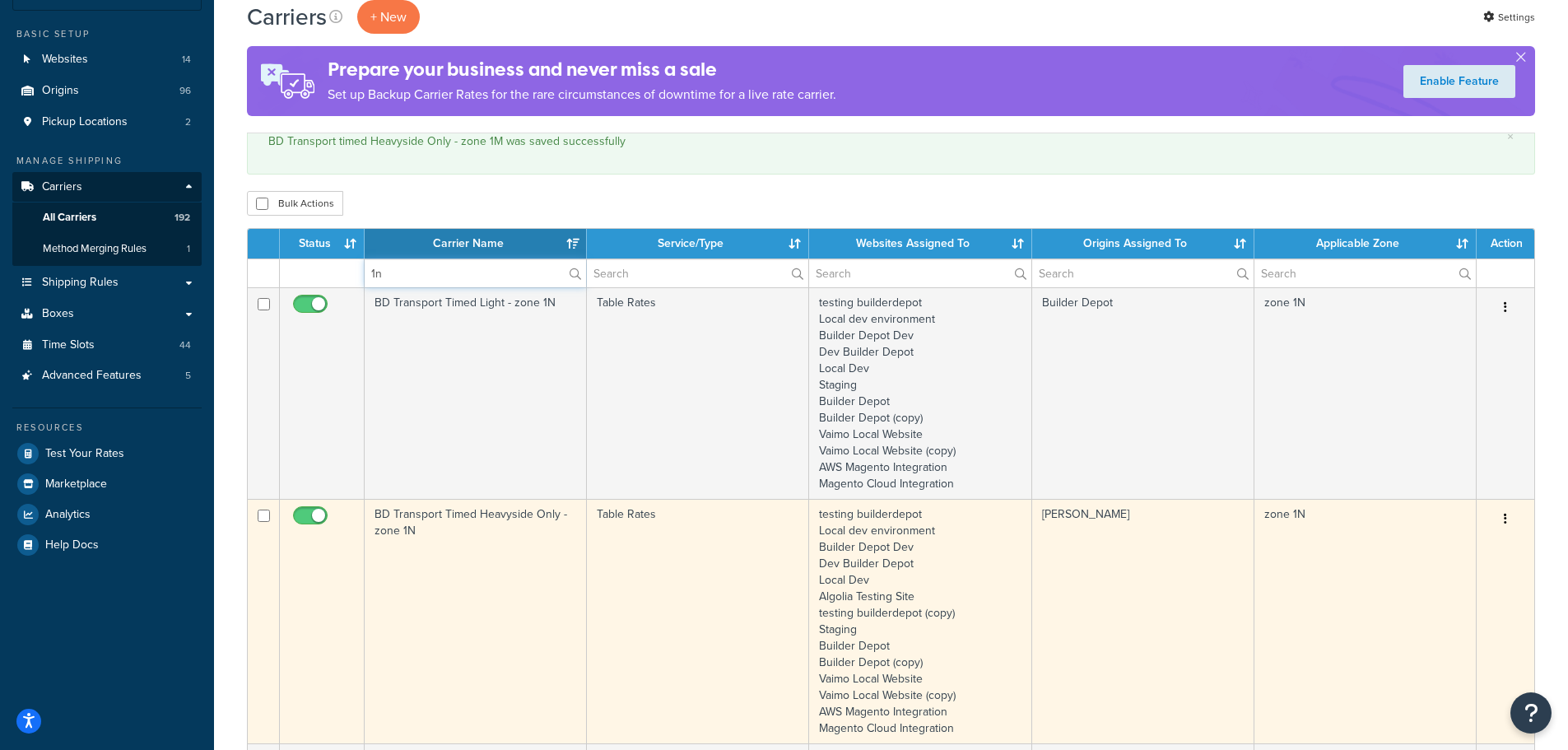
scroll to position [247, 0]
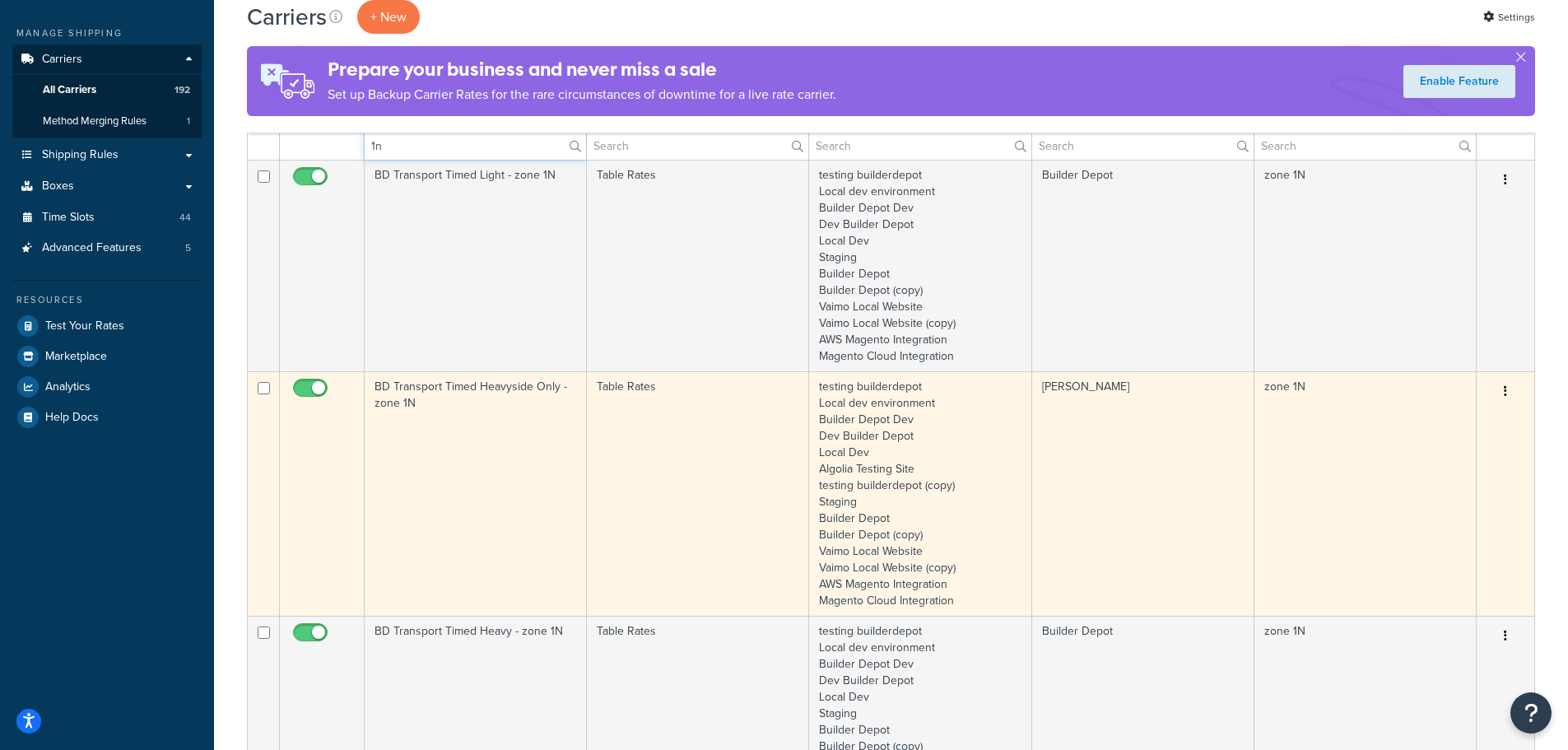
type input "1n"
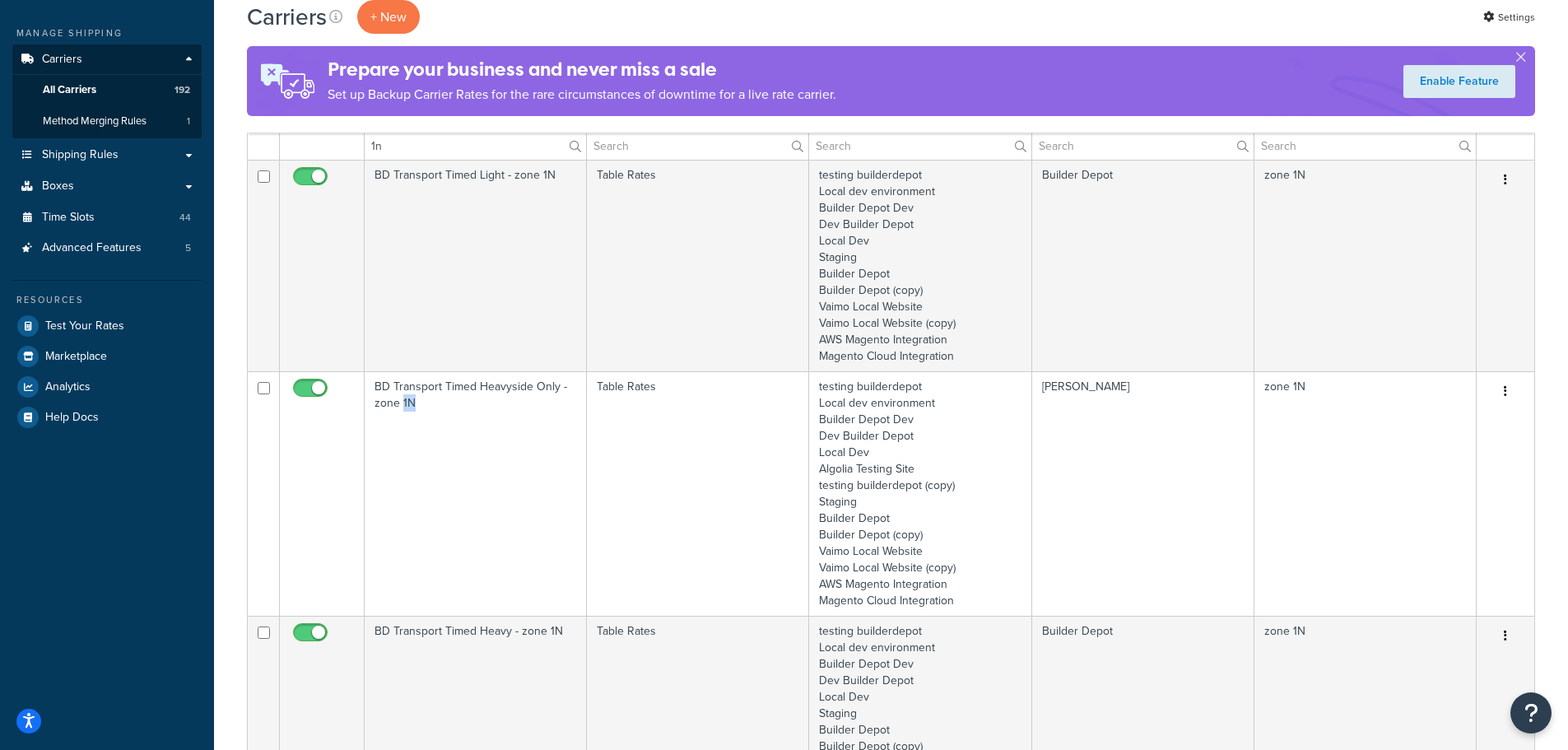
click at [405, 485] on td "BD Transport Timed Heavyside Only - zone 1N" at bounding box center [476, 493] width 222 height 244
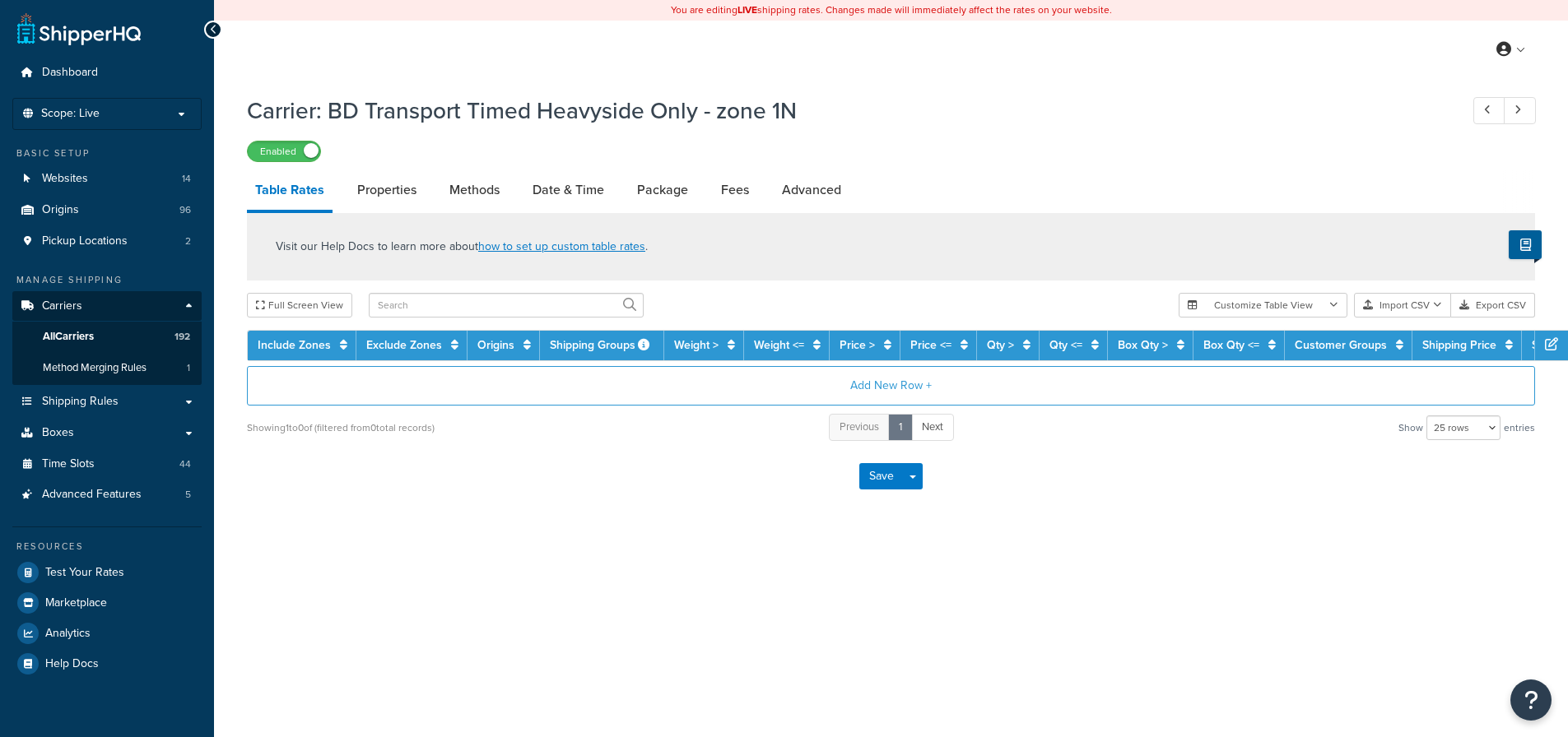
select select "25"
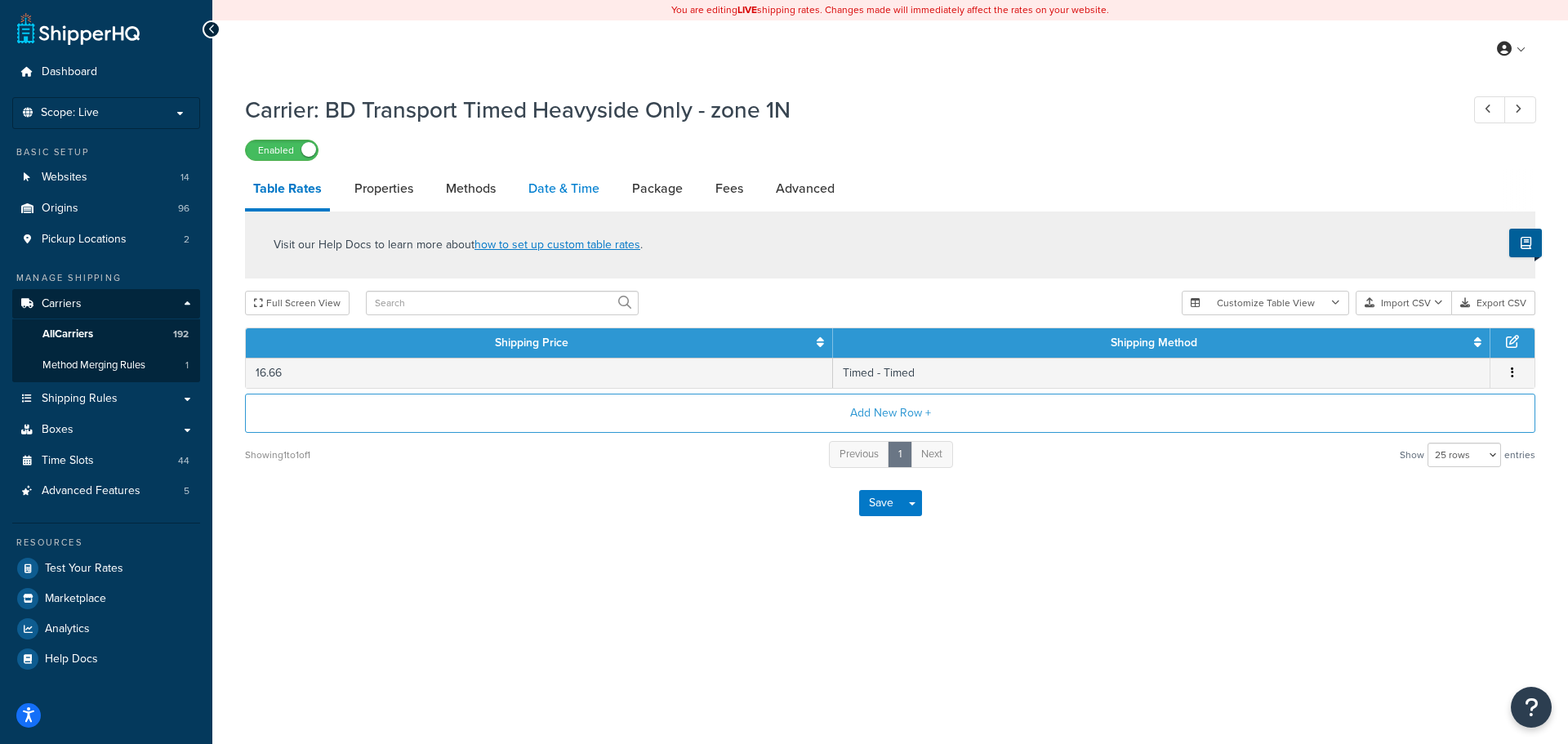
click at [573, 195] on link "Date & Time" at bounding box center [564, 188] width 88 height 40
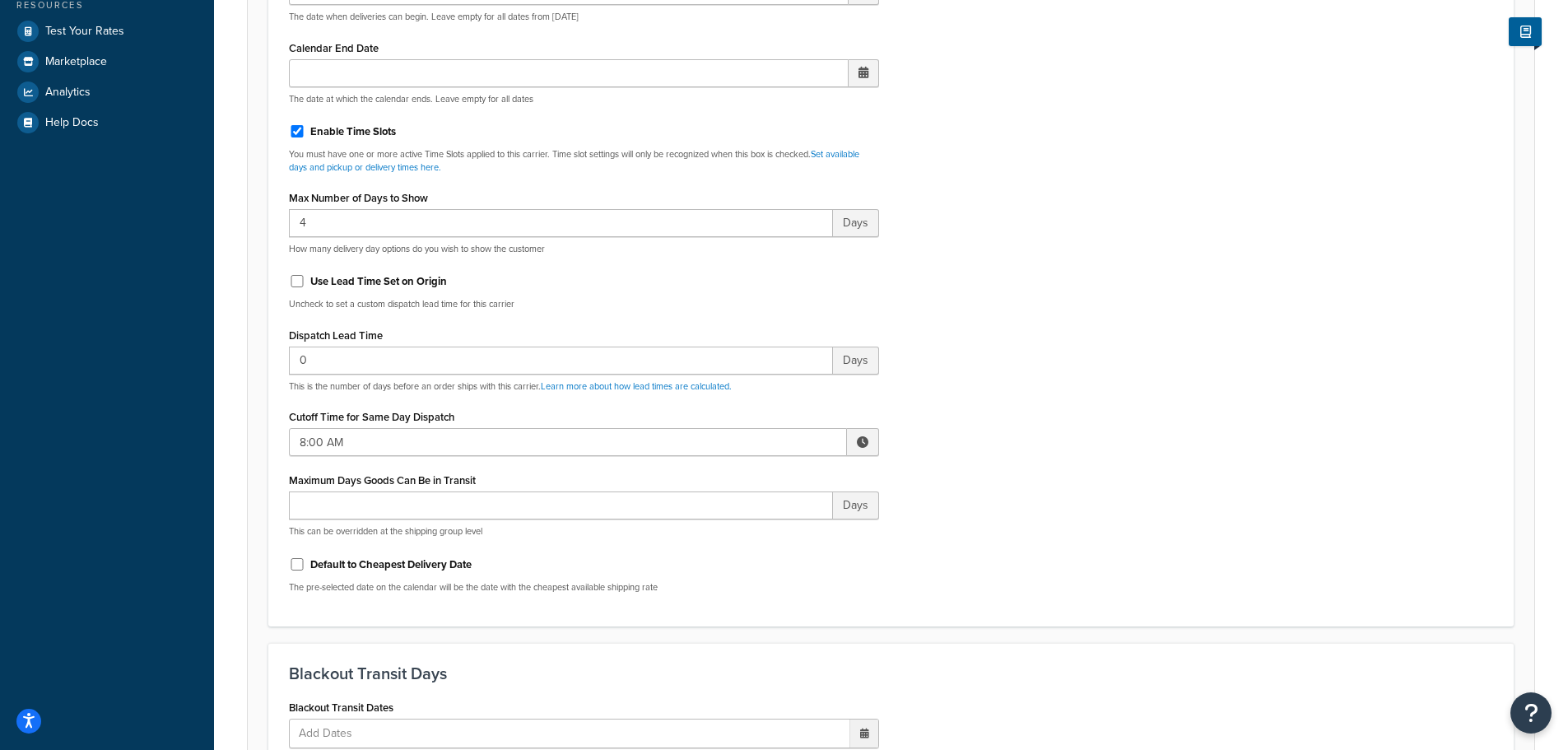
scroll to position [576, 0]
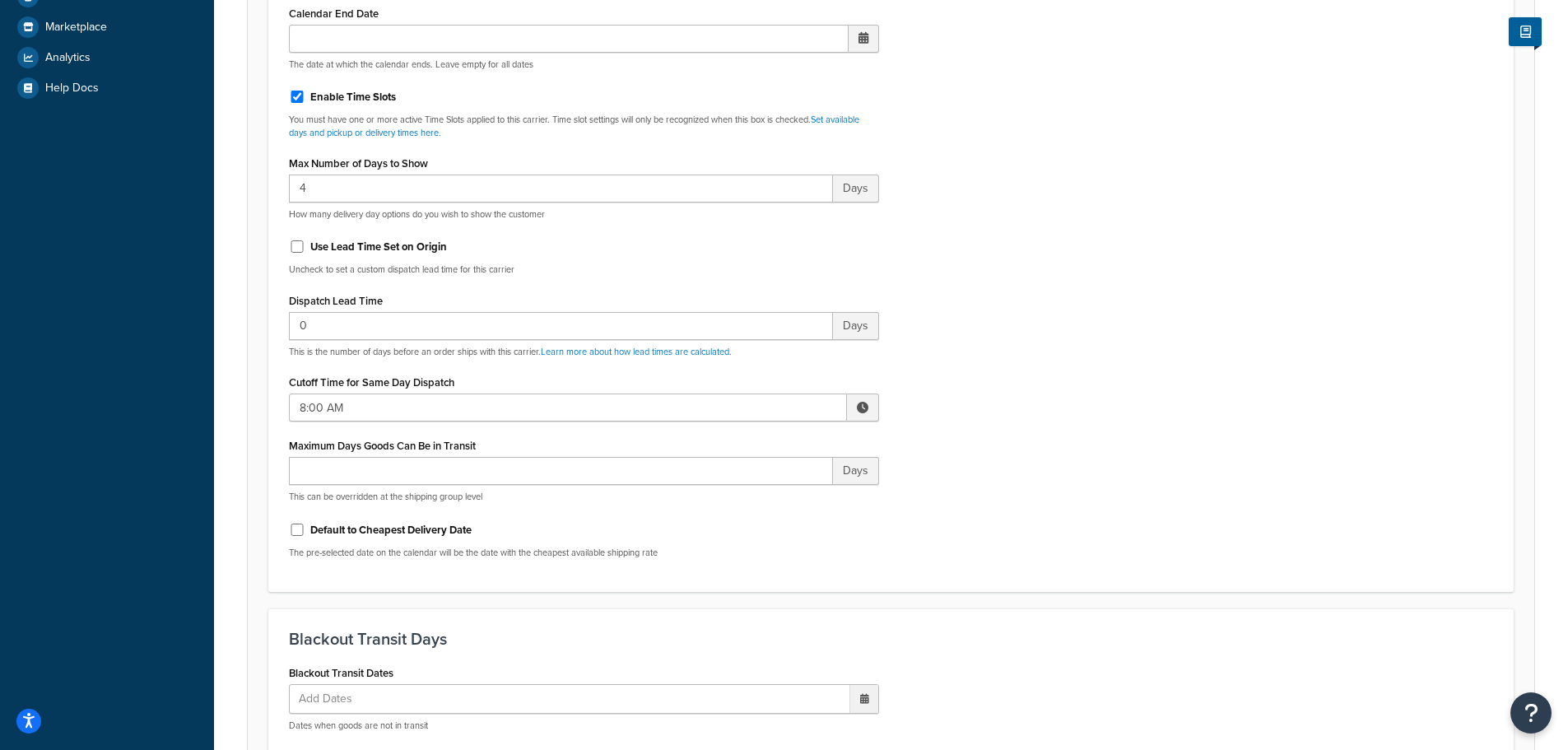
click at [369, 393] on div "Cutoff Time for Same Day Dispatch 8:00 AM ▲ 8 ▼ : ▲ 00 ▼ ▲ AM ▼" at bounding box center [584, 396] width 590 height 51
click at [379, 404] on input "8:00 AM" at bounding box center [568, 407] width 558 height 28
click at [743, 442] on span "▲" at bounding box center [741, 444] width 33 height 33
type input "10:00 AM"
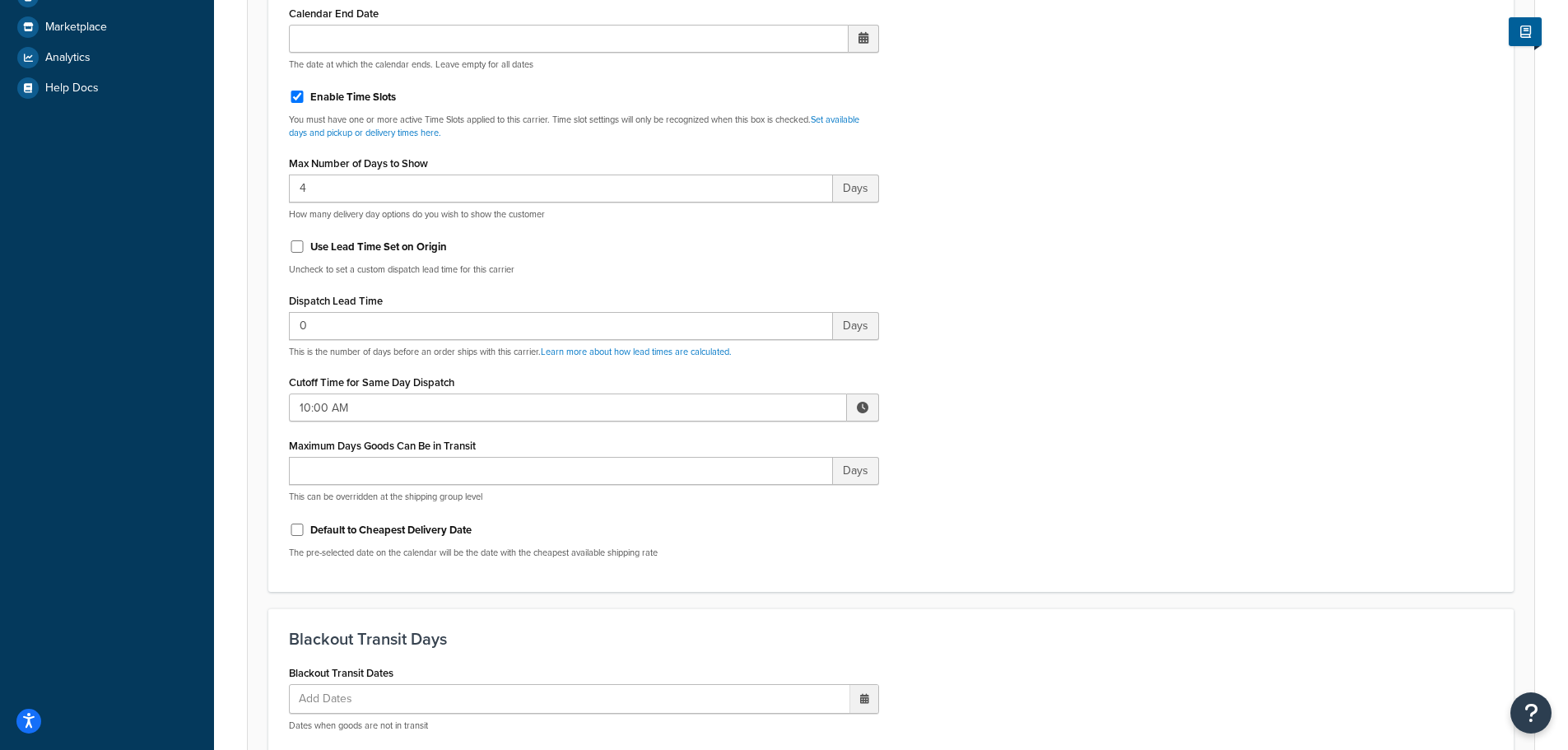
click at [1051, 446] on div "Include Delivery Date Information: No, just show shipping rates Show Calendar S…" at bounding box center [890, 184] width 1229 height 774
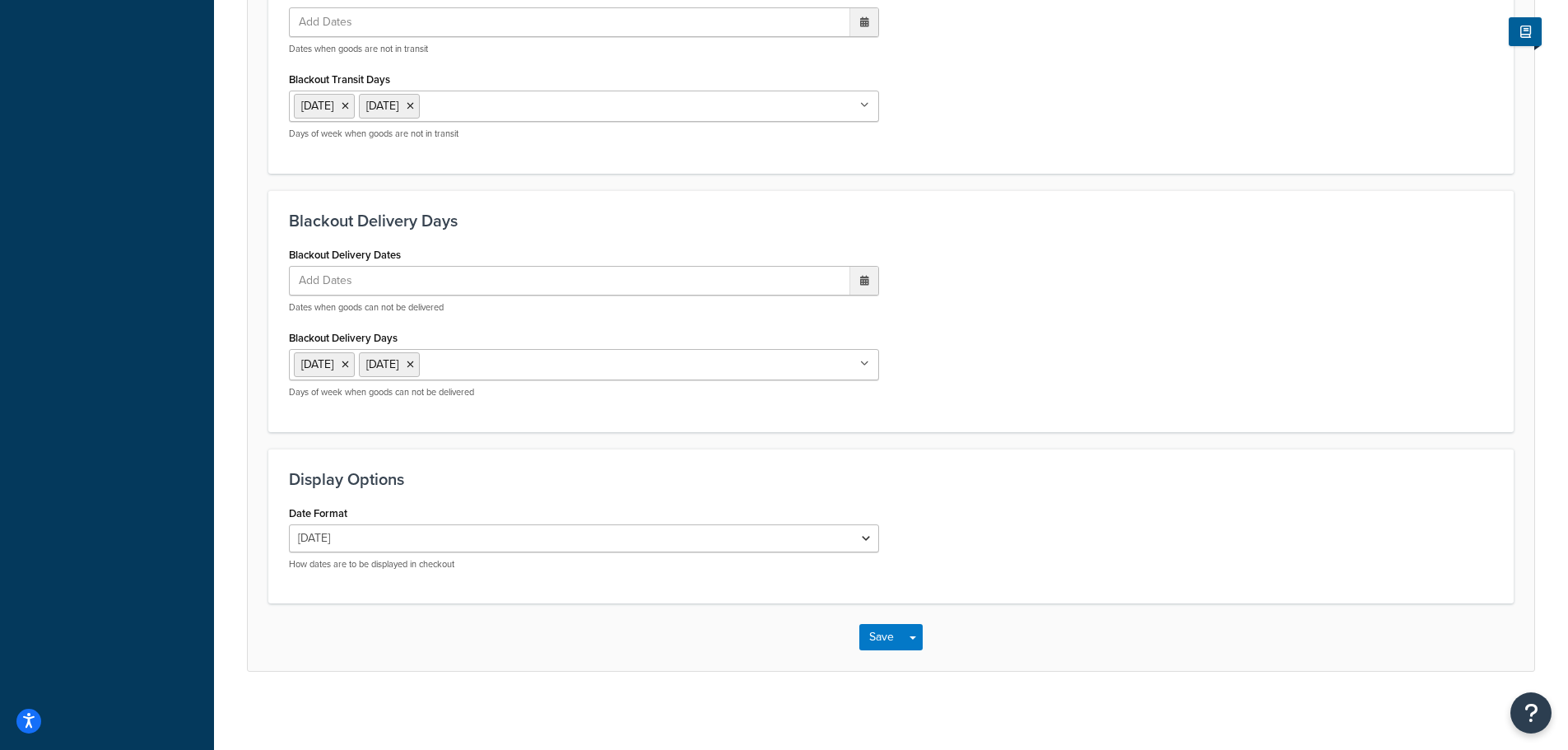
scroll to position [1258, 0]
click at [893, 642] on button "Save" at bounding box center [881, 632] width 45 height 26
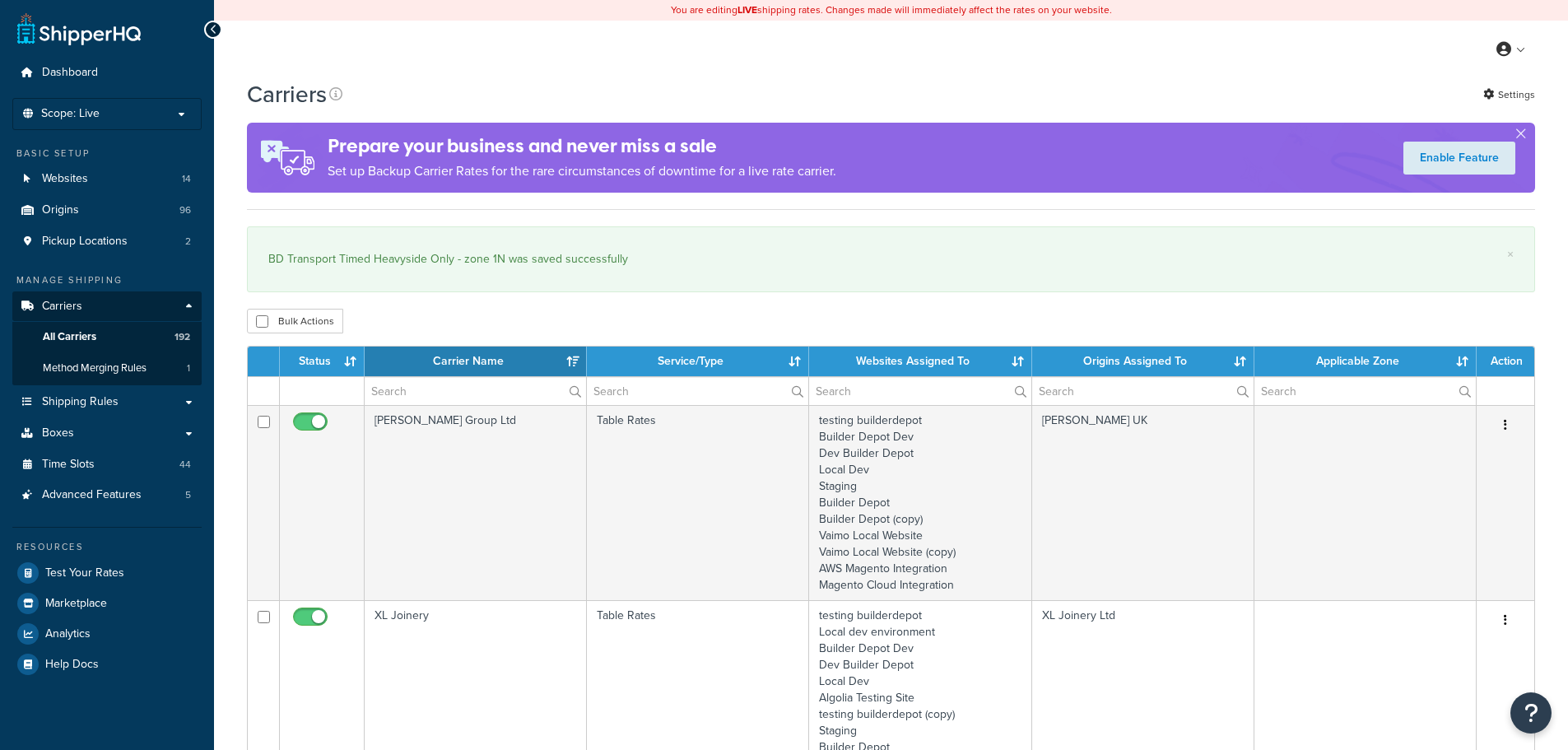
select select "15"
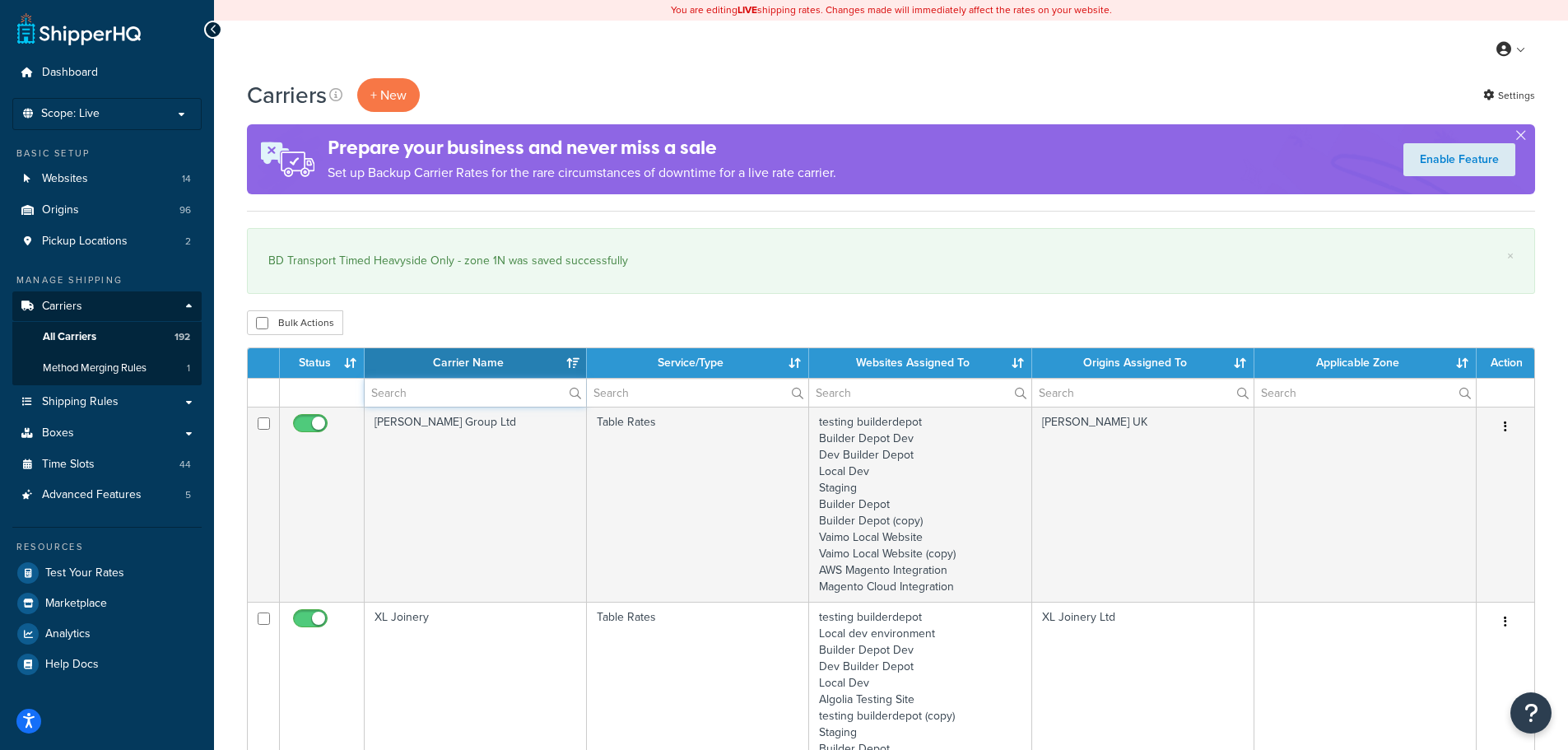
click at [419, 383] on input "text" at bounding box center [476, 392] width 222 height 28
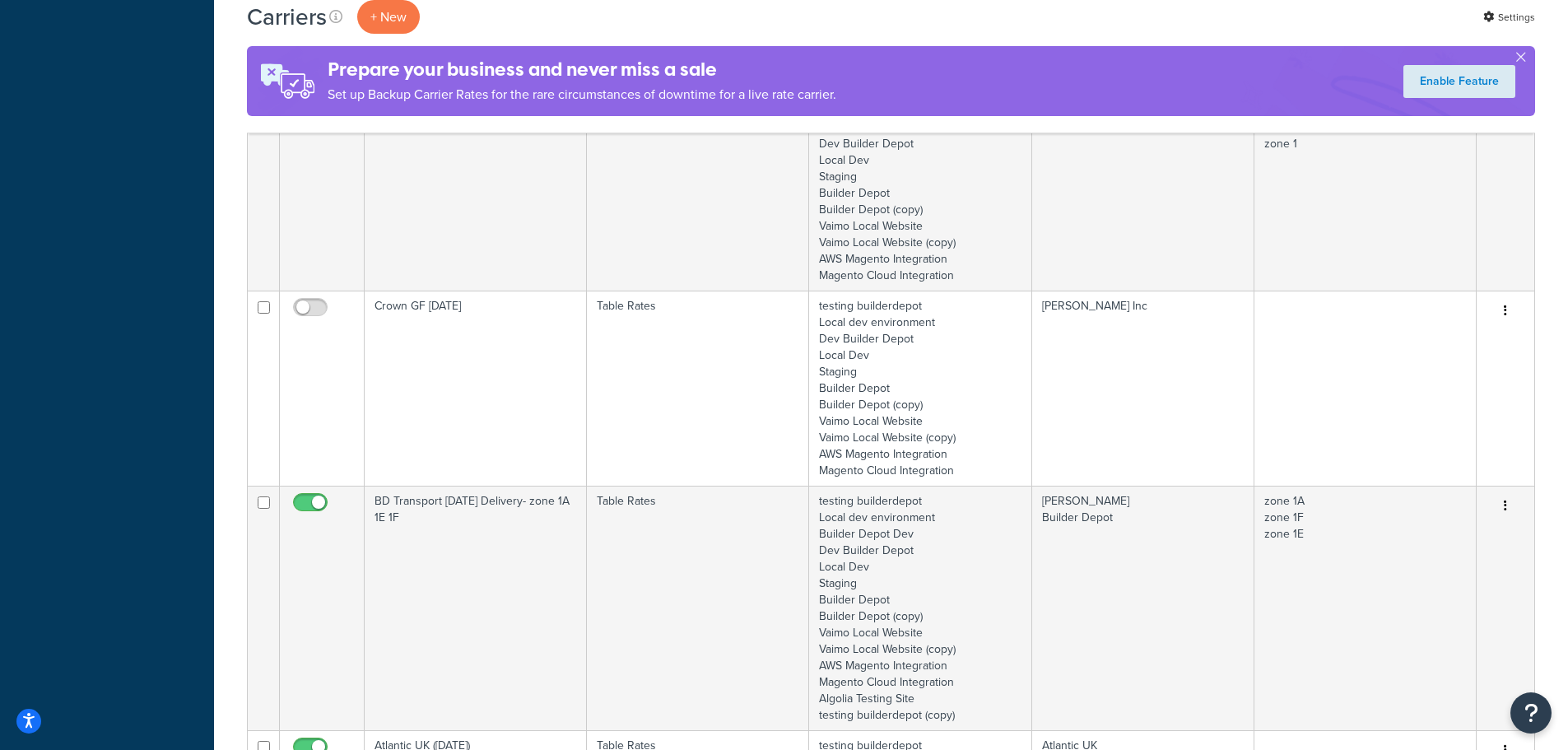
scroll to position [1729, 0]
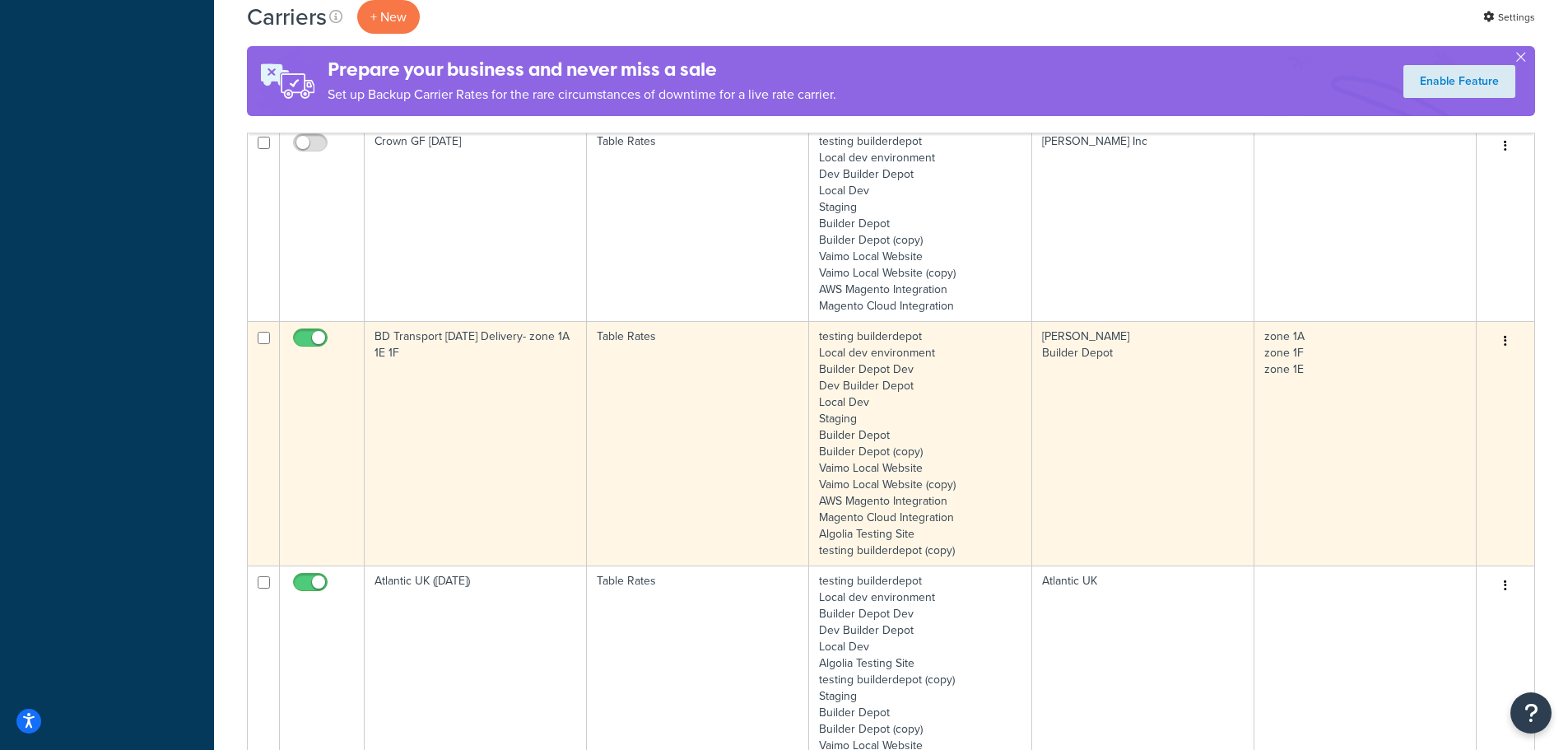
type input "saturd"
click at [319, 339] on input "checkbox" at bounding box center [312, 341] width 46 height 20
checkbox input "false"
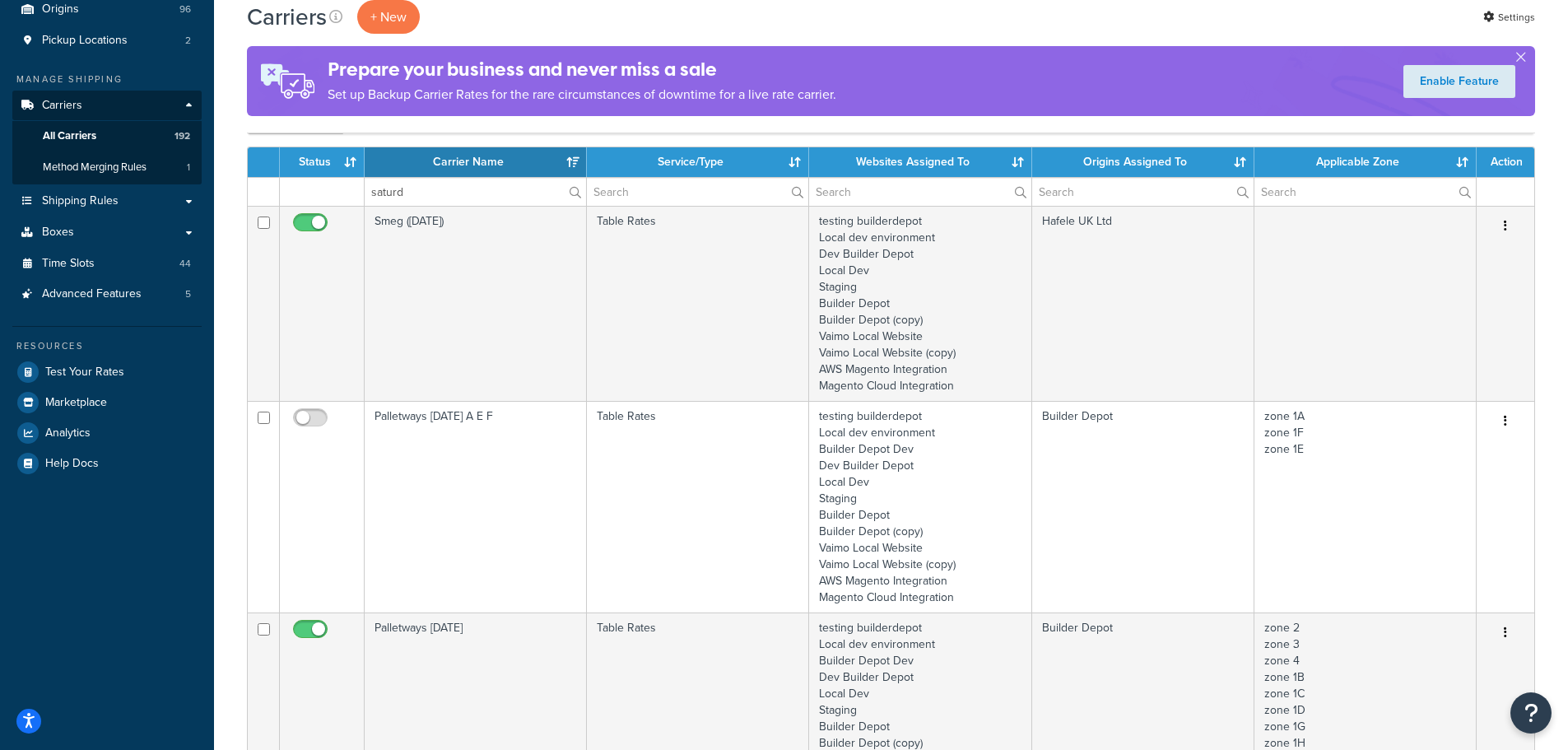
scroll to position [164, 0]
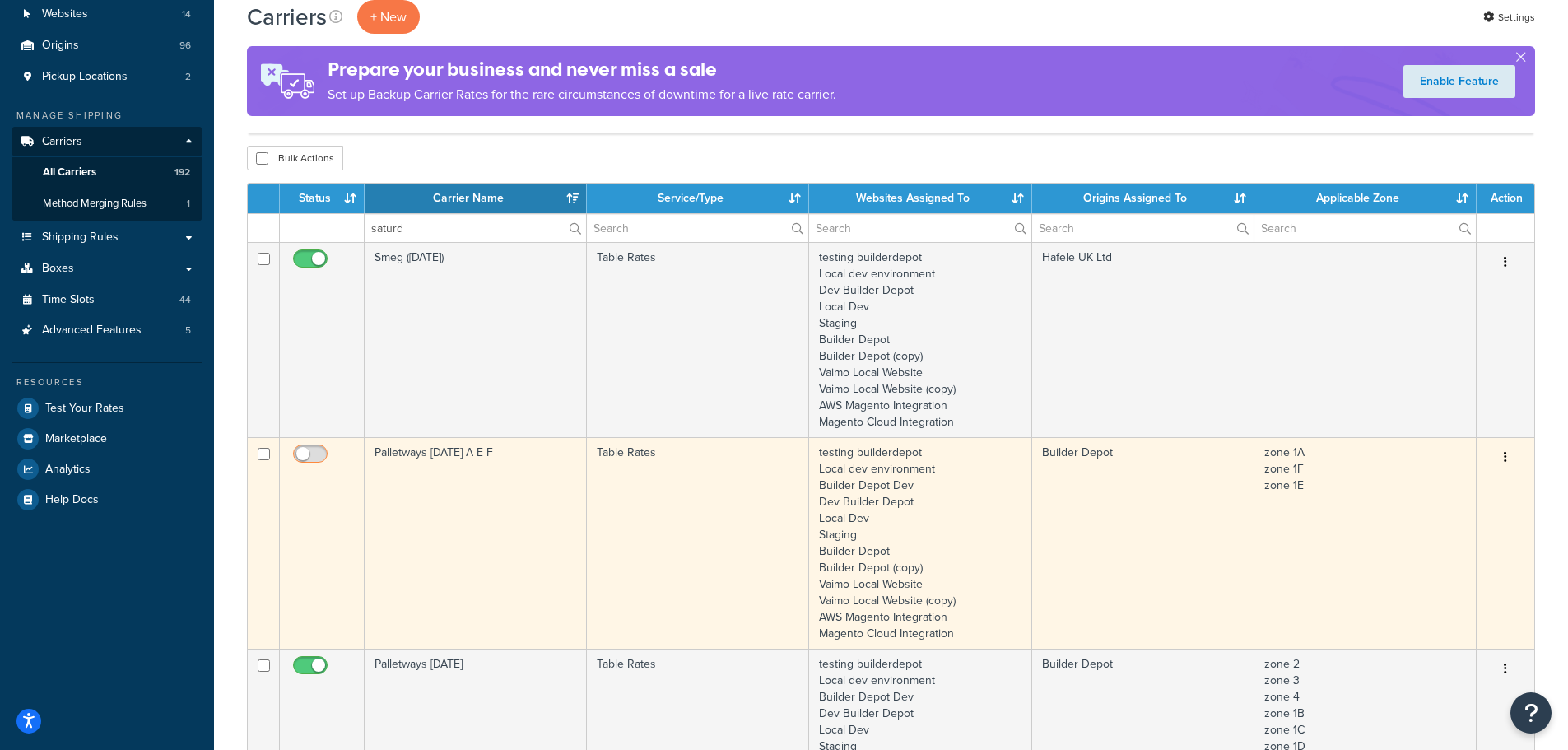
click at [307, 452] on input "checkbox" at bounding box center [312, 457] width 46 height 20
checkbox input "true"
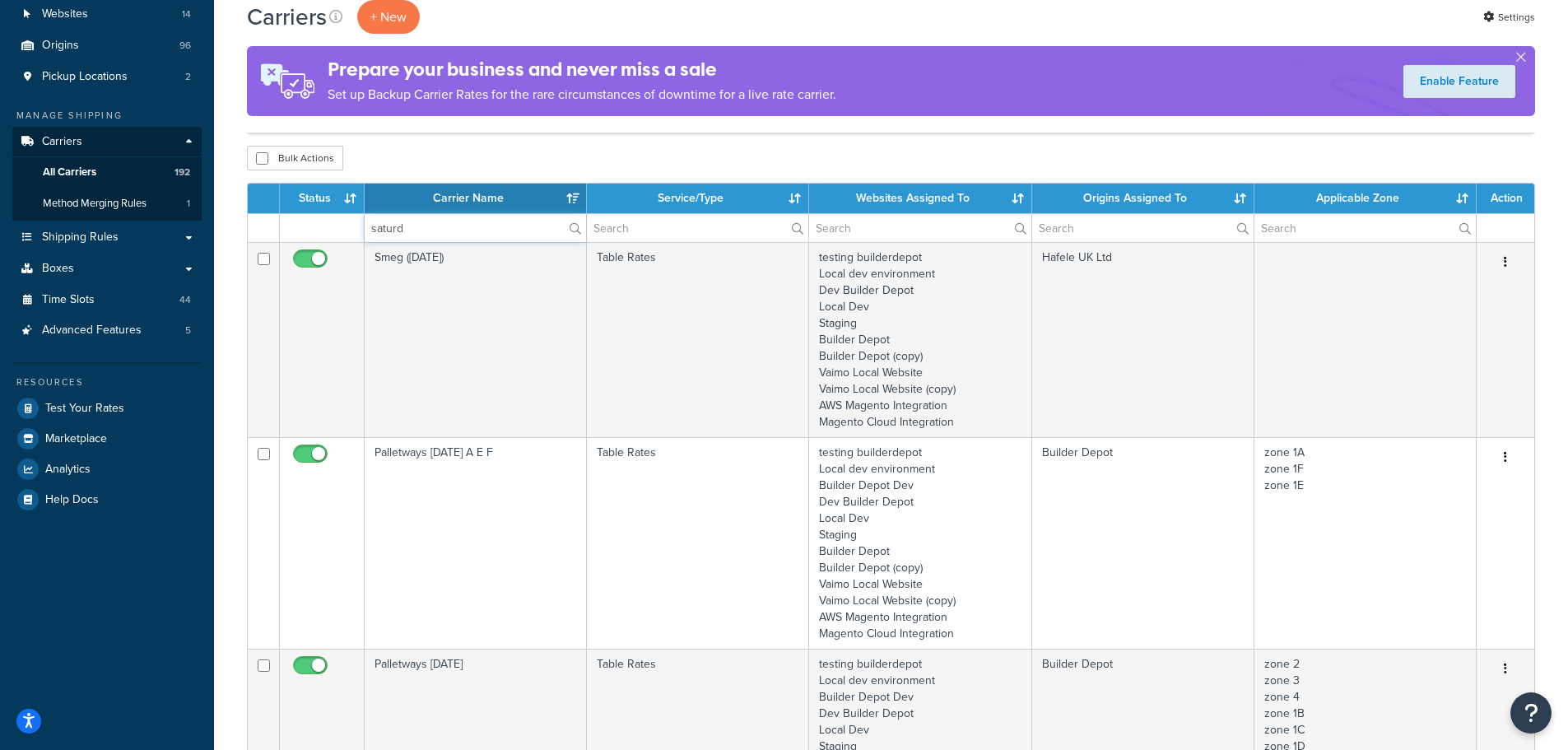
drag, startPoint x: 410, startPoint y: 230, endPoint x: 293, endPoint y: 229, distance: 117.0
click at [293, 229] on tr "saturd" at bounding box center [891, 228] width 1286 height 29
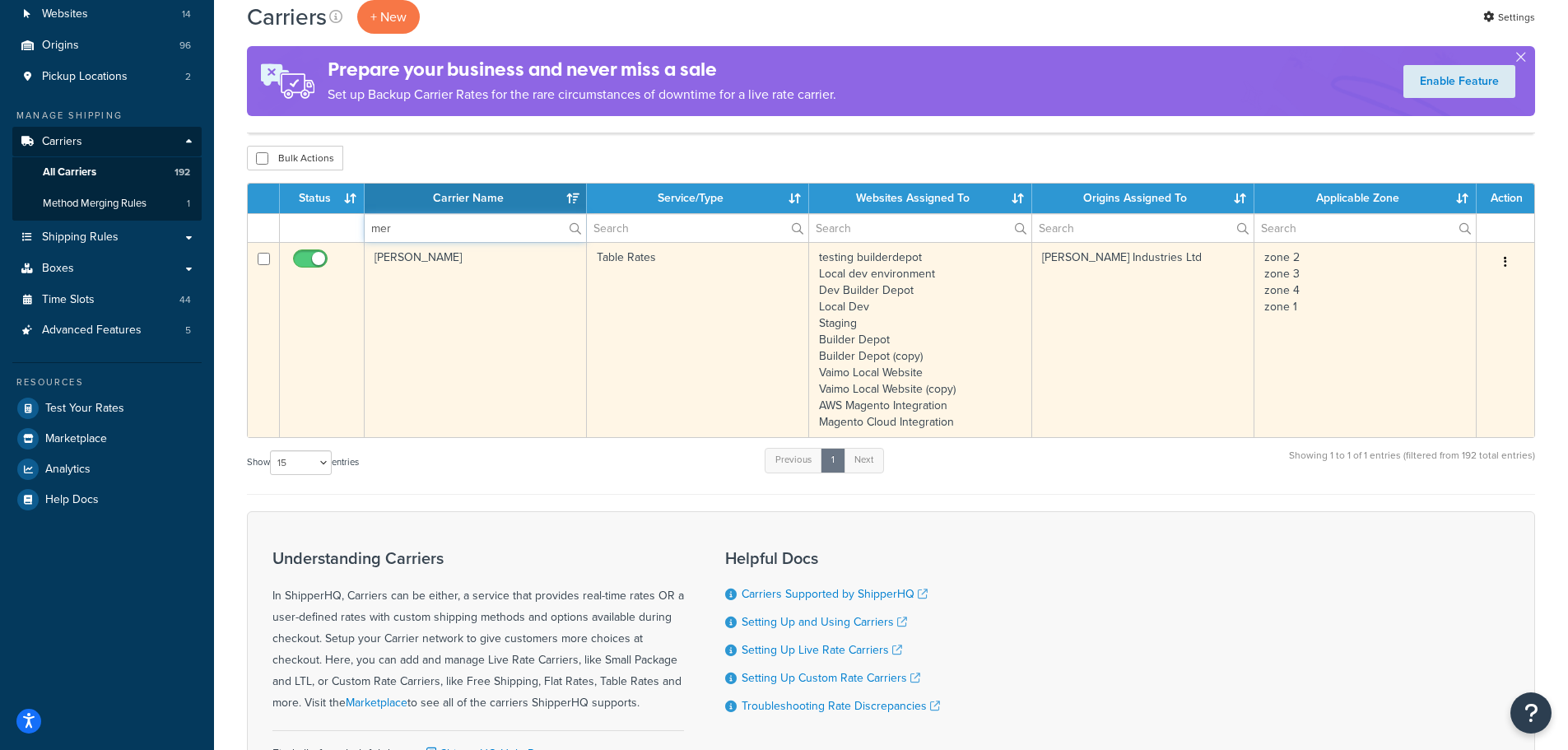
type input "mer"
click at [424, 339] on td "Merlyn" at bounding box center [476, 339] width 222 height 196
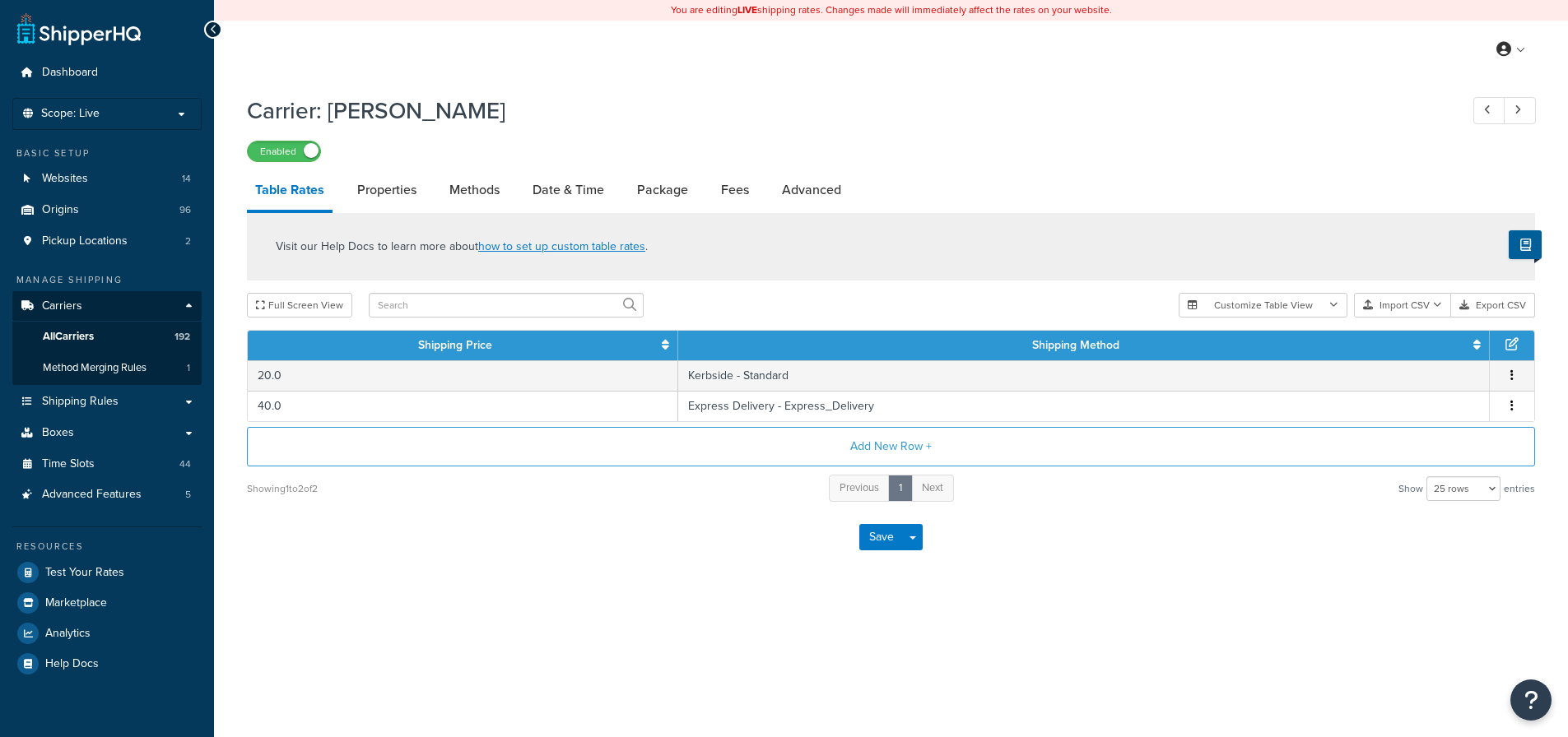
select select "25"
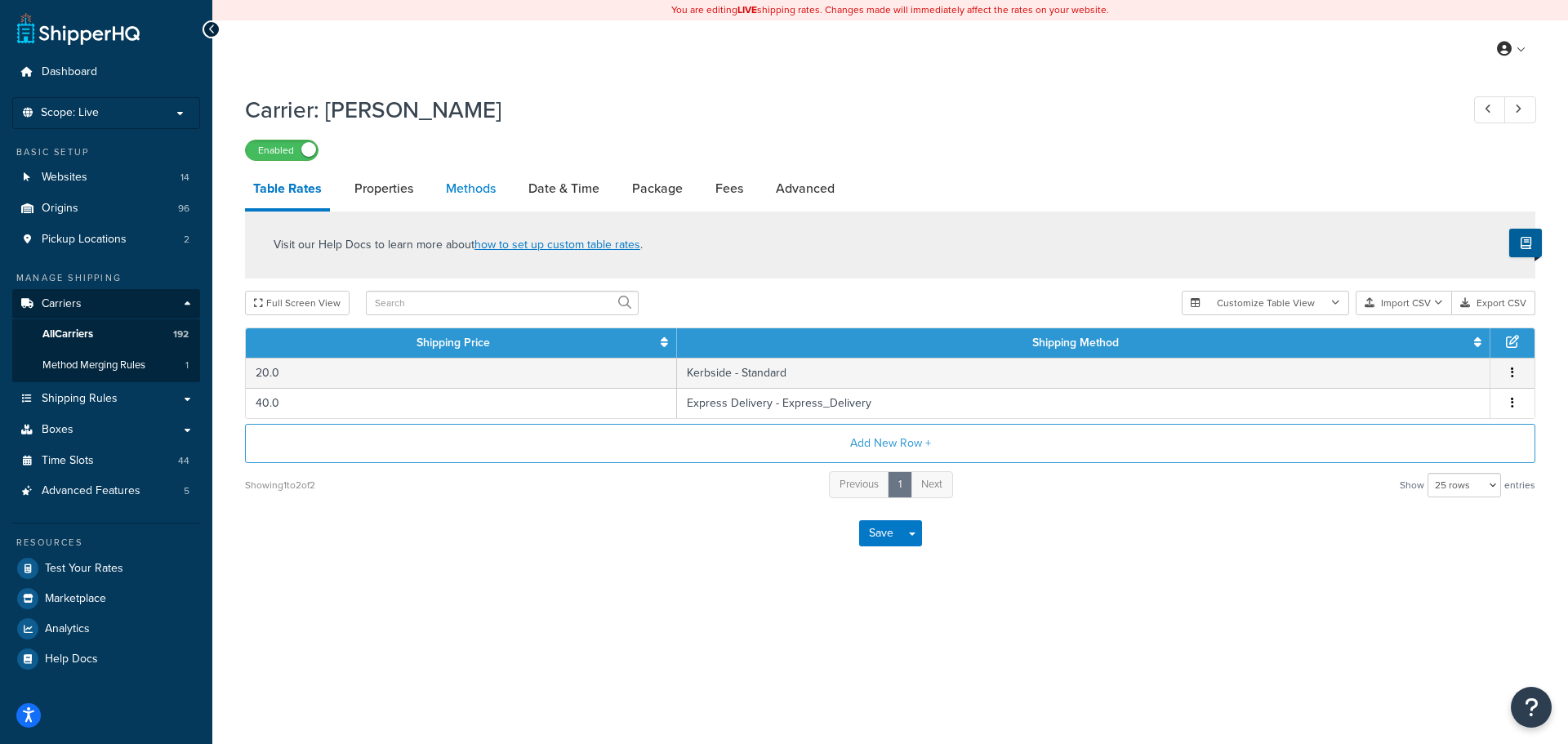
click at [451, 195] on link "Methods" at bounding box center [470, 188] width 67 height 40
select select "25"
